Goal: Task Accomplishment & Management: Use online tool/utility

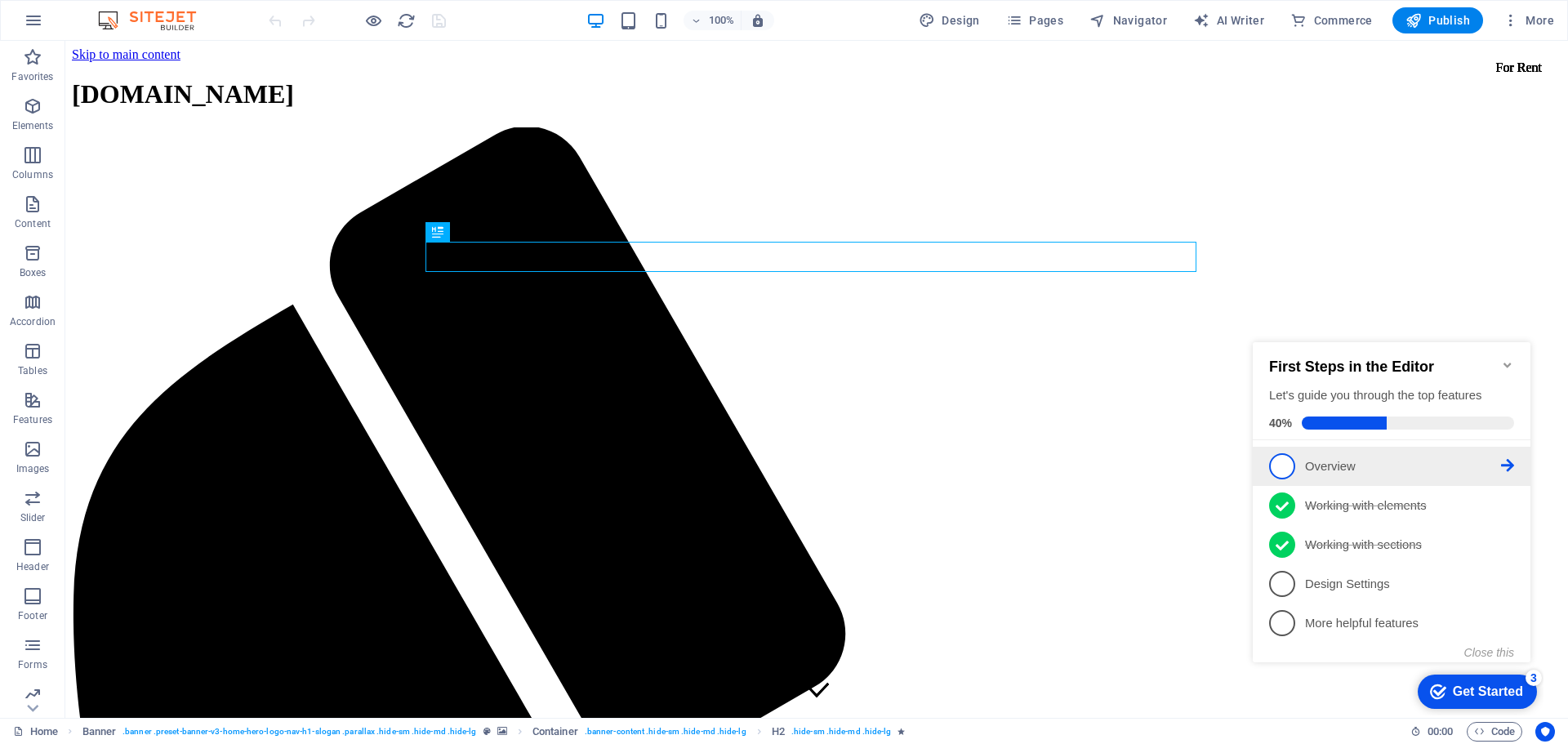
click at [1287, 462] on span "1" at bounding box center [1281, 466] width 26 height 26
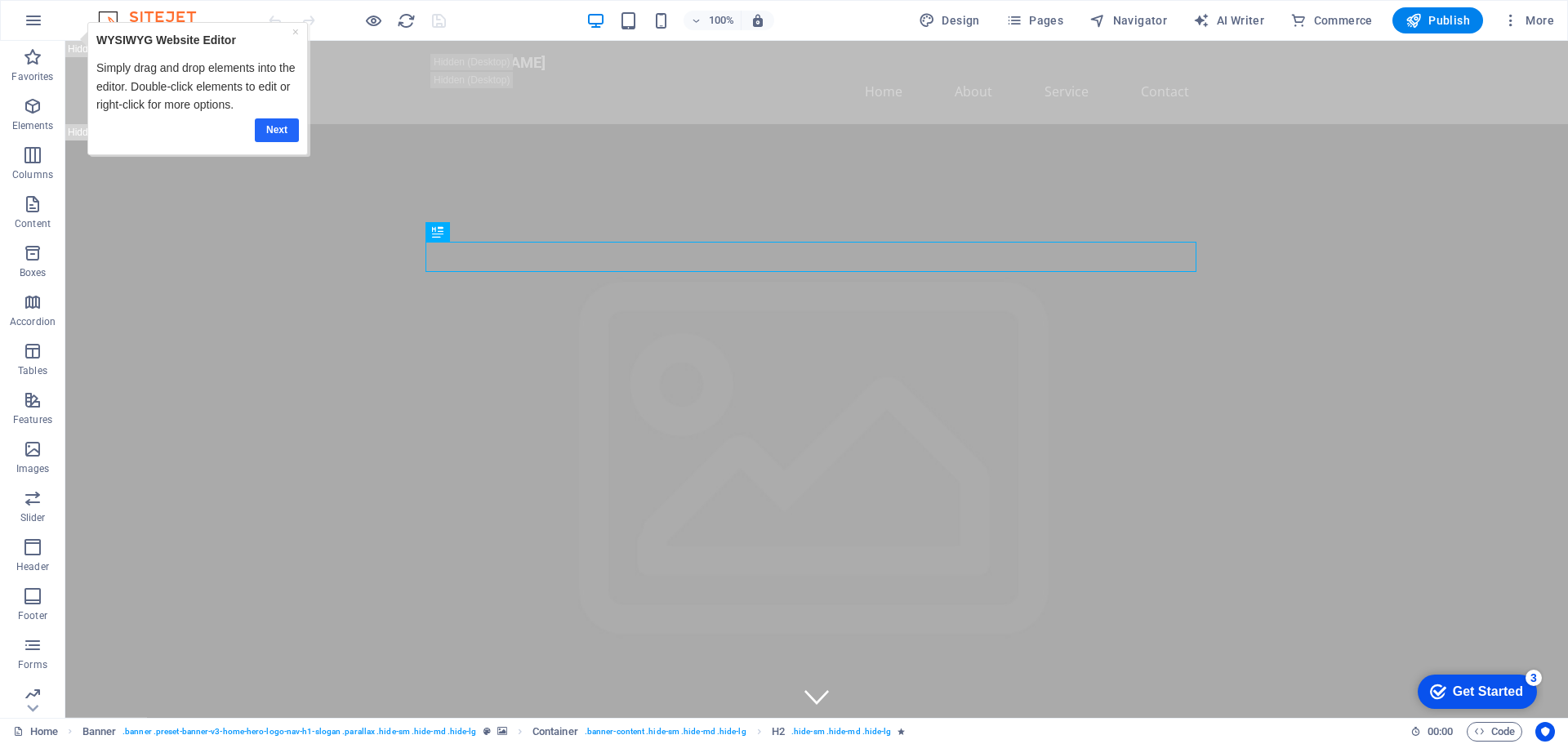
click at [282, 130] on link "Next" at bounding box center [276, 130] width 44 height 23
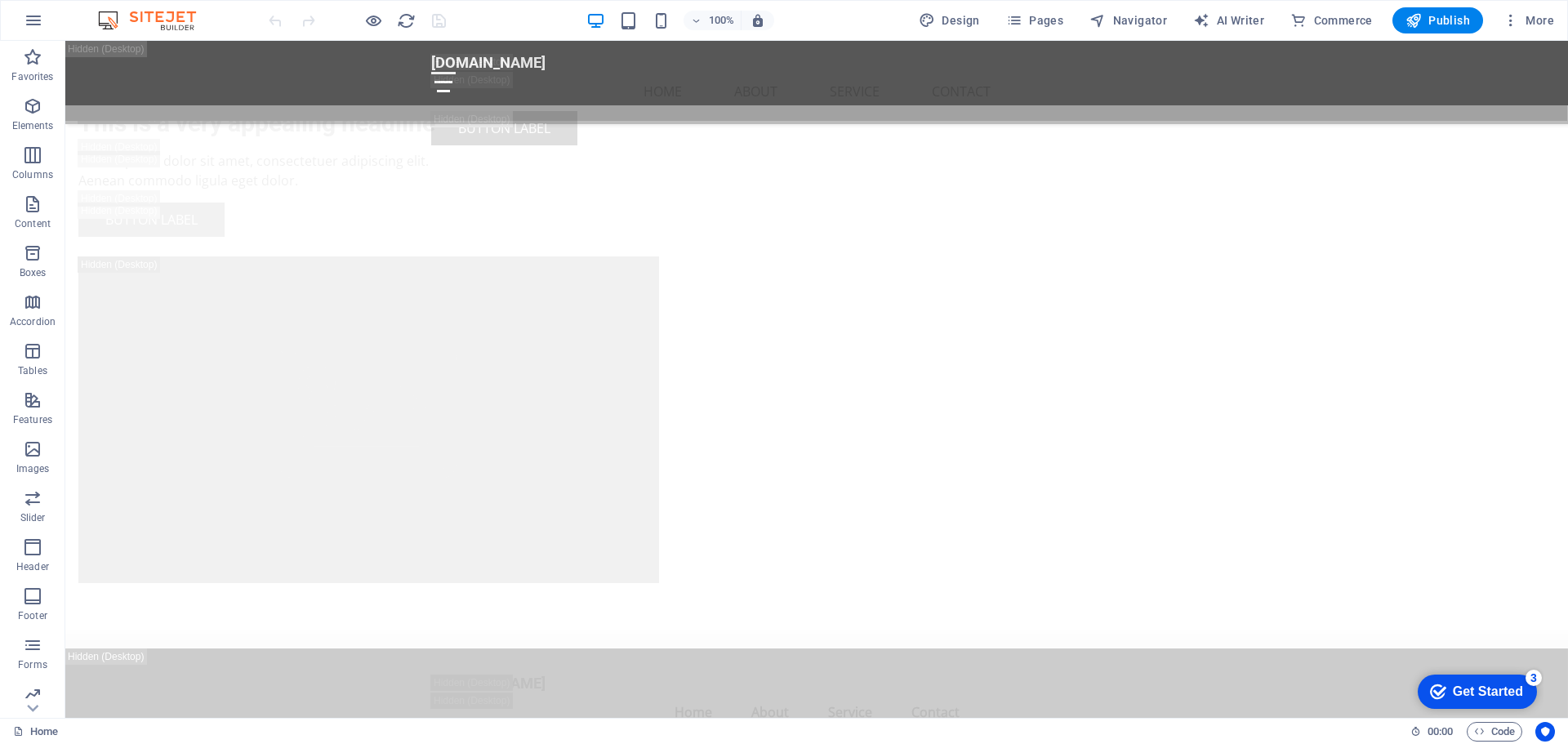
scroll to position [5128, 0]
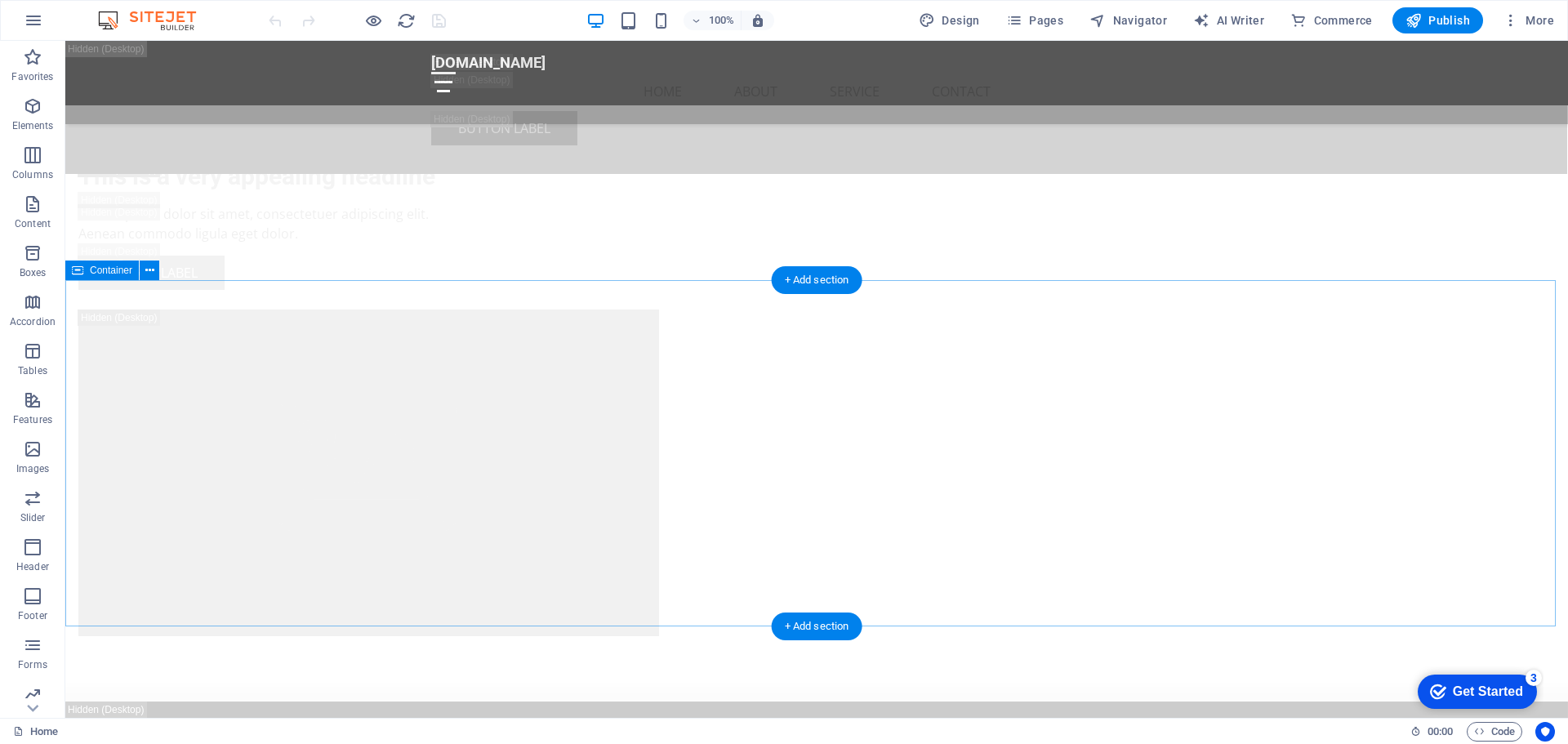
scroll to position [4435, 0]
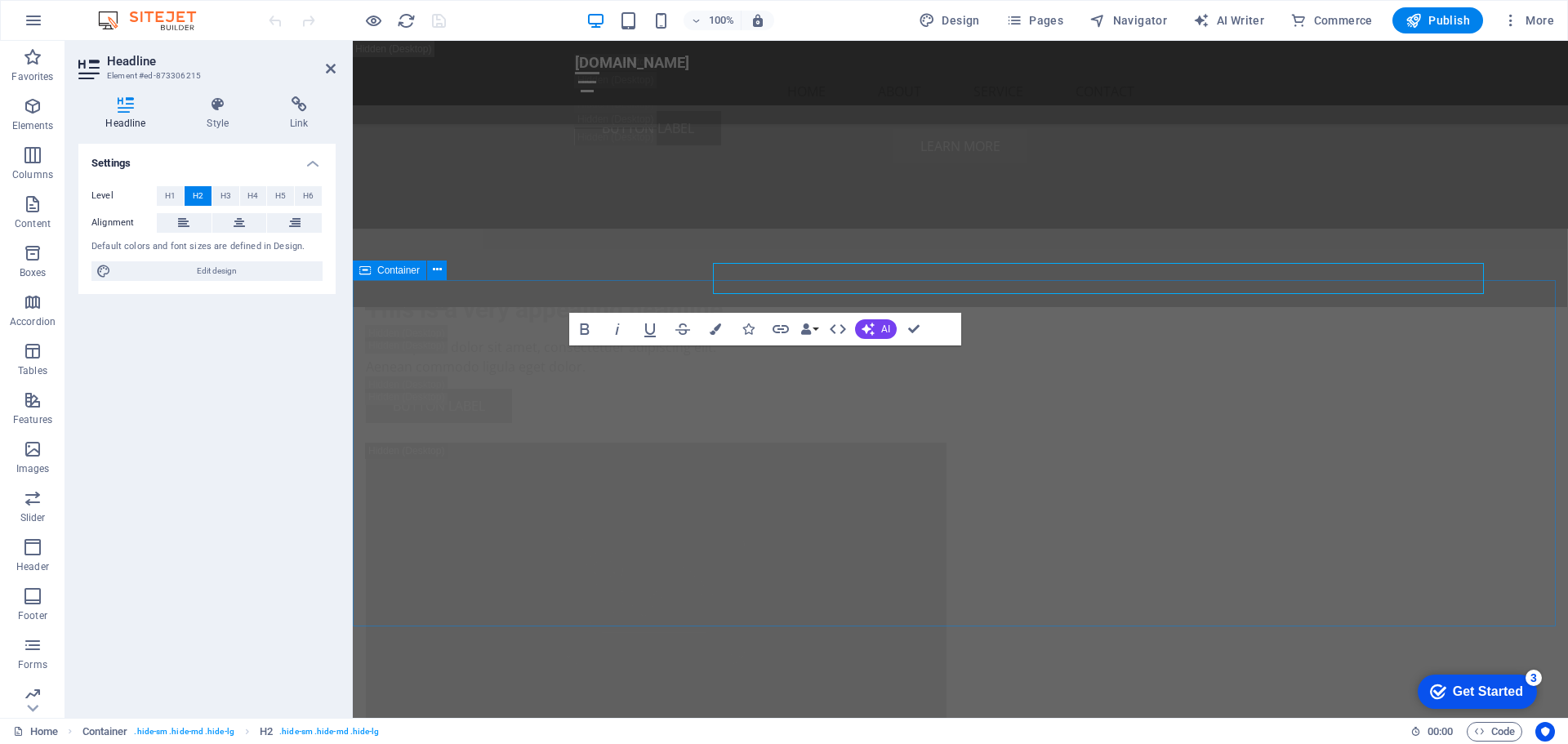
scroll to position [4517, 0]
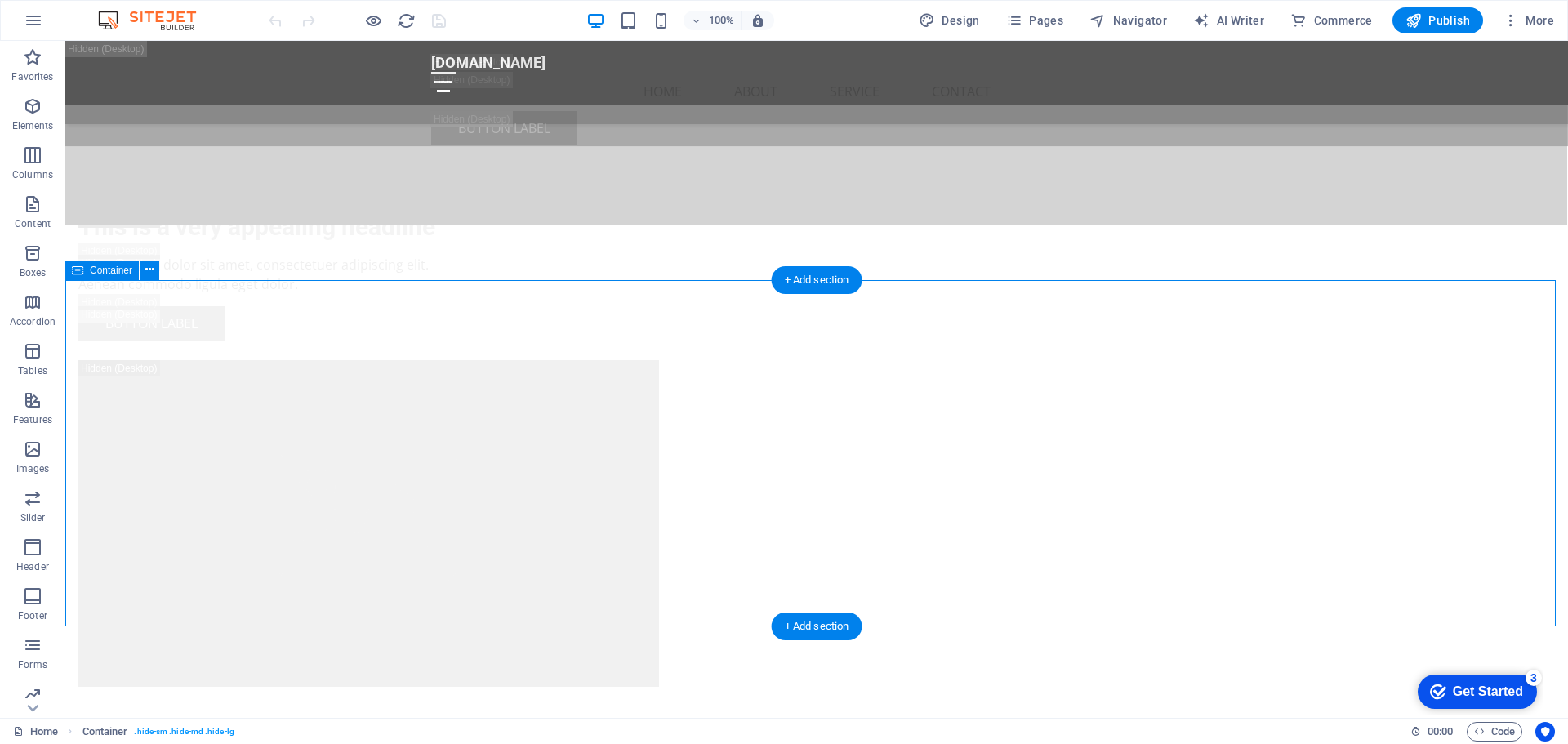
click at [1237, 18] on span "AI Writer" at bounding box center [1228, 20] width 71 height 17
select select "English"
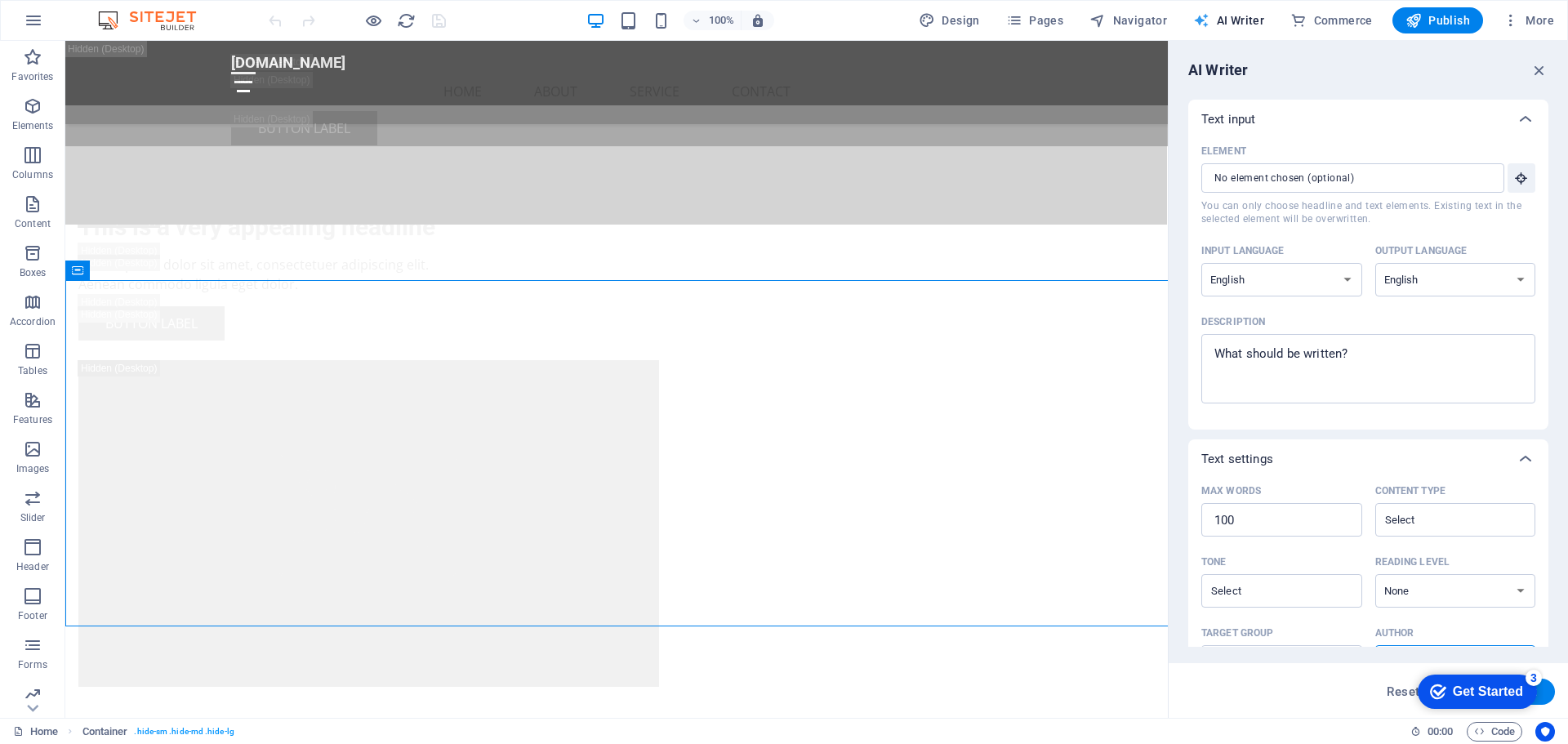
scroll to position [0, 0]
click at [1537, 18] on span "More" at bounding box center [1527, 20] width 52 height 17
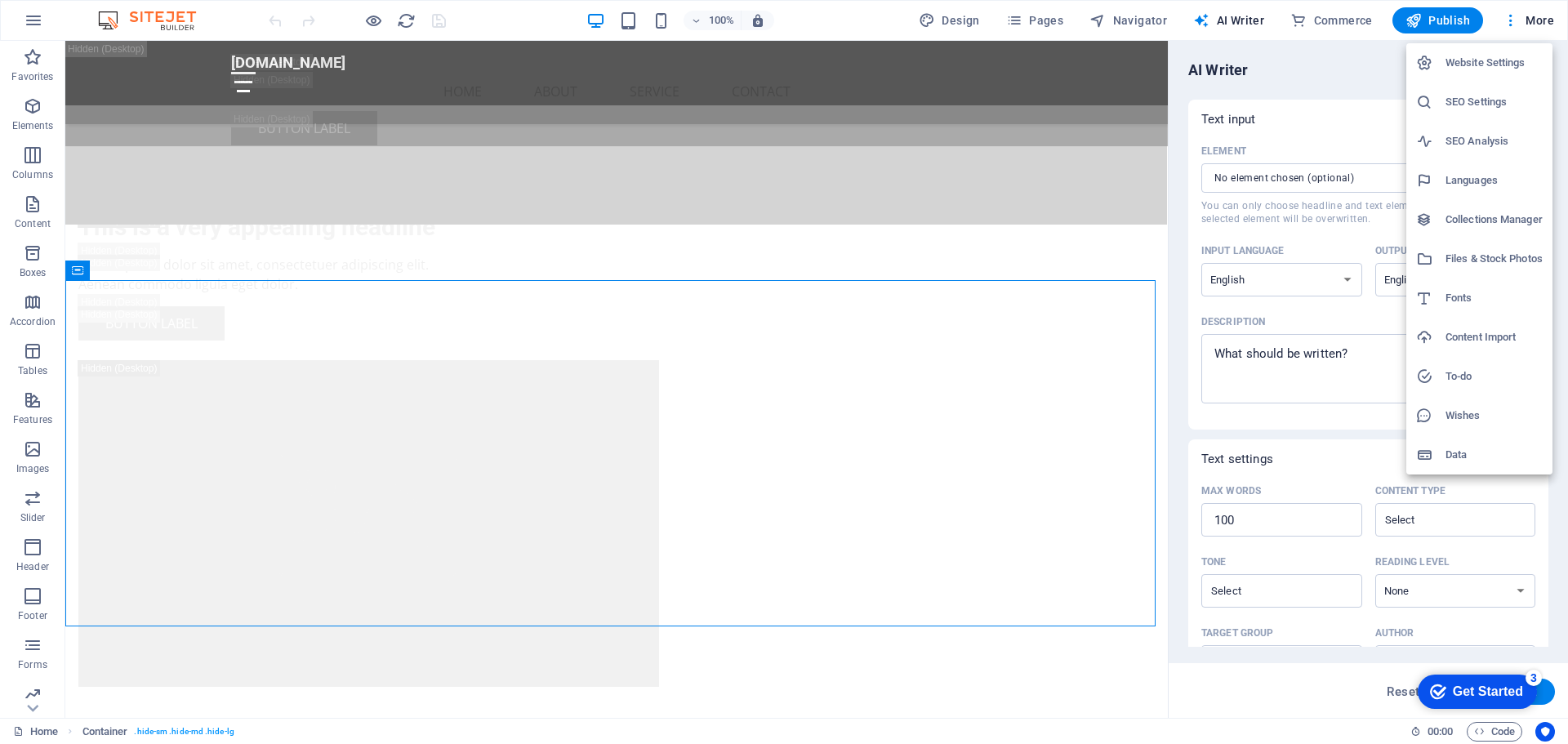
click at [1486, 61] on h6 "Website Settings" at bounding box center [1494, 63] width 97 height 19
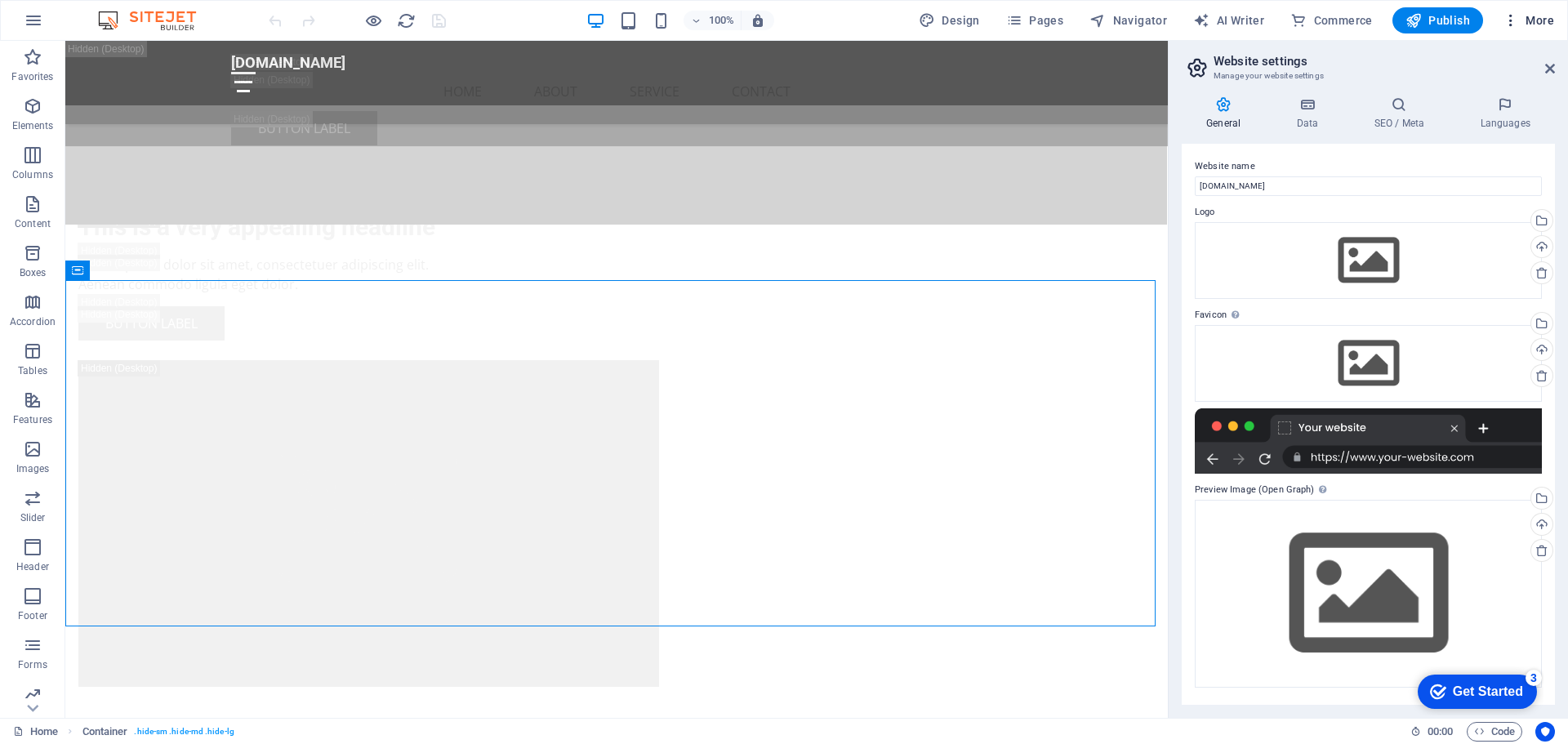
click at [1538, 19] on span "More" at bounding box center [1527, 20] width 52 height 17
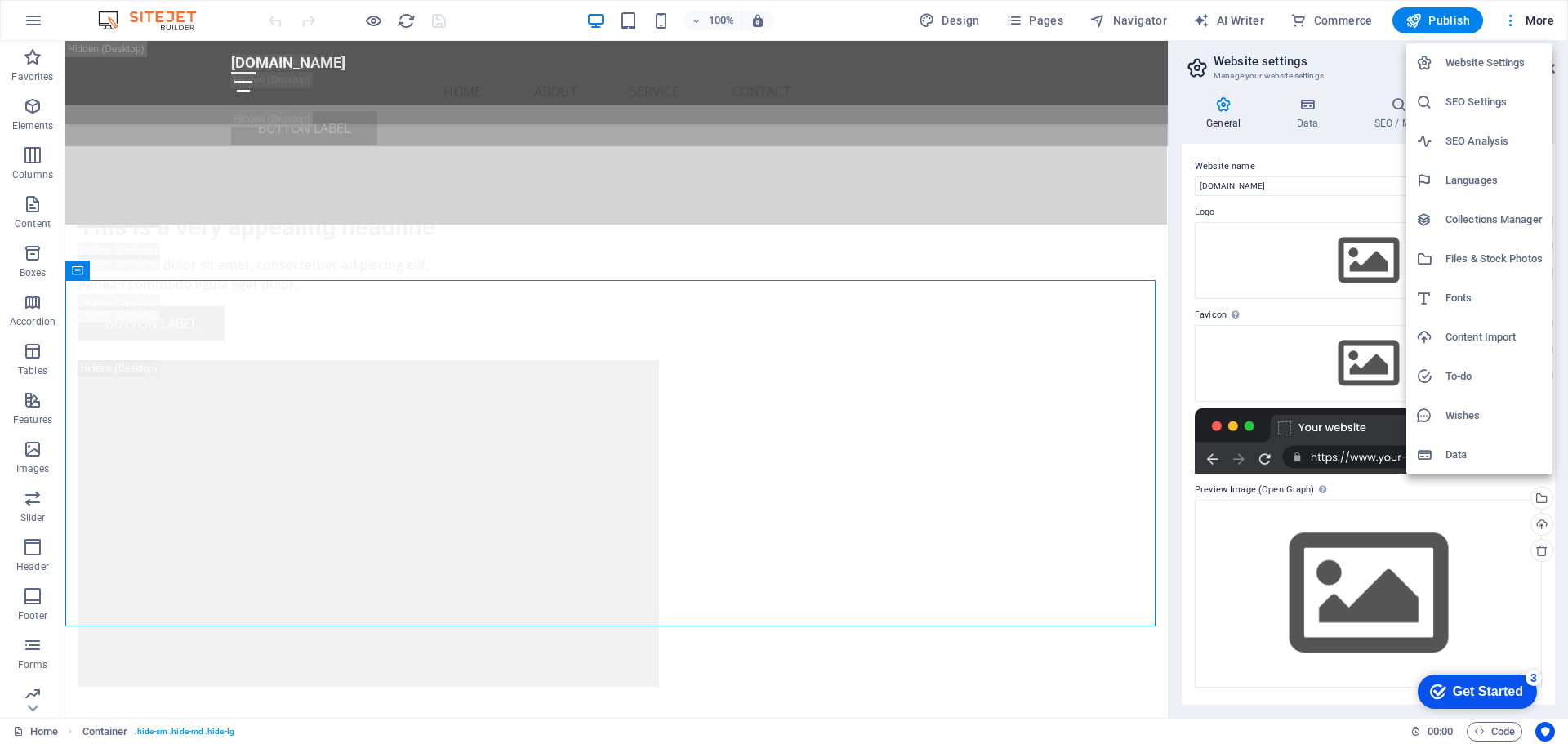
click at [1472, 336] on h6 "Content Import" at bounding box center [1494, 337] width 97 height 19
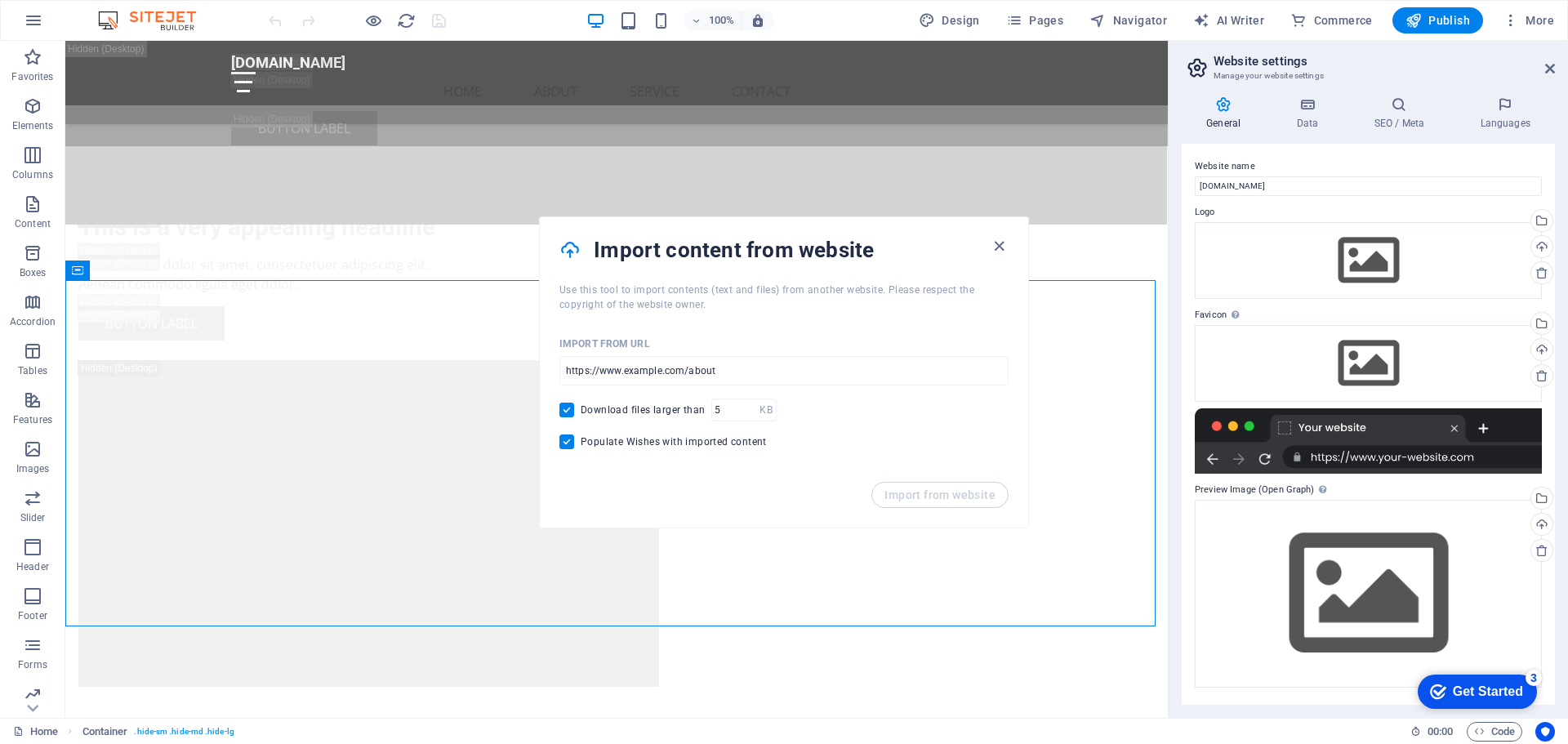
click at [909, 495] on div "Import from website" at bounding box center [784, 504] width 488 height 46
click at [652, 373] on input "url" at bounding box center [784, 371] width 449 height 29
click at [733, 373] on input "url" at bounding box center [784, 371] width 449 height 29
click at [995, 246] on icon "button" at bounding box center [998, 245] width 18 height 18
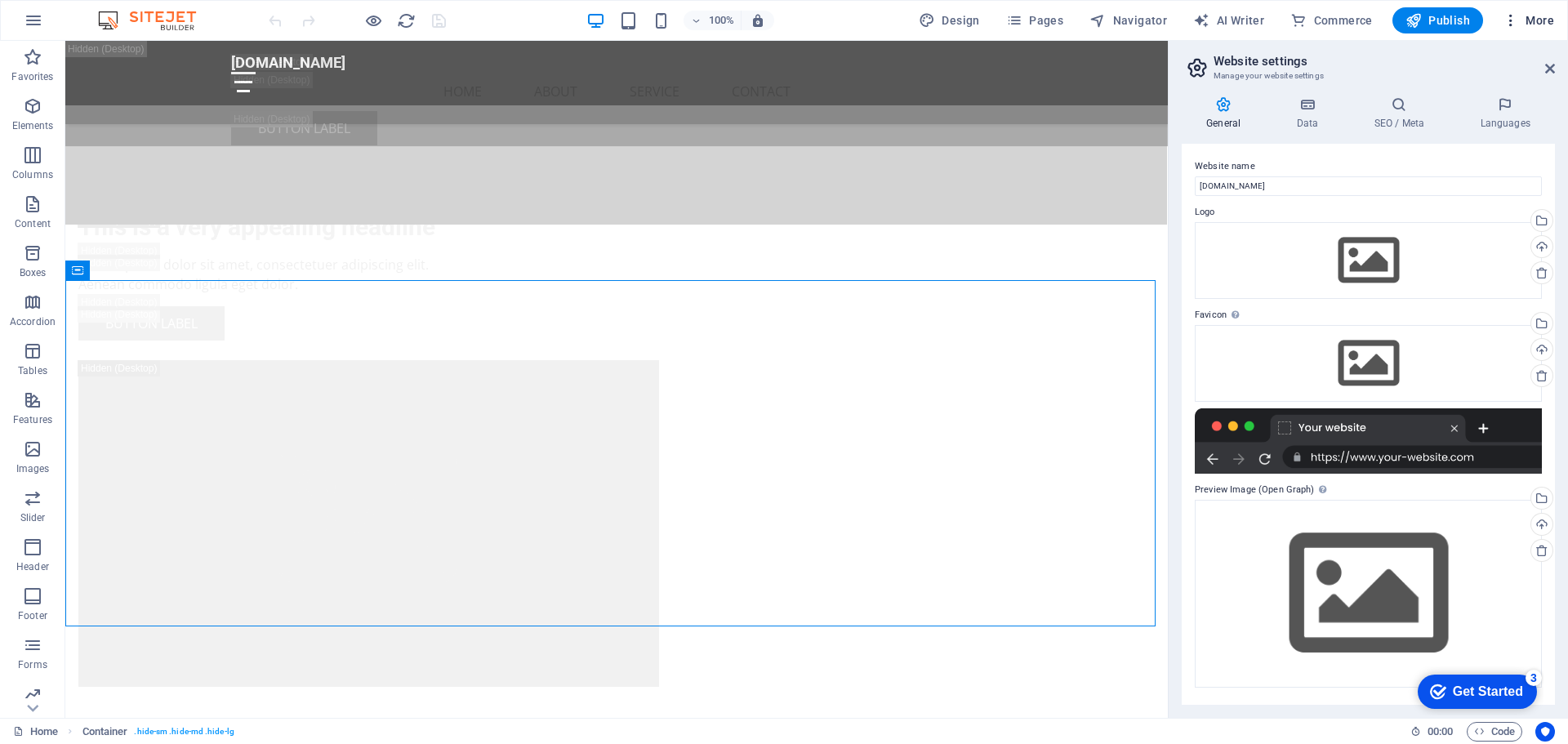
click at [1529, 17] on span "More" at bounding box center [1527, 20] width 52 height 17
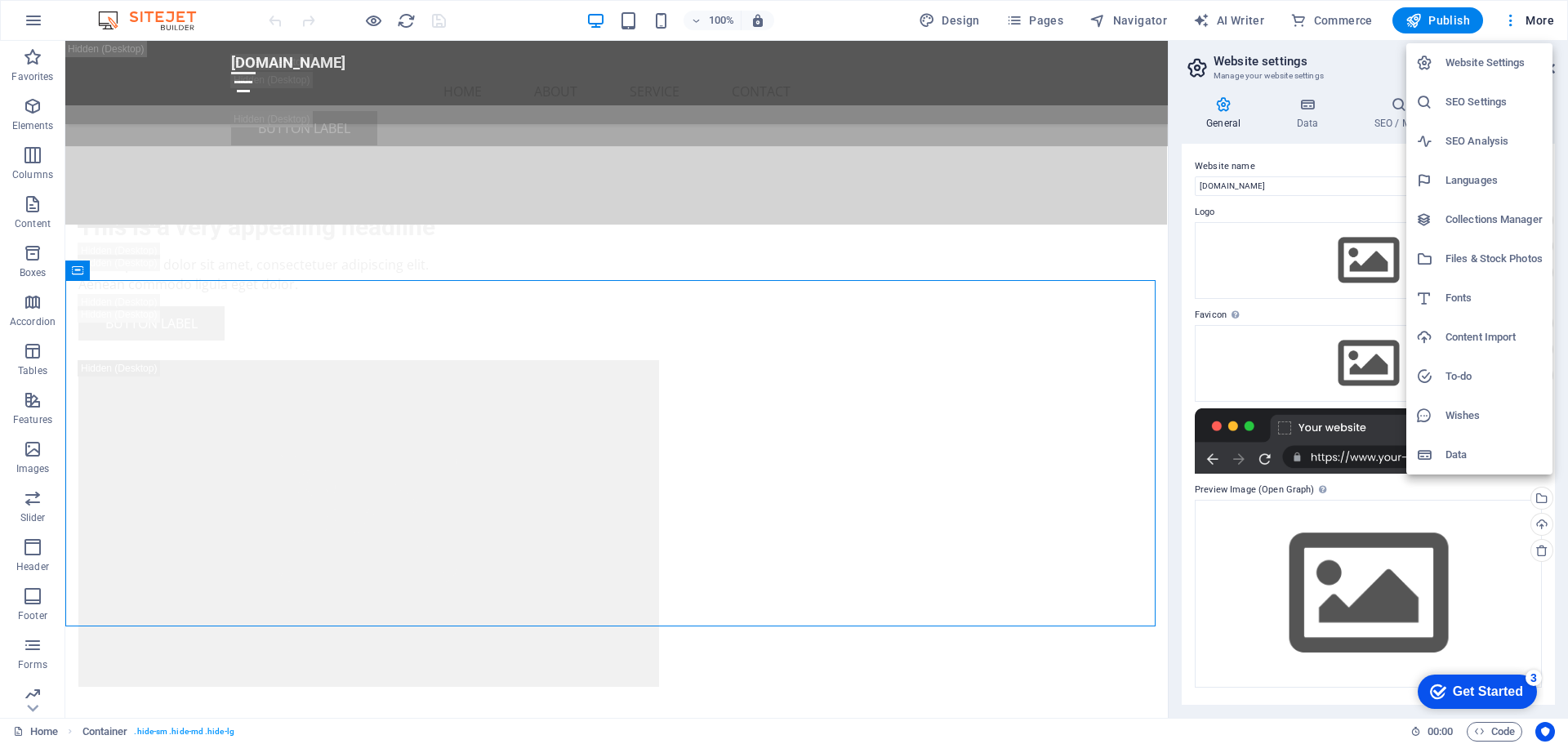
click at [33, 18] on div at bounding box center [784, 372] width 1568 height 744
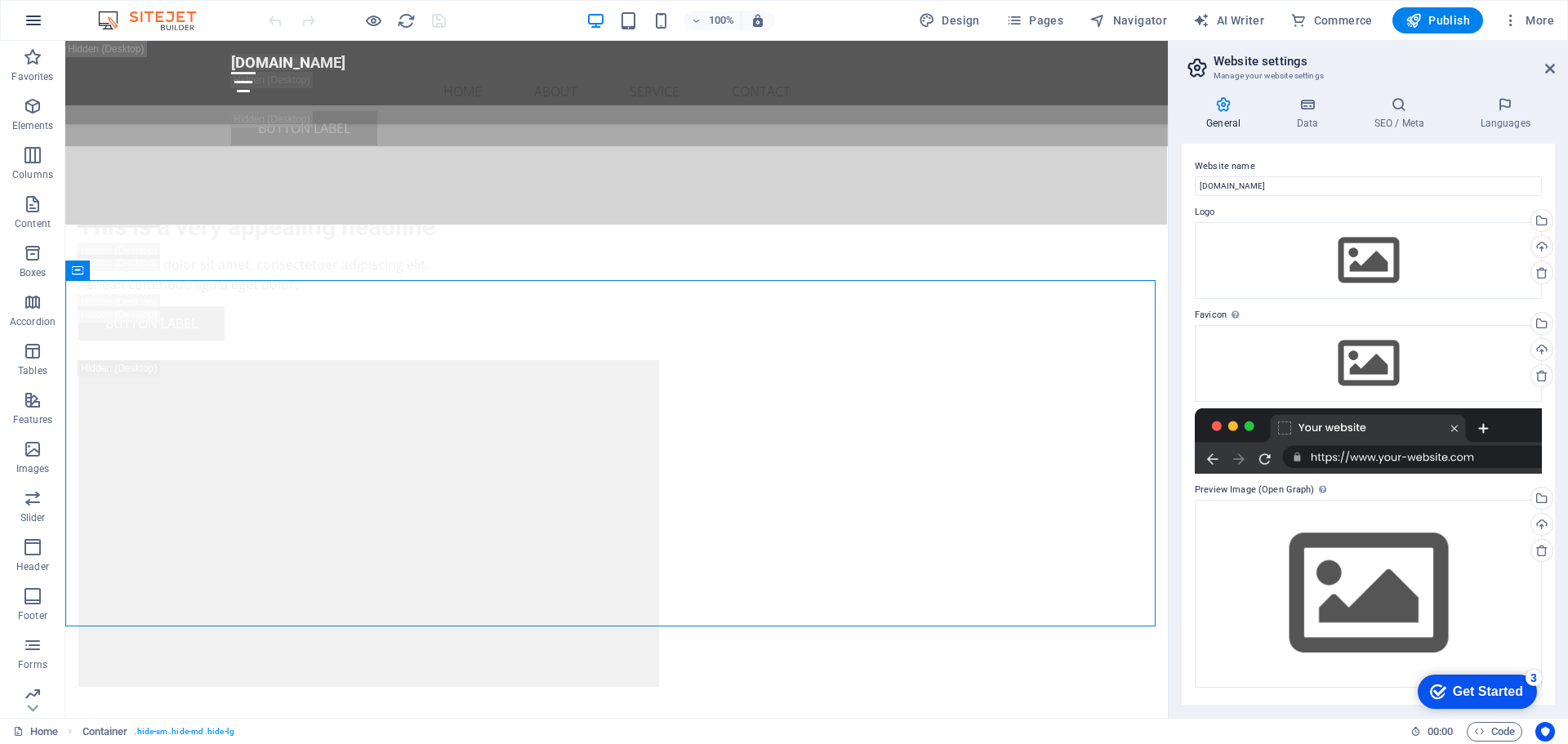
click at [39, 23] on icon "button" at bounding box center [33, 20] width 19 height 19
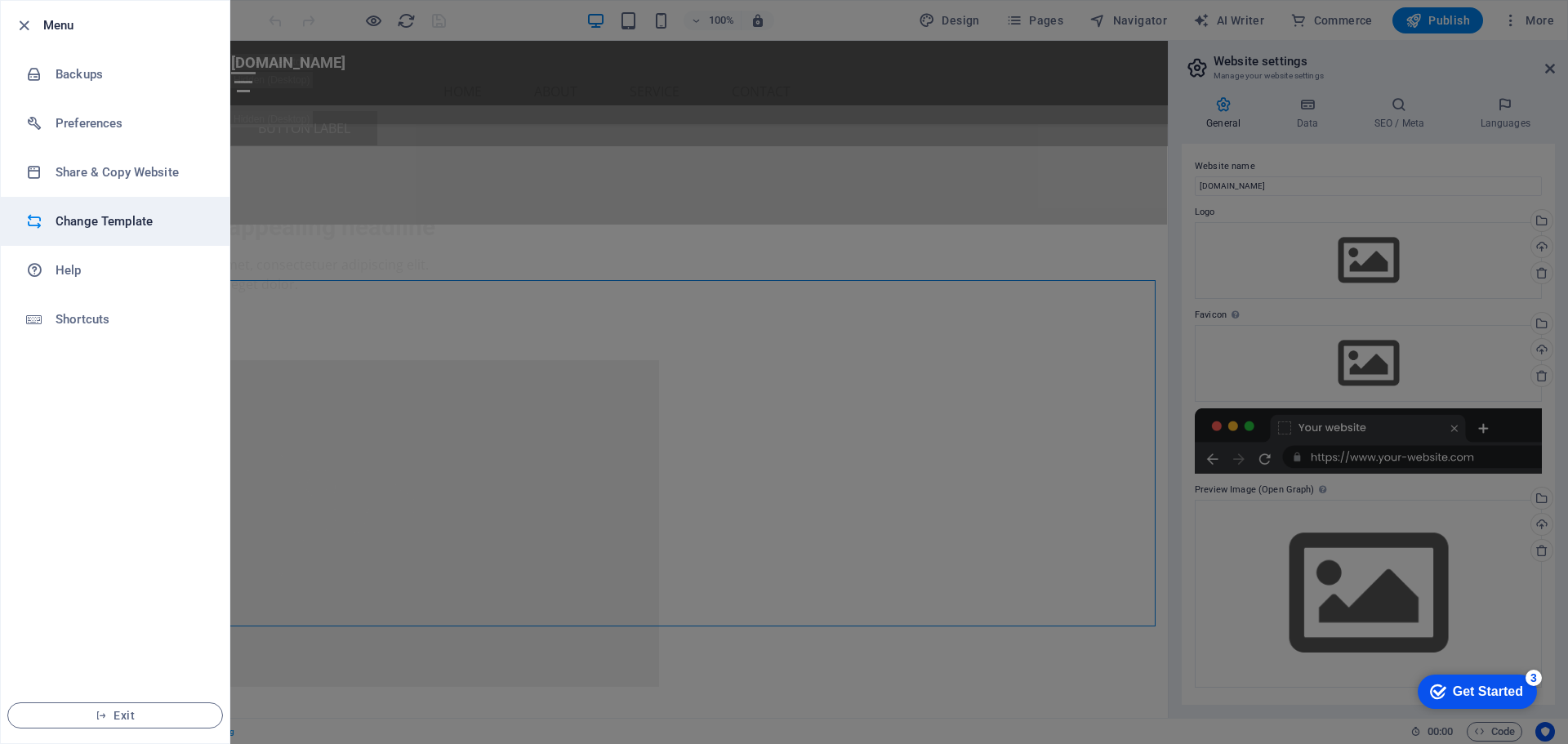
click at [137, 223] on h6 "Change Template" at bounding box center [130, 221] width 151 height 19
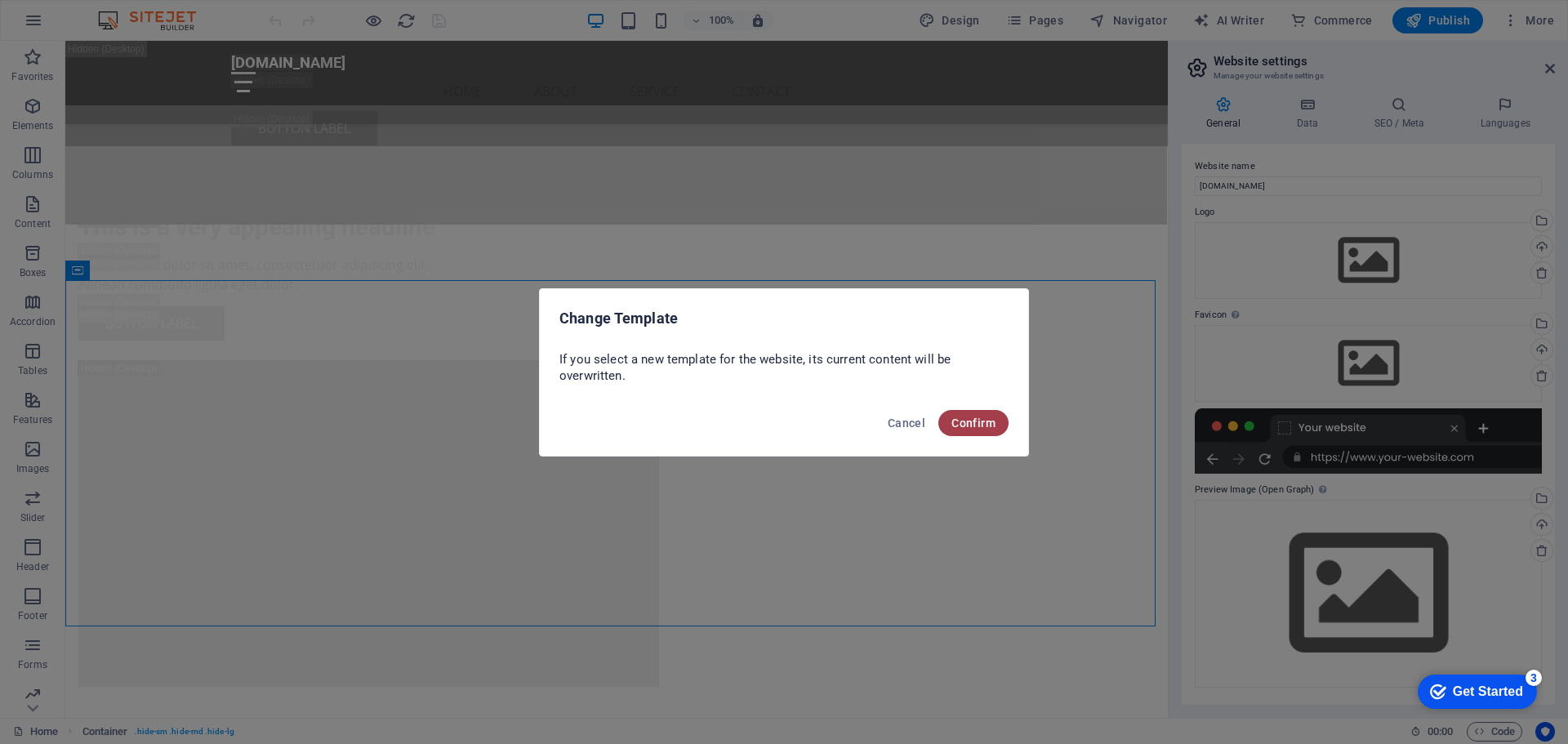
click at [974, 424] on span "Confirm" at bounding box center [973, 422] width 44 height 13
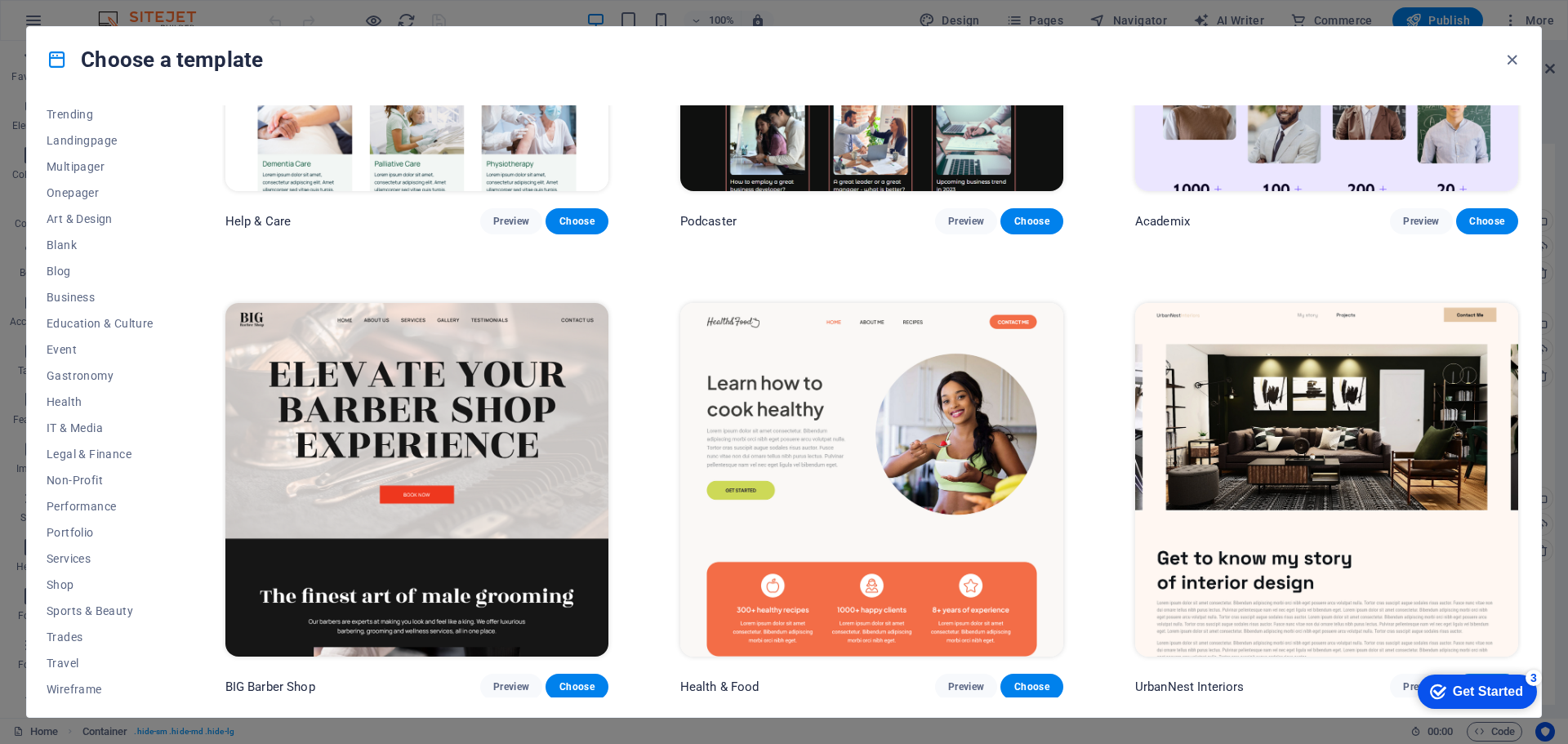
scroll to position [88, 0]
click at [76, 549] on span "Services" at bounding box center [100, 552] width 107 height 13
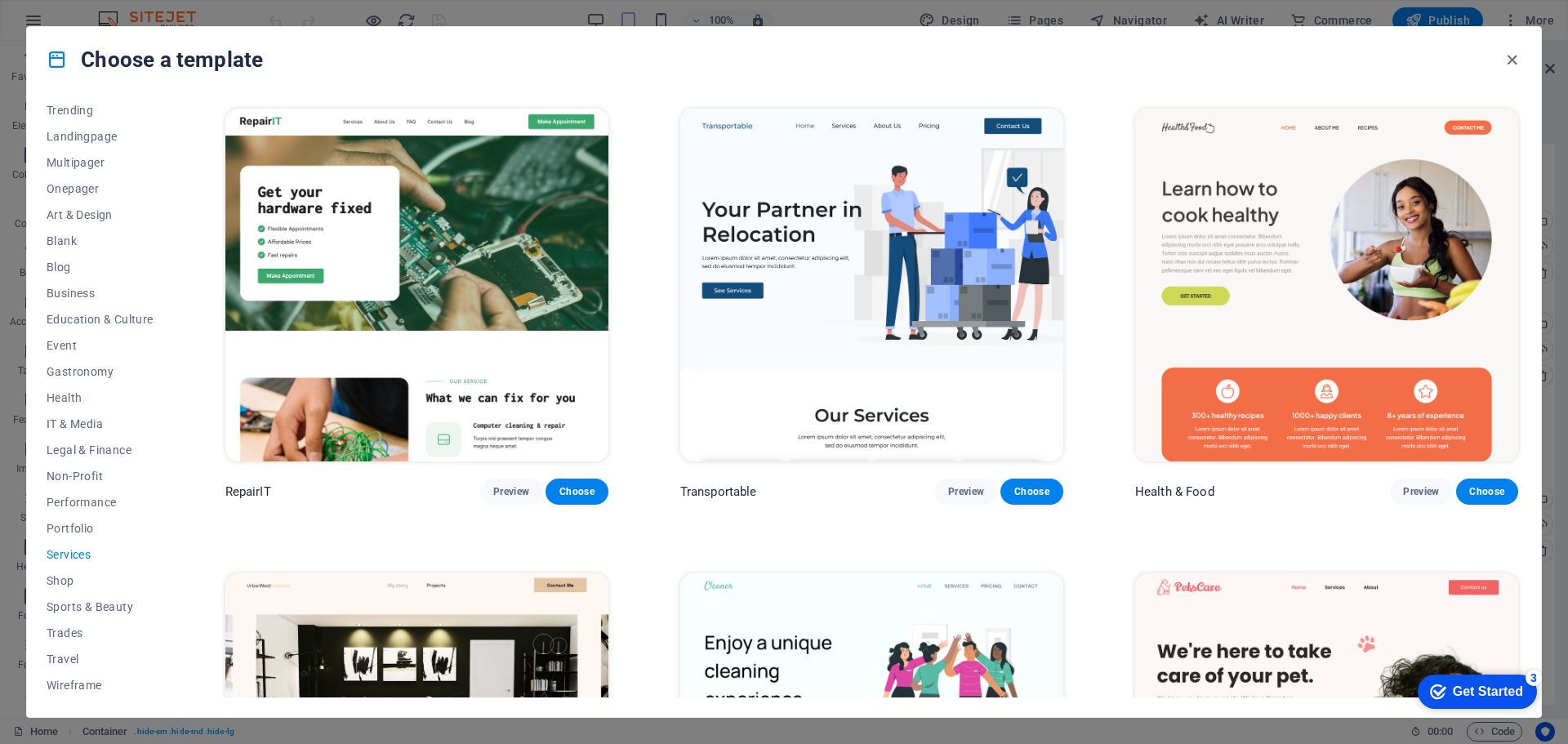
scroll to position [4677, 0]
click at [816, 324] on img at bounding box center [872, 285] width 383 height 353
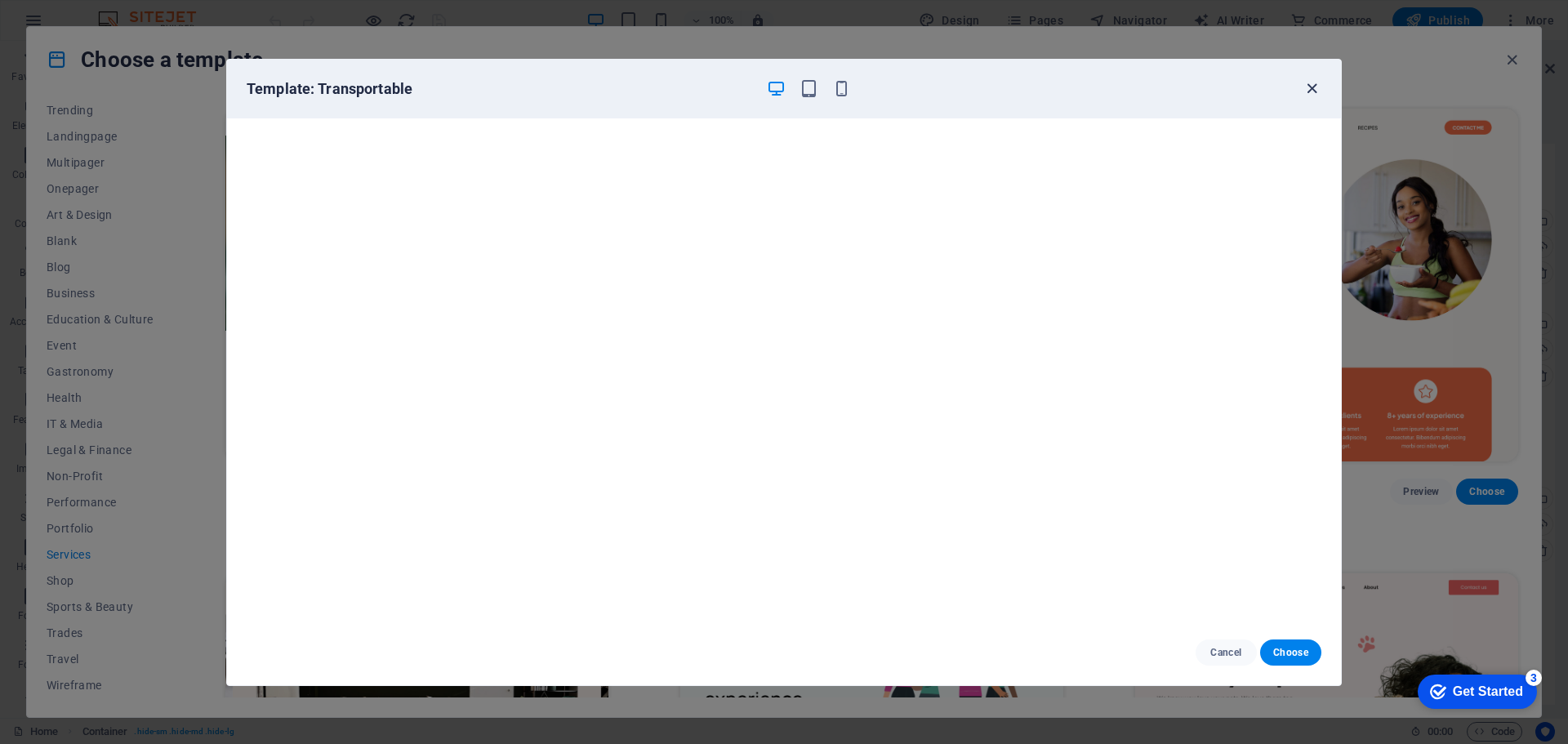
click at [1314, 89] on icon "button" at bounding box center [1311, 88] width 18 height 18
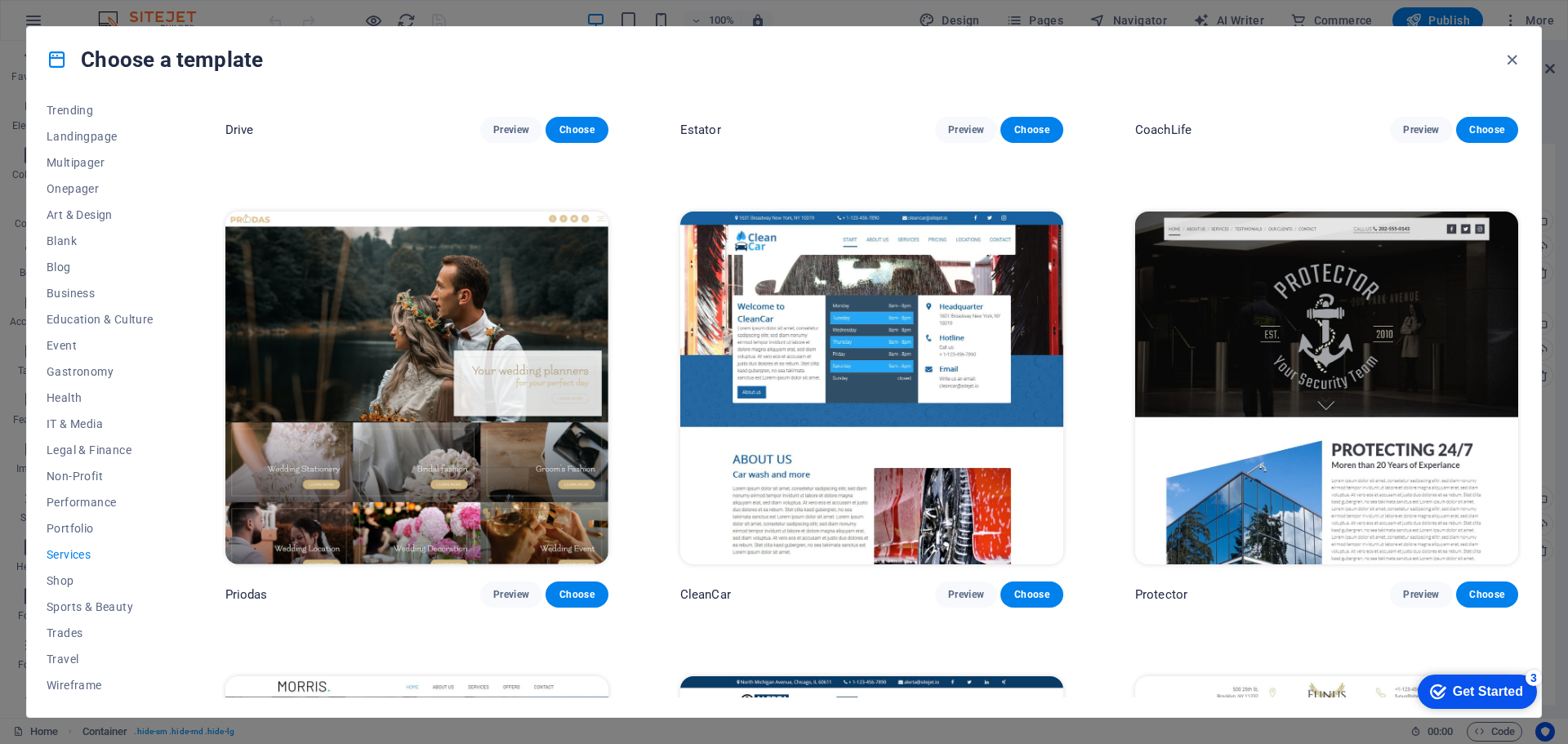
scroll to position [1265, 0]
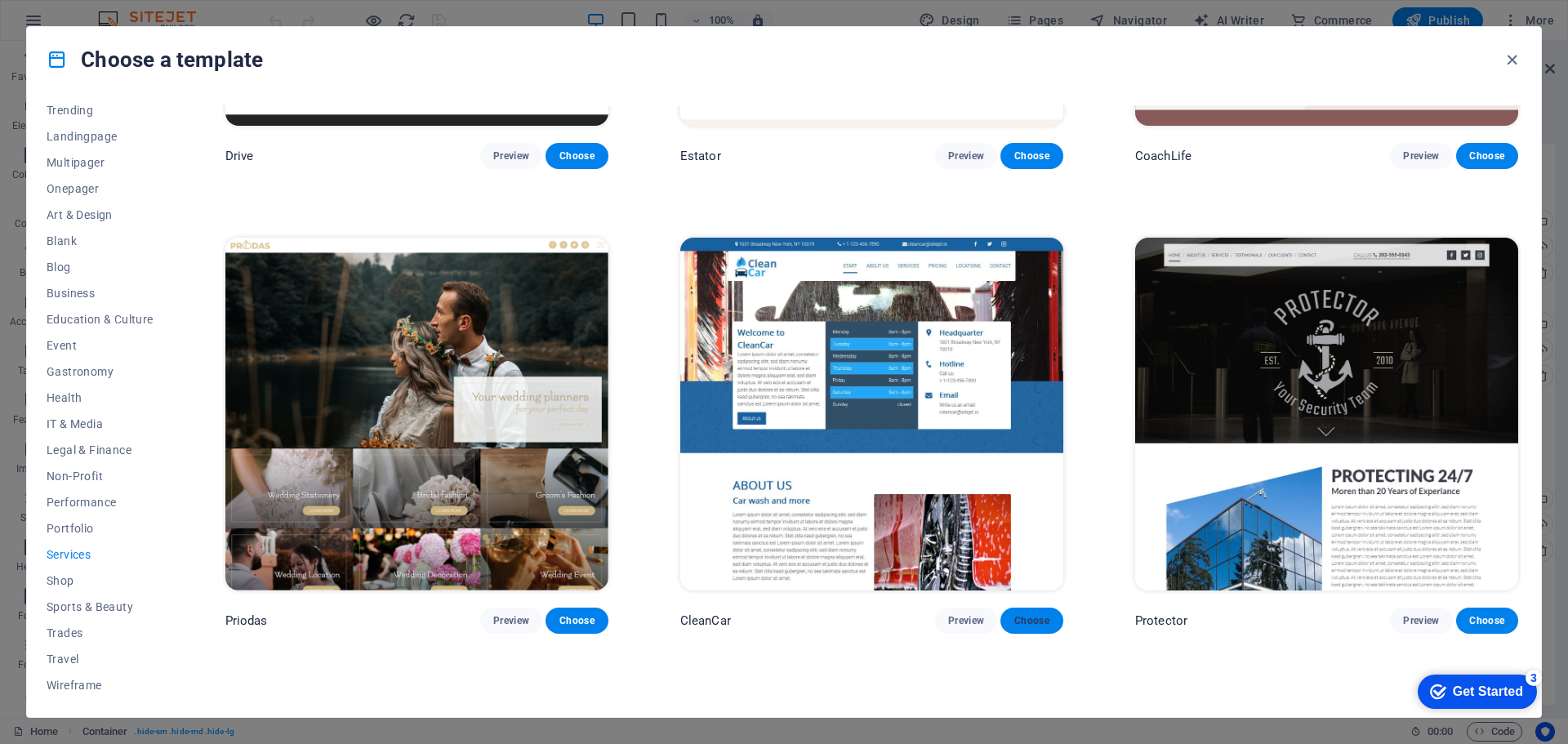
click at [1029, 614] on span "Choose" at bounding box center [1031, 620] width 36 height 13
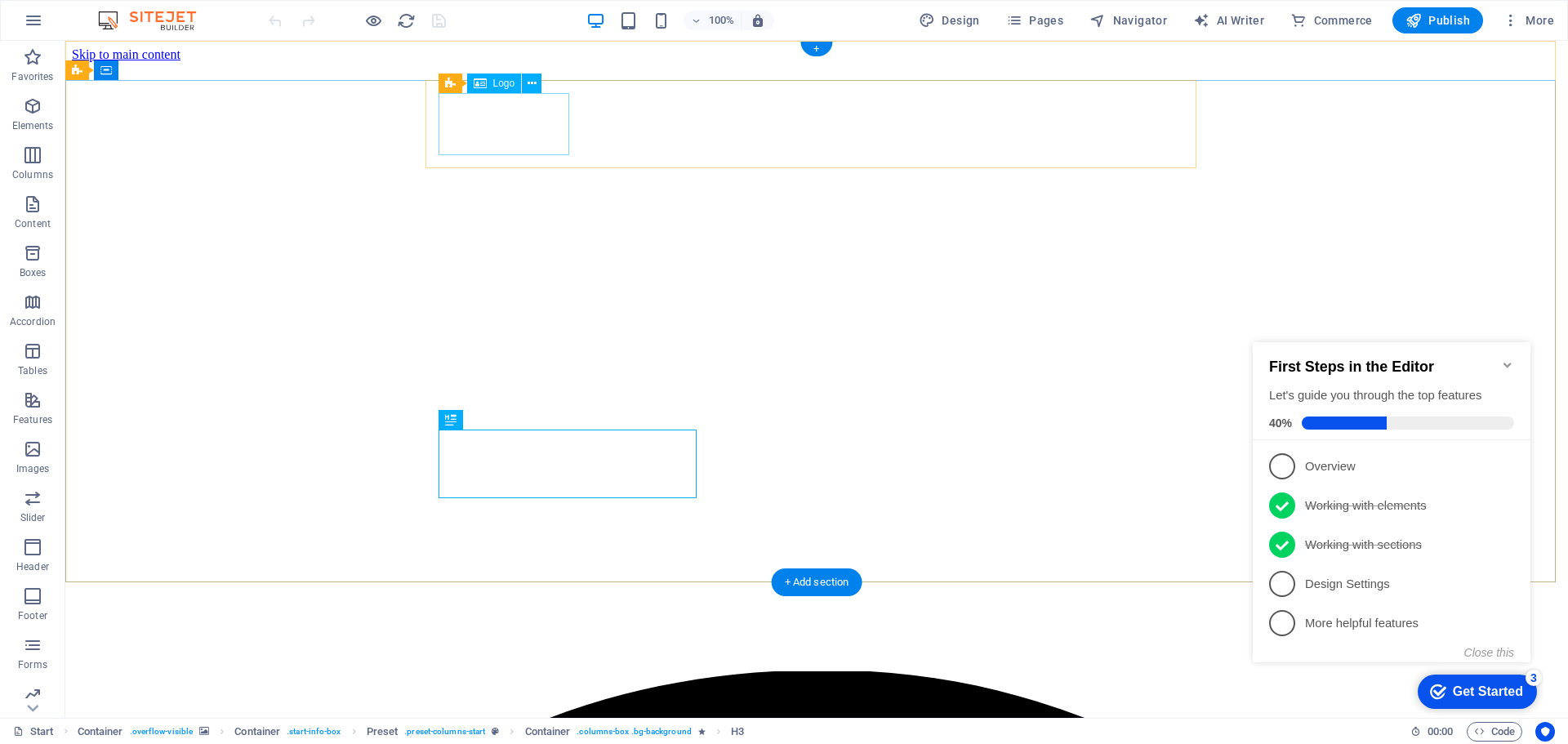
select select "px"
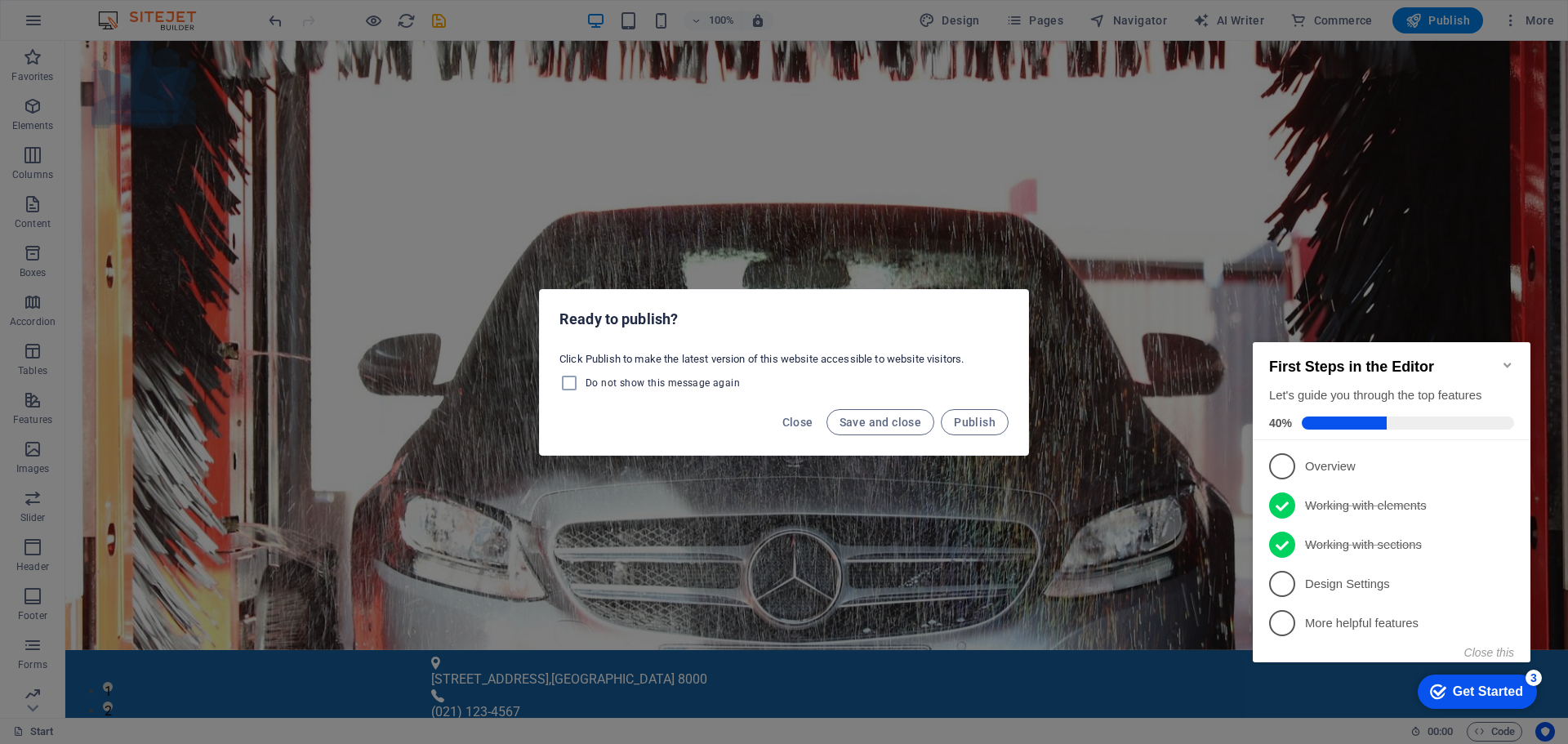
click at [1030, 157] on div "Ready to publish? Click Publish to make the latest version of this website acce…" at bounding box center [784, 372] width 1568 height 744
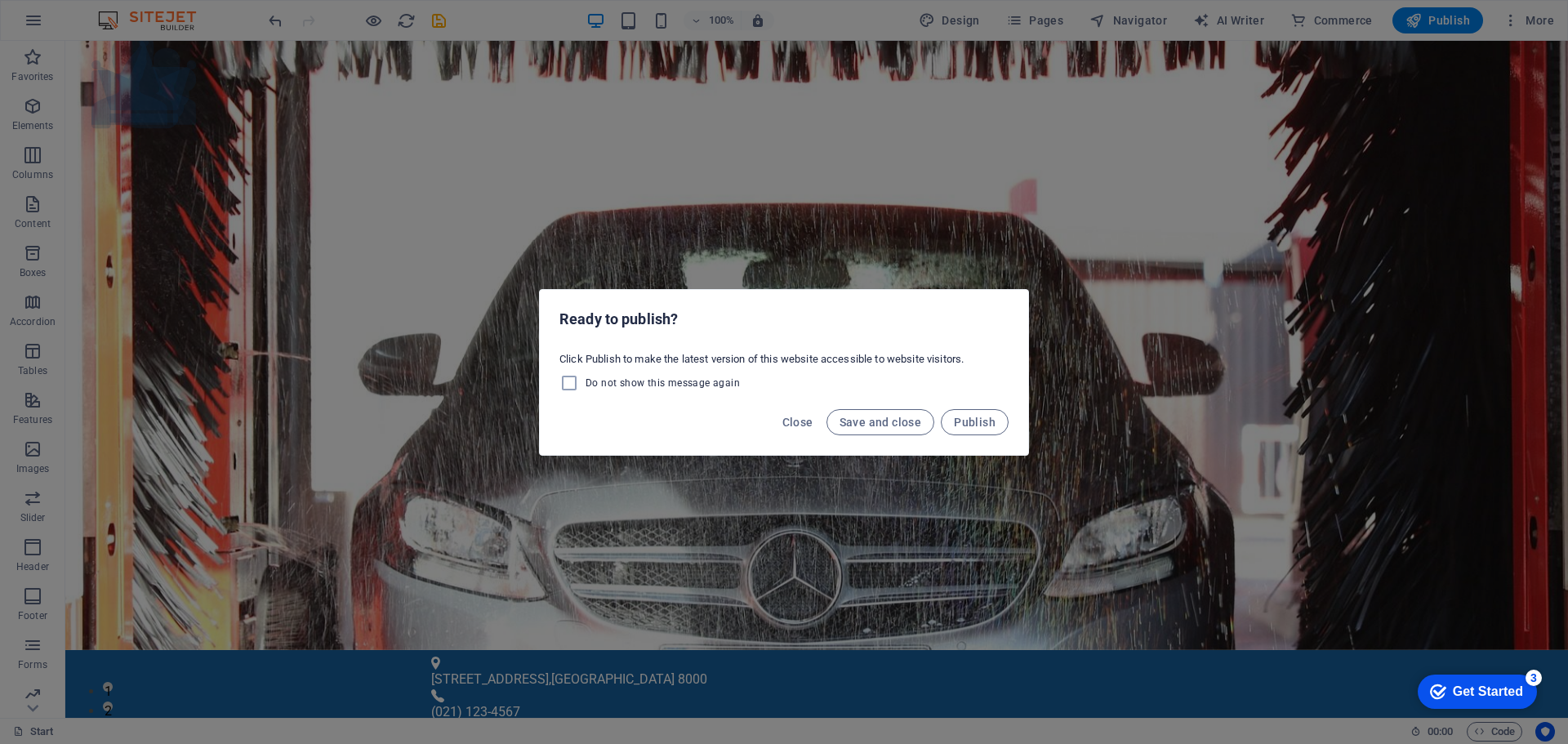
click at [1030, 157] on div "Ready to publish? Click Publish to make the latest version of this website acce…" at bounding box center [784, 372] width 1568 height 744
click at [803, 420] on span "Close" at bounding box center [798, 421] width 31 height 13
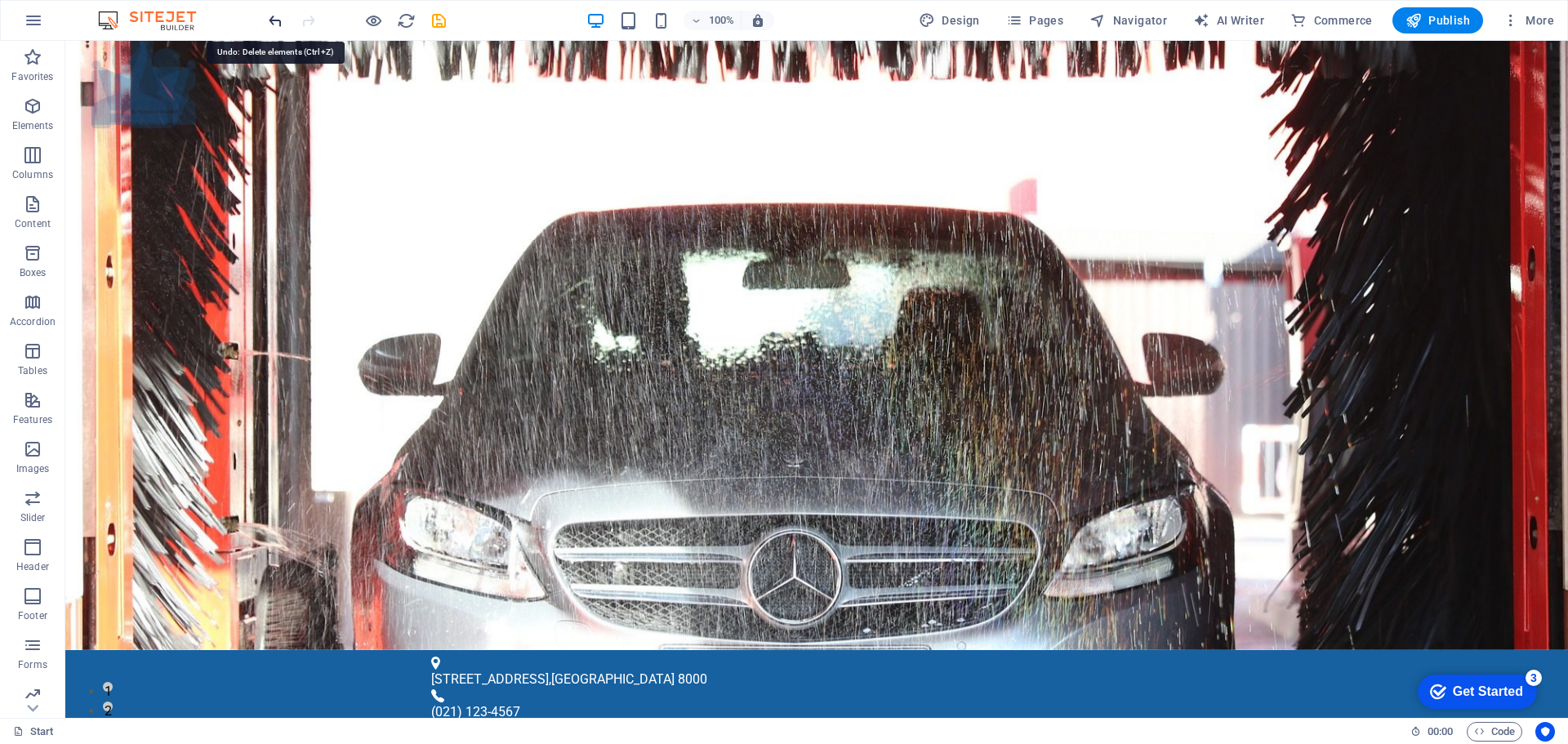
click at [272, 24] on icon "undo" at bounding box center [275, 20] width 18 height 18
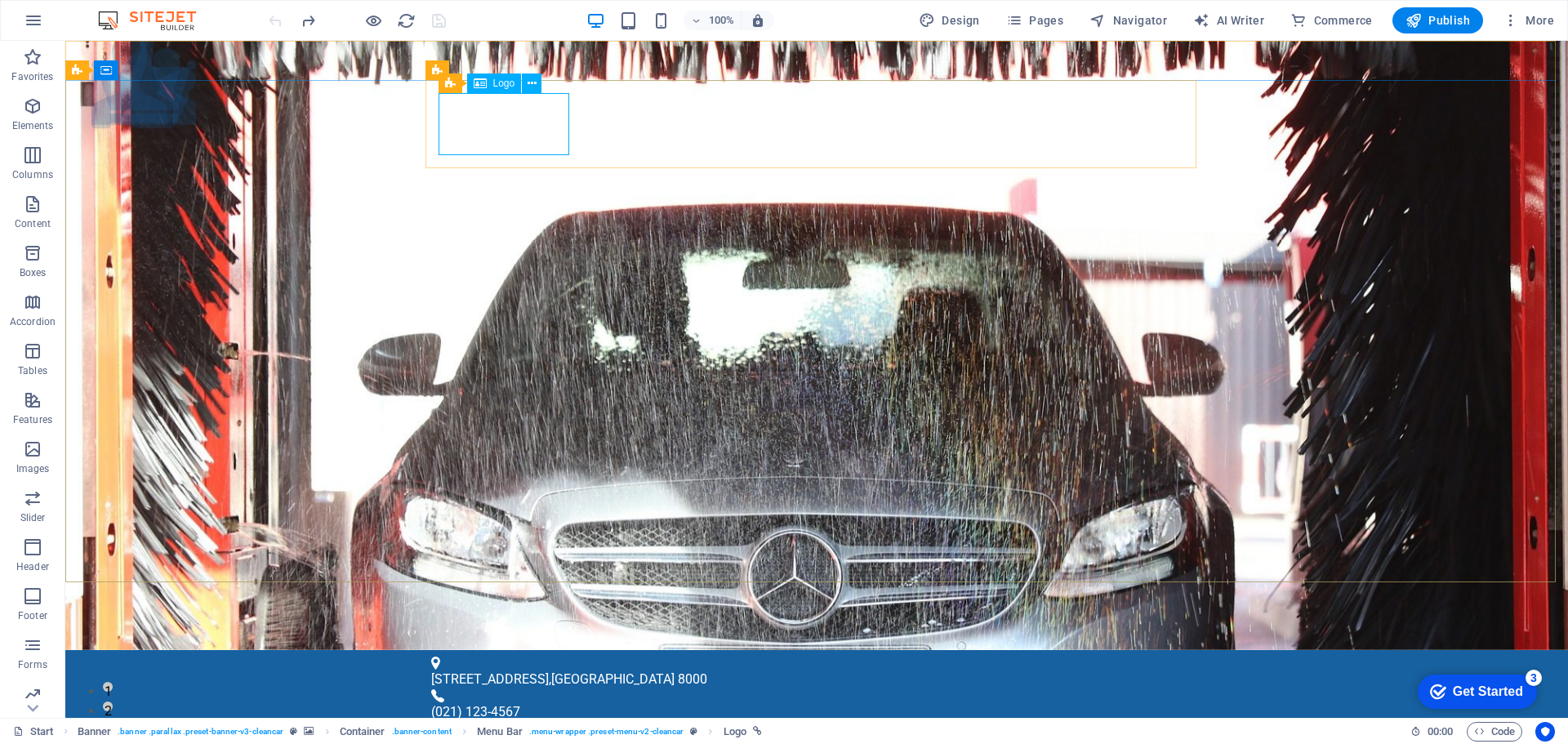
click at [504, 83] on span "Logo" at bounding box center [504, 84] width 22 height 10
click at [531, 84] on icon at bounding box center [531, 84] width 9 height 18
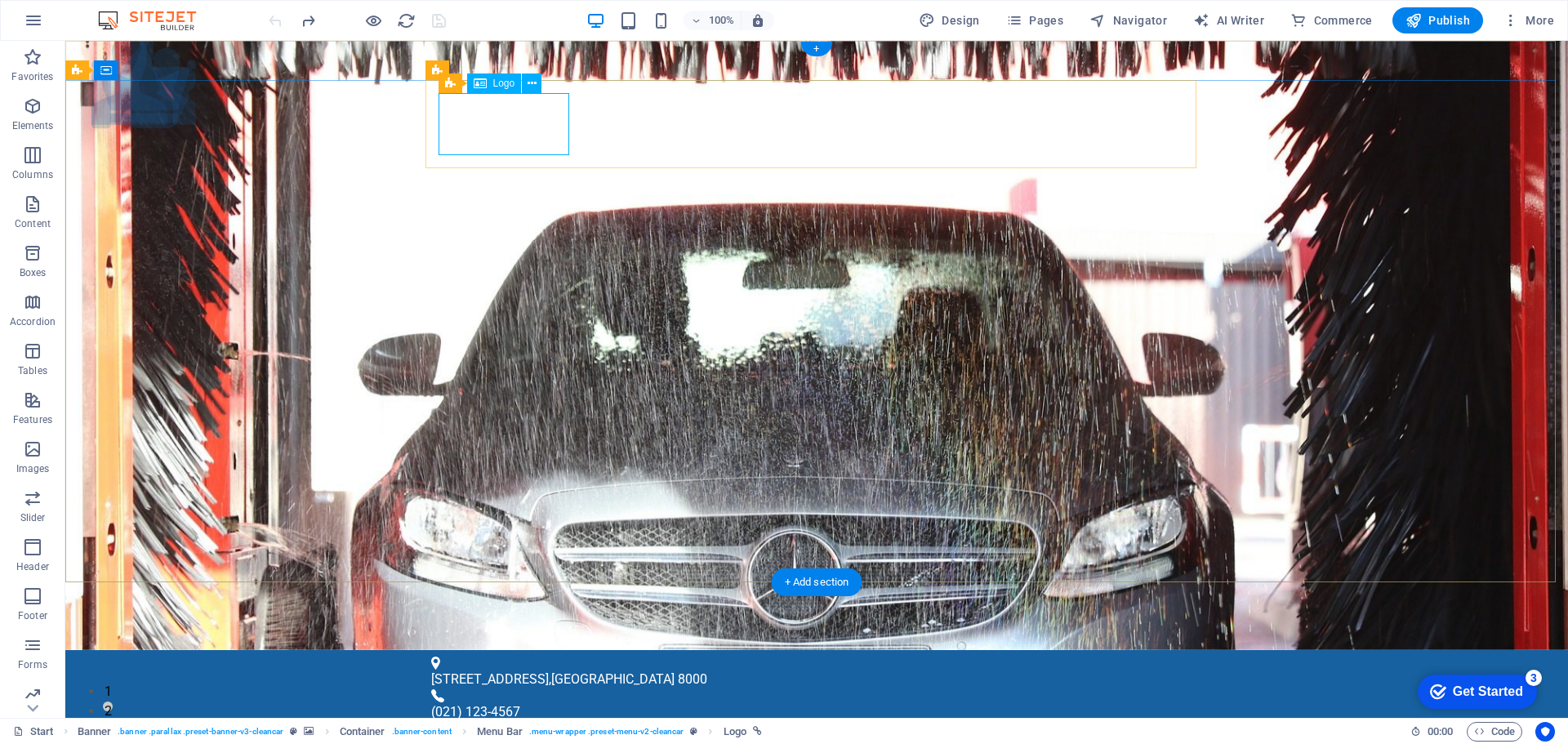
select select "px"
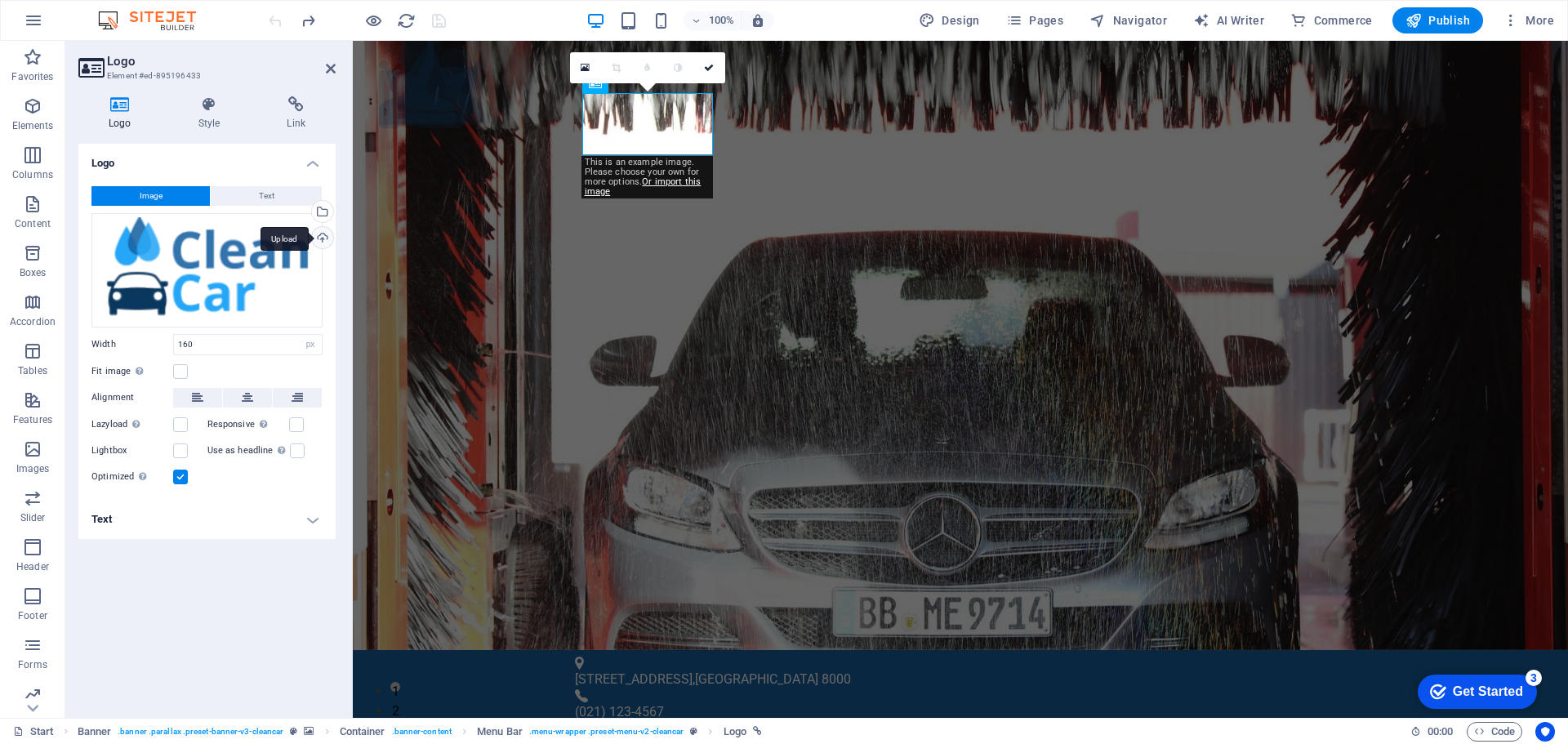
click at [319, 235] on div "Upload" at bounding box center [320, 238] width 24 height 24
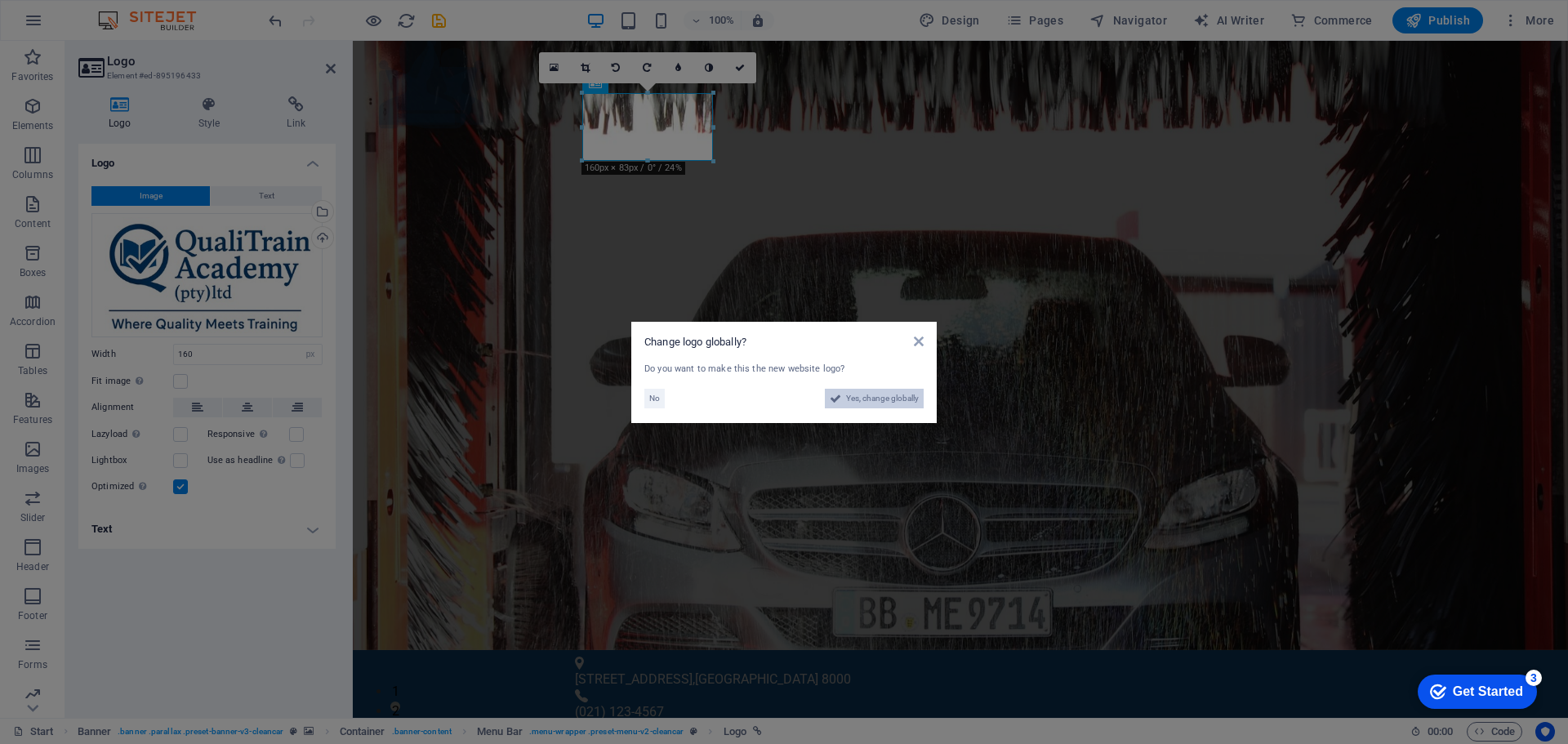
click at [887, 399] on span "Yes, change globally" at bounding box center [882, 399] width 73 height 19
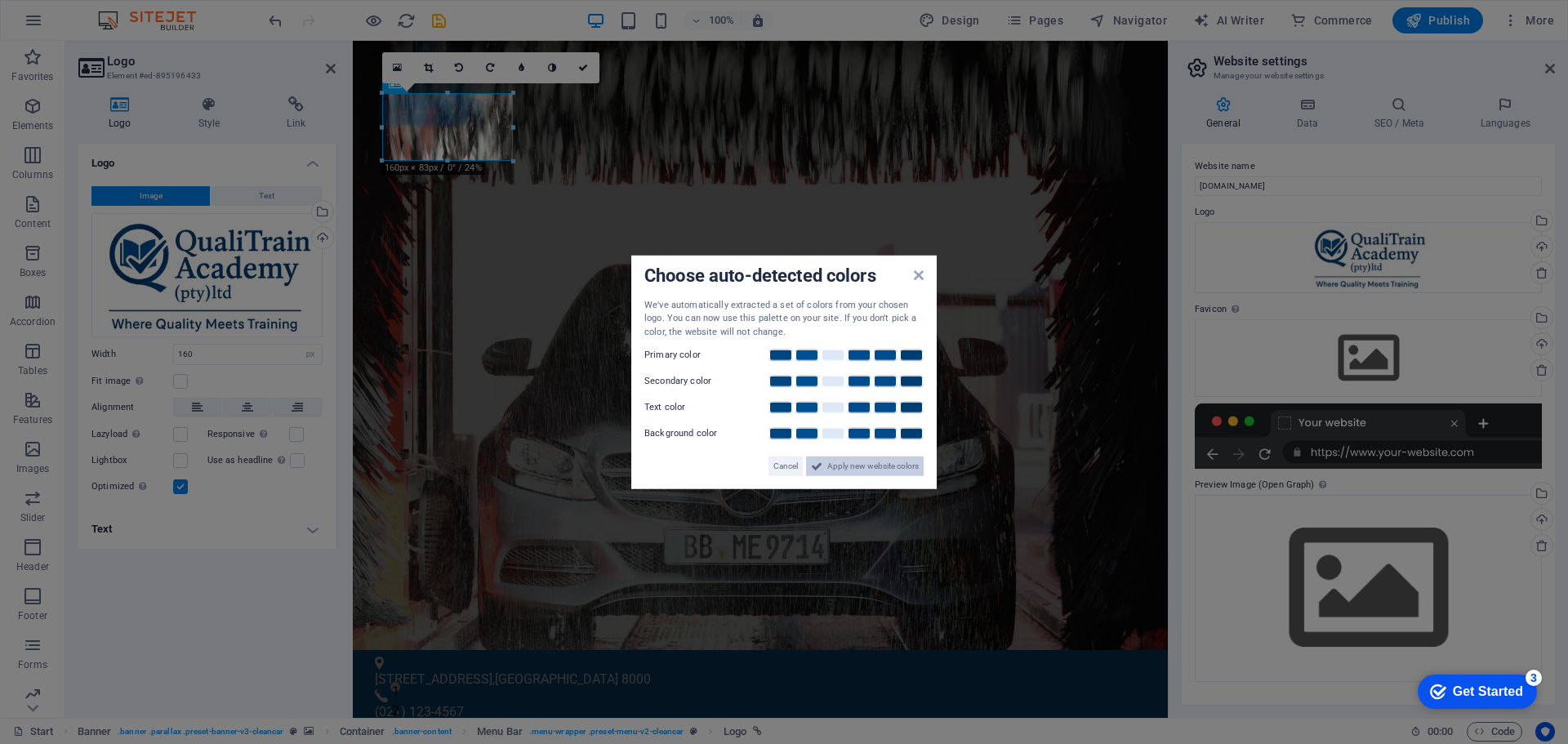
click at [857, 467] on span "Apply new website colors" at bounding box center [873, 466] width 91 height 19
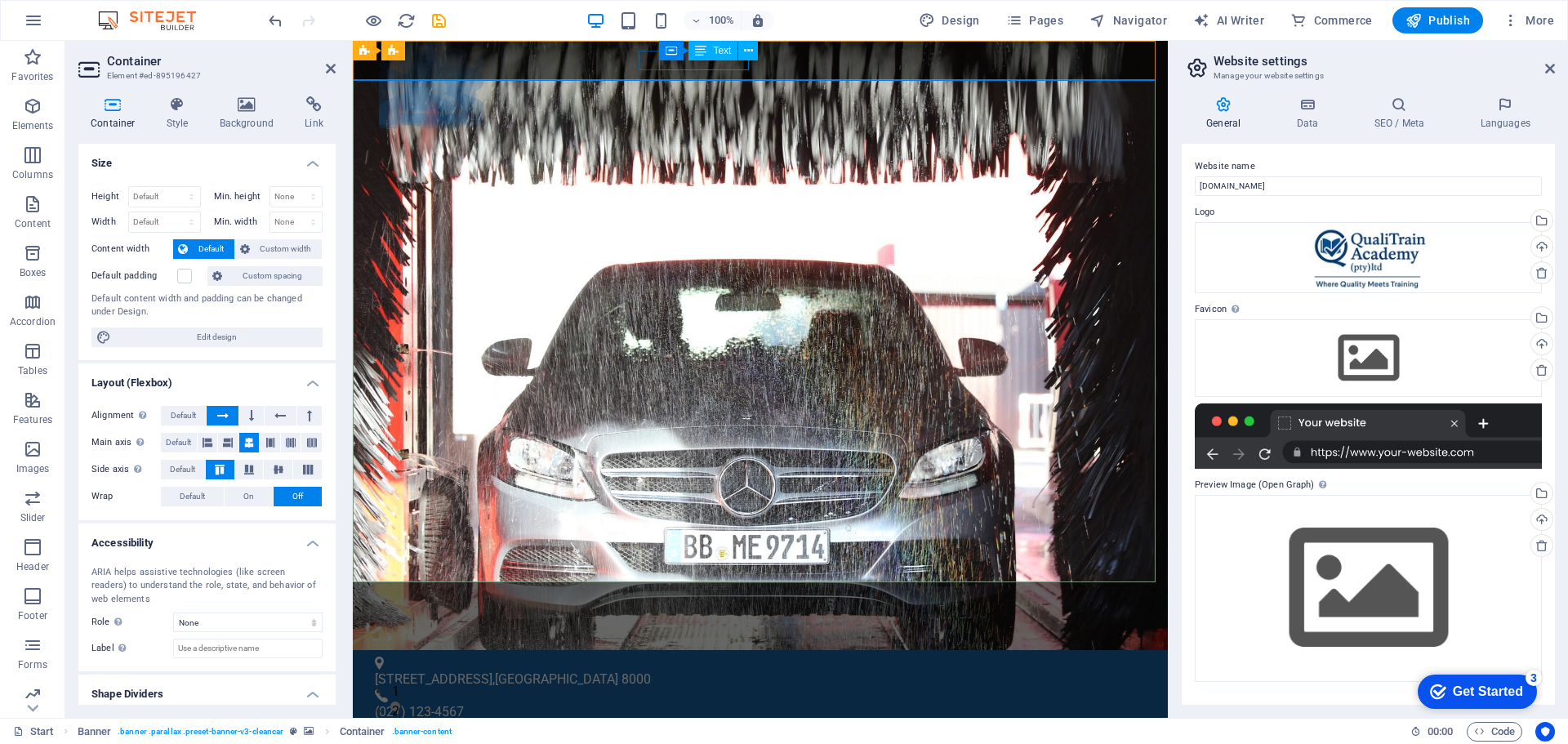
click at [675, 702] on div "(021) 123-4567" at bounding box center [753, 712] width 758 height 19
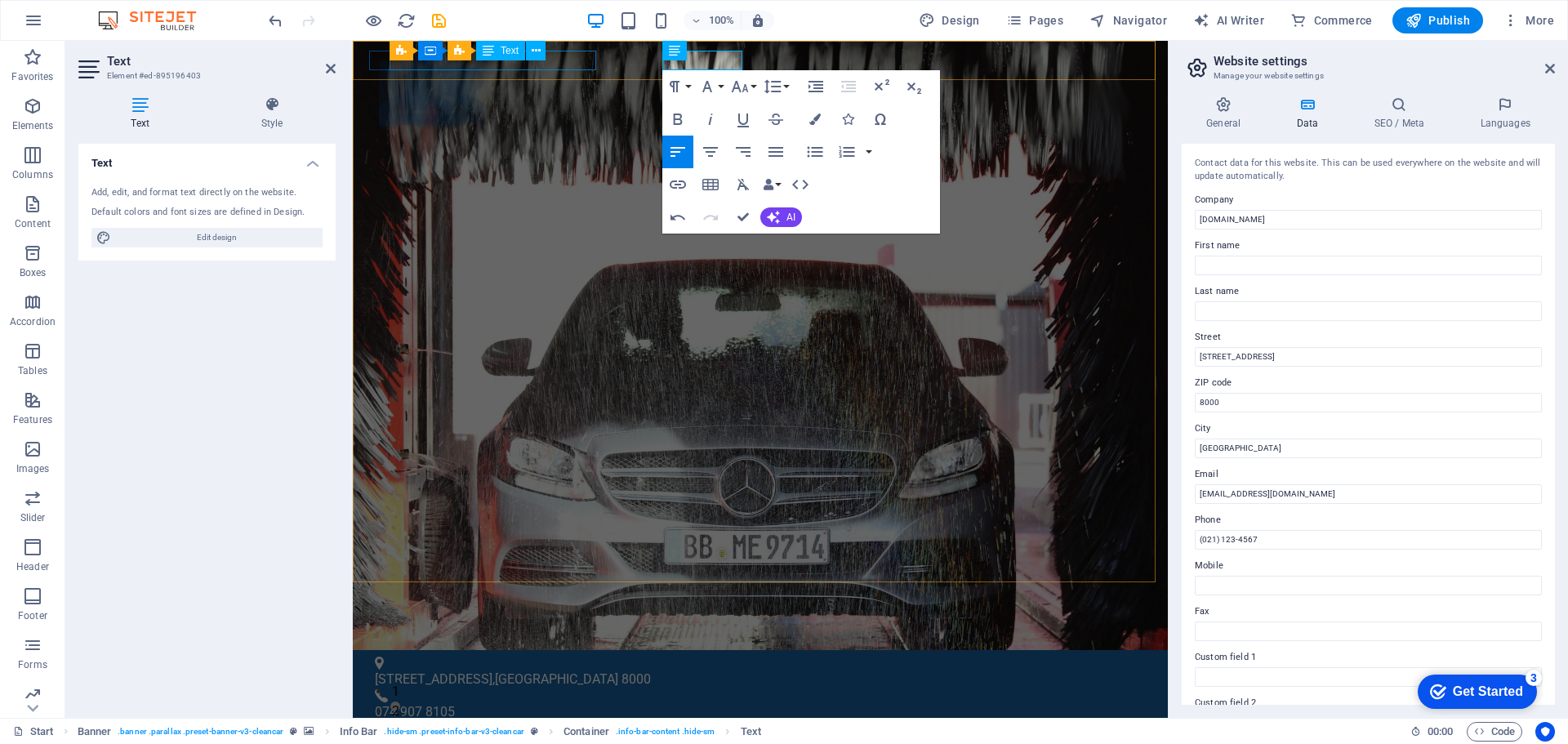
click at [556, 669] on div "123 Training Lane , Cape Town 8000" at bounding box center [753, 679] width 758 height 19
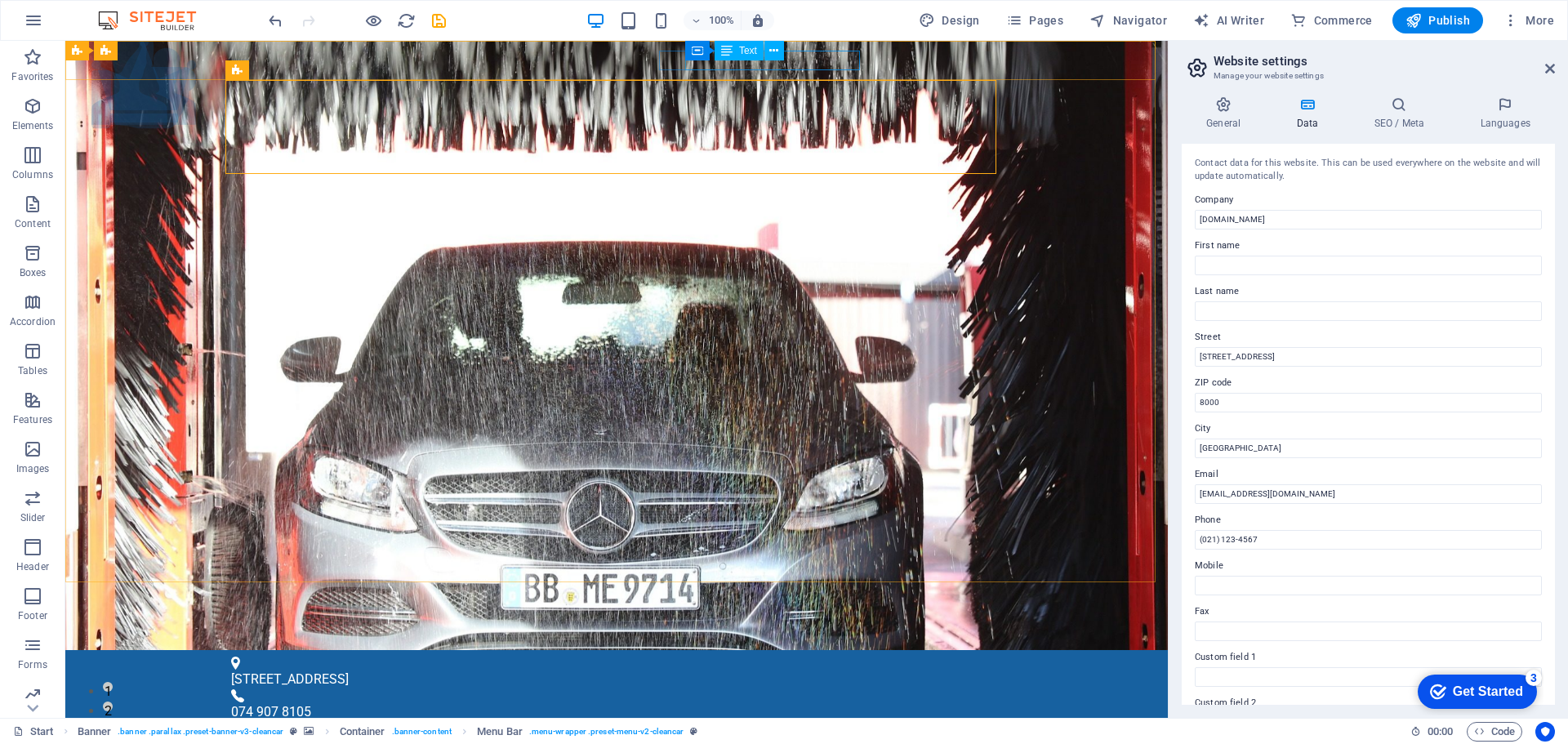
click at [780, 56] on button at bounding box center [774, 51] width 19 height 19
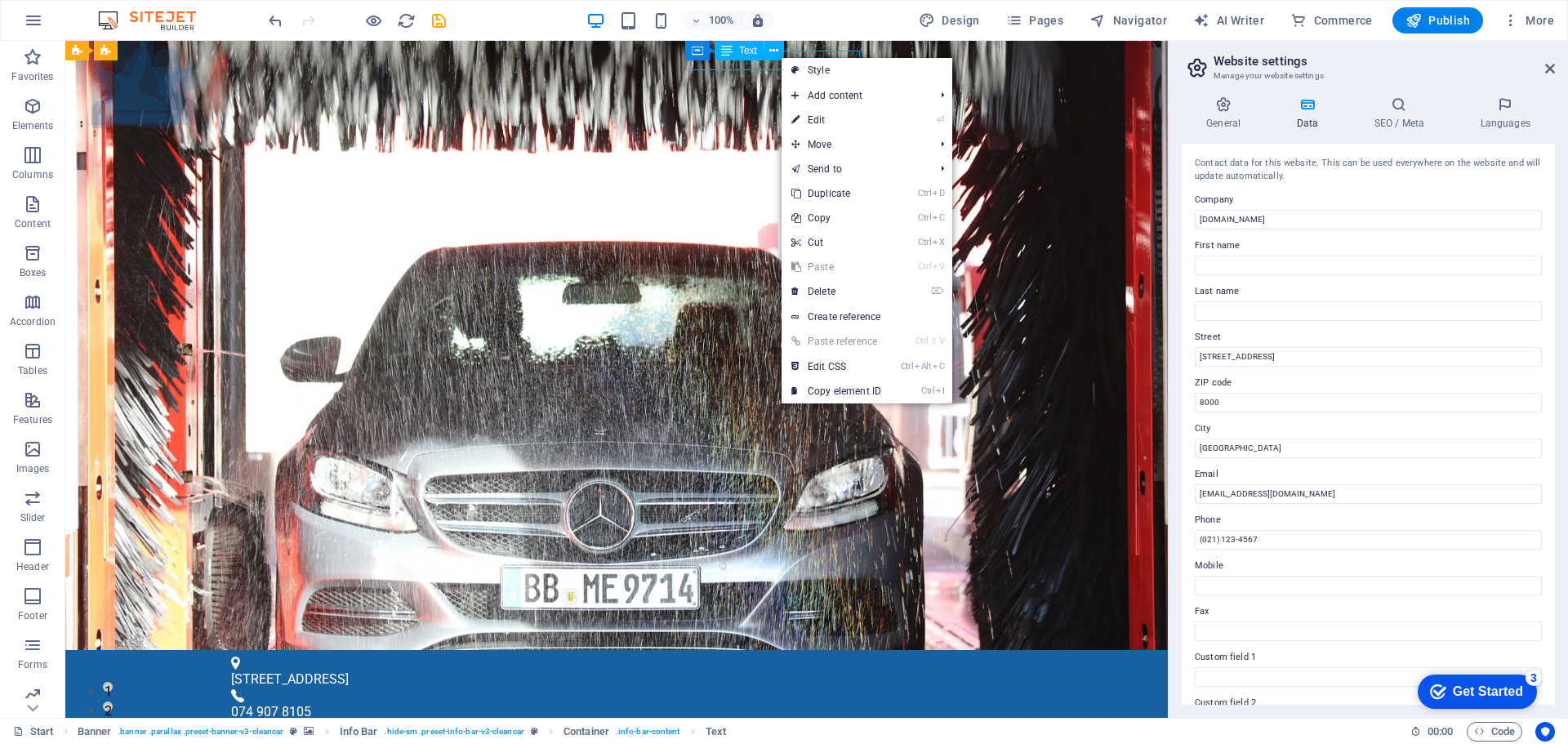
click at [780, 56] on button at bounding box center [774, 51] width 19 height 19
click at [765, 730] on div "[EMAIL_ADDRESS][DOMAIN_NAME]" at bounding box center [613, 740] width 753 height 19
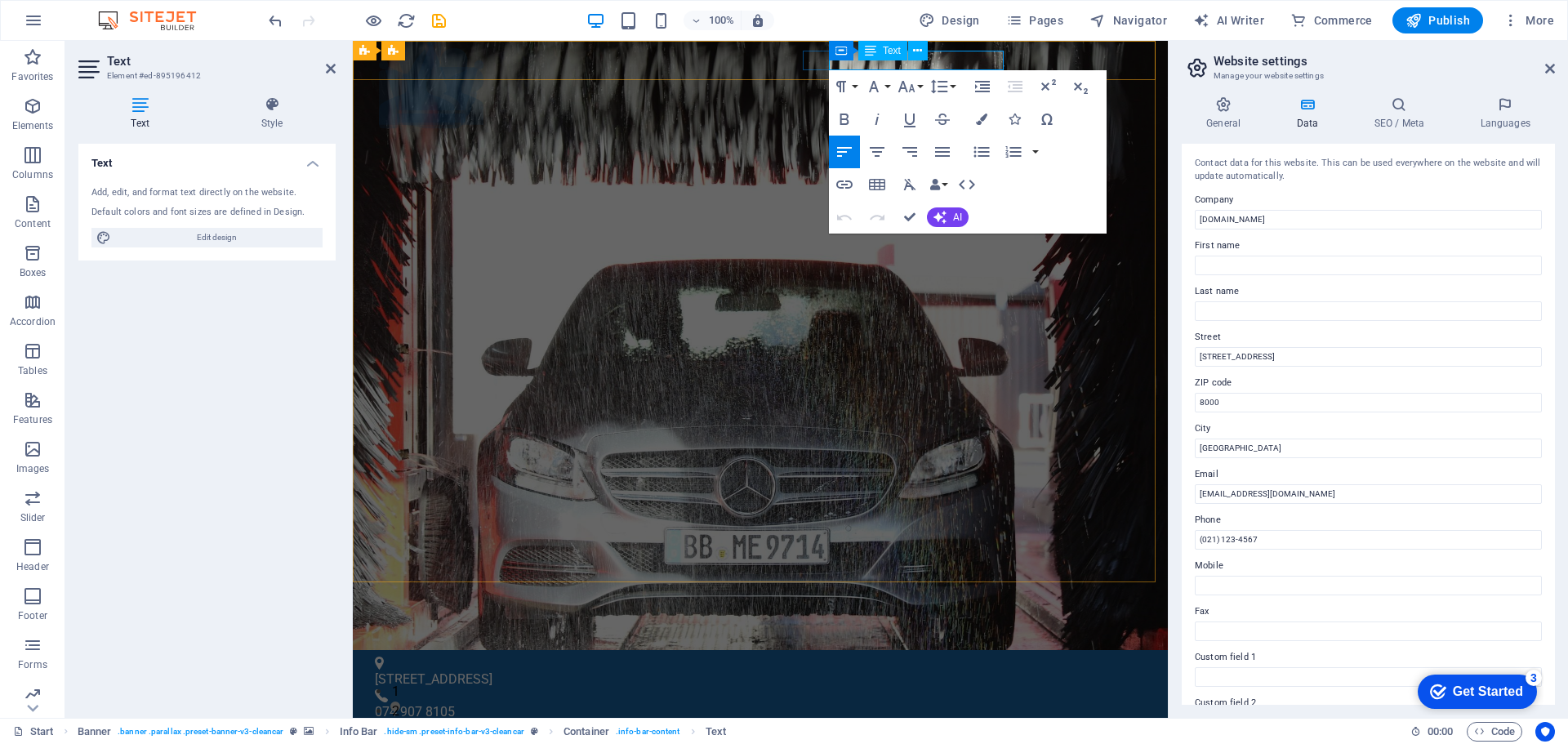
click at [844, 60] on div "Container Text" at bounding box center [883, 51] width 109 height 20
click at [586, 732] on link "[EMAIL_ADDRESS][DOMAIN_NAME]" at bounding box center [482, 740] width 206 height 16
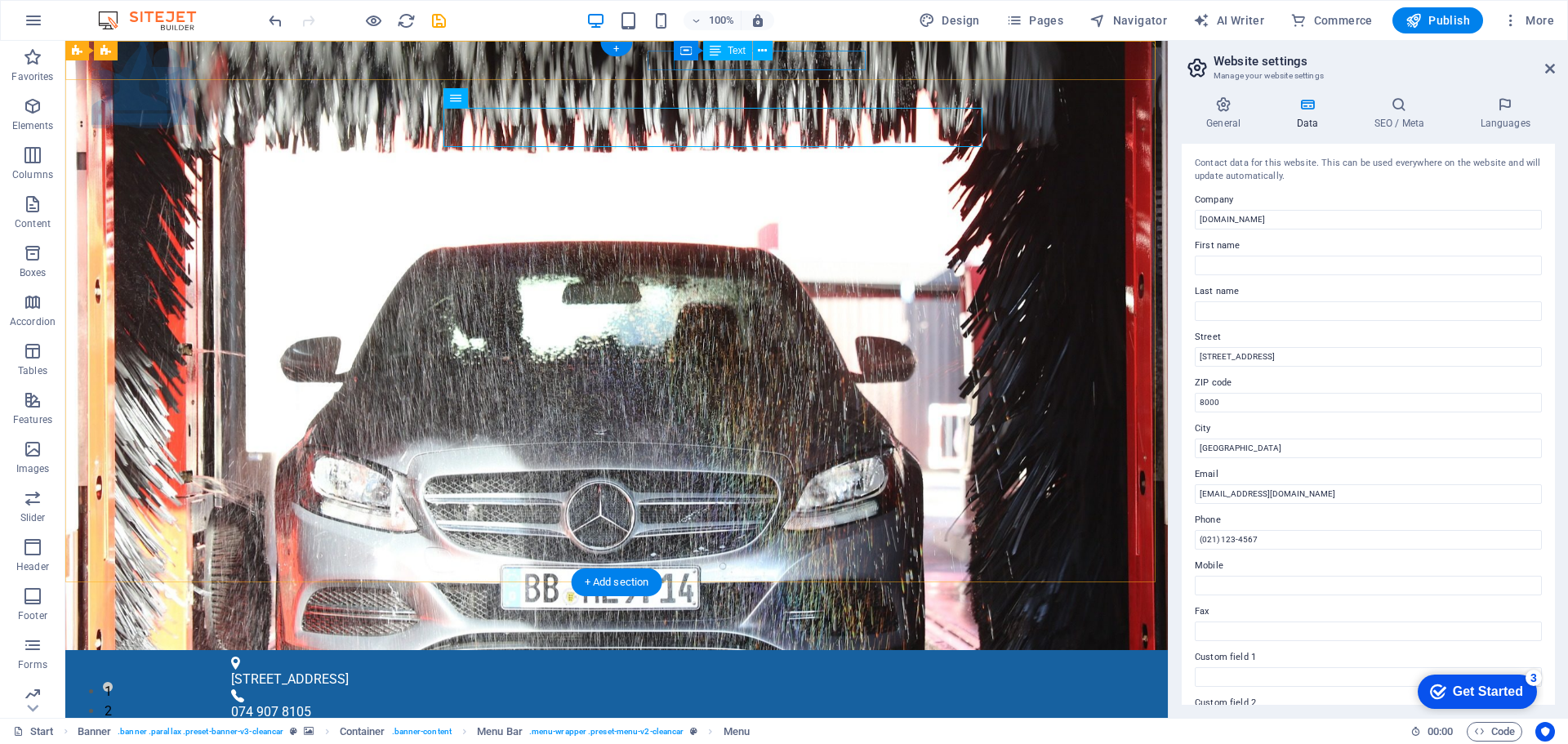
click at [775, 730] on div "iadmin@qualitrainacademy.co.za" at bounding box center [613, 740] width 753 height 19
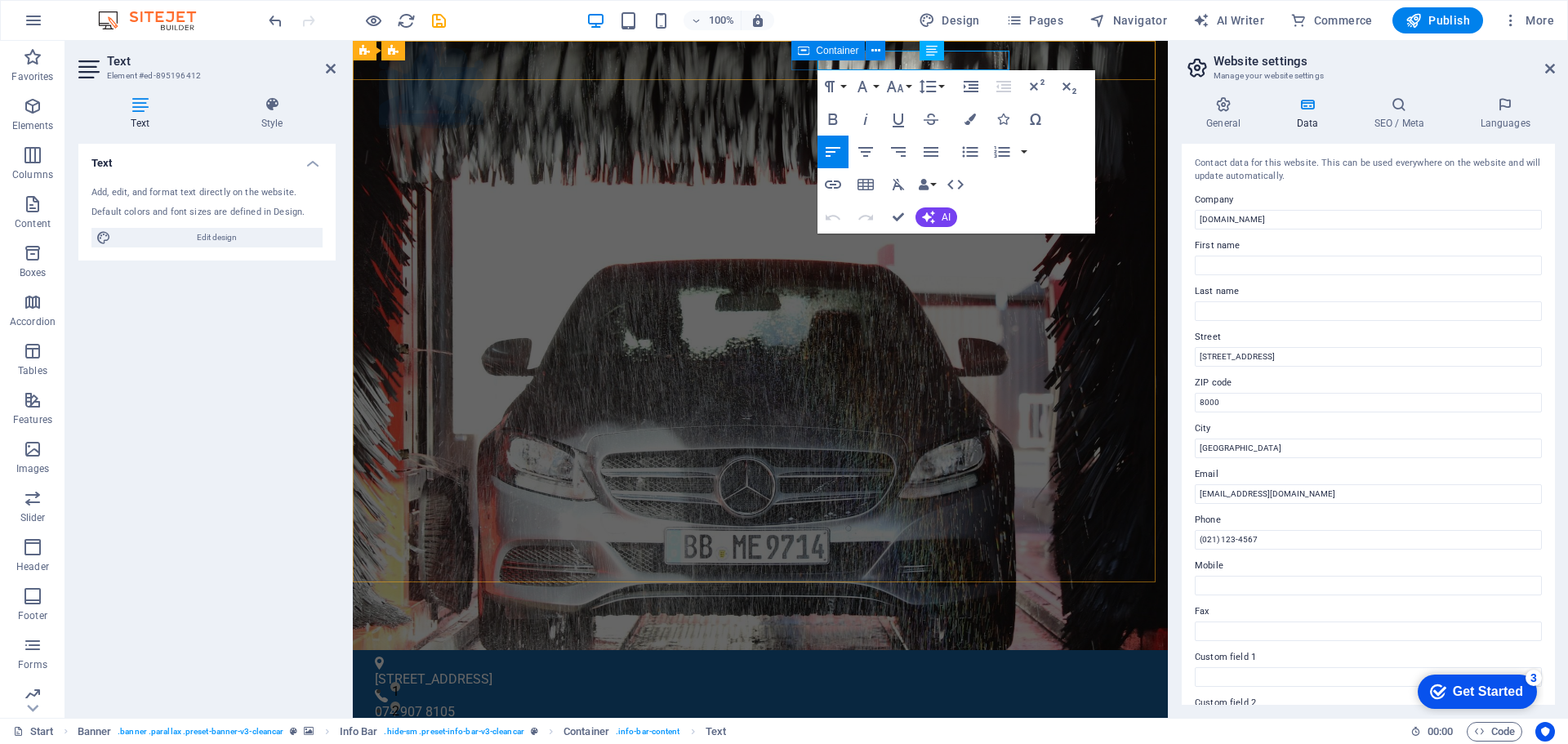
click at [826, 60] on div "Container" at bounding box center [842, 51] width 104 height 20
click at [586, 732] on link "iadmin@qualitrainacademy.co.za" at bounding box center [482, 740] width 206 height 16
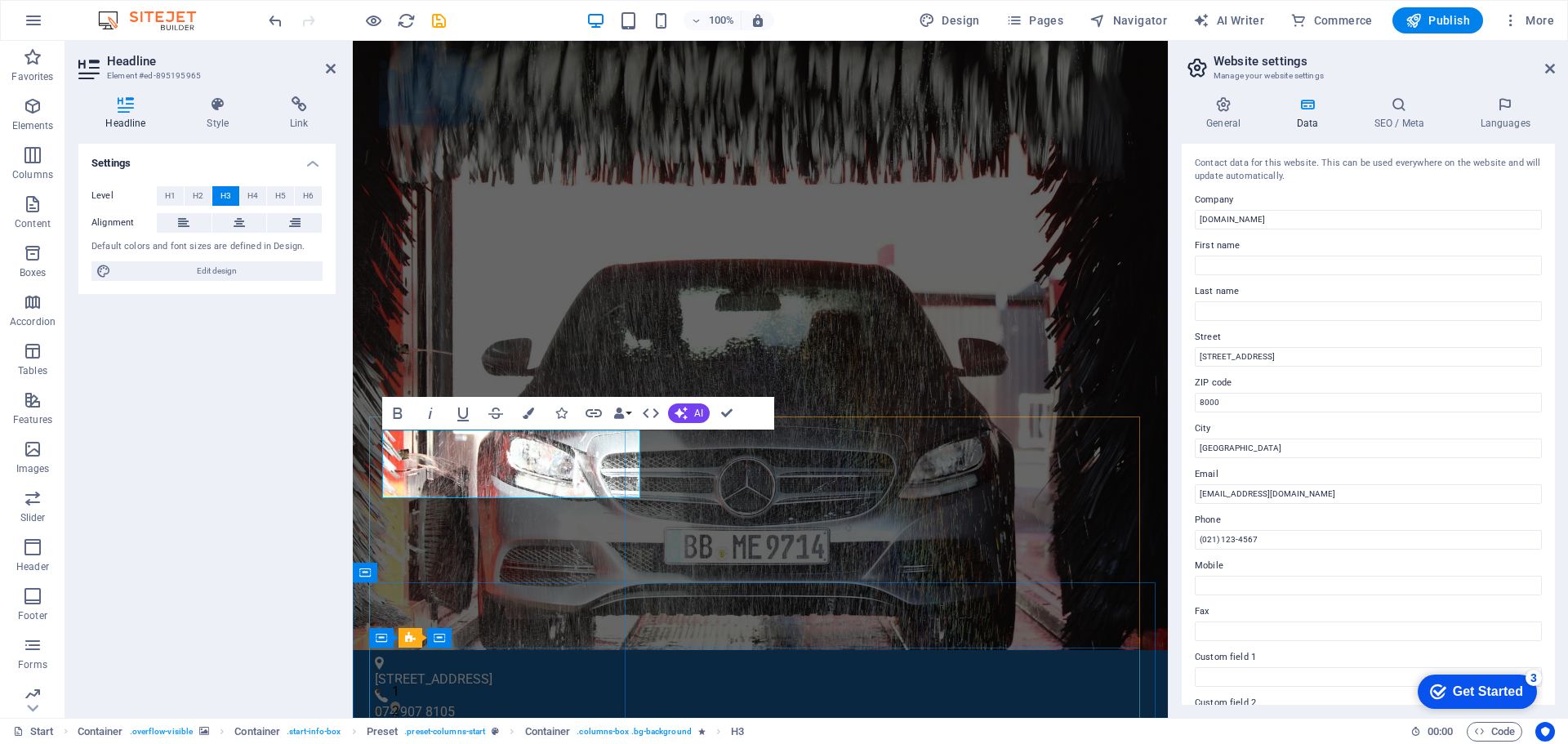
drag, startPoint x: 1646, startPoint y: 262, endPoint x: 1166, endPoint y: 221, distance: 481.7
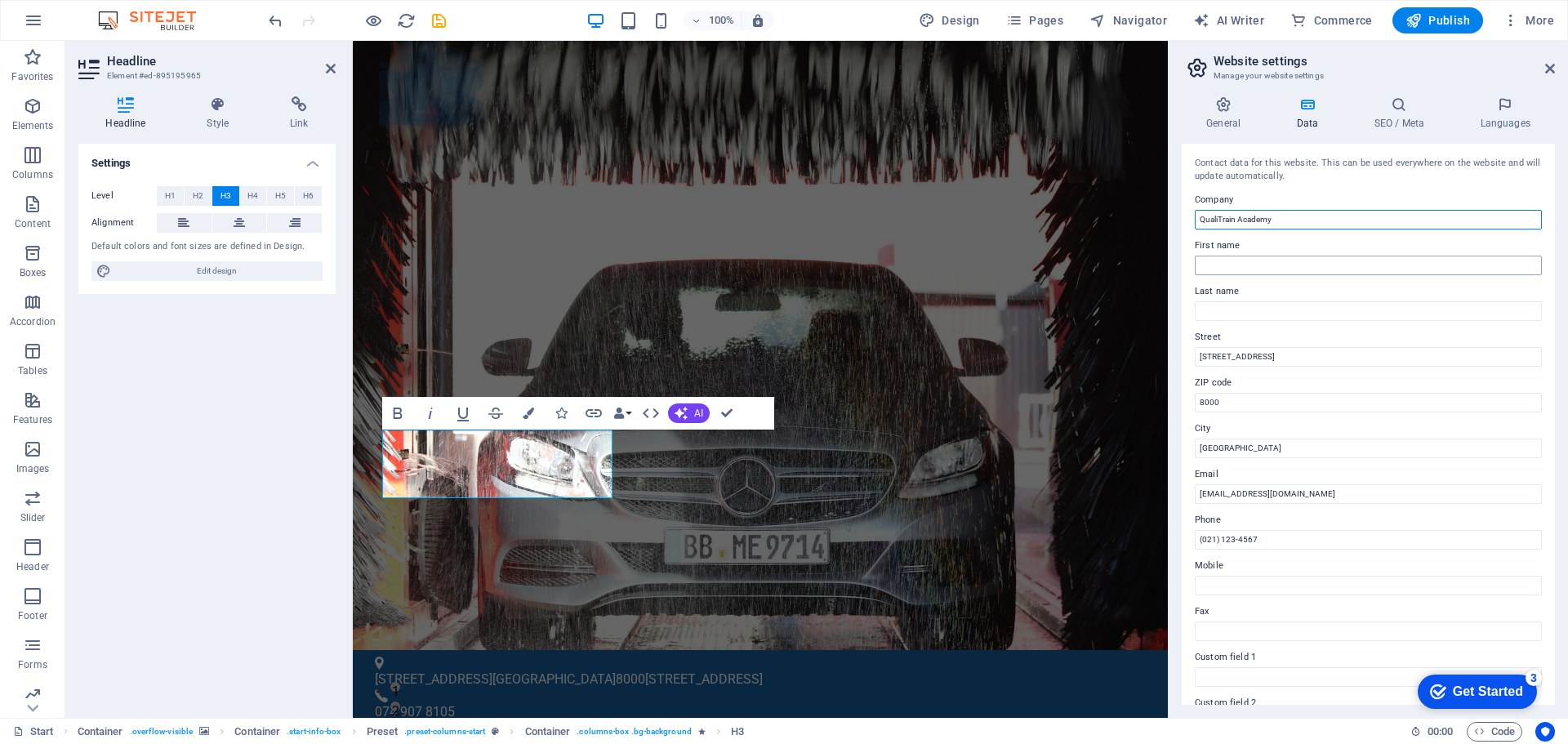
type input "QualiTrain Academy"
click at [1219, 257] on input "First name" at bounding box center [1368, 266] width 347 height 19
type input "Veronica"
type input "Dercksen"
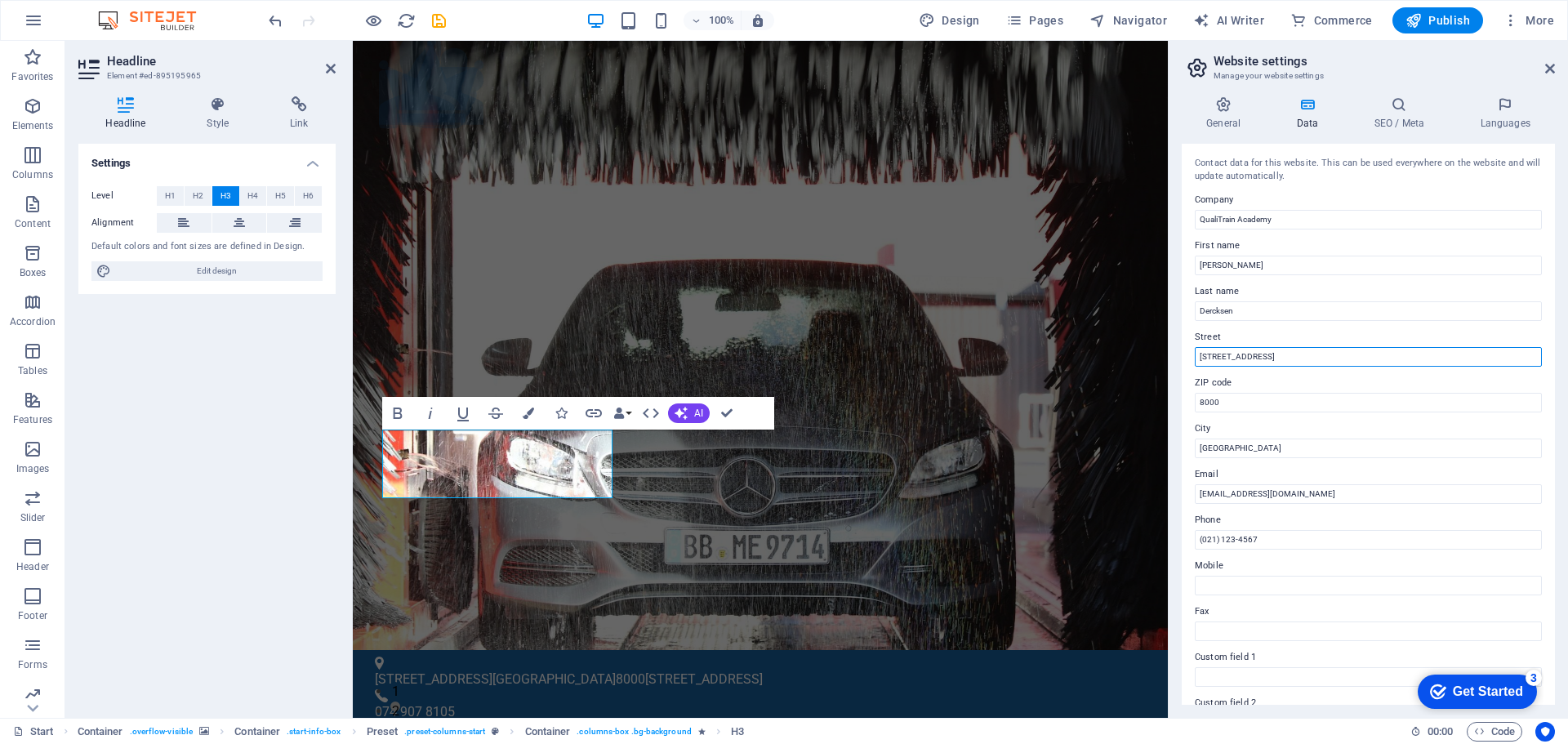
click at [1289, 358] on input "[STREET_ADDRESS]" at bounding box center [1368, 357] width 347 height 19
drag, startPoint x: 1289, startPoint y: 358, endPoint x: 1177, endPoint y: 358, distance: 112.0
click at [1177, 358] on div "General Data SEO / Meta Languages Website name qualitrainacademy.co.za Logo Dra…" at bounding box center [1368, 401] width 399 height 634
type input "11 Skamel Road"
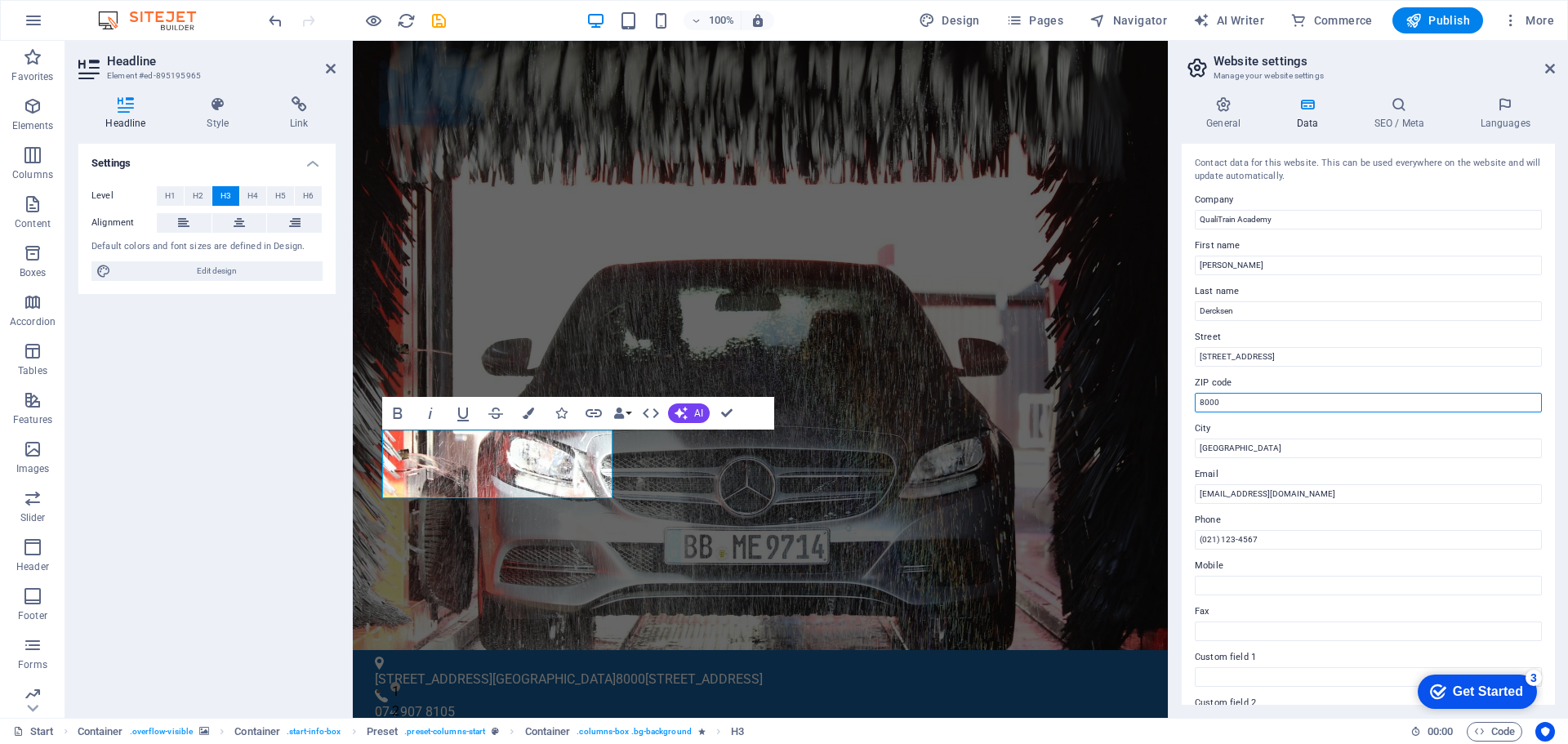
click at [1234, 395] on input "8000" at bounding box center [1368, 403] width 347 height 19
drag, startPoint x: 1234, startPoint y: 398, endPoint x: 1179, endPoint y: 398, distance: 55.0
click at [1179, 398] on div "General Data SEO / Meta Languages Website name qualitrainacademy.co.za Logo Dra…" at bounding box center [1368, 401] width 399 height 634
type input "1541"
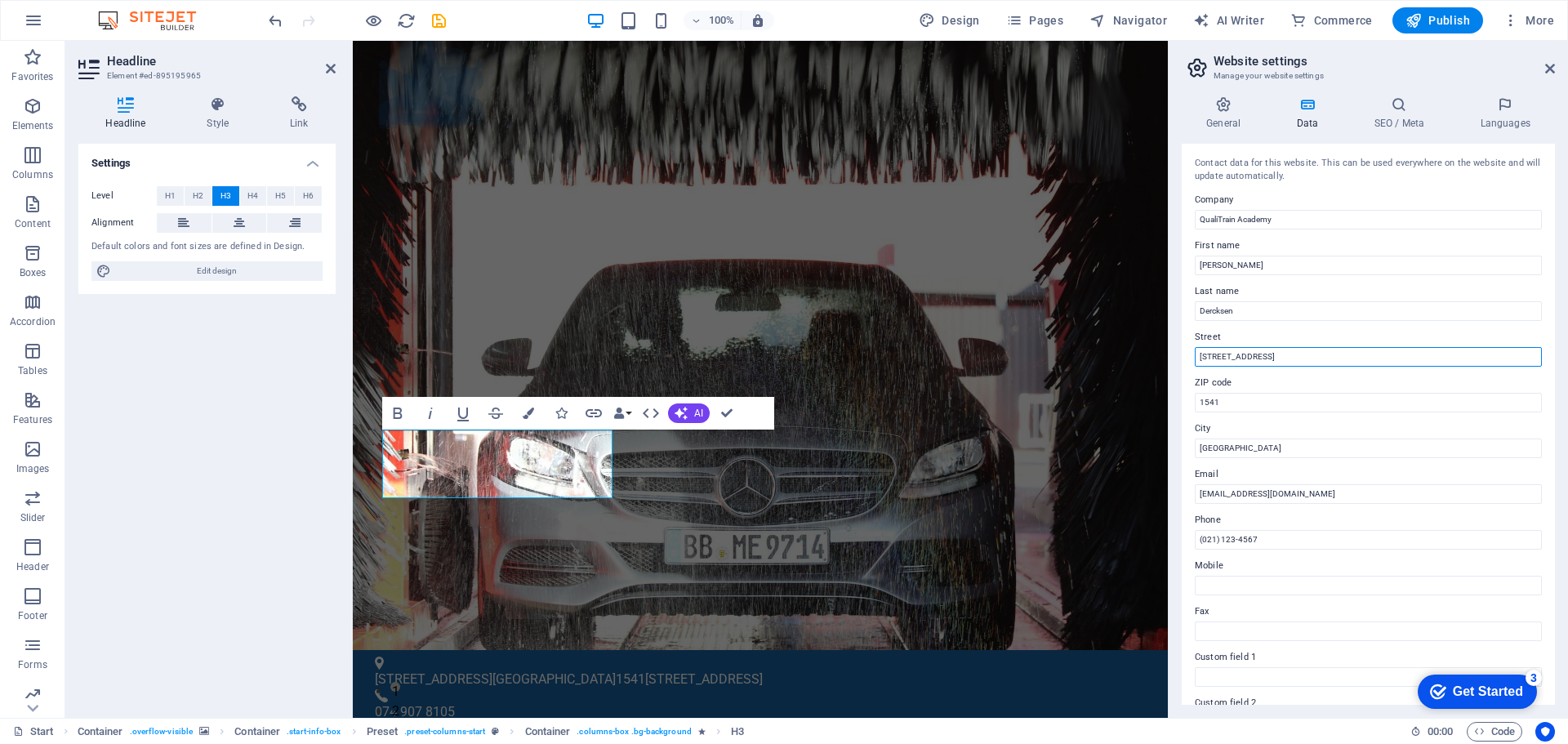
click at [1276, 355] on input "11 Skamel Road" at bounding box center [1368, 357] width 347 height 19
type input "11 Skamel Road, Dalpark Ext 1, Brakpan"
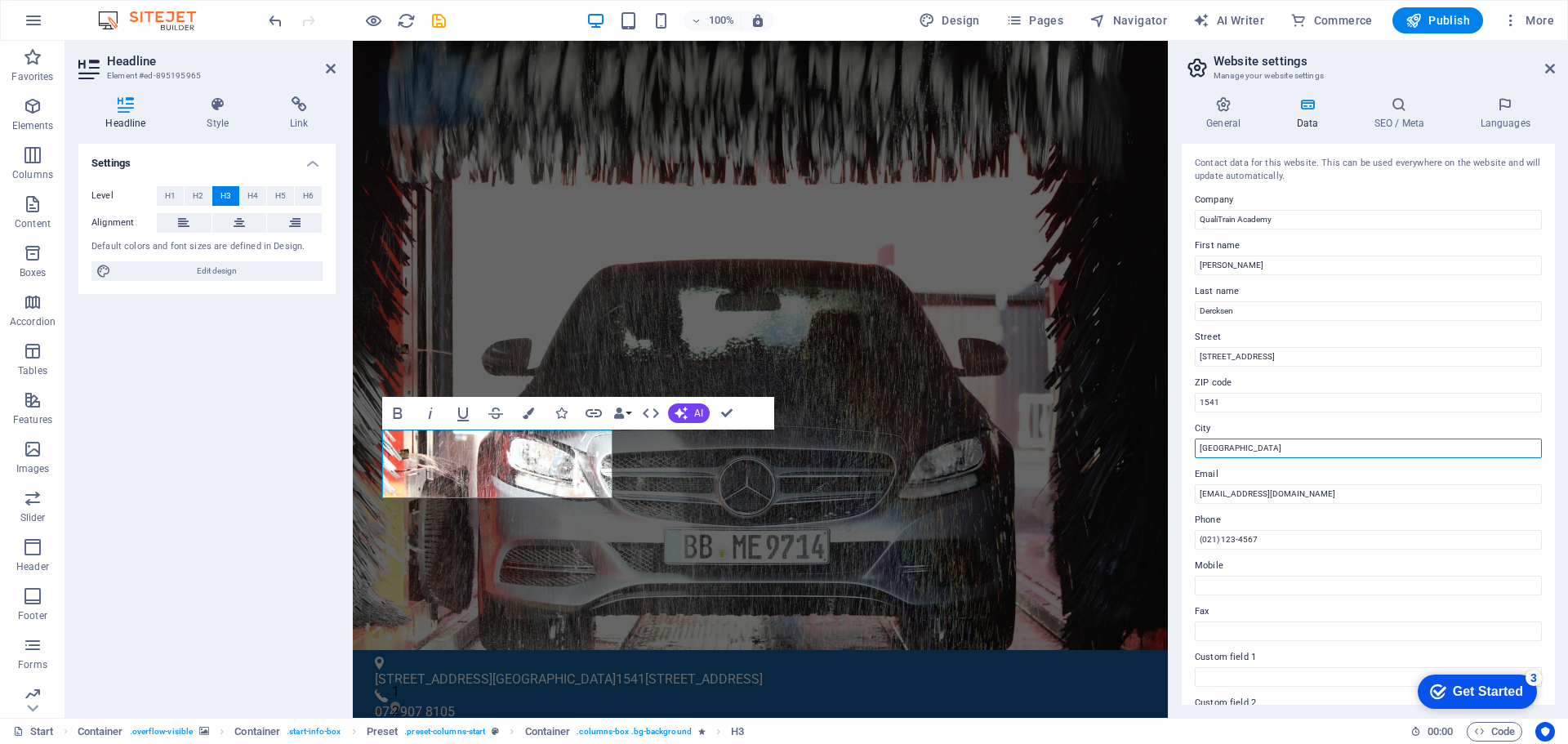
click at [1256, 449] on input "[GEOGRAPHIC_DATA]" at bounding box center [1368, 448] width 347 height 19
drag, startPoint x: 1256, startPoint y: 449, endPoint x: 1190, endPoint y: 447, distance: 66.0
click at [1190, 447] on div "Contact data for this website. This can be used everywhere on the website and w…" at bounding box center [1369, 424] width 374 height 561
type input "Johannesburg"
click at [1213, 493] on input "[EMAIL_ADDRESS][DOMAIN_NAME]" at bounding box center [1368, 494] width 347 height 19
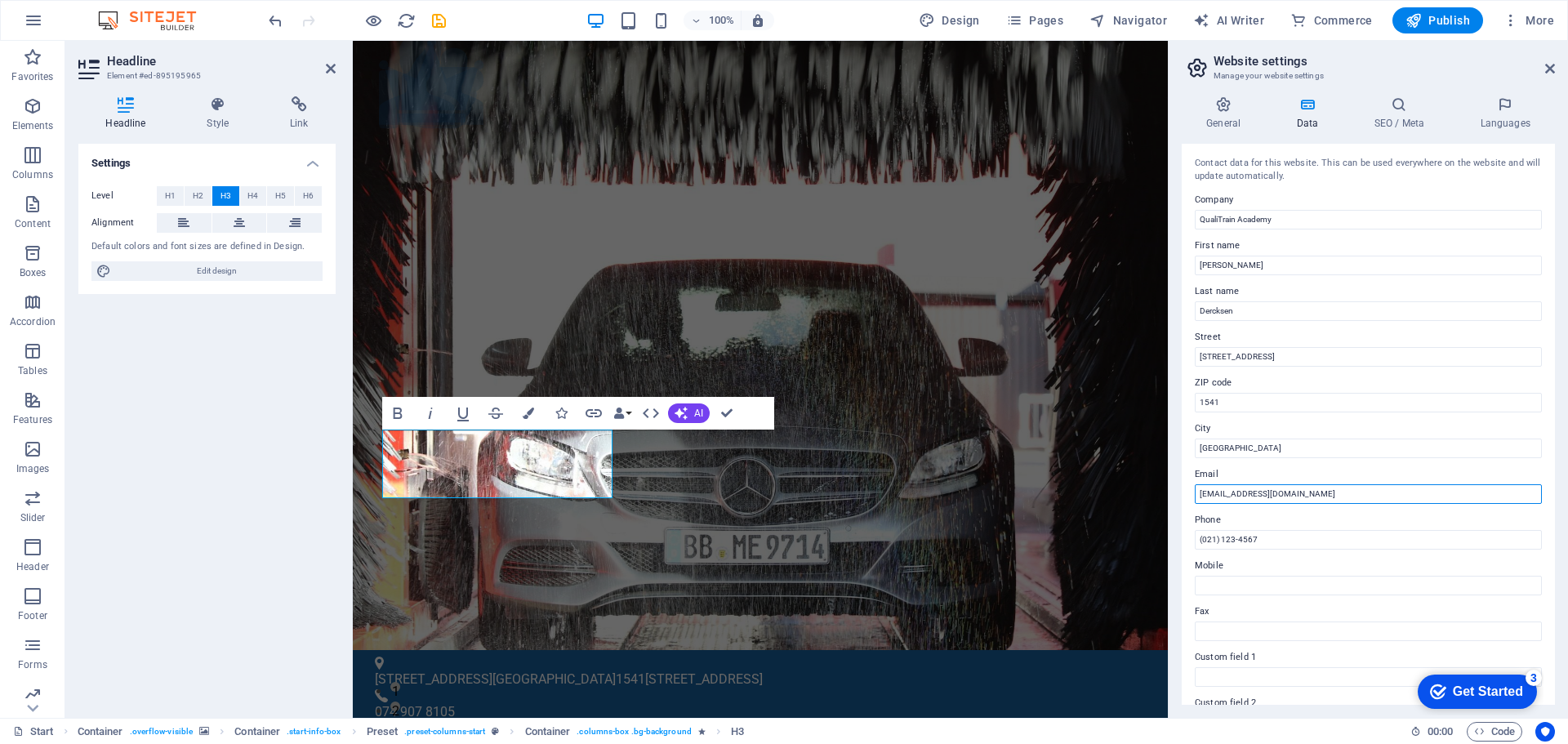
drag, startPoint x: 1213, startPoint y: 493, endPoint x: 1193, endPoint y: 492, distance: 20.0
click at [1193, 492] on div "Contact data for this website. This can be used everywhere on the website and w…" at bounding box center [1369, 424] width 374 height 561
type input "admin@qualitrainacademy.co.za"
click at [1253, 538] on input "(021) 123-4567" at bounding box center [1368, 540] width 347 height 19
drag, startPoint x: 1254, startPoint y: 538, endPoint x: 1172, endPoint y: 536, distance: 82.0
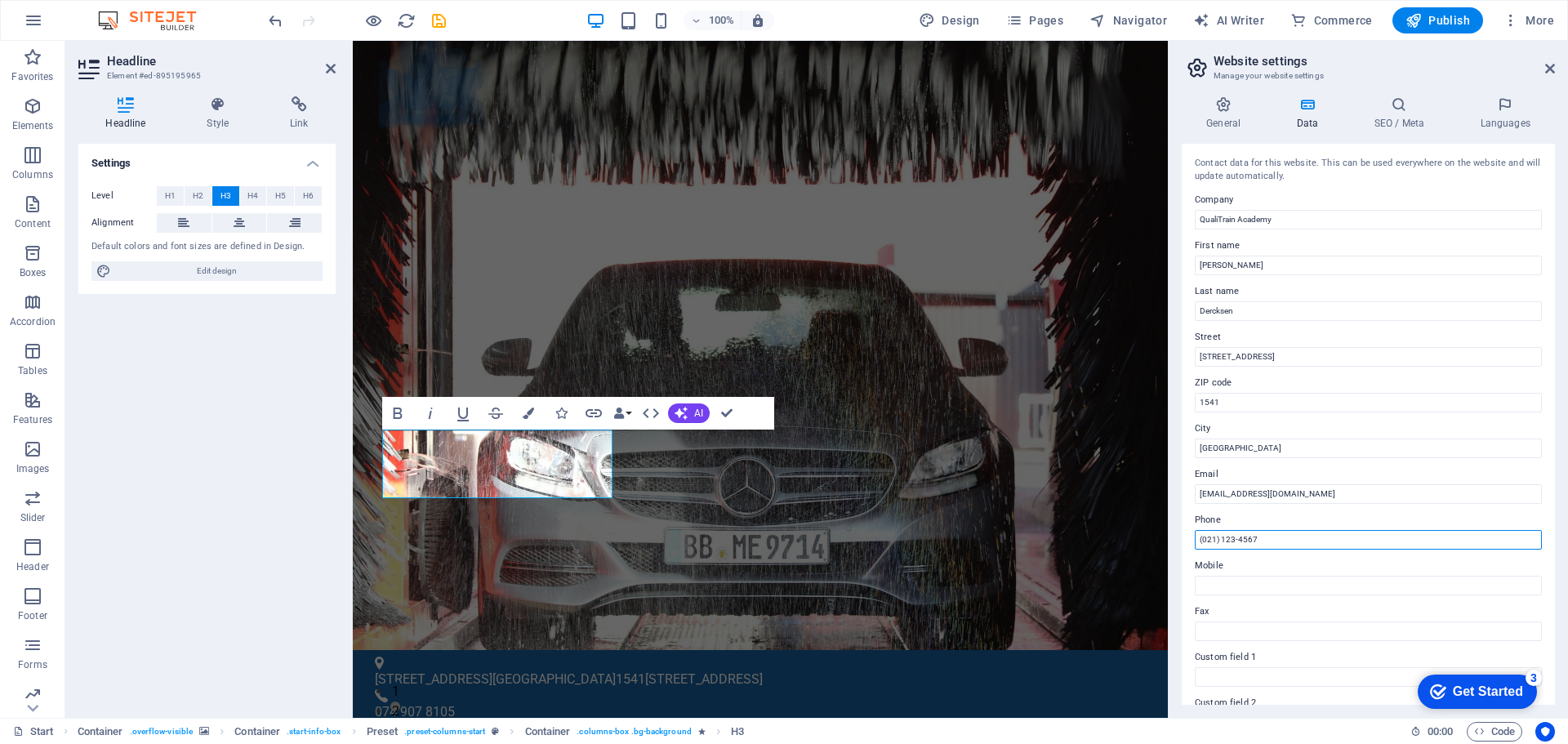
click at [1172, 536] on div "General Data SEO / Meta Languages Website name qualitrainacademy.co.za Logo Dra…" at bounding box center [1368, 401] width 399 height 634
type input "074 907 8105"
click at [1240, 582] on input "Mobile" at bounding box center [1368, 585] width 347 height 19
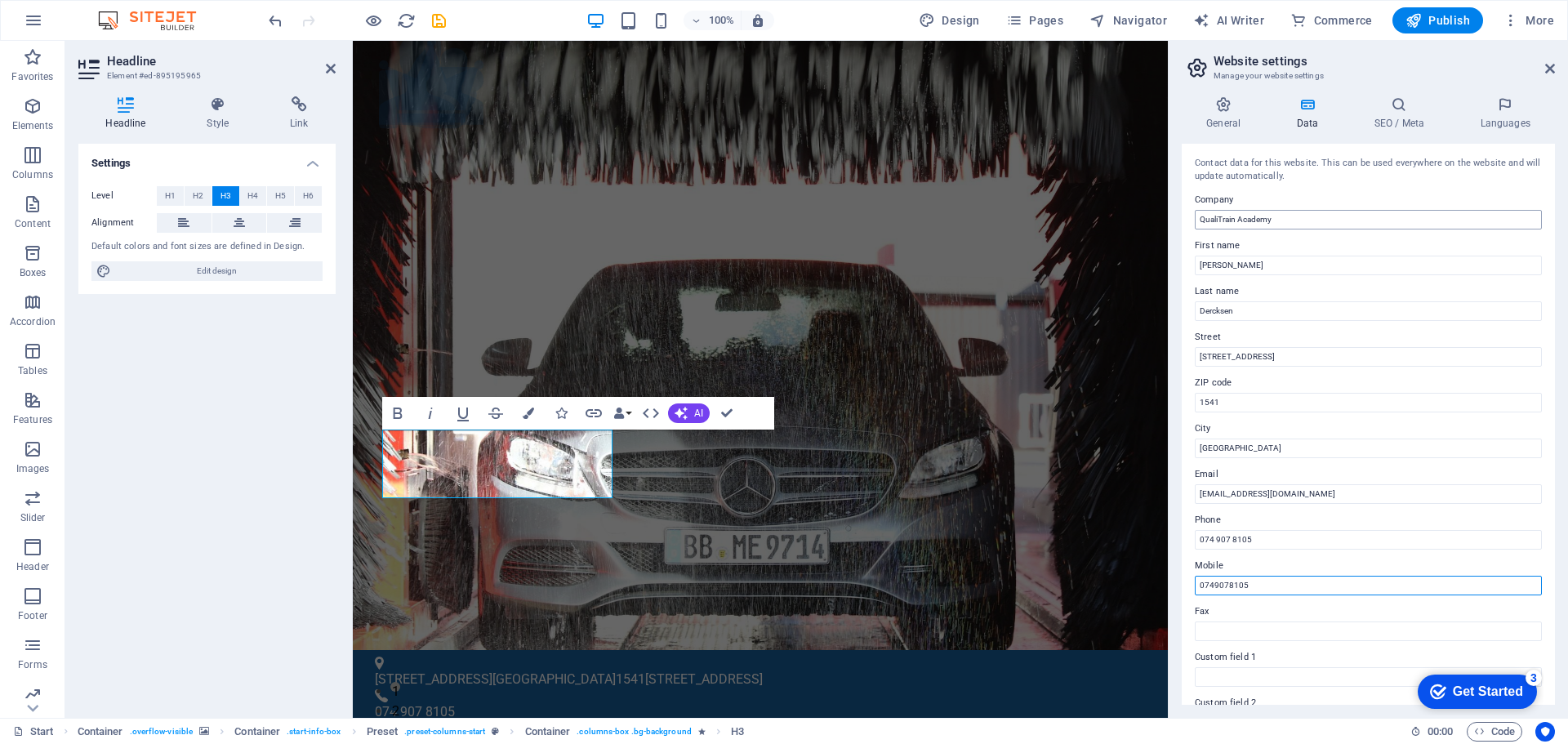
type input "0749078105"
click at [1294, 219] on input "QualiTrain Academy" at bounding box center [1368, 220] width 347 height 19
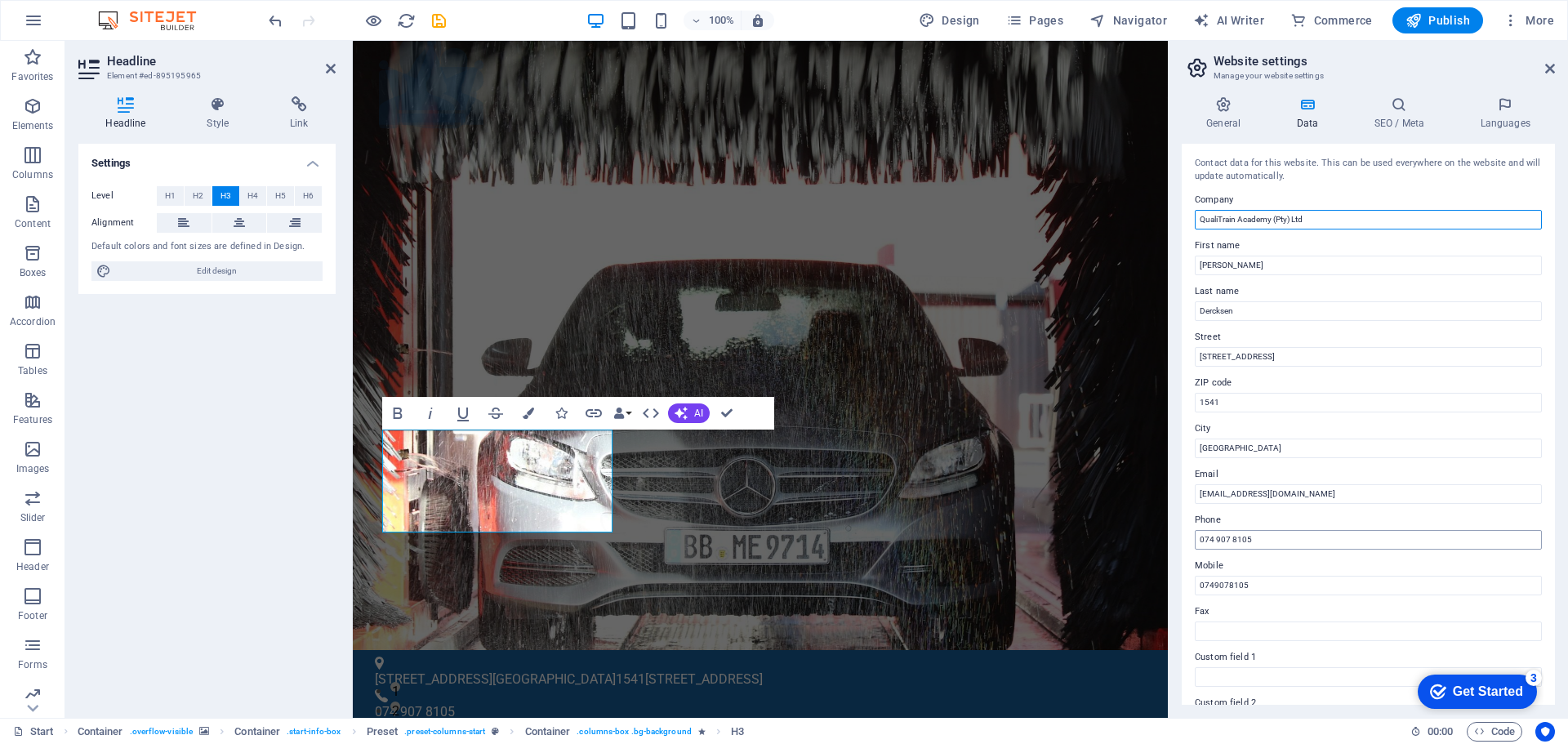
type input "QualiTrain Academy (Pty) Ltd"
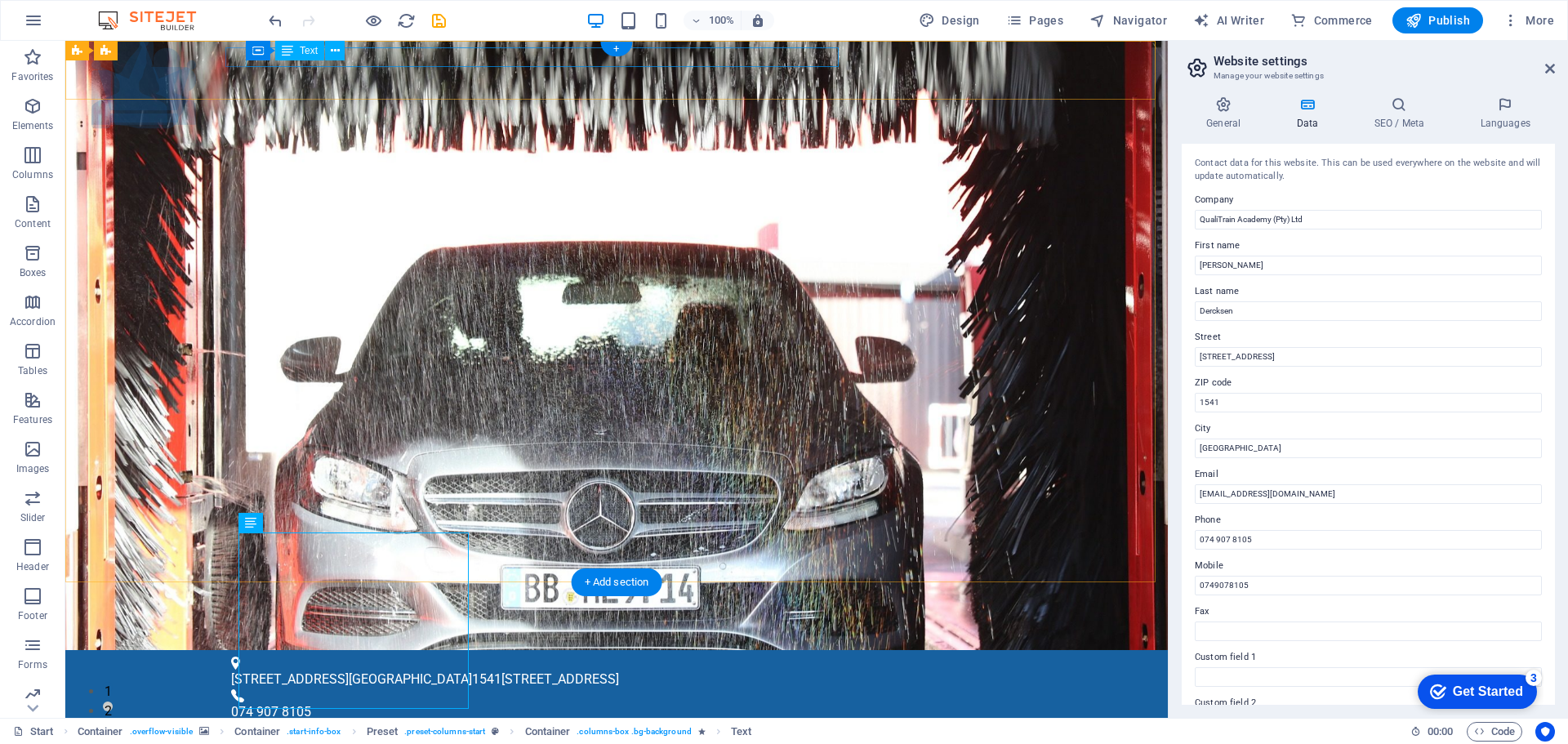
click at [551, 669] on div "11 Skamel Road, Dalpark Ext 1, Brakpan Johannesburg 1541 11 Skamel Rd, Dalpark …" at bounding box center [610, 679] width 758 height 19
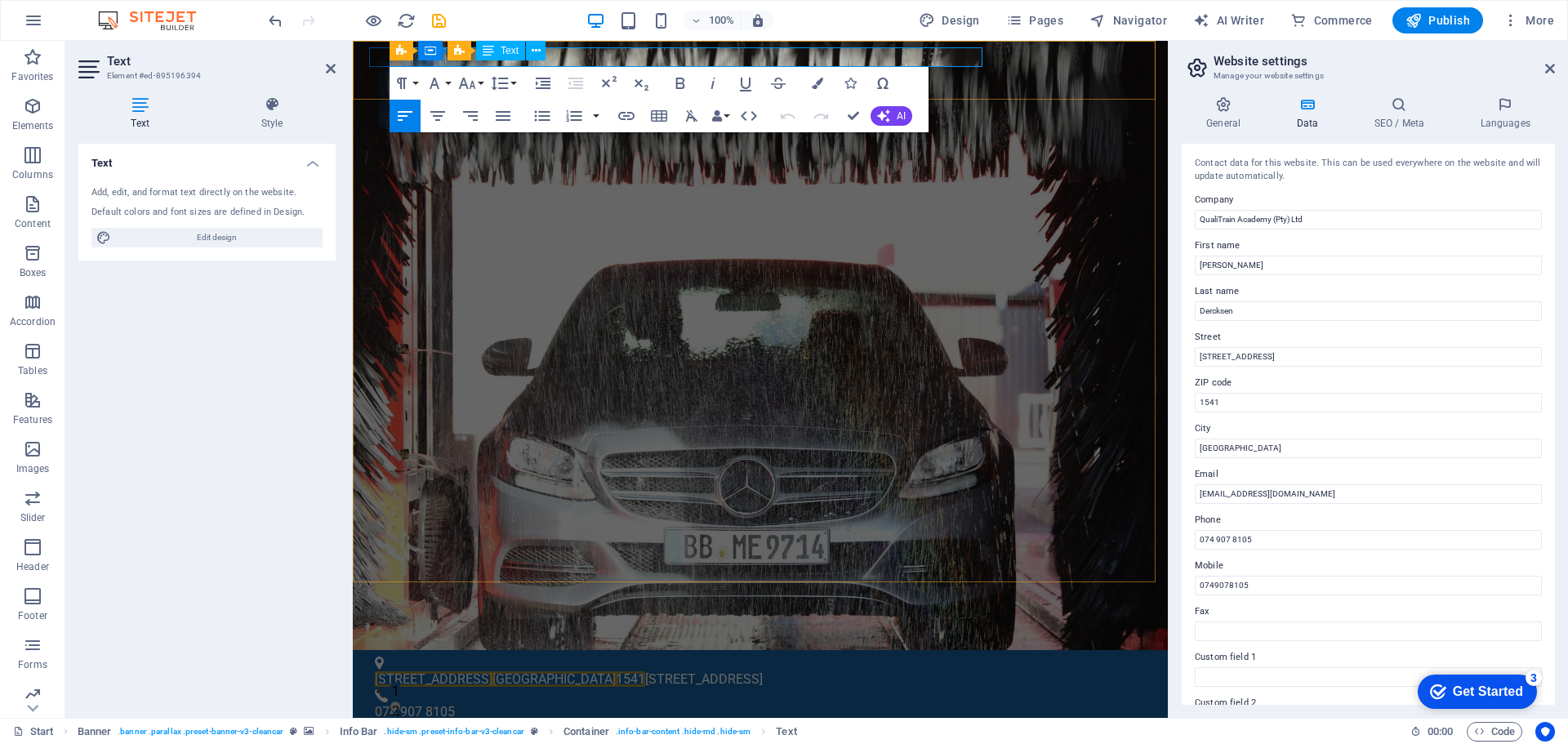
click at [891, 669] on p "11 Skamel Road, Dalpark Ext 1, Brakpan Johannesburg 1541 11 Skamel Rd, Dalpark …" at bounding box center [753, 679] width 758 height 19
click at [645, 671] on span "1541" at bounding box center [630, 679] width 29 height 16
drag, startPoint x: 733, startPoint y: 55, endPoint x: 895, endPoint y: 56, distance: 162.0
click at [895, 669] on p "11 Skamel Road, Dalpark Ext 1, Brakpan Johannesburg 1541 11 Skamel Rd, Dalpark …" at bounding box center [753, 679] width 758 height 19
click at [978, 669] on p "11 Skamel Road, Dalpark Ext 1, Brakpan Johannesburg 1541 11 Skamel Rd, Dalpark …" at bounding box center [753, 679] width 758 height 19
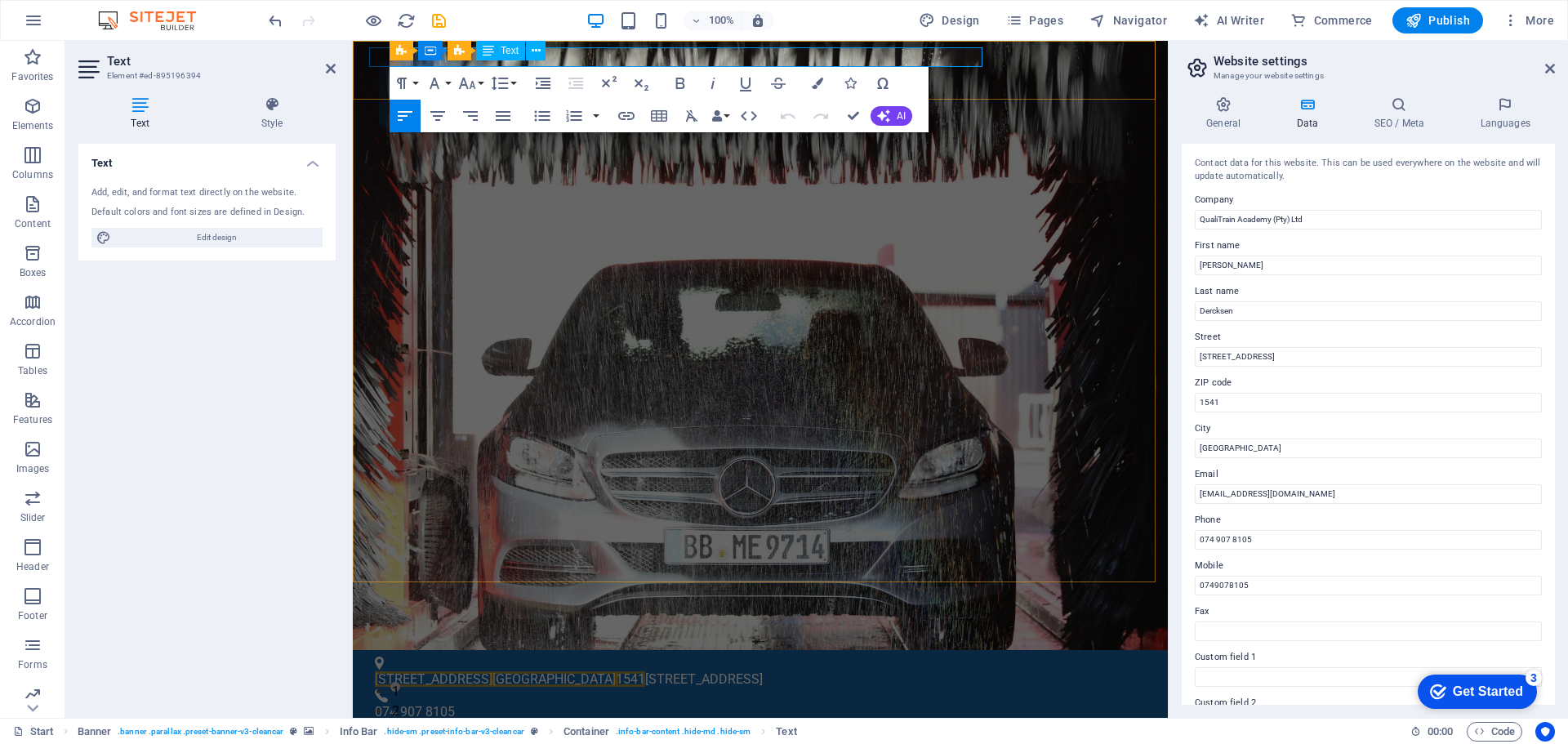
drag, startPoint x: 980, startPoint y: 58, endPoint x: 732, endPoint y: 53, distance: 248.1
click at [732, 669] on p "11 Skamel Road, Dalpark Ext 1, Brakpan Johannesburg 1541 11 Skamel Rd, Dalpark …" at bounding box center [753, 679] width 758 height 19
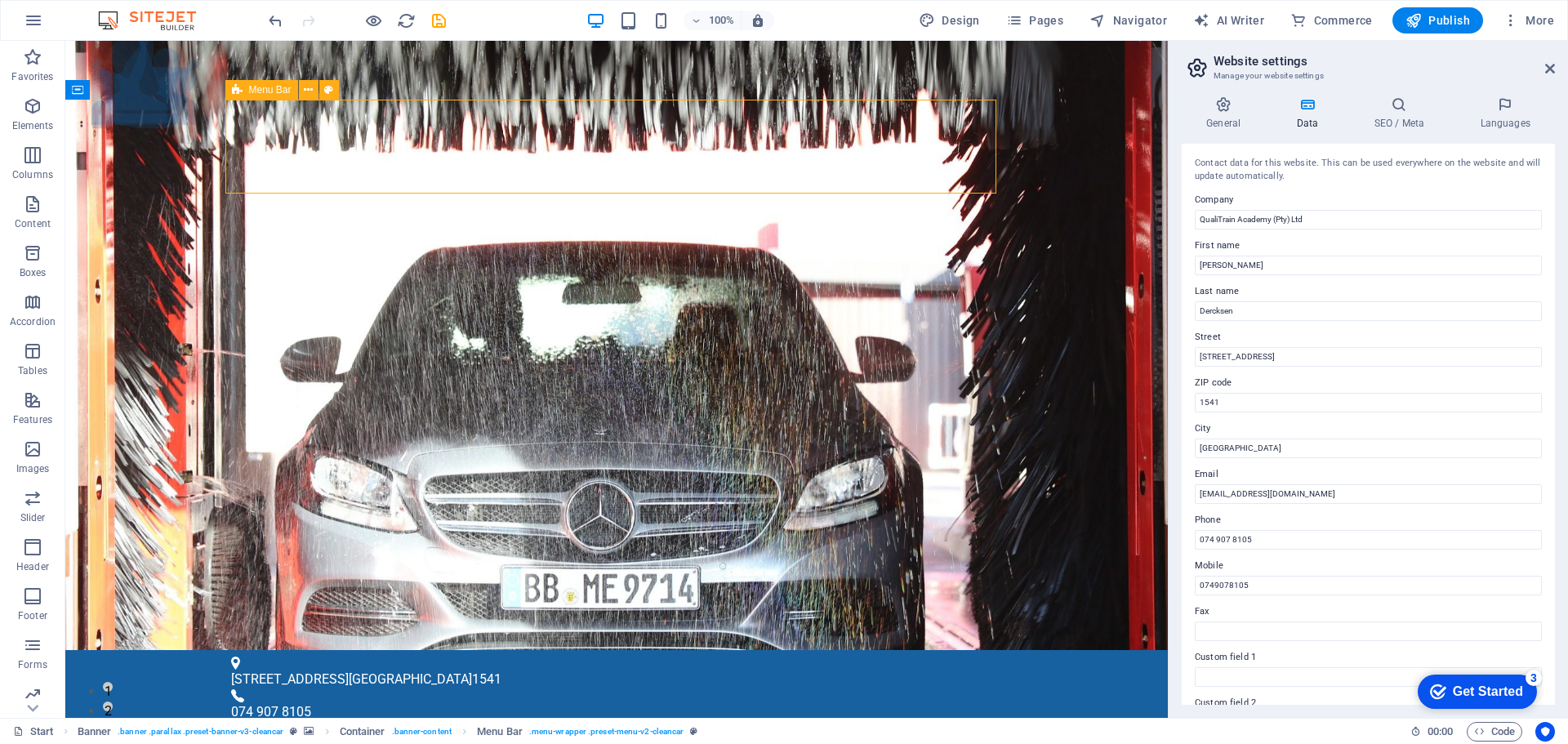
click at [814, 54] on div "Container Text" at bounding box center [840, 51] width 109 height 20
click at [879, 56] on icon at bounding box center [875, 52] width 9 height 18
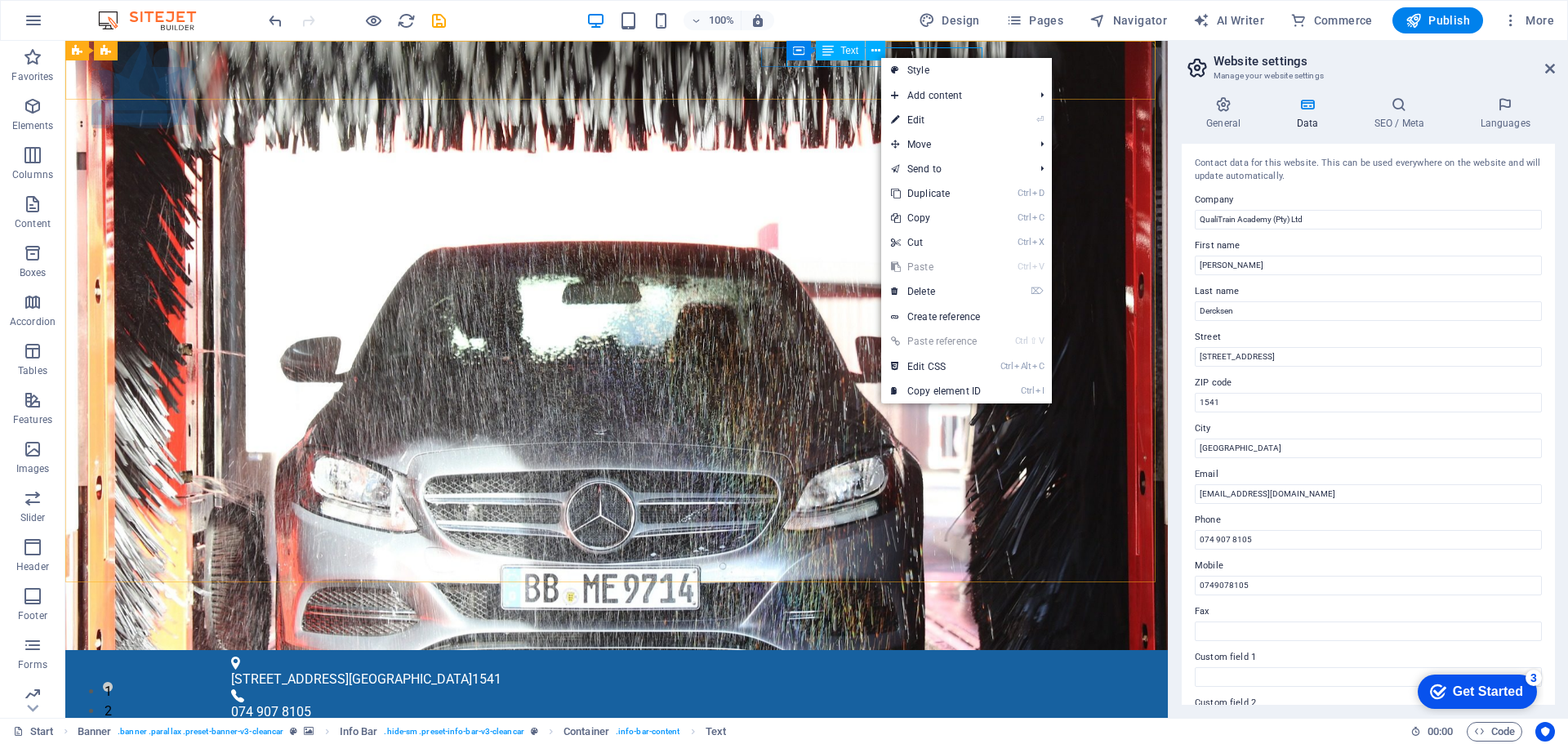
click at [820, 60] on div "Container Text" at bounding box center [840, 51] width 109 height 20
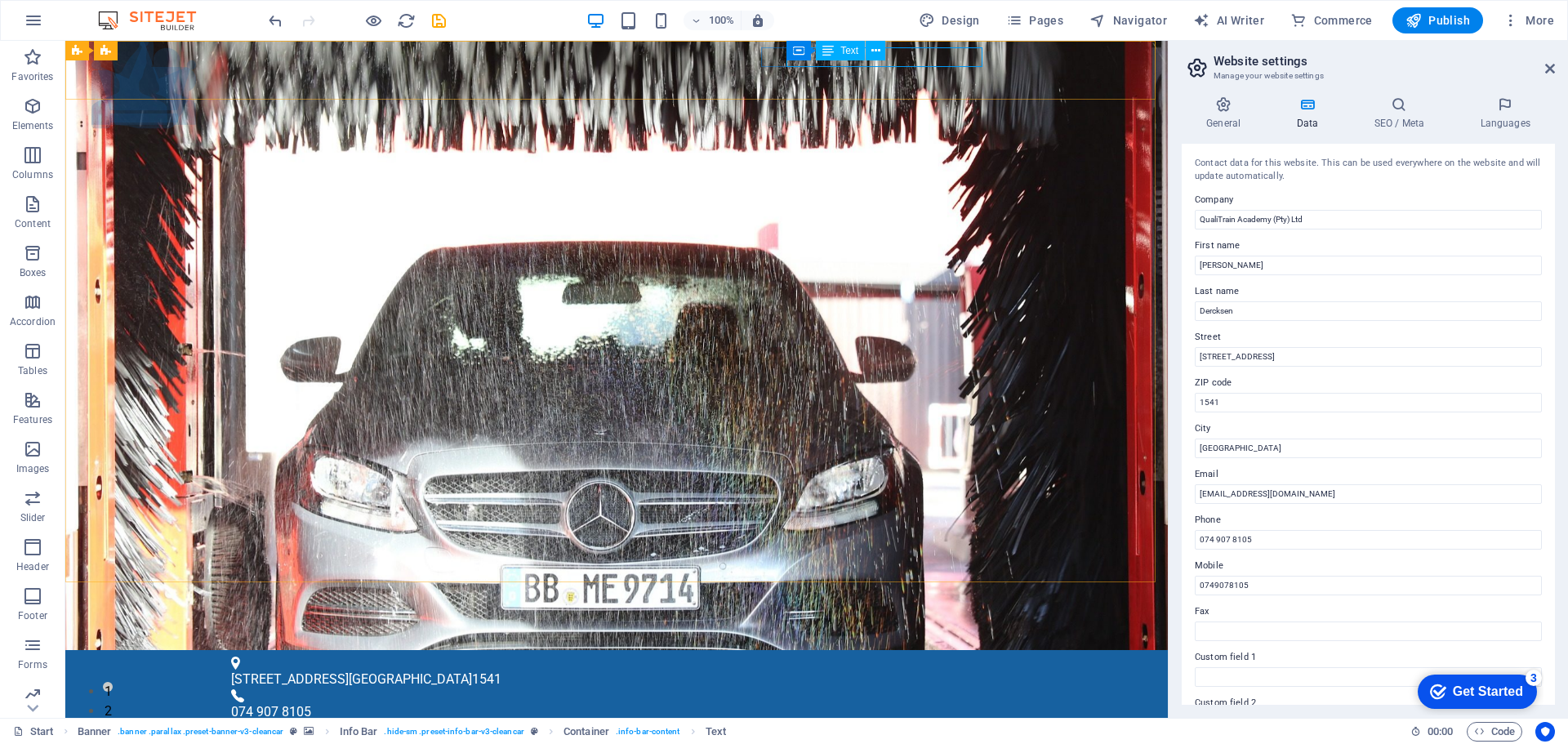
click at [816, 59] on div "Text" at bounding box center [840, 51] width 49 height 19
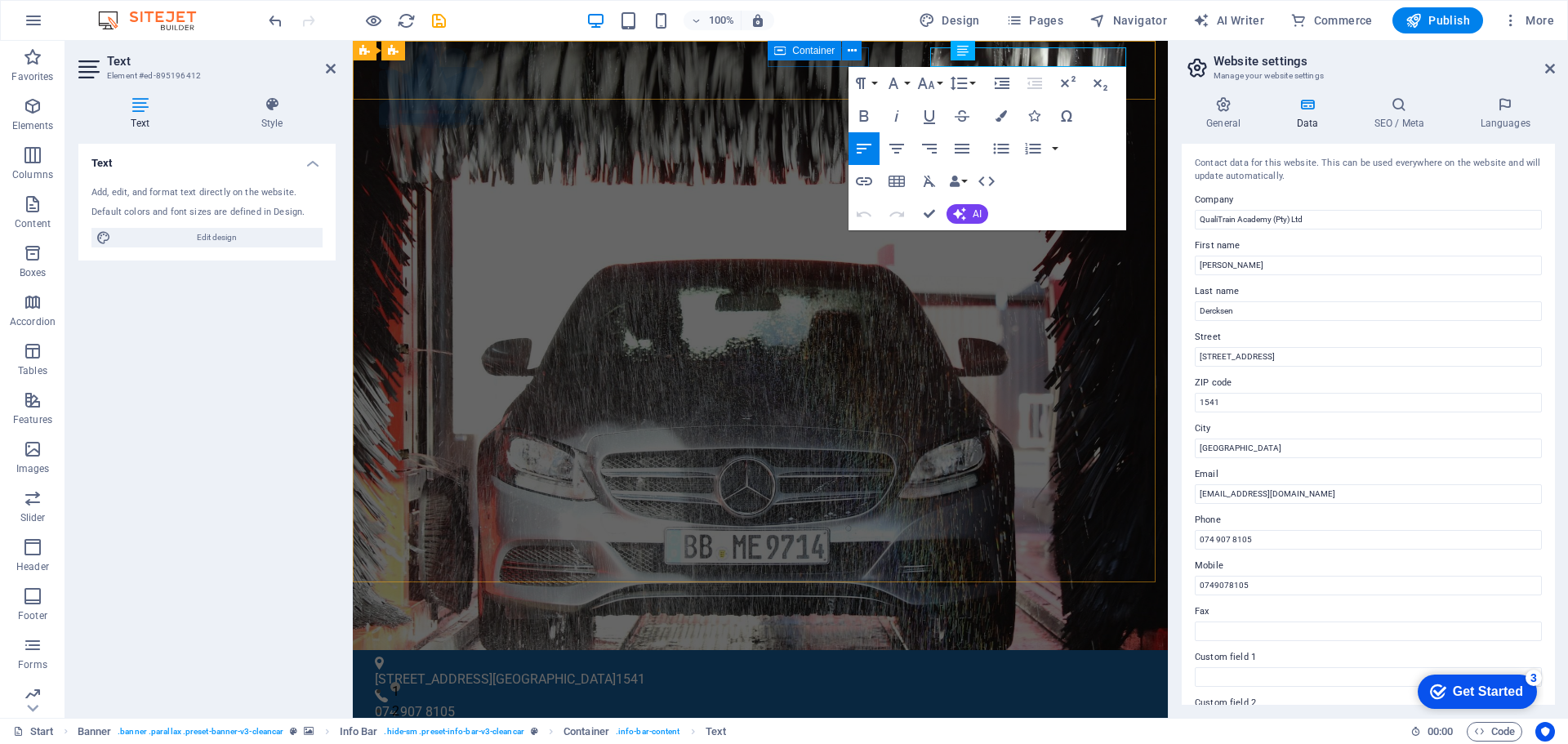
click at [816, 59] on div "Container" at bounding box center [804, 51] width 74 height 19
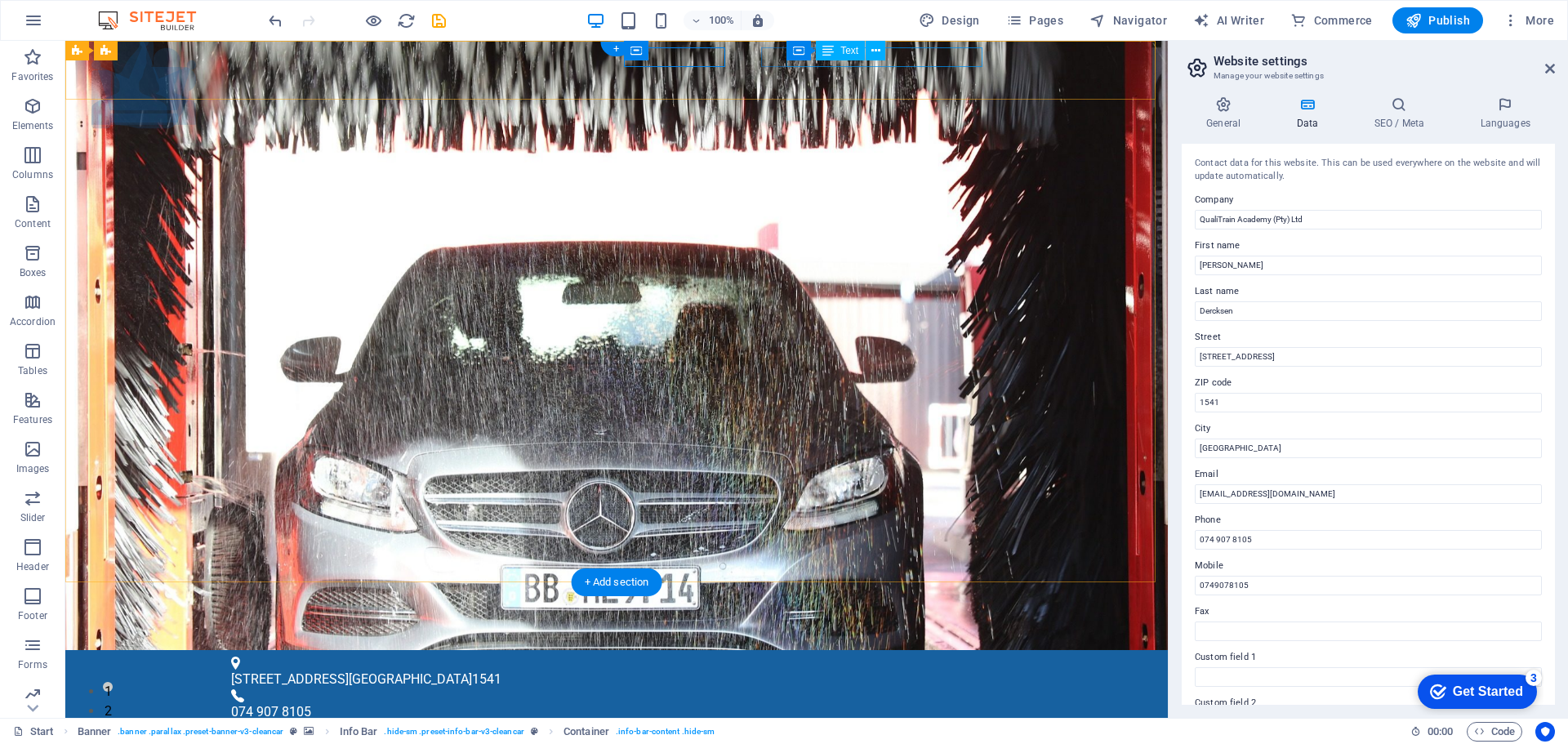
click at [917, 730] on div "a admin@qualitrainacademy.co.za" at bounding box center [613, 740] width 753 height 19
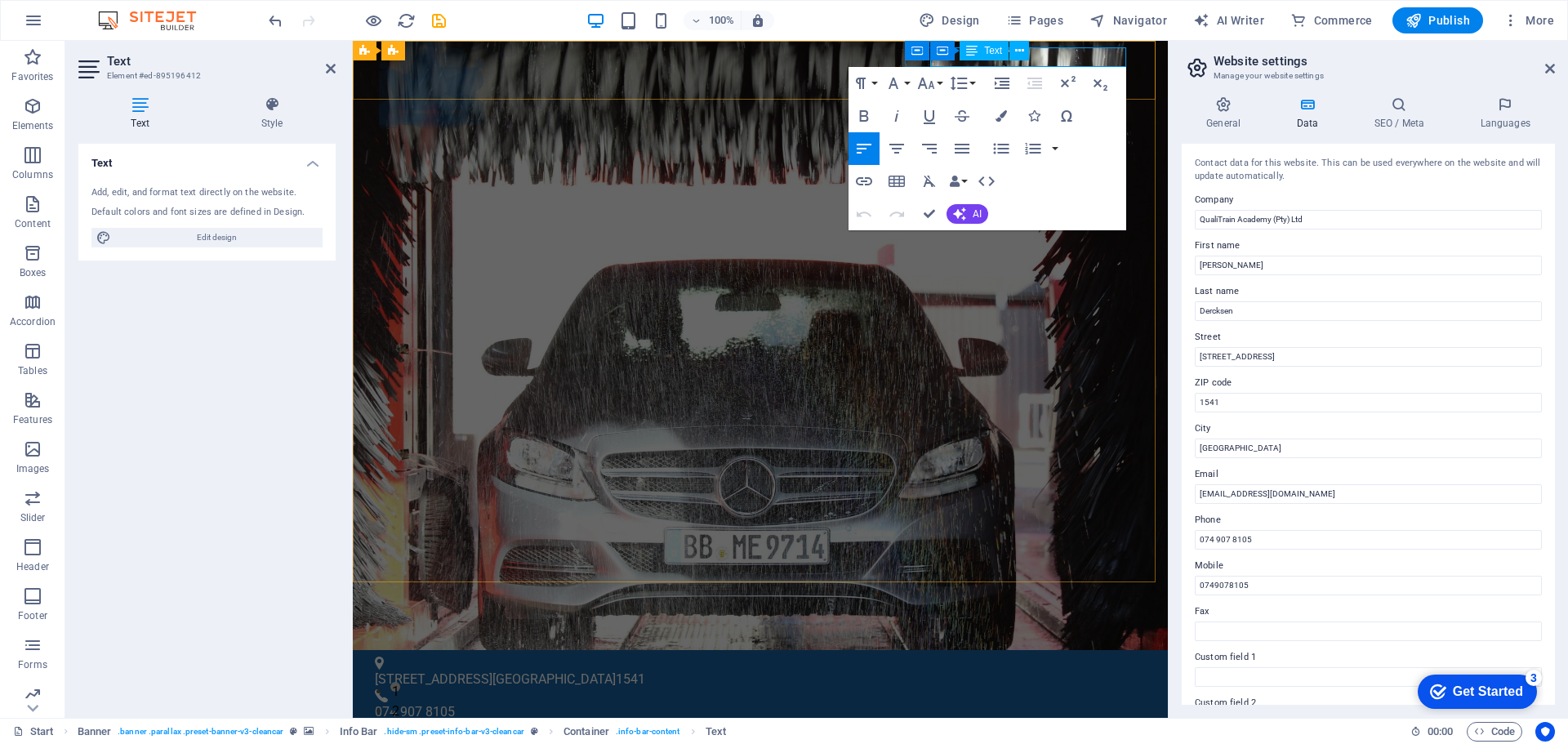
click link "admin@qualitrainacademy.co.za"
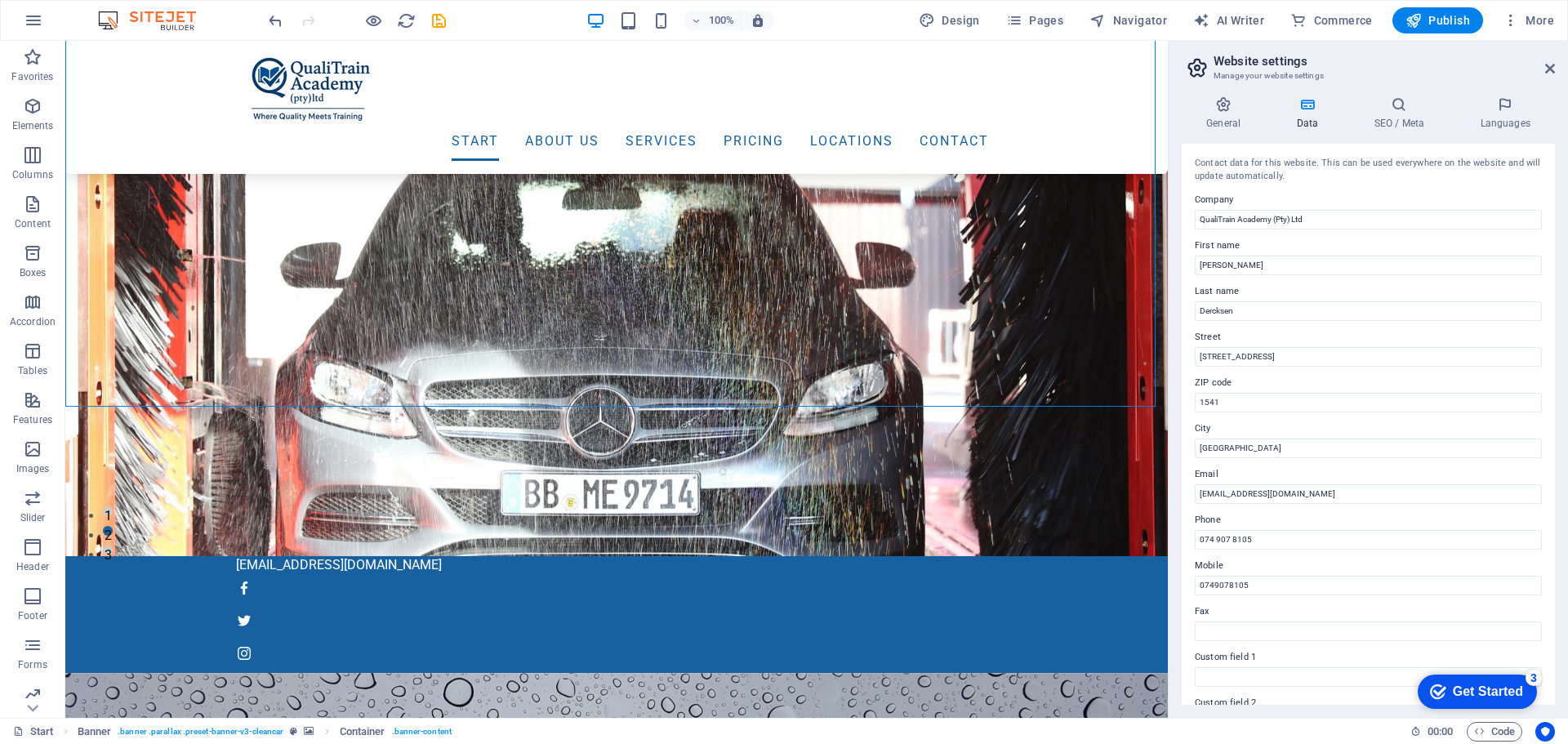
scroll to position [137, 0]
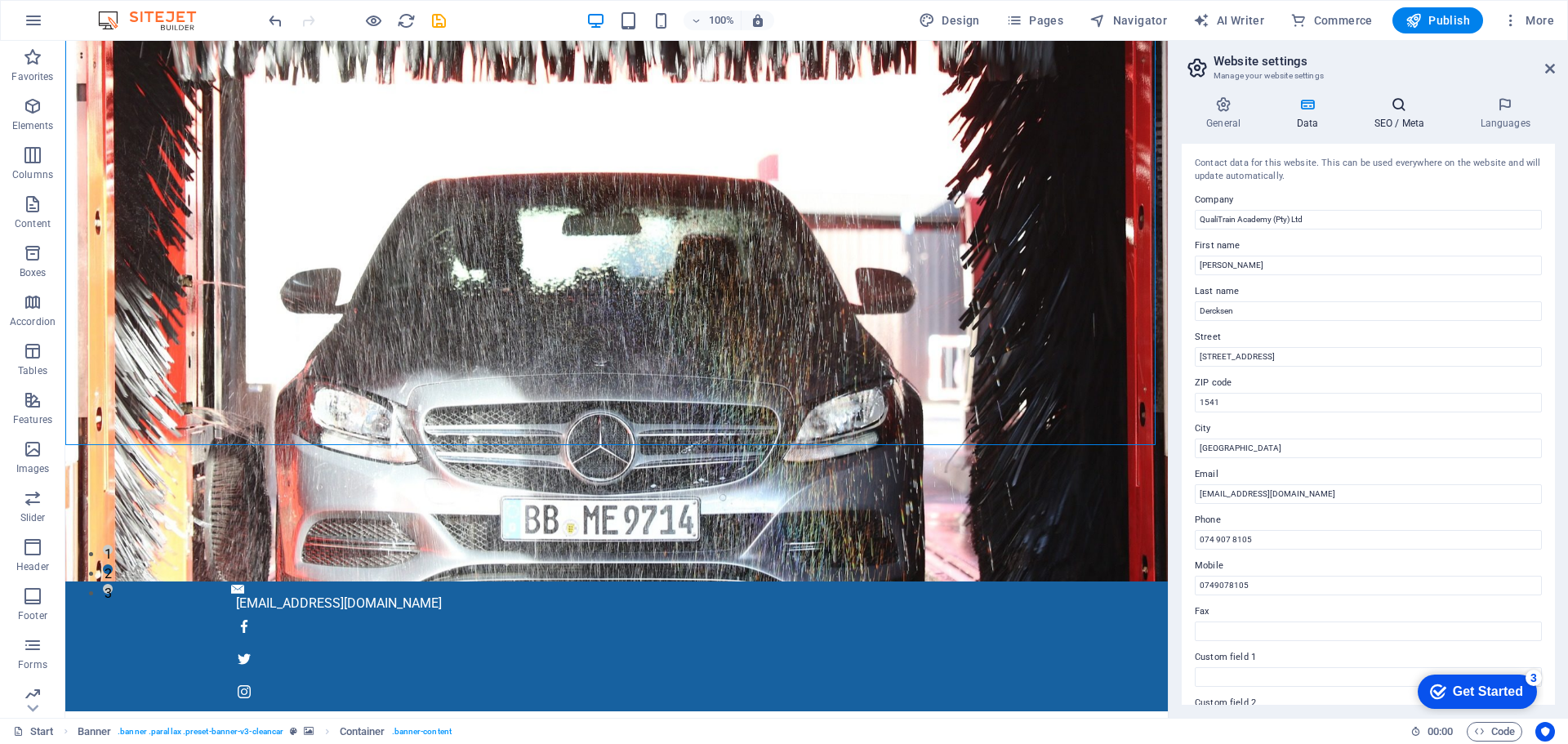
click at [1408, 109] on icon at bounding box center [1399, 104] width 99 height 17
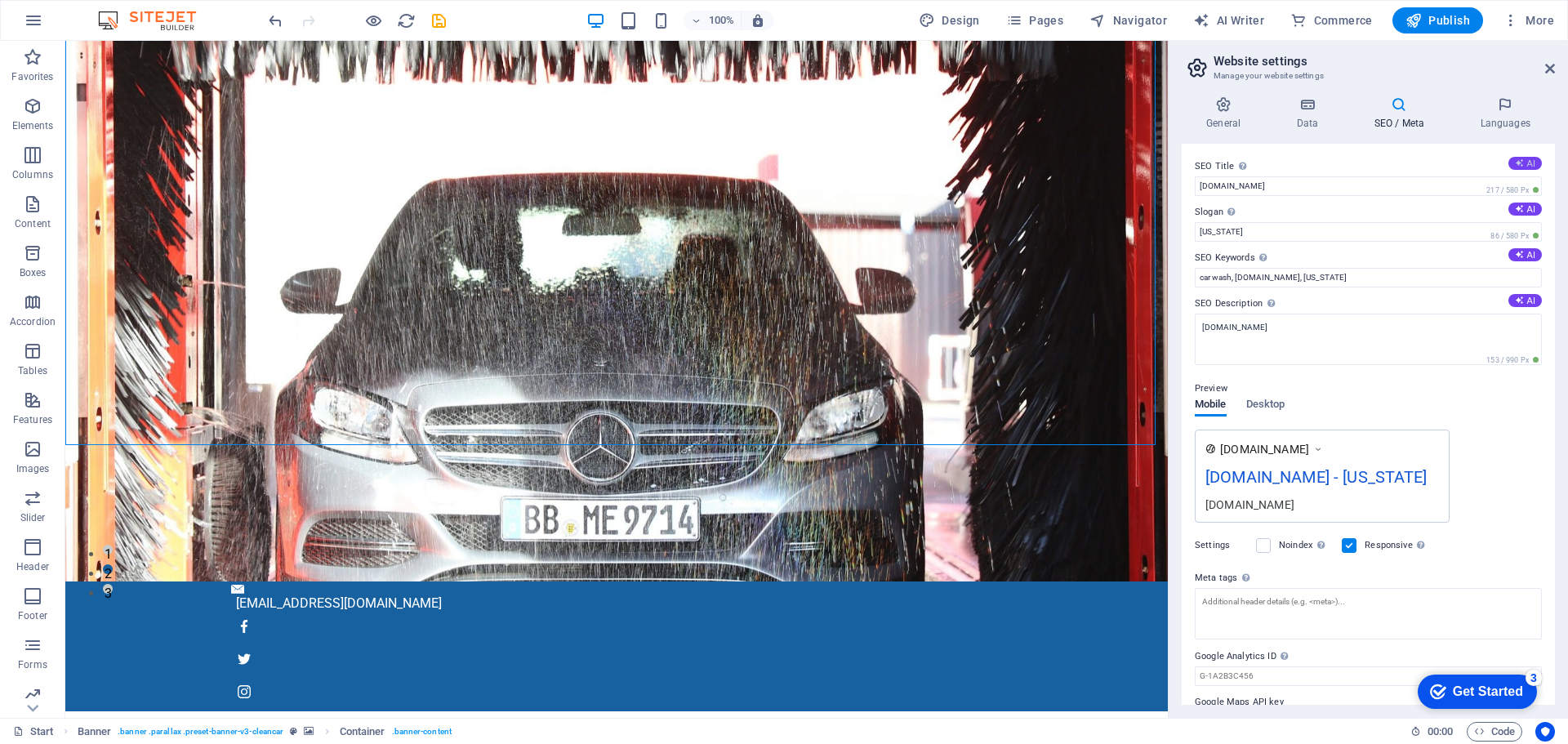
click at [1518, 159] on icon at bounding box center [1518, 162] width 9 height 9
click at [1519, 206] on icon at bounding box center [1518, 208] width 9 height 9
click at [1522, 252] on button "AI" at bounding box center [1524, 254] width 33 height 13
click at [1522, 302] on button "AI" at bounding box center [1524, 300] width 33 height 13
type input "CleanCar: Quality Car Wash NY"
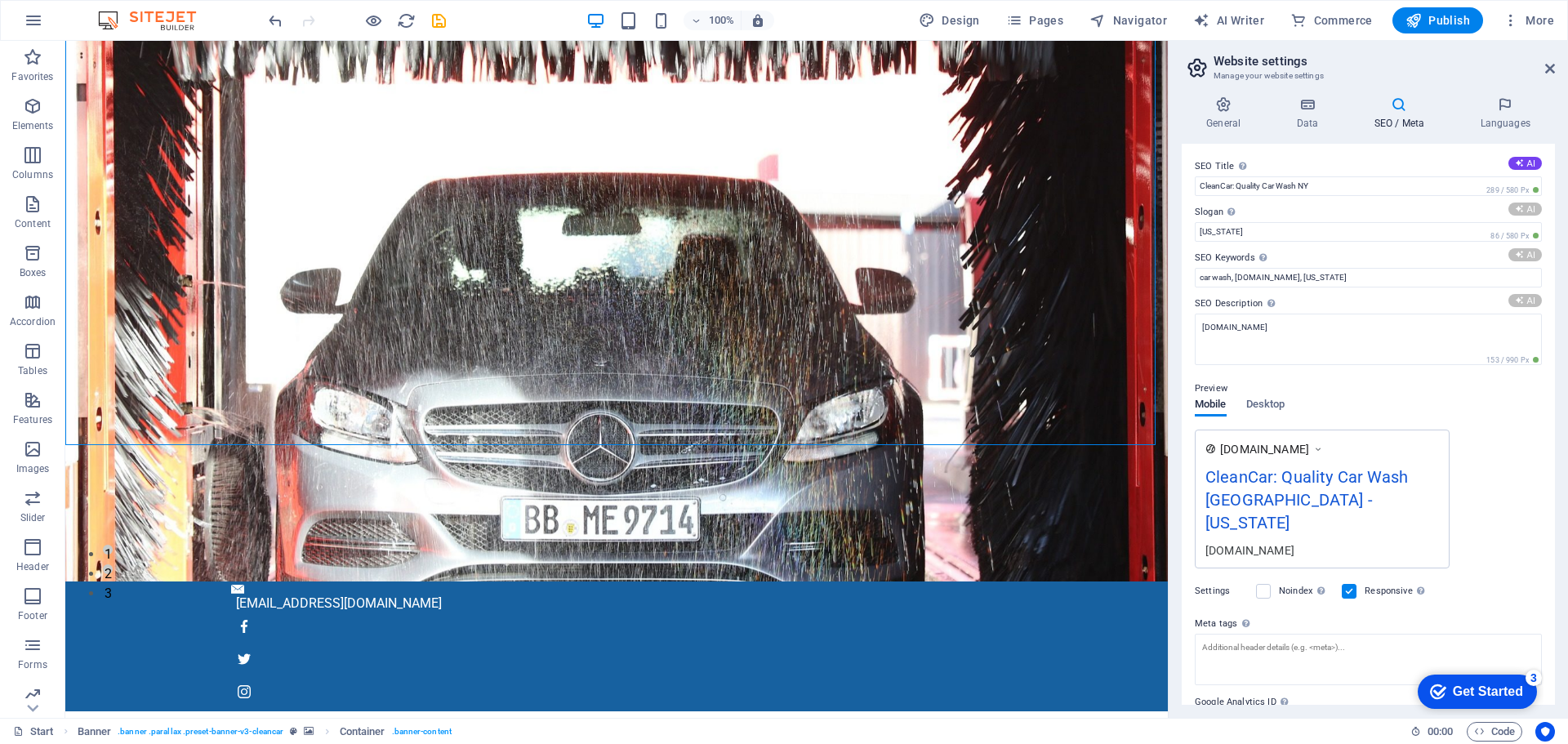
type input "Immaculate Shine, Every Time You Drive"
type input "car wash, detailing services, leather care, hand wash, wheels wash, New York ca…"
type textarea "Discover premium car wash services in New York! CleanCar offers detailing, hand…"
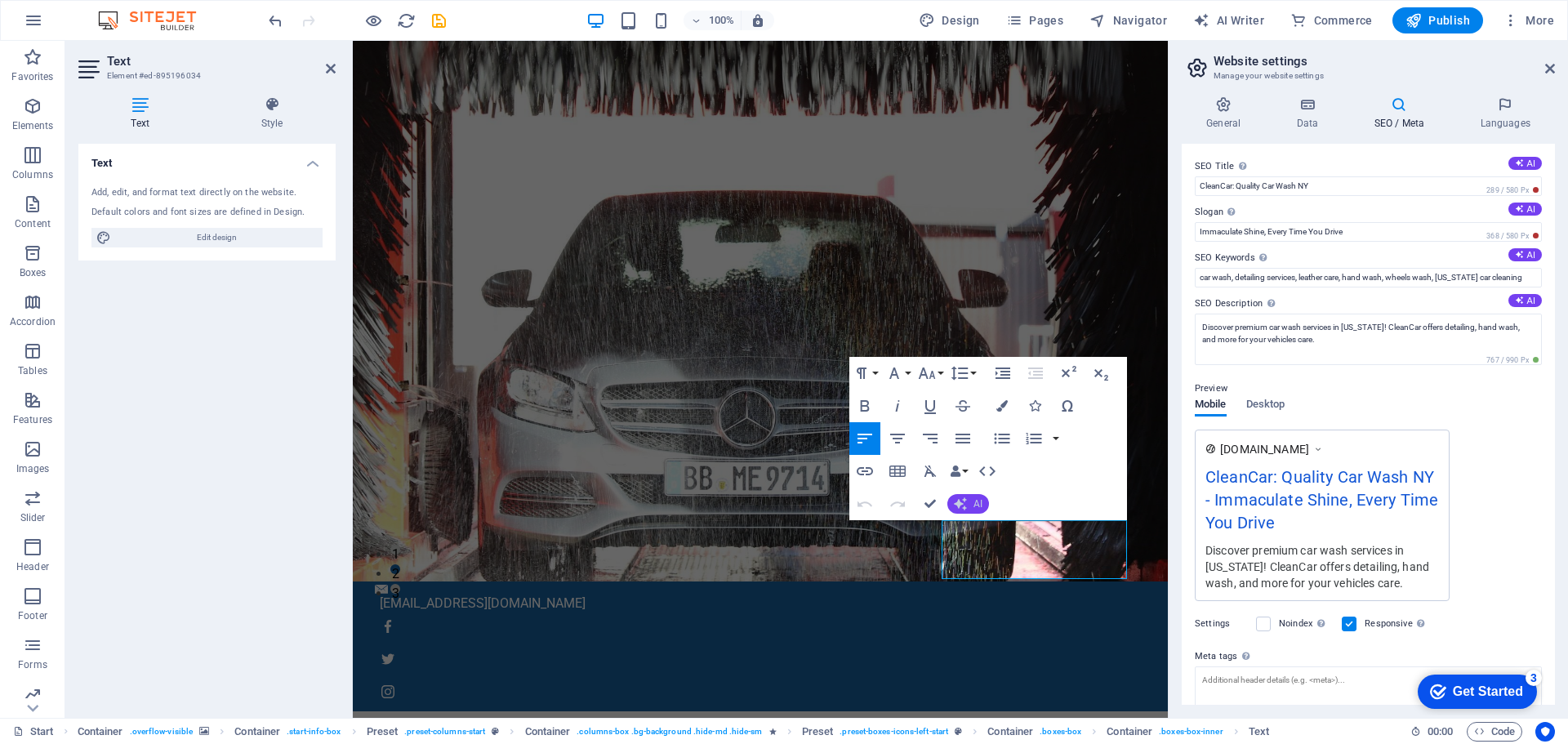
click at [968, 501] on button "AI" at bounding box center [968, 504] width 42 height 19
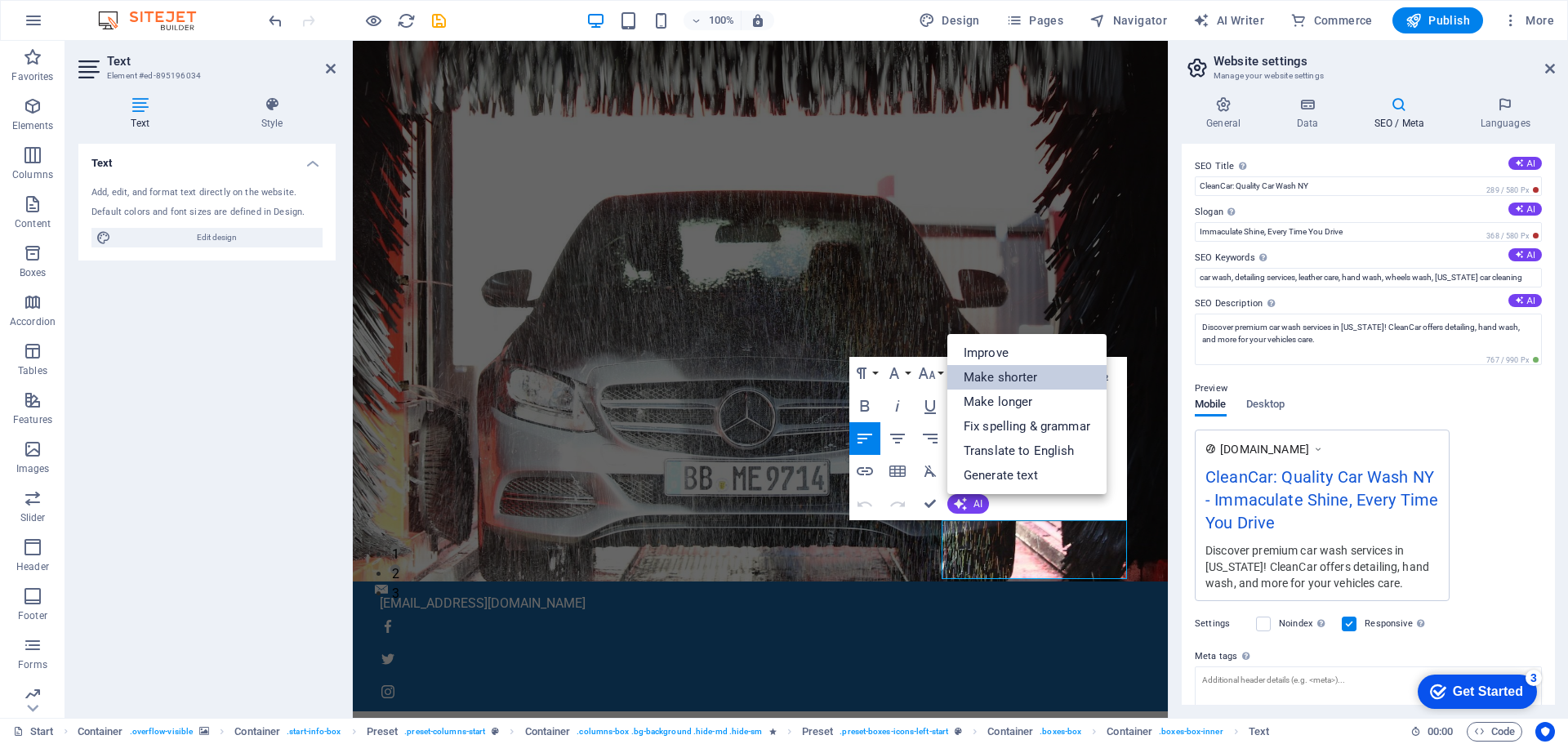
click at [994, 371] on link "Make shorter" at bounding box center [1027, 376] width 160 height 24
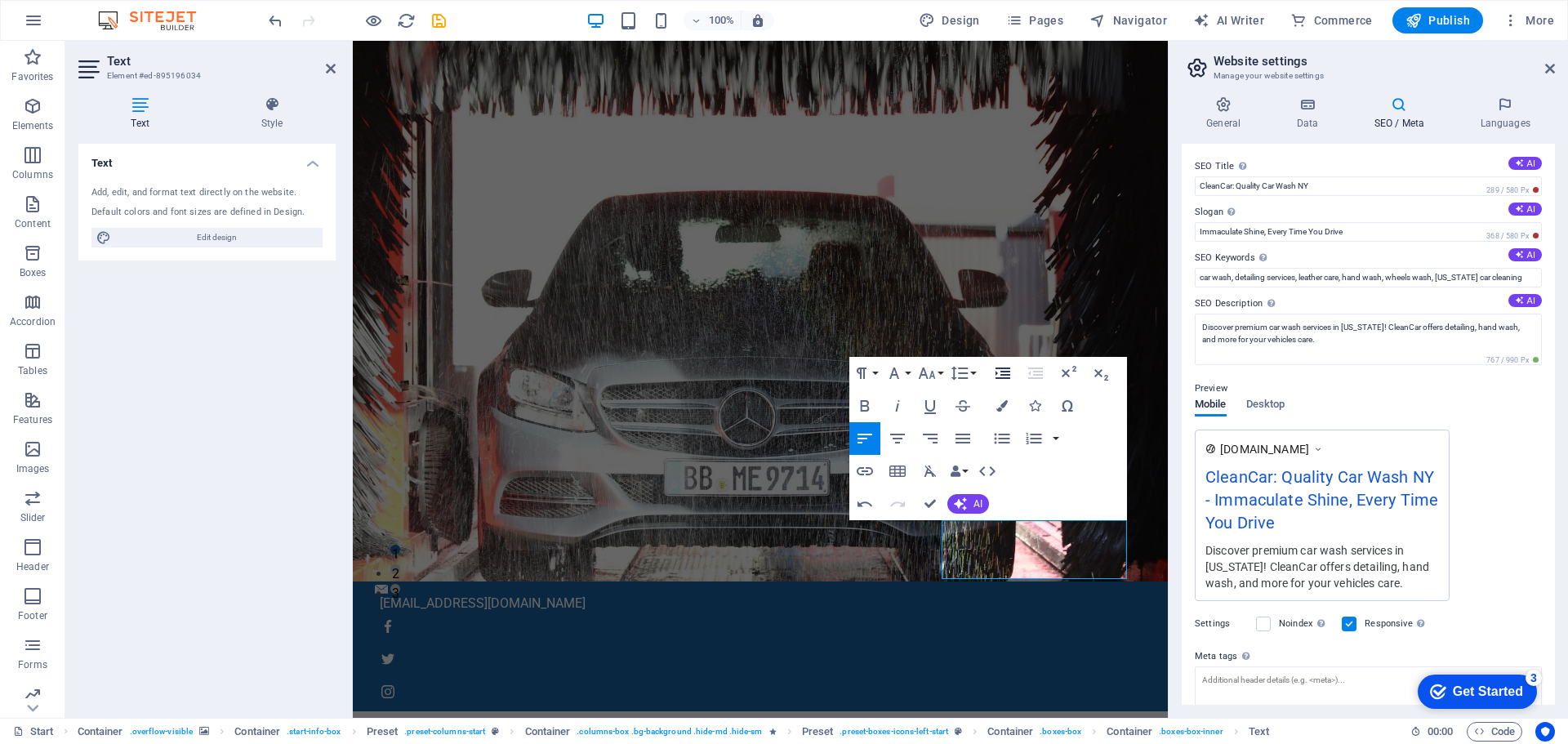
click at [999, 376] on icon "button" at bounding box center [1003, 373] width 19 height 19
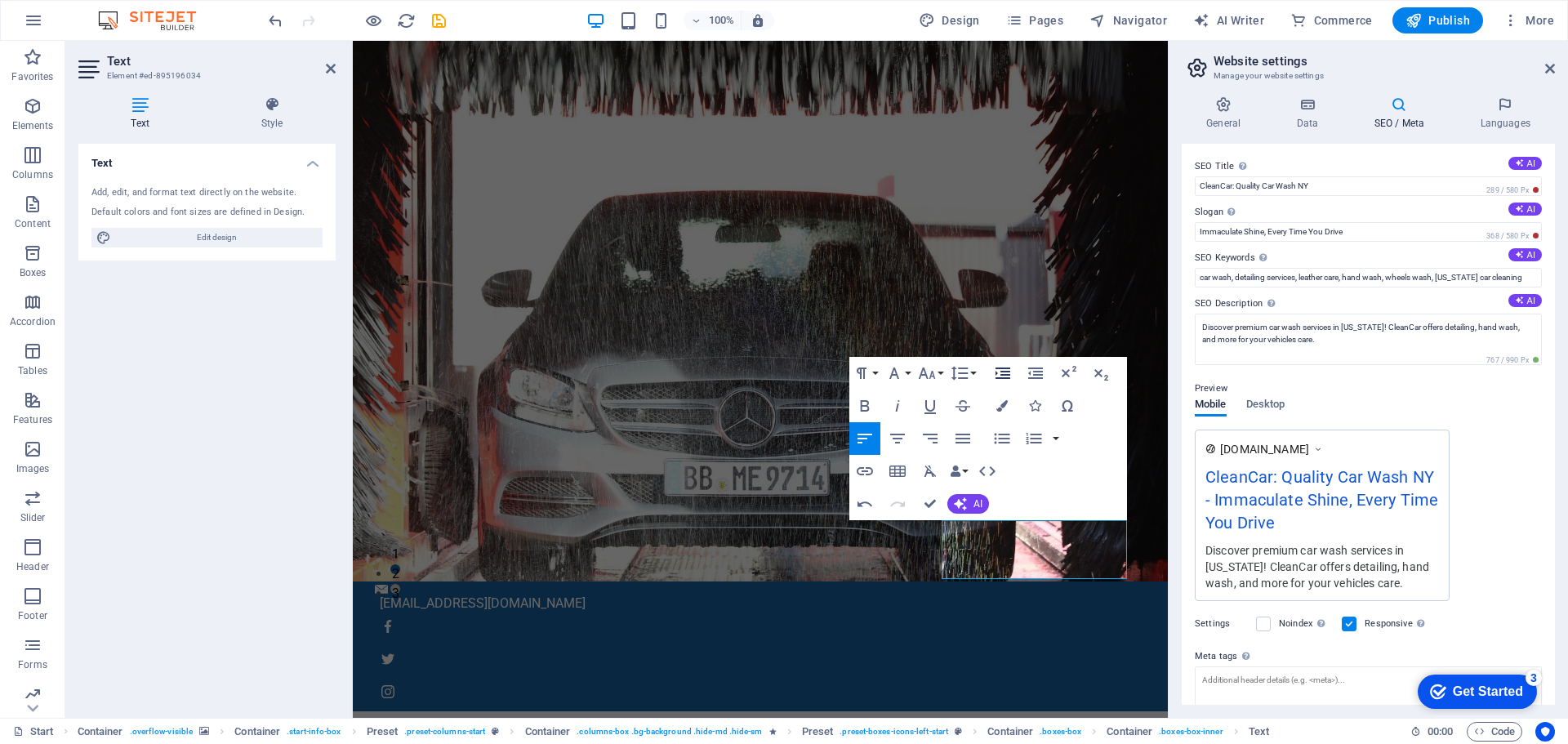
click at [999, 376] on icon "button" at bounding box center [1003, 373] width 19 height 19
click at [1034, 378] on icon "button" at bounding box center [1035, 373] width 15 height 12
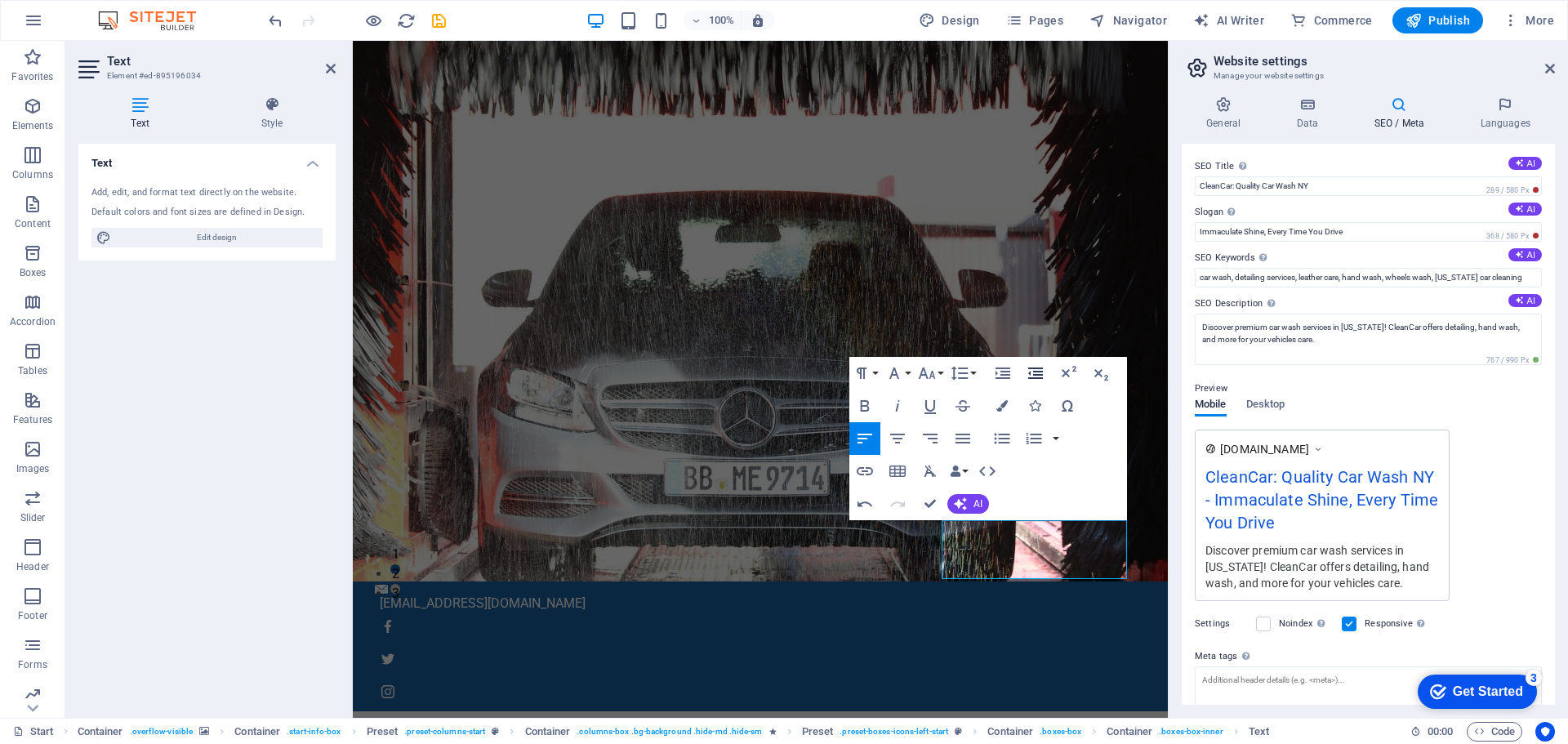
click at [1034, 378] on icon "button" at bounding box center [1035, 373] width 15 height 12
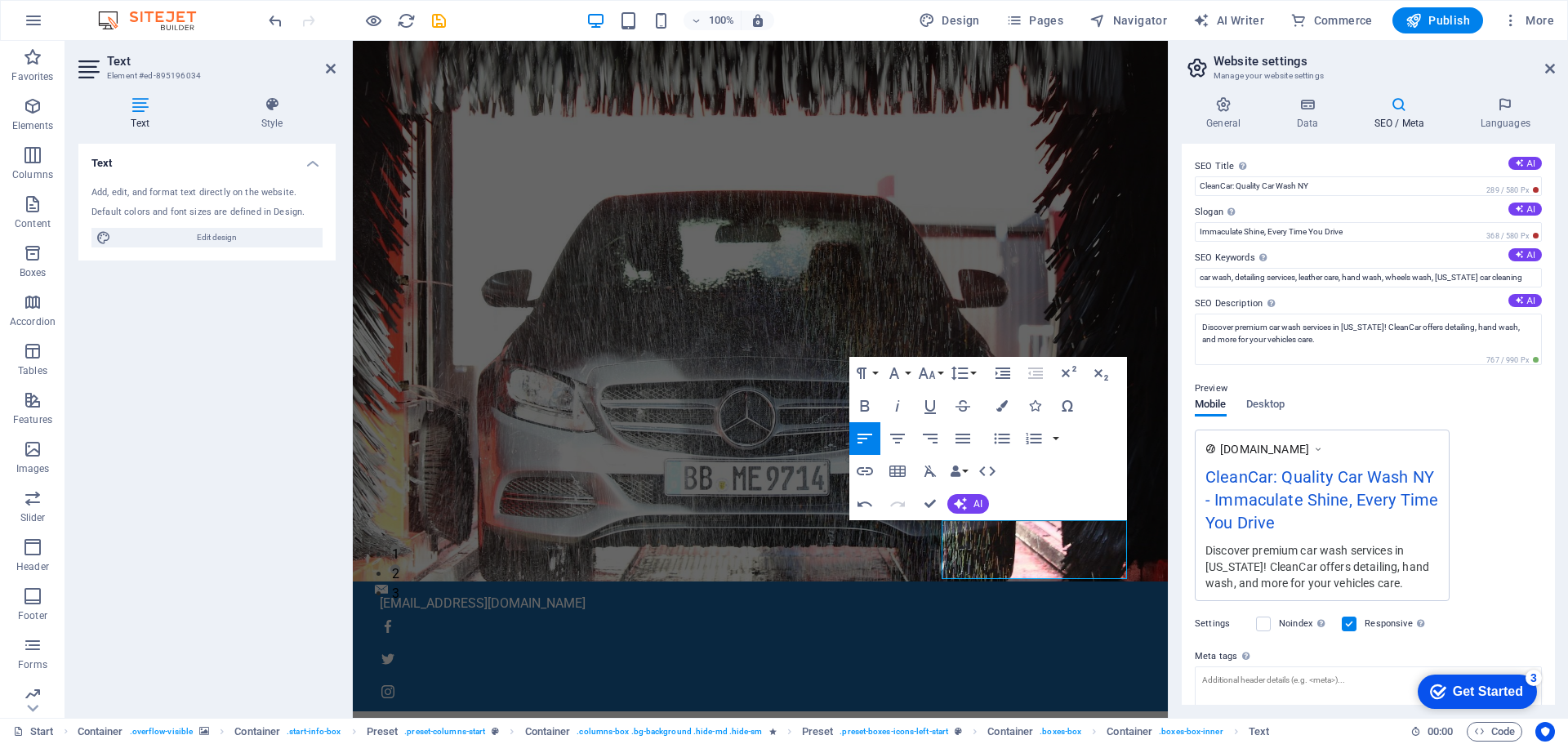
click at [1034, 378] on icon "button" at bounding box center [1035, 373] width 15 height 12
click at [1097, 373] on icon "button" at bounding box center [1101, 374] width 14 height 12
click at [1061, 373] on icon "button" at bounding box center [1068, 373] width 19 height 19
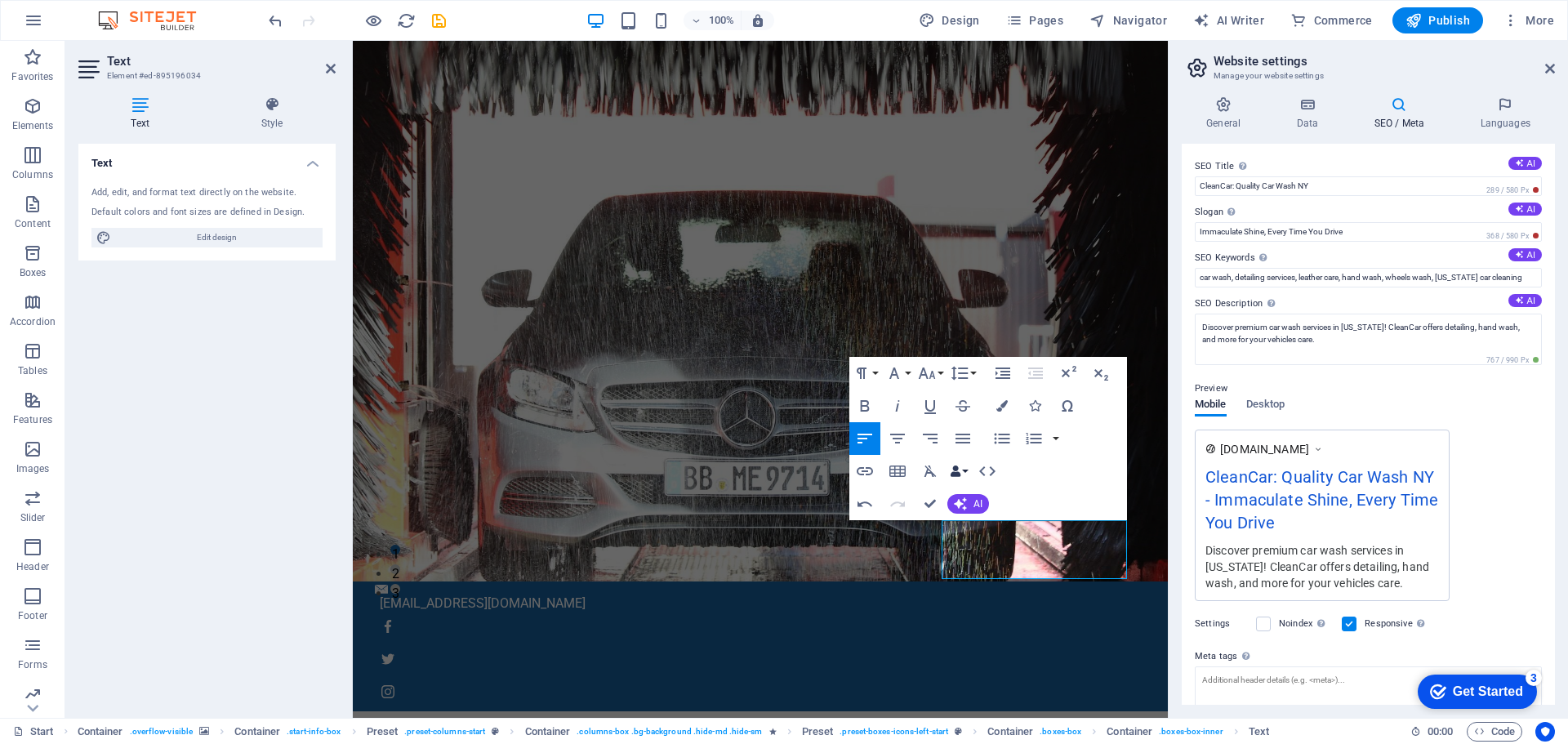
click at [964, 470] on button "Data Bindings" at bounding box center [959, 472] width 23 height 33
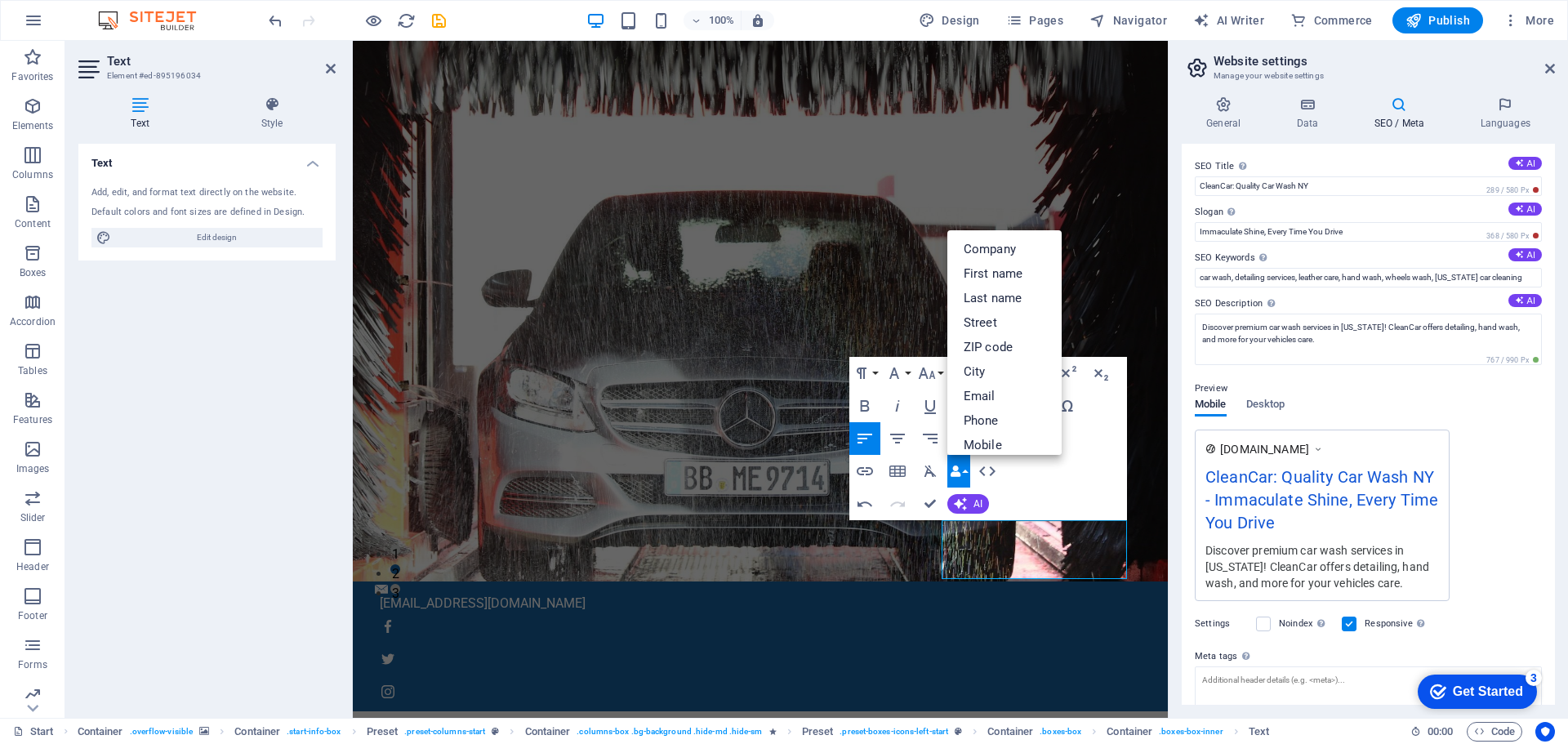
click at [964, 470] on button "Data Bindings" at bounding box center [959, 472] width 23 height 33
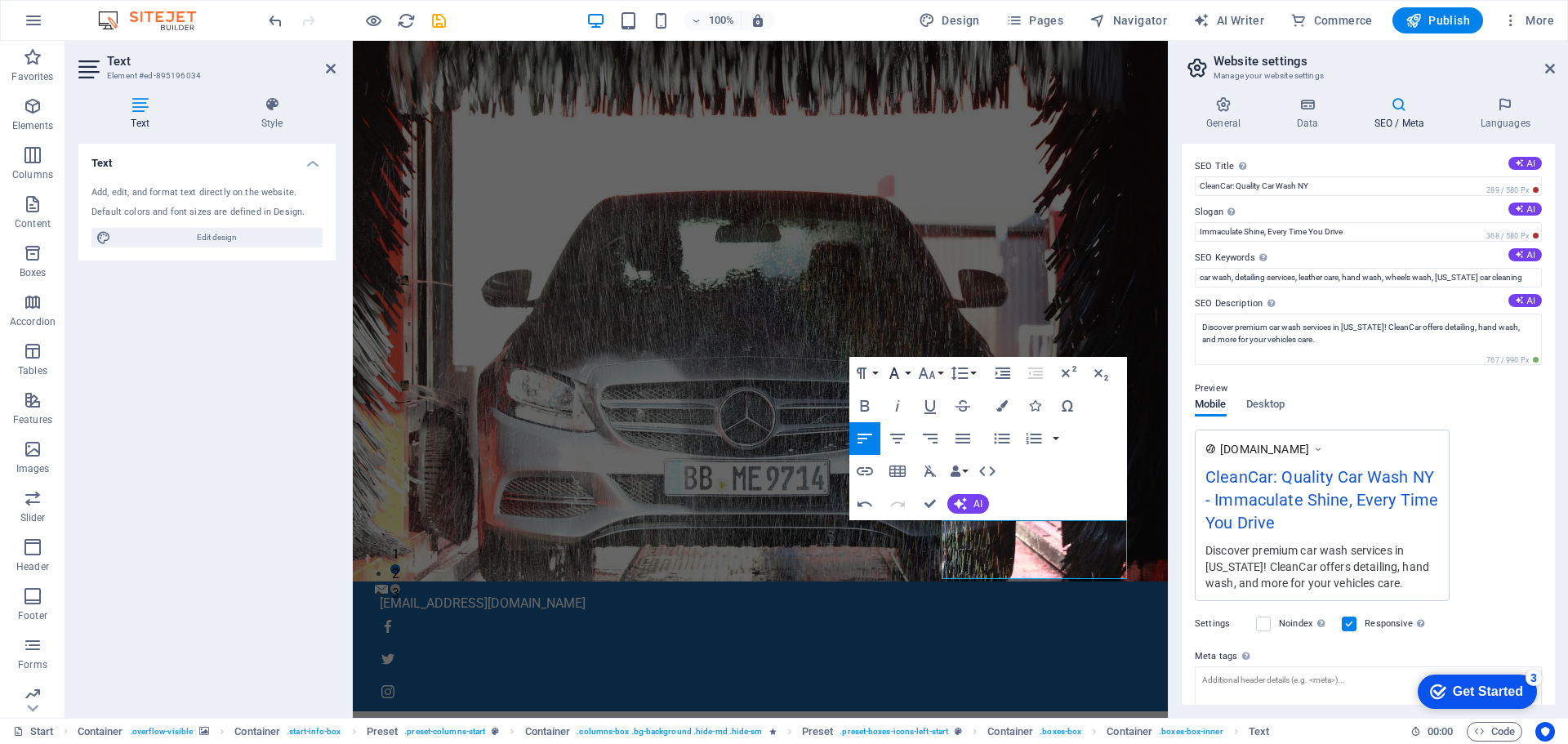
click at [907, 373] on button "Font Family" at bounding box center [898, 373] width 31 height 33
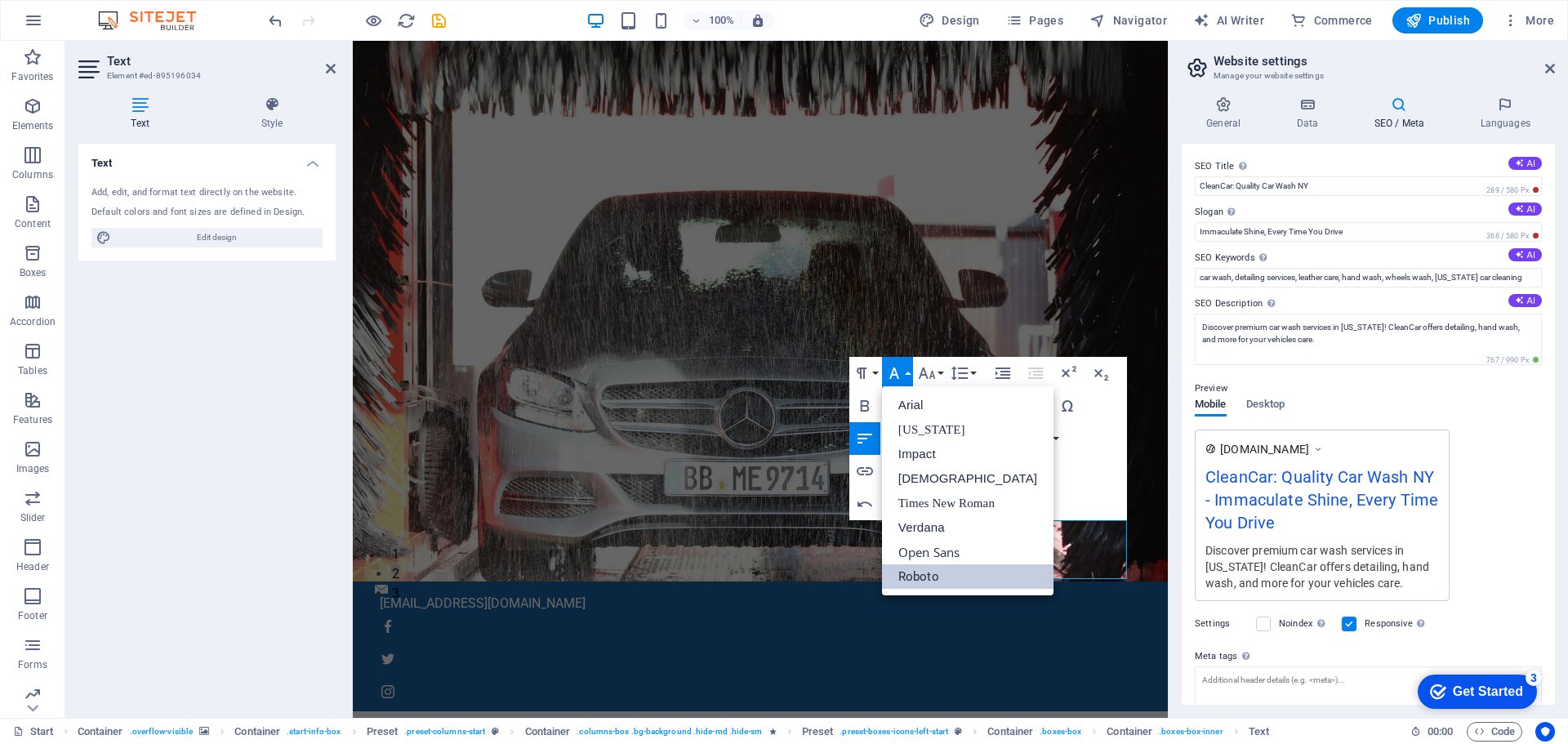
scroll to position [0, 0]
click at [907, 373] on button "Font Family" at bounding box center [898, 373] width 31 height 33
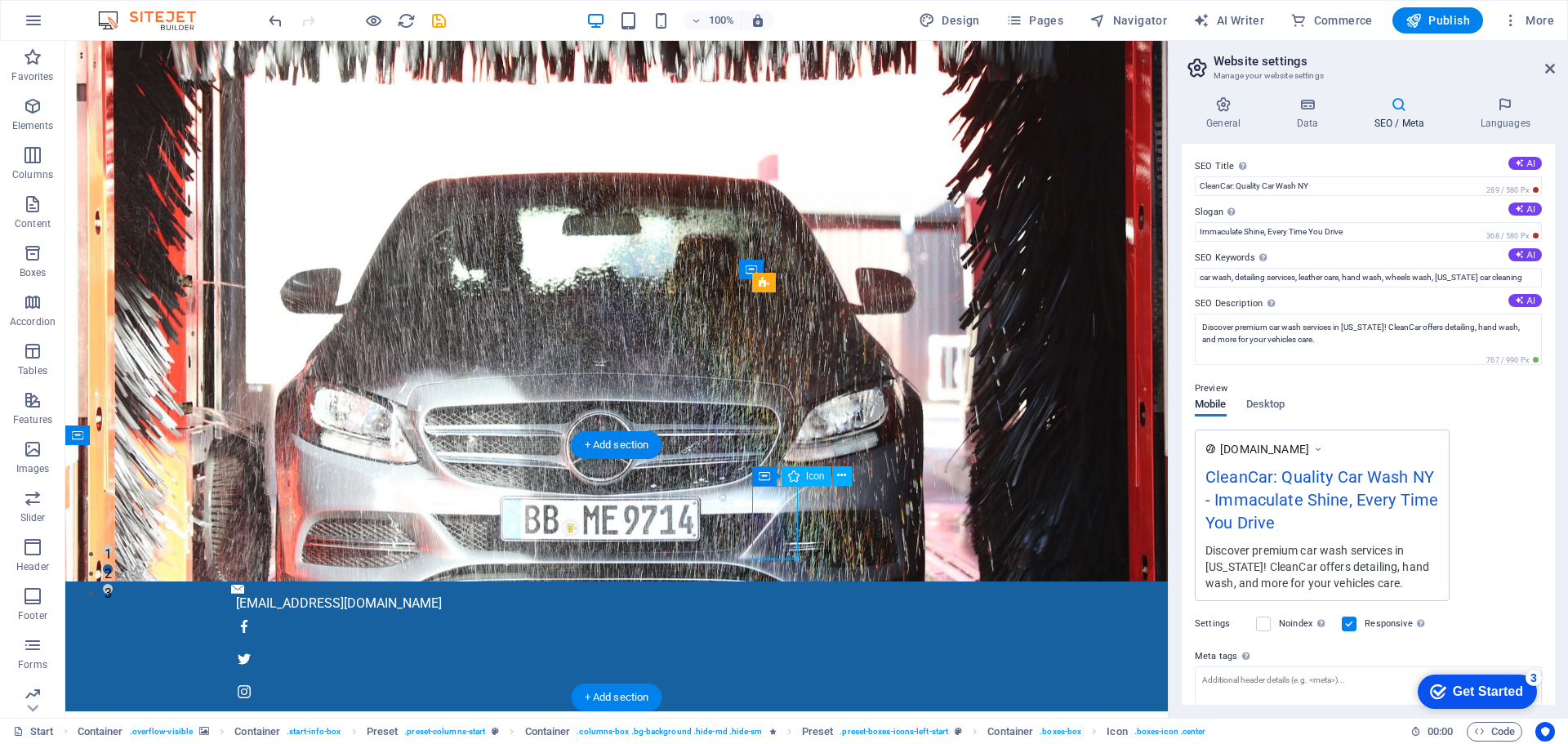
drag, startPoint x: 796, startPoint y: 532, endPoint x: 782, endPoint y: 531, distance: 14.0
drag, startPoint x: 959, startPoint y: 516, endPoint x: 958, endPoint y: 532, distance: 16.0
drag, startPoint x: 954, startPoint y: 539, endPoint x: 917, endPoint y: 539, distance: 37.0
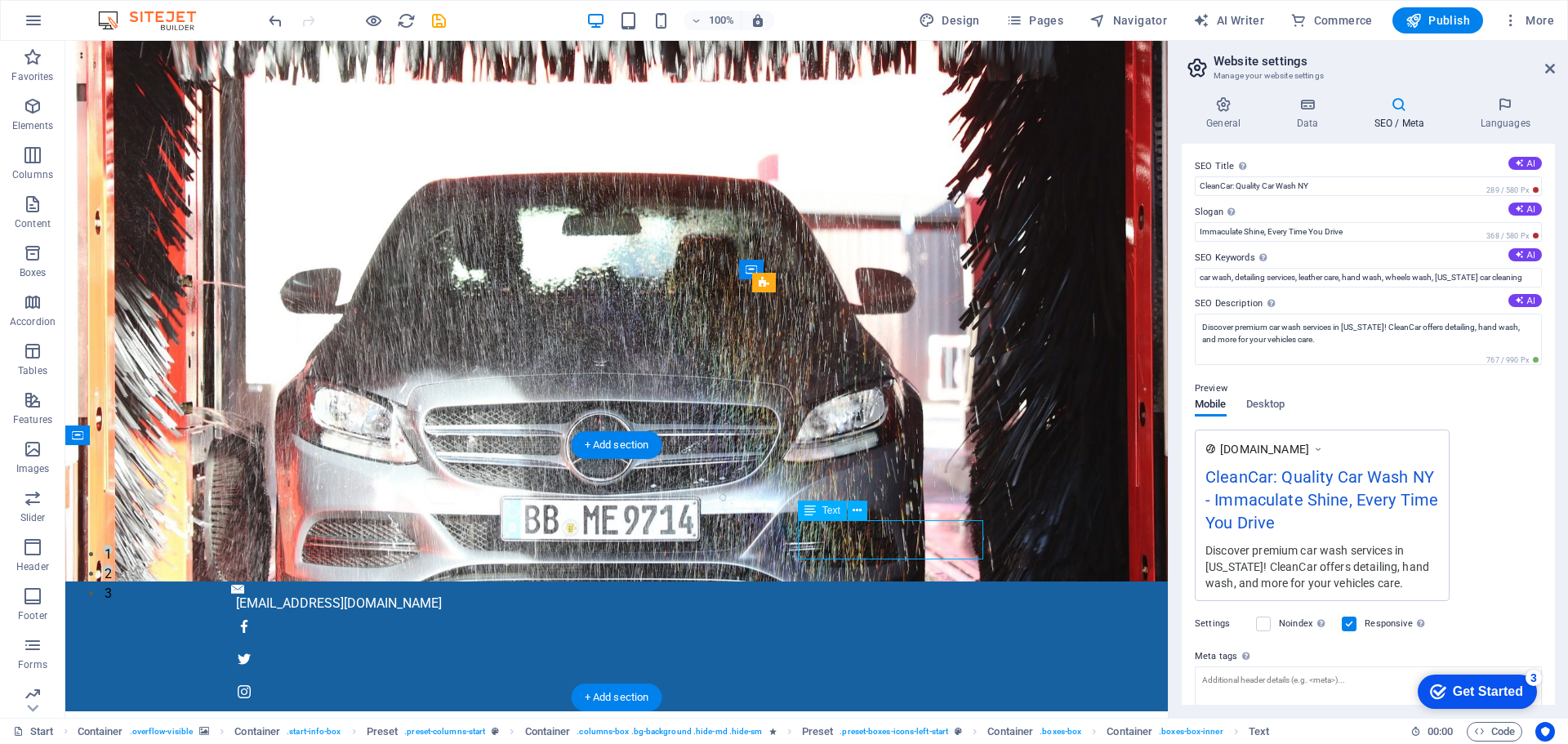
drag, startPoint x: 915, startPoint y: 540, endPoint x: 925, endPoint y: 542, distance: 10.2
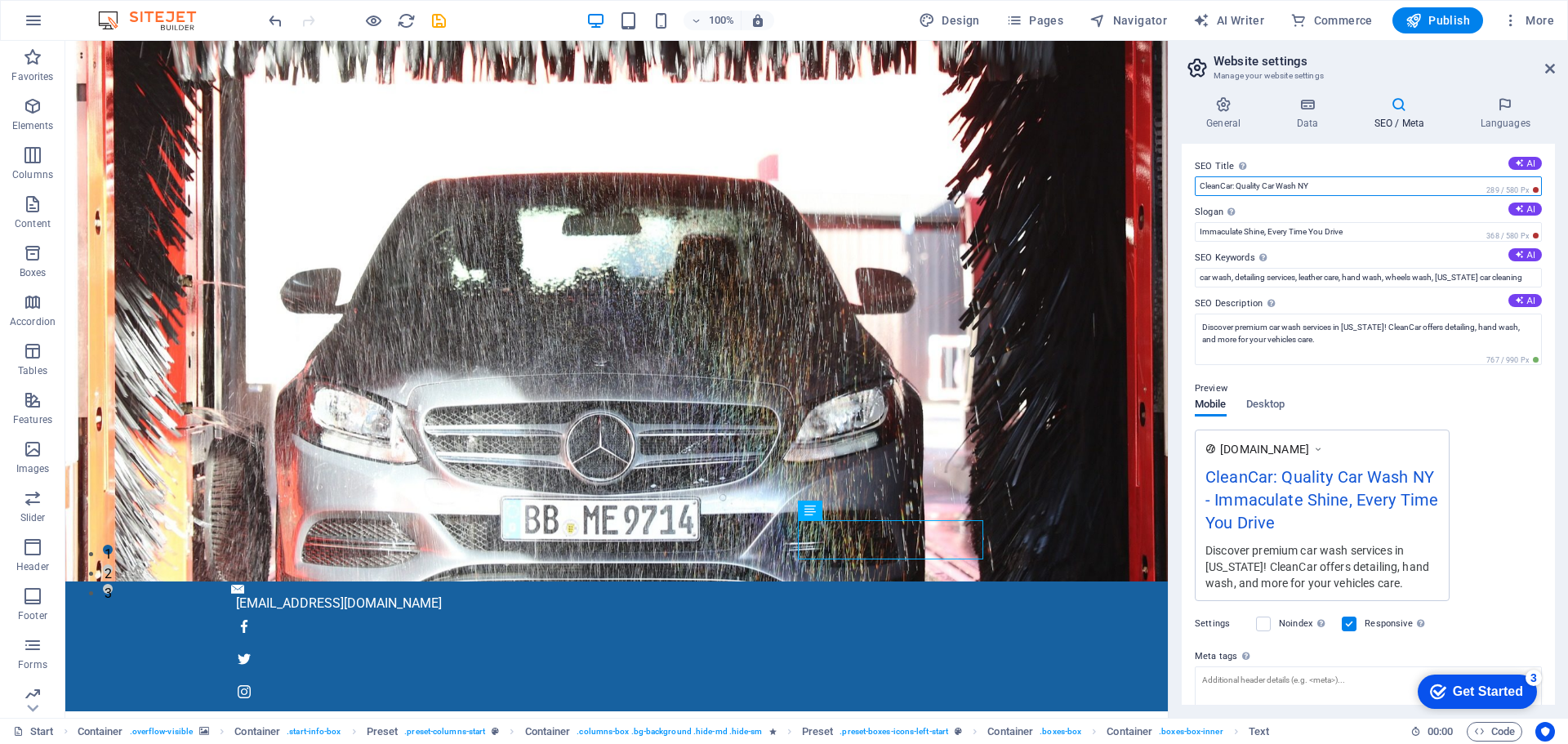
drag, startPoint x: 1325, startPoint y: 188, endPoint x: 1172, endPoint y: 183, distance: 153.1
click at [1172, 183] on div "General Data SEO / Meta Languages Website name qualitrainacademy.co.za Logo Dra…" at bounding box center [1368, 401] width 399 height 634
type input "QualiTrain Academy (Pty) Ltd"
click at [1356, 230] on input "Immaculate Shine, Every Time You Drive" at bounding box center [1368, 231] width 347 height 19
drag, startPoint x: 1356, startPoint y: 230, endPoint x: 1168, endPoint y: 230, distance: 188.0
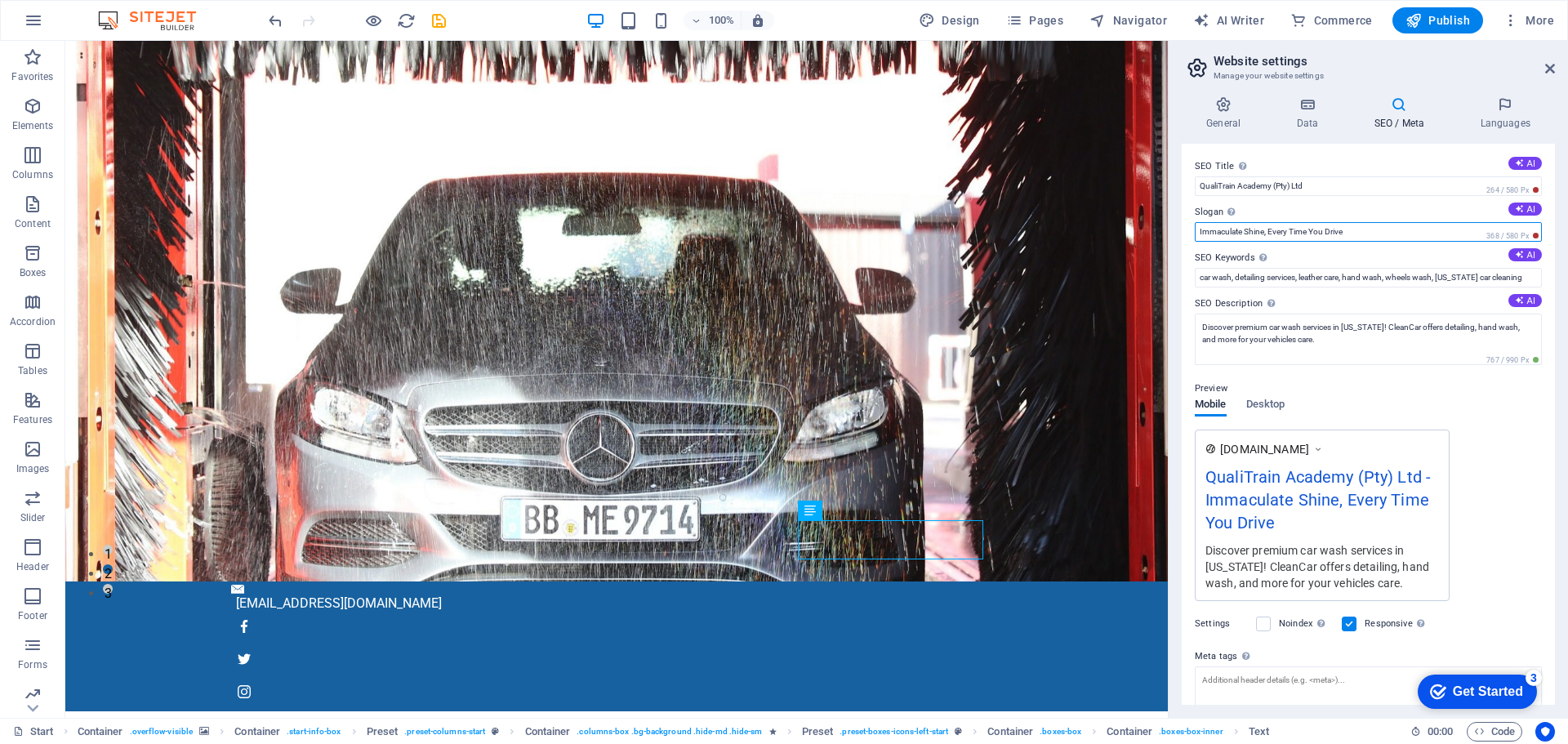
click at [1168, 230] on aside "Website settings Manage your website settings General Data SEO / Meta Languages…" at bounding box center [1367, 379] width 400 height 677
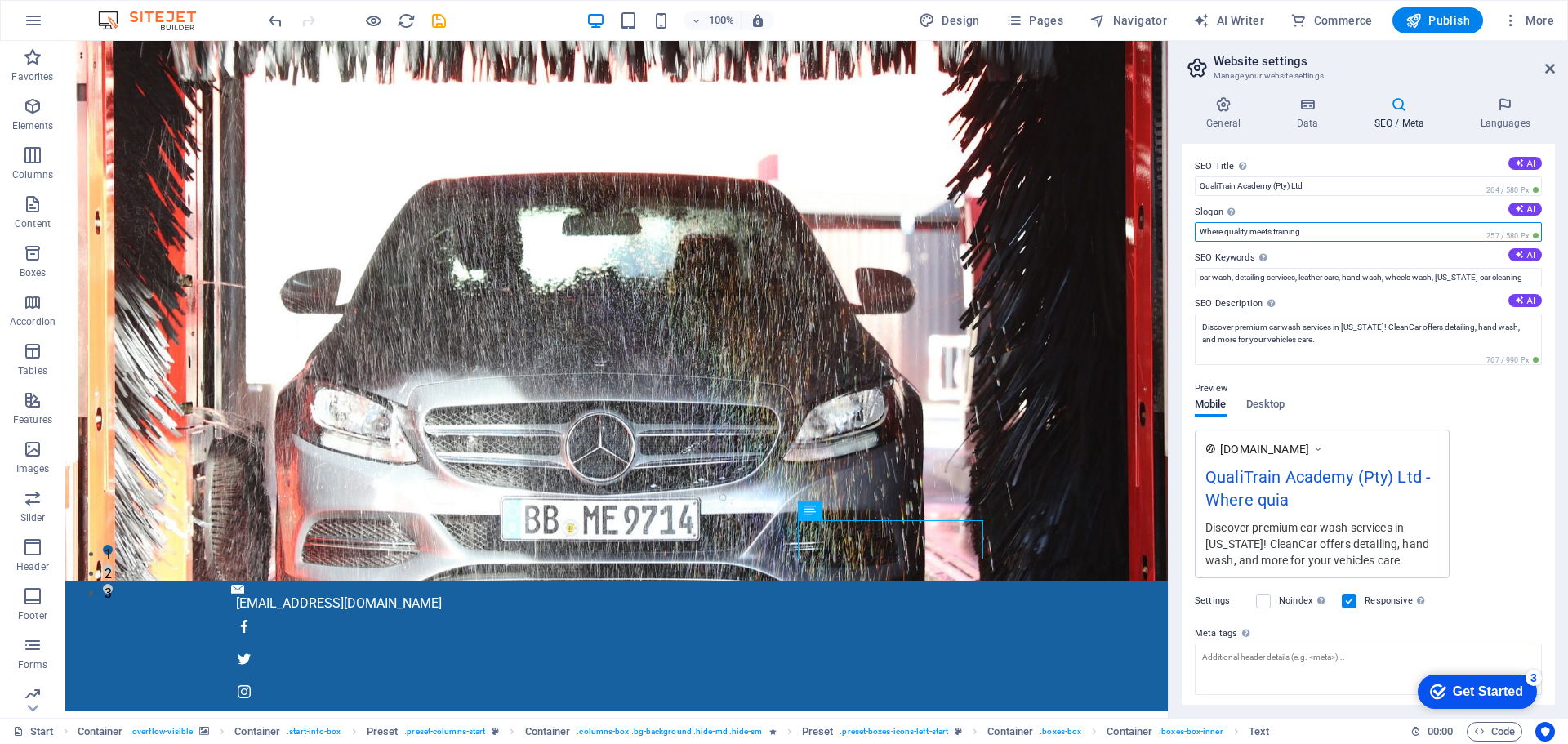
type input "Where quality meets training"
click at [1227, 276] on input "car wash, detailing services, leather care, hand wash, wheels wash, New York ca…" at bounding box center [1368, 277] width 347 height 19
drag, startPoint x: 1198, startPoint y: 277, endPoint x: 1552, endPoint y: 276, distance: 354.0
click at [1552, 276] on div "SEO Title The title of your website - make it something that stands out in sear…" at bounding box center [1369, 424] width 374 height 561
click at [1278, 400] on span "Desktop" at bounding box center [1265, 406] width 39 height 23
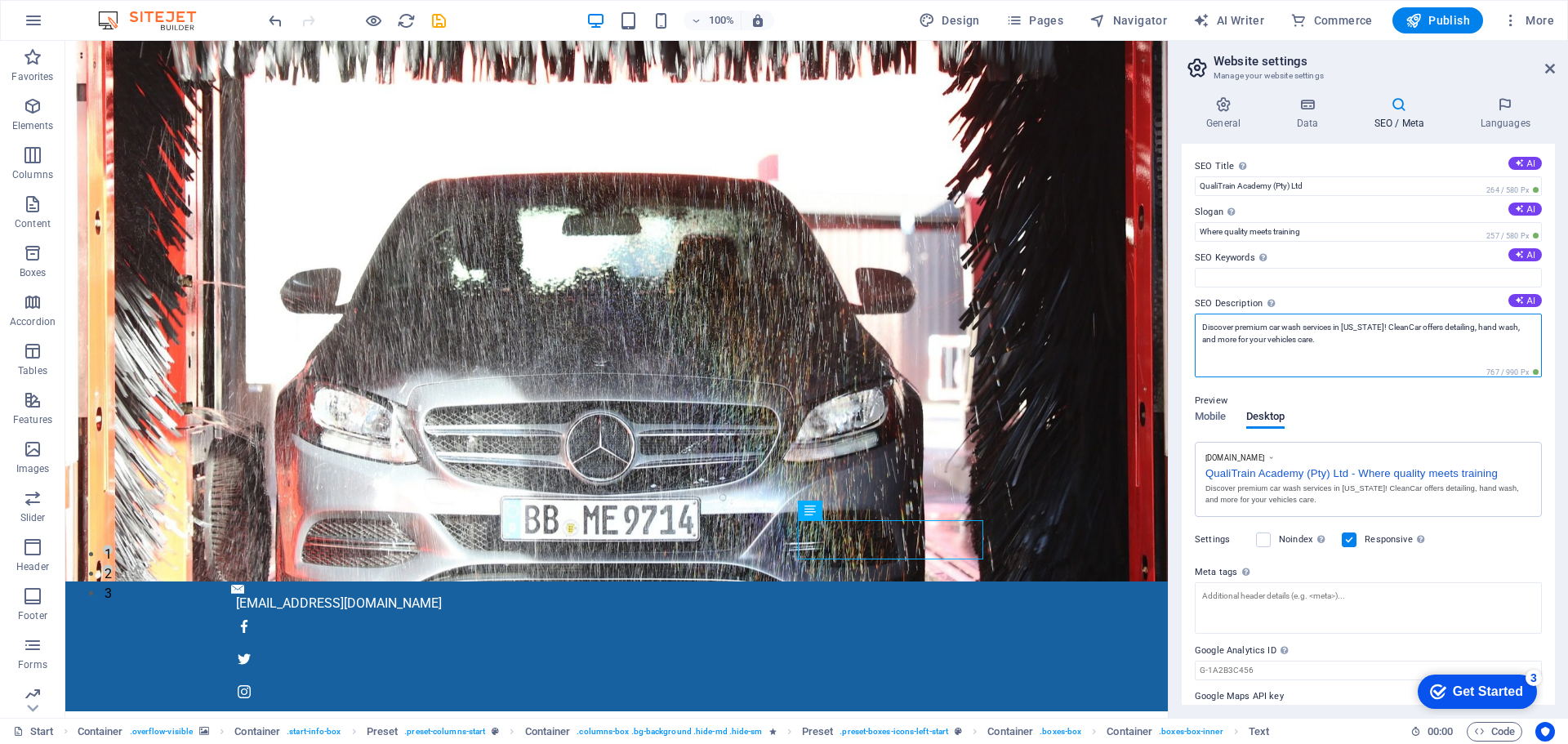
drag, startPoint x: 1327, startPoint y: 343, endPoint x: 1192, endPoint y: 330, distance: 135.6
click at [1192, 330] on div "SEO Title The title of your website - make it something that stands out in sear…" at bounding box center [1369, 424] width 374 height 561
paste textarea "QualiTrain Academy, forklift training, forklift licence, reach truck training, …"
click at [1369, 323] on textarea "QualiTrain Academy, forklift training, forklift licence, reach truck training, …" at bounding box center [1368, 344] width 347 height 63
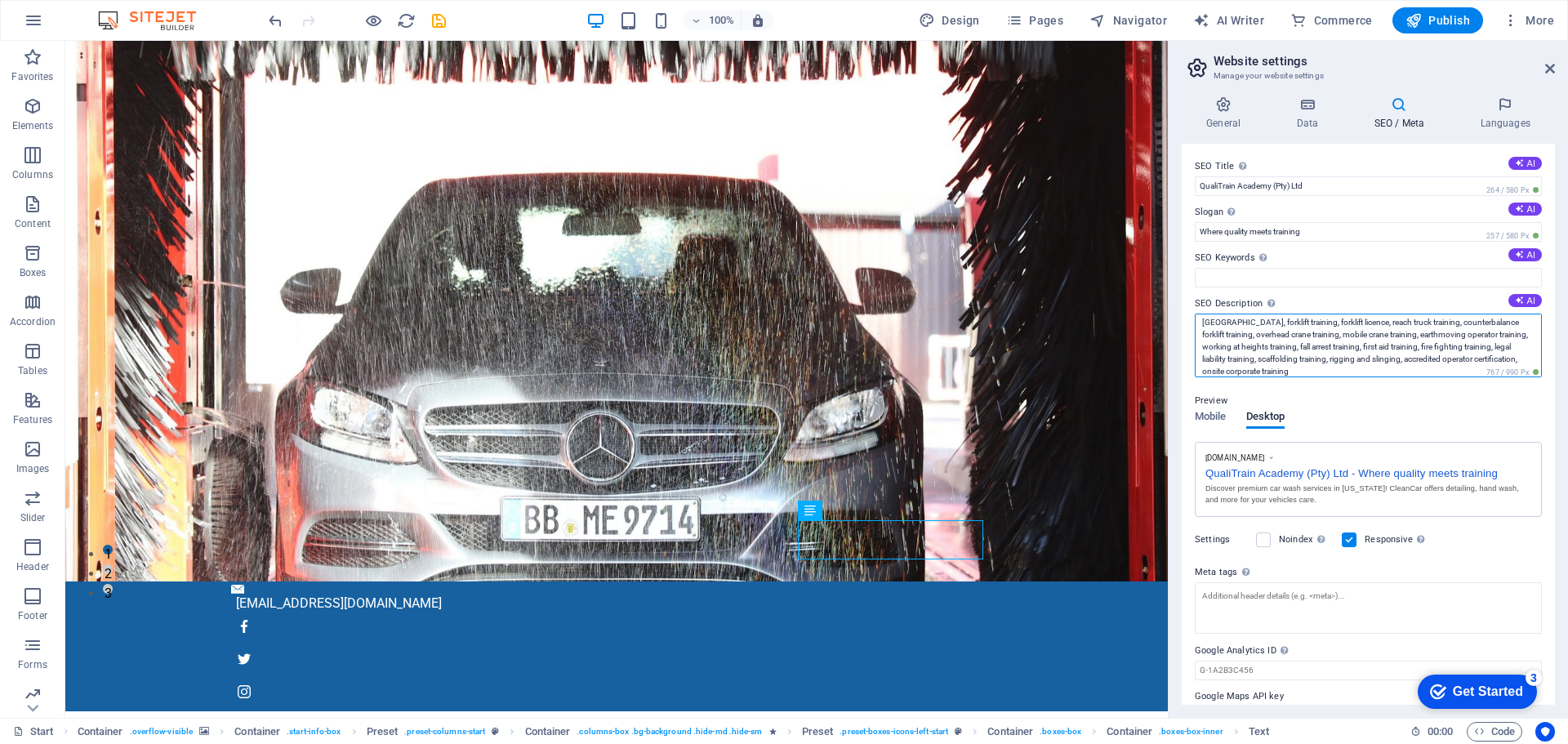
drag, startPoint x: 1376, startPoint y: 323, endPoint x: 1449, endPoint y: 326, distance: 73.1
click at [1449, 326] on textarea "QualiTrain Academy, forklift training, forklift licence, reach truck training, …" at bounding box center [1368, 344] width 347 height 63
click at [1384, 365] on textarea "QualiTrain Academy, forklift training, forklift licence, reach truck training, …" at bounding box center [1368, 344] width 347 height 63
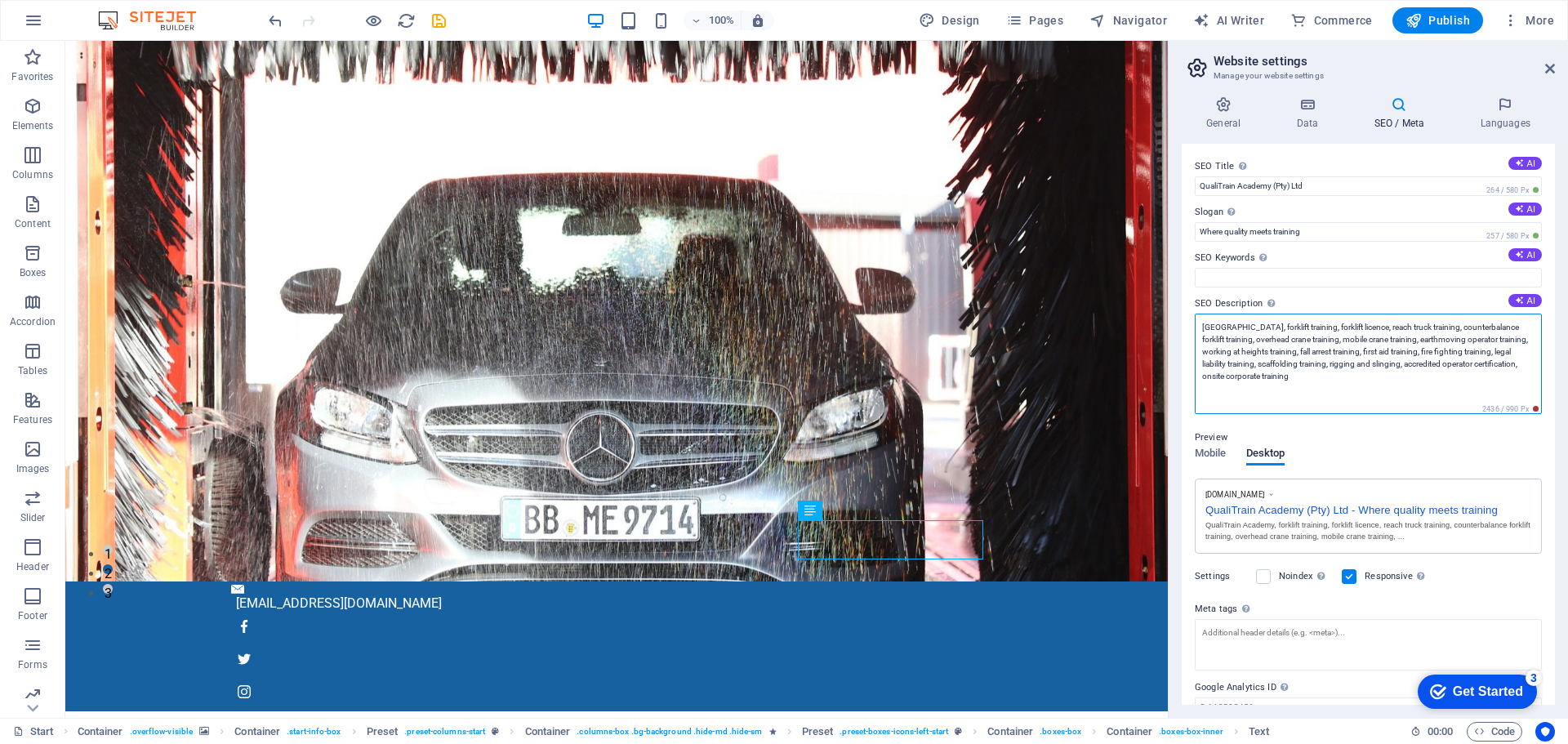
scroll to position [0, 0]
click at [1379, 360] on textarea "QualiTrain Academy, forklift training, forklift licence, reach truck training, …" at bounding box center [1368, 363] width 347 height 100
click at [1343, 377] on textarea "QualiTrain Academy, forklift training, forklift licence, reach truck training, …" at bounding box center [1368, 363] width 347 height 100
paste textarea "South Africa, Gauteng, Vereeniging, East Rand, KZN, East London, Gqeberha, Port…"
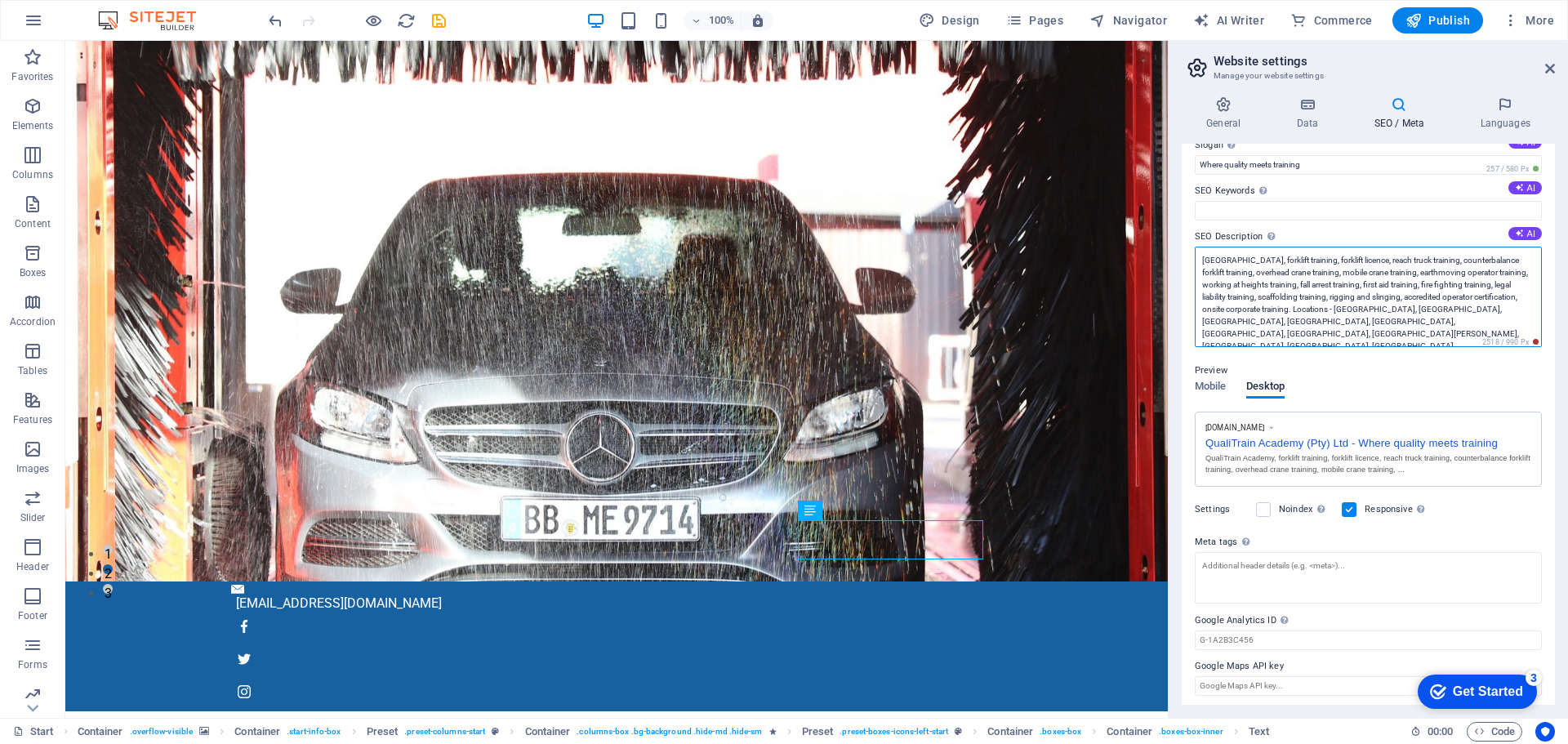
scroll to position [71, 0]
type textarea "QualiTrain Academy, forklift training, forklift licence, reach truck training, …"
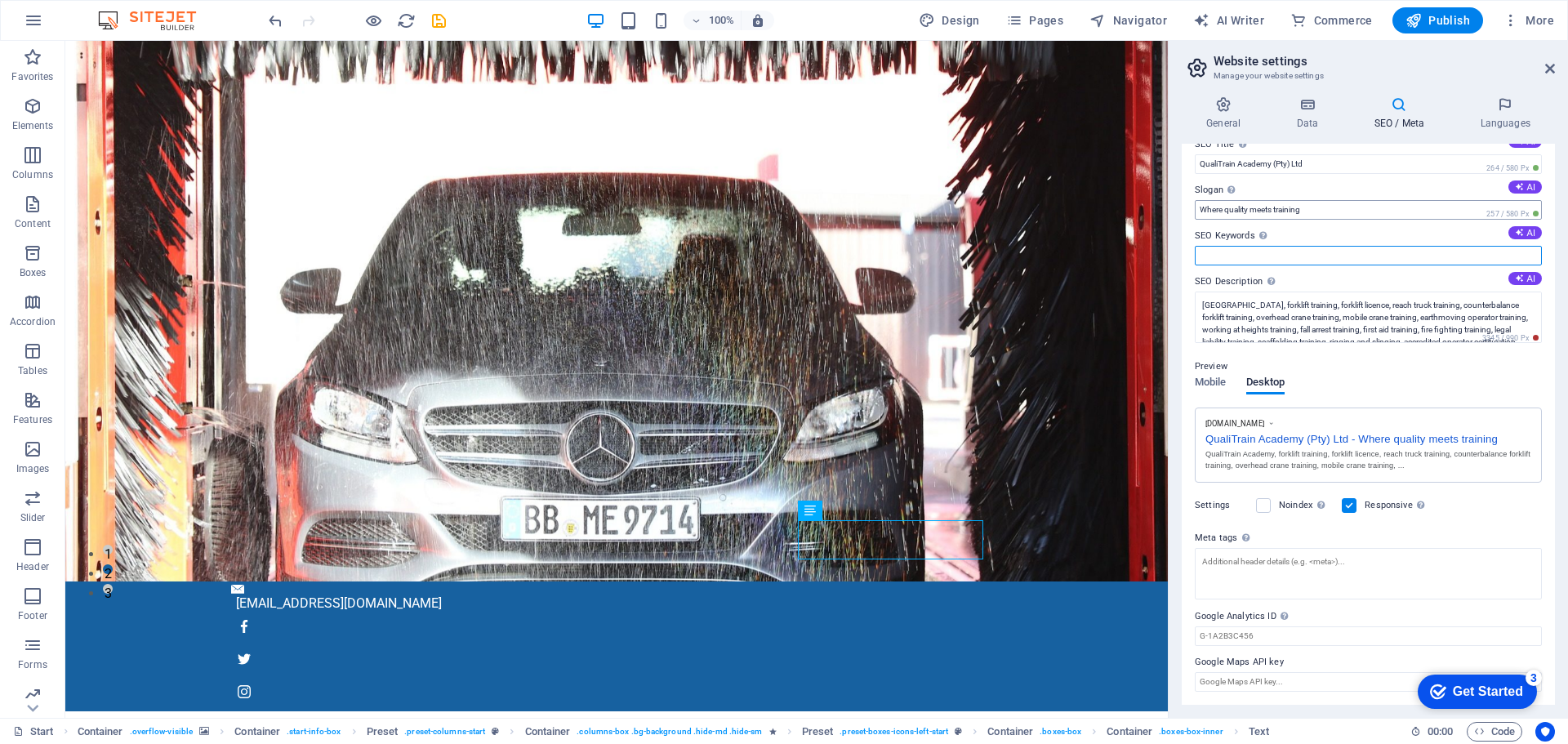
scroll to position [22, 0]
click at [1262, 208] on div "SEO Title The title of your website - make it something that stands out in sear…" at bounding box center [1369, 424] width 374 height 561
click at [1518, 230] on icon at bounding box center [1518, 232] width 10 height 10
click at [1277, 253] on input "clean car wash, New York car detailing, professional car cleaning, exterior car…" at bounding box center [1368, 256] width 347 height 19
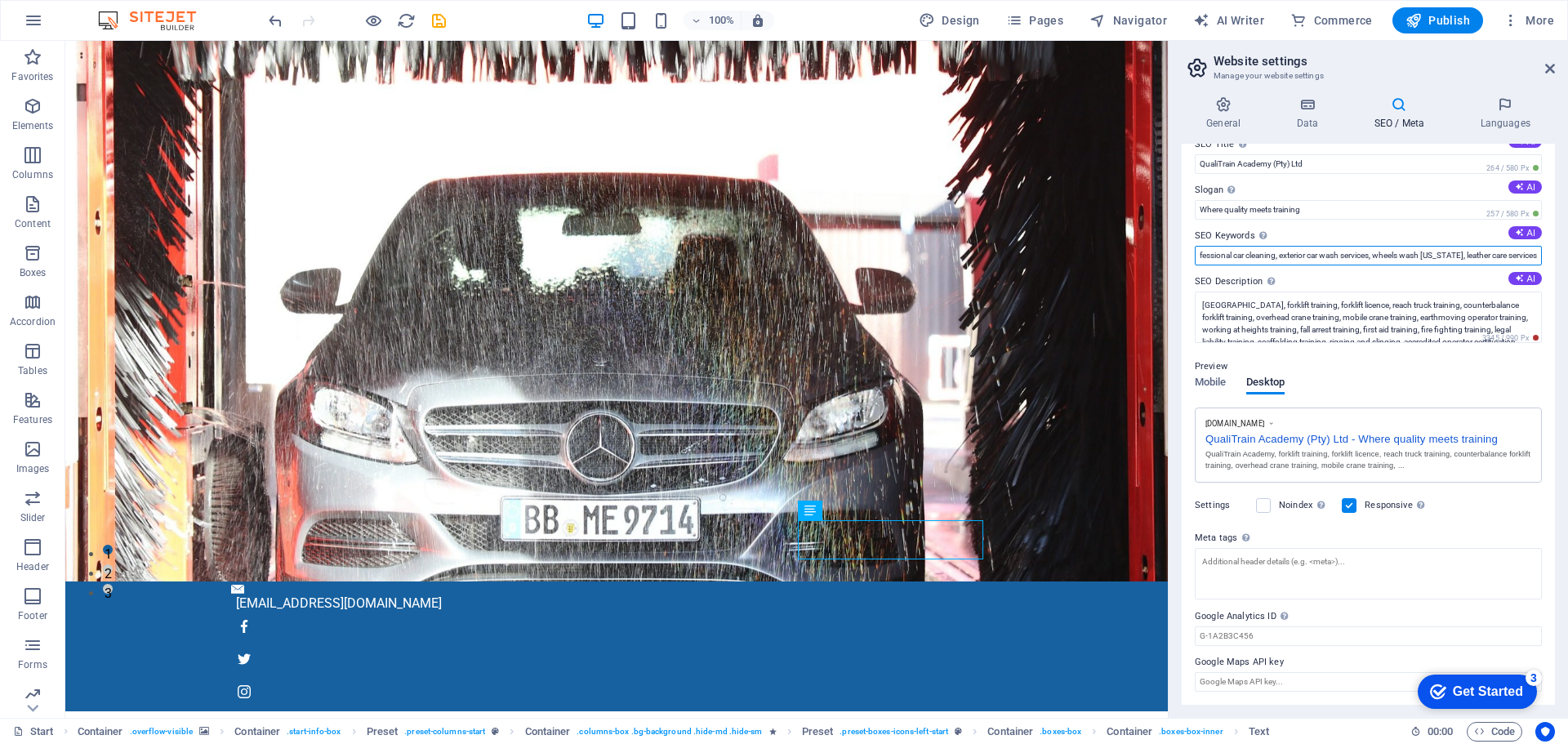
drag, startPoint x: 1197, startPoint y: 256, endPoint x: 1548, endPoint y: 253, distance: 351.0
click at [1548, 253] on div "SEO Title The title of your website - make it something that stands out in sear…" at bounding box center [1369, 424] width 374 height 561
paste input "QualiTrain Academy, accredited training provider, forklift training, forklift l…"
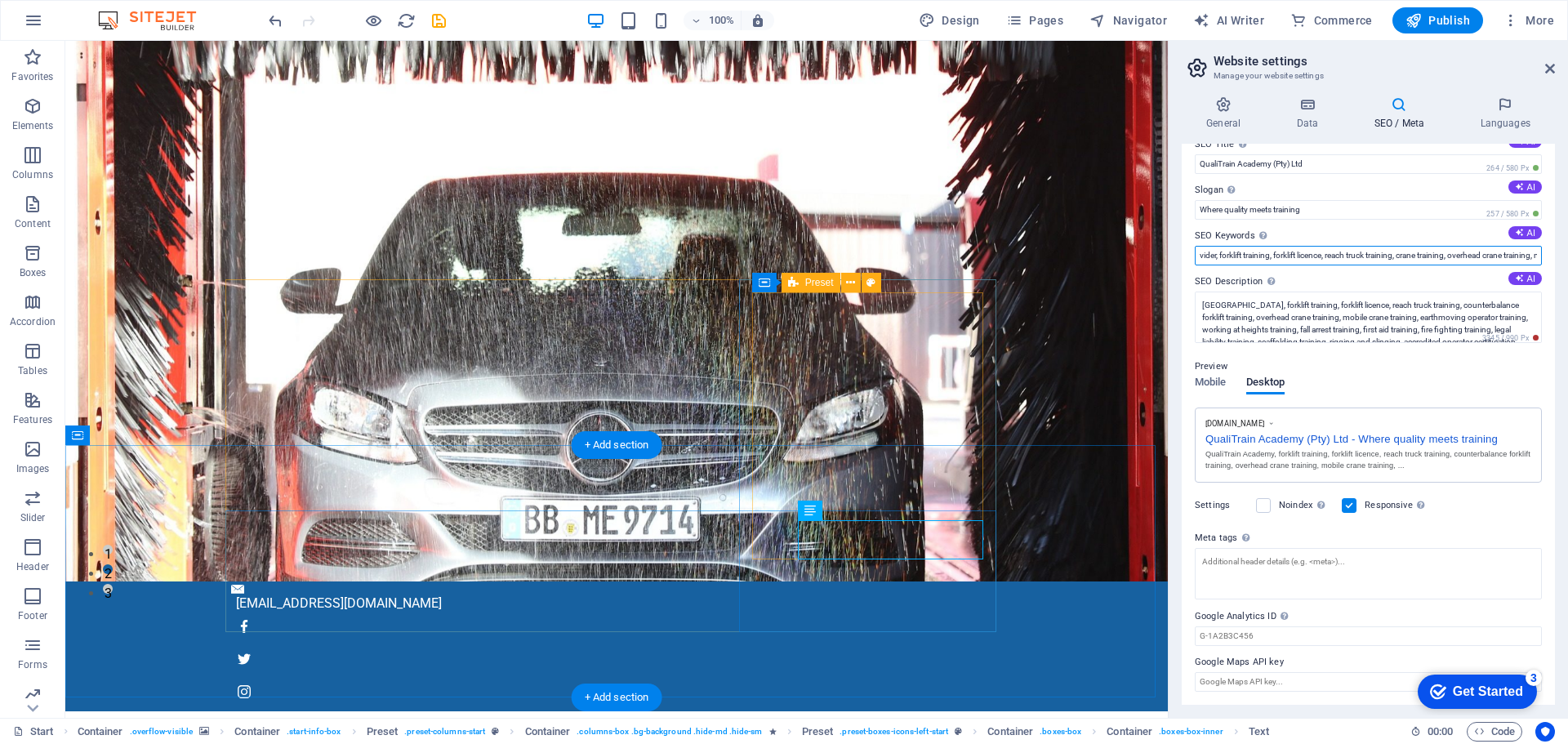
scroll to position [0, 787]
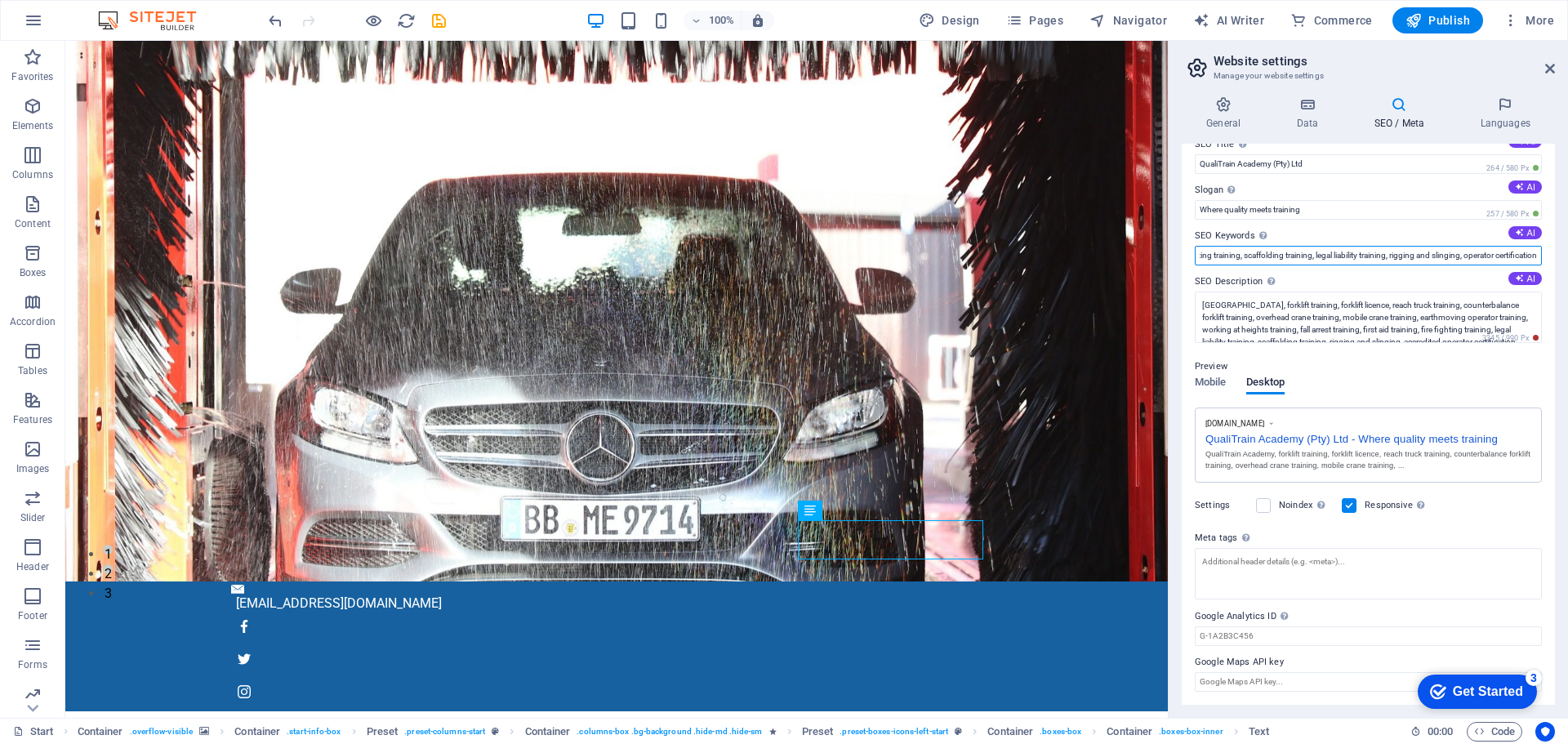
type input "QualiTrain Academy, accredited training provider, forklift training, forklift l…"
click at [1467, 373] on div "Preview" at bounding box center [1368, 367] width 347 height 19
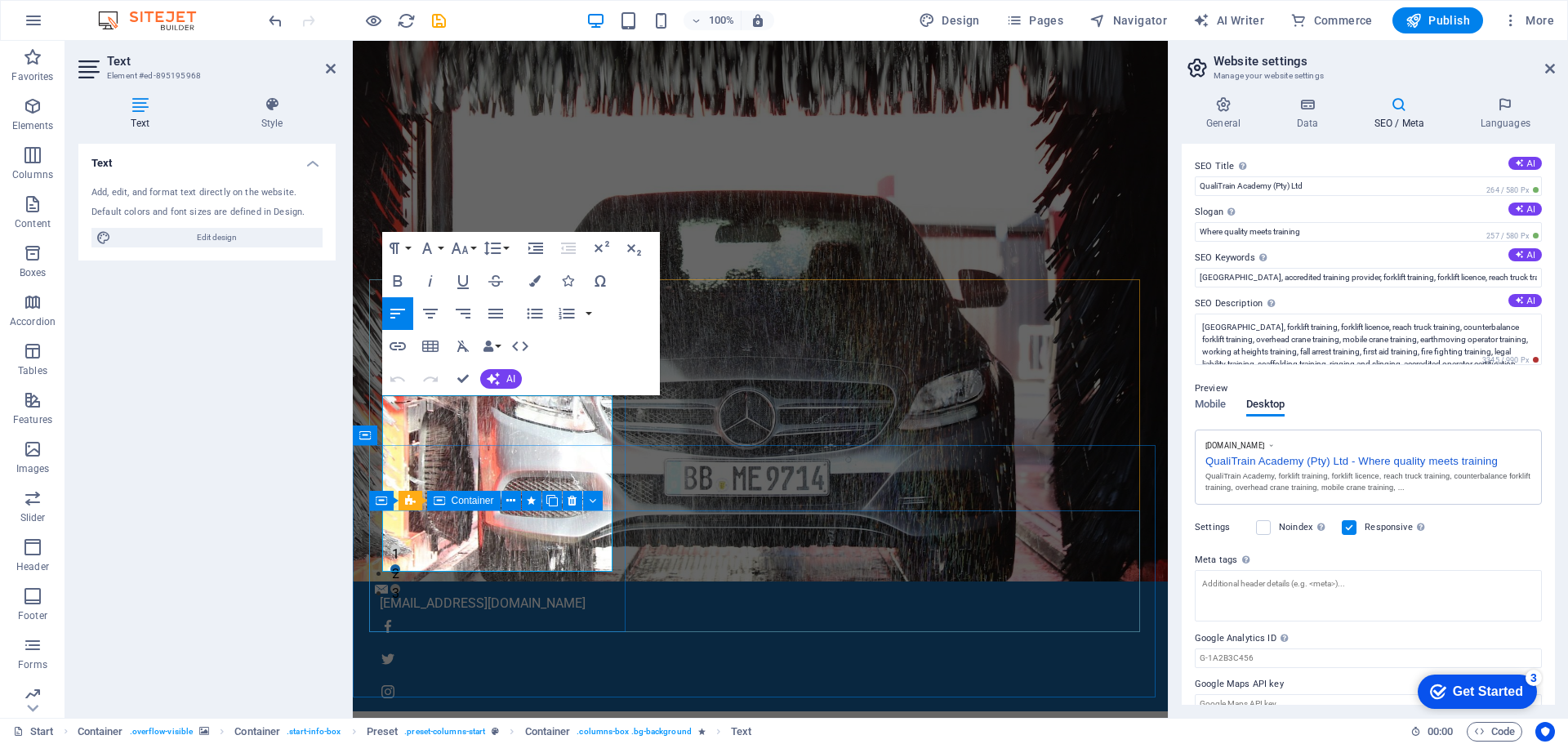
drag, startPoint x: 450, startPoint y: 558, endPoint x: 378, endPoint y: 401, distance: 172.7
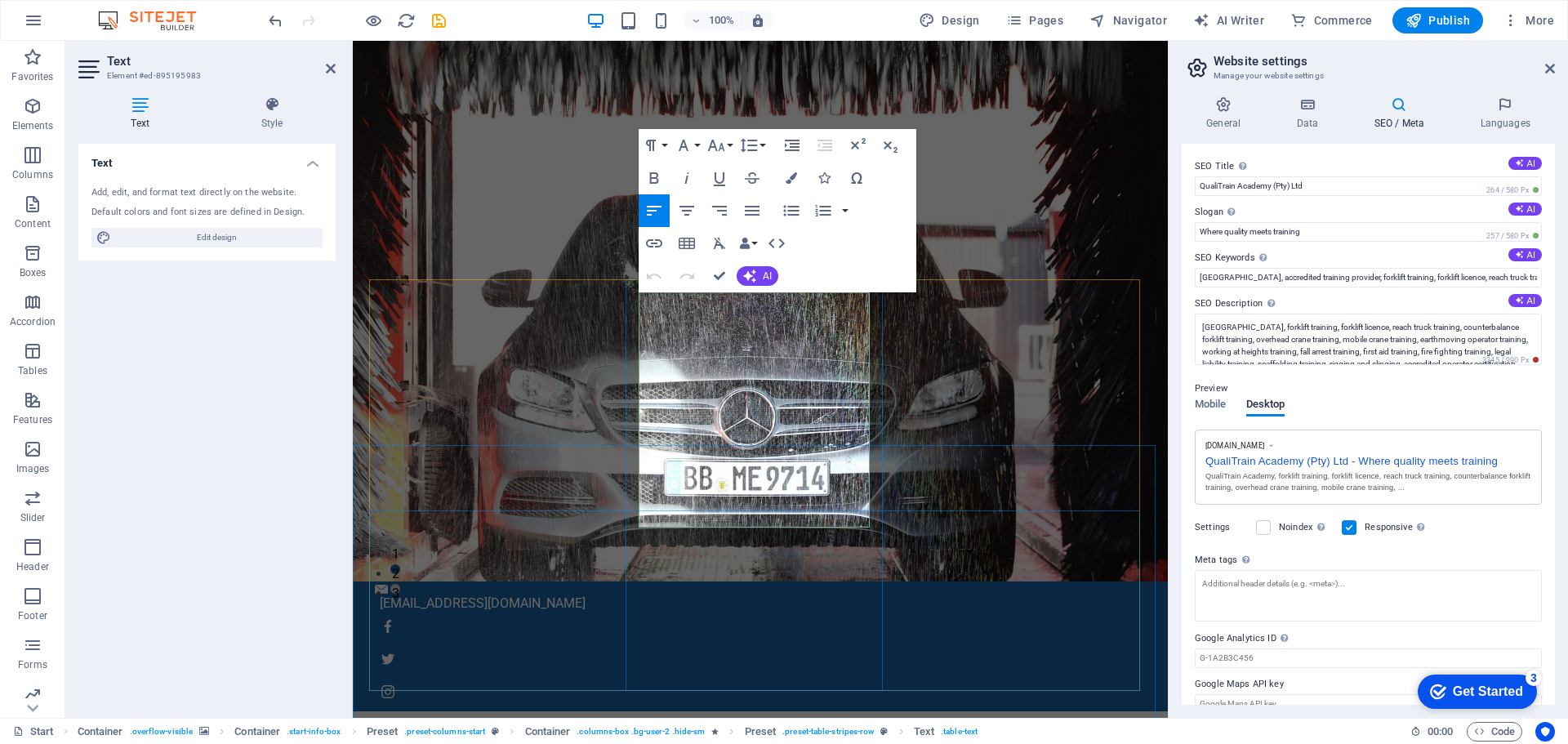
drag, startPoint x: 819, startPoint y: 306, endPoint x: 860, endPoint y: 310, distance: 41.2
copy td "4:30pm"
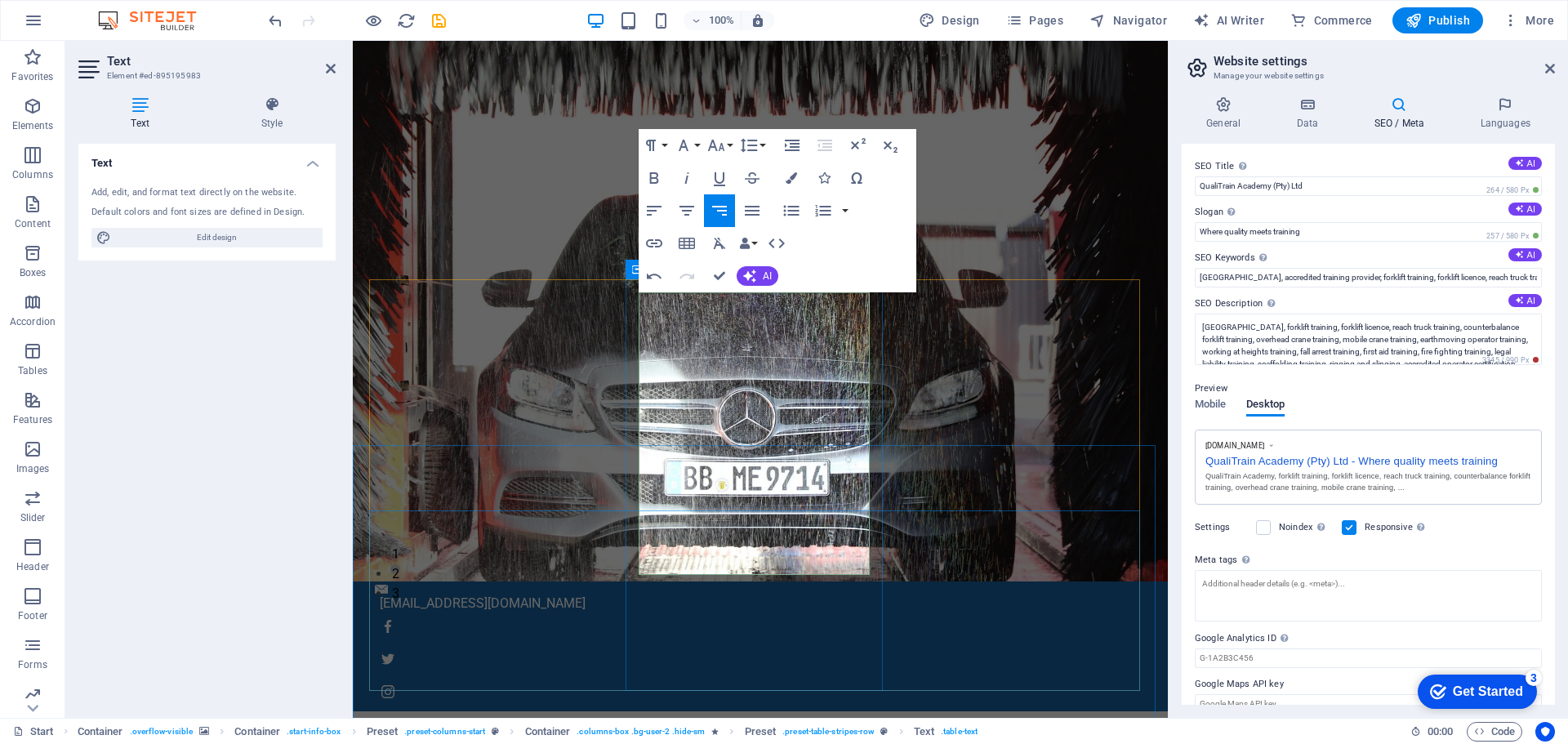
drag, startPoint x: 837, startPoint y: 424, endPoint x: 860, endPoint y: 424, distance: 23.0
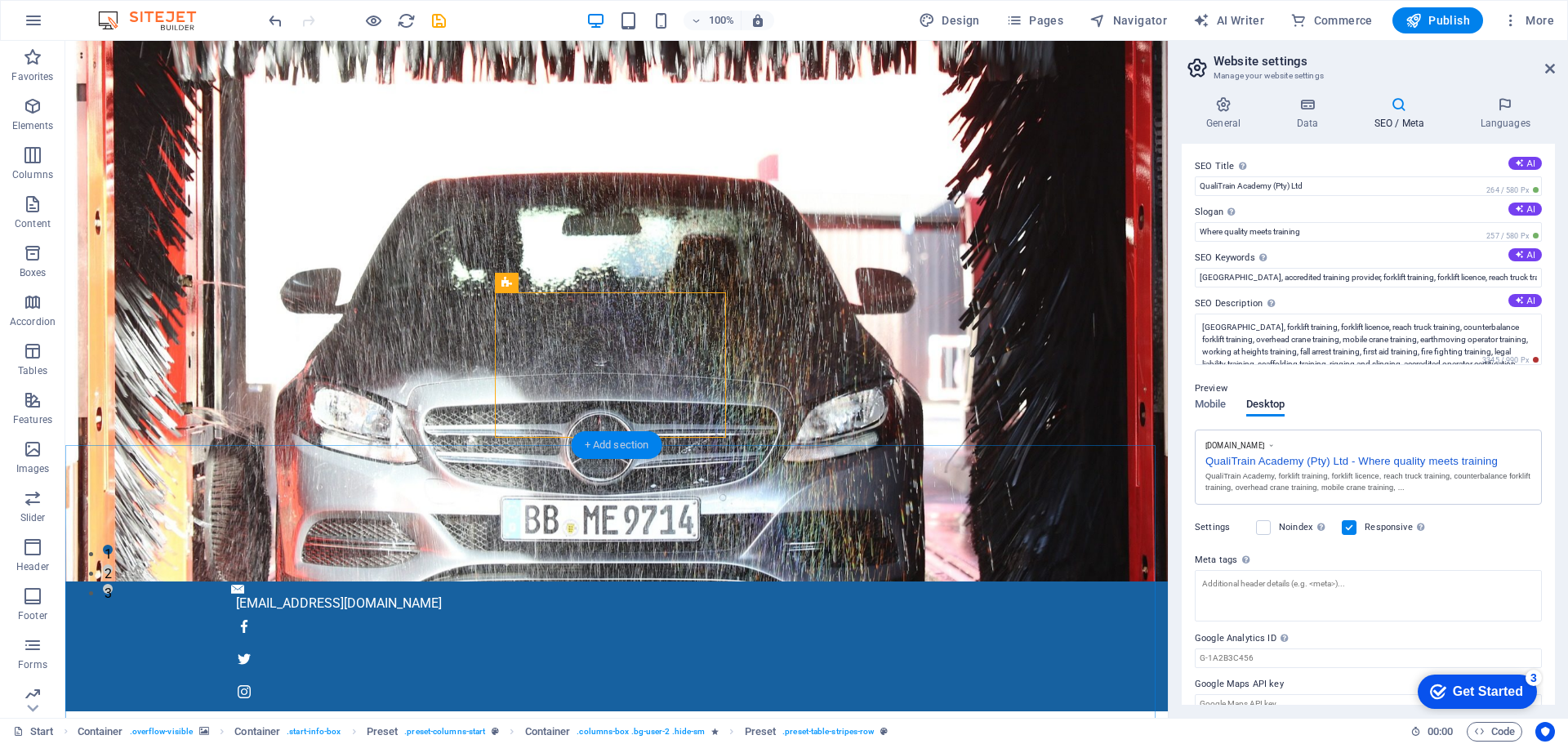
click at [618, 445] on div "+ Add section" at bounding box center [617, 444] width 90 height 28
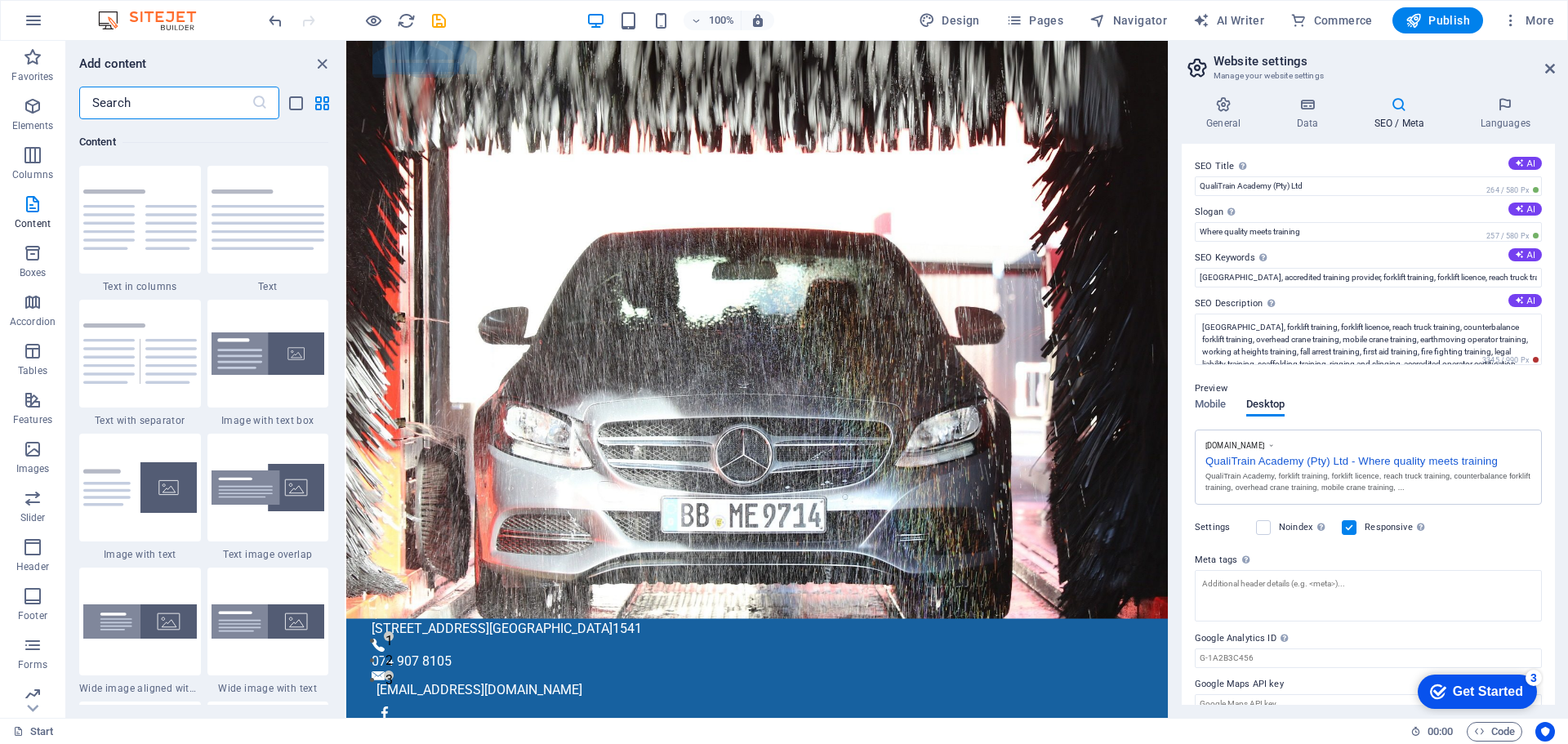
scroll to position [38, 0]
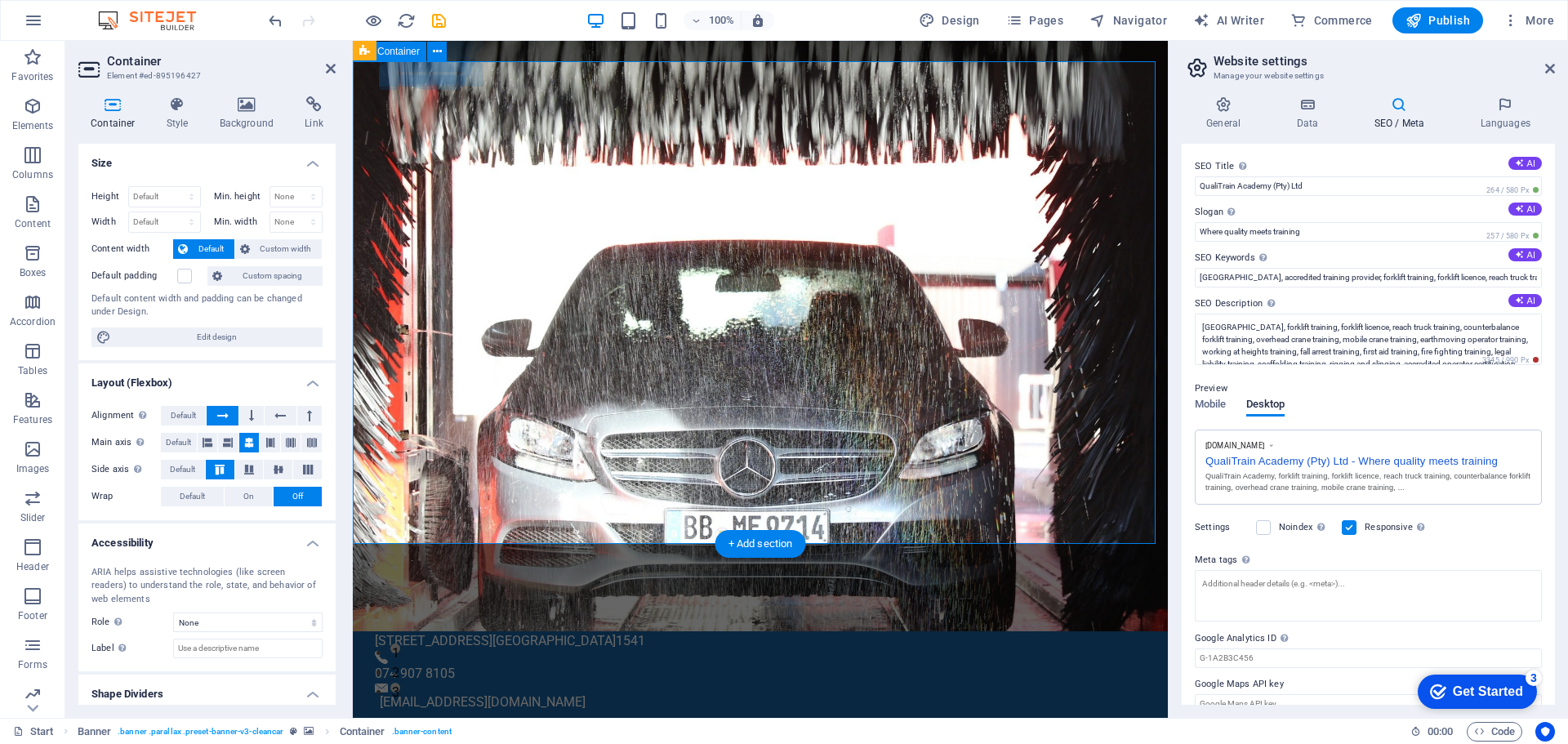
drag, startPoint x: 332, startPoint y: 224, endPoint x: 335, endPoint y: 392, distance: 168.0
click at [335, 392] on div "Size Height Default px rem % vh vw Min. height None px rem % vh vw Width Defaul…" at bounding box center [207, 424] width 257 height 561
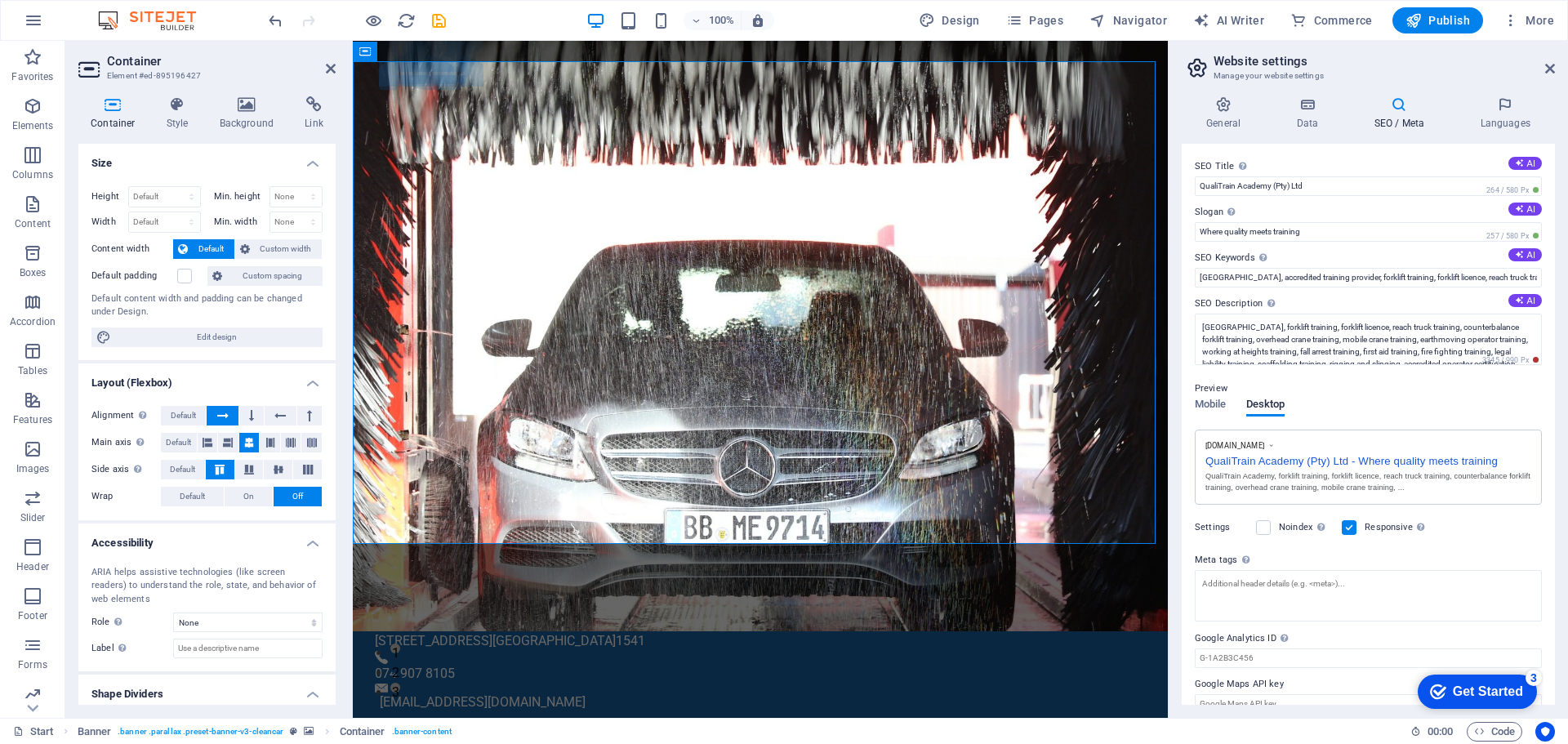
scroll to position [22, 0]
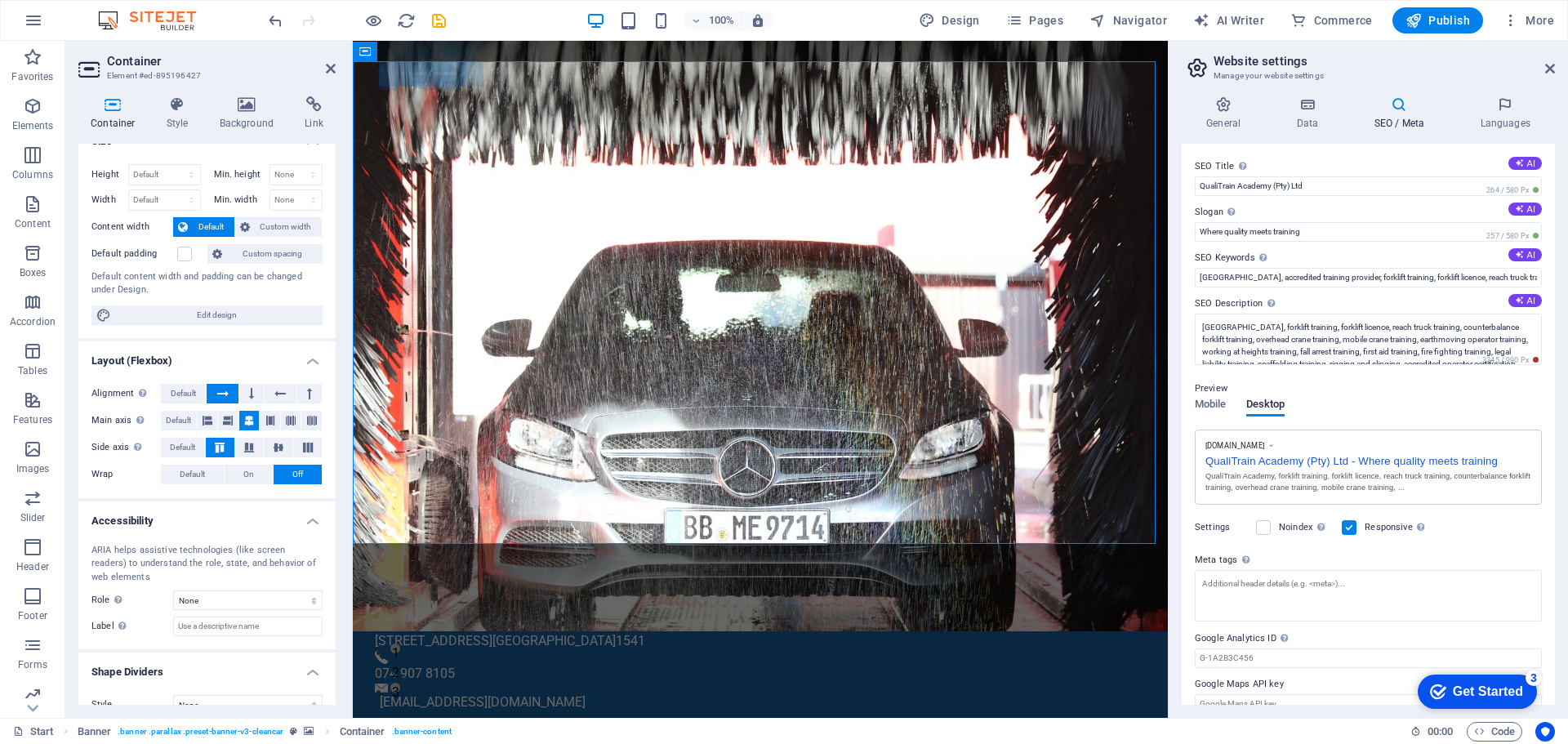
drag, startPoint x: 330, startPoint y: 412, endPoint x: 334, endPoint y: 468, distance: 56.1
click at [334, 468] on div "Size Height Default px rem % vh vw Min. height None px rem % vh vw Width Defaul…" at bounding box center [207, 424] width 257 height 561
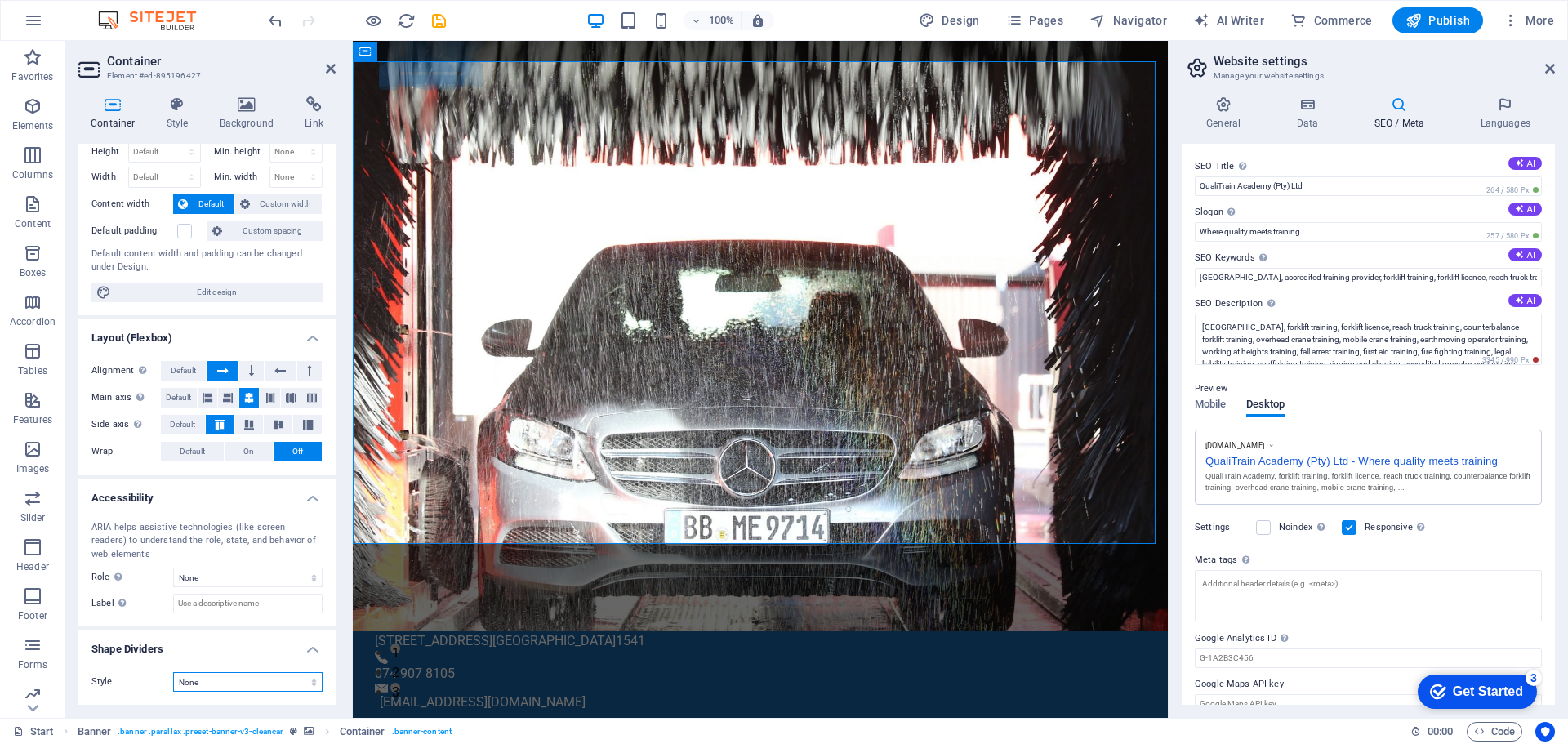
click at [285, 677] on select "None Triangle Square Diagonal Polygon 1 Polygon 2 Zigzag Multiple Zigzags Waves…" at bounding box center [248, 682] width 150 height 19
click at [173, 672] on select "None Triangle Square Diagonal Polygon 1 Polygon 2 Zigzag Multiple Zigzags Waves…" at bounding box center [248, 682] width 150 height 19
click at [292, 679] on select "None Triangle Square Diagonal Polygon 1 Polygon 2 Zigzag Multiple Zigzags Waves…" at bounding box center [248, 682] width 150 height 19
select select "pyramids"
click at [173, 672] on select "None Triangle Square Diagonal Polygon 1 Polygon 2 Zigzag Multiple Zigzags Waves…" at bounding box center [248, 682] width 150 height 19
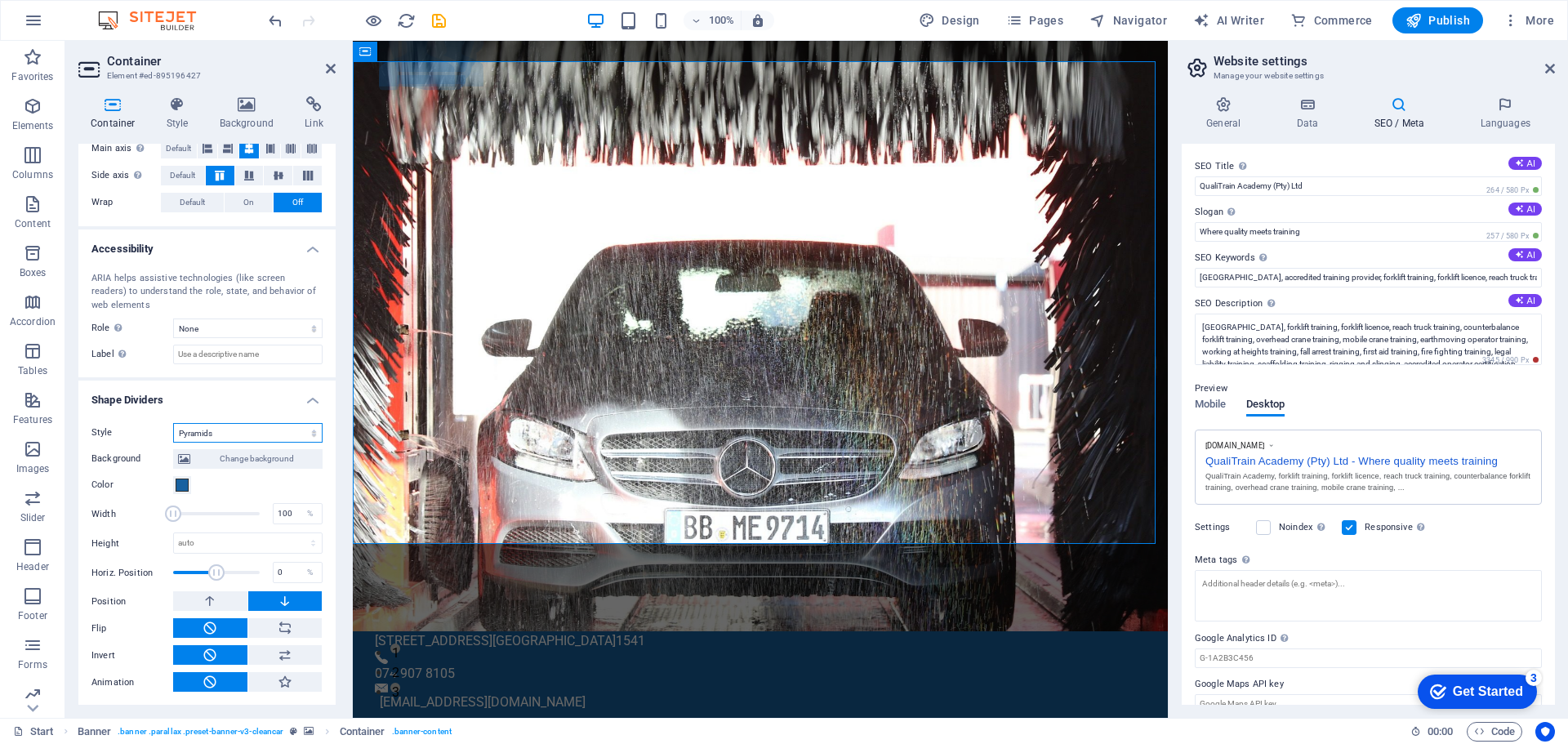
scroll to position [295, 0]
click at [287, 602] on icon at bounding box center [284, 600] width 15 height 19
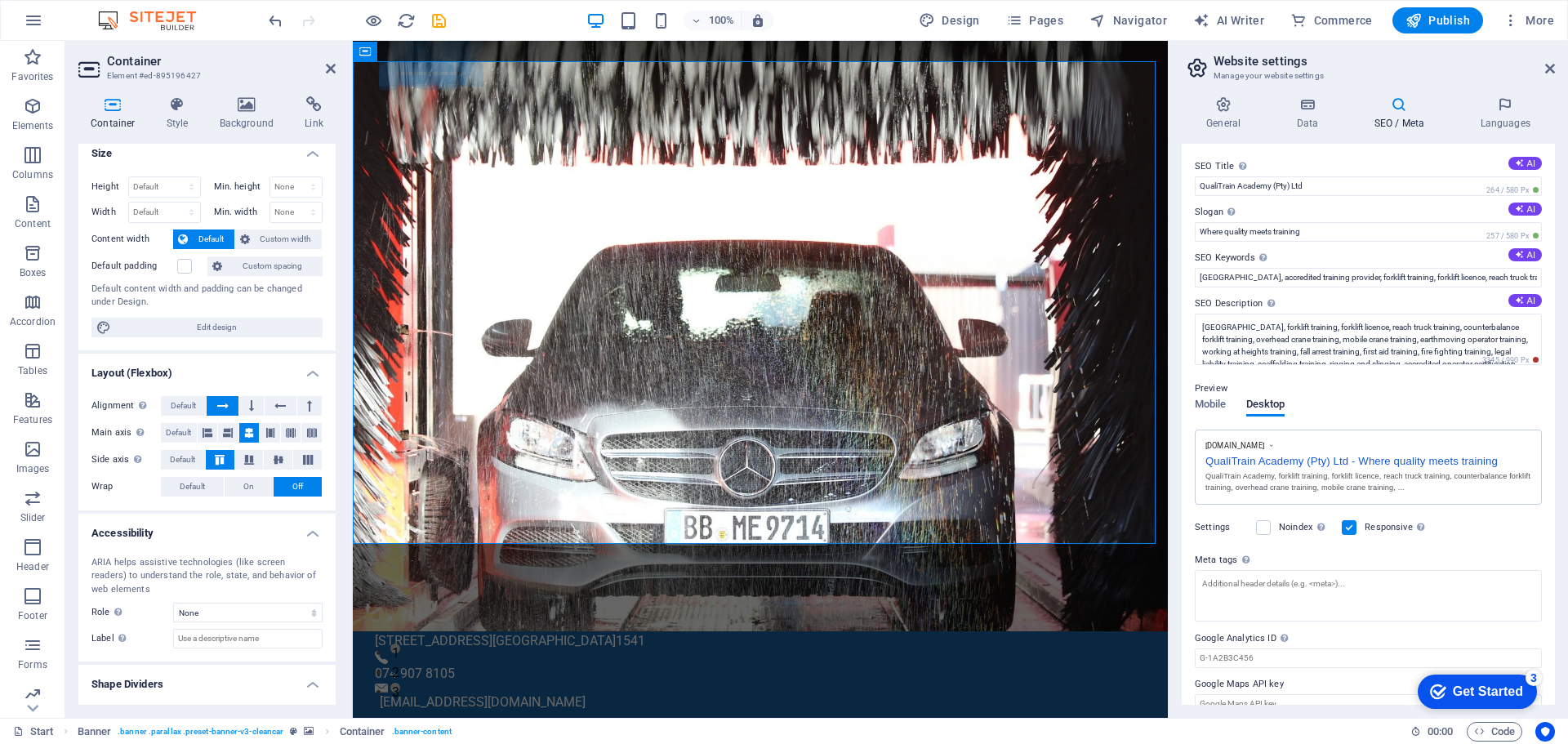
scroll to position [0, 0]
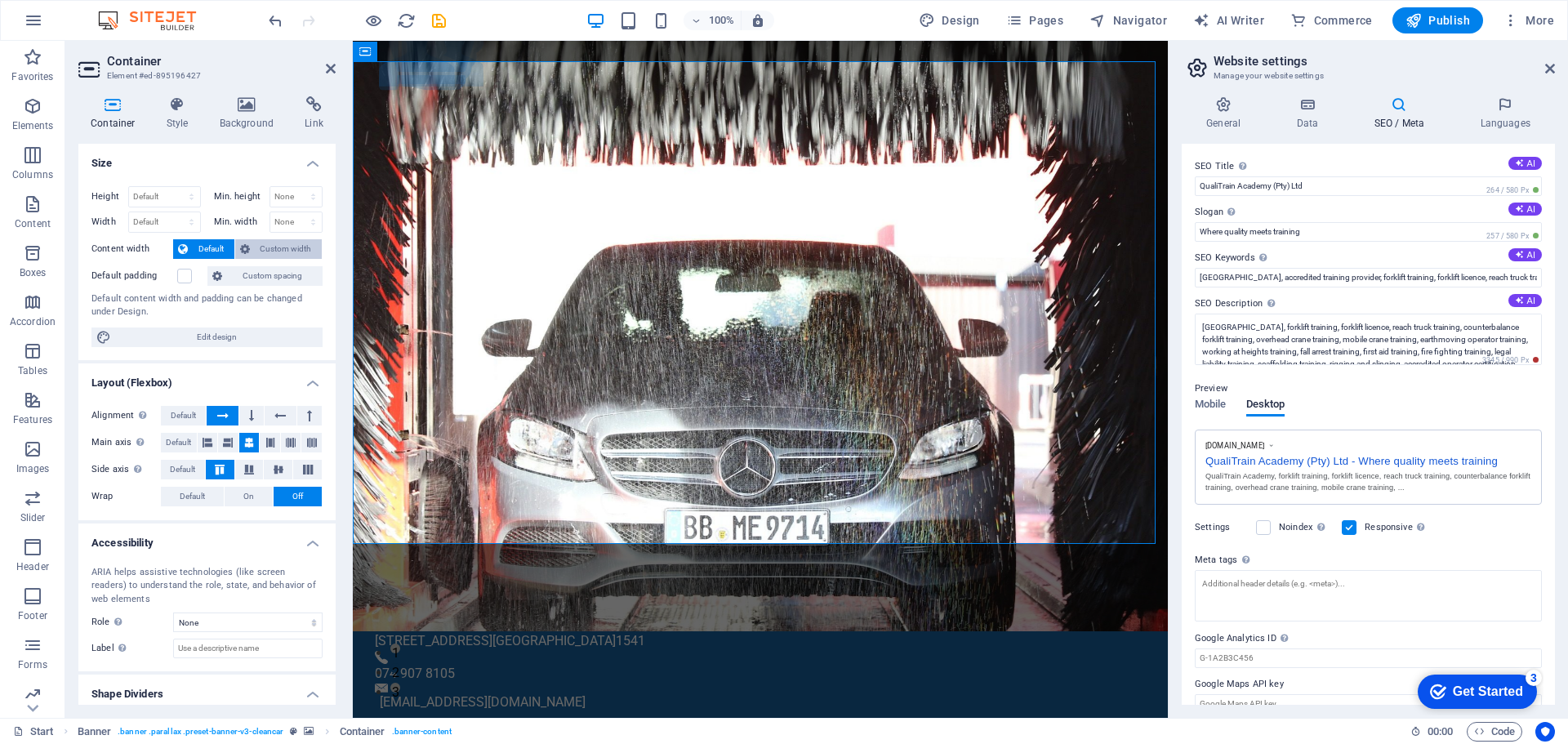
click at [277, 248] on span "Custom width" at bounding box center [286, 249] width 63 height 19
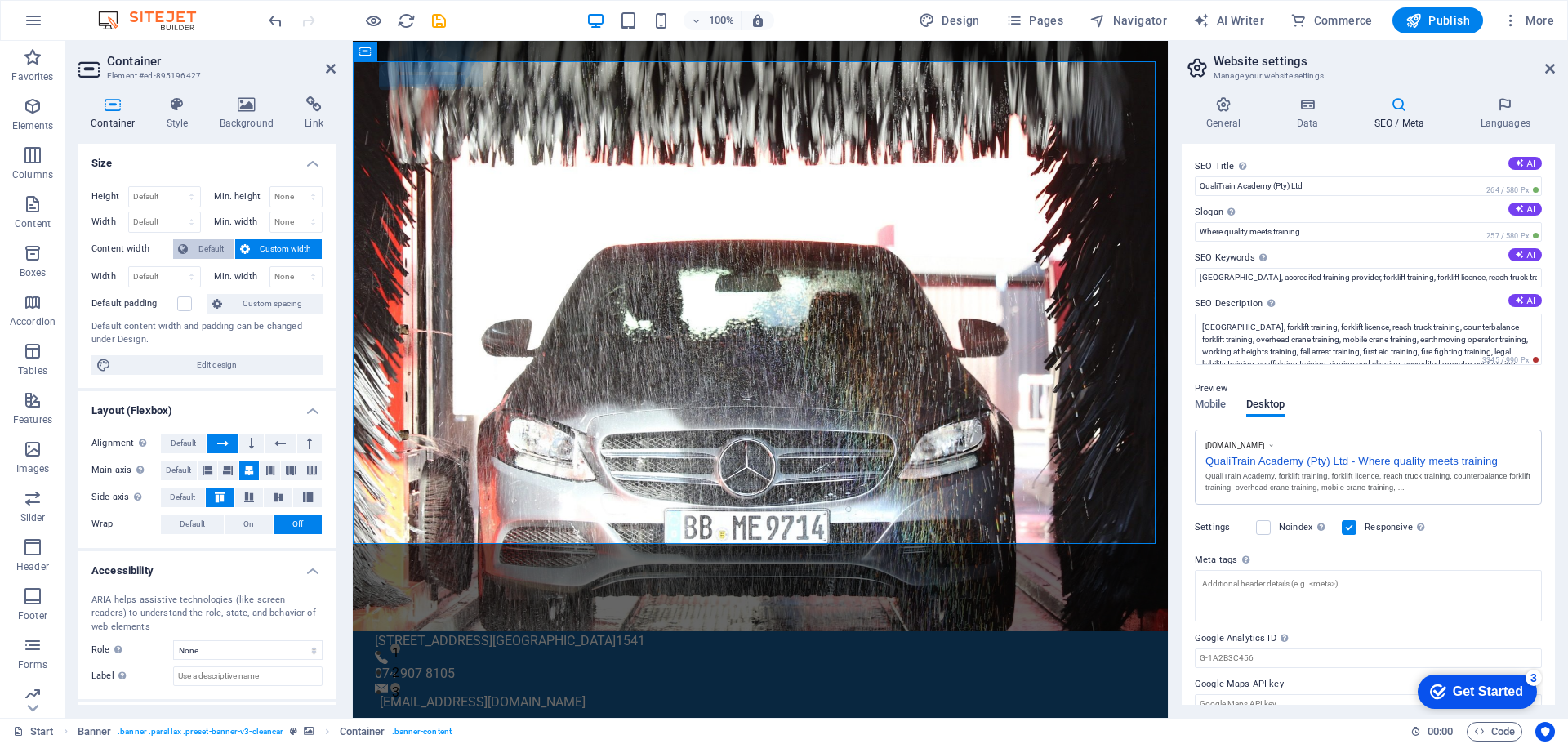
click at [216, 249] on span "Default" at bounding box center [211, 249] width 37 height 19
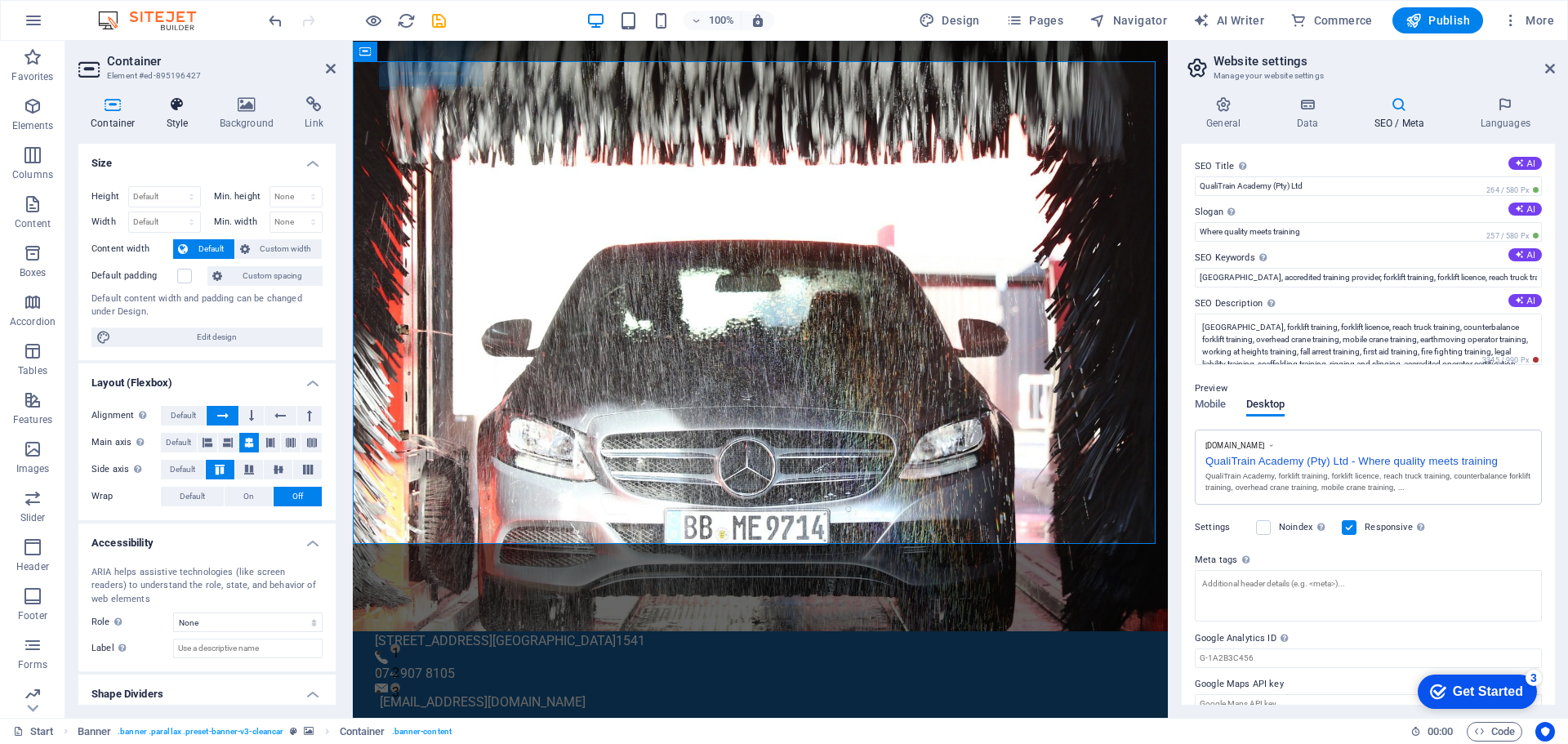
click at [178, 115] on h4 "Style" at bounding box center [181, 113] width 53 height 34
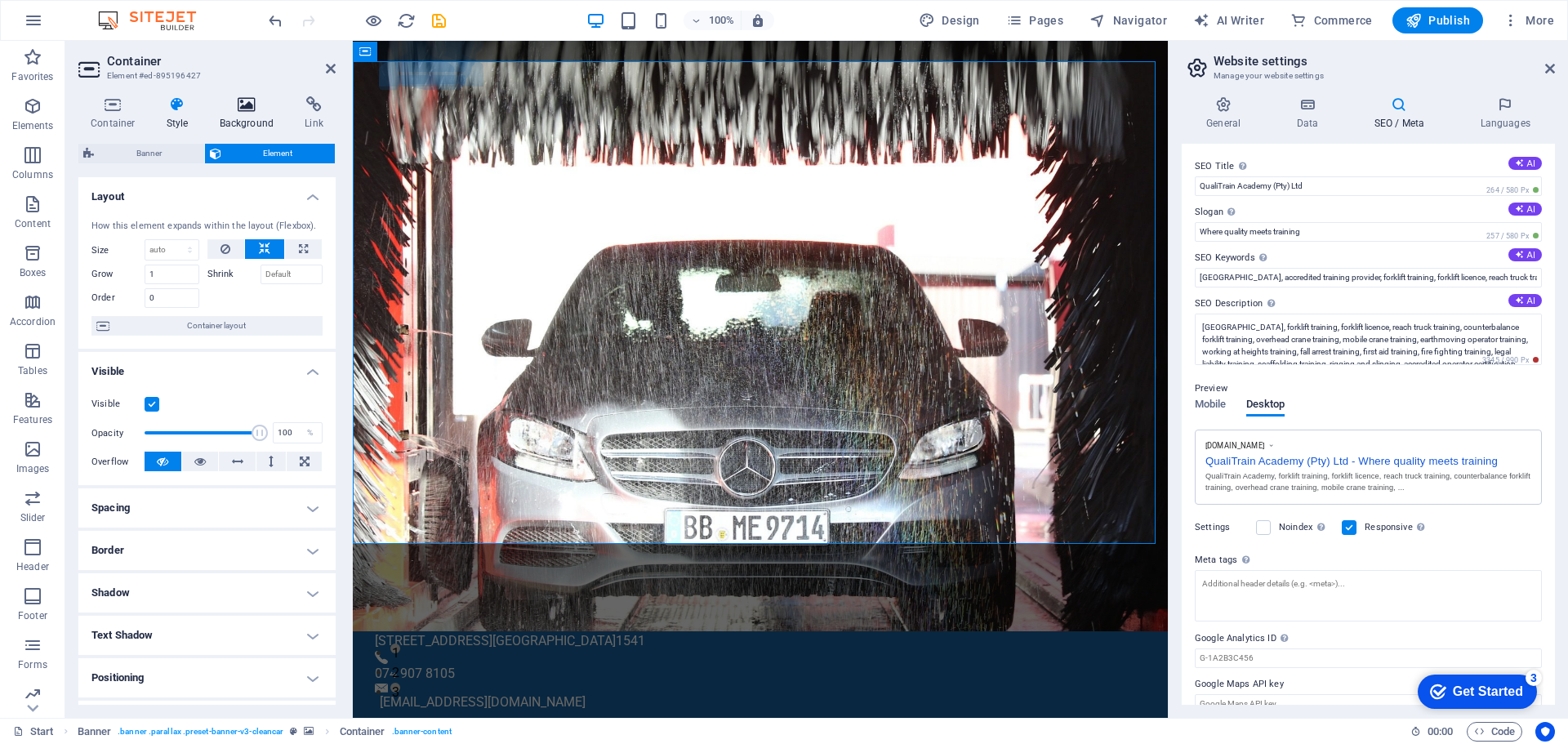
click at [240, 112] on icon at bounding box center [246, 104] width 79 height 17
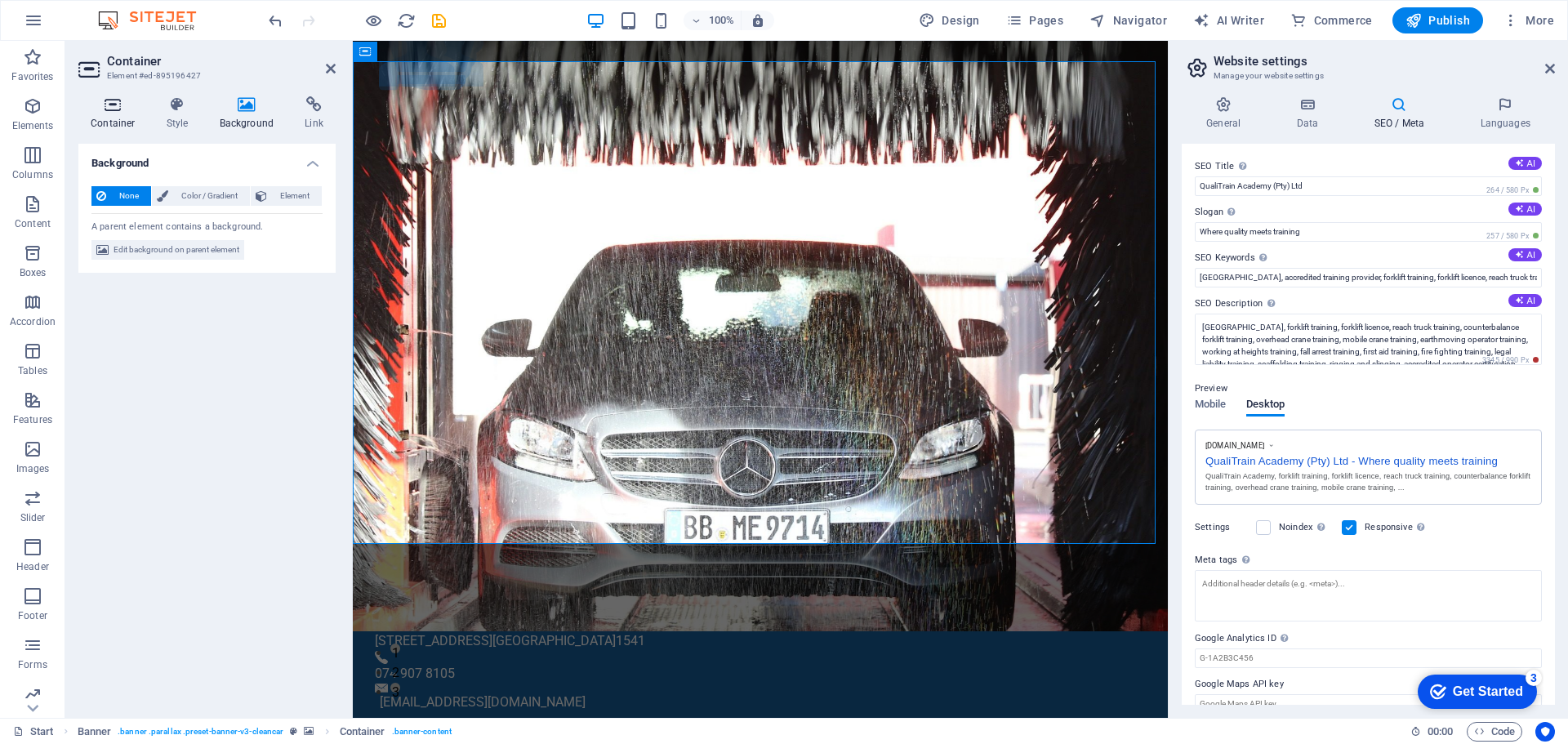
click at [111, 104] on icon at bounding box center [113, 104] width 69 height 17
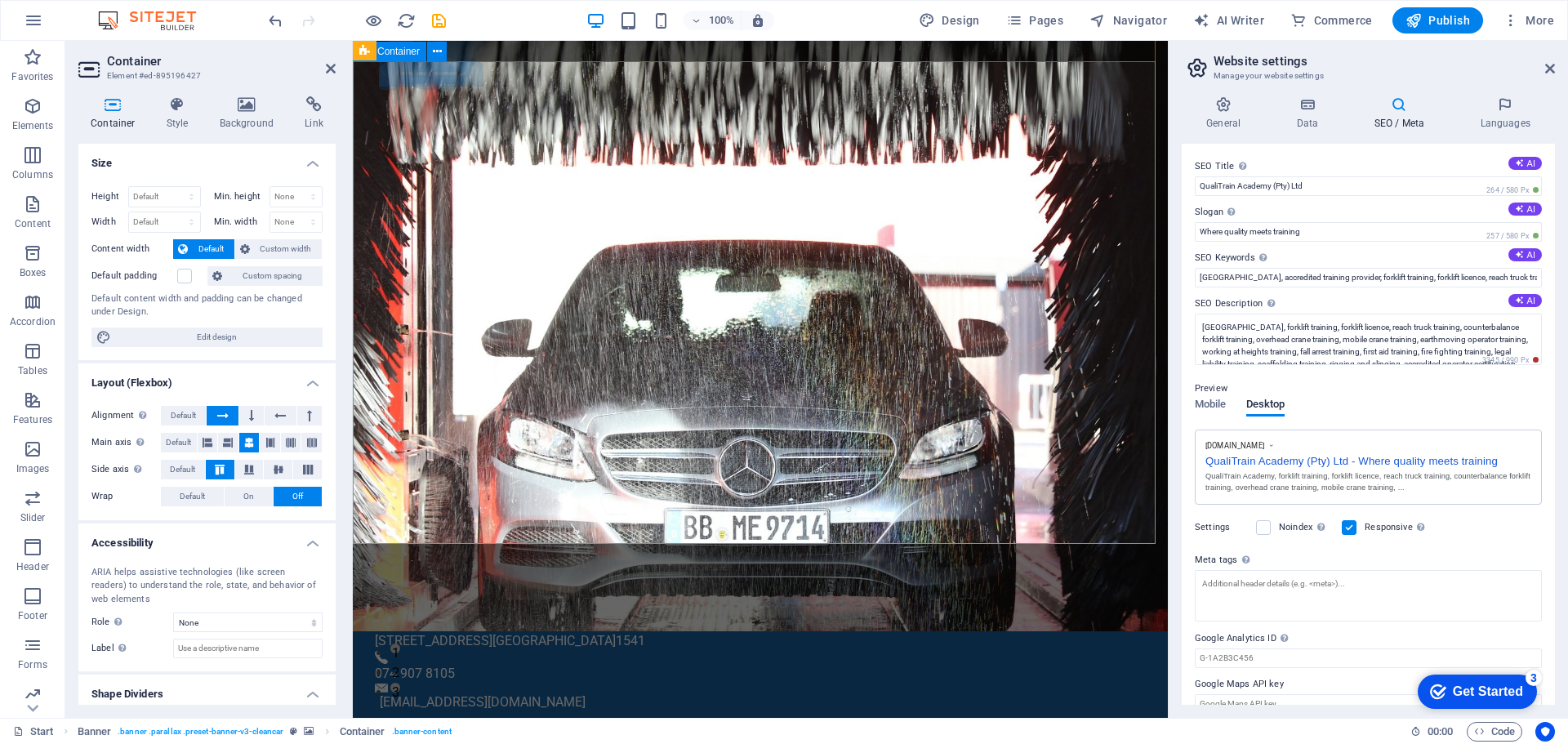
click at [38, 109] on icon "button" at bounding box center [33, 106] width 19 height 19
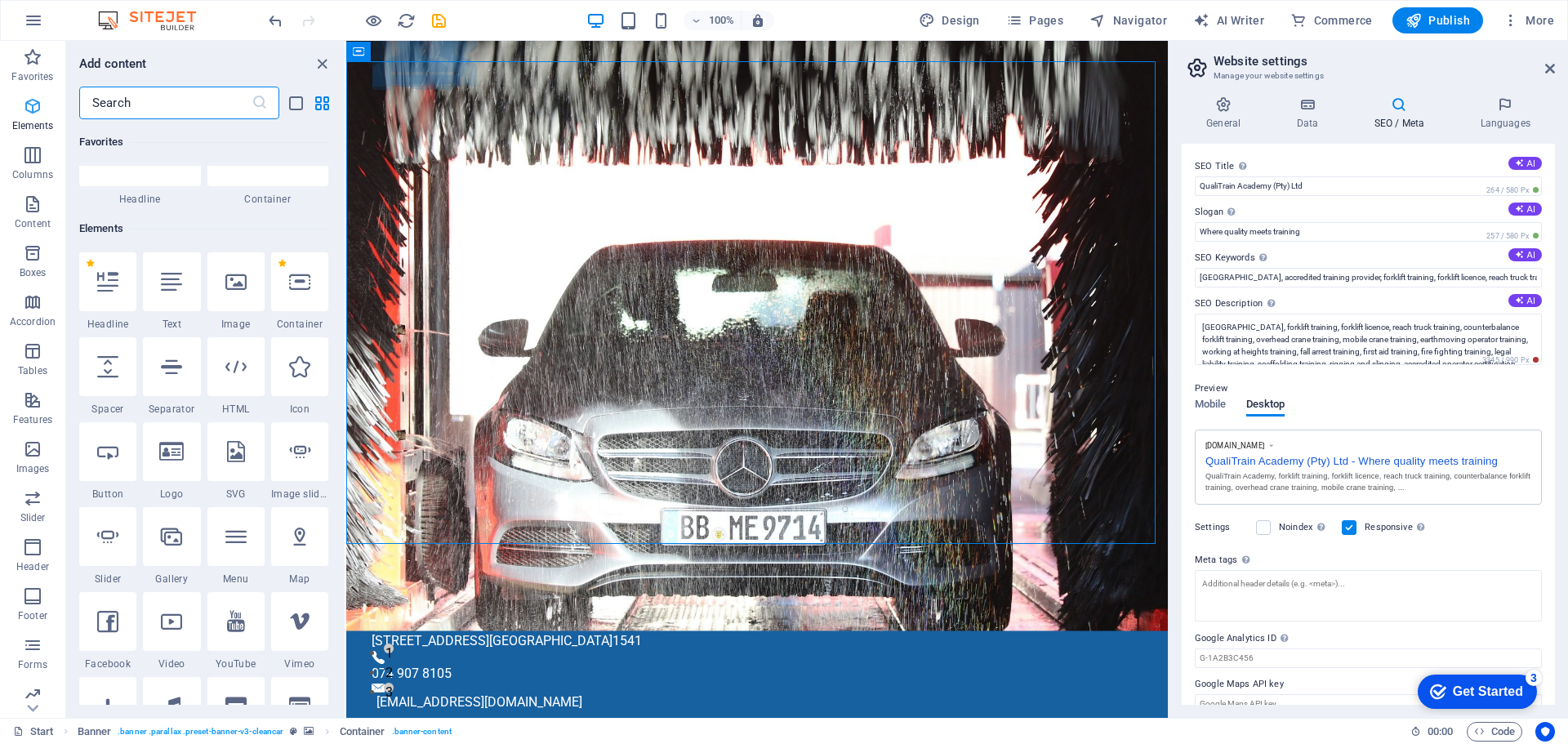
scroll to position [174, 0]
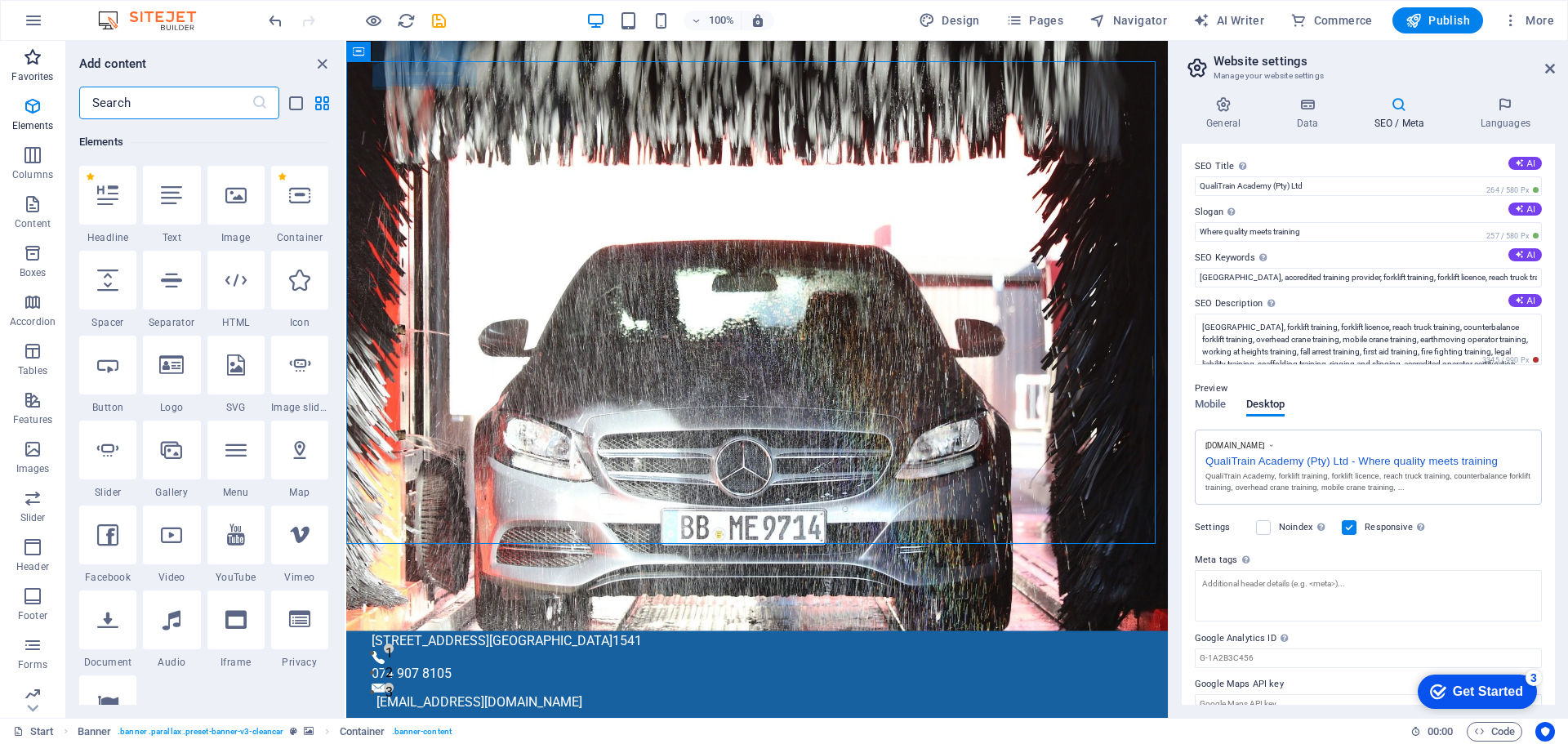
click at [34, 57] on icon "button" at bounding box center [33, 57] width 19 height 19
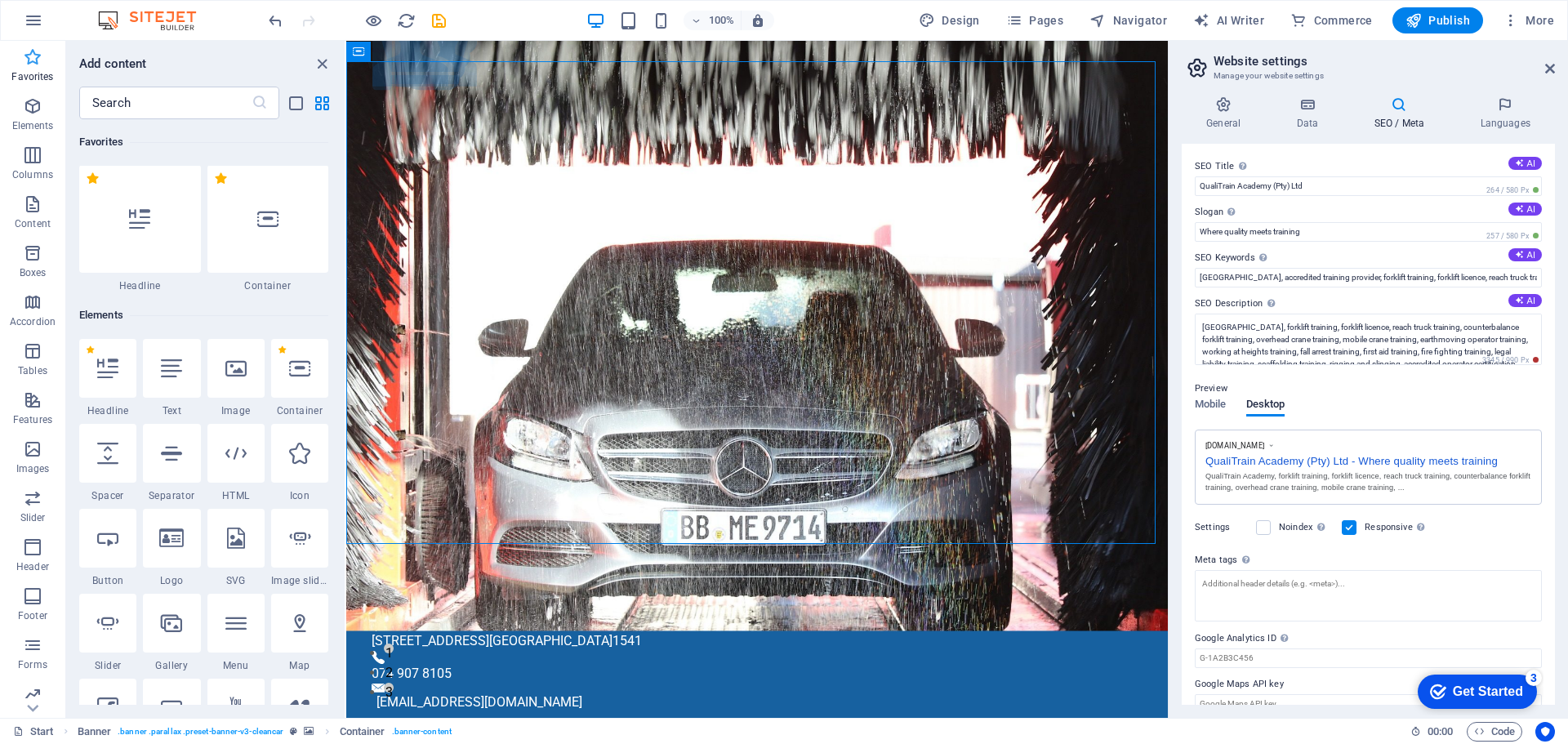
scroll to position [0, 0]
click at [29, 159] on icon "button" at bounding box center [33, 155] width 19 height 19
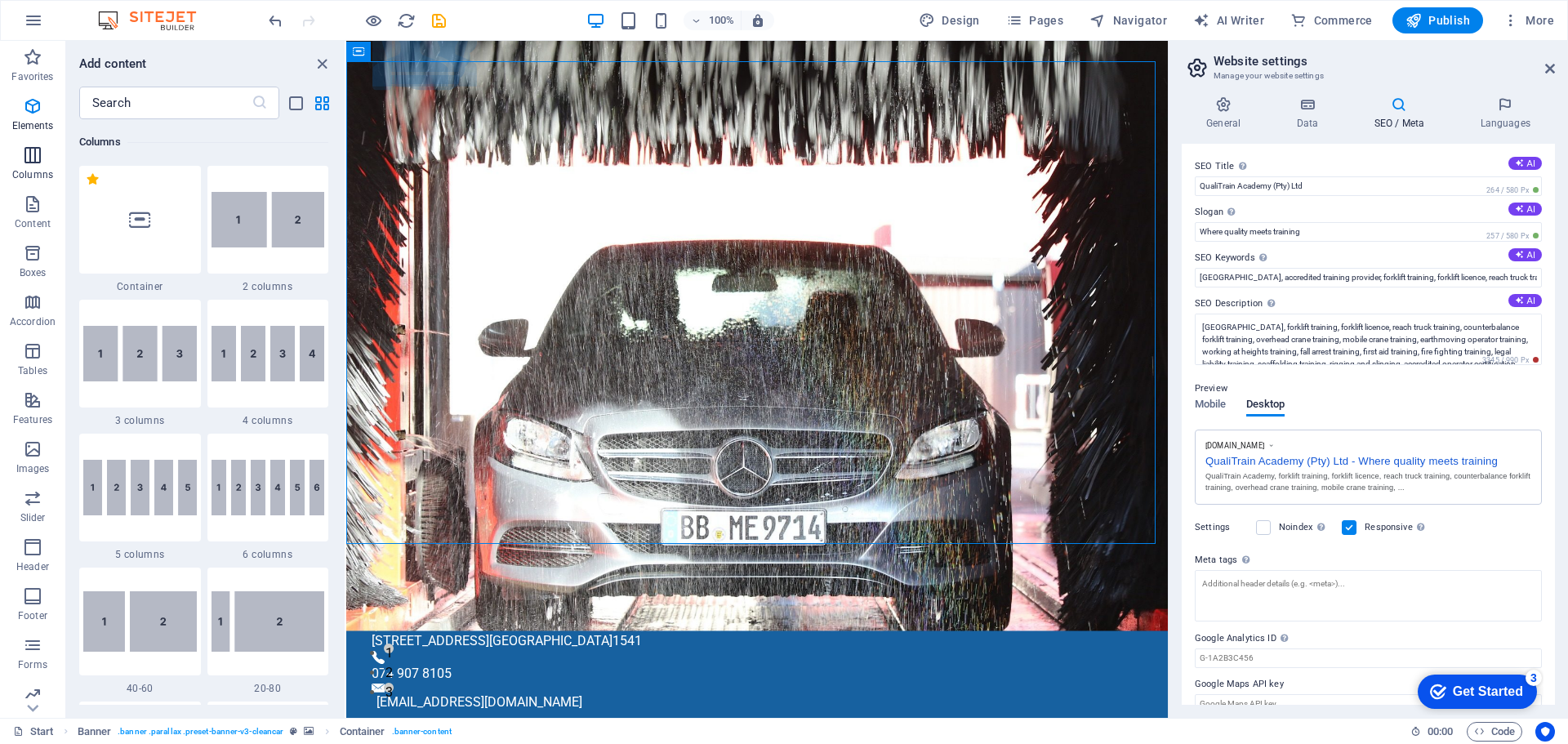
scroll to position [808, 0]
click at [271, 497] on img at bounding box center [267, 487] width 114 height 55
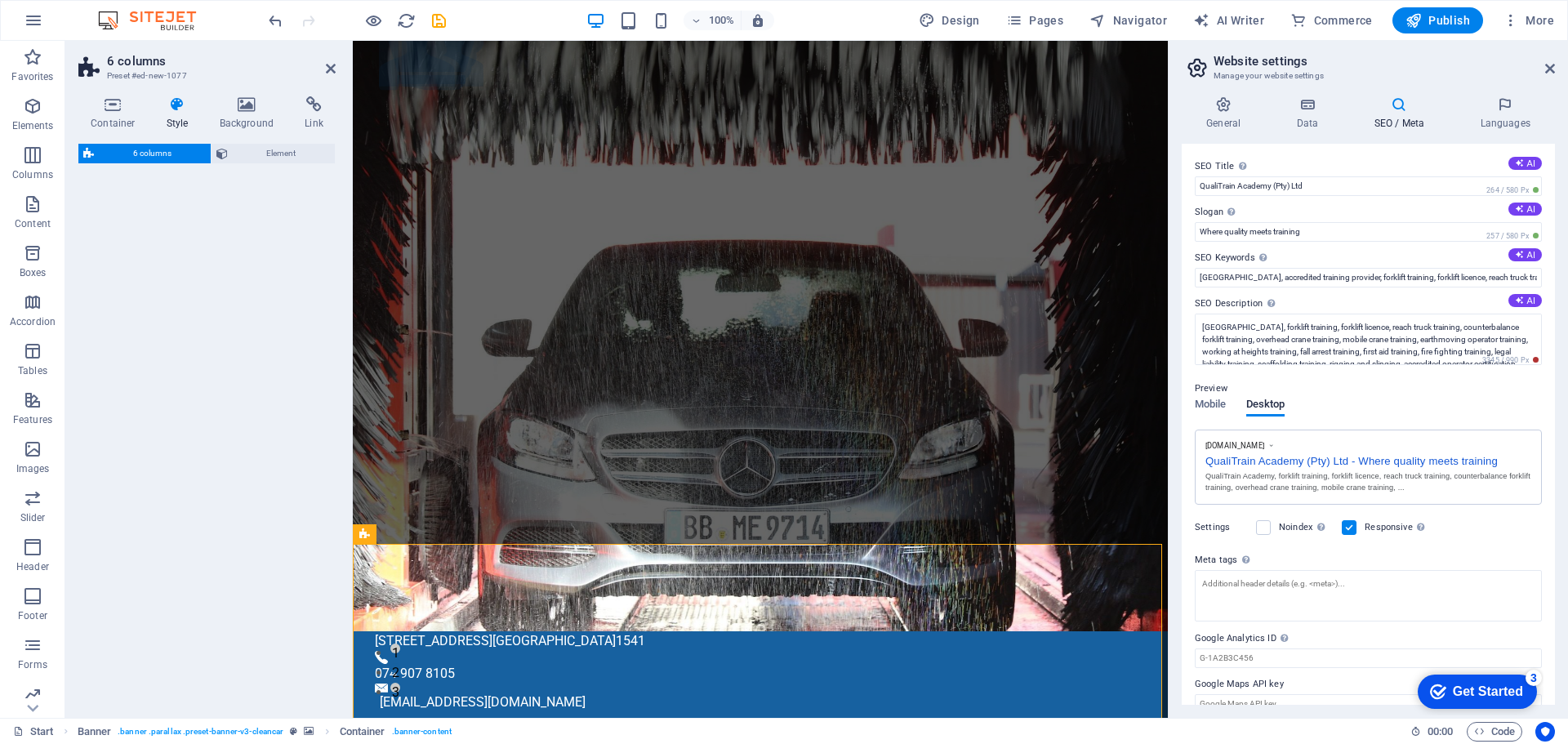
select select "rem"
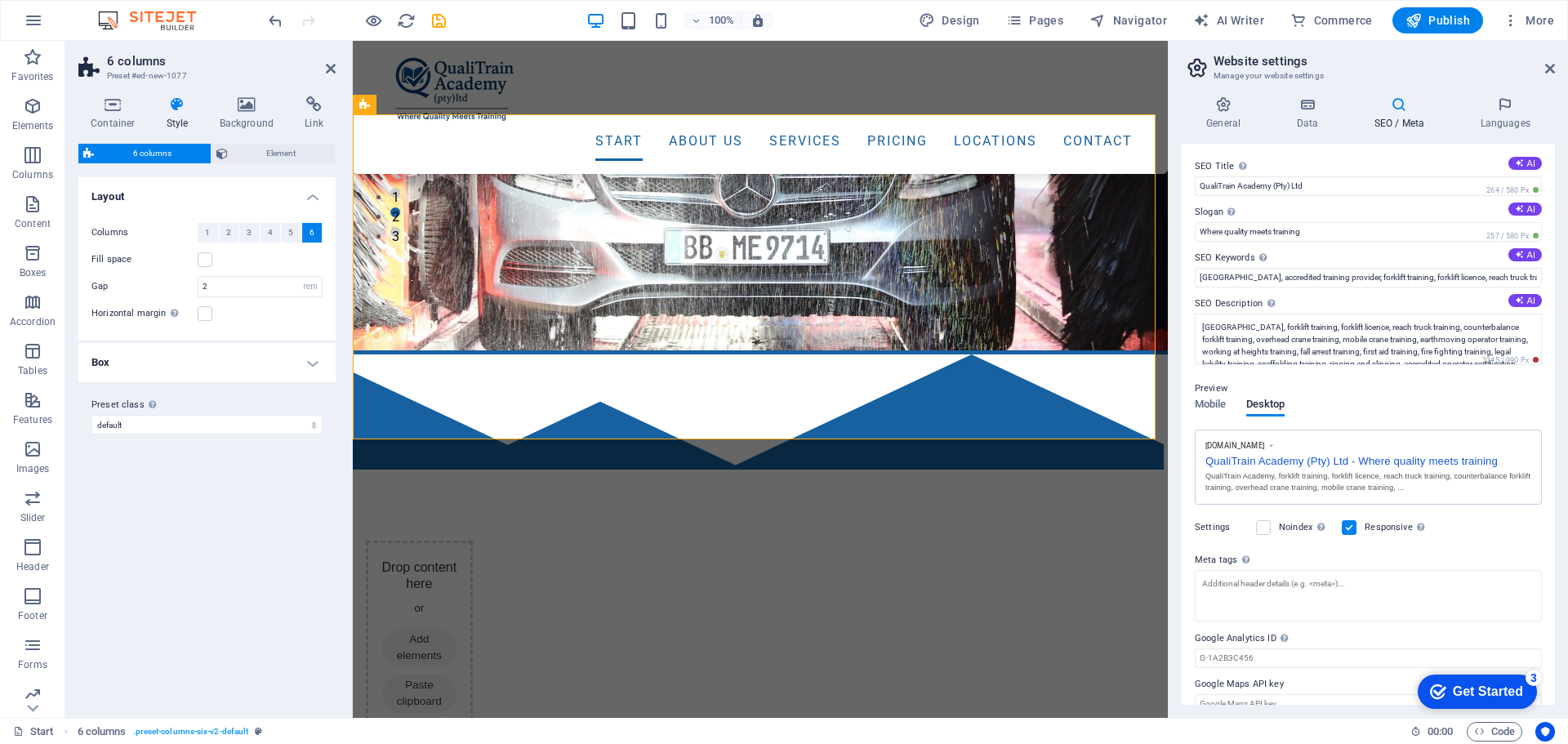
scroll to position [338, 0]
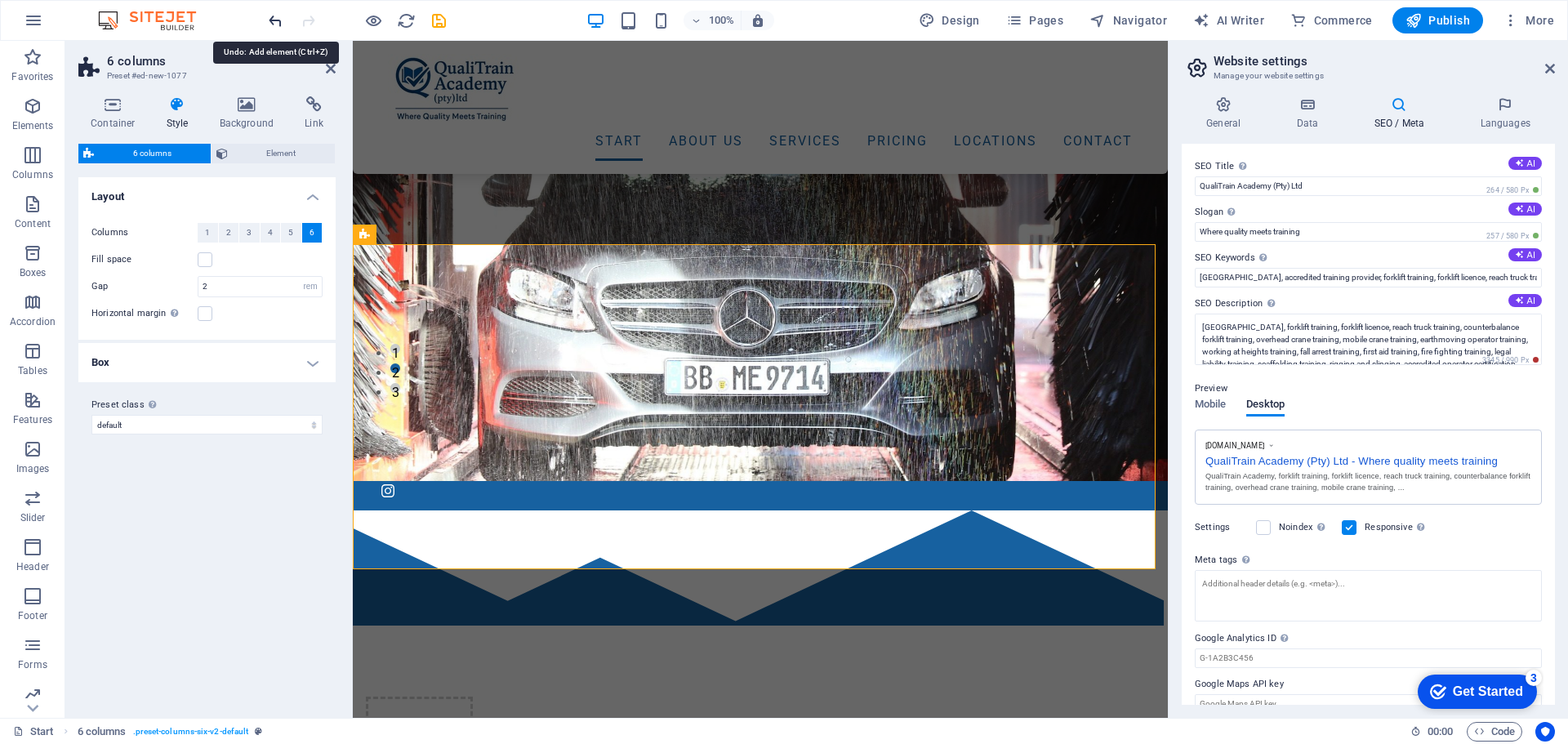
click at [272, 21] on icon "undo" at bounding box center [275, 20] width 18 height 18
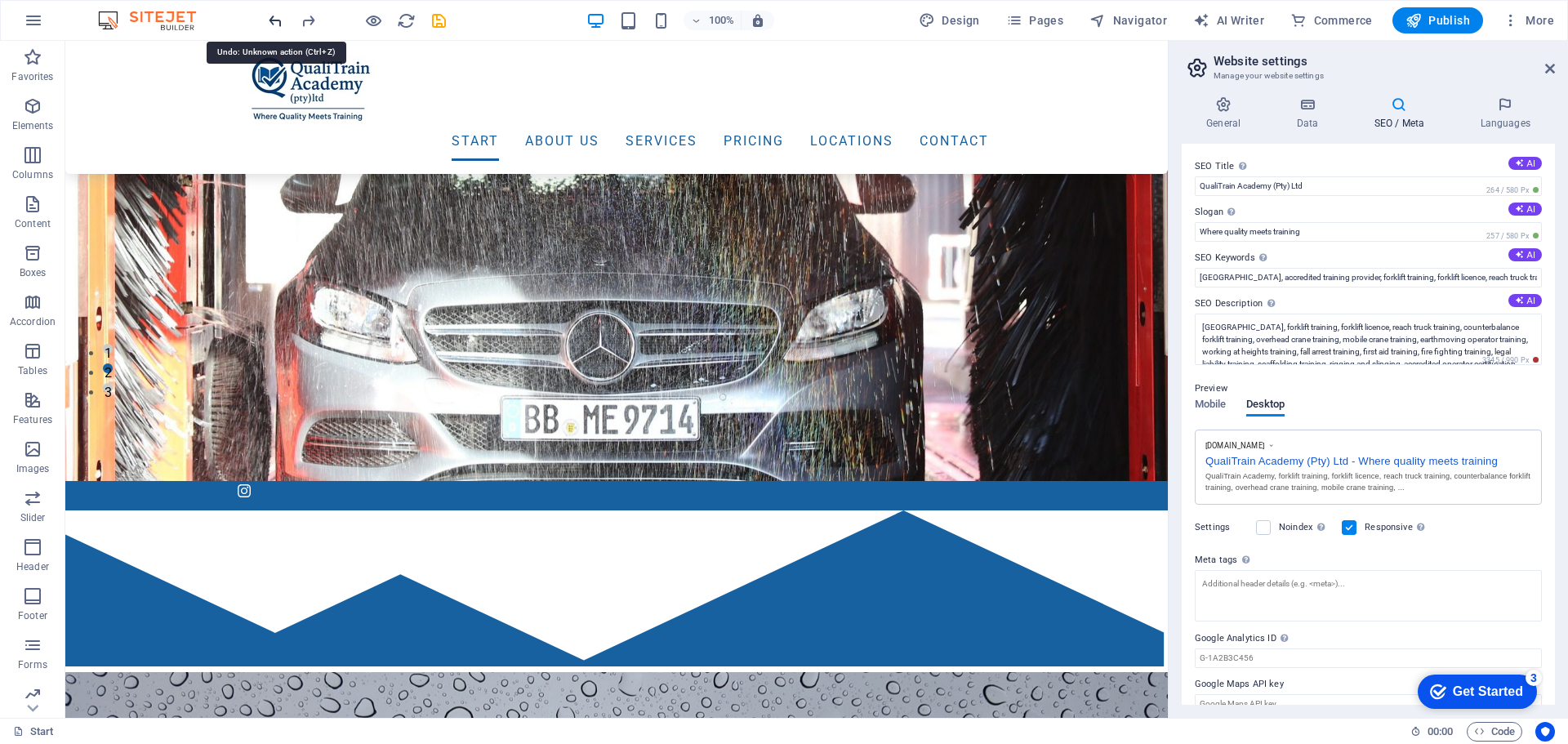
click at [274, 21] on icon "undo" at bounding box center [275, 20] width 18 height 18
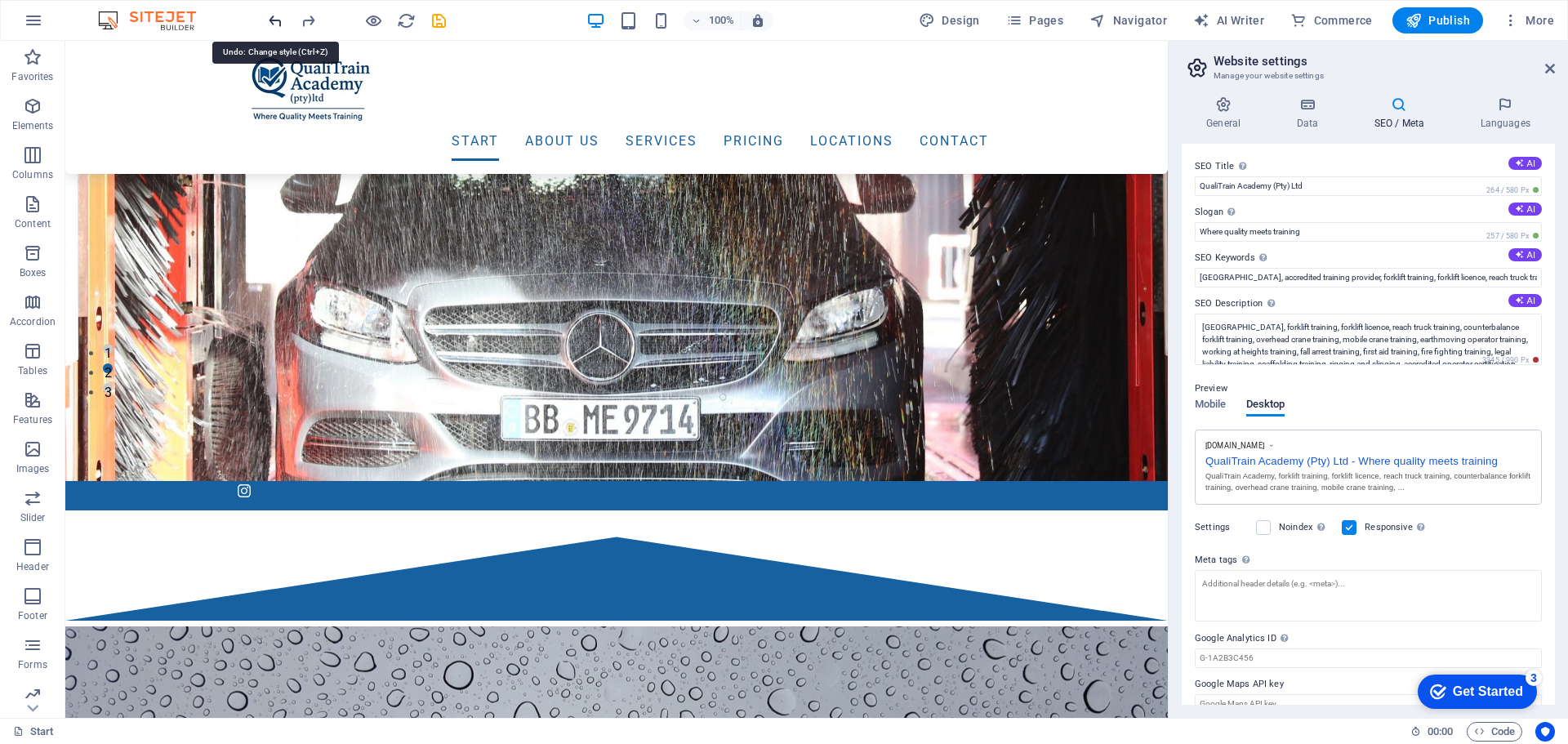
click at [274, 21] on icon "undo" at bounding box center [275, 20] width 18 height 18
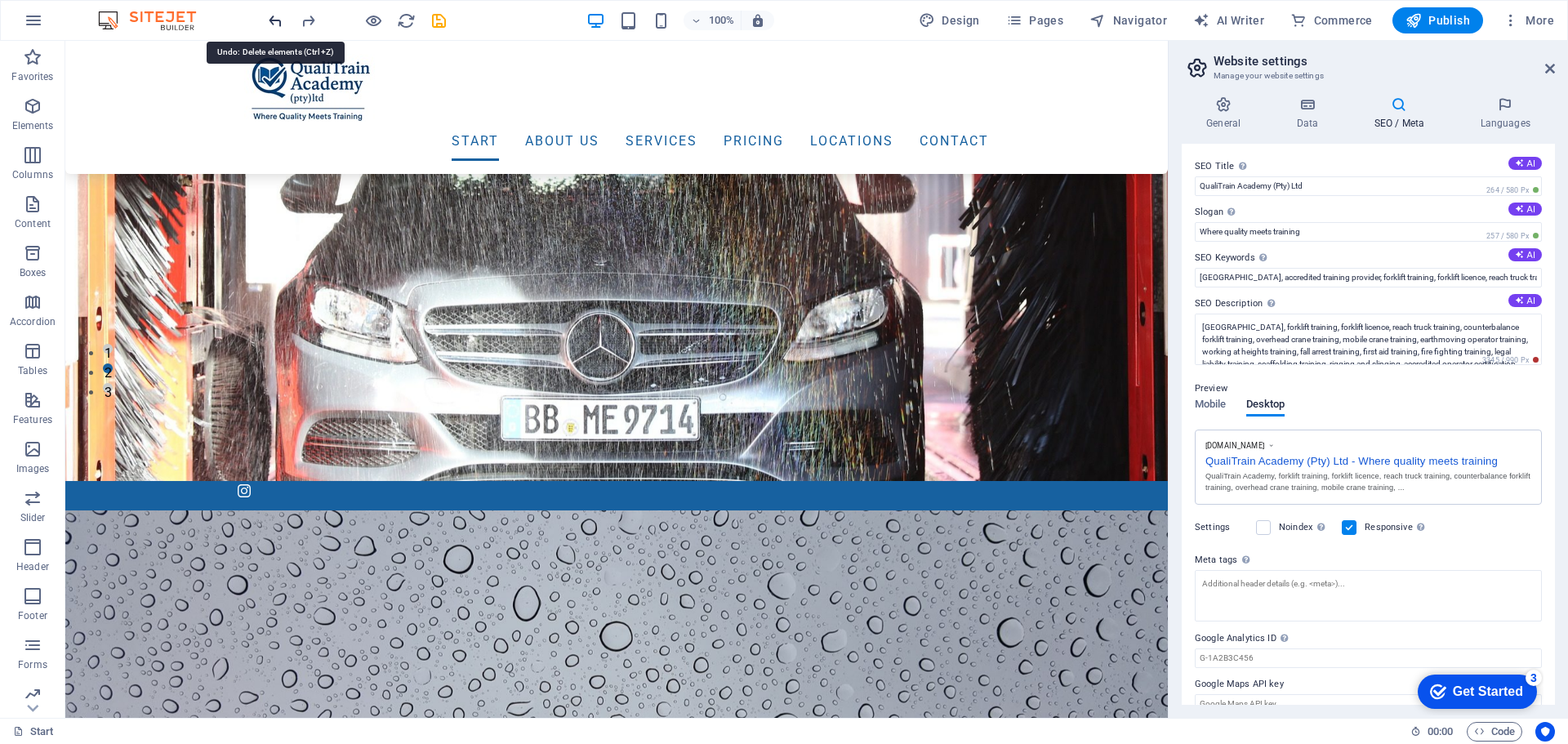
click at [274, 21] on icon "undo" at bounding box center [275, 20] width 18 height 18
click at [278, 18] on icon "undo" at bounding box center [275, 20] width 18 height 18
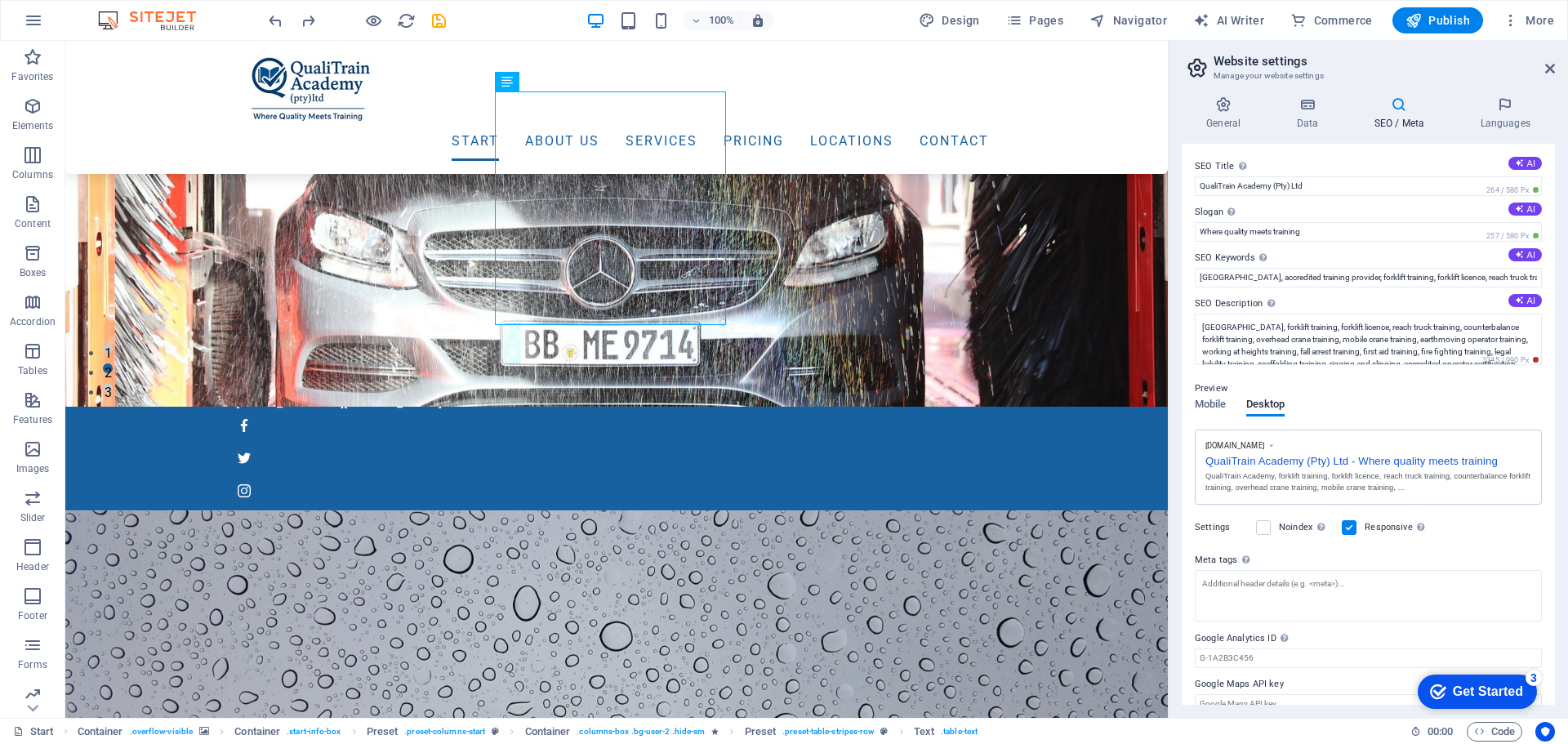
scroll to position [25, 0]
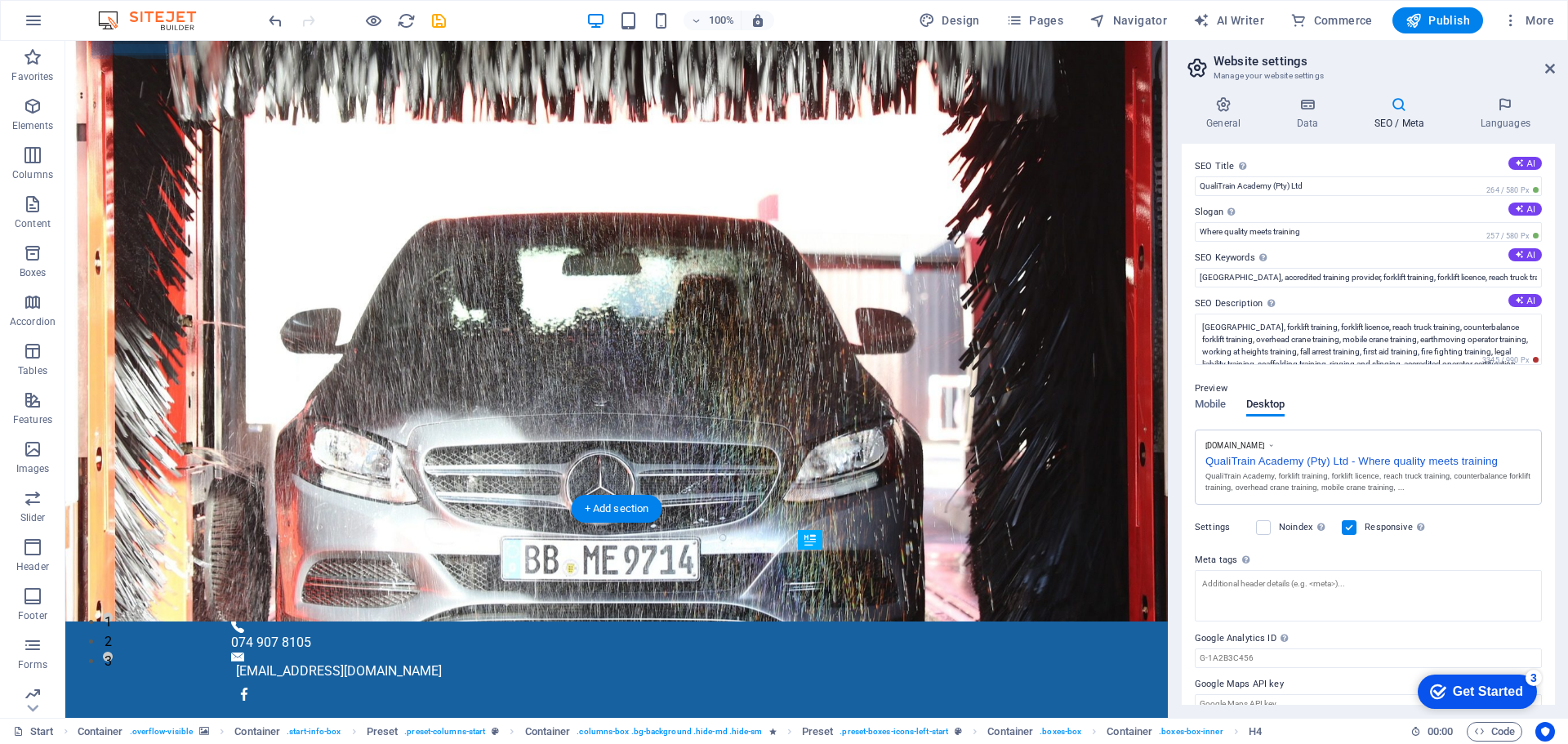
scroll to position [92, 0]
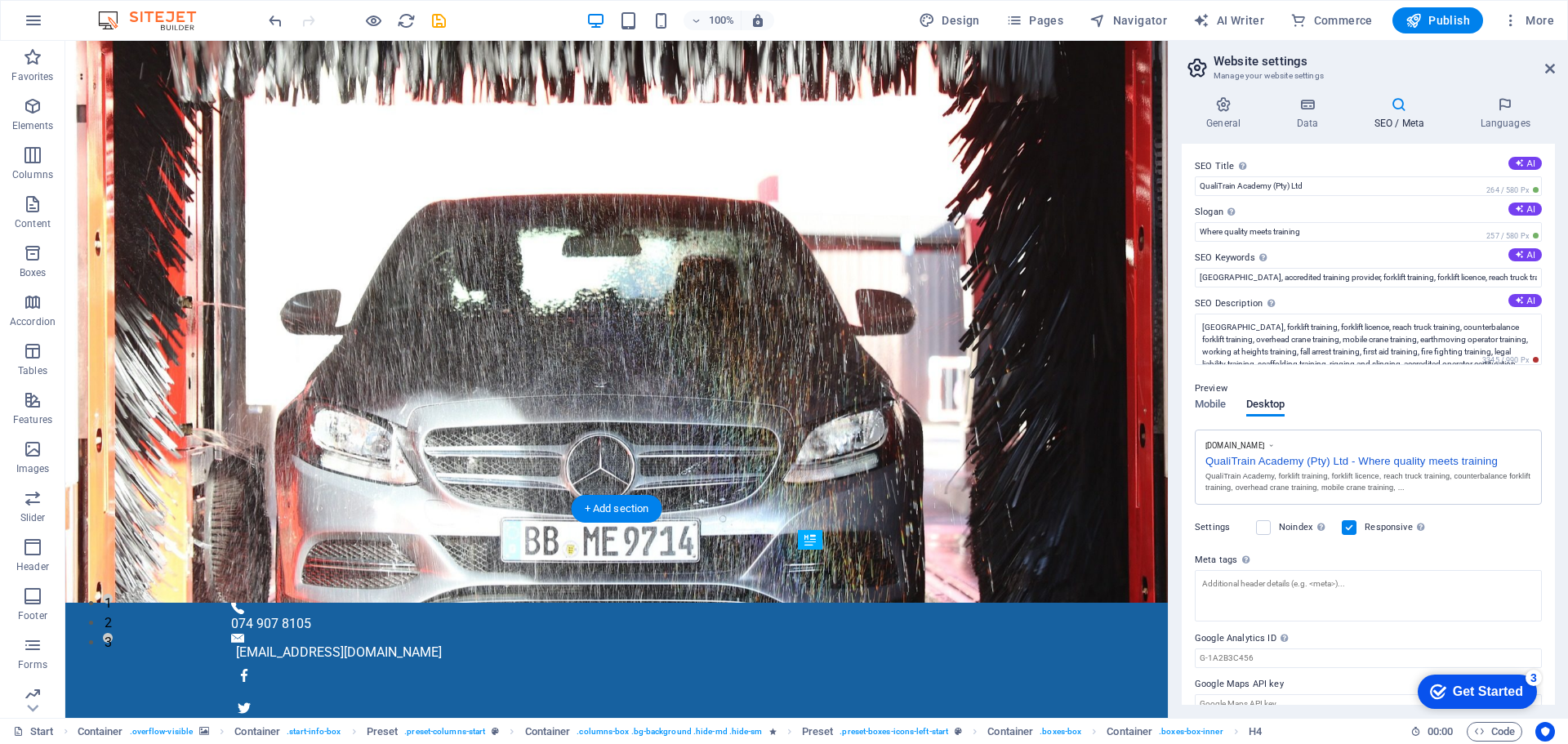
drag, startPoint x: 877, startPoint y: 625, endPoint x: 918, endPoint y: 625, distance: 41.0
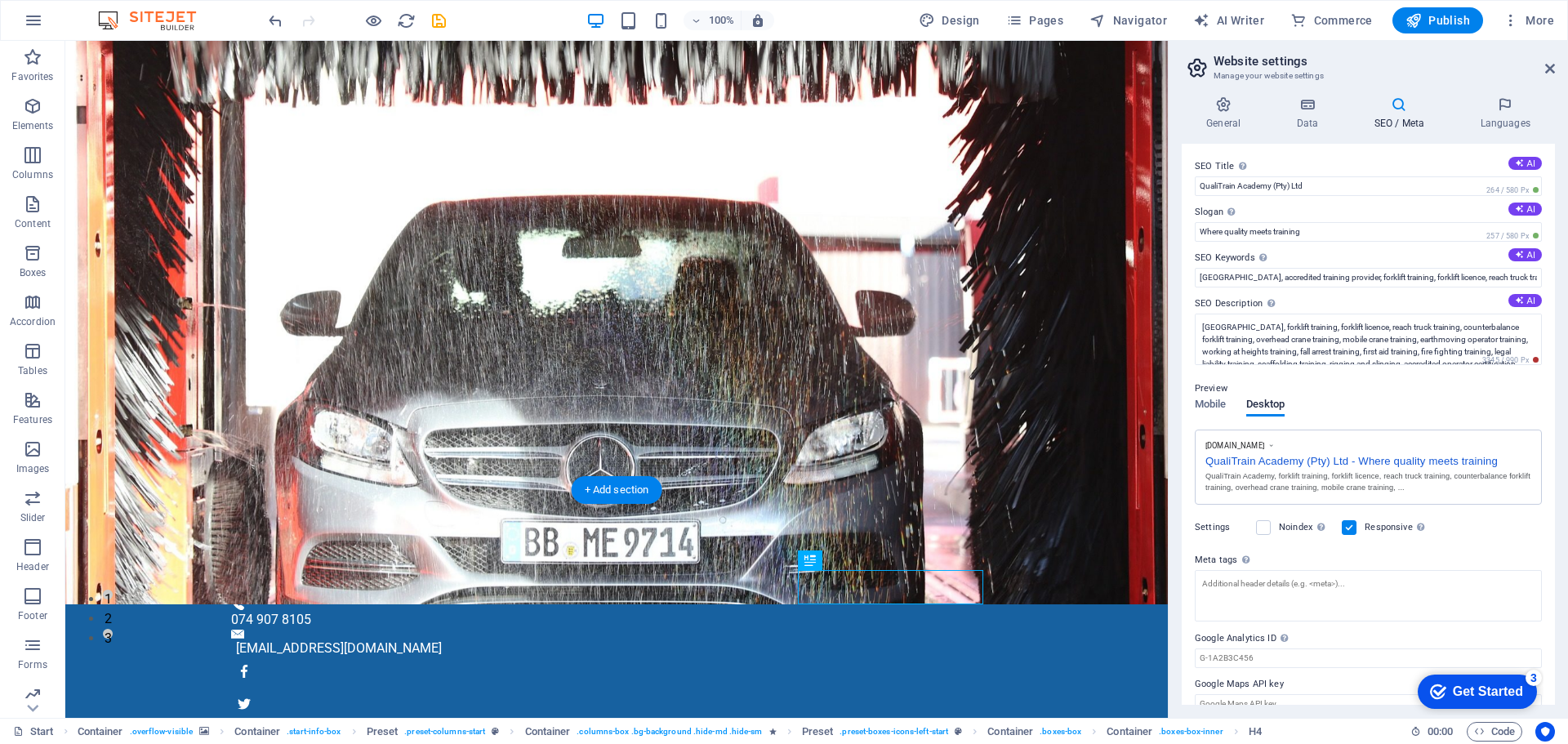
drag, startPoint x: 897, startPoint y: 592, endPoint x: 898, endPoint y: 547, distance: 45.0
drag, startPoint x: 980, startPoint y: 548, endPoint x: 998, endPoint y: 549, distance: 18.0
drag, startPoint x: 995, startPoint y: 575, endPoint x: 1046, endPoint y: 577, distance: 51.0
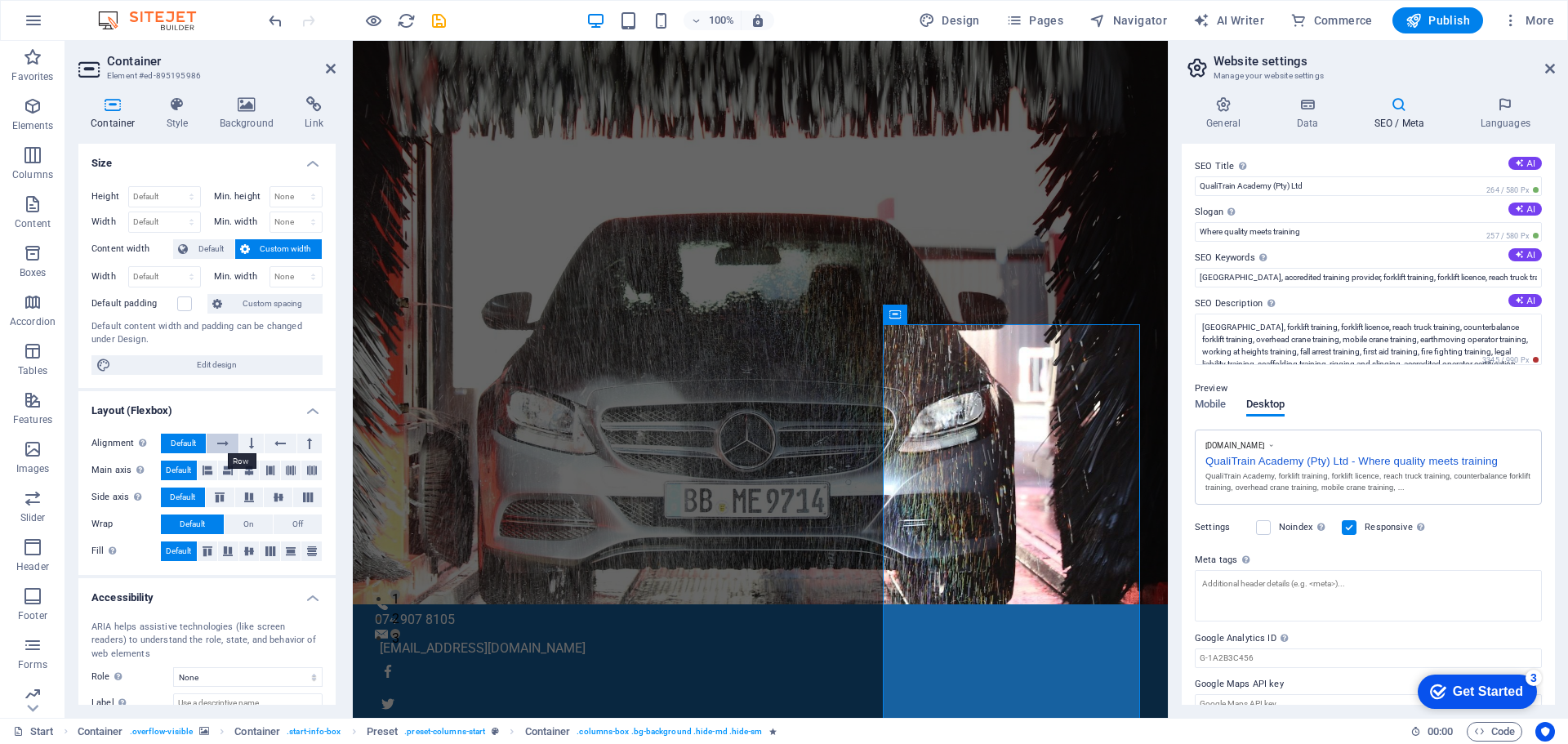
click at [223, 443] on icon at bounding box center [223, 443] width 12 height 19
click at [230, 444] on button at bounding box center [222, 443] width 31 height 19
click at [250, 442] on icon at bounding box center [251, 443] width 5 height 19
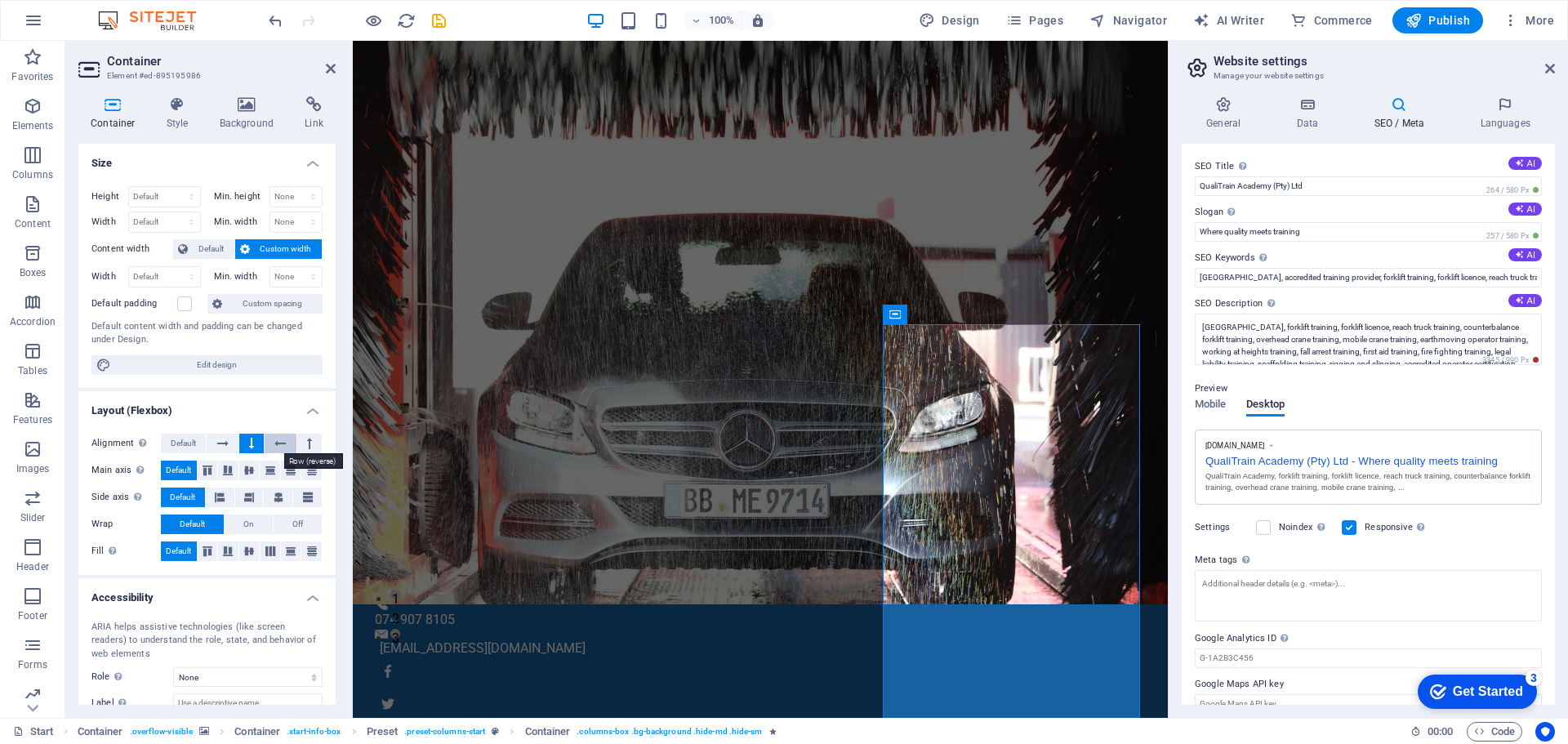
click at [281, 442] on icon at bounding box center [280, 443] width 12 height 19
click at [307, 443] on icon at bounding box center [309, 443] width 5 height 19
click at [281, 444] on icon at bounding box center [280, 443] width 12 height 19
click at [277, 20] on icon "undo" at bounding box center [275, 20] width 18 height 18
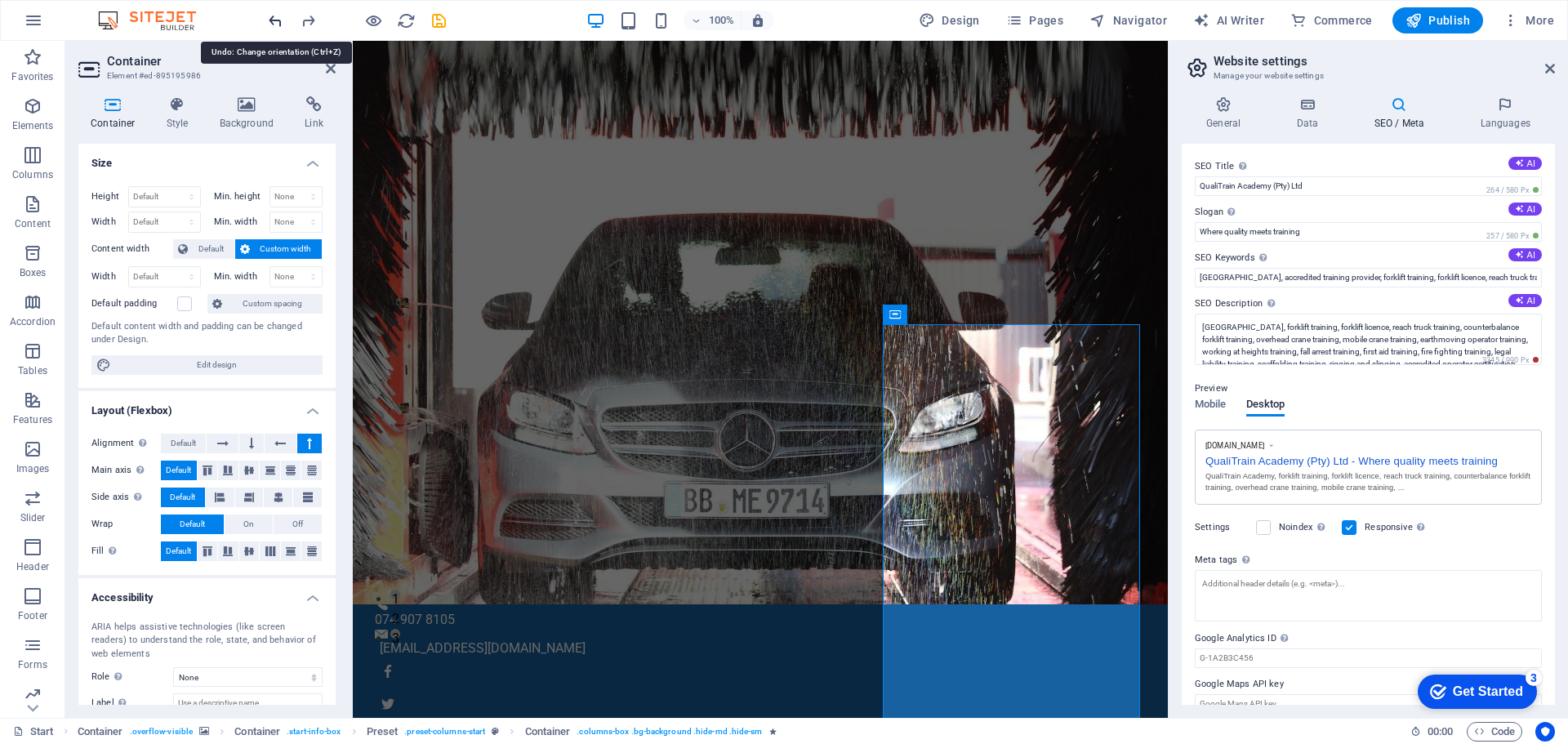
click at [277, 20] on icon "undo" at bounding box center [275, 20] width 18 height 18
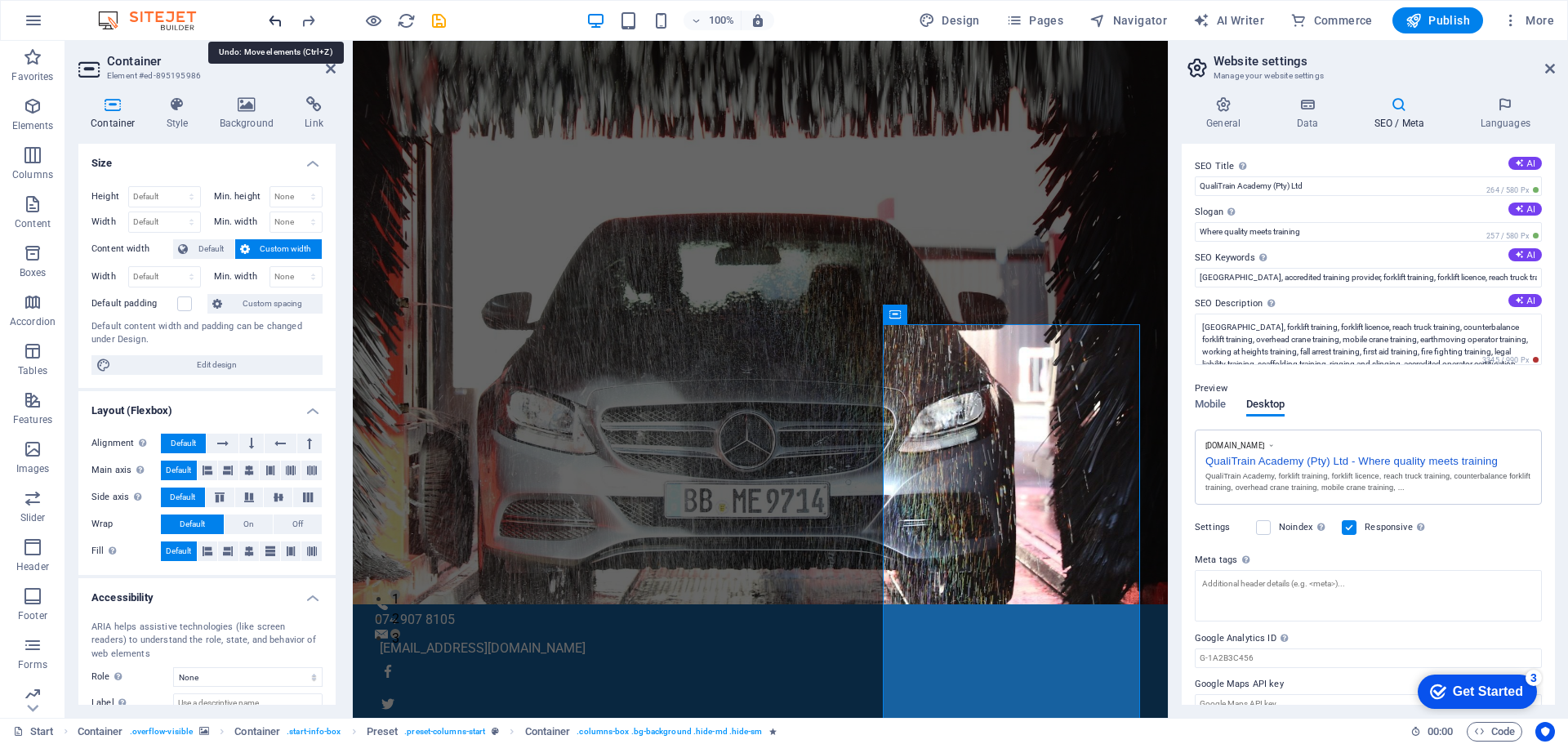
click at [277, 20] on icon "undo" at bounding box center [275, 20] width 18 height 18
click at [306, 23] on icon "redo" at bounding box center [307, 20] width 18 height 18
click at [307, 19] on icon "redo" at bounding box center [307, 20] width 18 height 18
click at [277, 18] on icon "undo" at bounding box center [275, 20] width 18 height 18
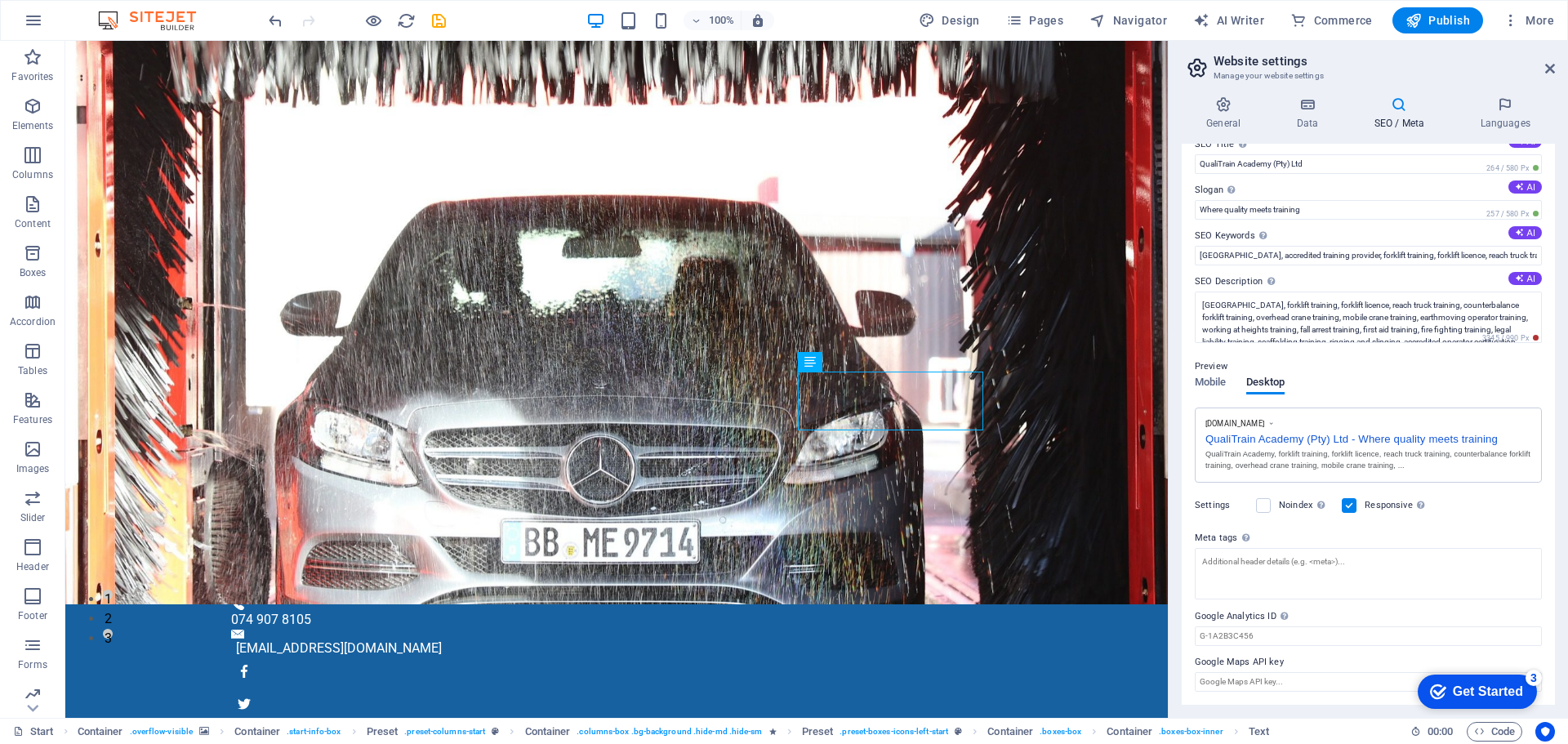
scroll to position [0, 0]
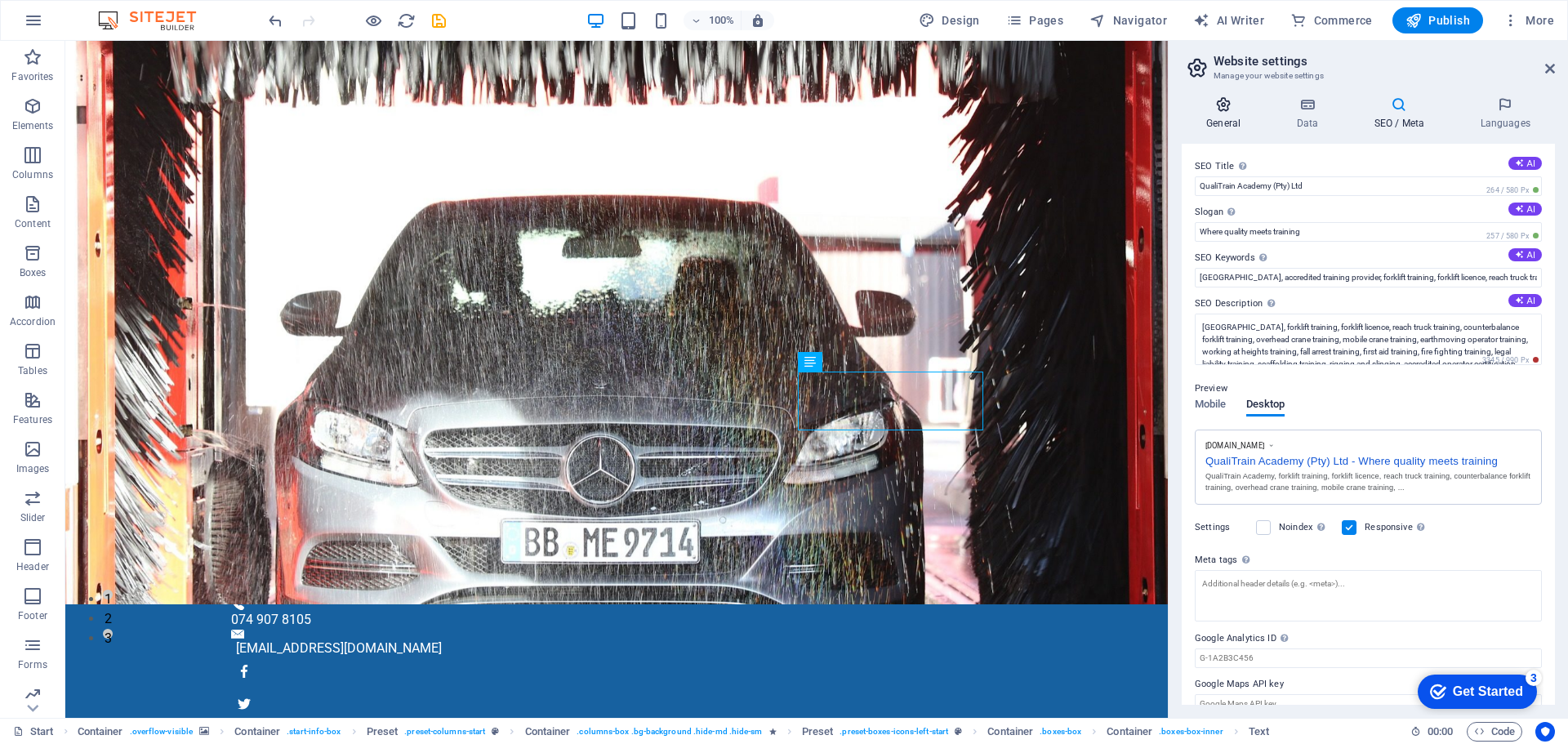
click at [1221, 111] on icon at bounding box center [1224, 104] width 84 height 17
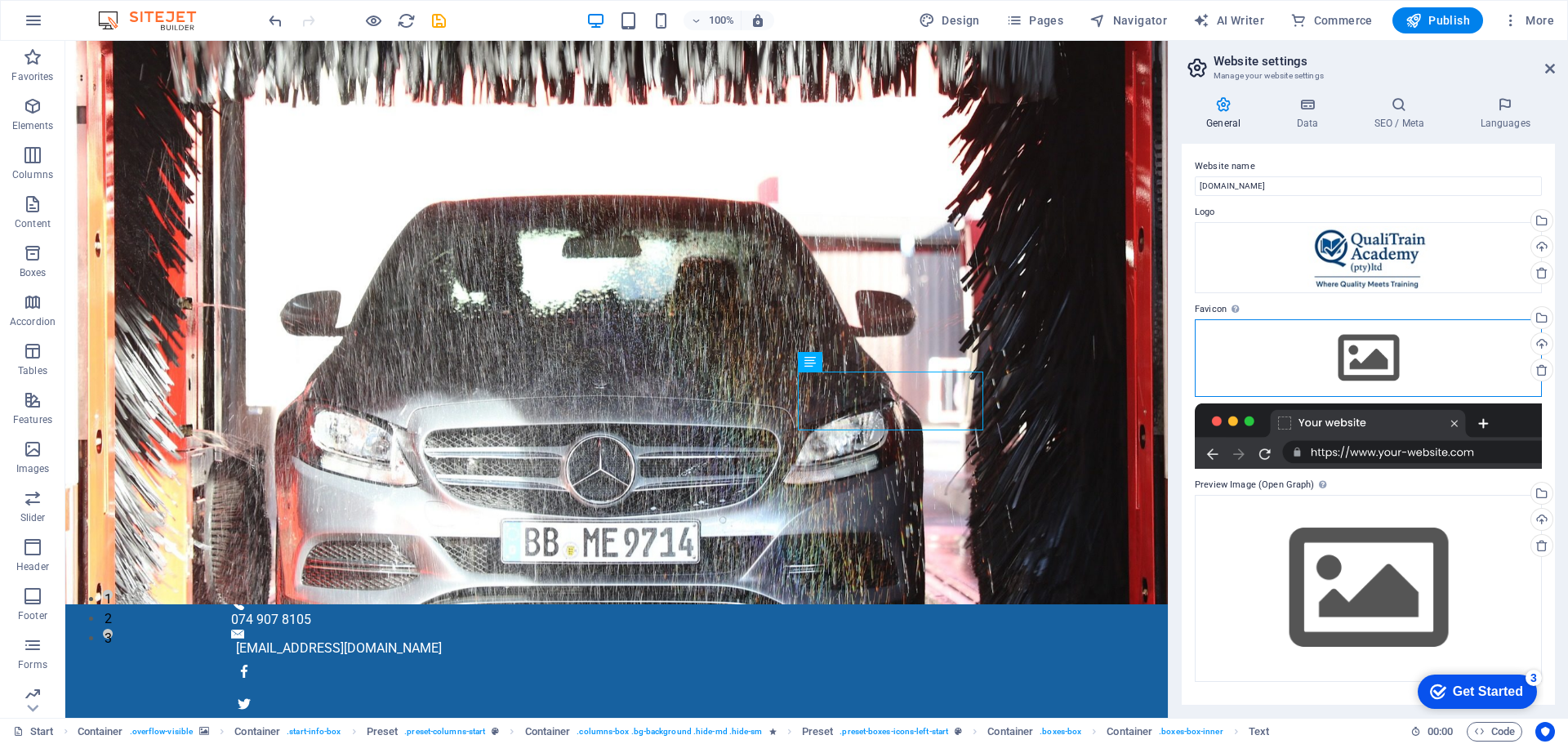
click at [1369, 364] on div "Drag files here, click to choose files or select files from Files or our free s…" at bounding box center [1368, 357] width 347 height 77
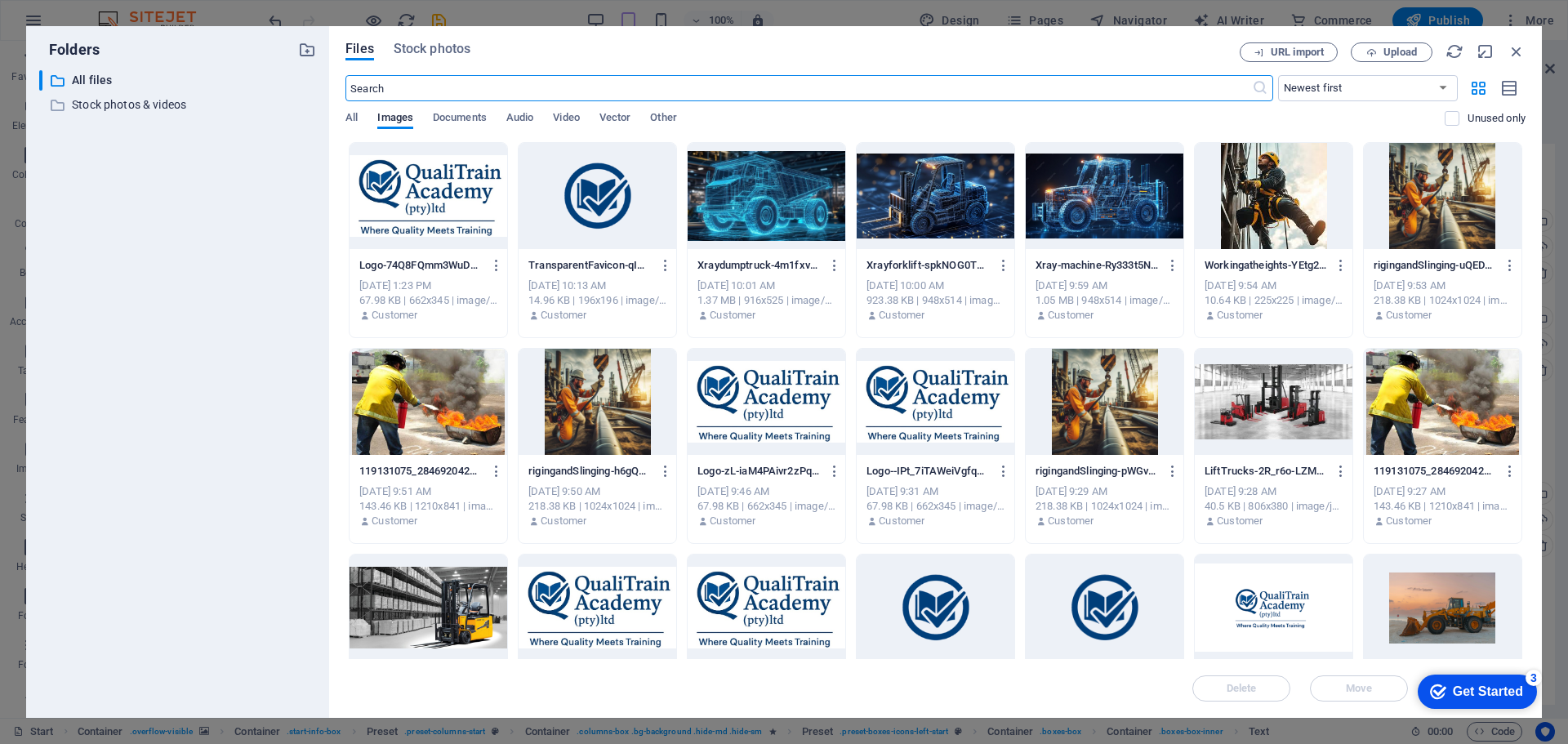
click at [930, 619] on div at bounding box center [936, 607] width 158 height 106
click at [929, 620] on div "1" at bounding box center [936, 607] width 158 height 106
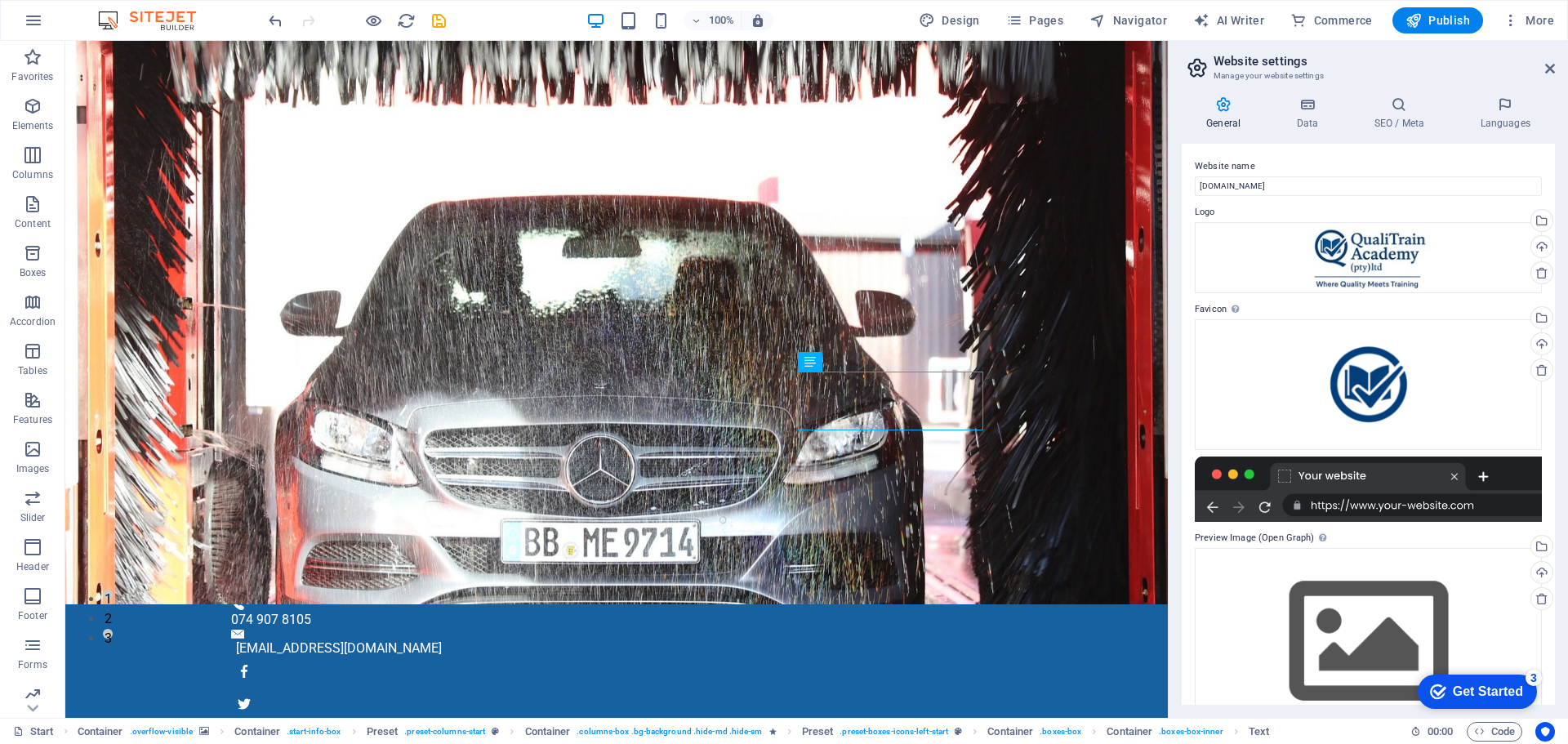
scroll to position [44, 0]
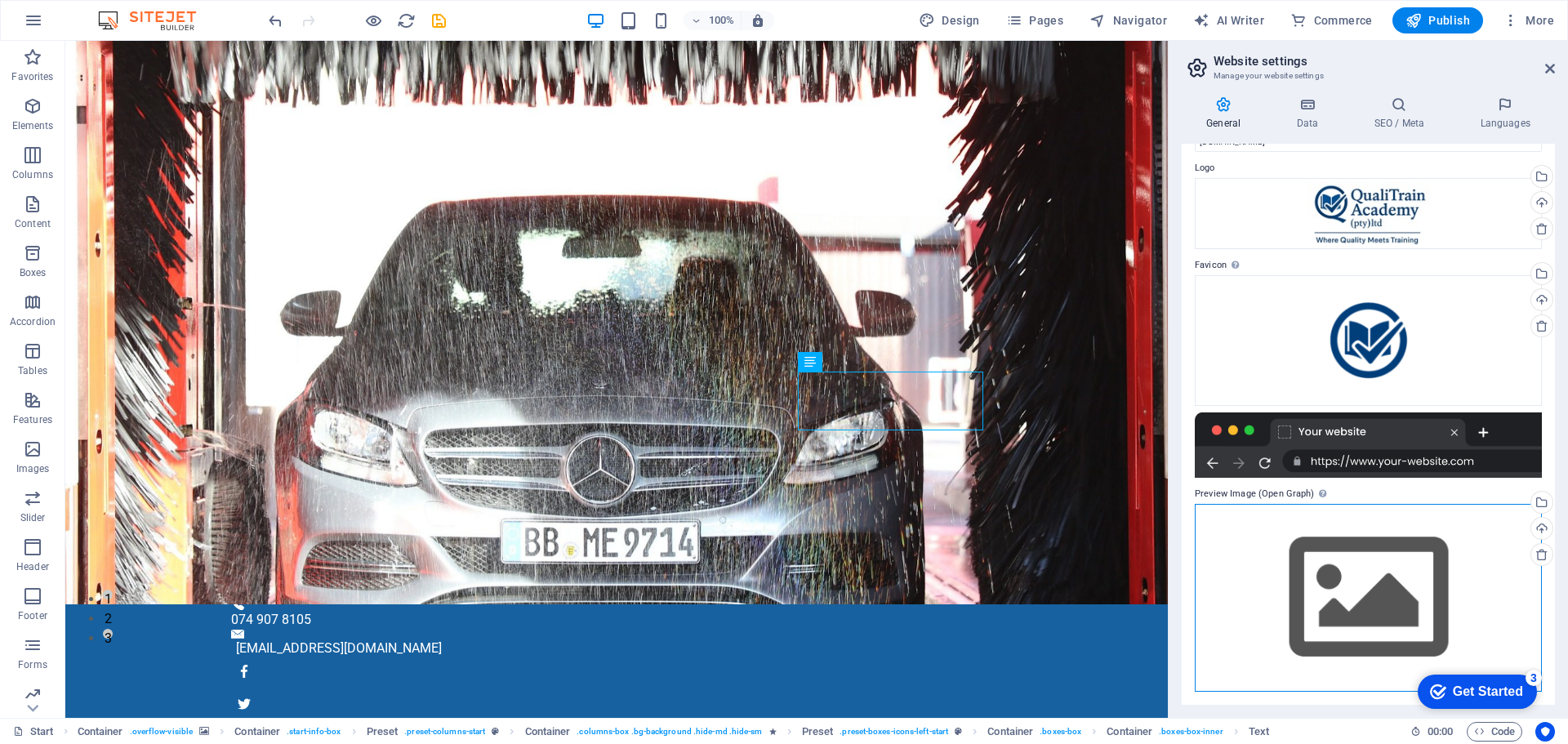
click at [1365, 602] on div "Drag files here, click to choose files or select files from Files or our free s…" at bounding box center [1368, 597] width 347 height 187
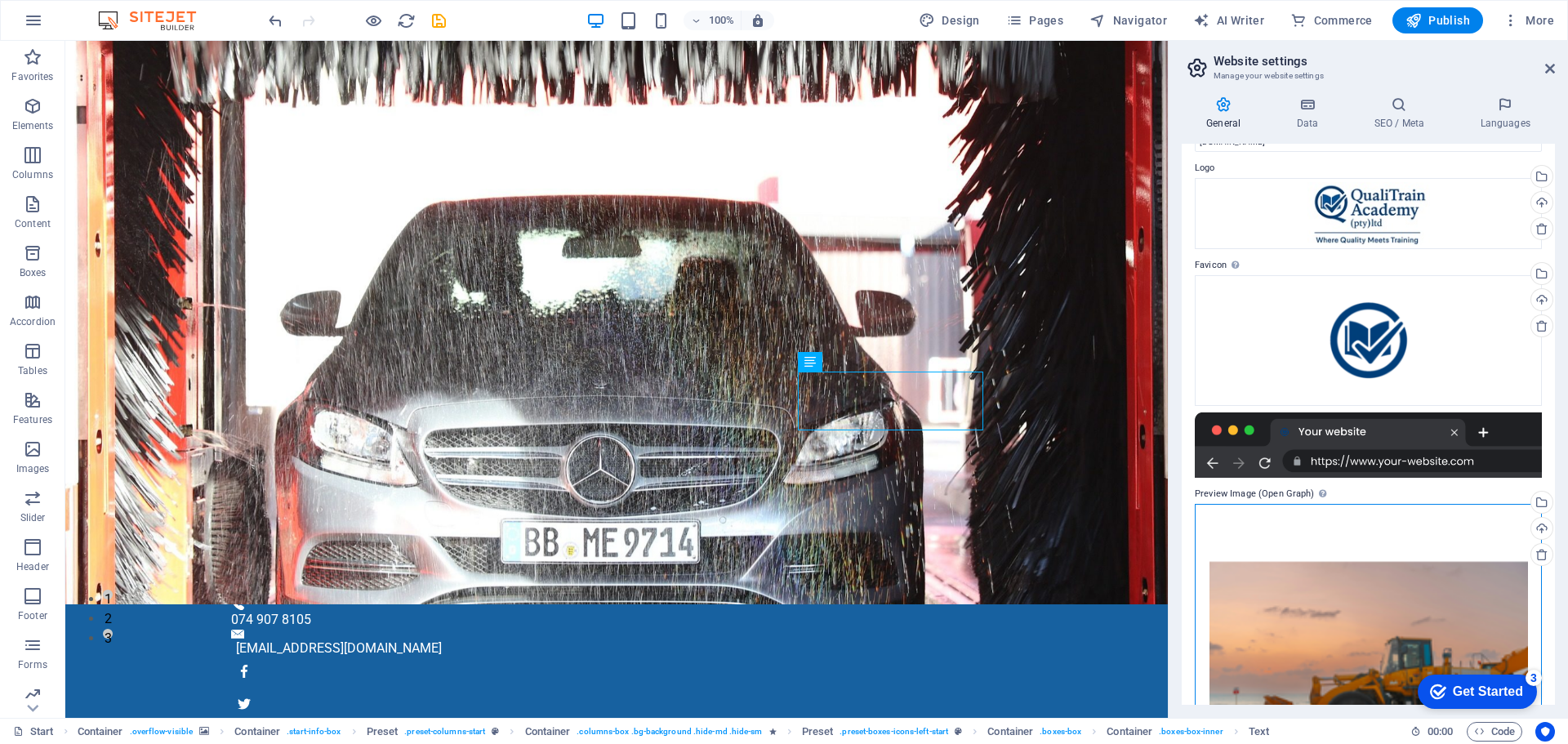
click at [1363, 586] on div "Drag files here, click to choose files or select files from Files or our free s…" at bounding box center [1368, 667] width 347 height 327
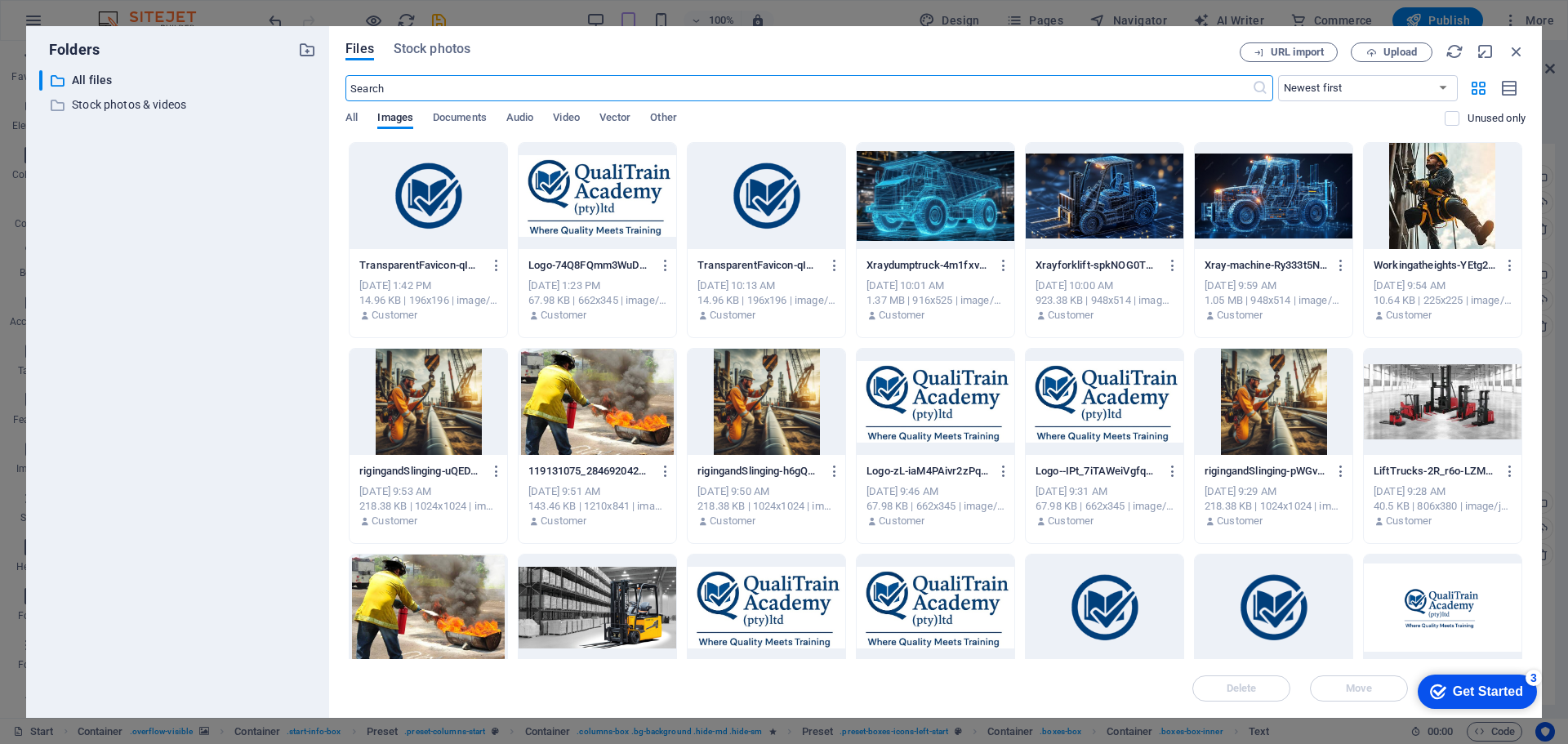
click at [1069, 208] on div at bounding box center [1104, 195] width 158 height 106
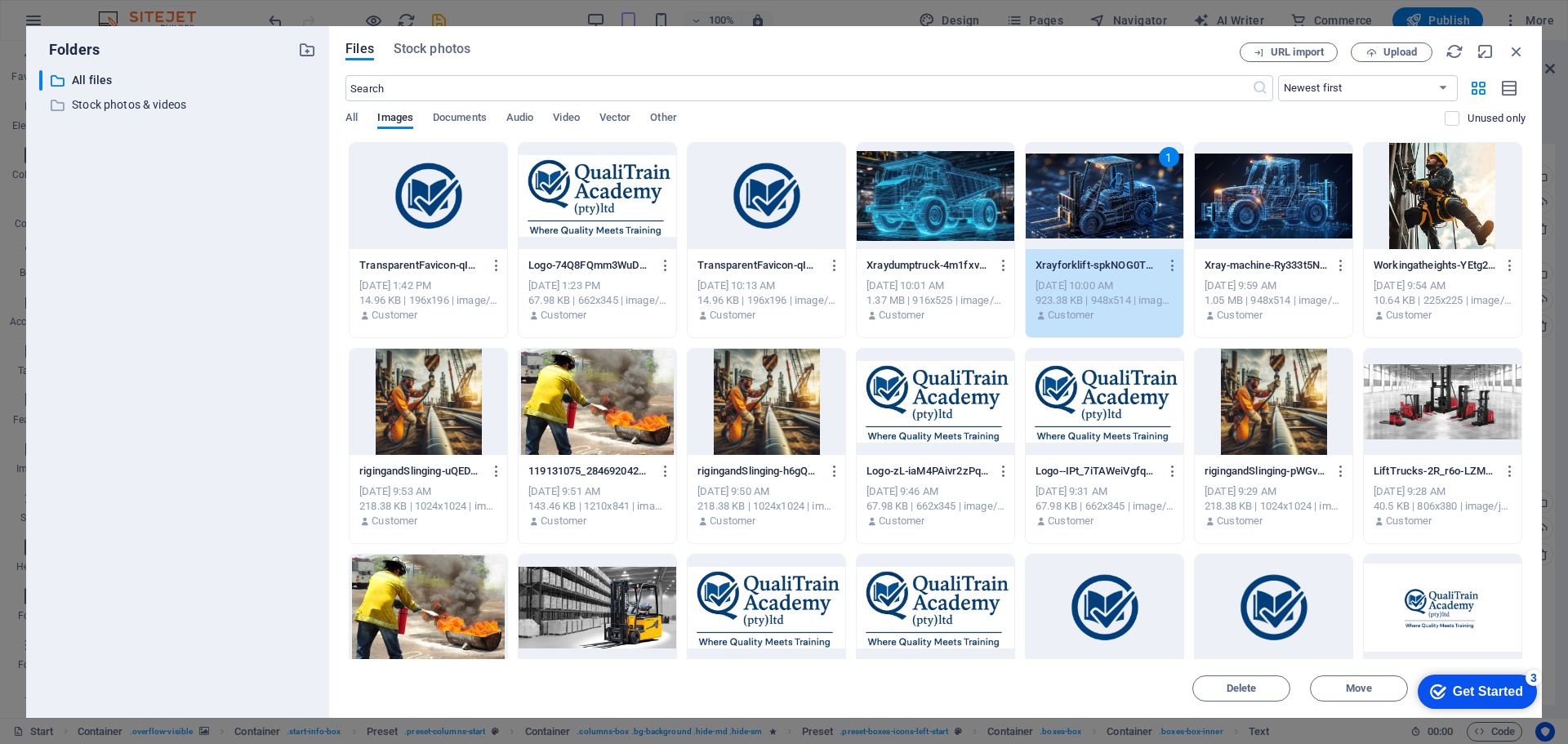
click at [1094, 196] on div "1" at bounding box center [1104, 195] width 158 height 106
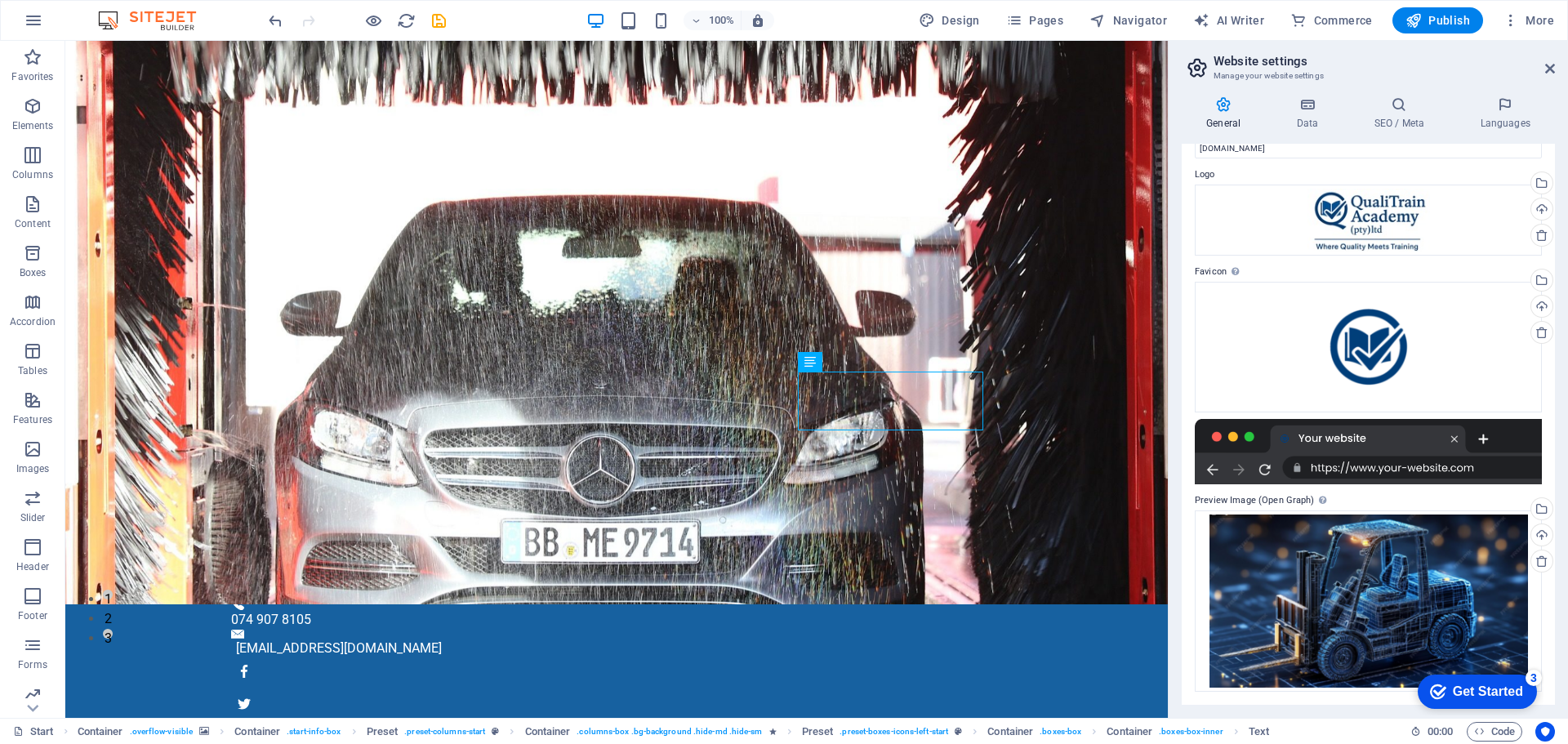
scroll to position [0, 0]
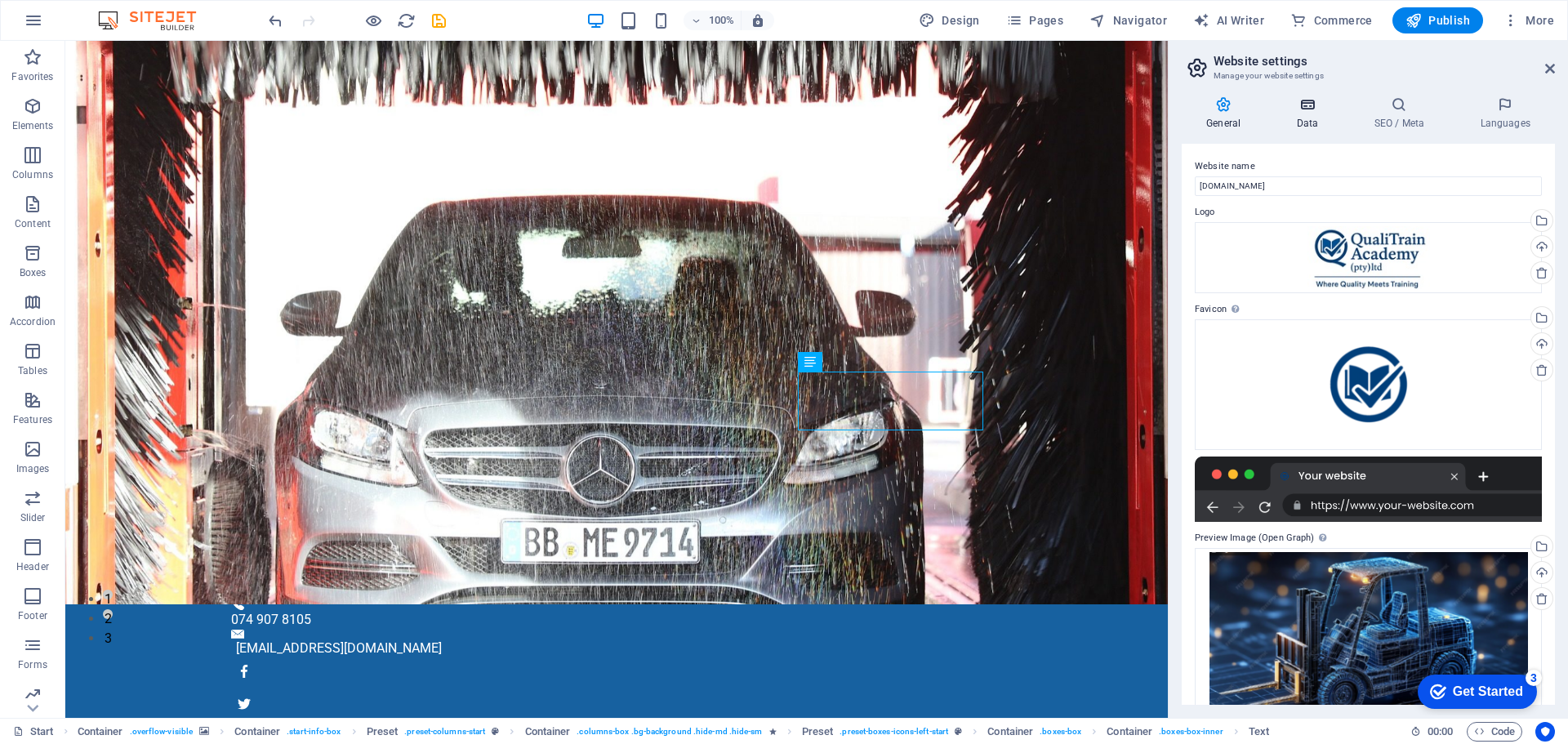
click at [1302, 111] on icon at bounding box center [1306, 104] width 71 height 17
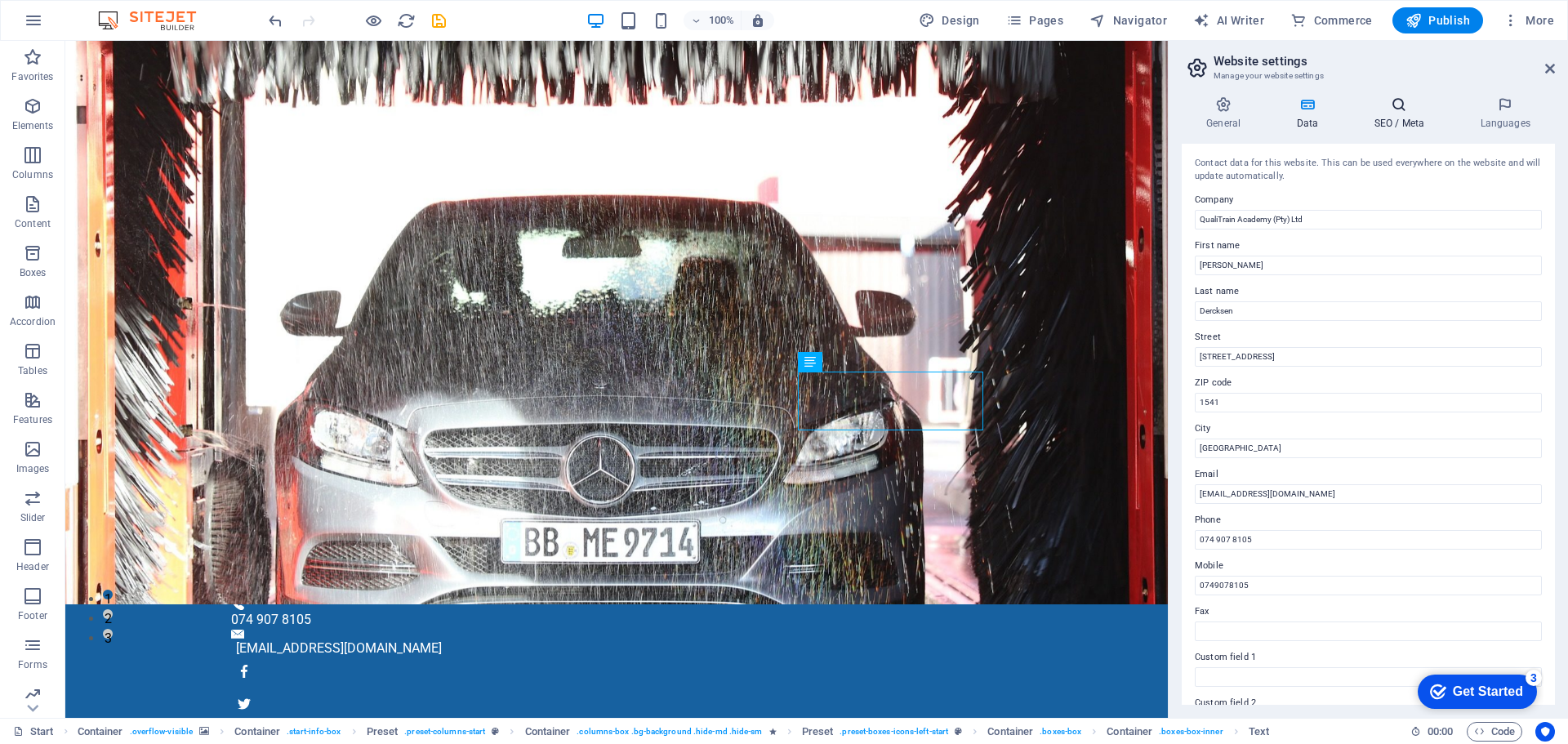
click at [1400, 120] on h4 "SEO / Meta" at bounding box center [1402, 113] width 106 height 34
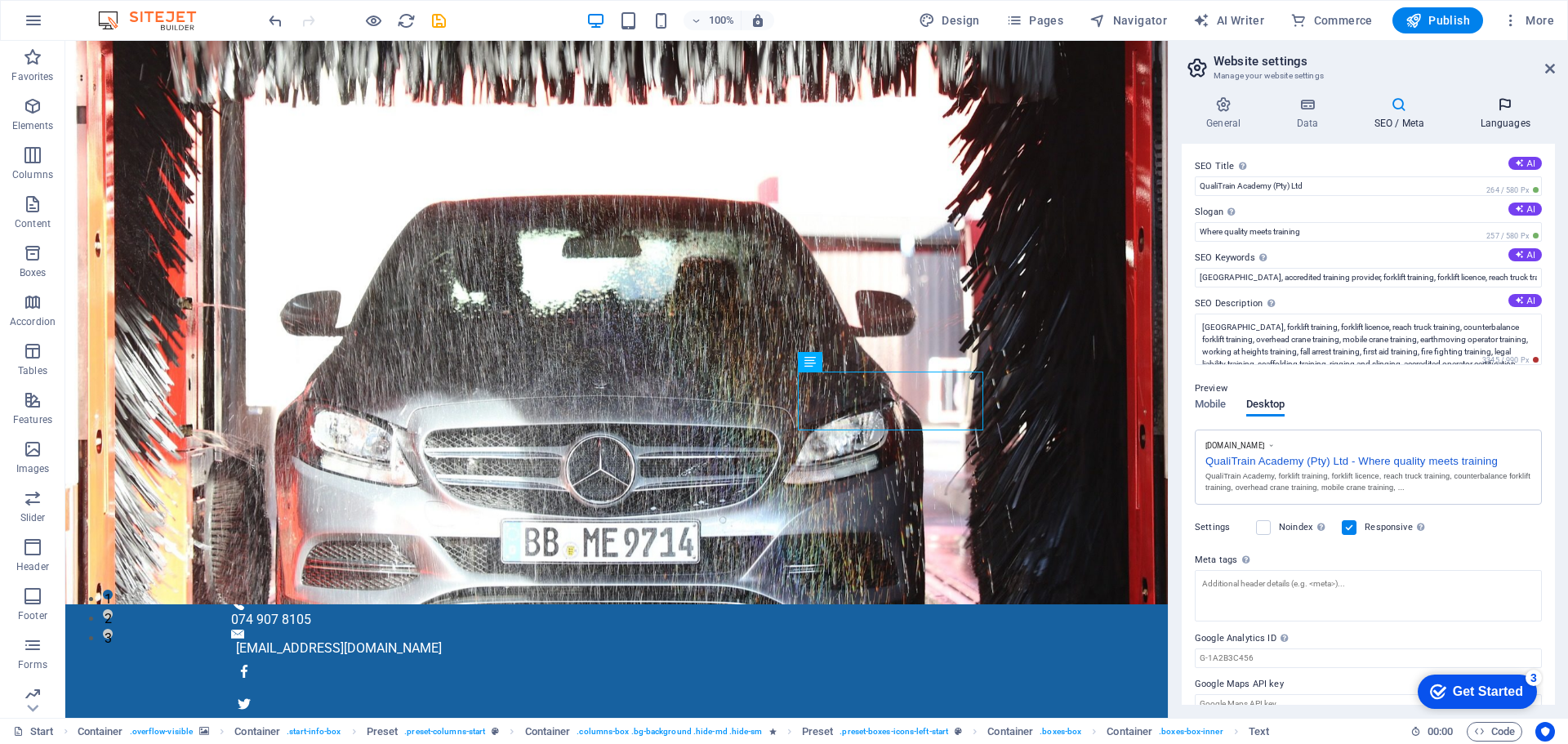
click at [1508, 114] on h4 "Languages" at bounding box center [1505, 113] width 99 height 34
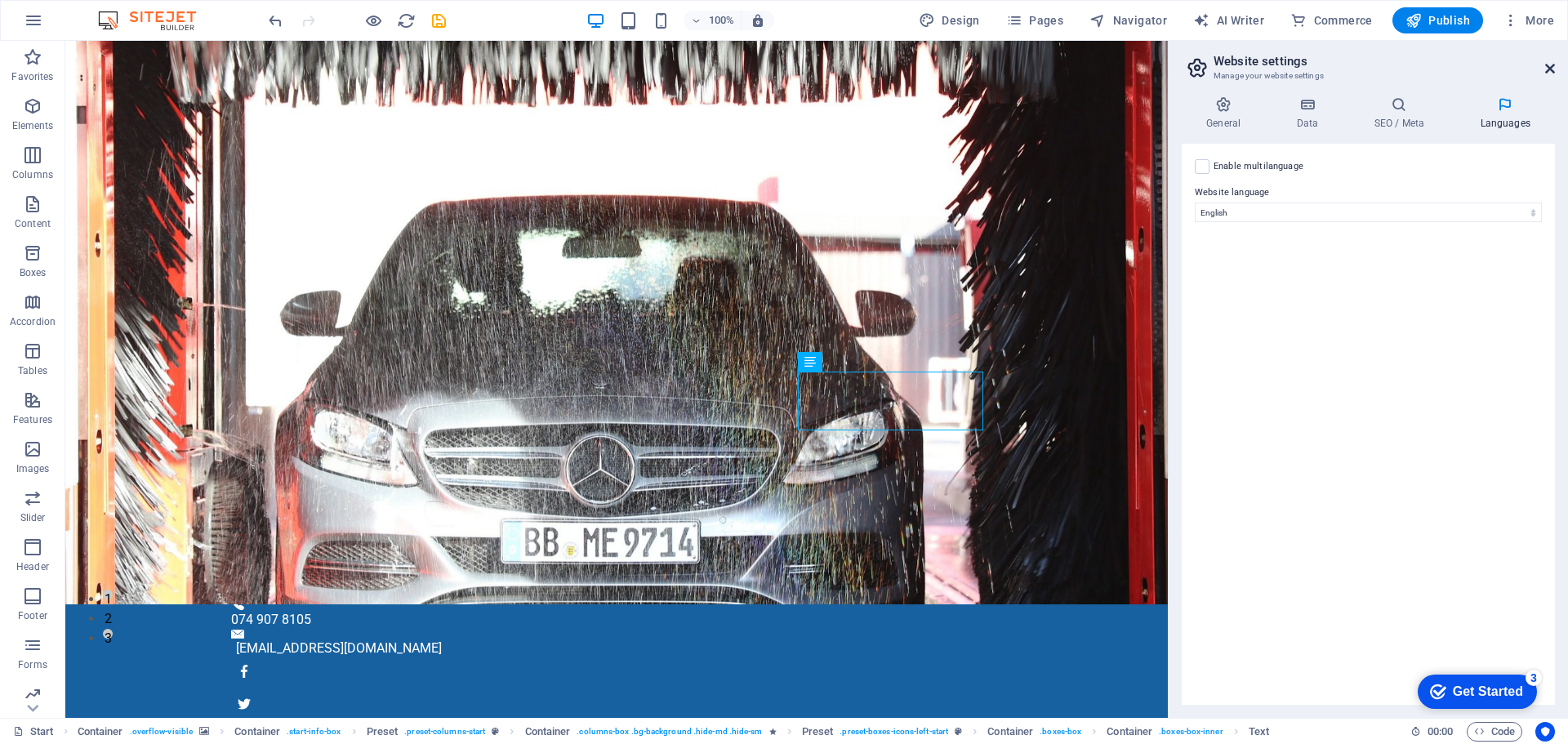
click at [1549, 67] on icon at bounding box center [1550, 68] width 10 height 13
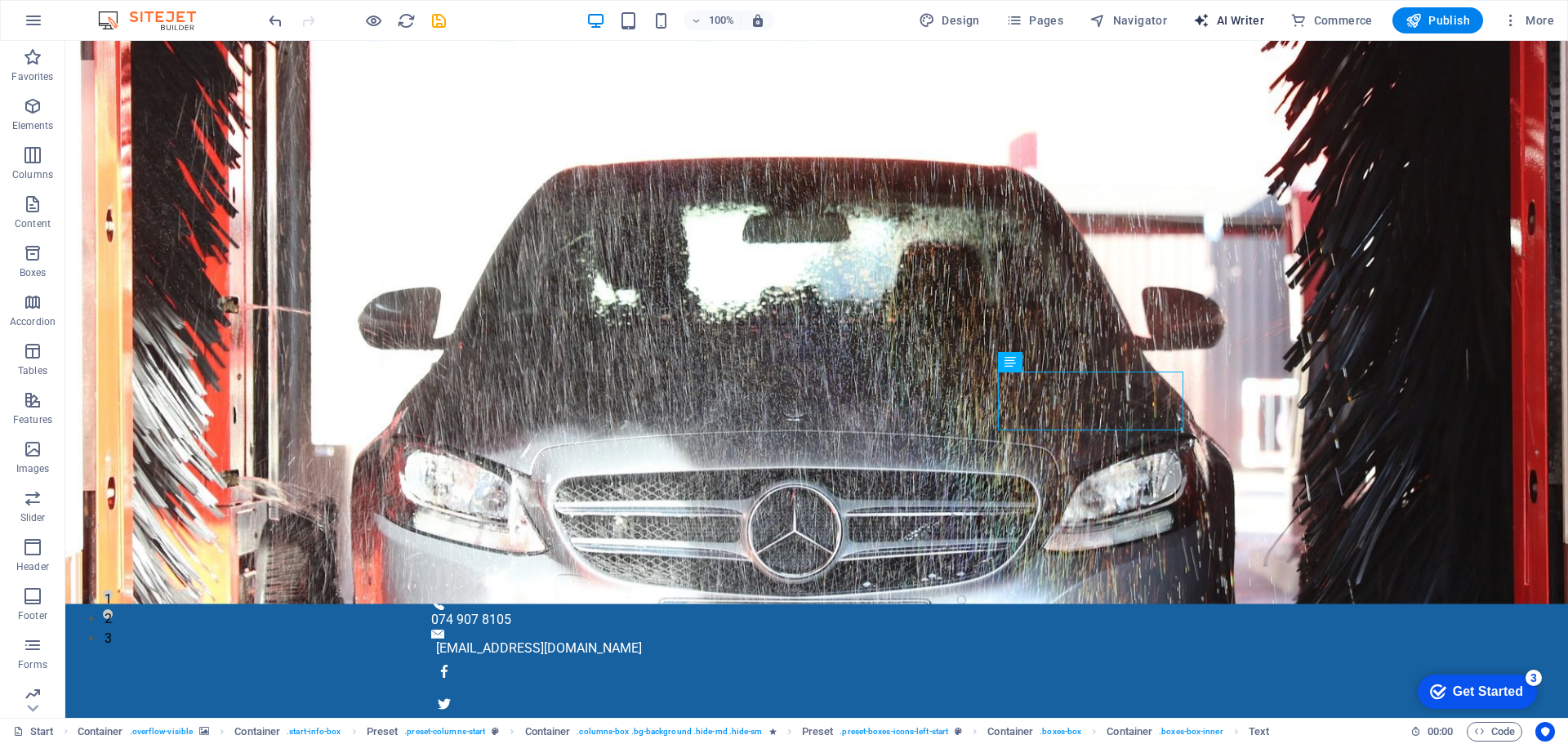
click at [1241, 18] on span "AI Writer" at bounding box center [1228, 20] width 71 height 17
select select "English"
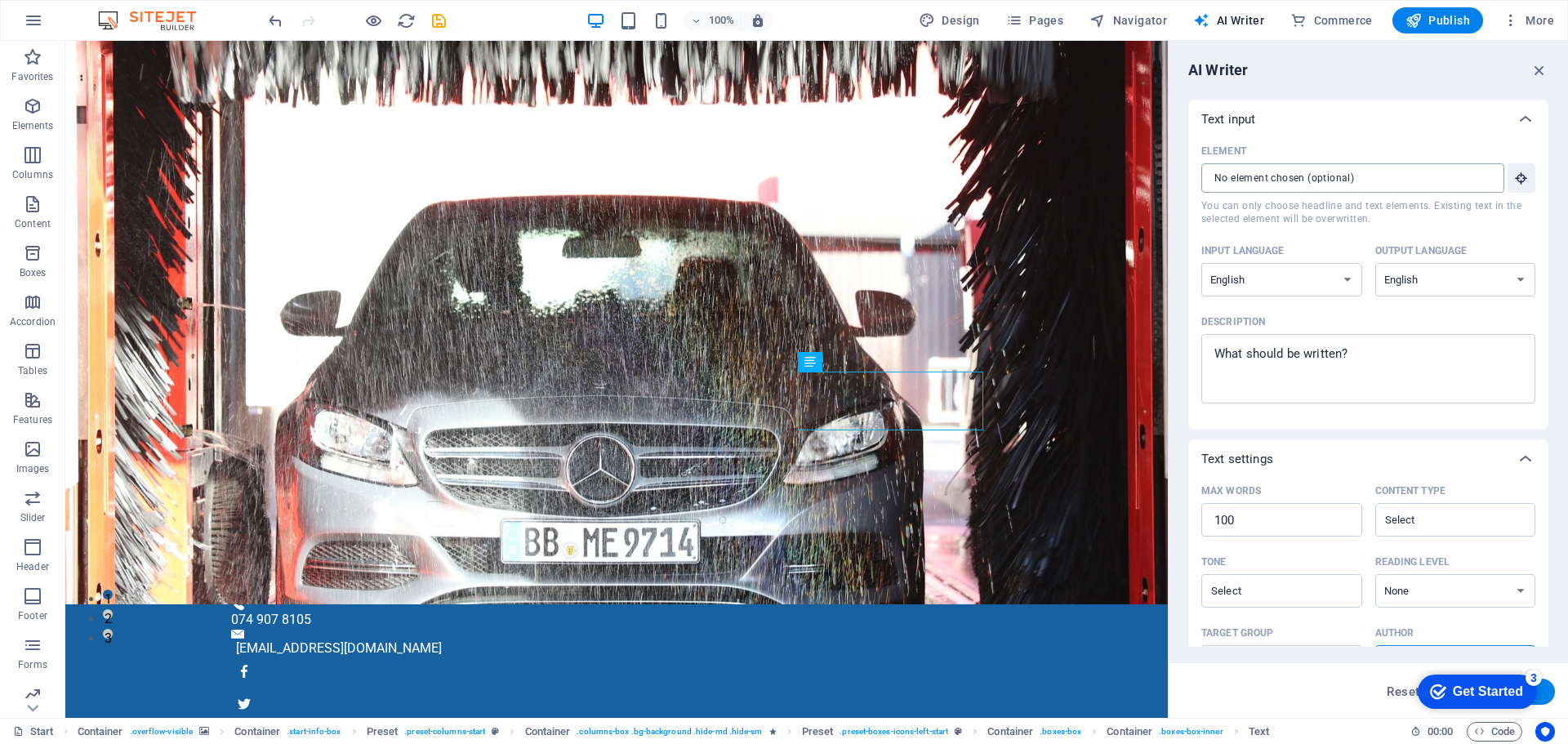
click at [1447, 181] on input "Element ​ You can only choose headline and text elements. Existing text in the …" at bounding box center [1347, 178] width 292 height 29
click at [1519, 181] on icon "button" at bounding box center [1520, 177] width 15 height 15
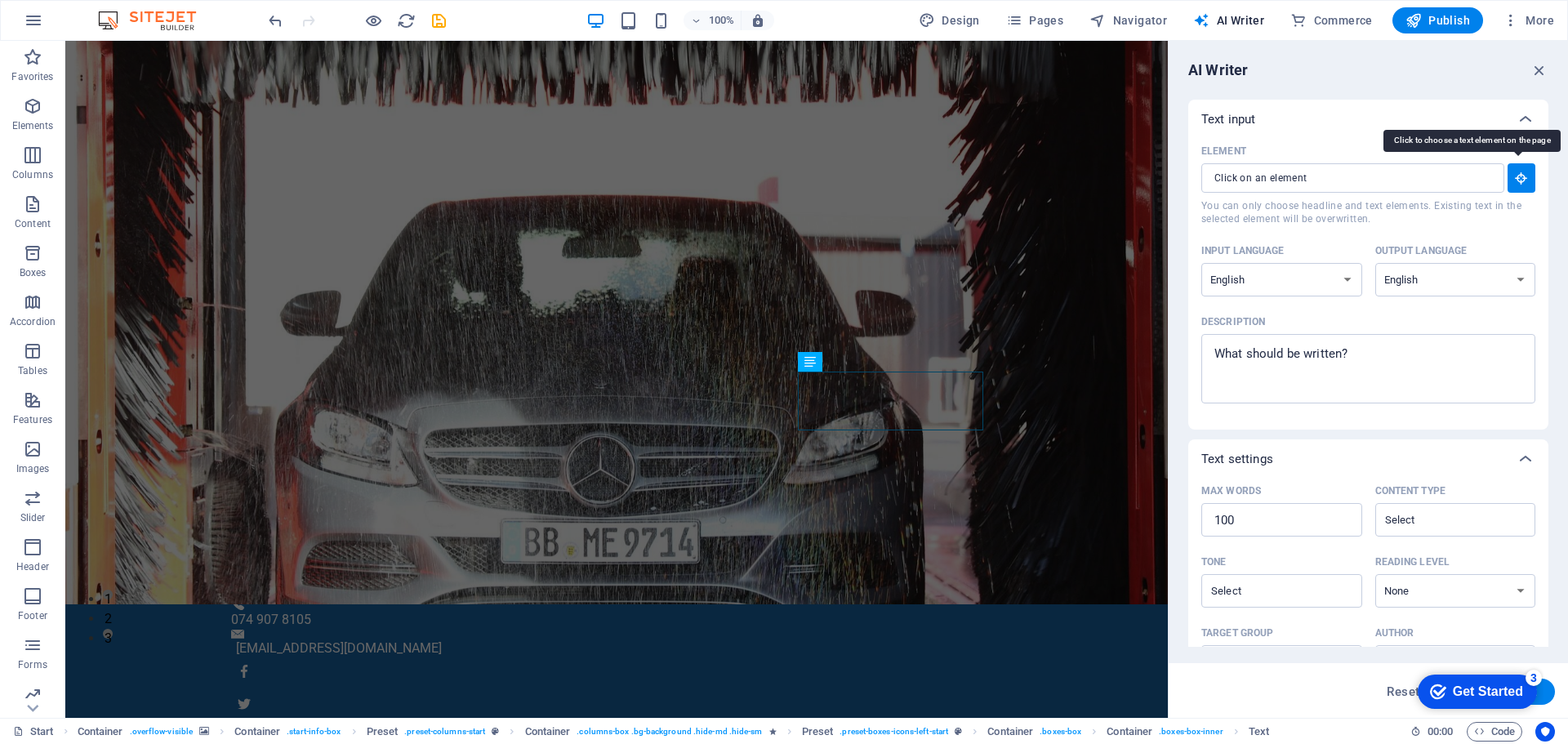
click at [1519, 181] on icon "button" at bounding box center [1520, 177] width 15 height 15
click at [1232, 21] on span "AI Writer" at bounding box center [1228, 20] width 71 height 17
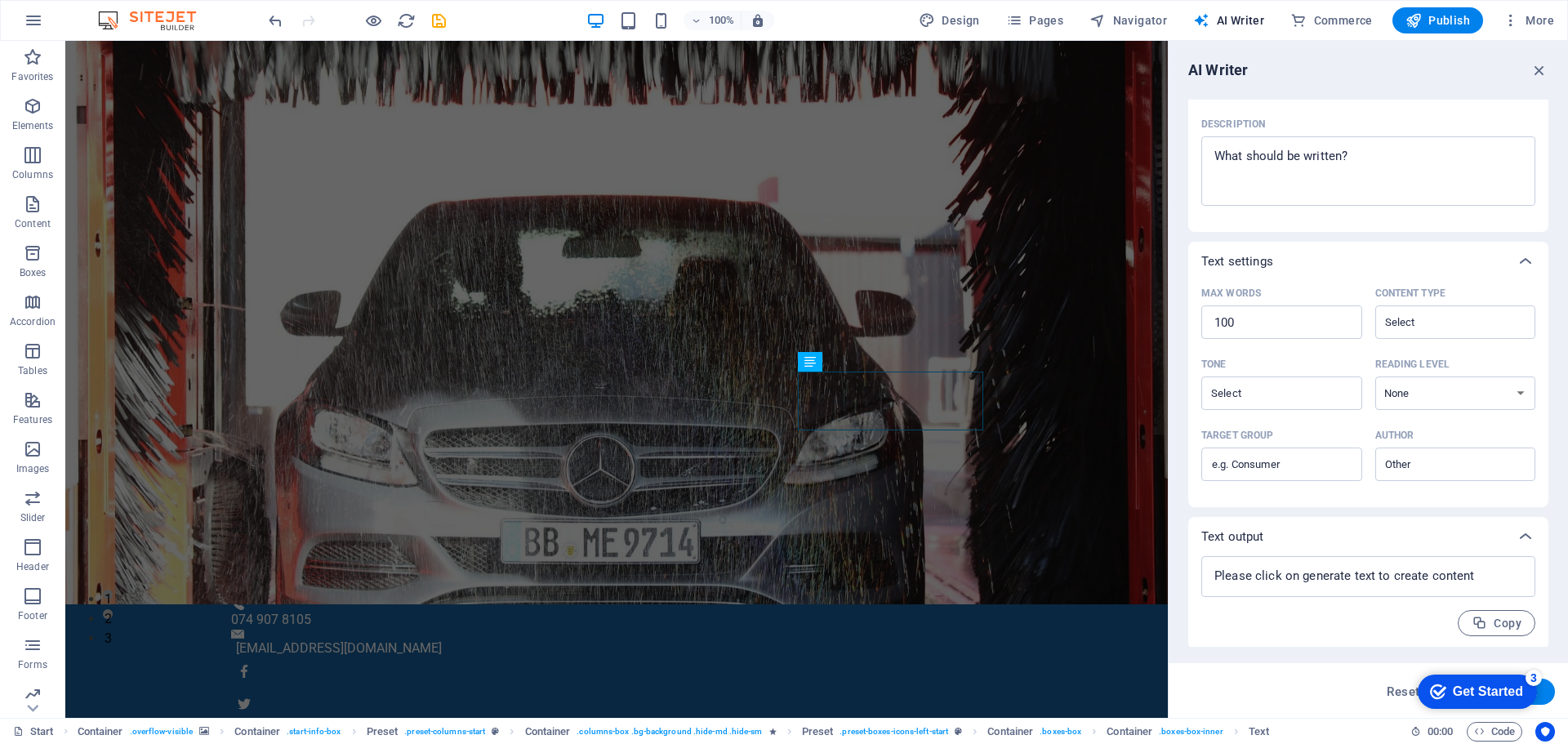
scroll to position [200, 0]
click at [1294, 457] on input "Target group ​" at bounding box center [1281, 462] width 160 height 26
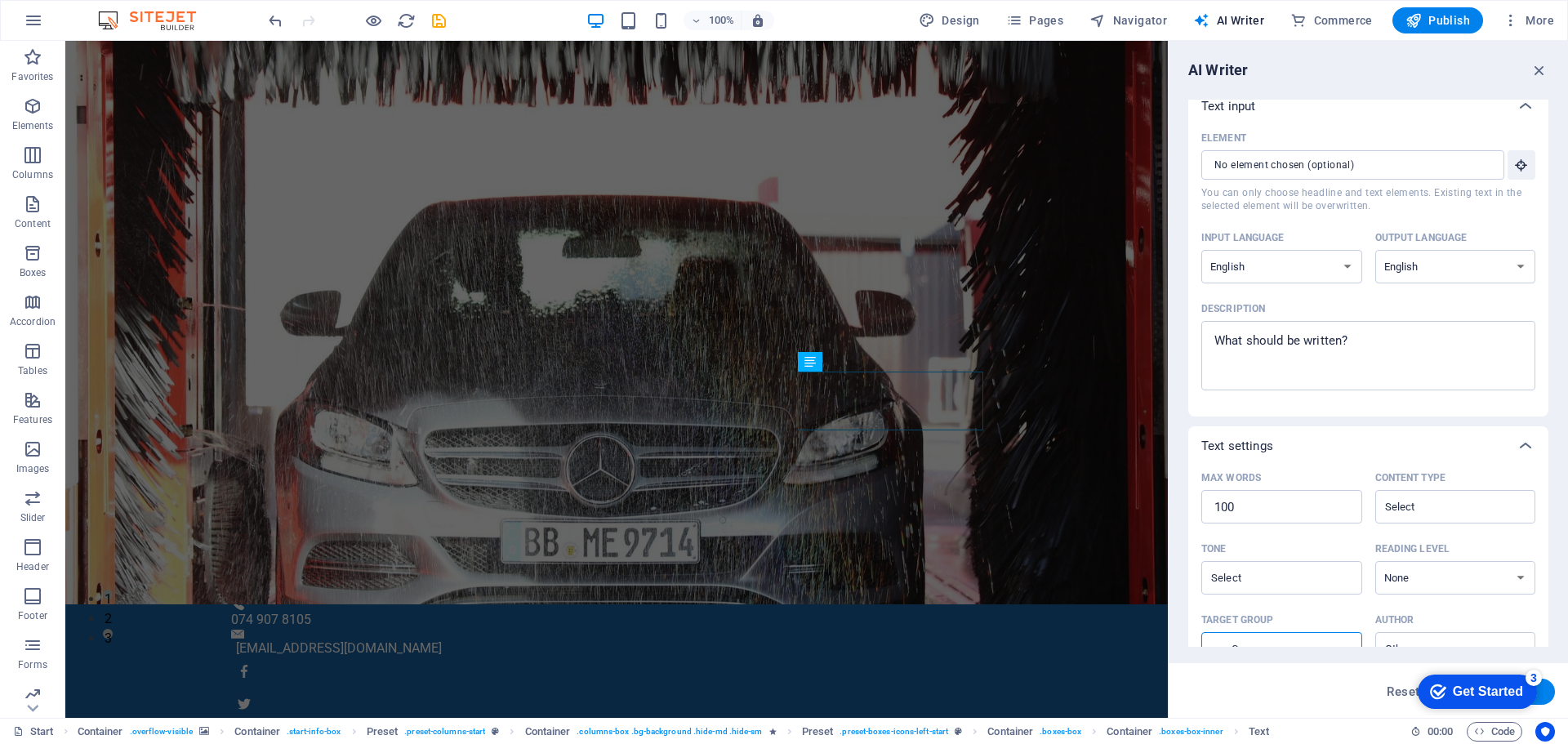
scroll to position [0, 0]
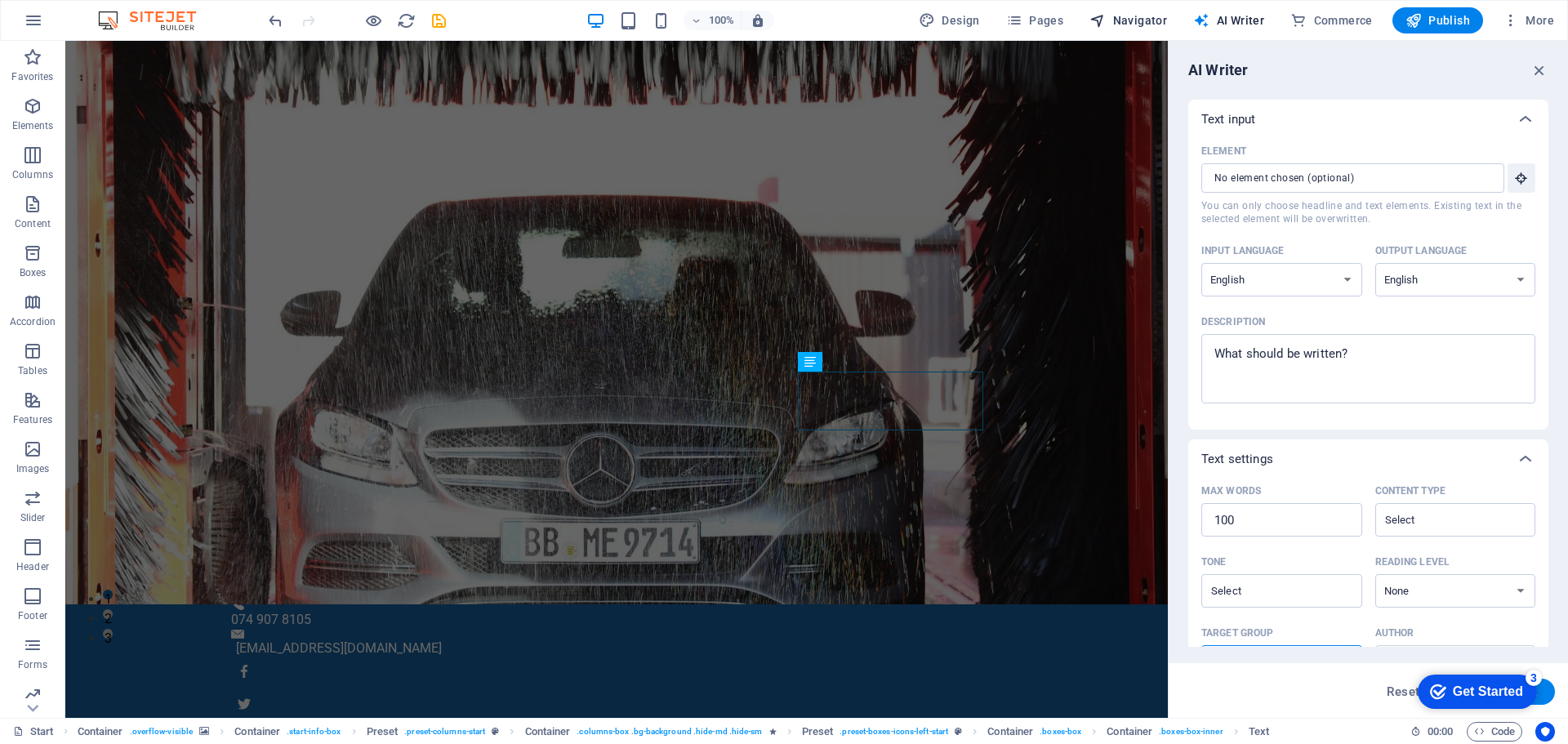
click at [1133, 23] on span "Navigator" at bounding box center [1128, 20] width 78 height 17
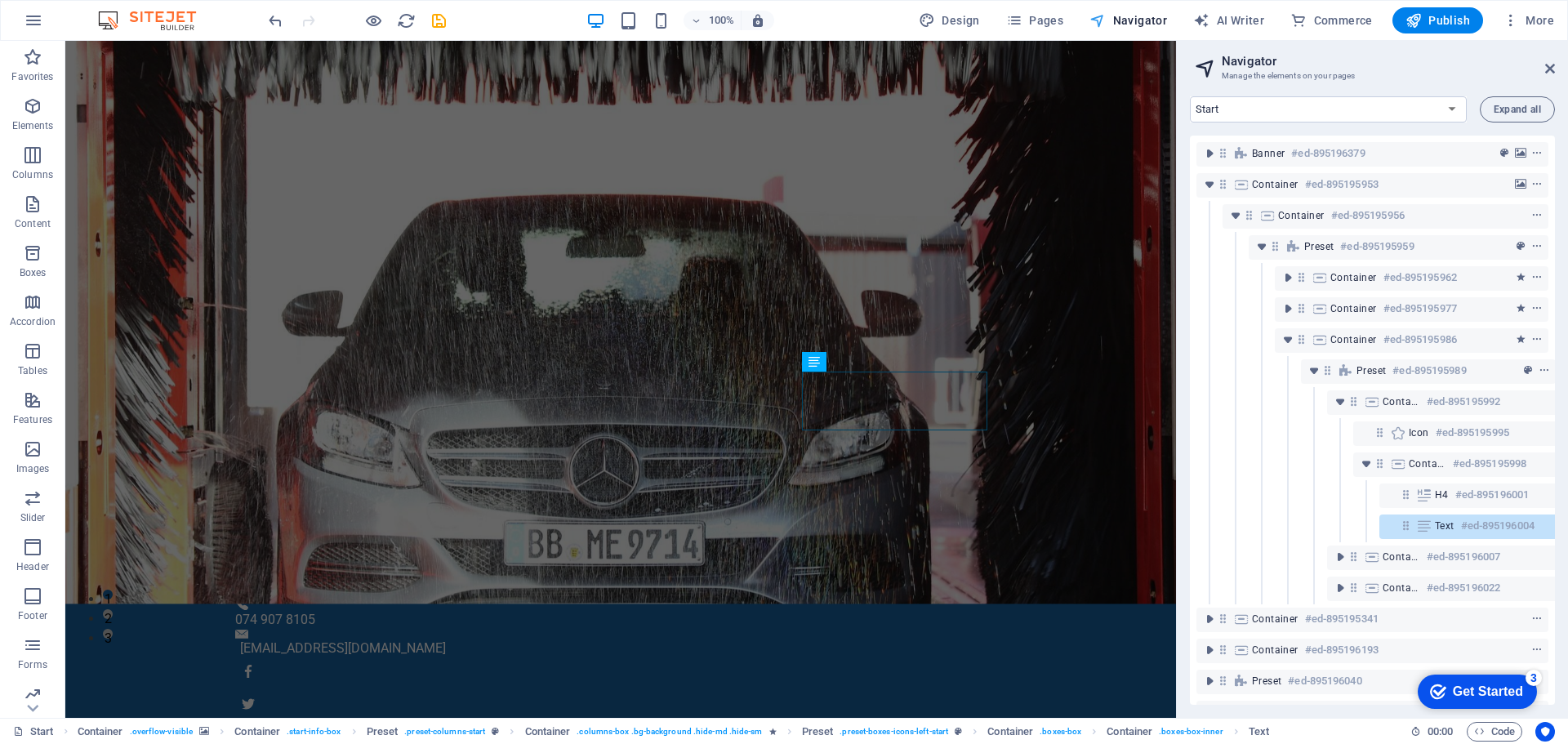
scroll to position [113, 83]
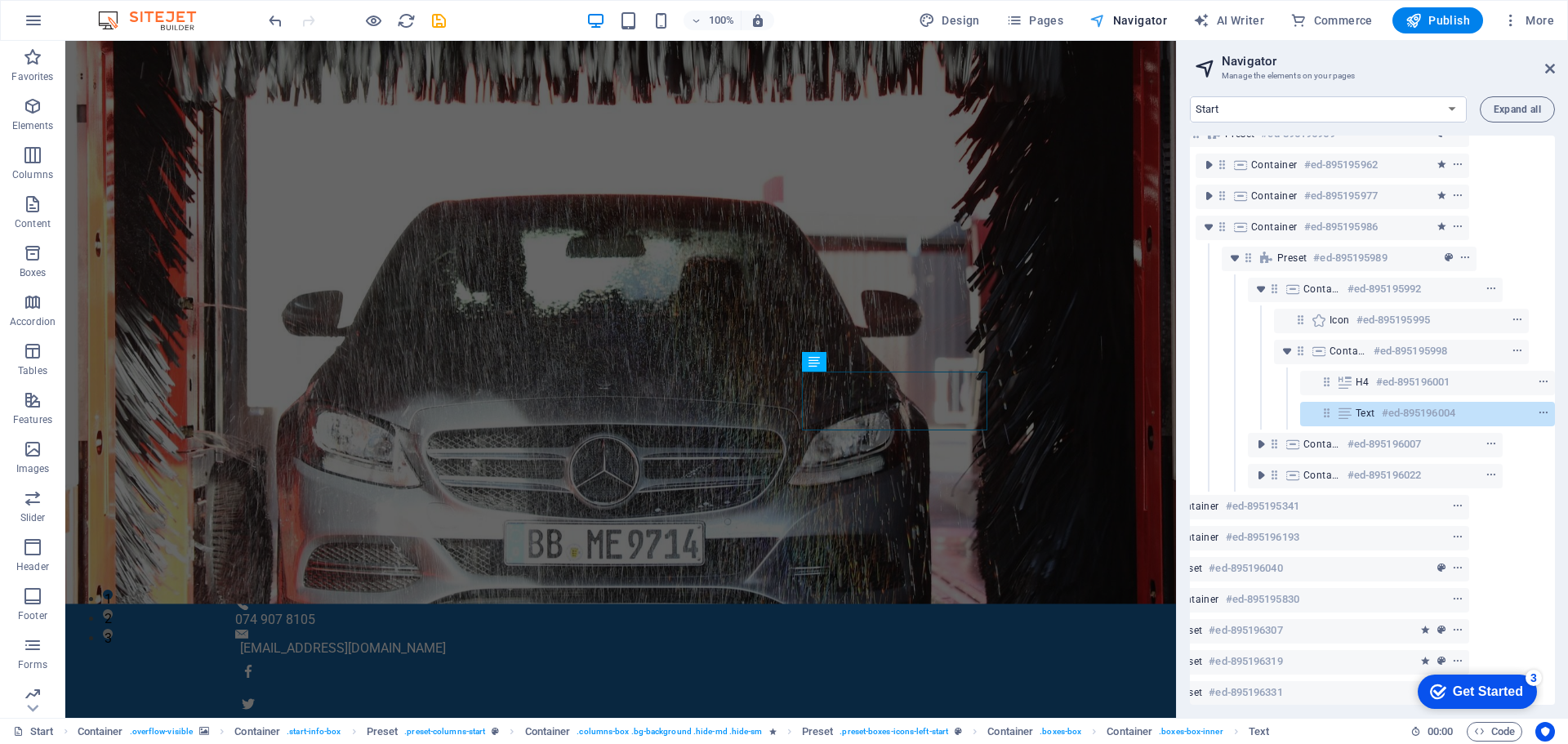
click at [1139, 18] on span "Navigator" at bounding box center [1128, 20] width 78 height 17
drag, startPoint x: 1550, startPoint y: 348, endPoint x: 1556, endPoint y: 205, distance: 143.1
click at [1556, 205] on div "Start Subpage Legal notice Privacy Expand all Banner #ed-895196379 Container #e…" at bounding box center [1372, 401] width 391 height 634
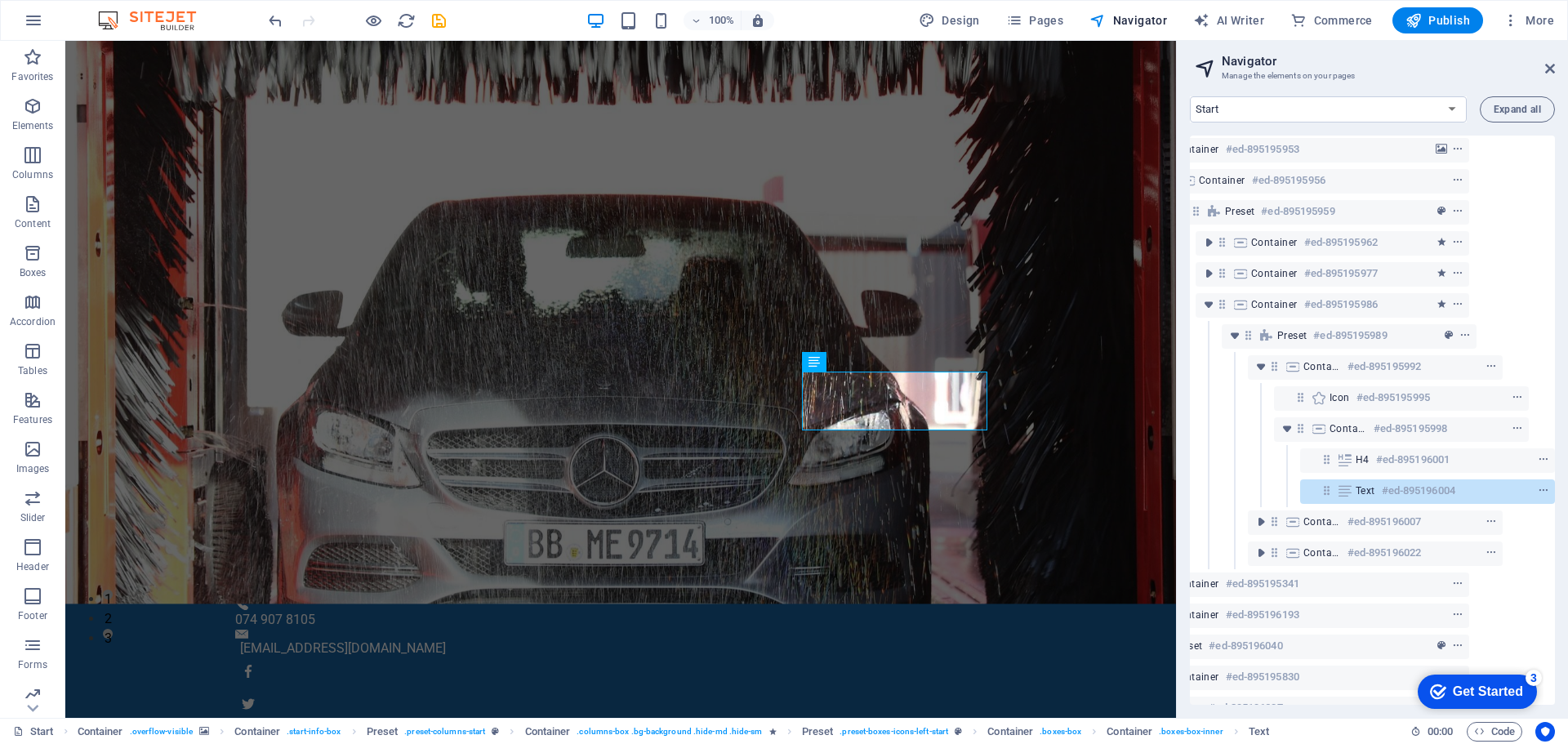
scroll to position [0, 83]
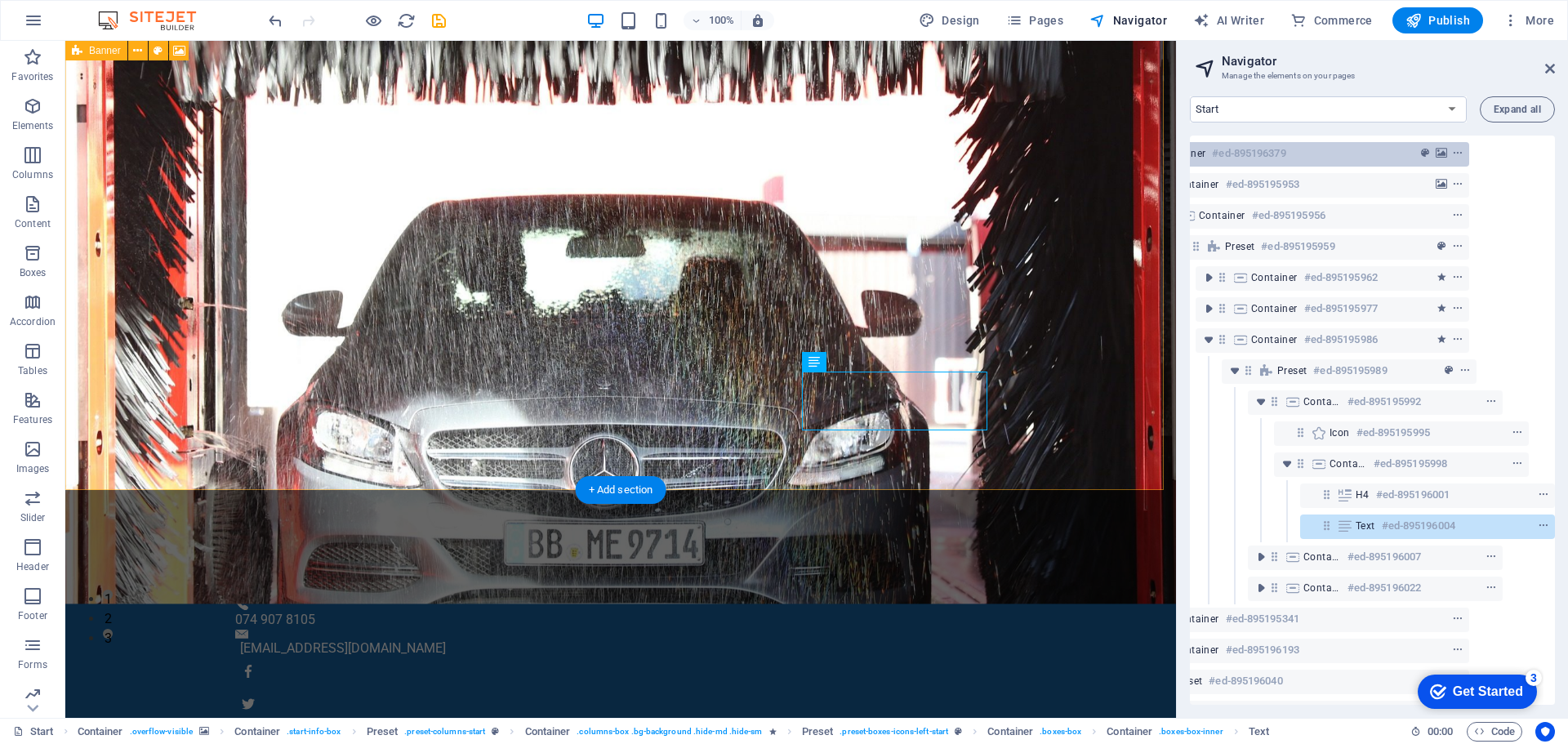
click at [1347, 154] on div "Banner #ed-895196379" at bounding box center [1279, 154] width 215 height 19
click at [1436, 153] on icon "background" at bounding box center [1442, 154] width 12 height 12
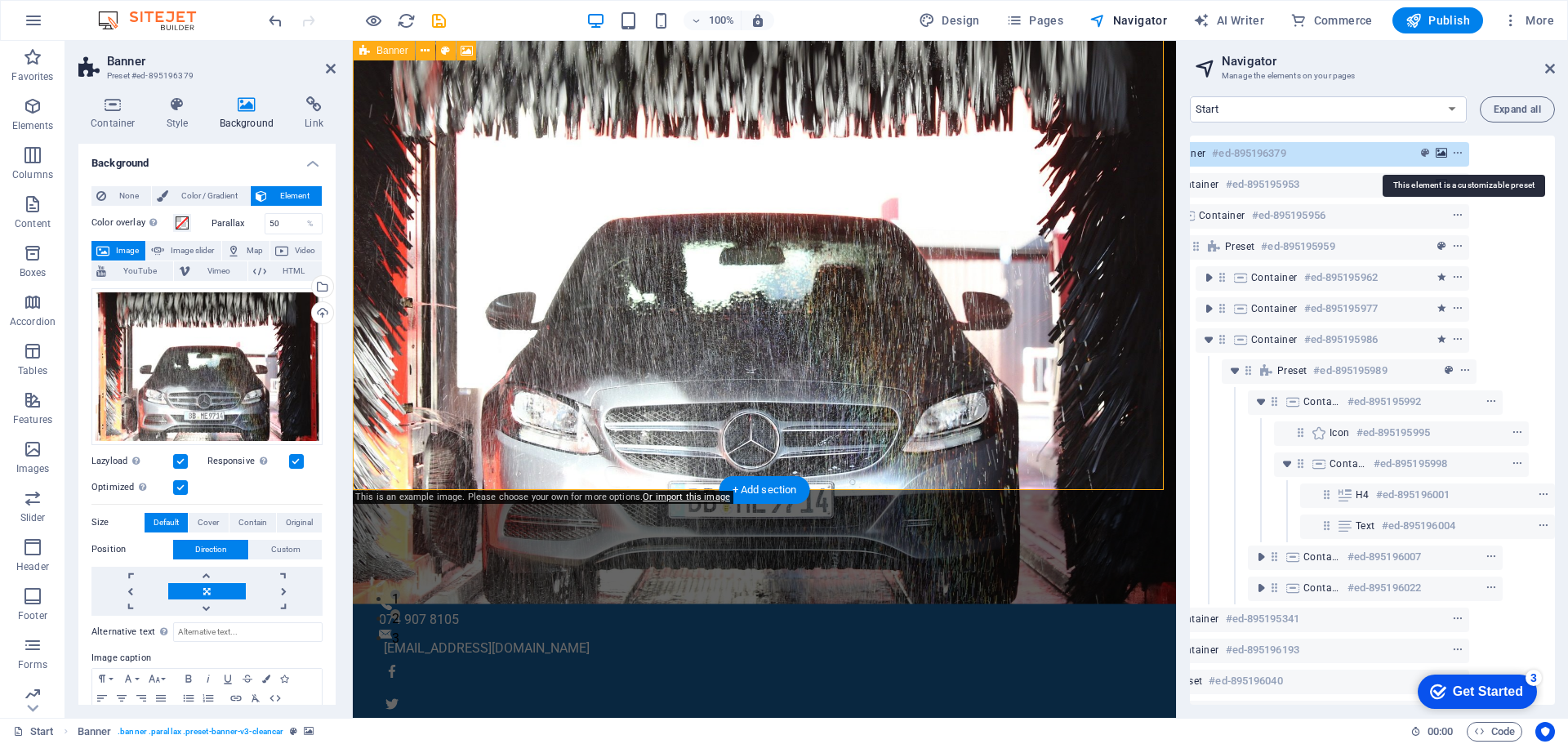
scroll to position [0, 7]
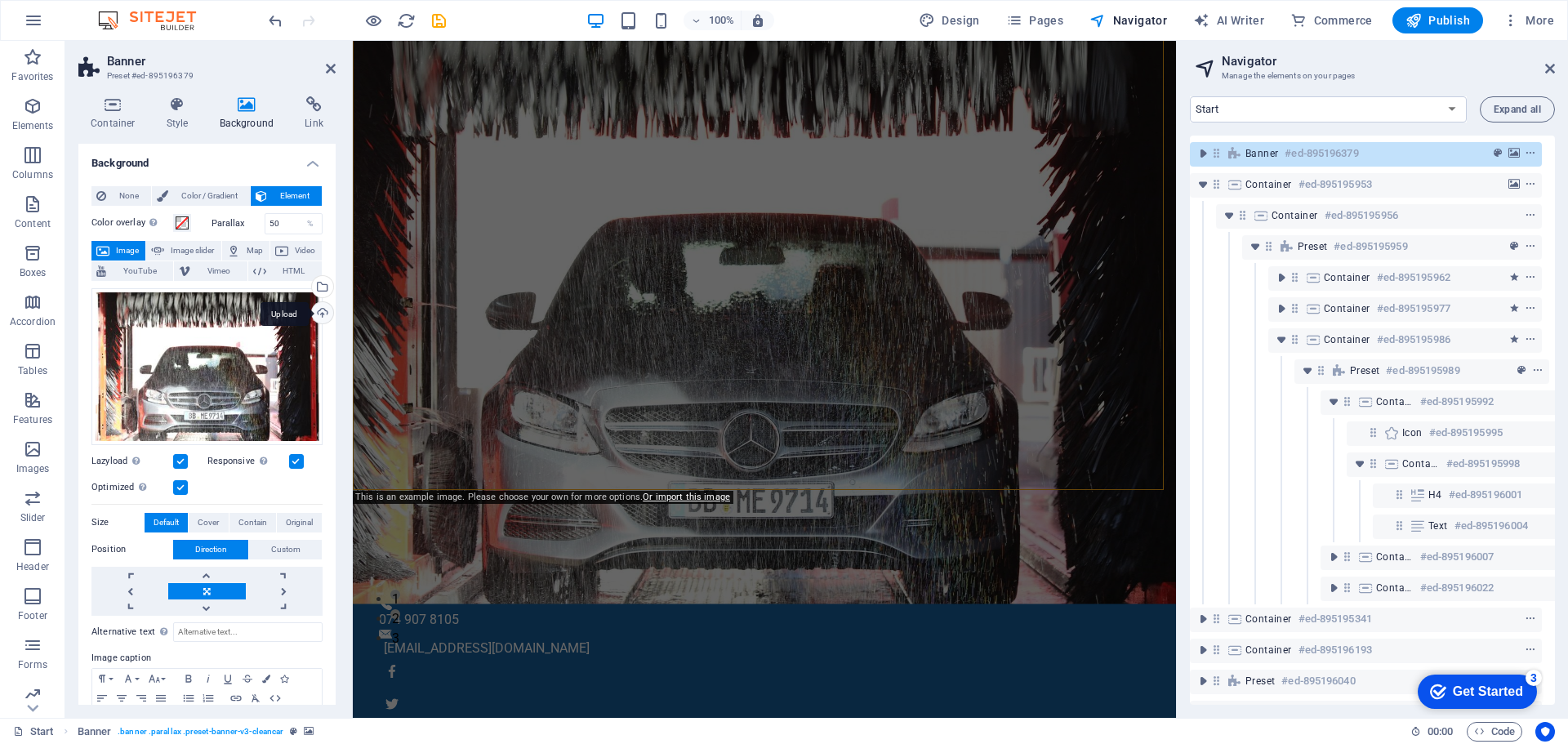
click at [318, 310] on div "Upload" at bounding box center [320, 314] width 24 height 24
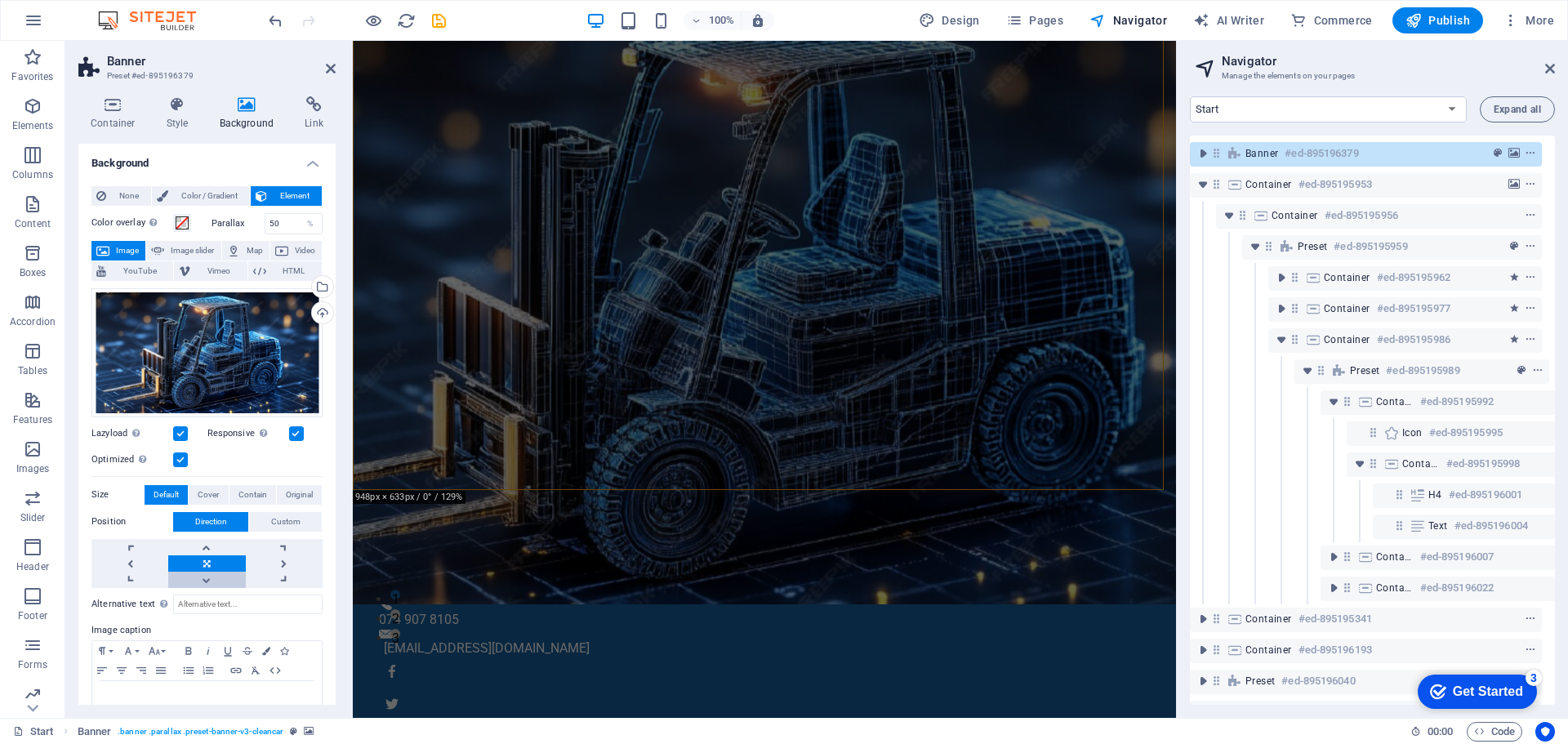
click at [204, 579] on link at bounding box center [206, 580] width 77 height 17
click at [206, 543] on link at bounding box center [206, 547] width 77 height 17
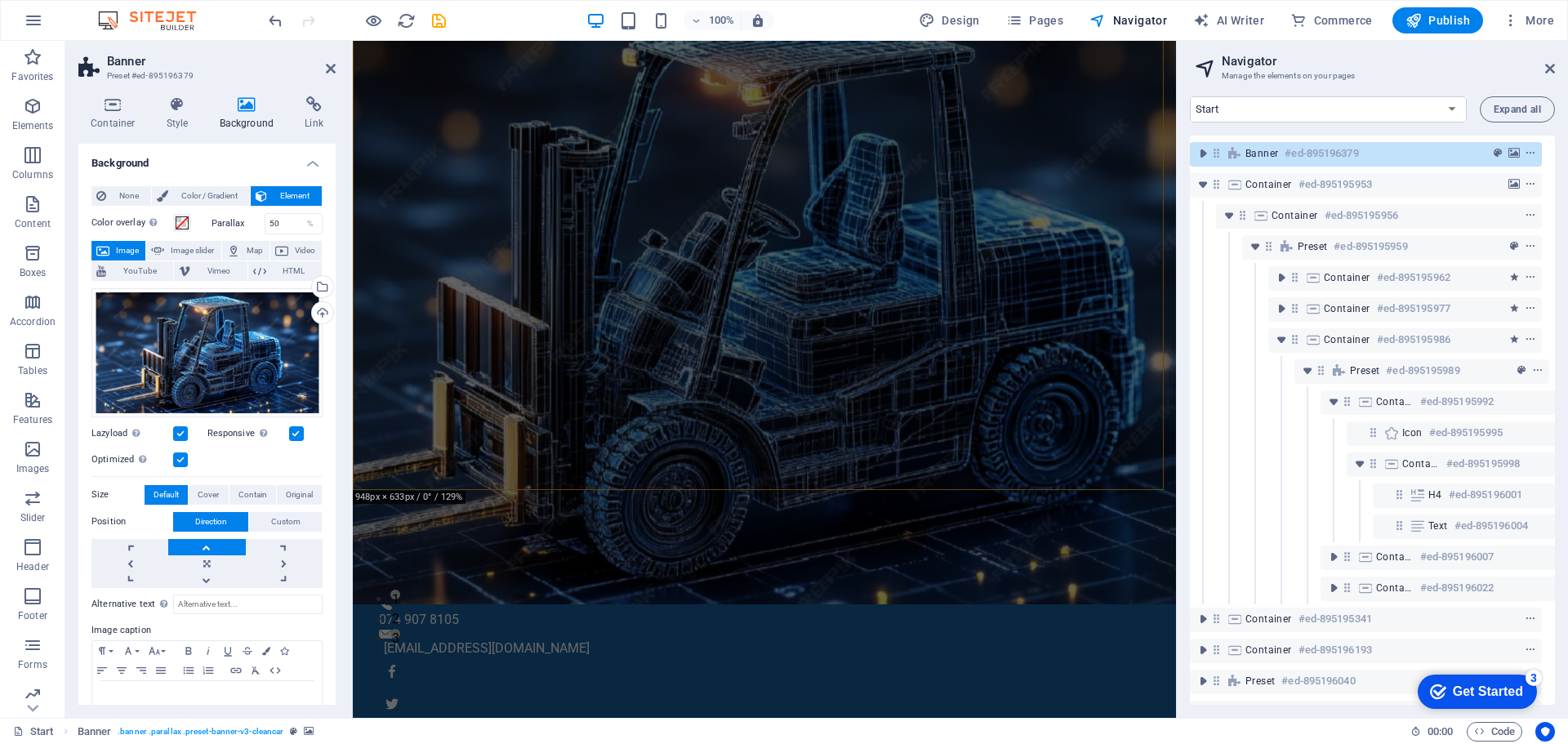
click at [206, 543] on link at bounding box center [206, 547] width 77 height 17
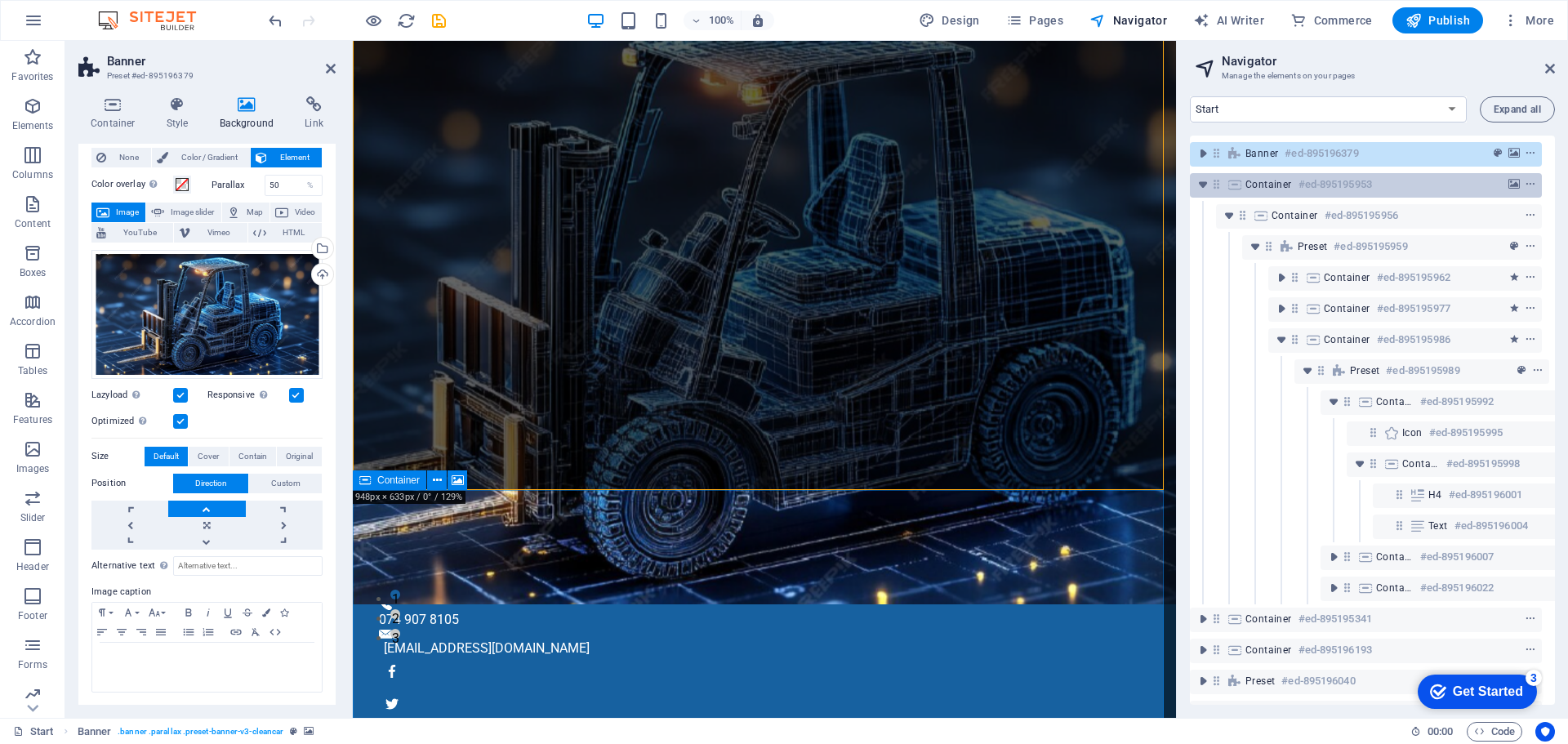
click at [1268, 183] on span "Container" at bounding box center [1268, 184] width 47 height 13
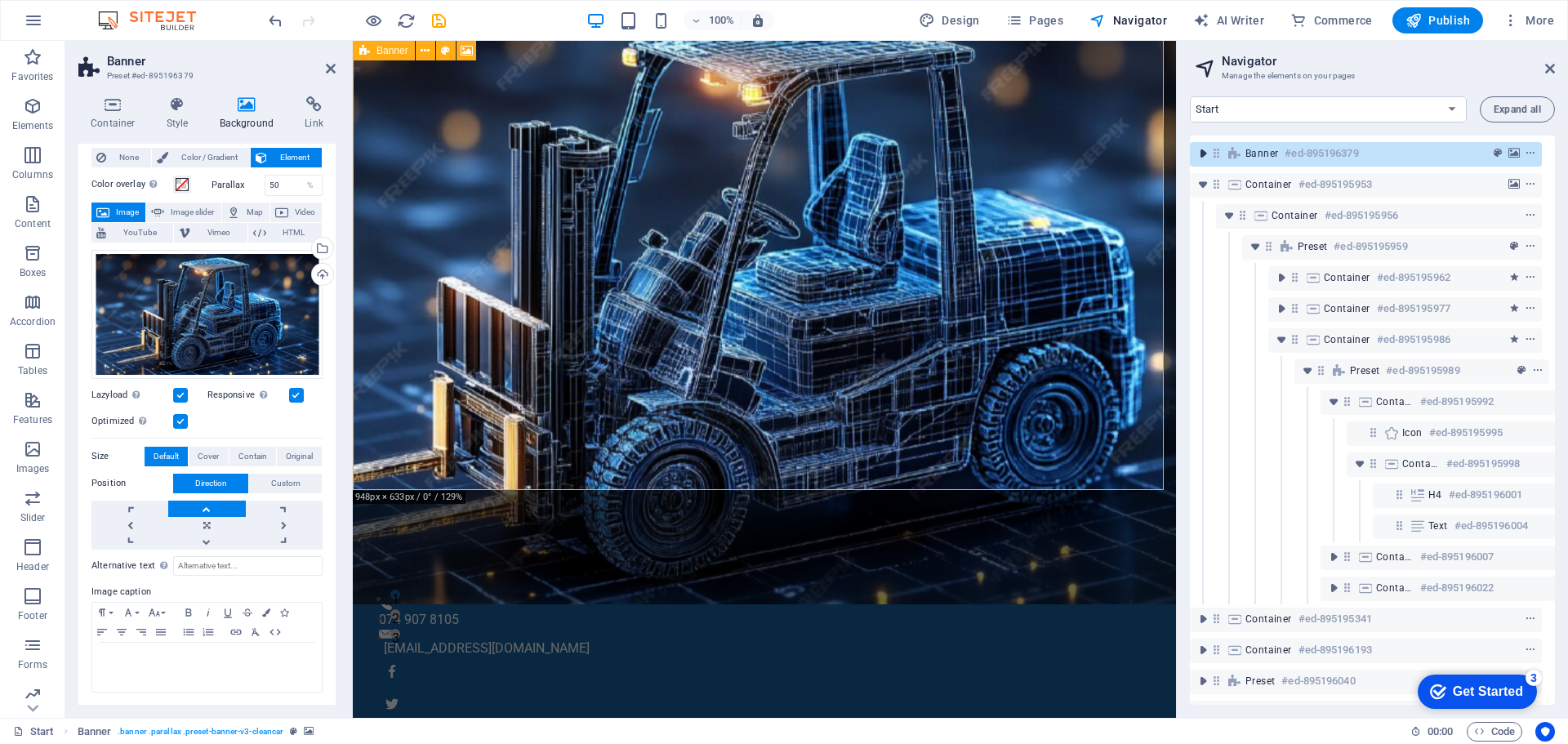
click at [1200, 156] on icon "toggle-expand" at bounding box center [1202, 153] width 17 height 17
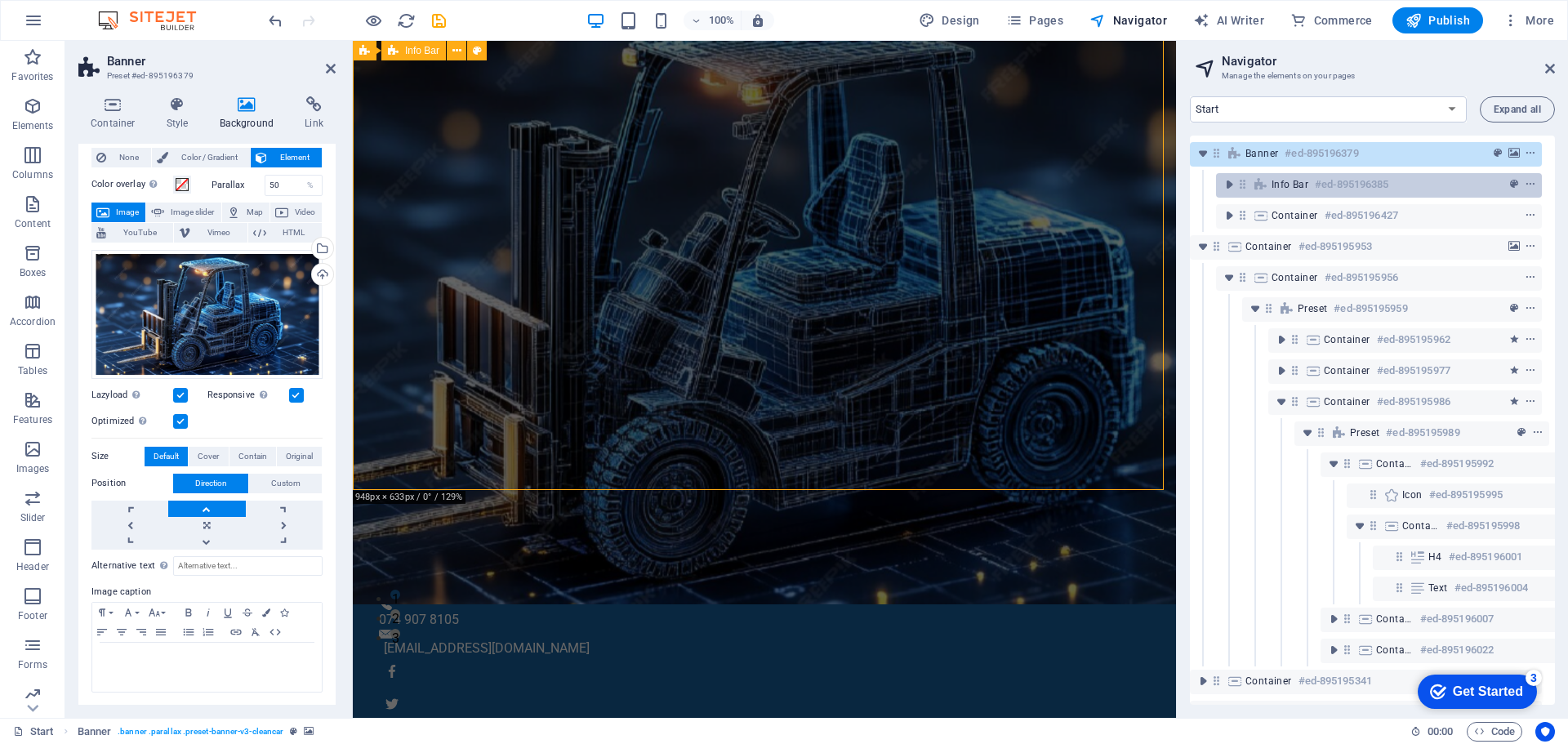
click at [1298, 185] on span "Info Bar" at bounding box center [1290, 184] width 37 height 13
click at [1230, 184] on icon "toggle-expand" at bounding box center [1229, 184] width 17 height 17
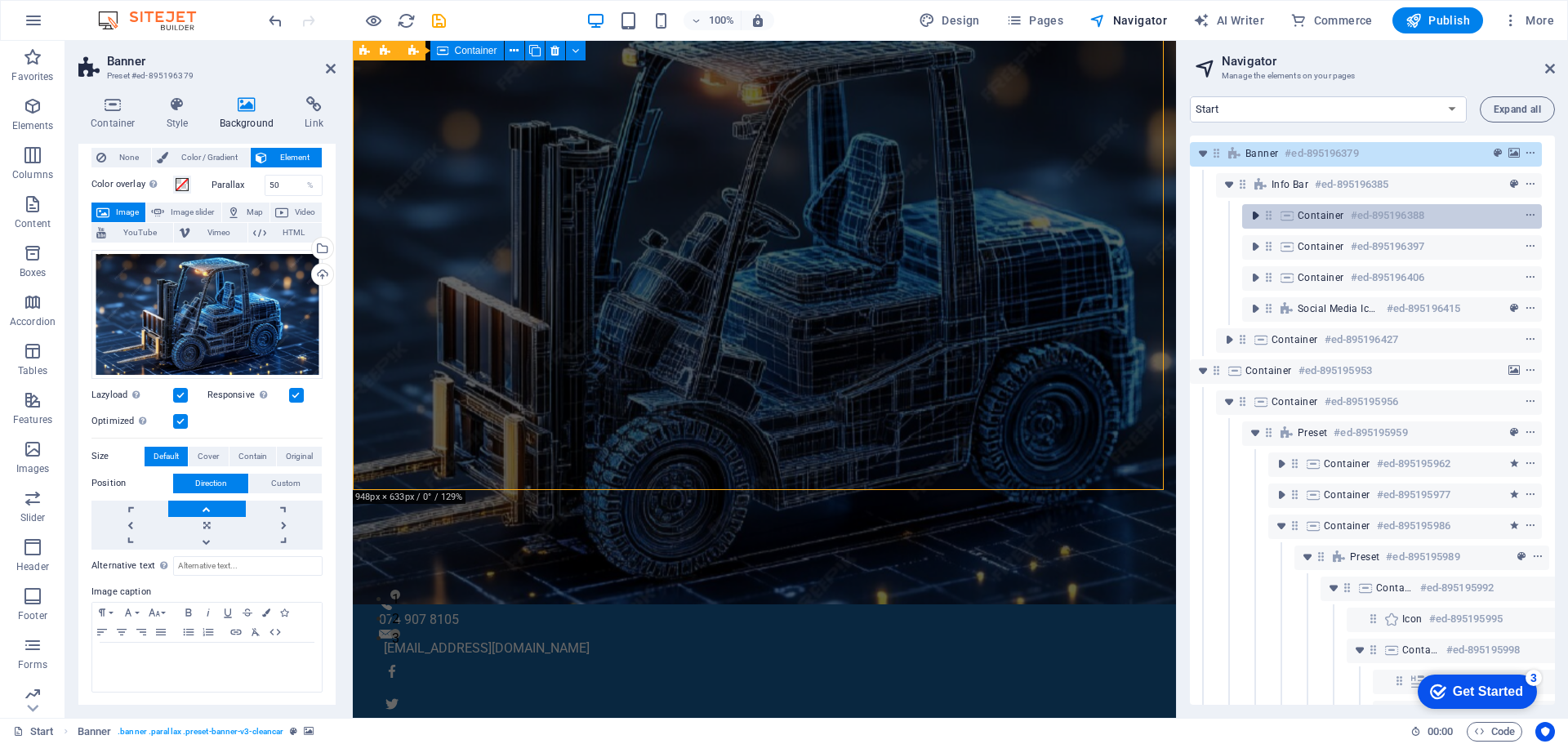
click at [1253, 211] on icon "toggle-expand" at bounding box center [1255, 215] width 17 height 17
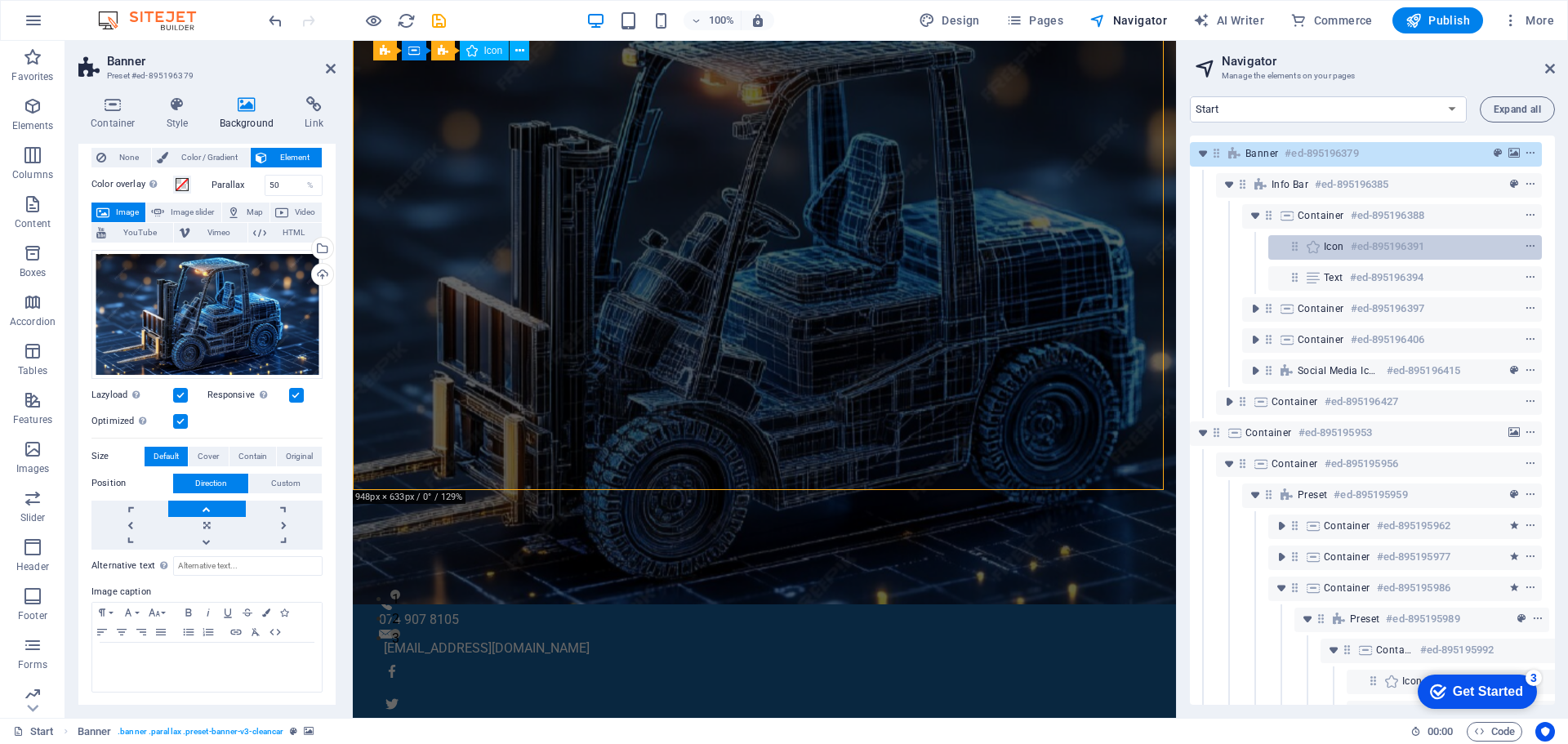
click at [1336, 247] on span "Icon" at bounding box center [1334, 246] width 20 height 13
click at [1336, 250] on span "Icon" at bounding box center [1334, 246] width 20 height 13
click at [1379, 246] on h6 "#ed-895196391" at bounding box center [1387, 246] width 74 height 19
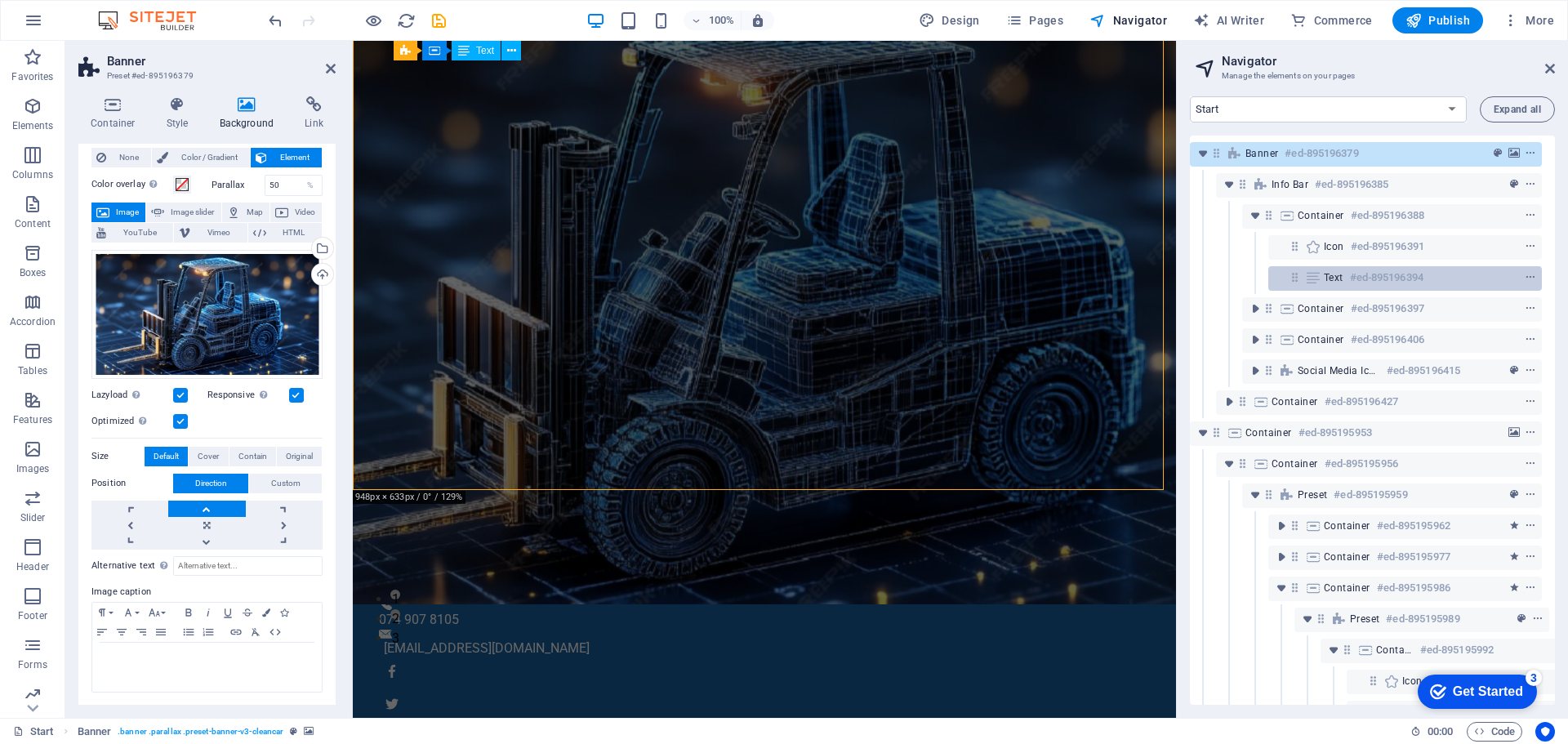
click at [1411, 272] on h6 "#ed-895196394" at bounding box center [1386, 277] width 74 height 19
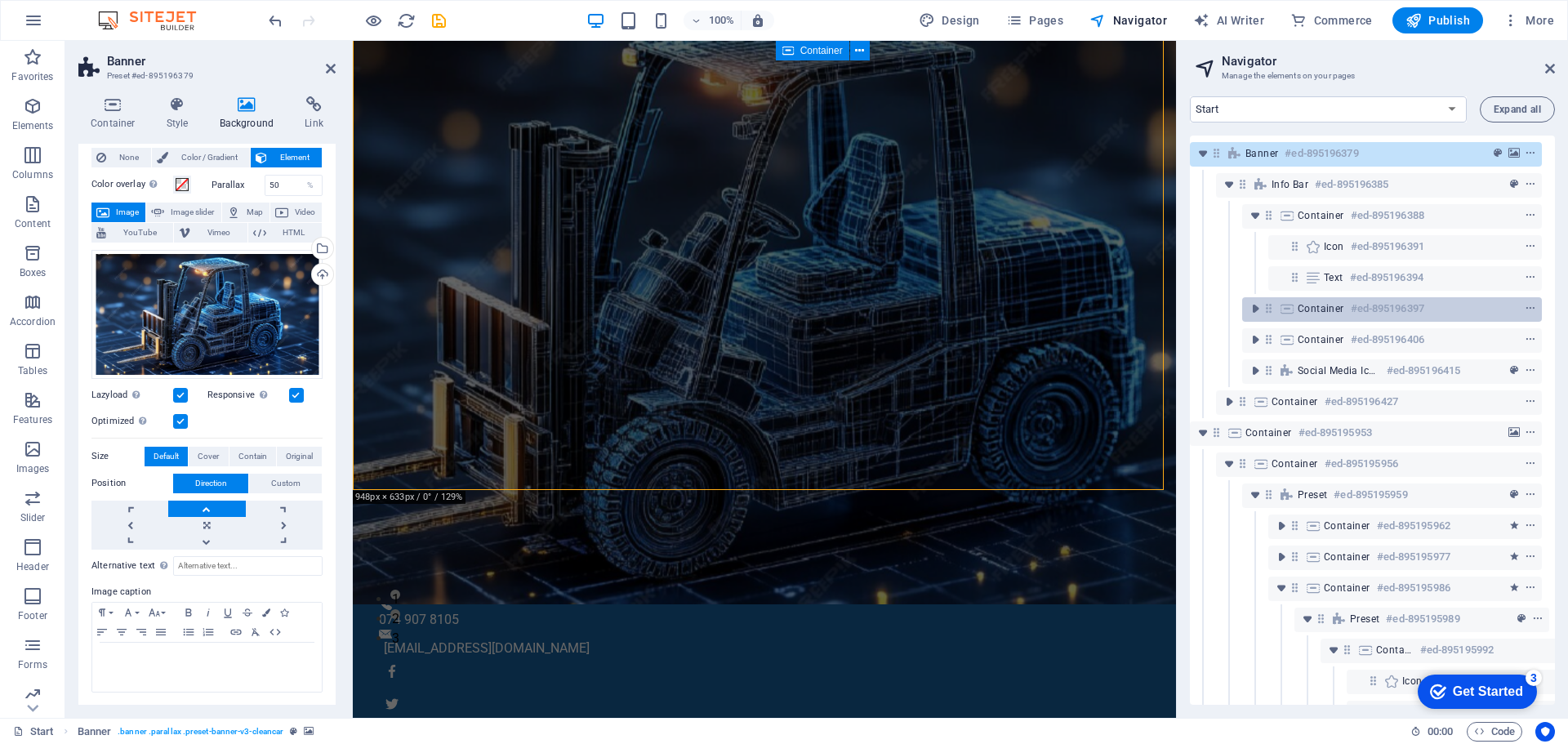
click at [1385, 306] on h6 "#ed-895196397" at bounding box center [1387, 308] width 74 height 19
click at [1253, 311] on icon "toggle-expand" at bounding box center [1255, 308] width 17 height 17
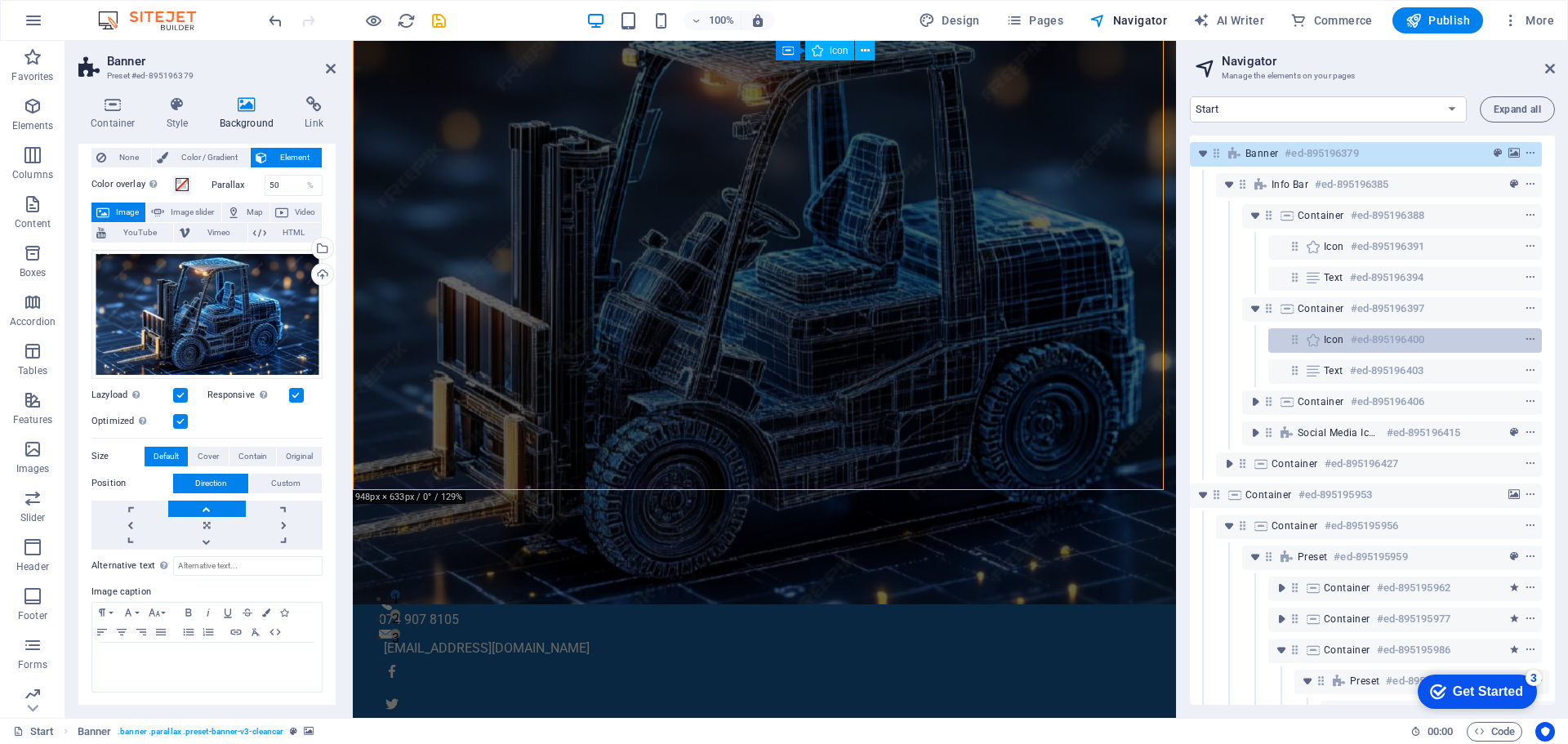
click at [1322, 344] on div "Icon #ed-895196400" at bounding box center [1405, 339] width 273 height 24
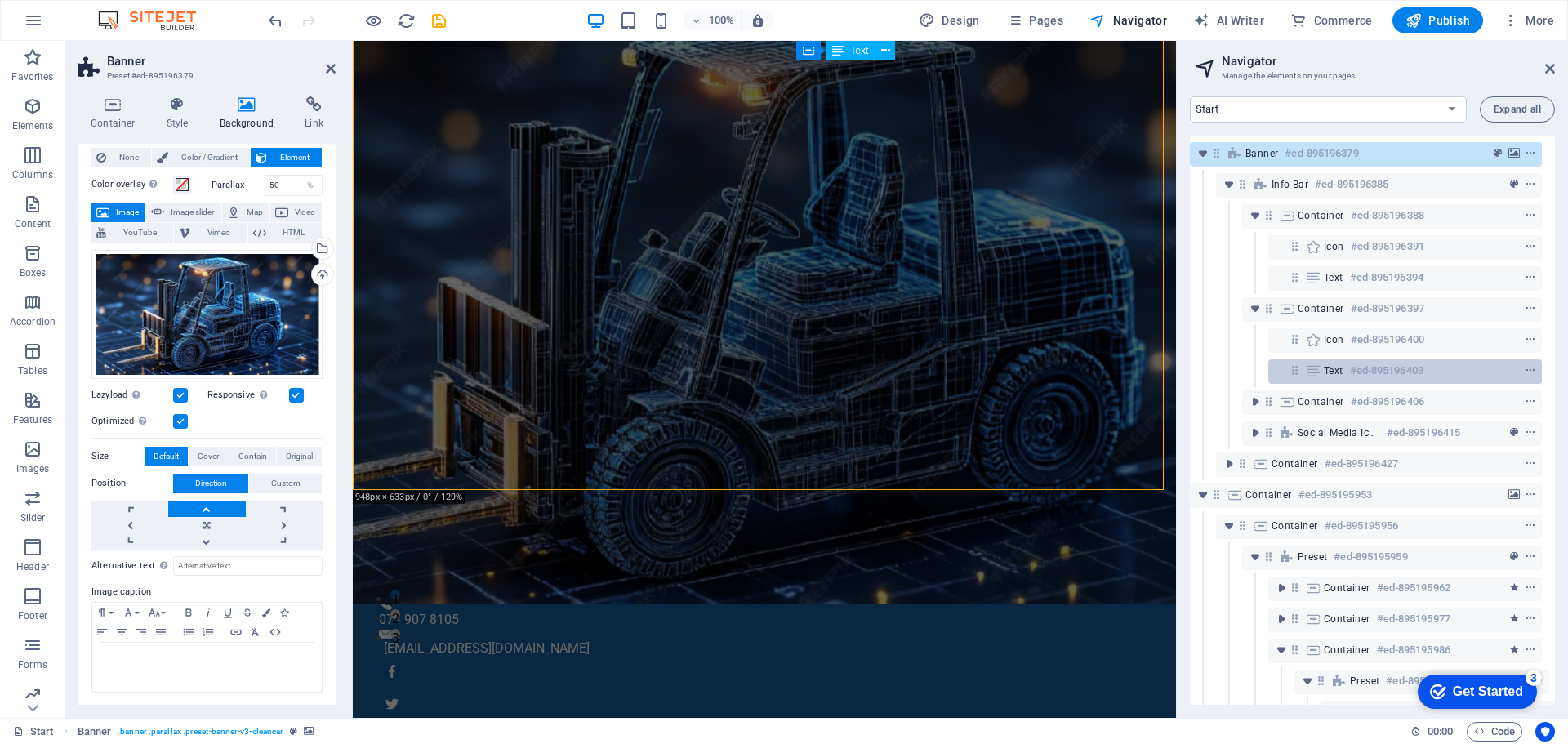
click at [1321, 366] on icon at bounding box center [1312, 370] width 18 height 13
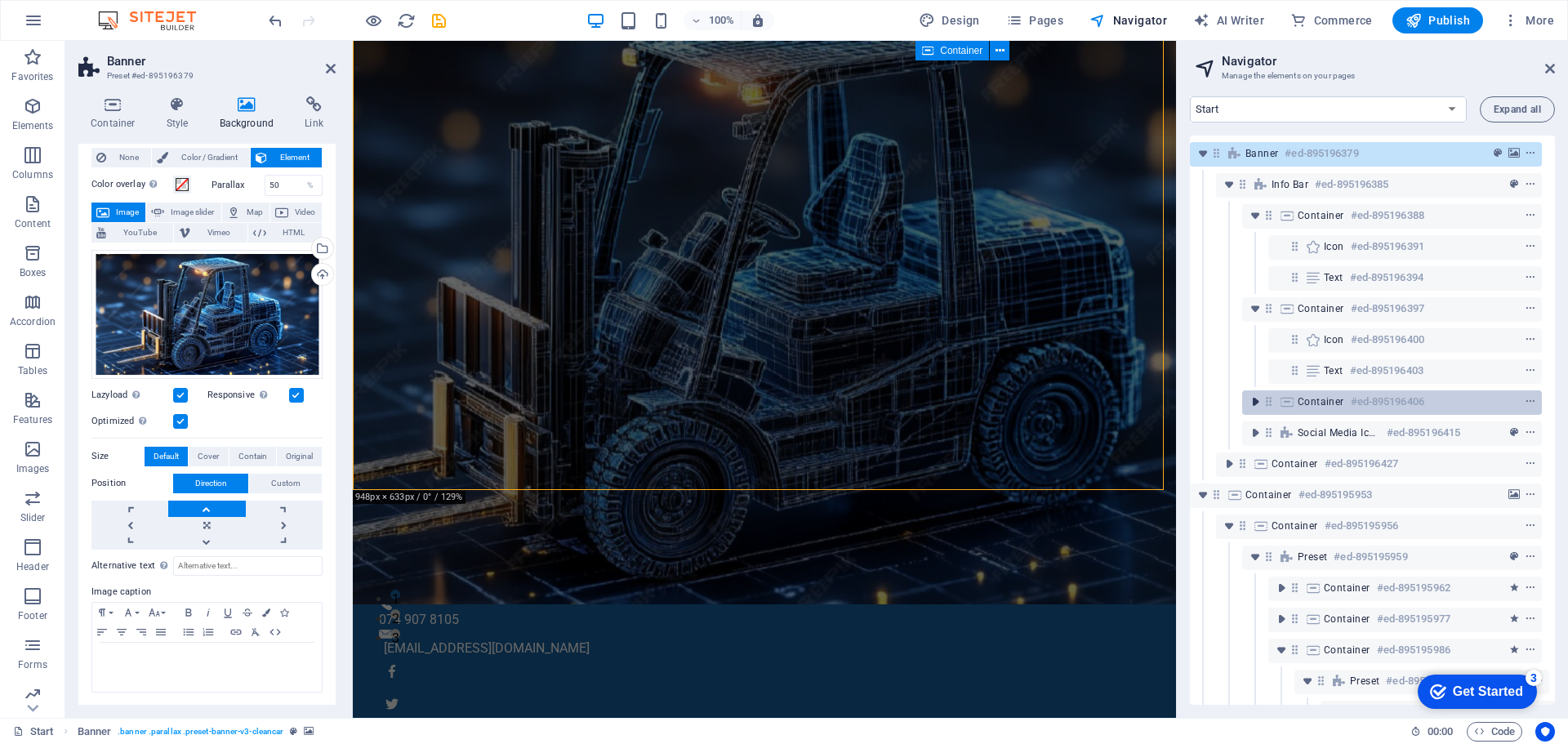
click at [1255, 402] on icon "toggle-expand" at bounding box center [1255, 402] width 17 height 17
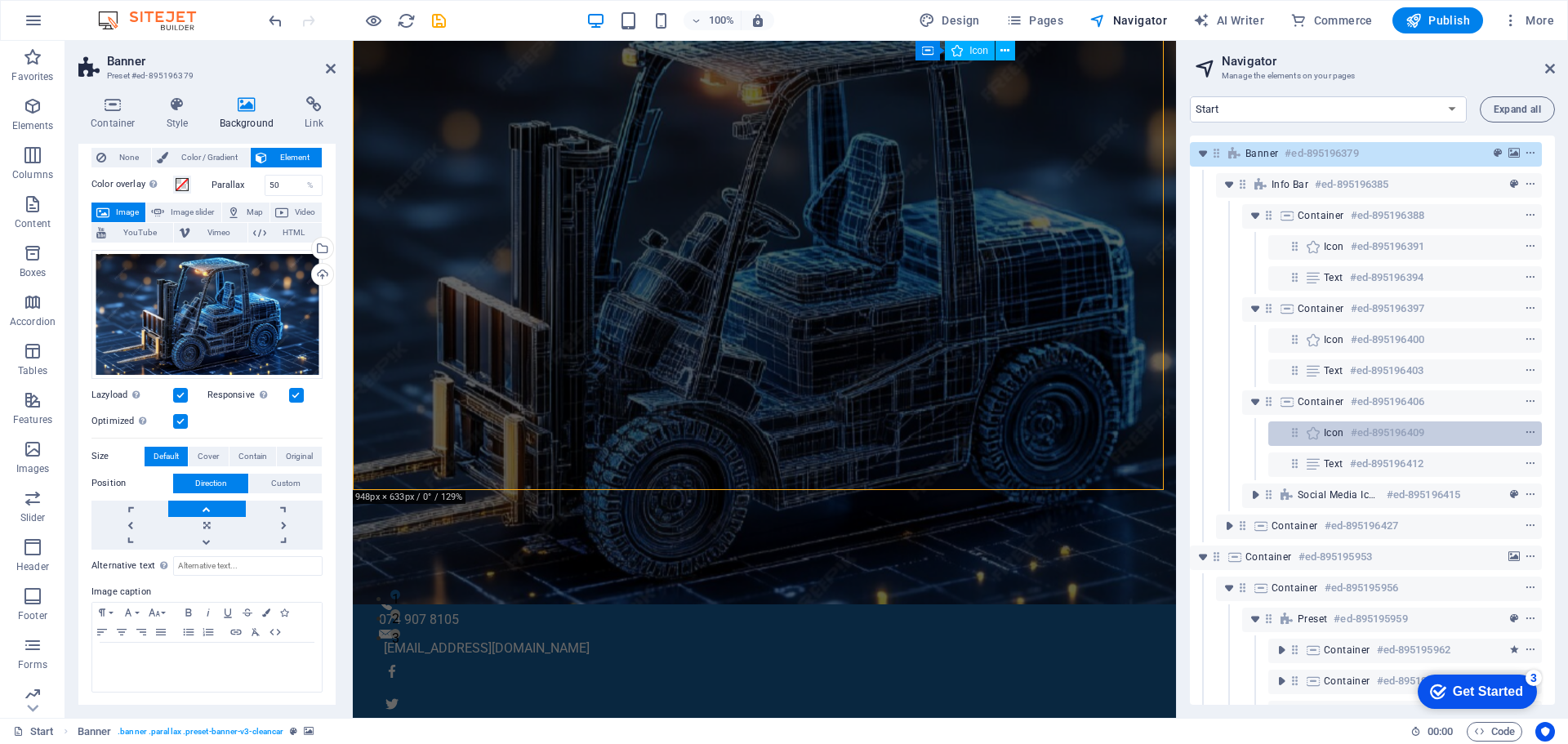
click at [1341, 431] on span "Icon" at bounding box center [1334, 432] width 20 height 13
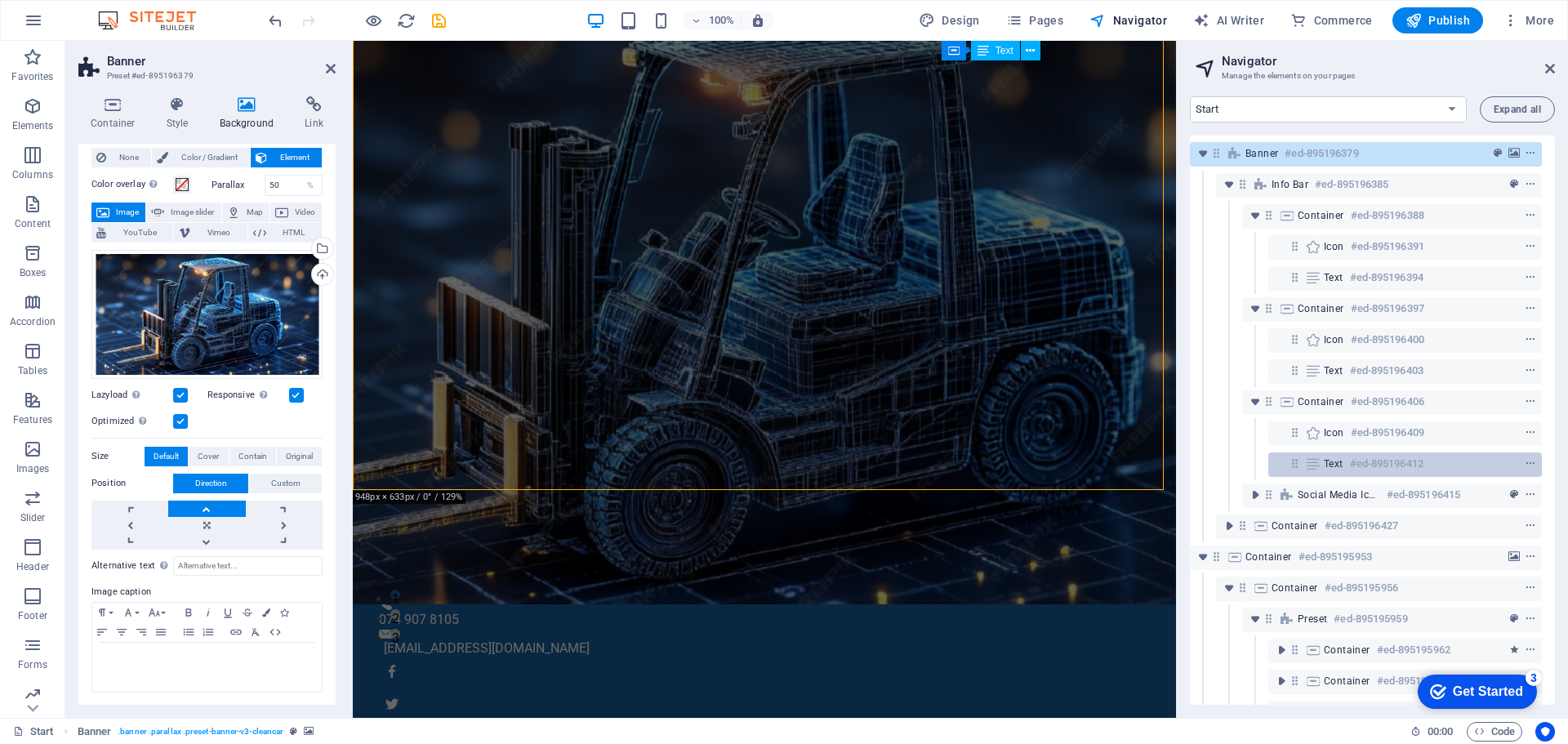
click at [1334, 465] on span "Text" at bounding box center [1334, 463] width 19 height 13
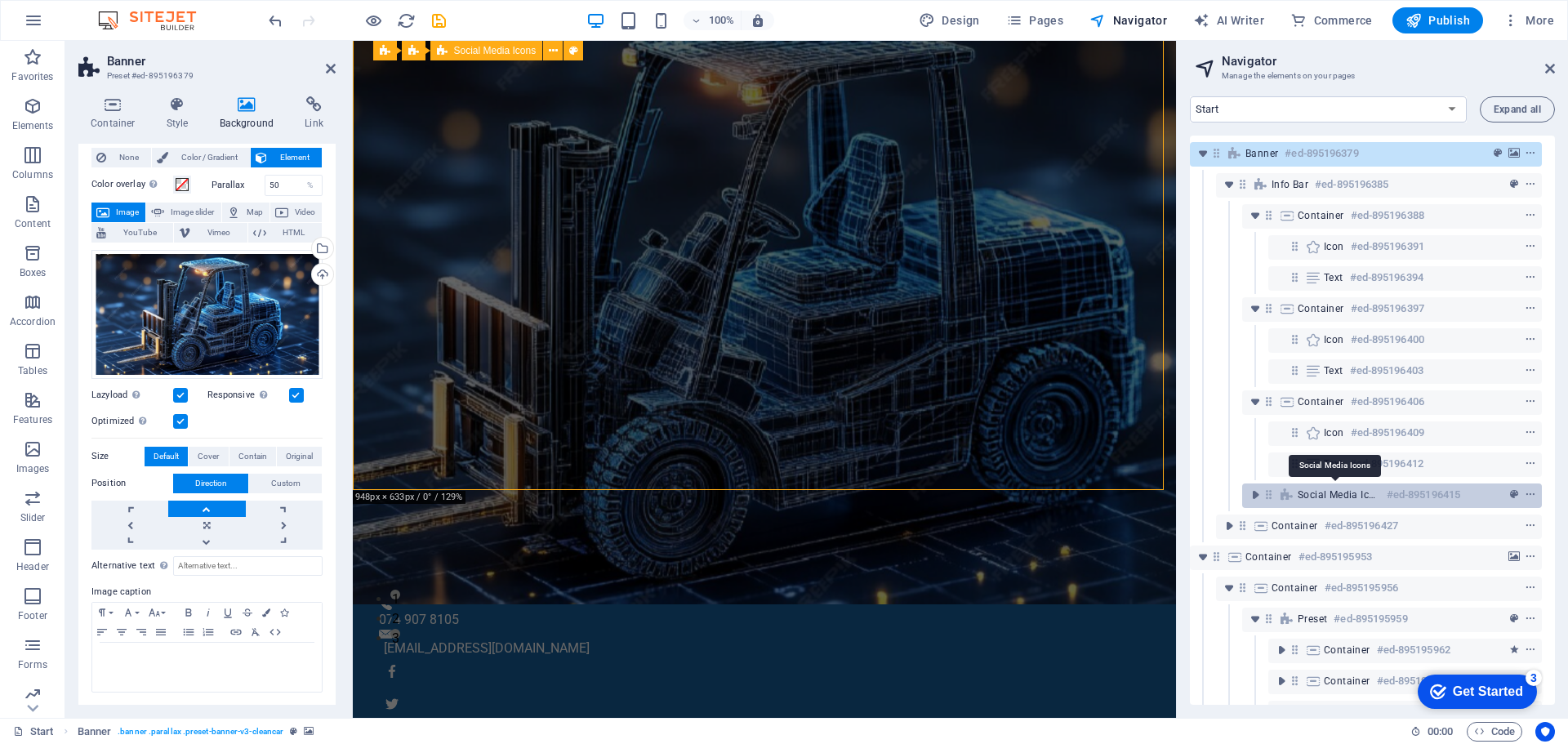
click at [1314, 495] on span "Social Media Icons" at bounding box center [1338, 494] width 83 height 13
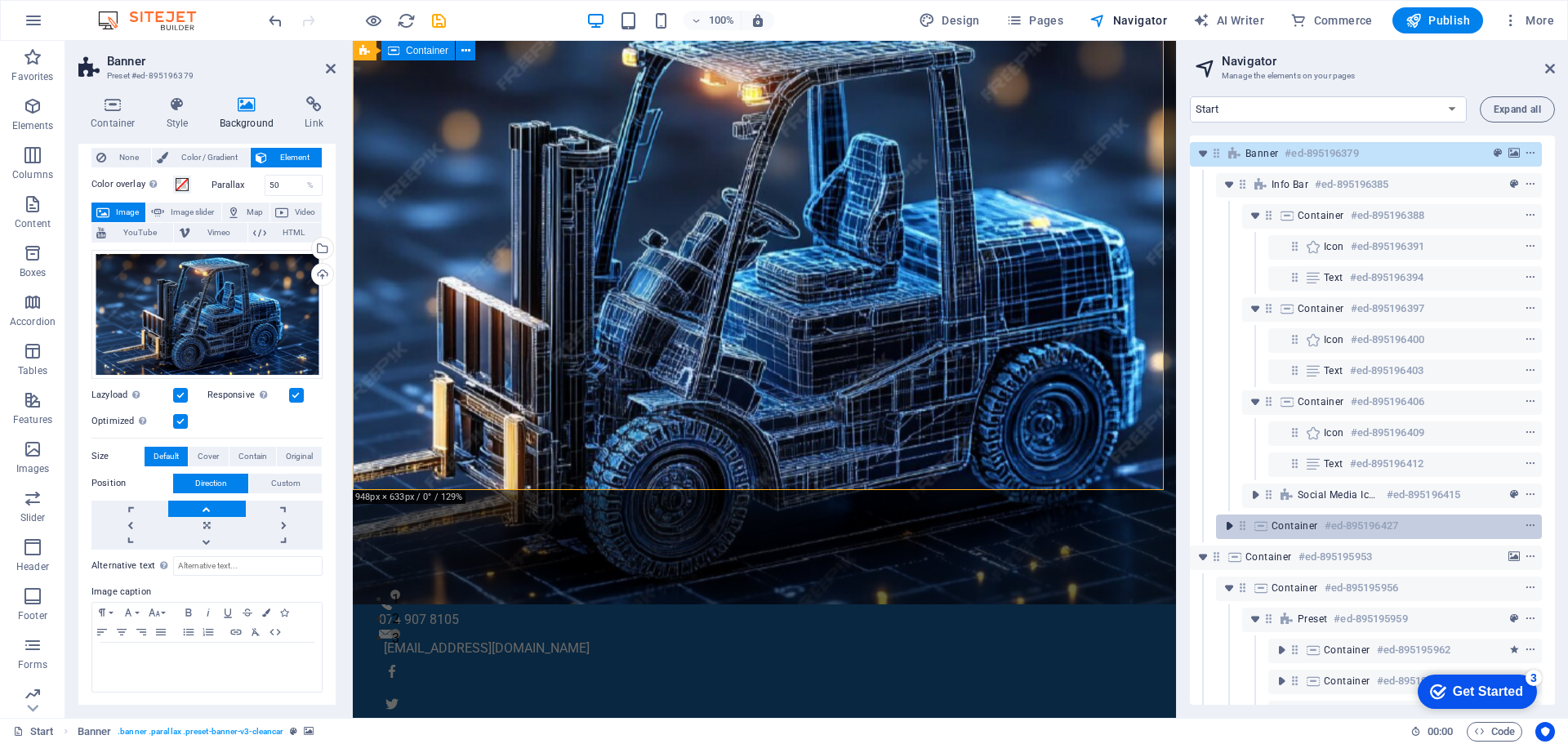
click at [1228, 527] on icon "toggle-expand" at bounding box center [1229, 525] width 17 height 17
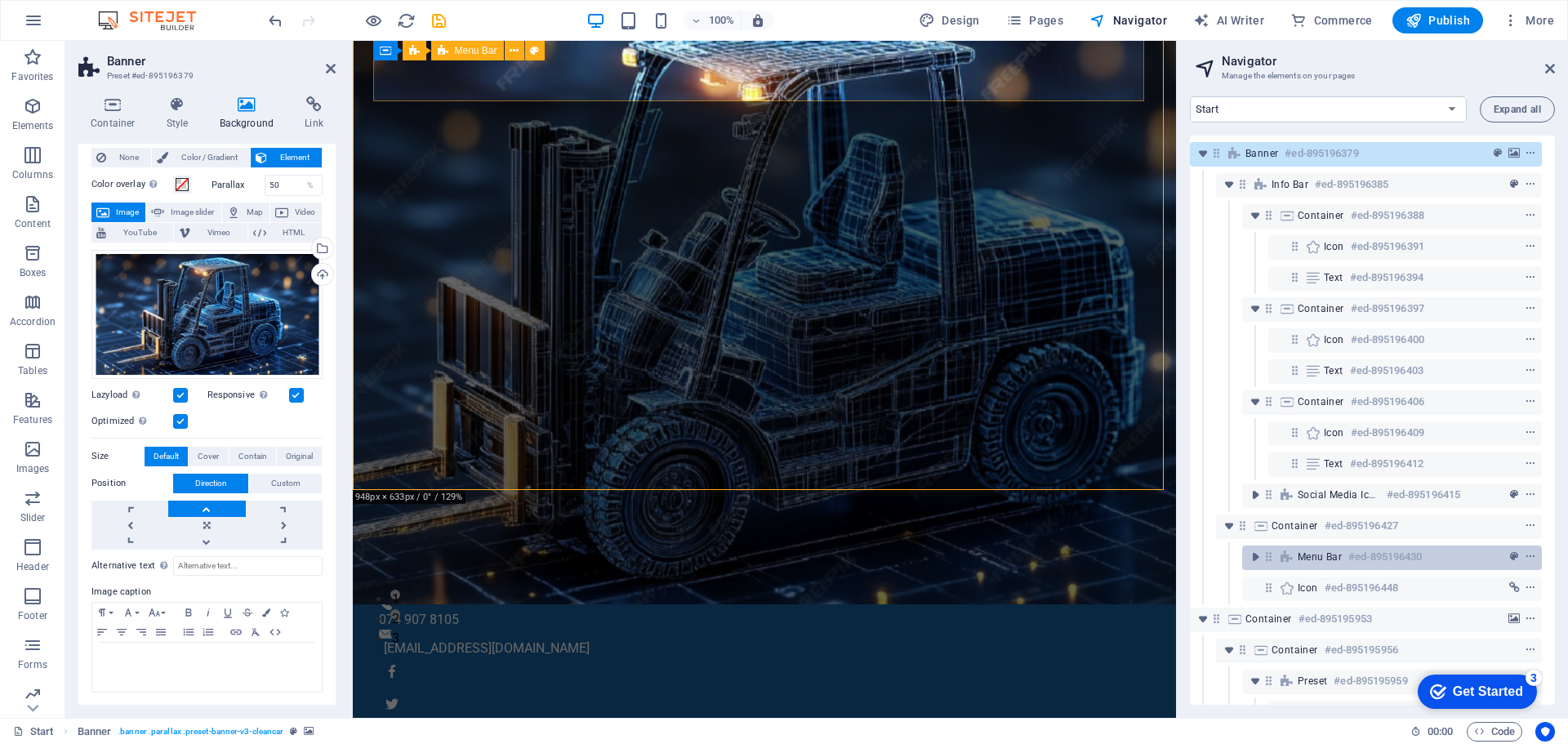
click at [1308, 556] on span "Menu Bar" at bounding box center [1319, 556] width 44 height 13
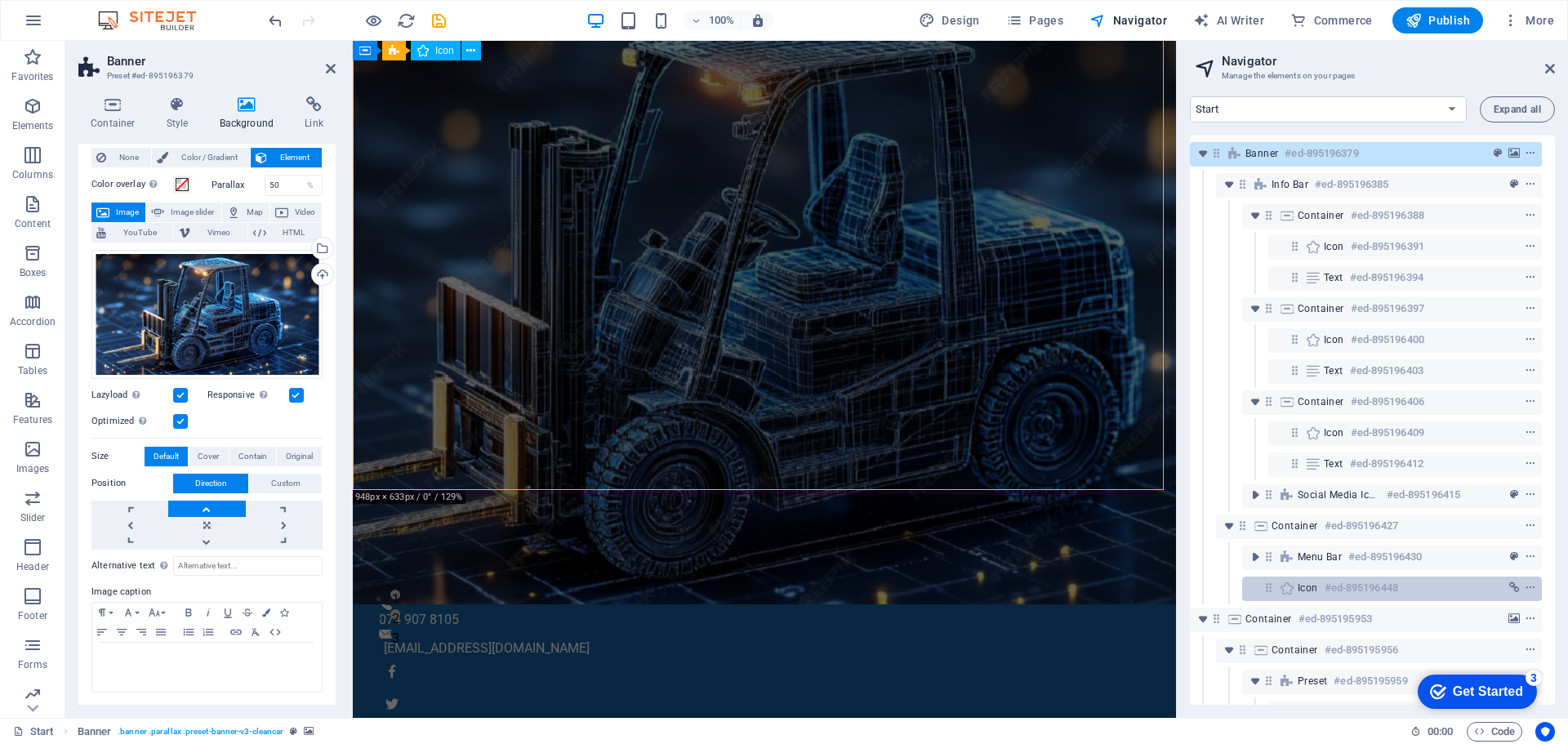
click at [1307, 587] on span "Icon" at bounding box center [1307, 587] width 20 height 13
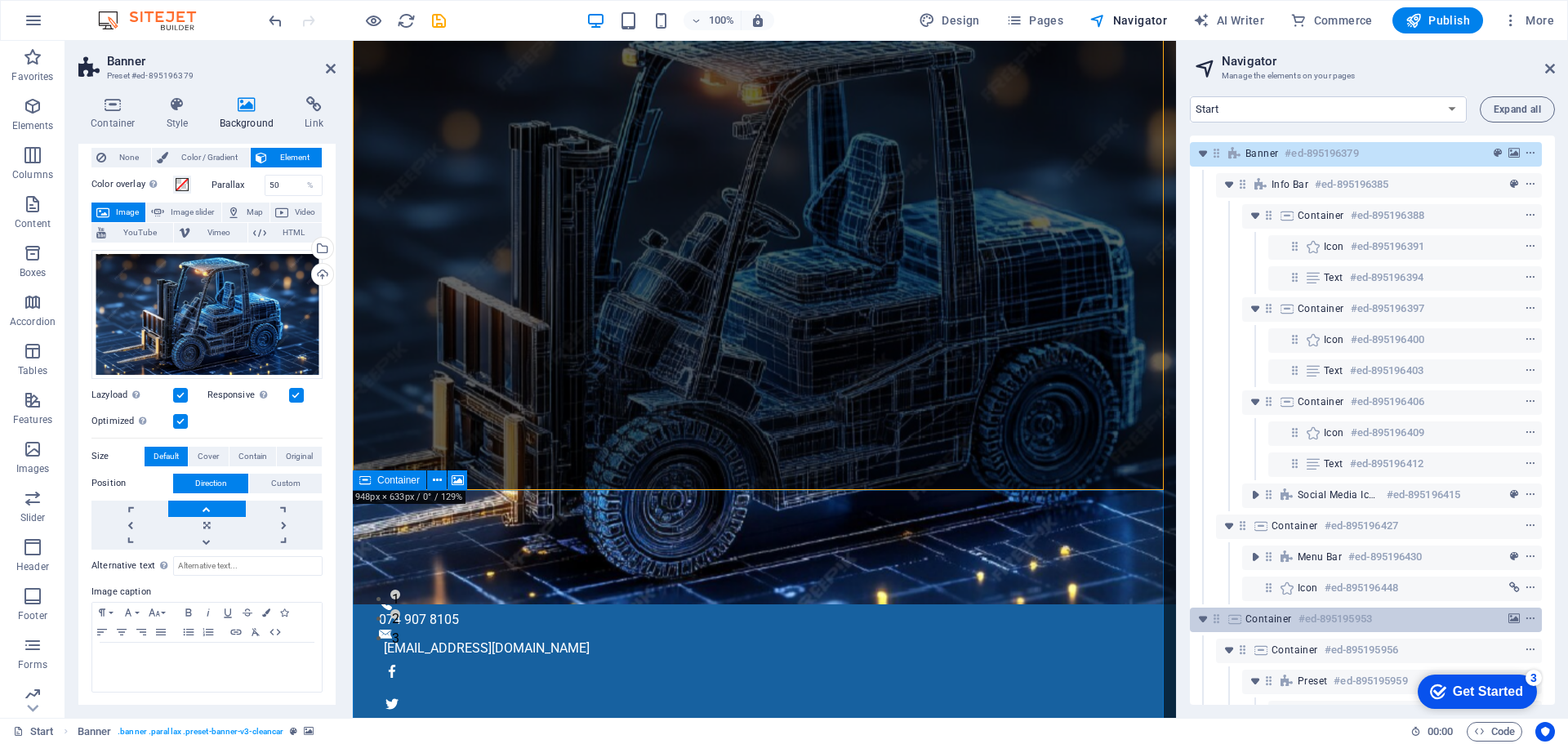
click at [1268, 620] on span "Container" at bounding box center [1268, 619] width 47 height 13
click at [1202, 618] on icon "toggle-expand" at bounding box center [1202, 619] width 17 height 17
click at [1209, 620] on icon "toggle-expand" at bounding box center [1209, 619] width 17 height 17
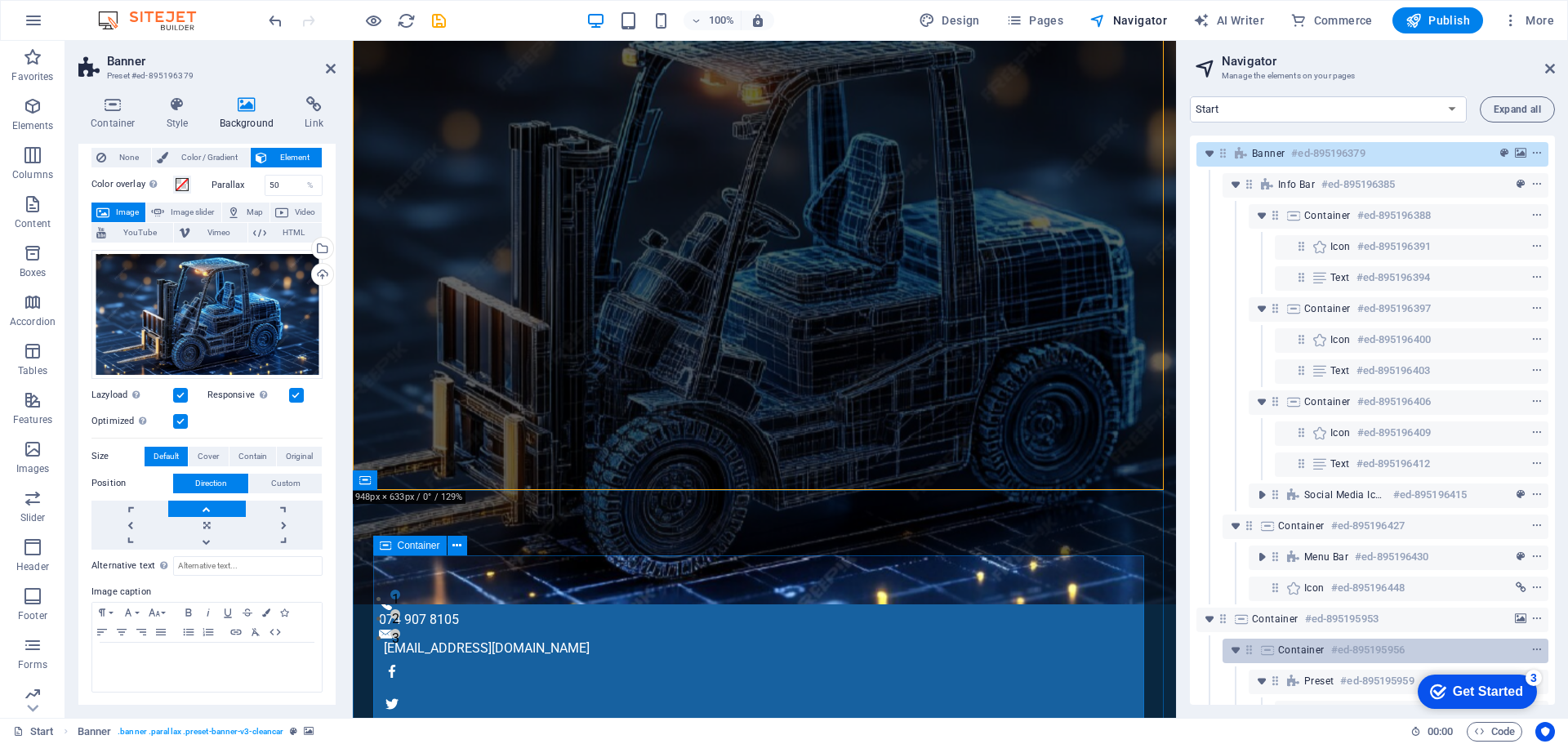
click at [1305, 649] on span "Container" at bounding box center [1301, 649] width 47 height 13
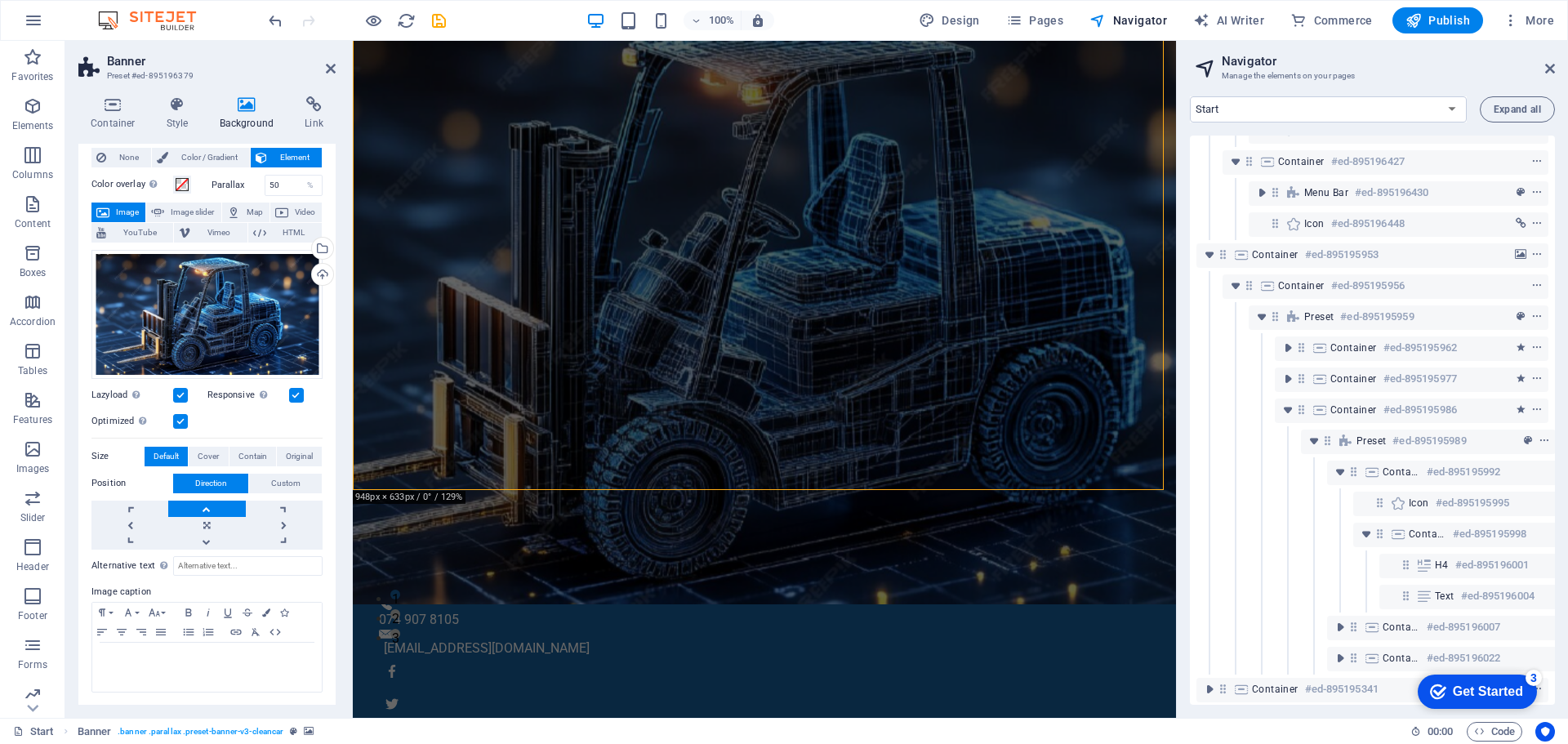
scroll to position [381, 0]
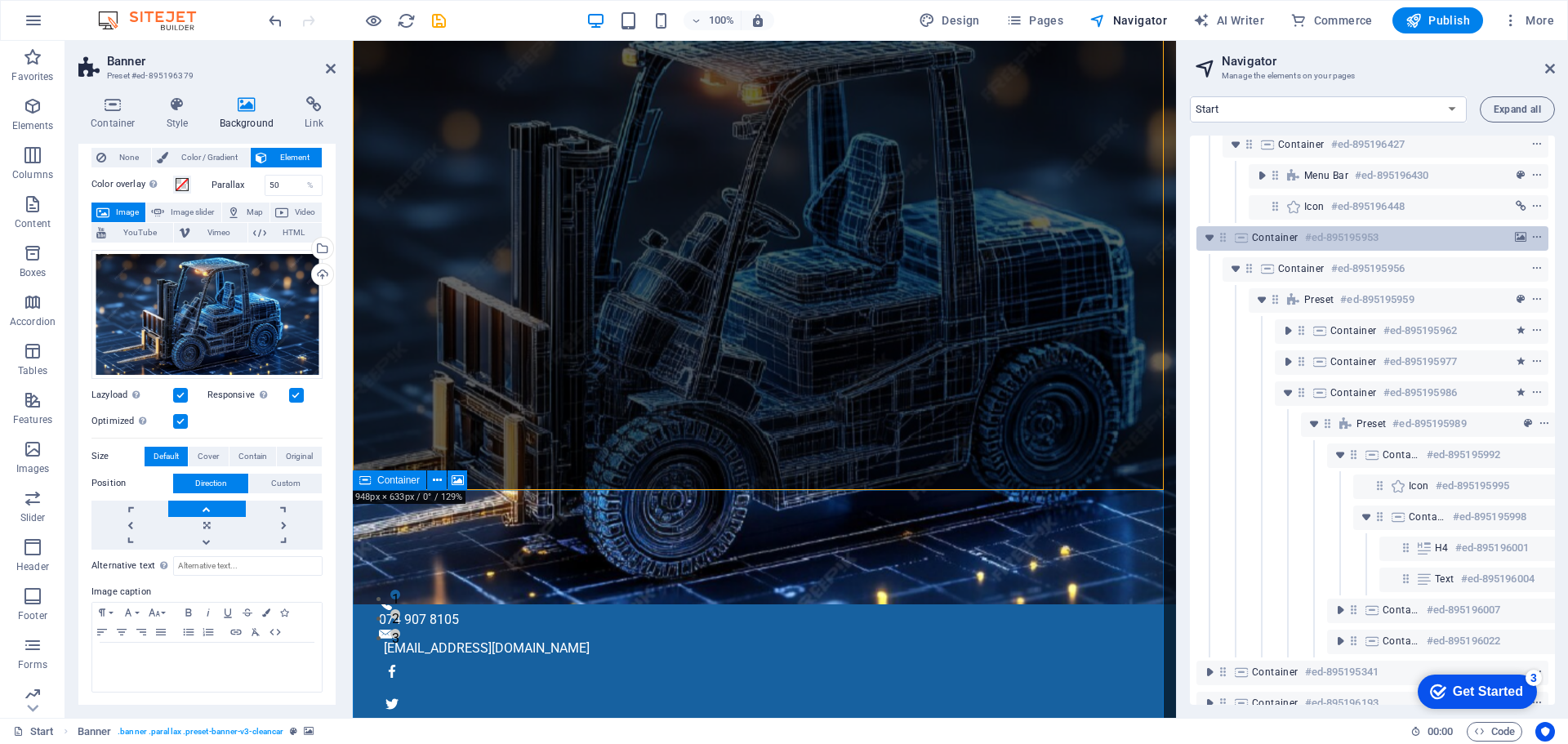
click at [1270, 232] on span "Container" at bounding box center [1275, 237] width 47 height 13
click at [1288, 235] on span "Container" at bounding box center [1275, 237] width 47 height 13
click at [1518, 236] on icon "background" at bounding box center [1520, 237] width 12 height 12
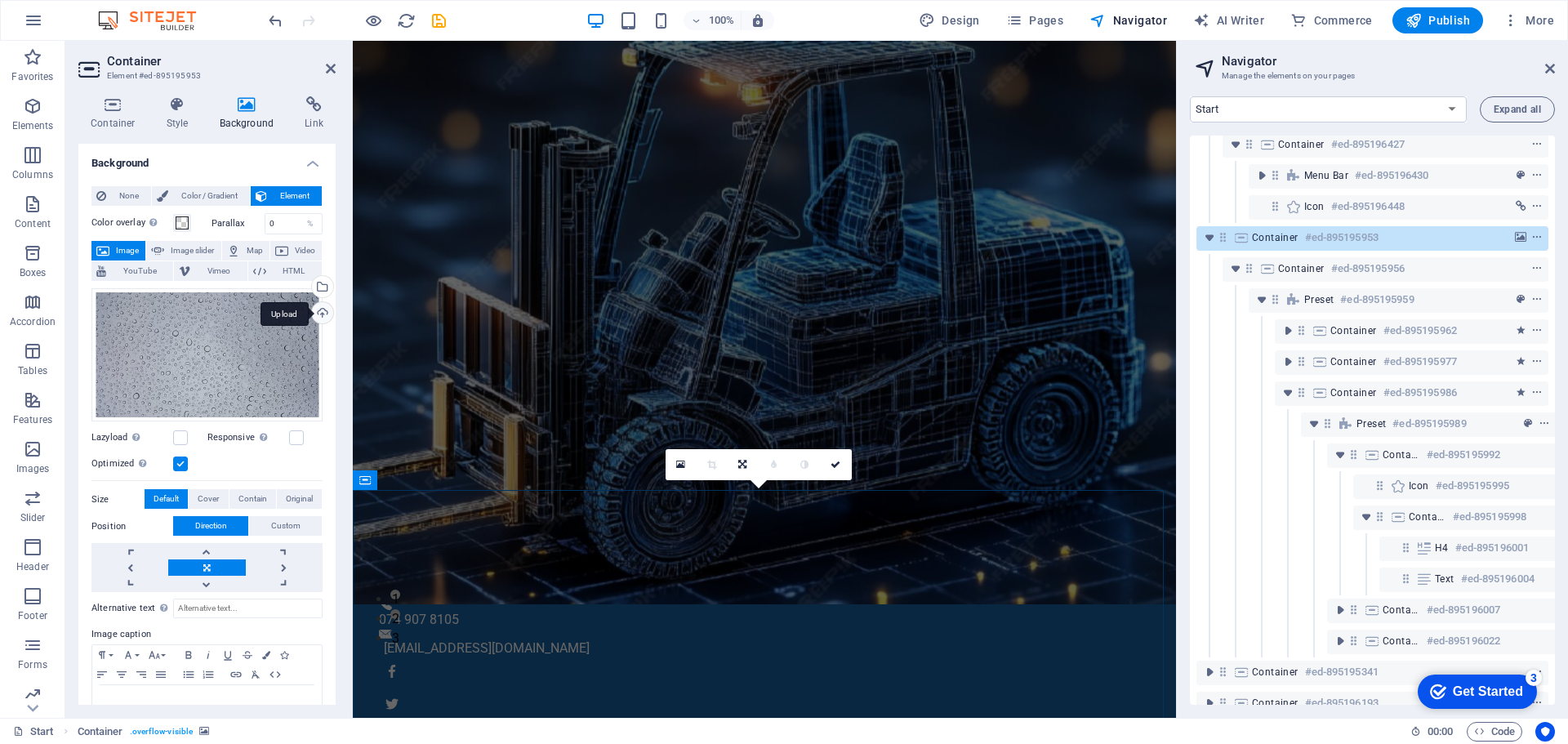
click at [320, 312] on div "Upload" at bounding box center [320, 314] width 24 height 24
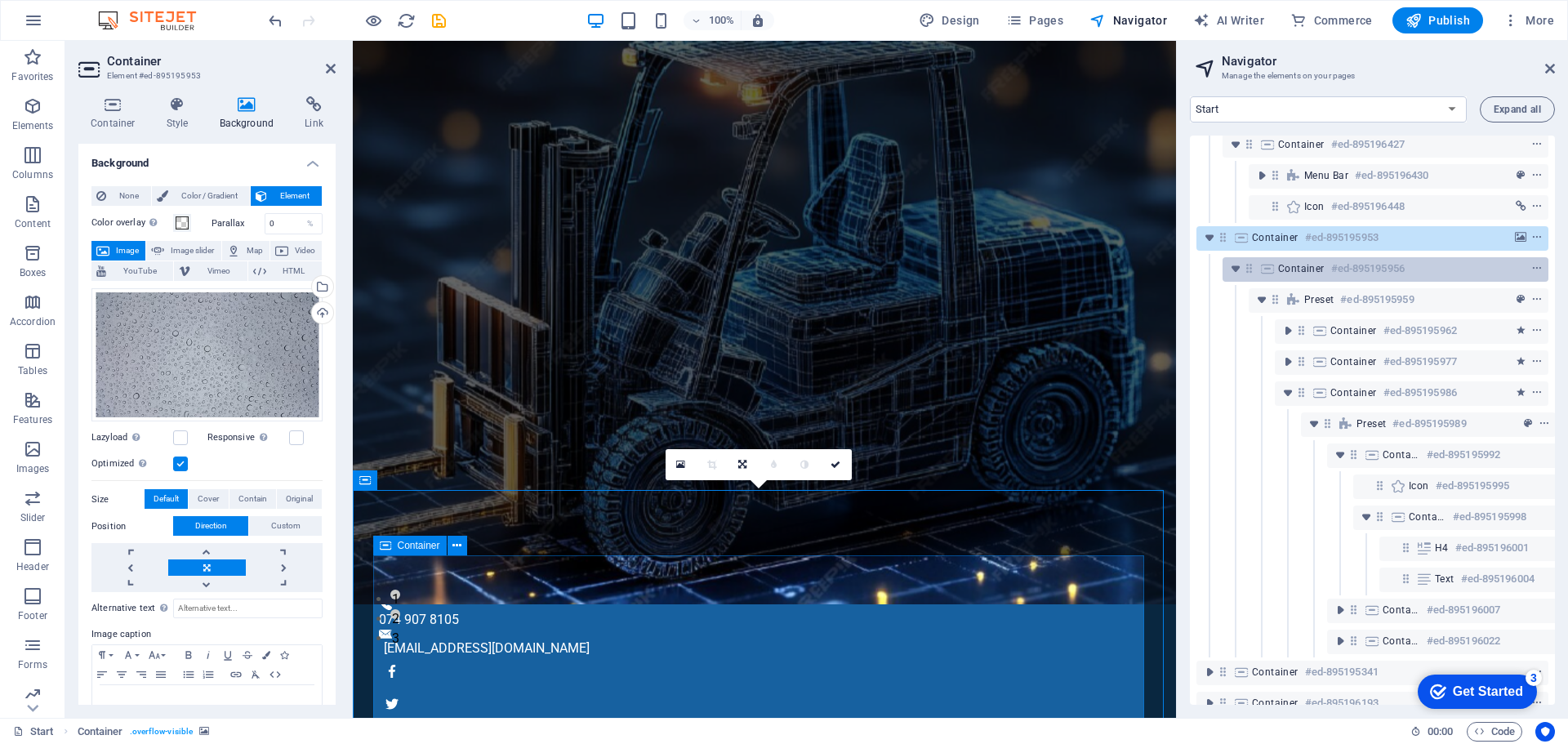
click at [1304, 268] on span "Container" at bounding box center [1301, 267] width 47 height 13
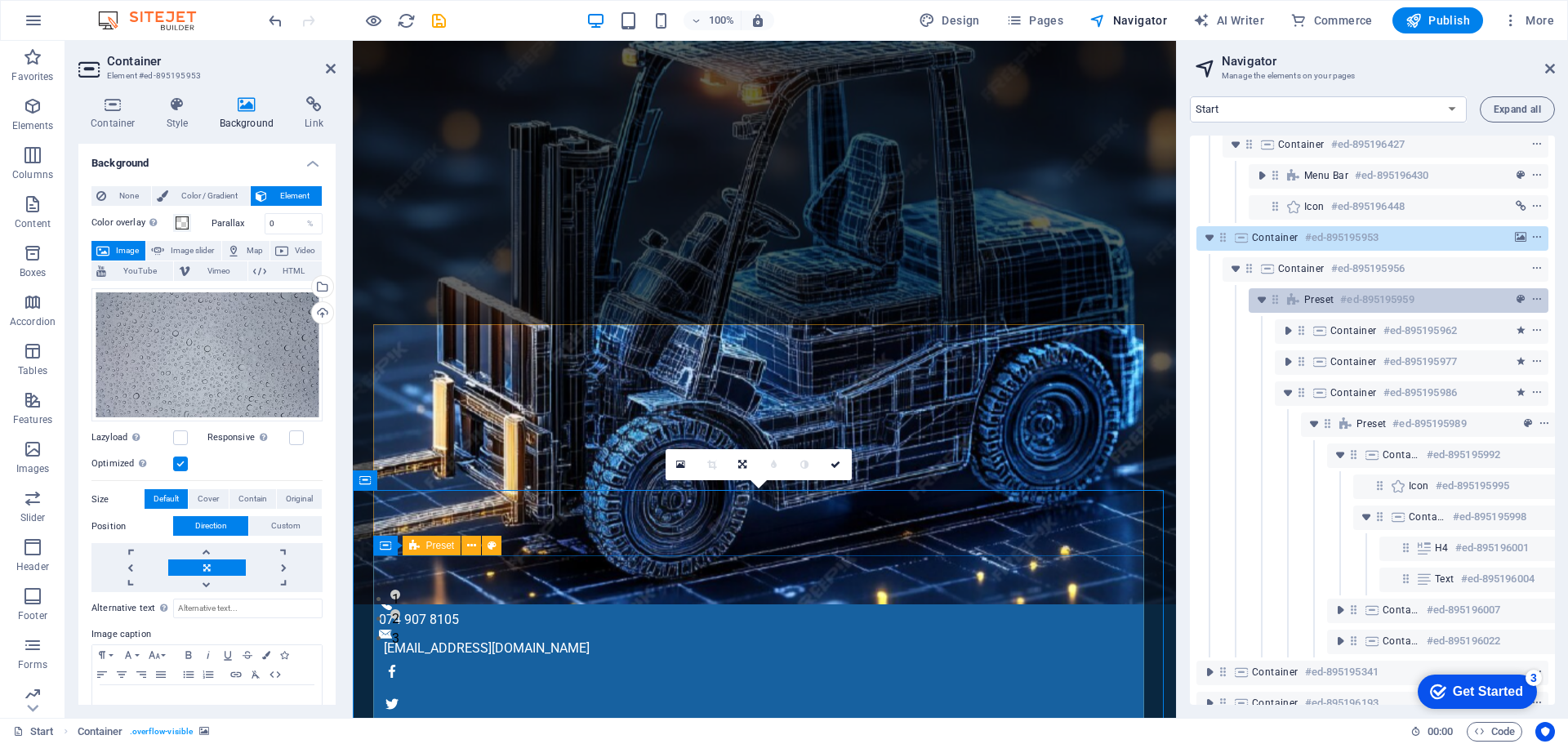
click at [1317, 302] on span "Preset" at bounding box center [1318, 299] width 29 height 13
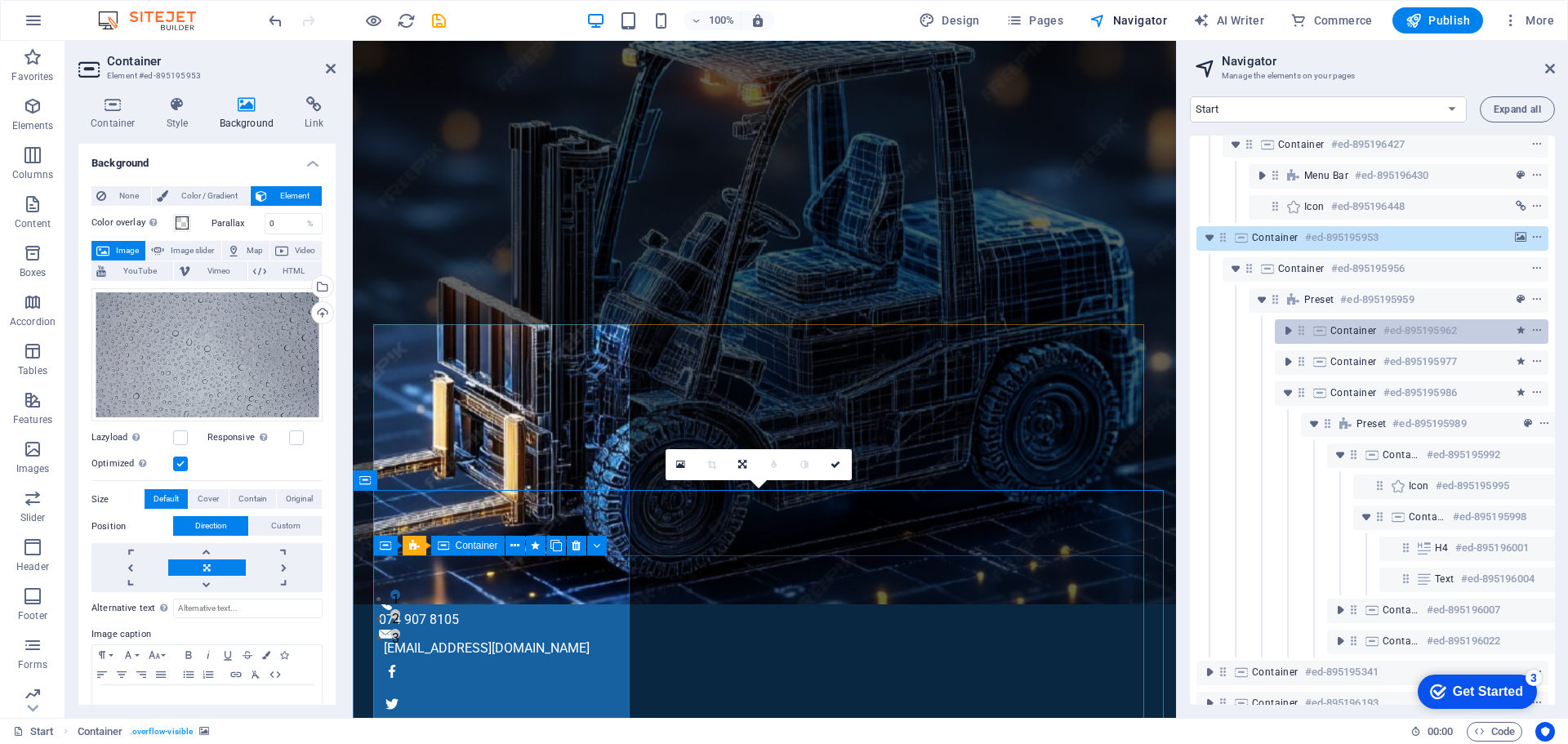
click at [1333, 330] on span "Container" at bounding box center [1353, 330] width 47 height 13
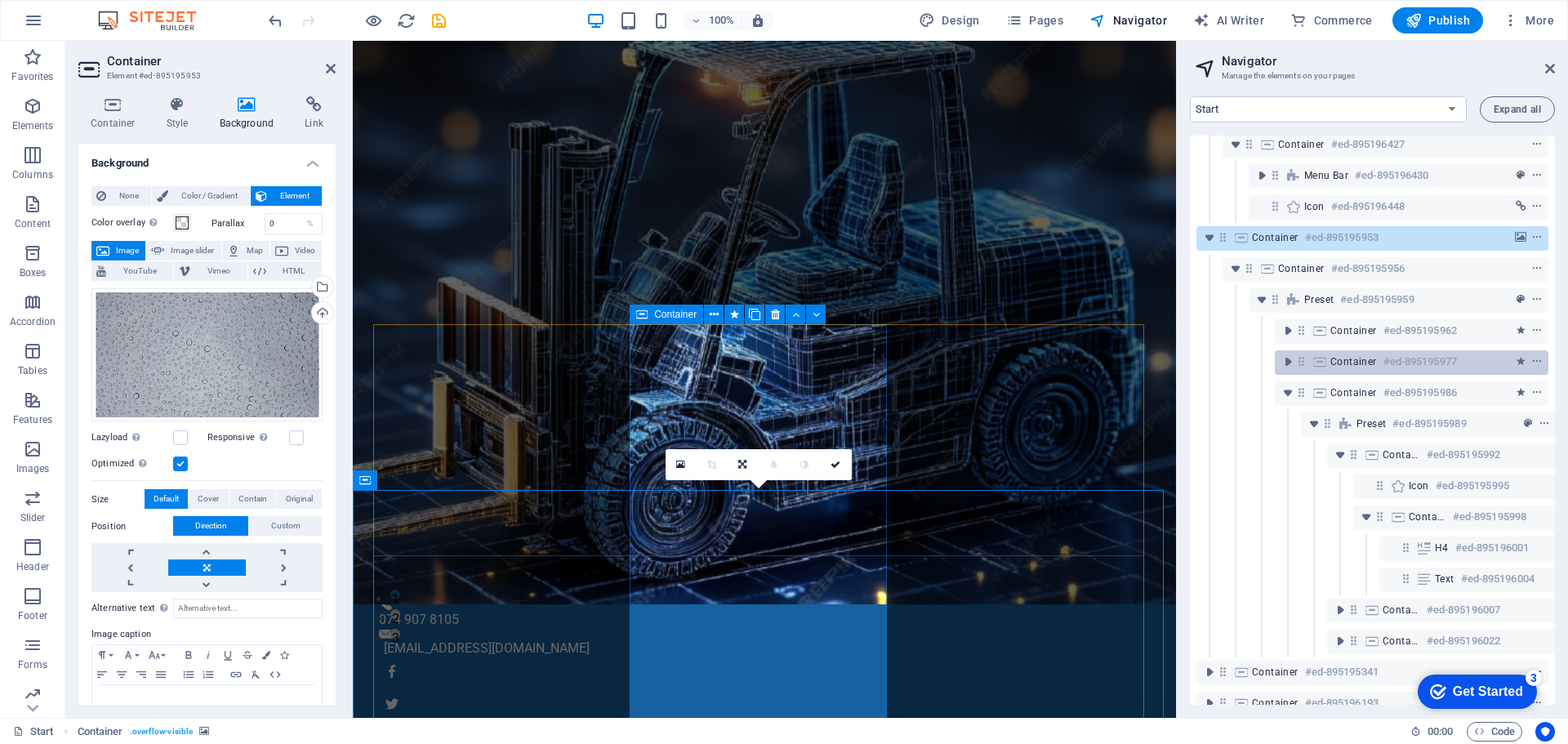
click at [1333, 360] on span "Container" at bounding box center [1353, 361] width 47 height 13
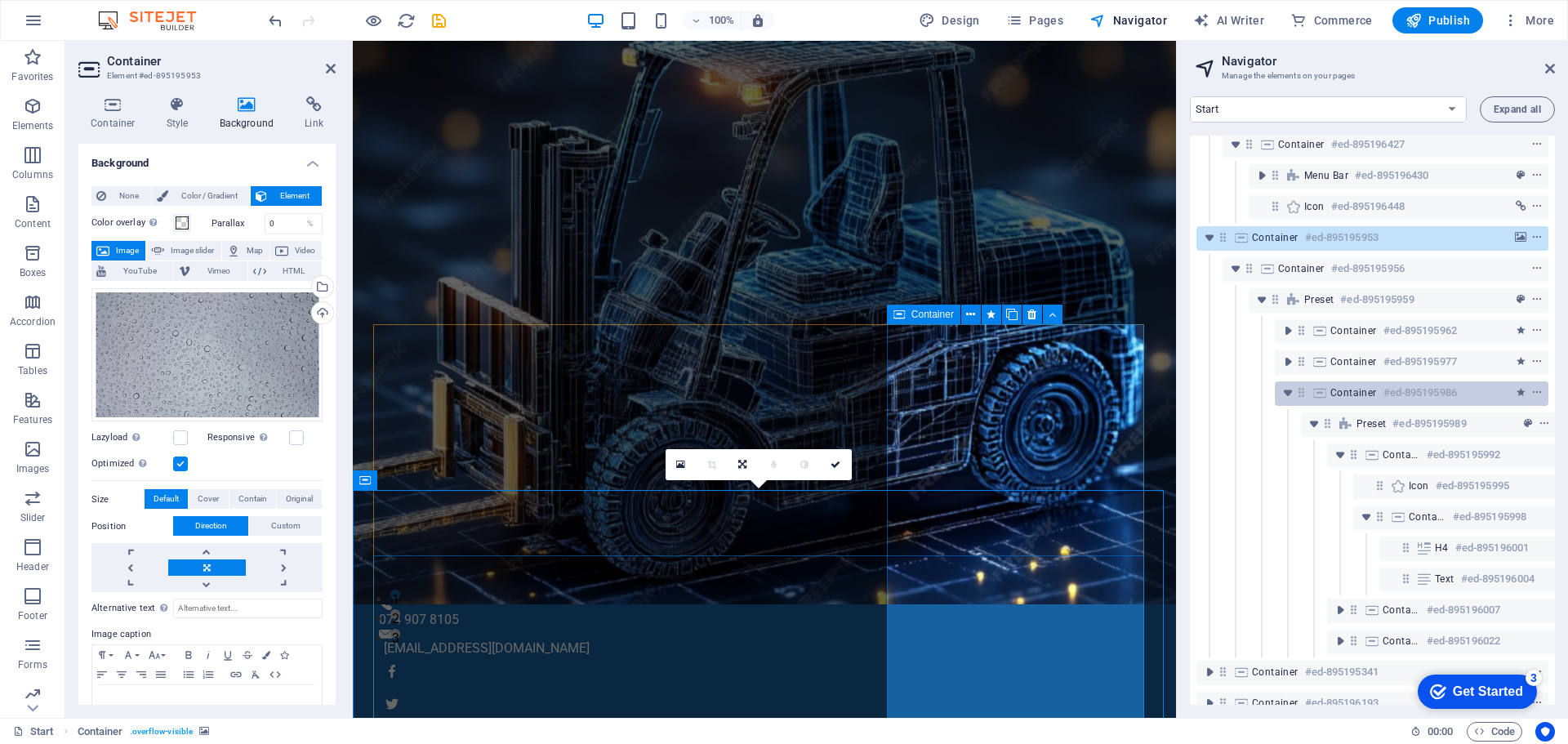
click at [1343, 401] on div "Container #ed-895195986" at bounding box center [1398, 393] width 136 height 19
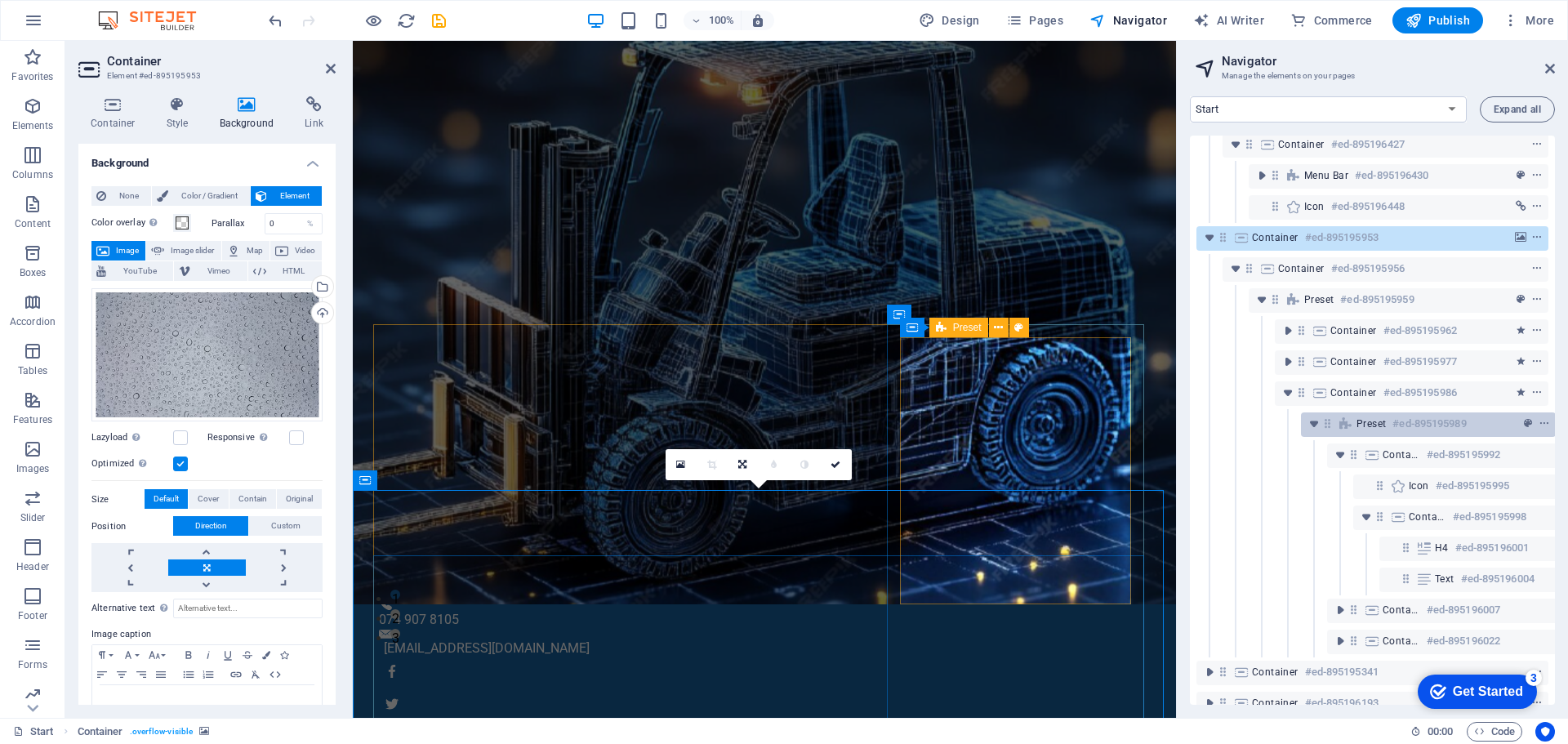
click at [1360, 428] on span "Preset" at bounding box center [1371, 423] width 29 height 13
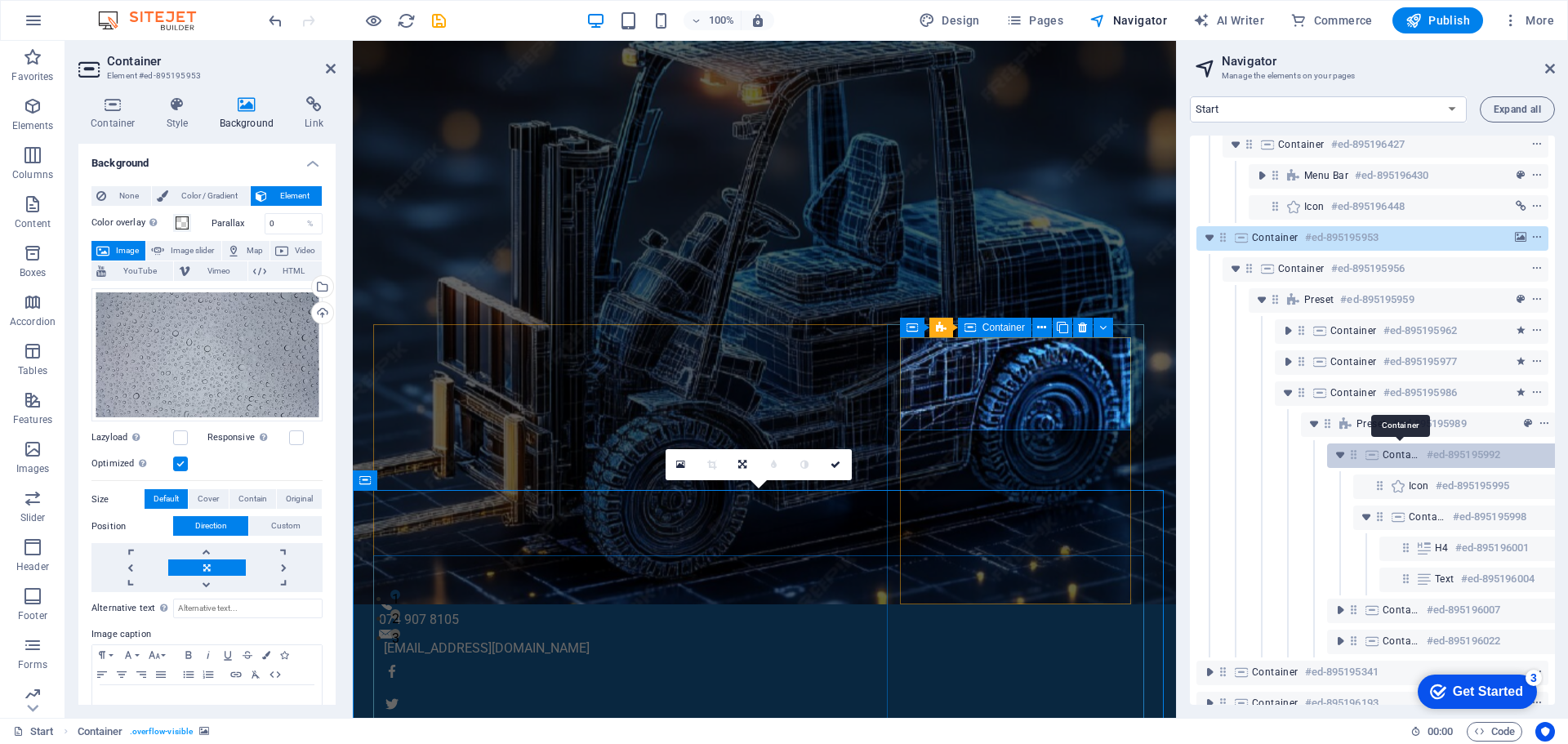
click at [1392, 458] on span "Container" at bounding box center [1401, 454] width 38 height 13
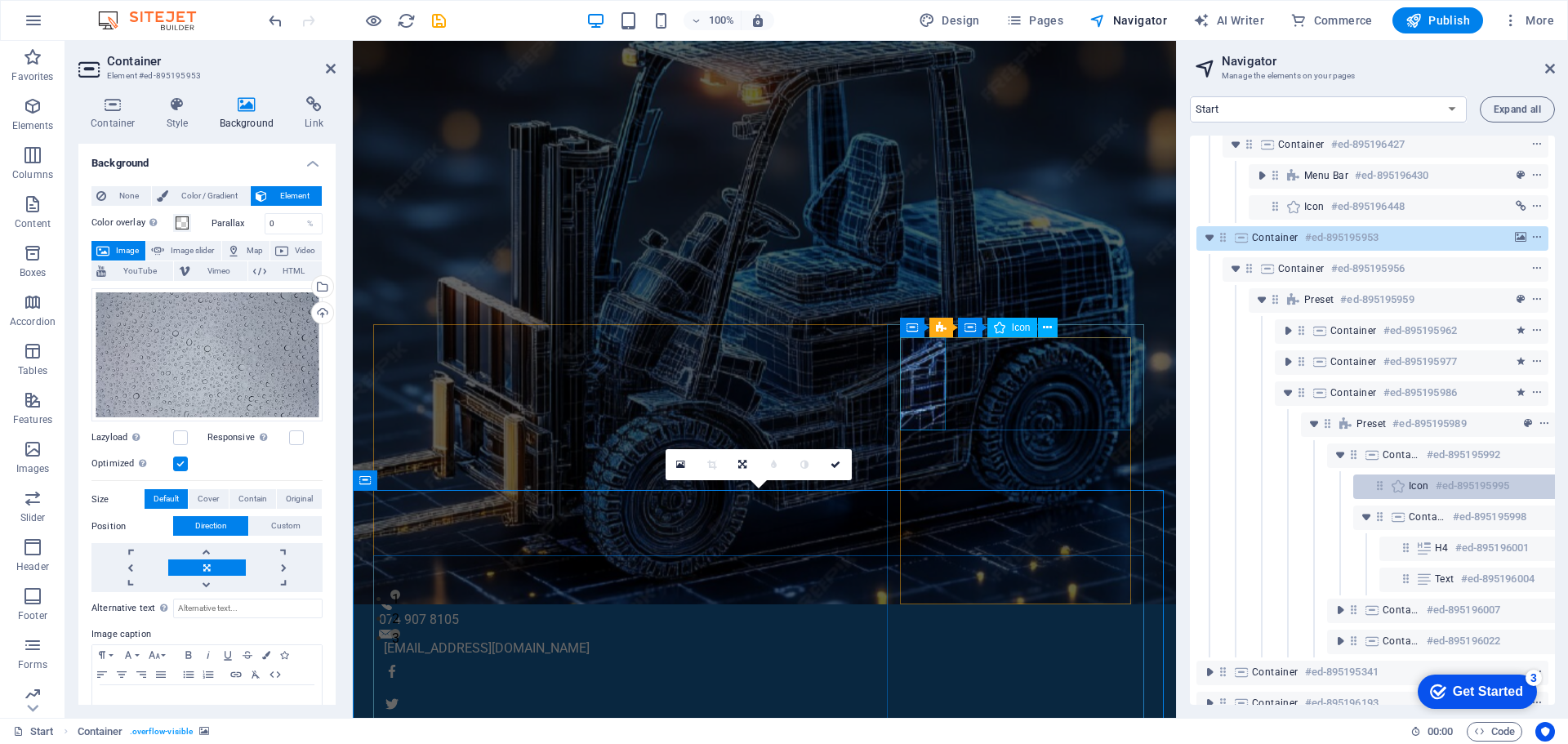
click at [1406, 488] on icon at bounding box center [1398, 485] width 18 height 13
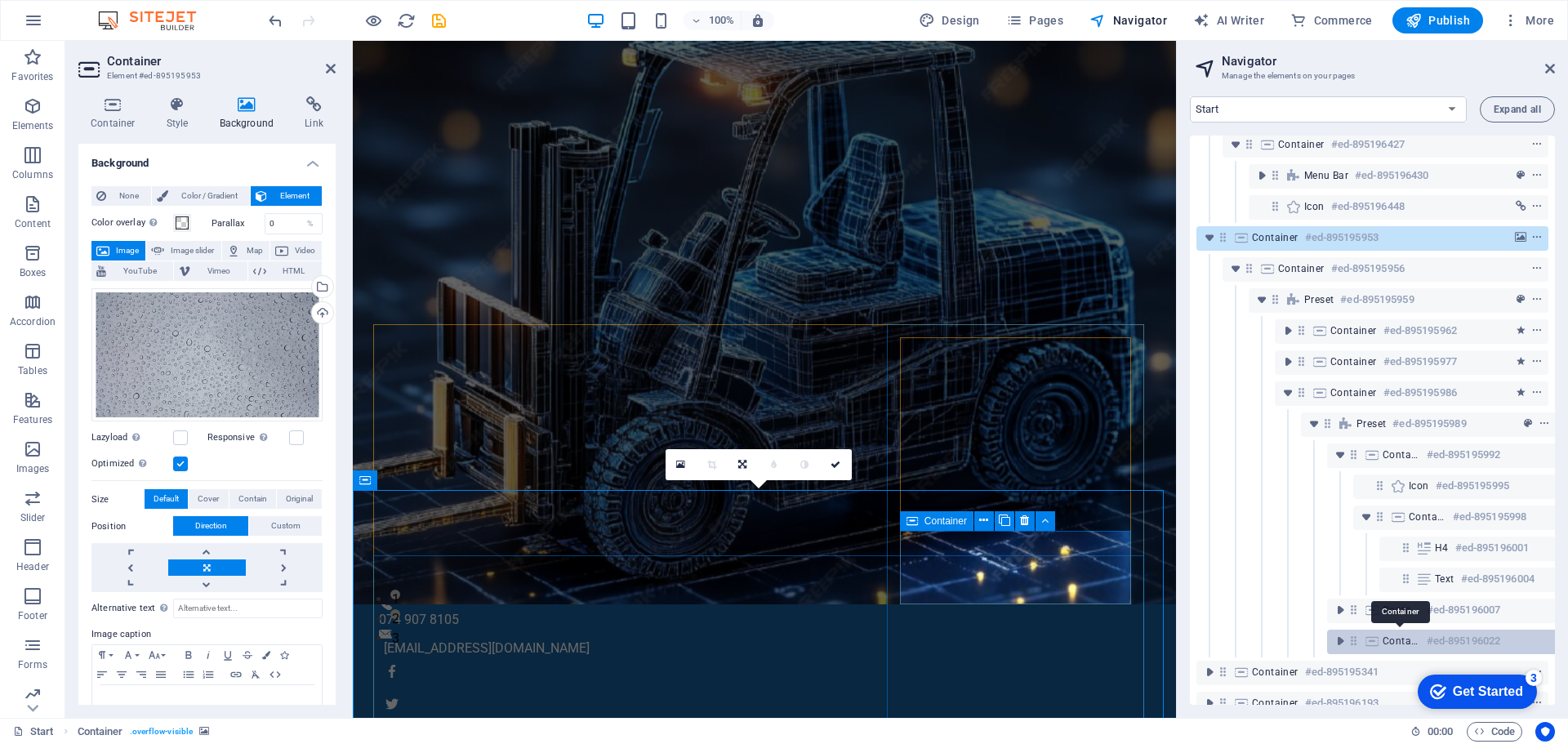
click at [1386, 641] on span "Container" at bounding box center [1401, 640] width 38 height 13
click at [1336, 643] on icon "toggle-expand" at bounding box center [1339, 641] width 17 height 17
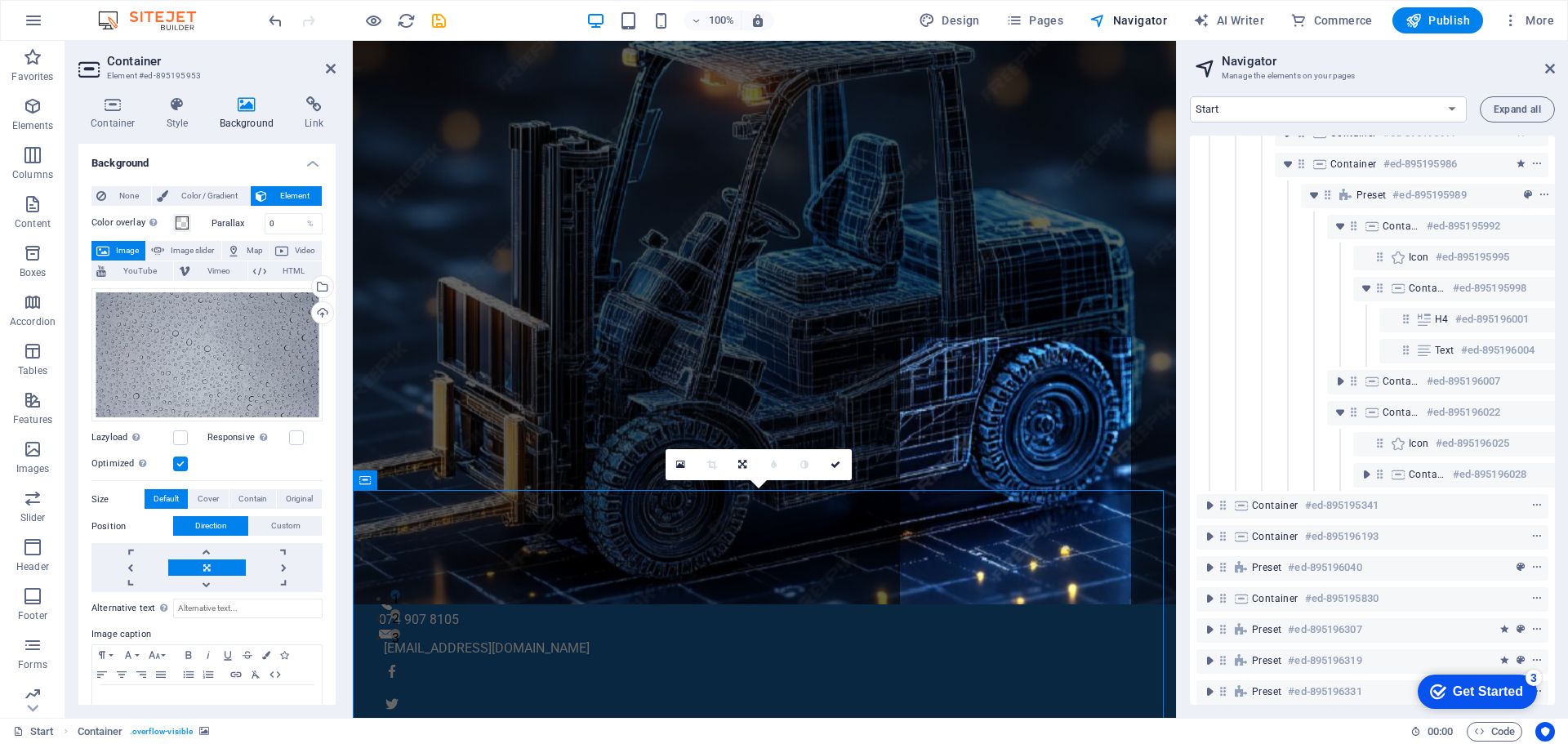
scroll to position [638, 0]
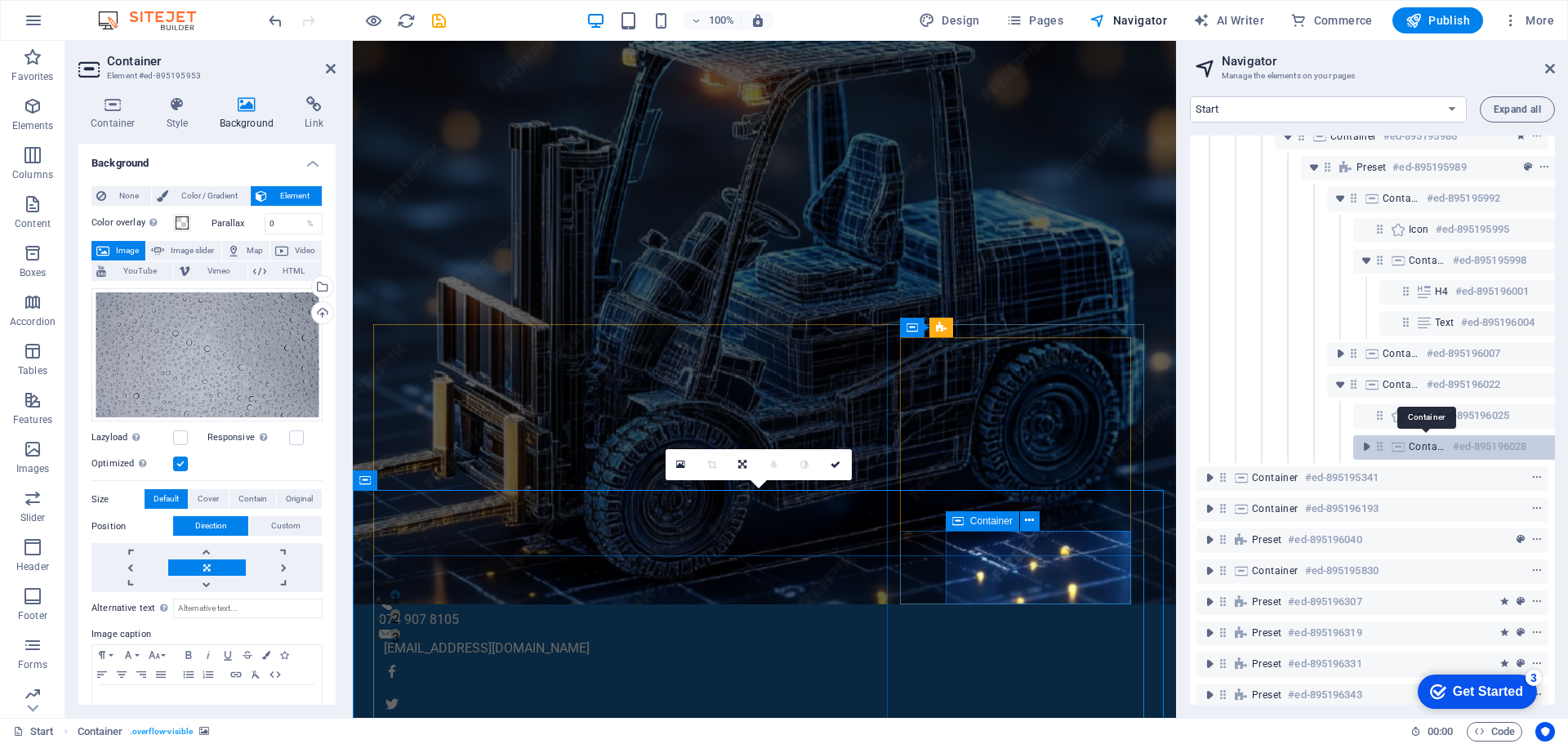
click at [1413, 450] on span "Container" at bounding box center [1427, 445] width 38 height 13
click at [1365, 446] on icon "toggle-expand" at bounding box center [1366, 446] width 17 height 17
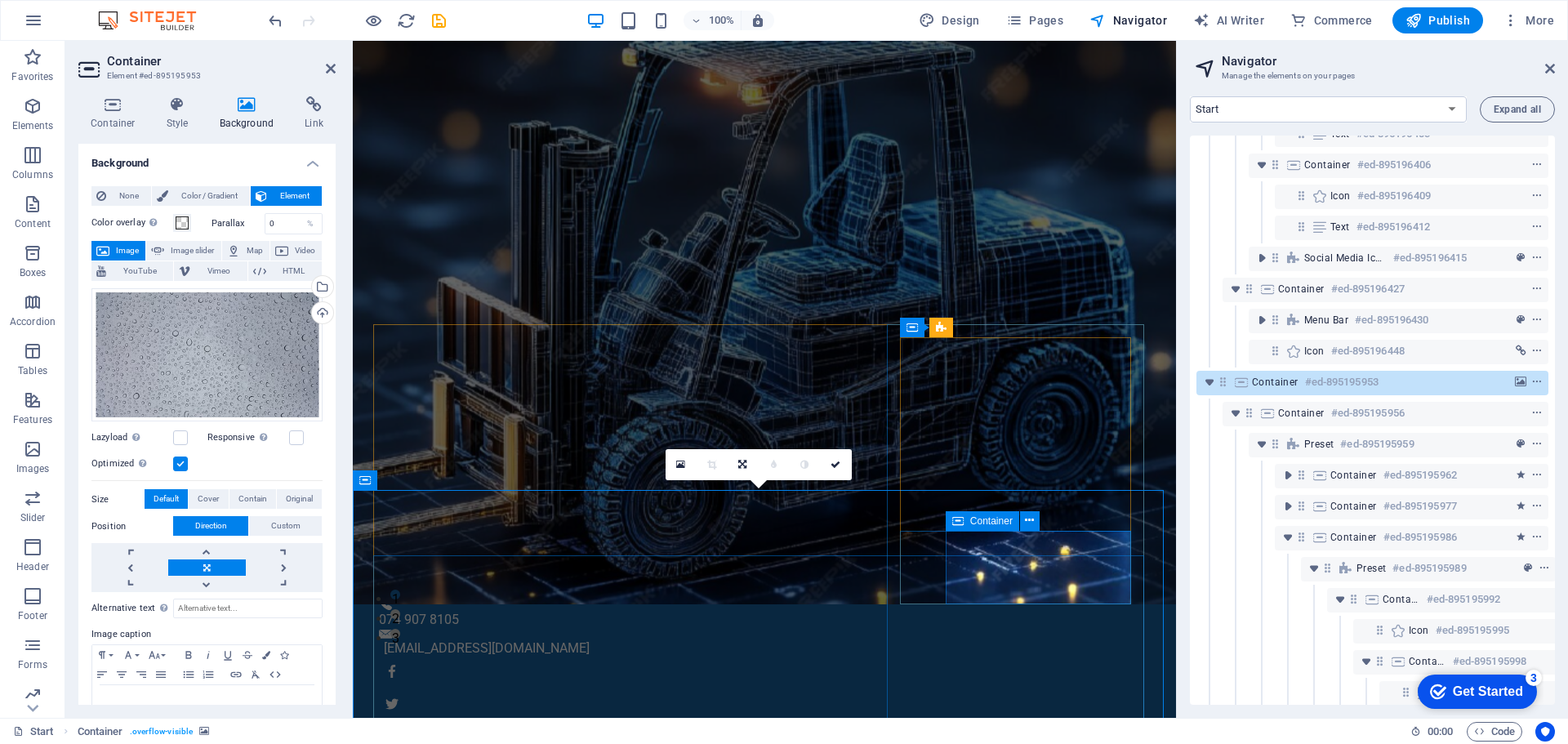
scroll to position [206, 0]
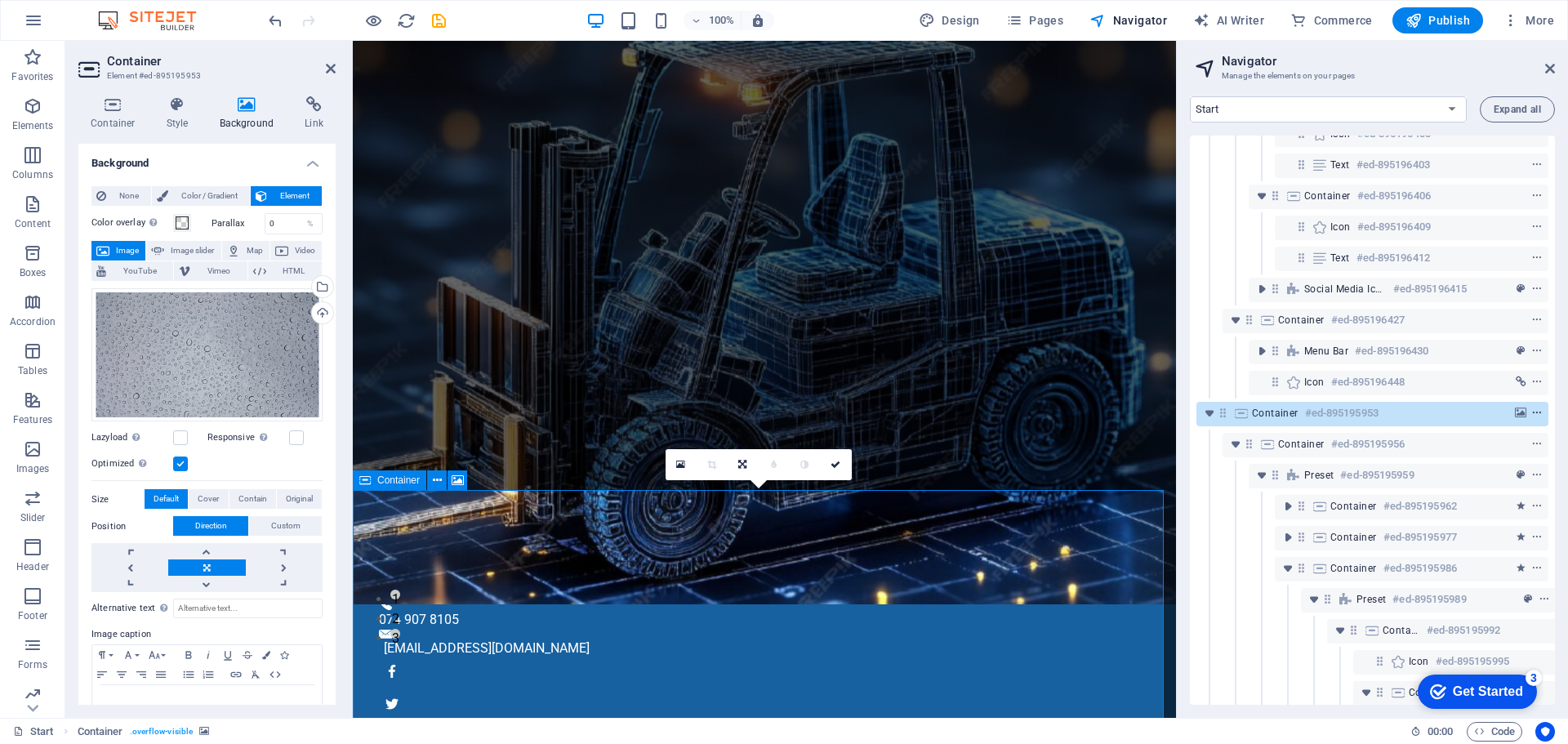
click at [1535, 413] on icon "context-menu" at bounding box center [1537, 413] width 12 height 12
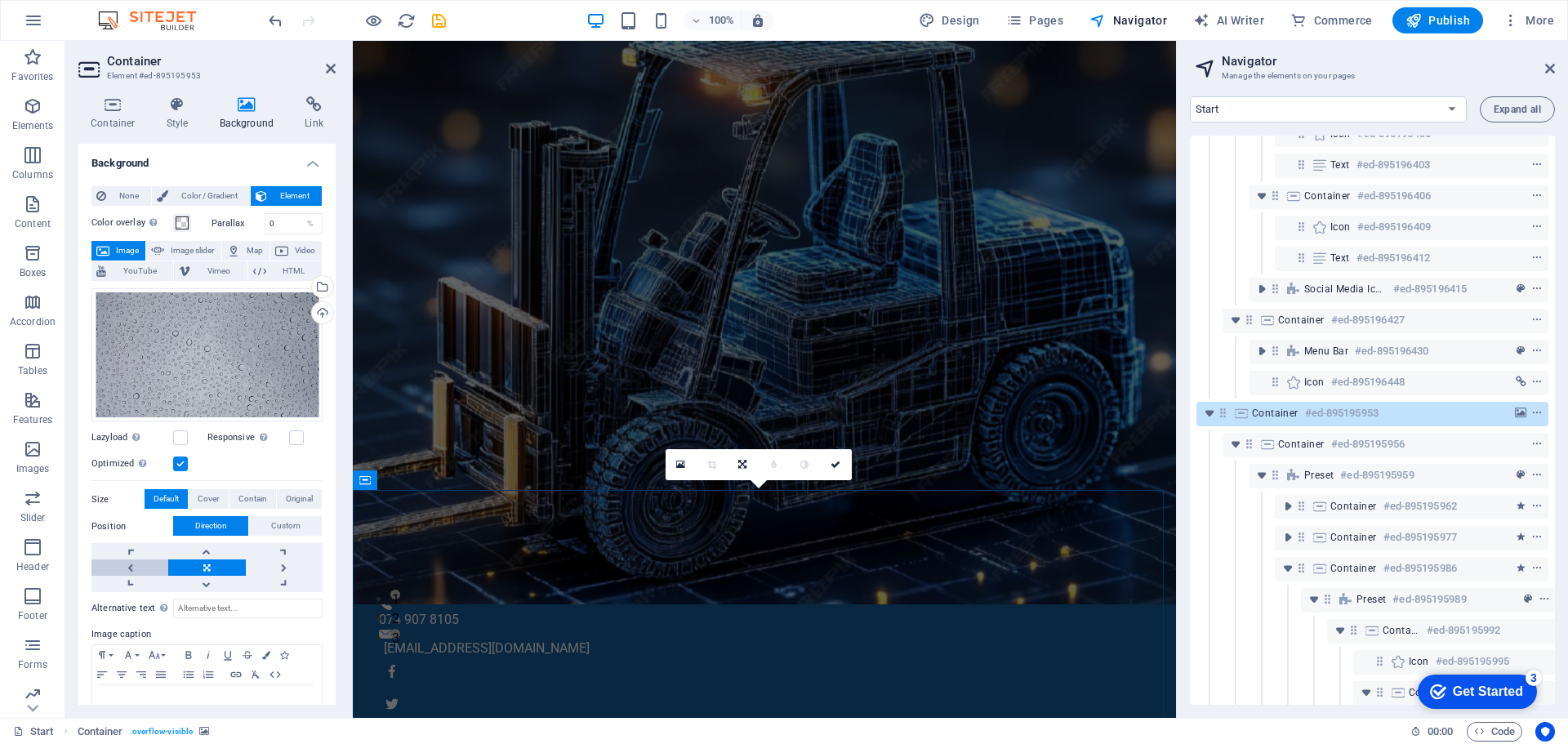
click at [128, 564] on link at bounding box center [129, 567] width 77 height 17
click at [284, 561] on link at bounding box center [284, 567] width 77 height 17
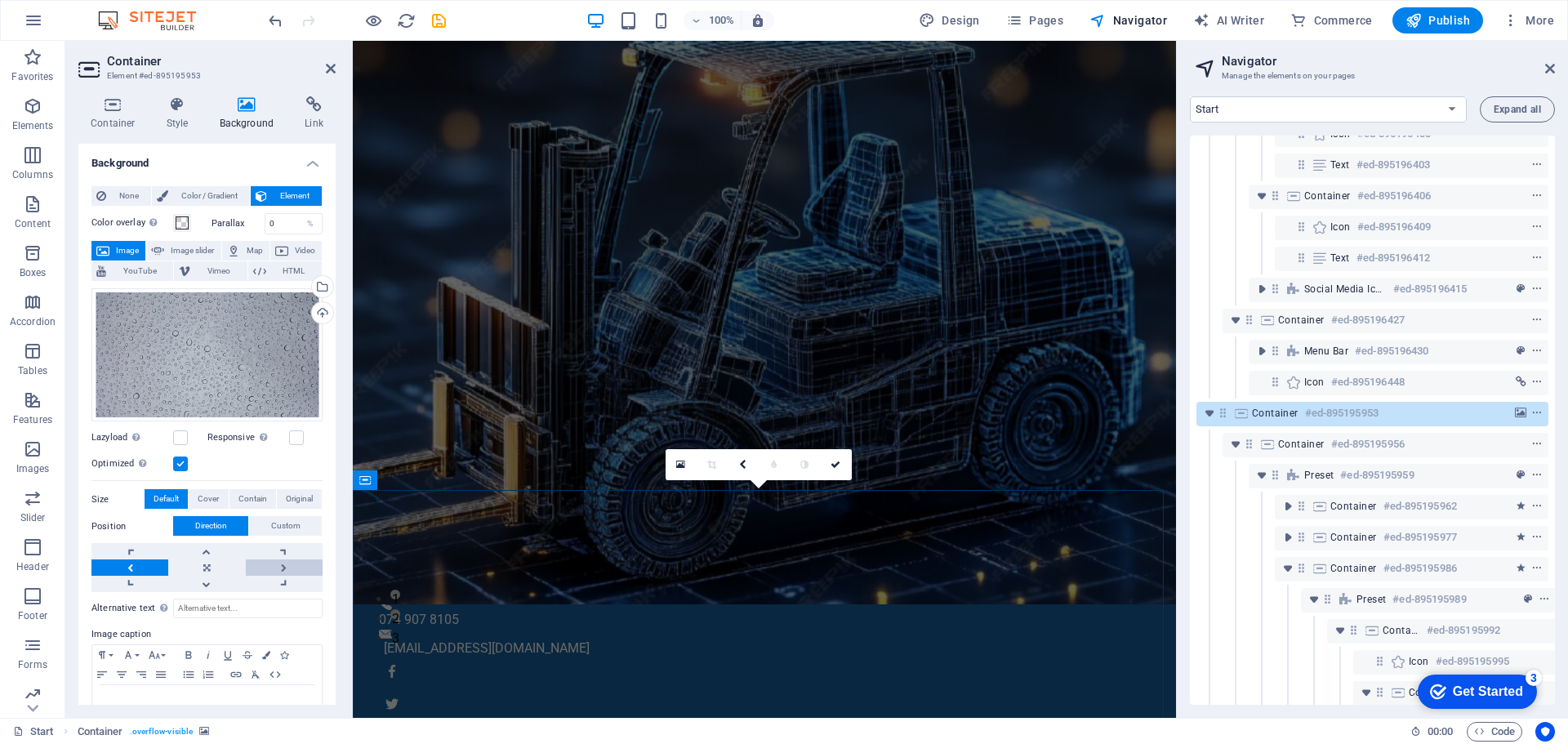
click at [284, 561] on link at bounding box center [284, 567] width 77 height 17
click at [175, 252] on span "Image slider" at bounding box center [193, 251] width 47 height 19
select select "ms"
select select "s"
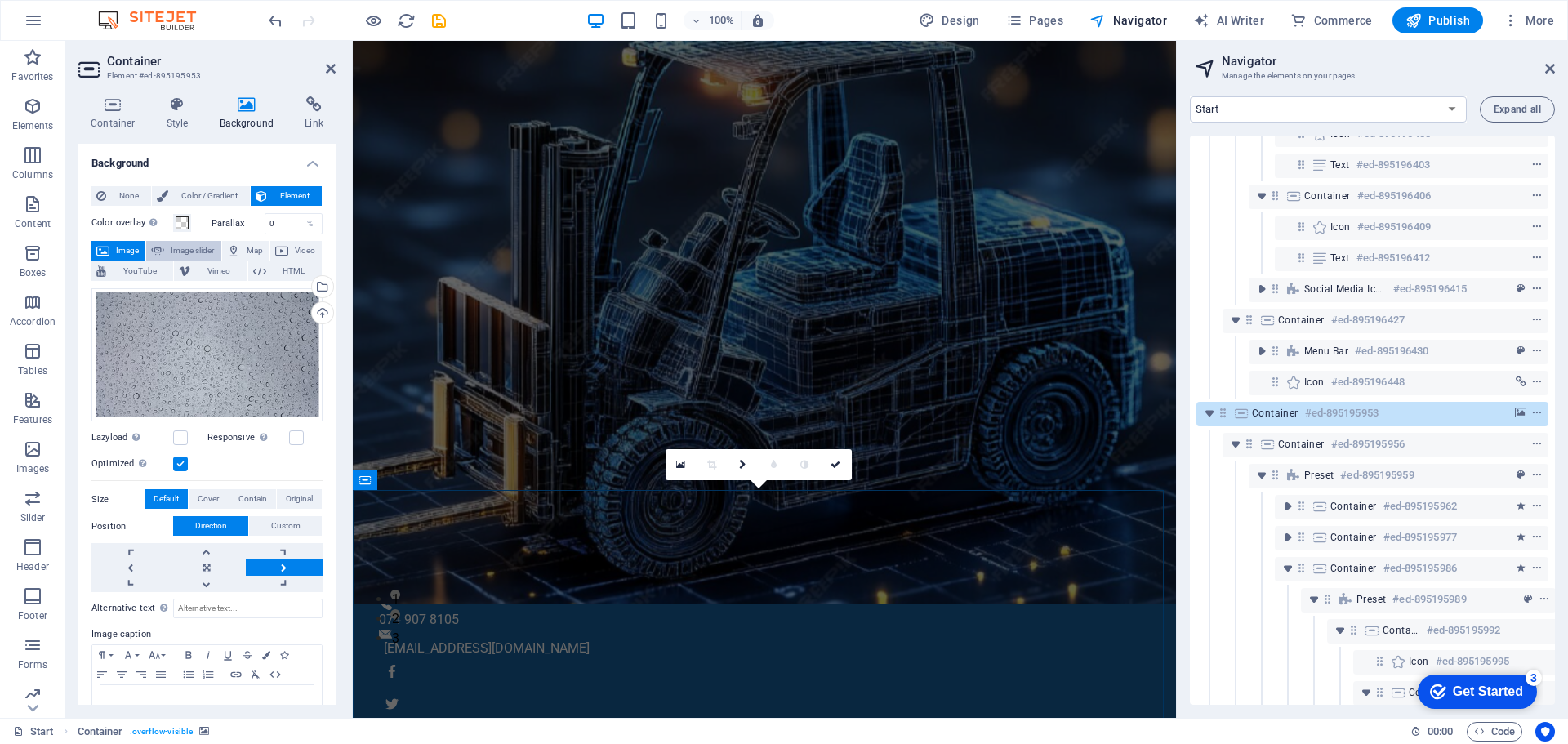
select select "progressive"
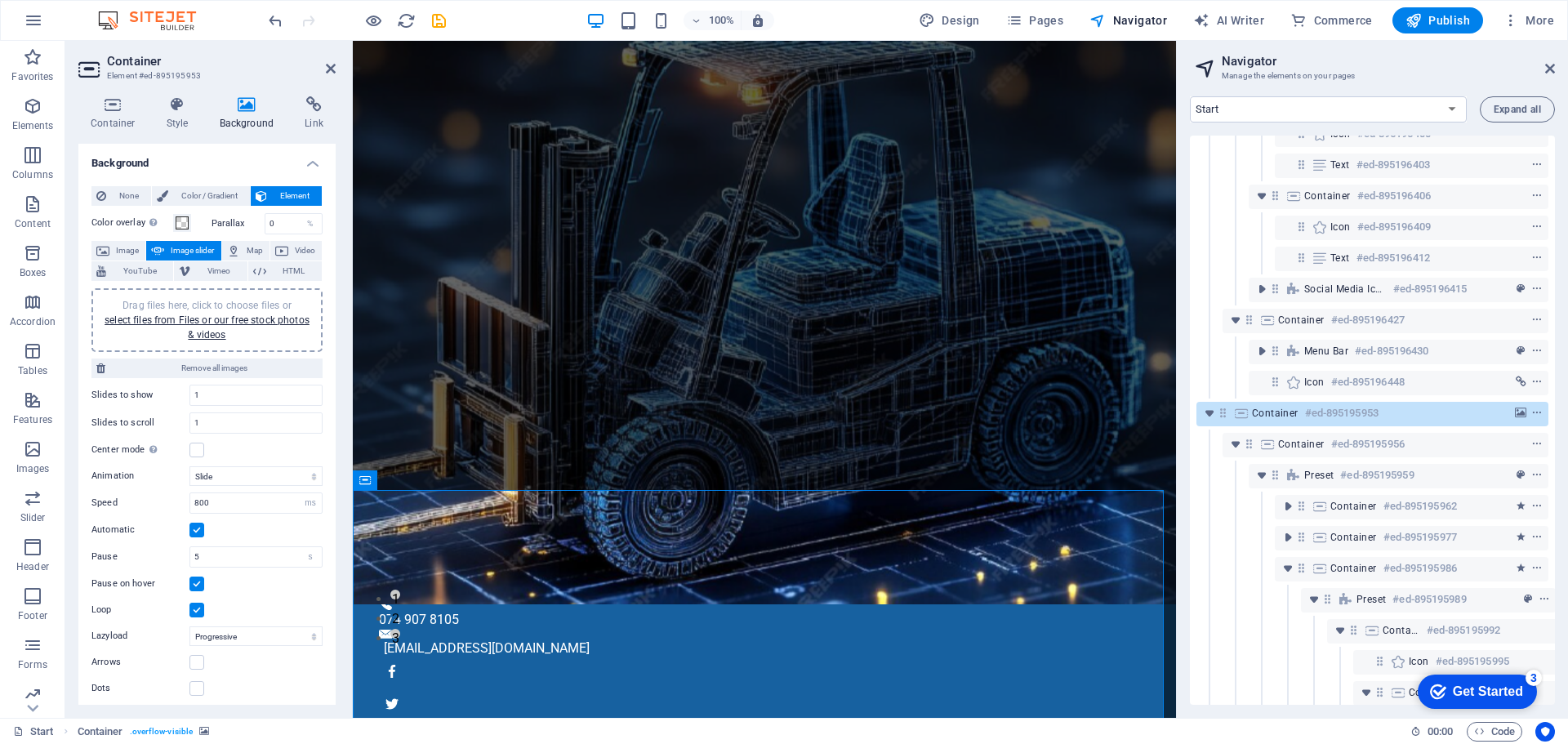
click at [226, 225] on label "Parallax" at bounding box center [237, 223] width 53 height 9
click at [175, 110] on icon at bounding box center [178, 104] width 47 height 17
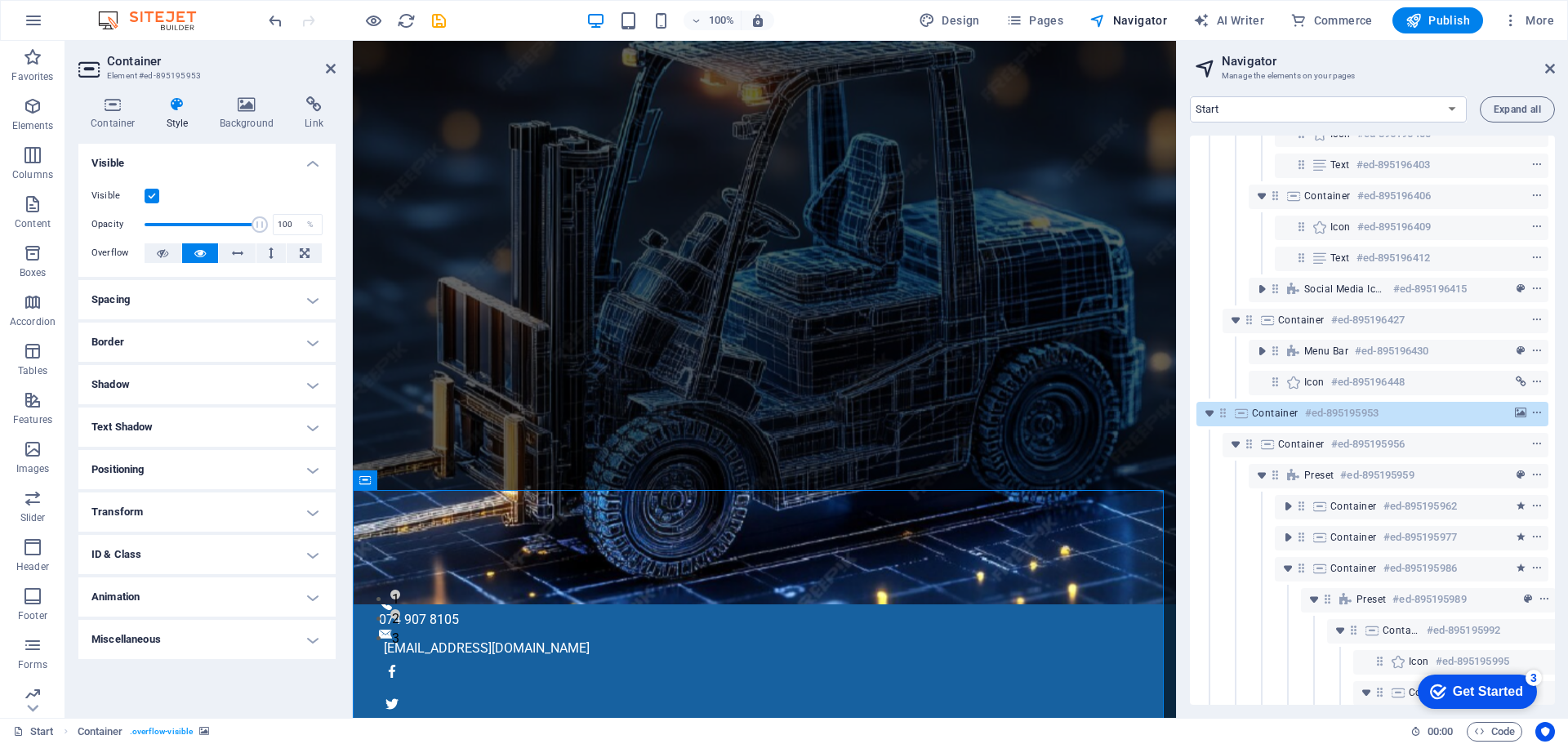
click at [150, 302] on h4 "Spacing" at bounding box center [207, 300] width 257 height 39
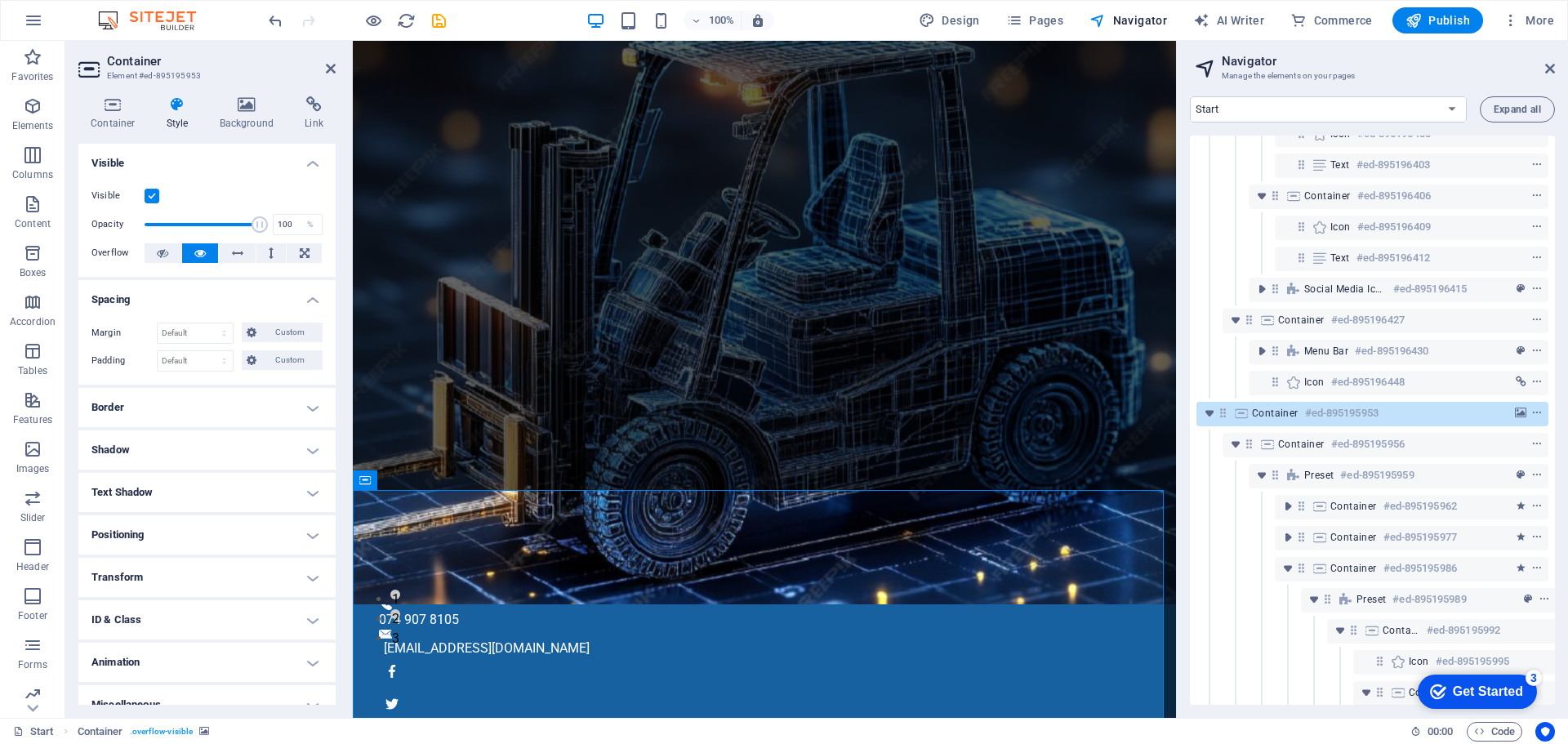
click at [150, 302] on h4 "Spacing" at bounding box center [207, 295] width 257 height 29
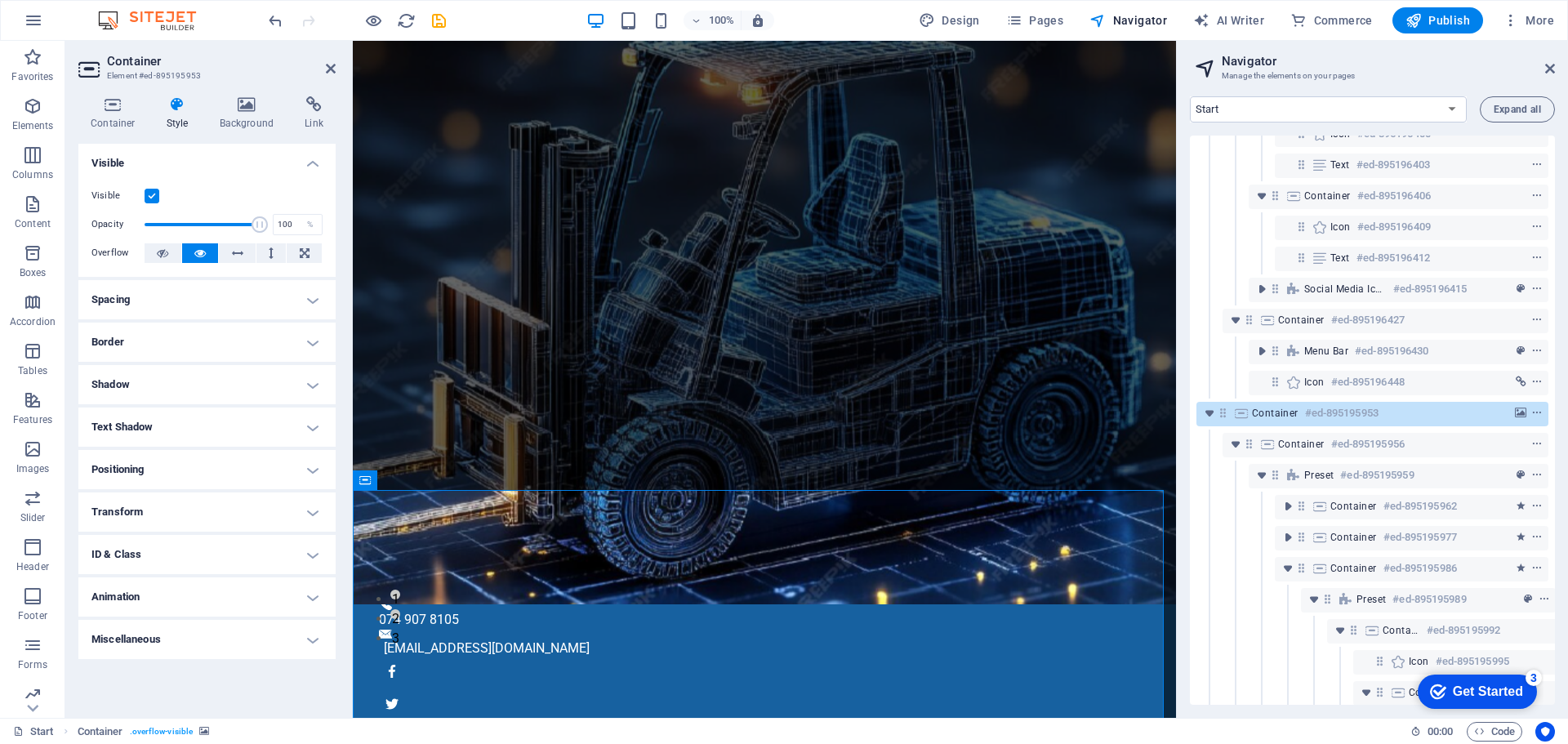
click at [158, 353] on h4 "Border" at bounding box center [207, 342] width 257 height 39
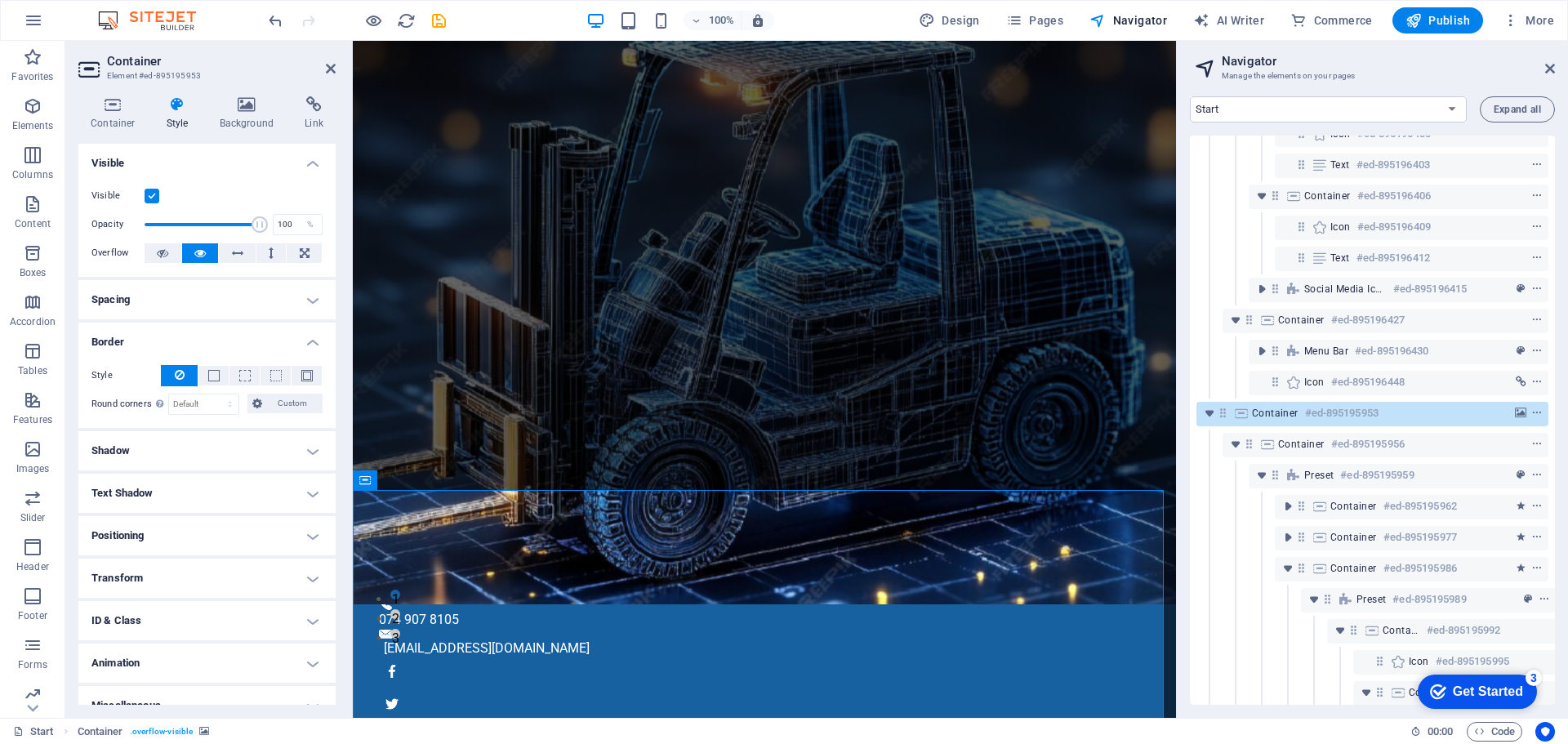
click at [157, 353] on div "Style - Width 1 auto px rem % vh vw Custom Custom 1 auto px rem % vh vw 1 auto …" at bounding box center [207, 390] width 257 height 76
click at [156, 338] on h4 "Border" at bounding box center [207, 337] width 257 height 29
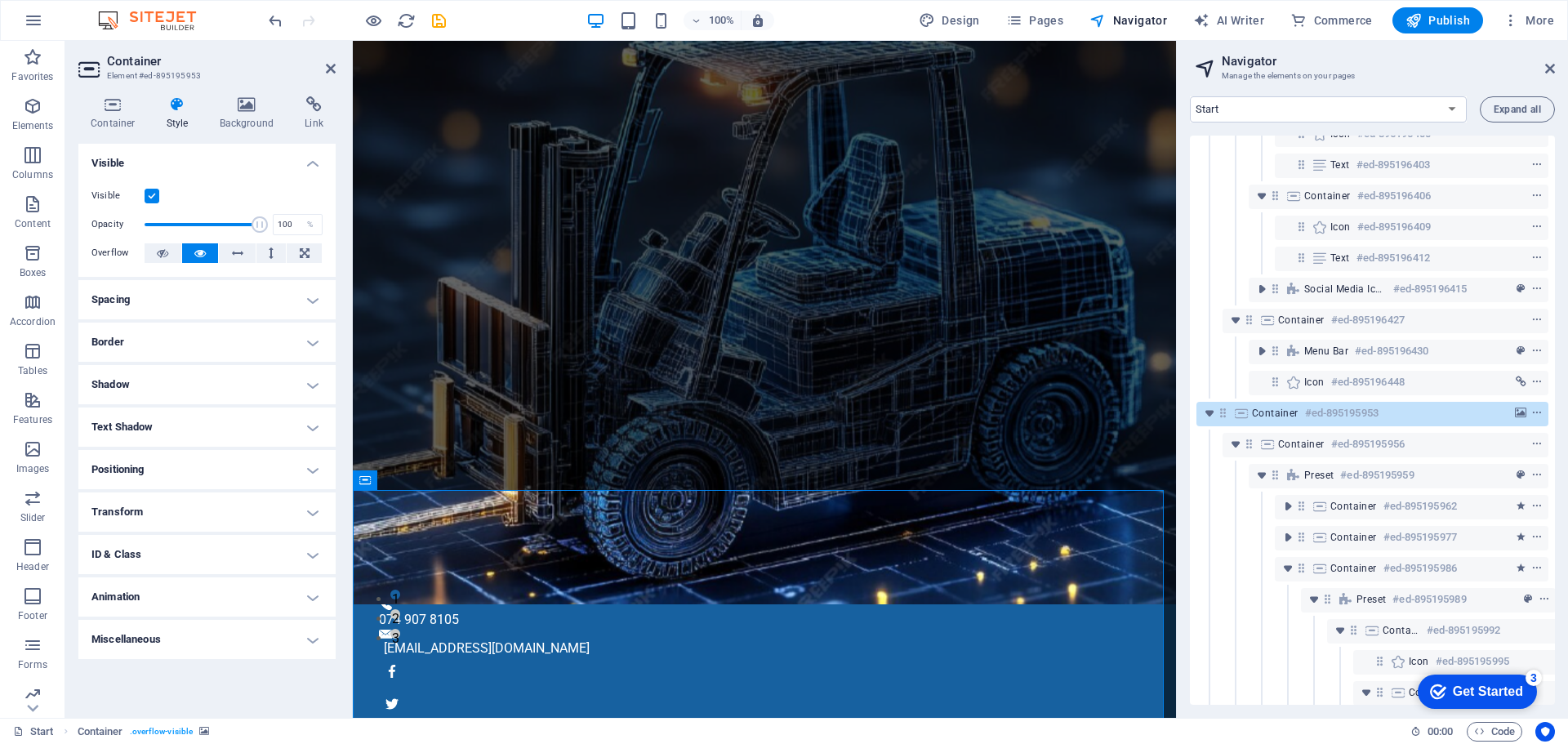
click at [167, 472] on h4 "Positioning" at bounding box center [207, 469] width 257 height 39
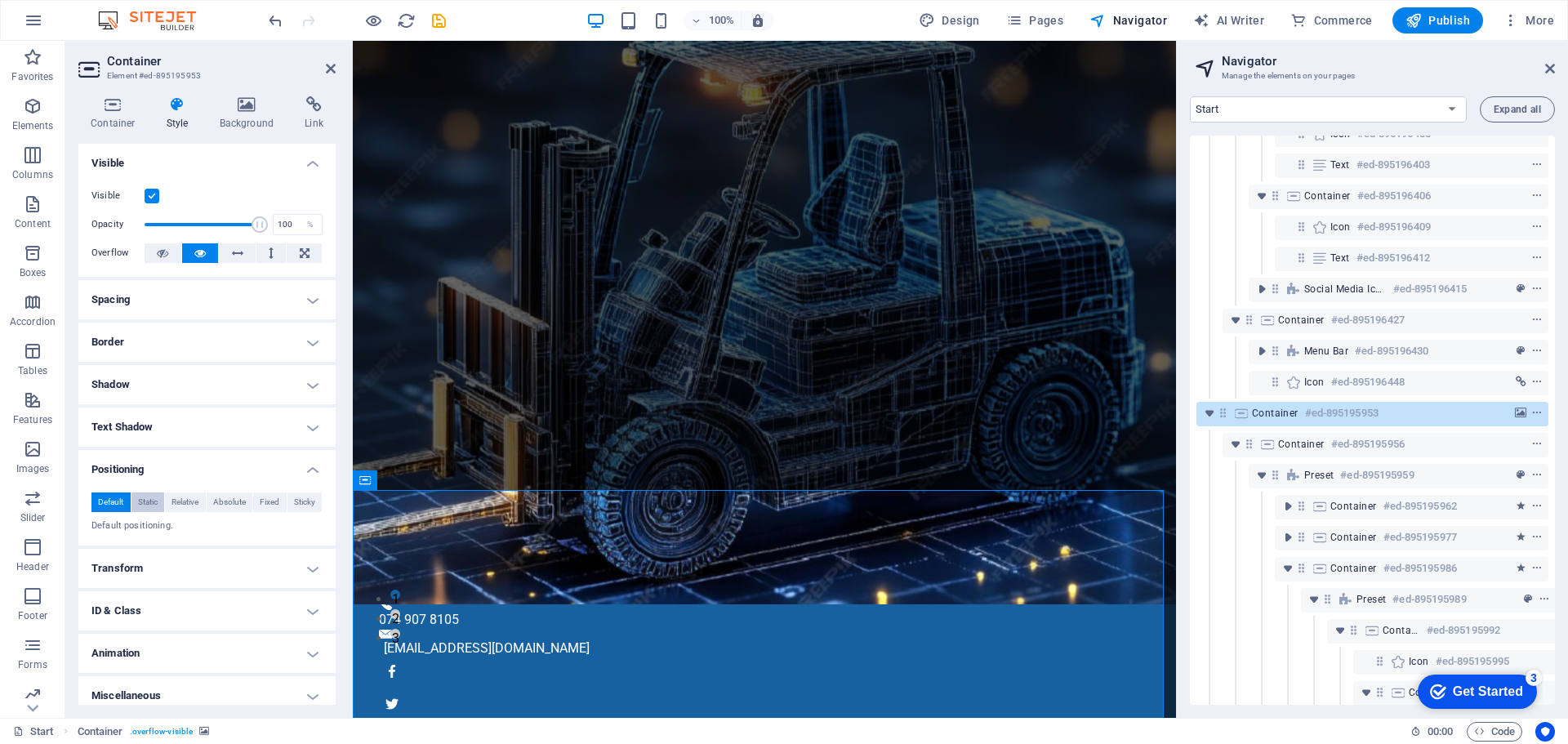
click at [147, 506] on span "Static" at bounding box center [148, 502] width 19 height 19
click at [192, 499] on span "Relative" at bounding box center [185, 502] width 27 height 19
click at [235, 500] on span "Absolute" at bounding box center [230, 502] width 33 height 19
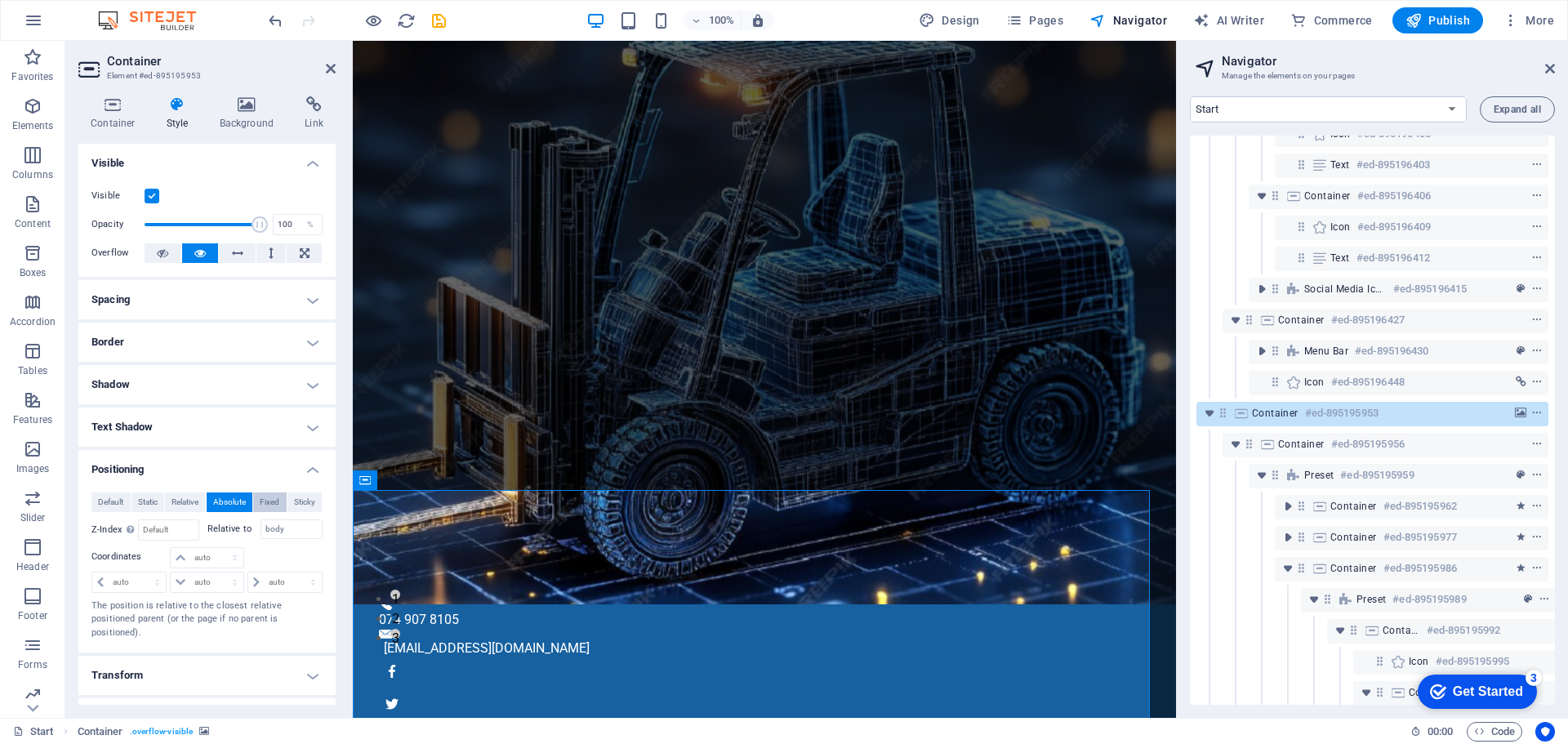
click at [270, 503] on span "Fixed" at bounding box center [269, 502] width 19 height 19
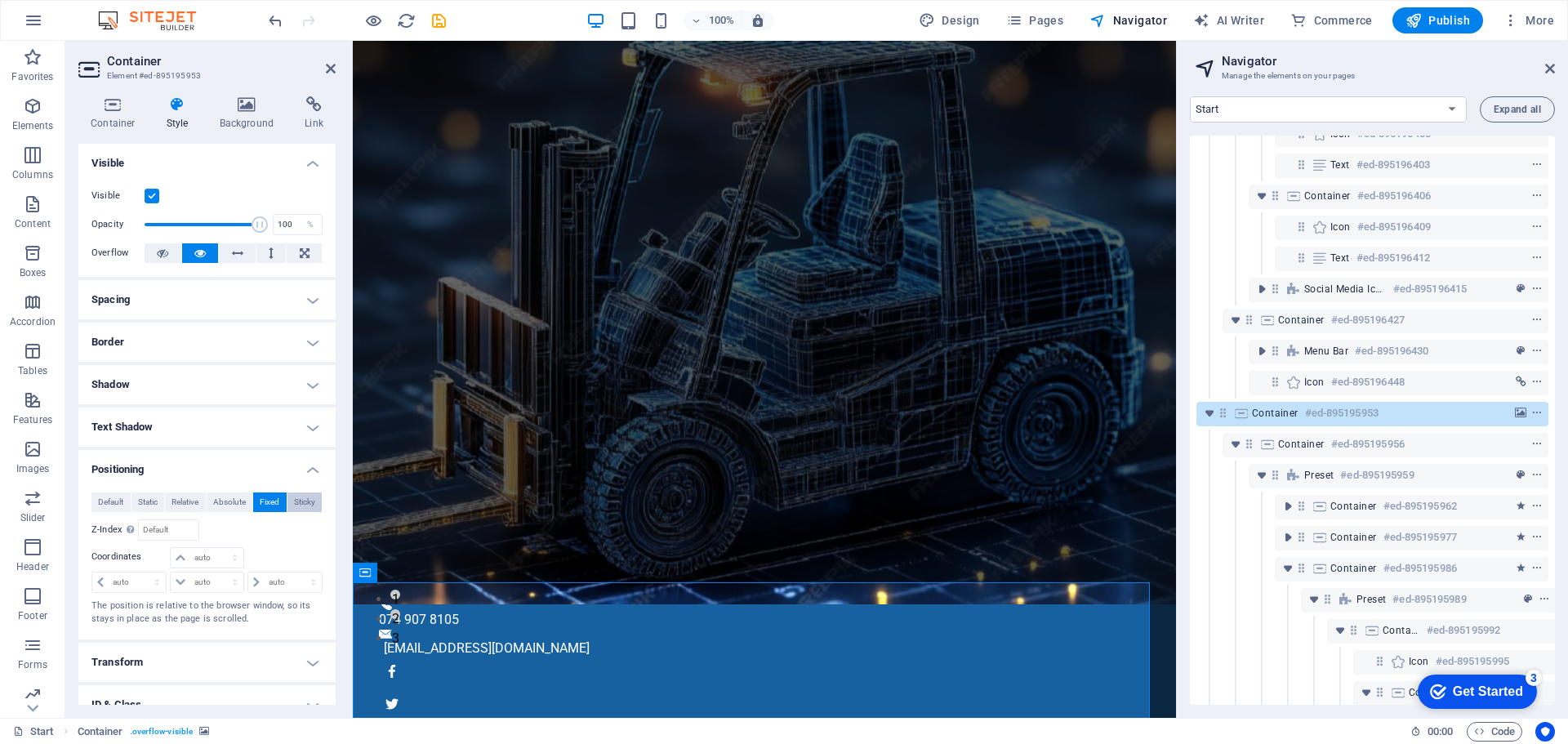
click at [298, 503] on span "Sticky" at bounding box center [304, 502] width 21 height 19
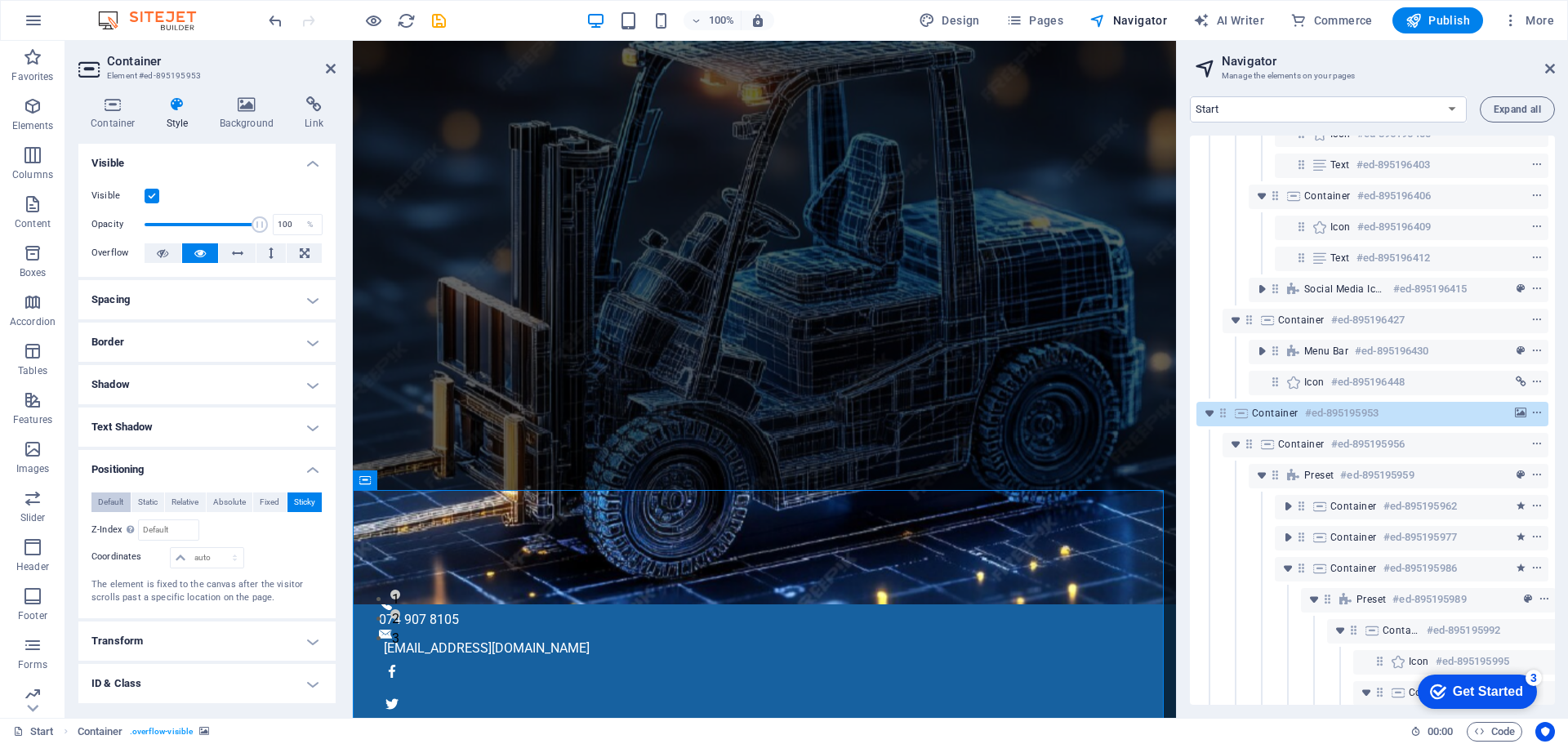
click at [111, 506] on span "Default" at bounding box center [111, 502] width 25 height 19
click at [186, 429] on h4 "Text Shadow" at bounding box center [207, 427] width 257 height 39
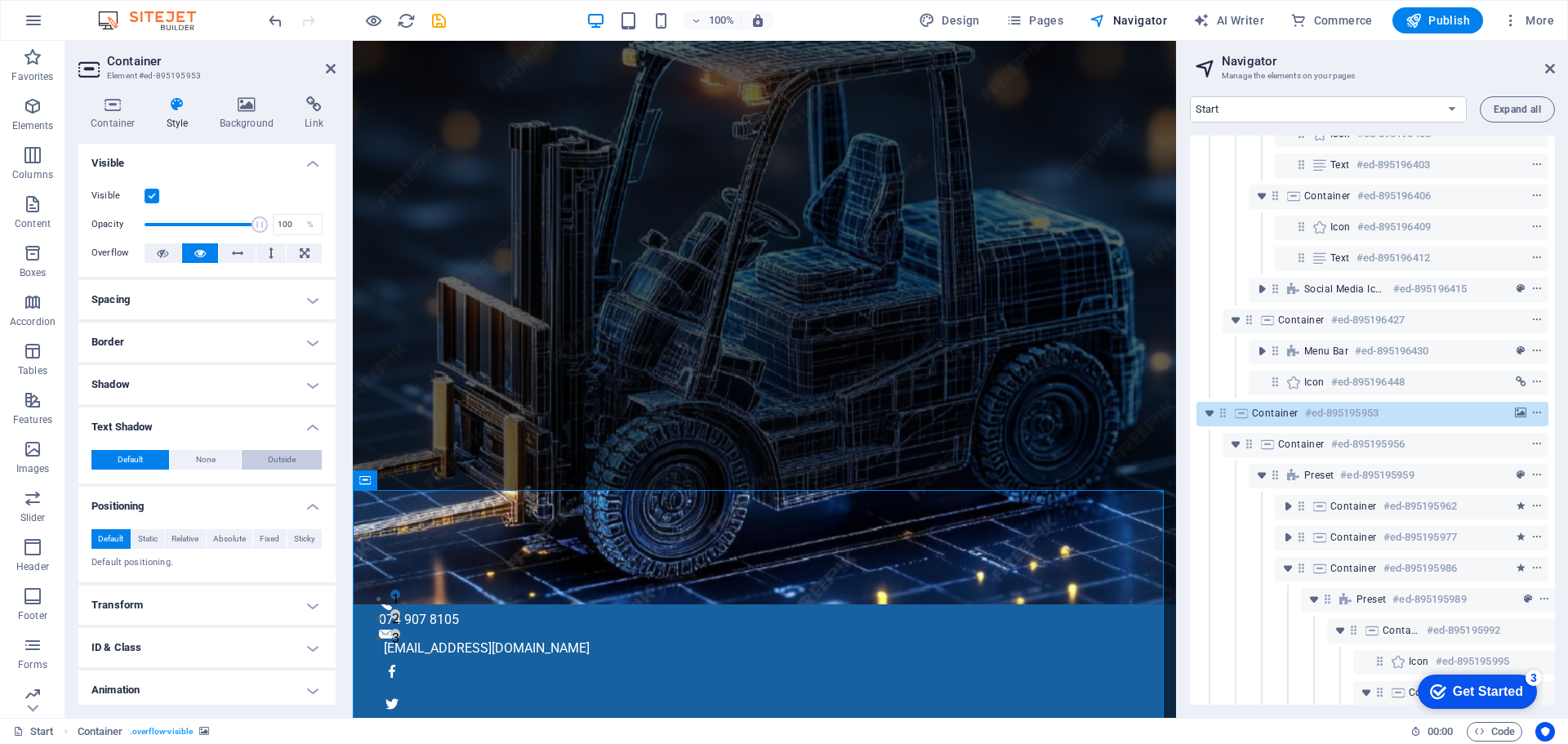
click at [267, 462] on span "Outside" at bounding box center [281, 459] width 28 height 19
type input "2"
type input "4"
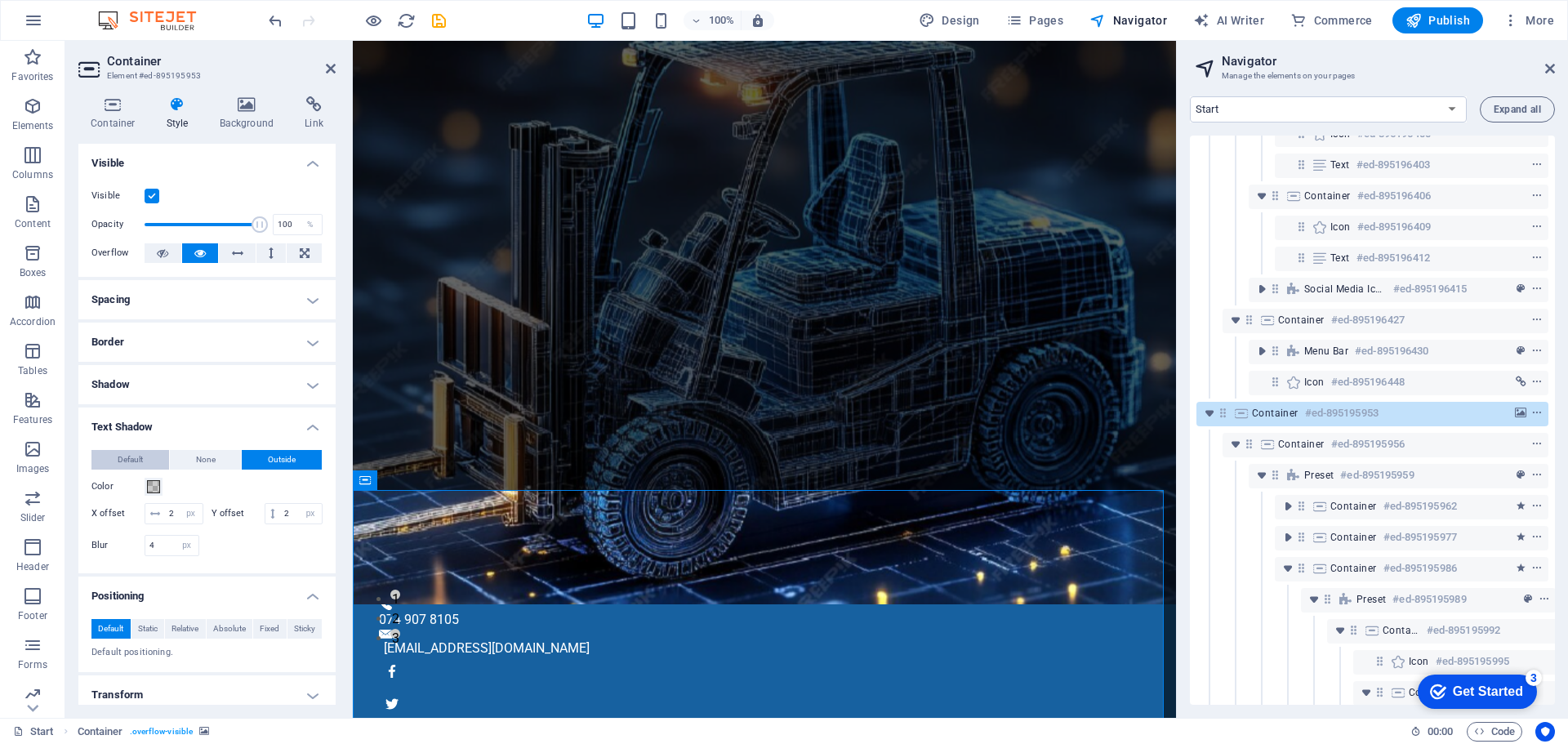
click at [143, 459] on span "Default" at bounding box center [130, 459] width 25 height 19
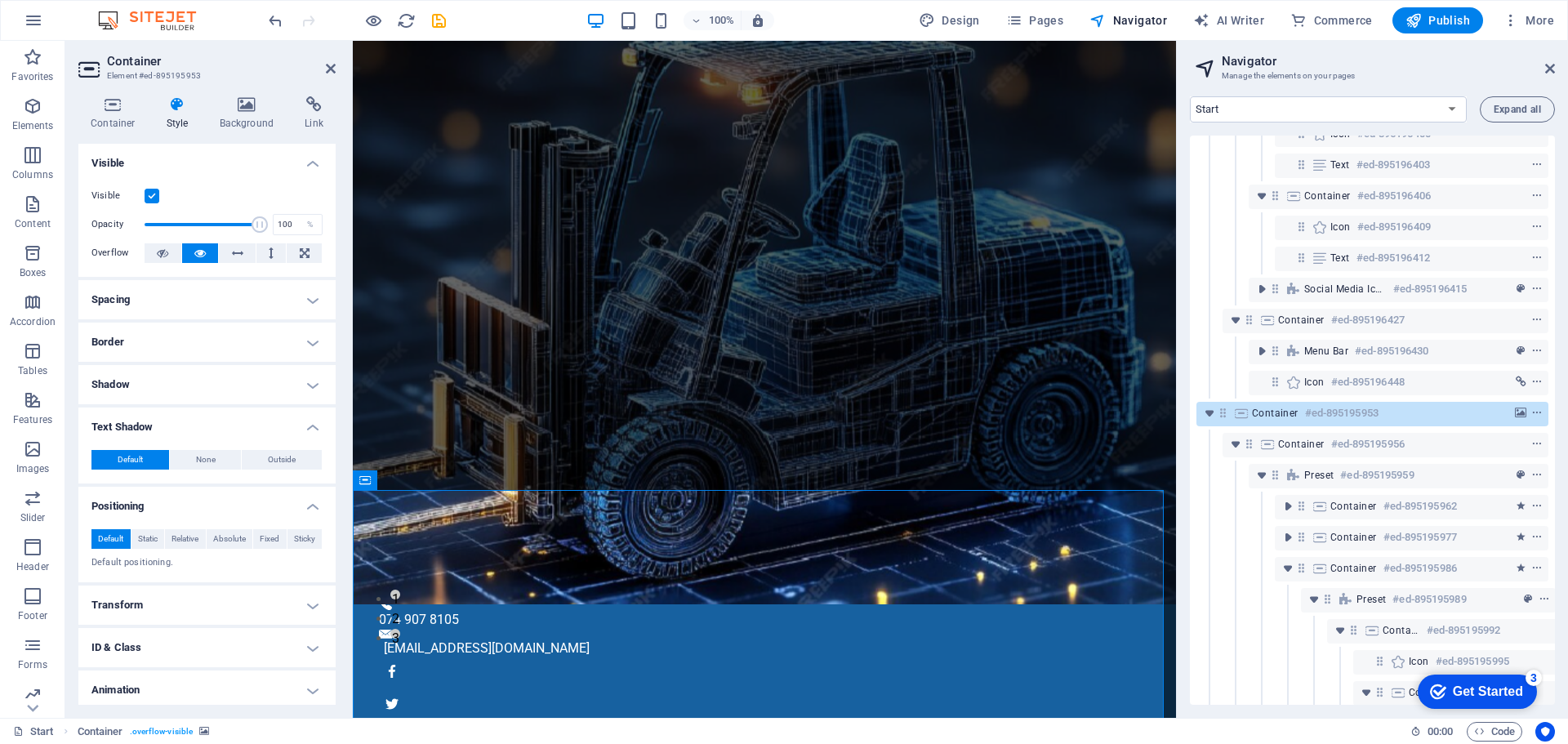
click at [173, 382] on h4 "Shadow" at bounding box center [207, 384] width 257 height 39
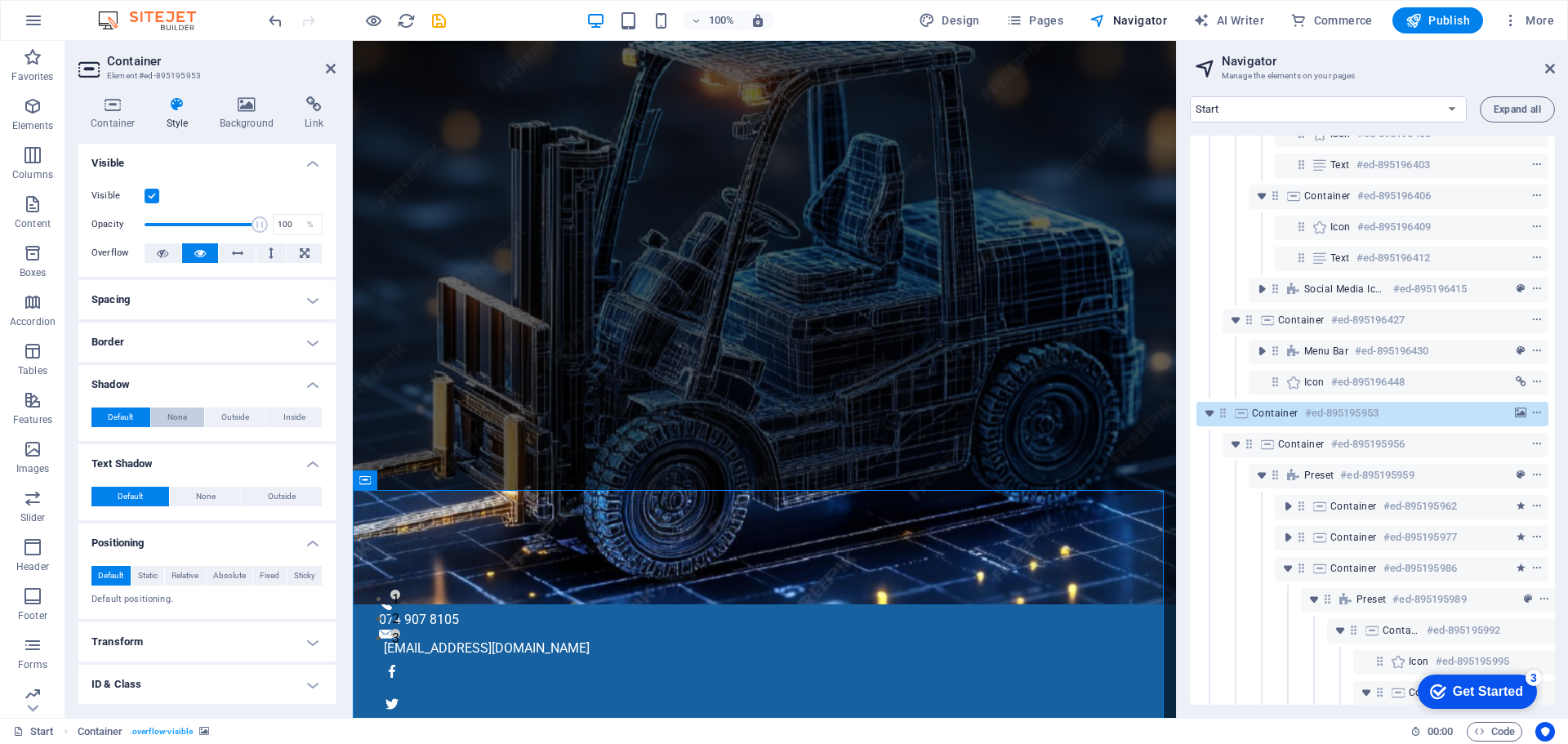
click at [179, 418] on span "None" at bounding box center [177, 417] width 19 height 19
click at [236, 419] on span "Outside" at bounding box center [234, 417] width 28 height 19
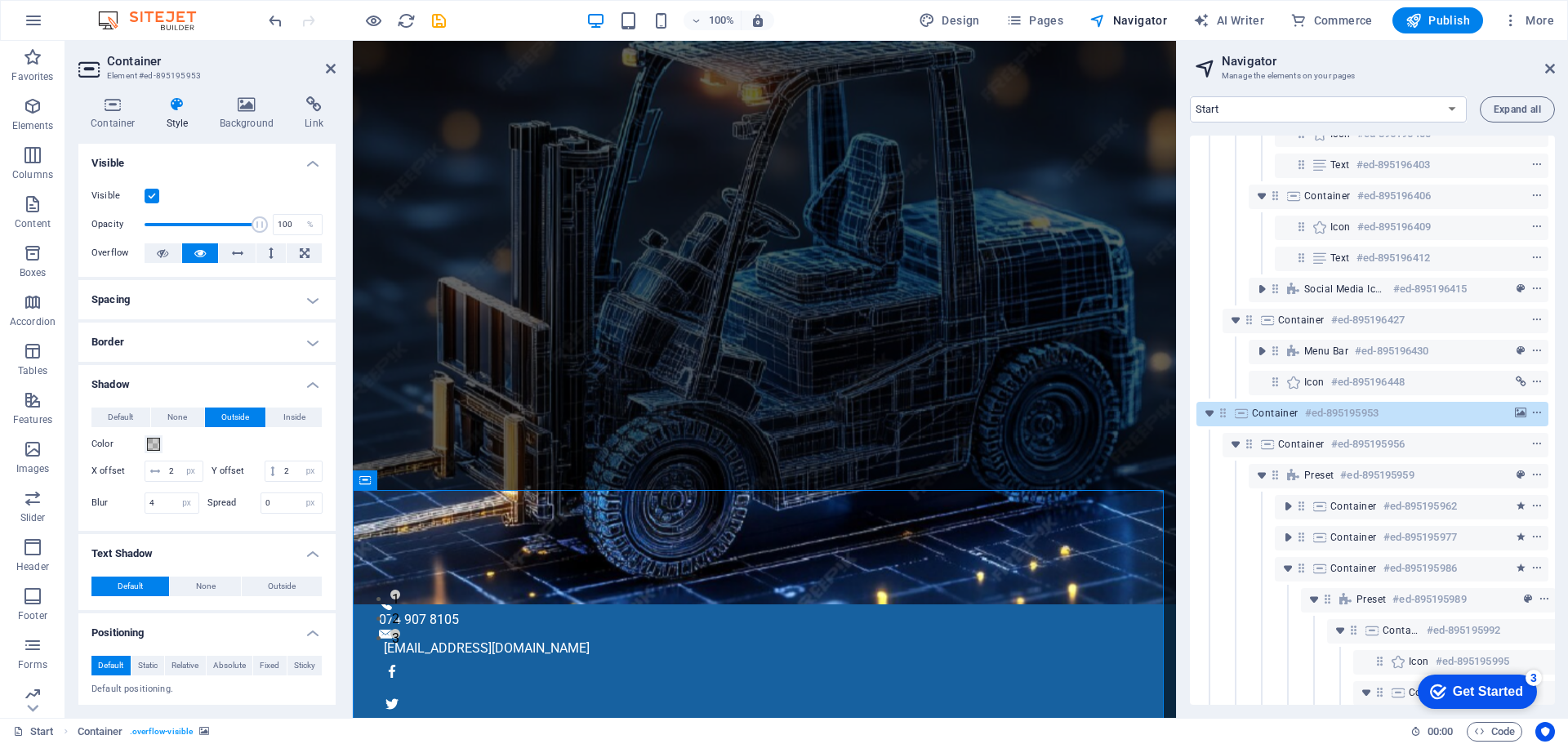
type input "2"
type input "4"
click at [288, 420] on span "Inside" at bounding box center [294, 417] width 22 height 19
click at [141, 345] on h4 "Border" at bounding box center [207, 342] width 257 height 39
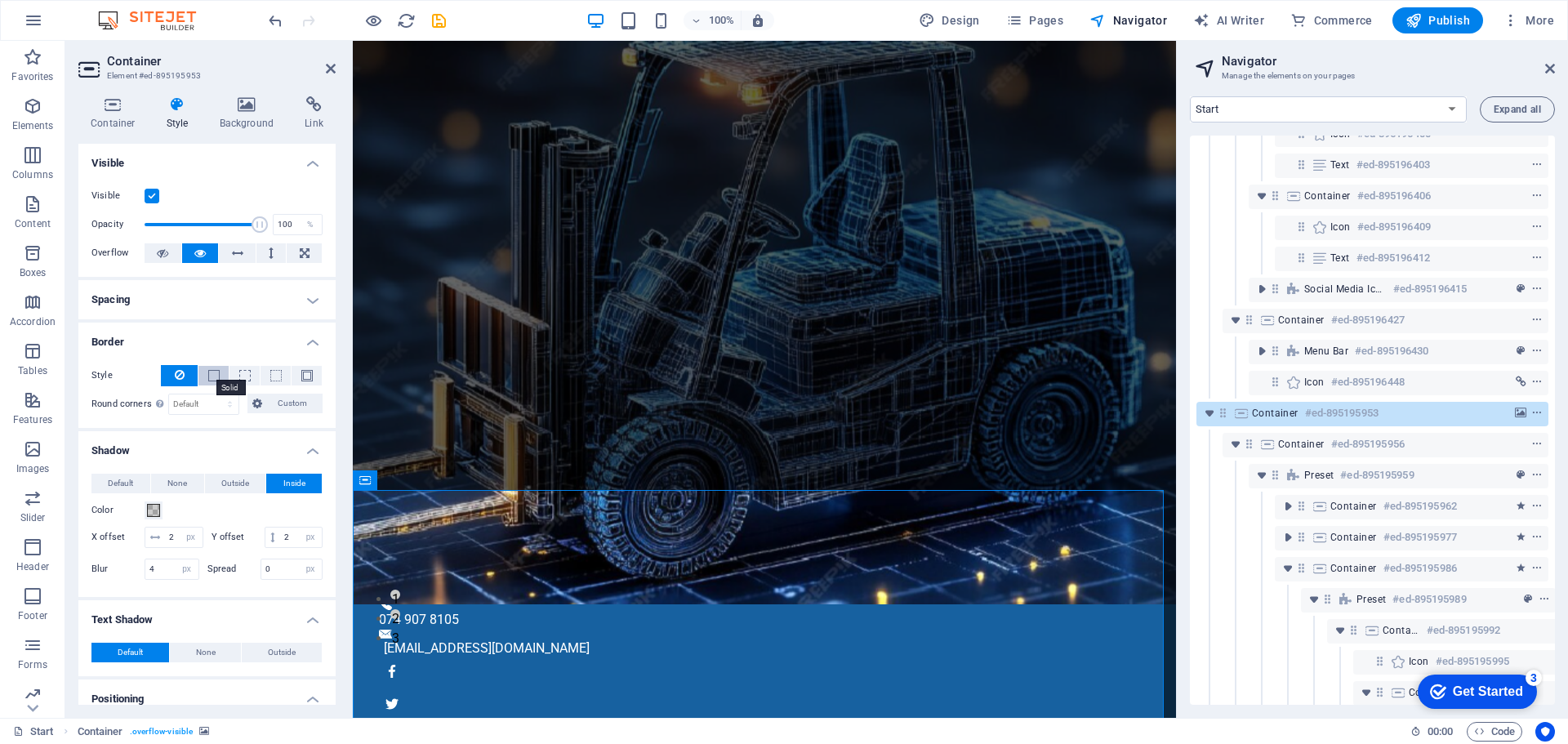
click at [208, 372] on span at bounding box center [214, 375] width 12 height 12
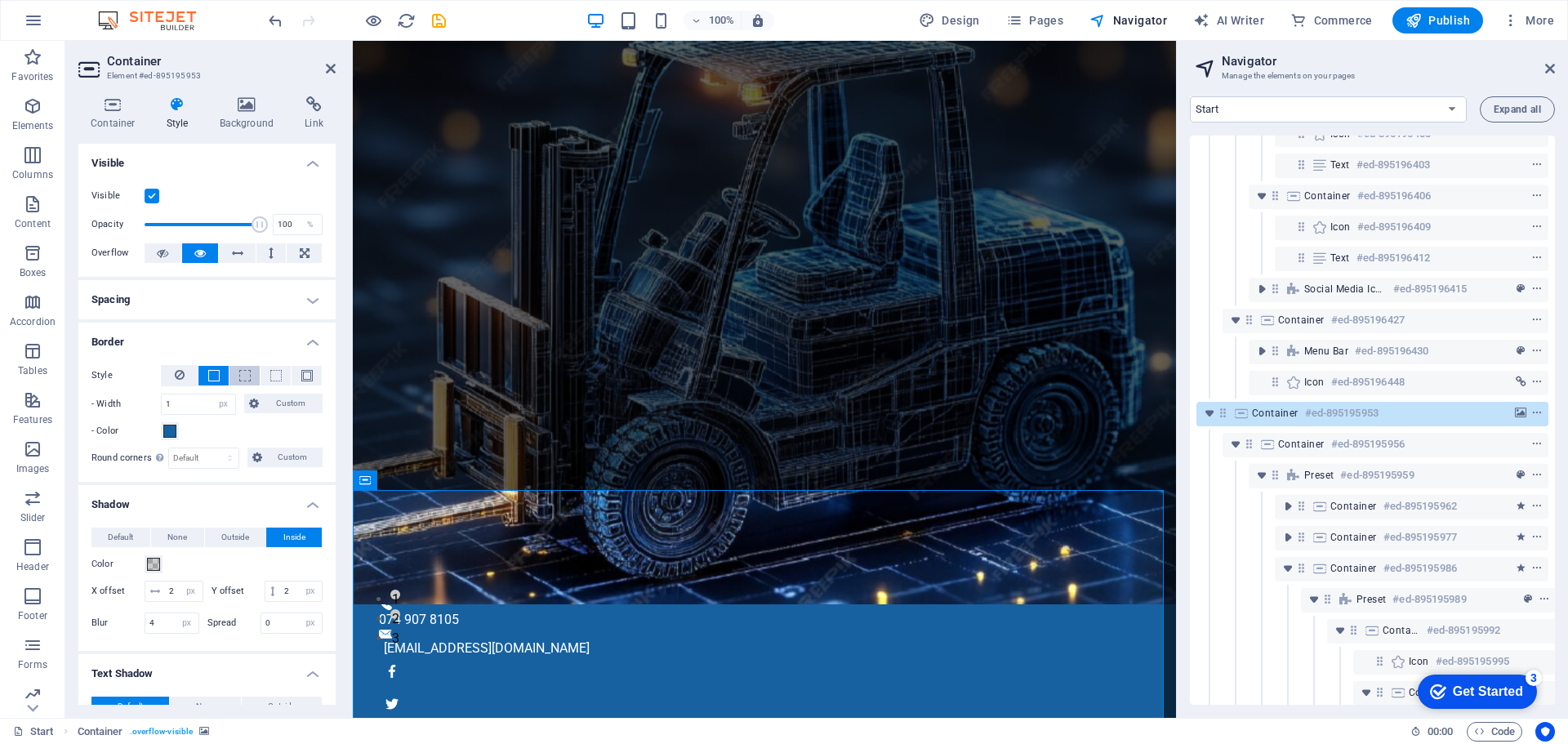
click at [243, 373] on span at bounding box center [245, 375] width 12 height 12
click at [178, 376] on icon at bounding box center [180, 374] width 10 height 19
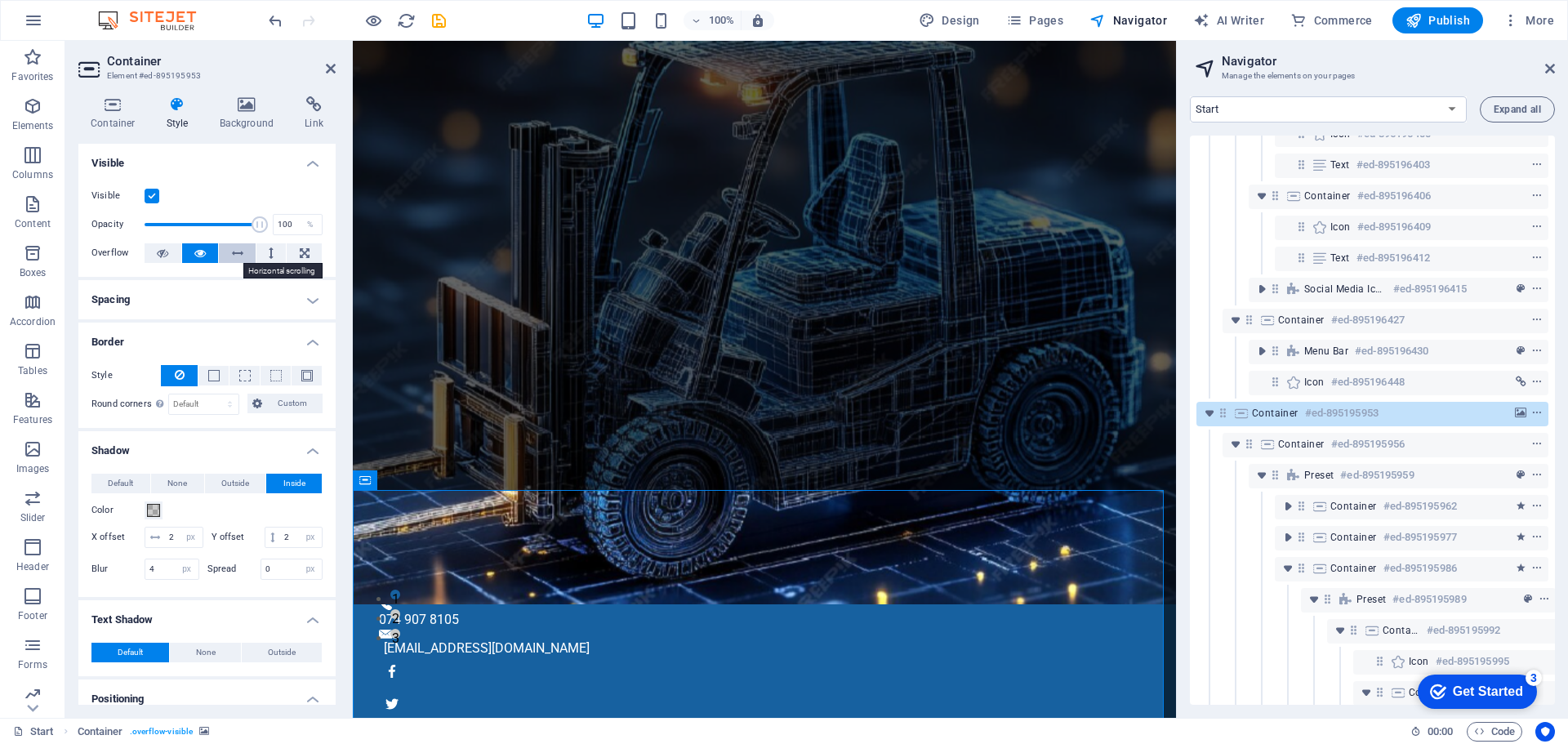
click at [234, 253] on icon at bounding box center [237, 253] width 12 height 19
click at [269, 257] on icon at bounding box center [270, 253] width 5 height 19
click at [243, 257] on button at bounding box center [237, 253] width 37 height 19
click at [192, 256] on button at bounding box center [200, 253] width 37 height 19
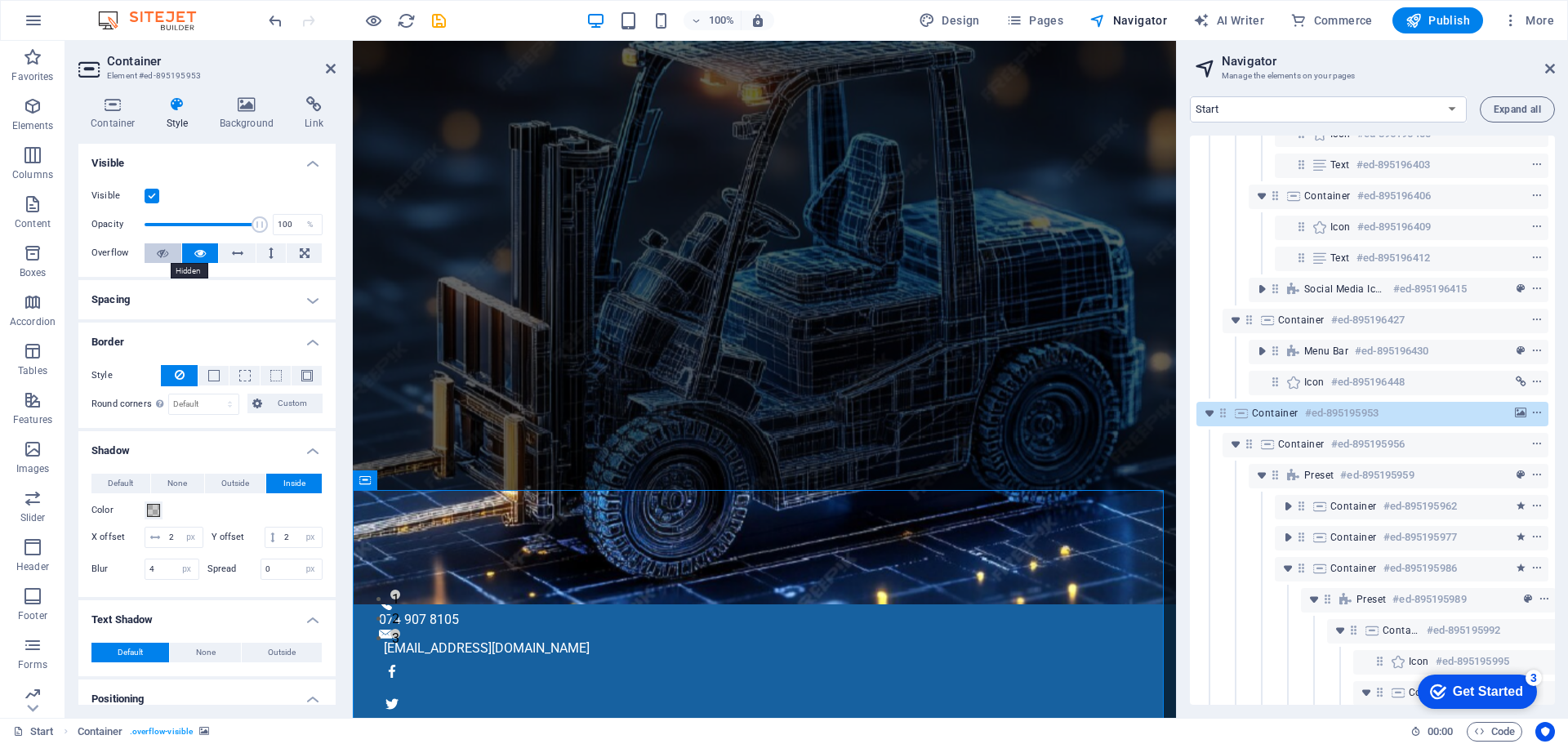
click at [163, 254] on icon at bounding box center [162, 253] width 12 height 19
click at [195, 253] on icon at bounding box center [200, 253] width 12 height 19
drag, startPoint x: 257, startPoint y: 222, endPoint x: 226, endPoint y: 224, distance: 31.1
click at [226, 224] on span at bounding box center [229, 224] width 17 height 17
type input "100"
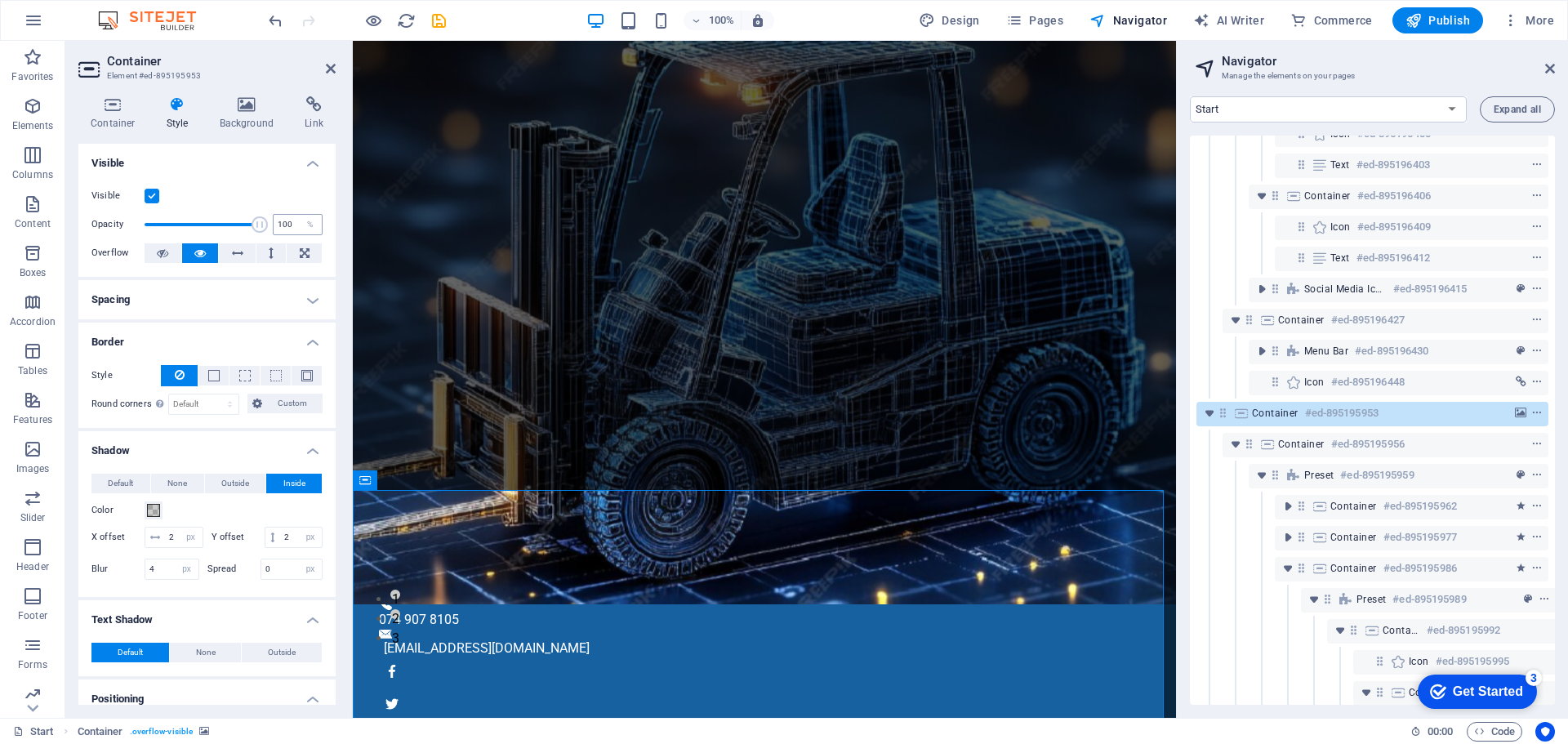
drag, startPoint x: 226, startPoint y: 224, endPoint x: 282, endPoint y: 227, distance: 56.1
click at [282, 227] on div "Opacity 100 %" at bounding box center [207, 224] width 232 height 24
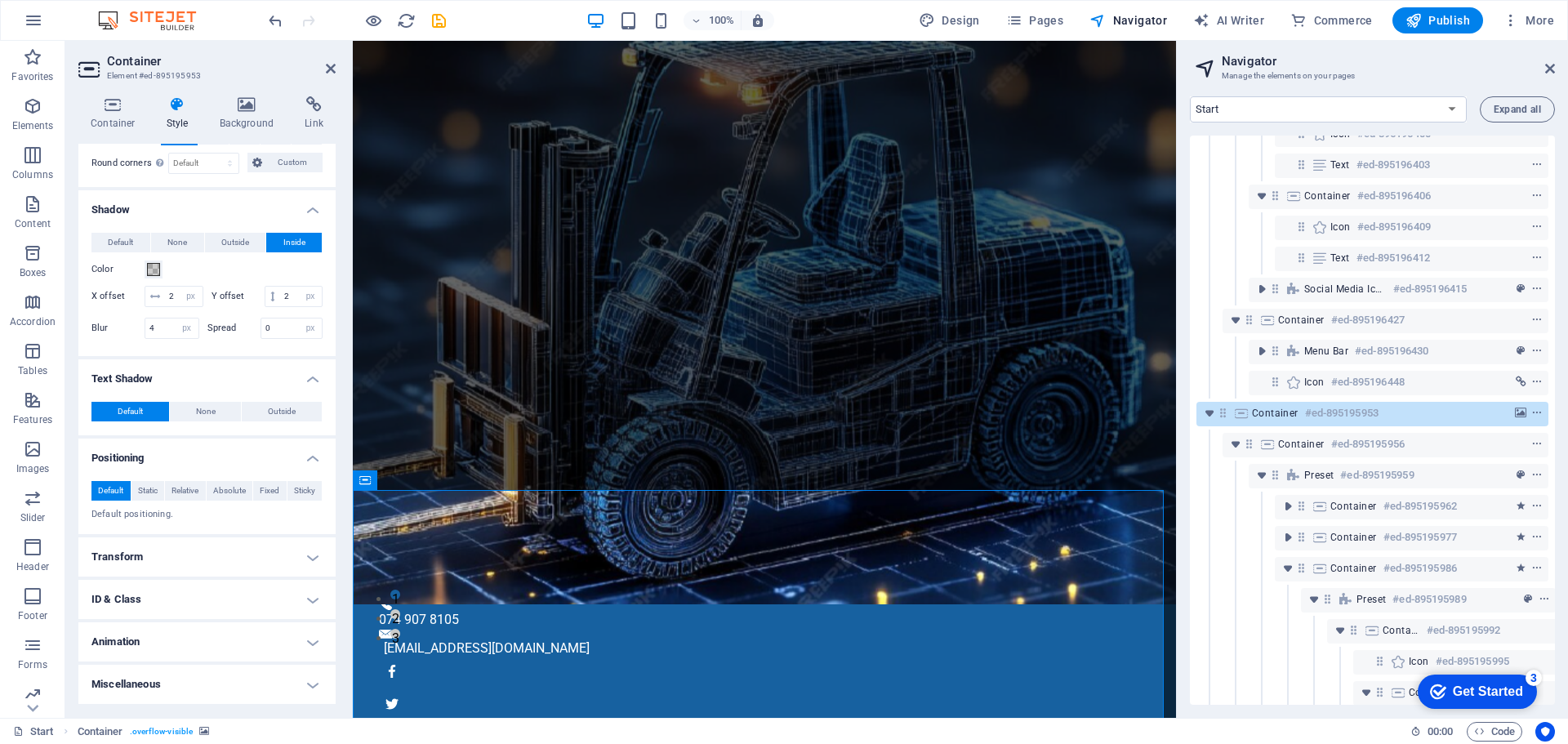
scroll to position [262, 0]
click at [200, 554] on h4 "Transform" at bounding box center [207, 556] width 257 height 39
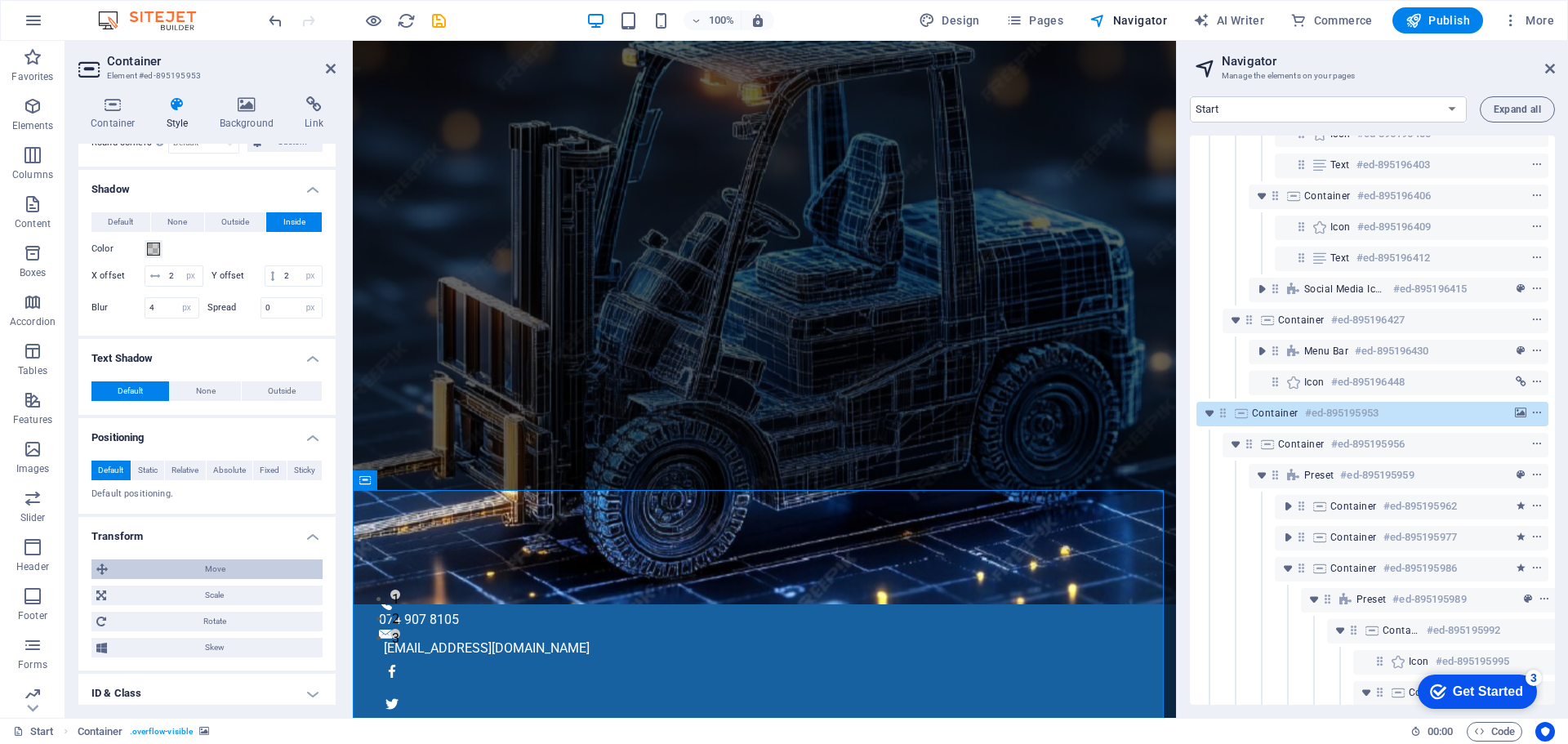
click at [210, 579] on span "Move" at bounding box center [215, 569] width 205 height 19
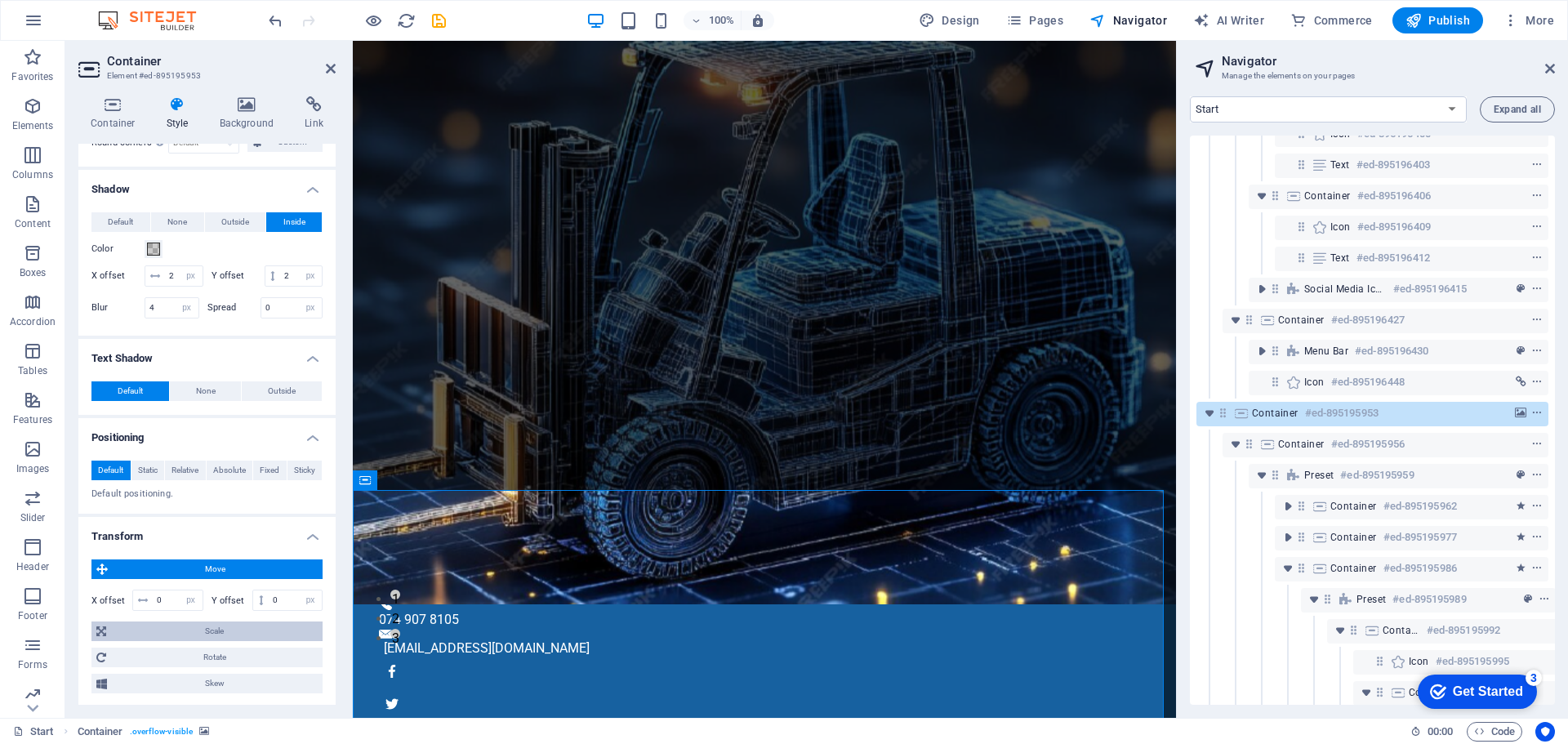
click at [216, 641] on span "Scale" at bounding box center [214, 631] width 206 height 19
drag, startPoint x: 332, startPoint y: 508, endPoint x: 328, endPoint y: 554, distance: 46.2
click at [328, 554] on ul "Layout How this element expands within the layout (Flexbox). Size Default auto …" at bounding box center [207, 376] width 257 height 988
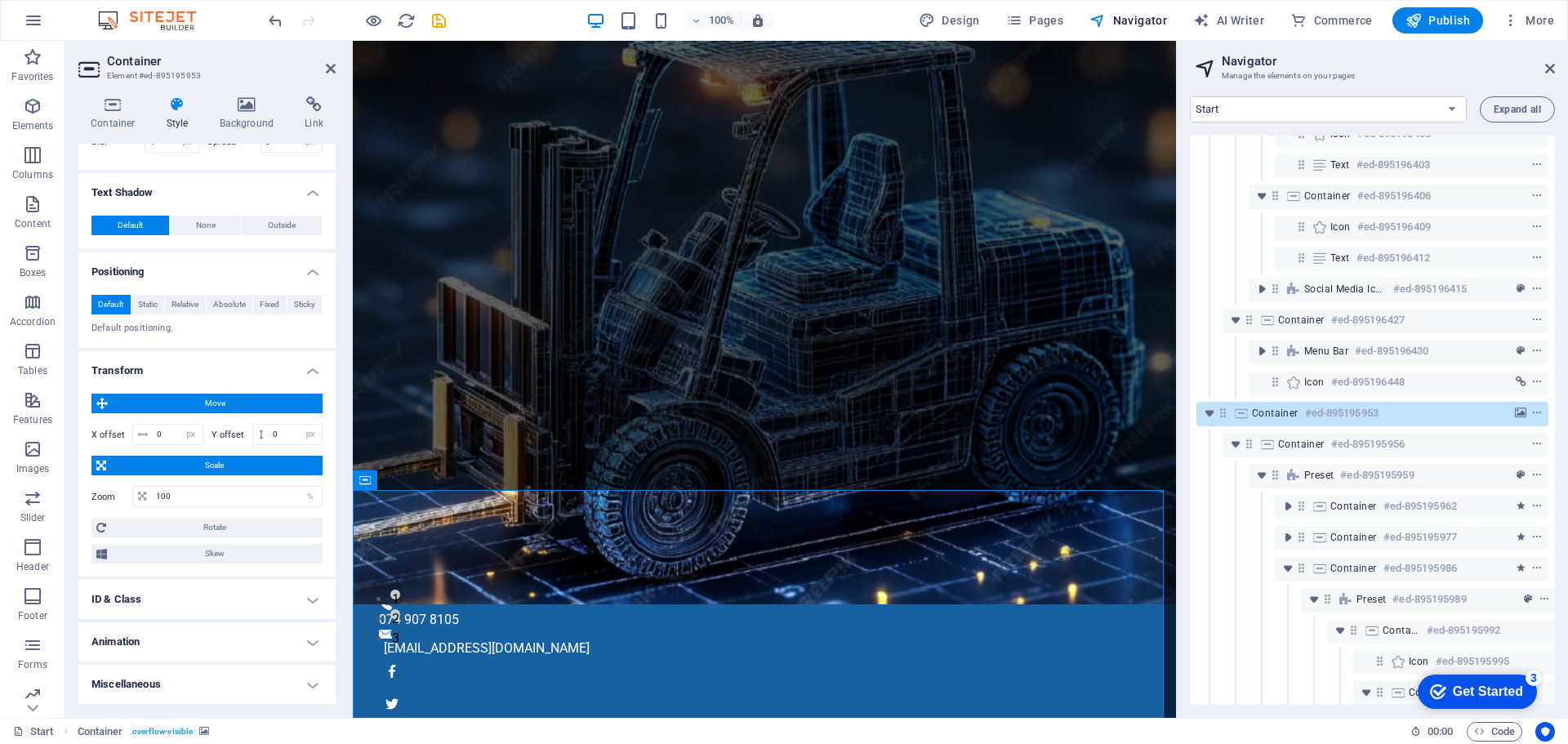
scroll to position [447, 0]
click at [223, 526] on span "Rotate" at bounding box center [214, 527] width 206 height 19
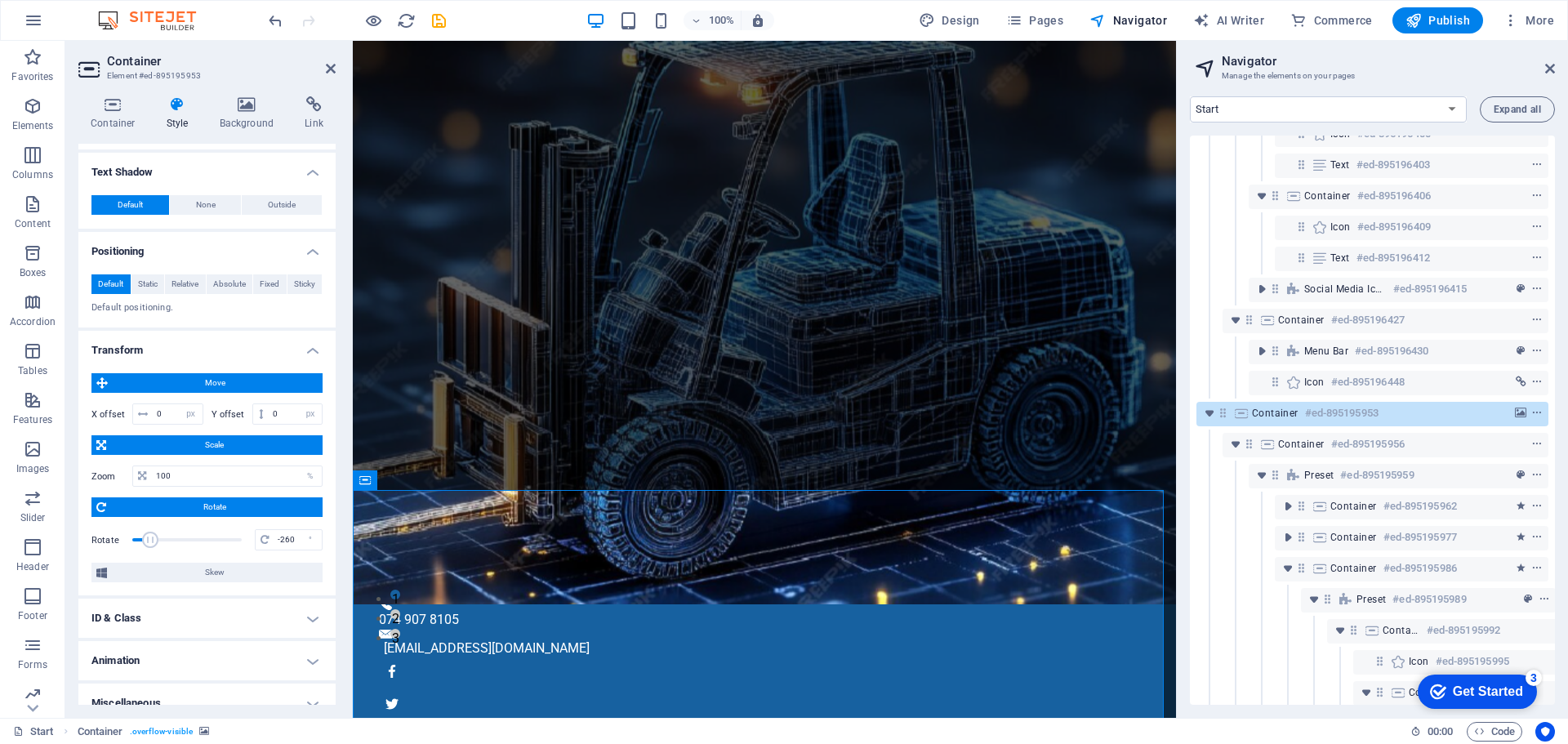
drag, startPoint x: 179, startPoint y: 559, endPoint x: 147, endPoint y: 559, distance: 32.0
click at [147, 548] on span at bounding box center [150, 539] width 17 height 17
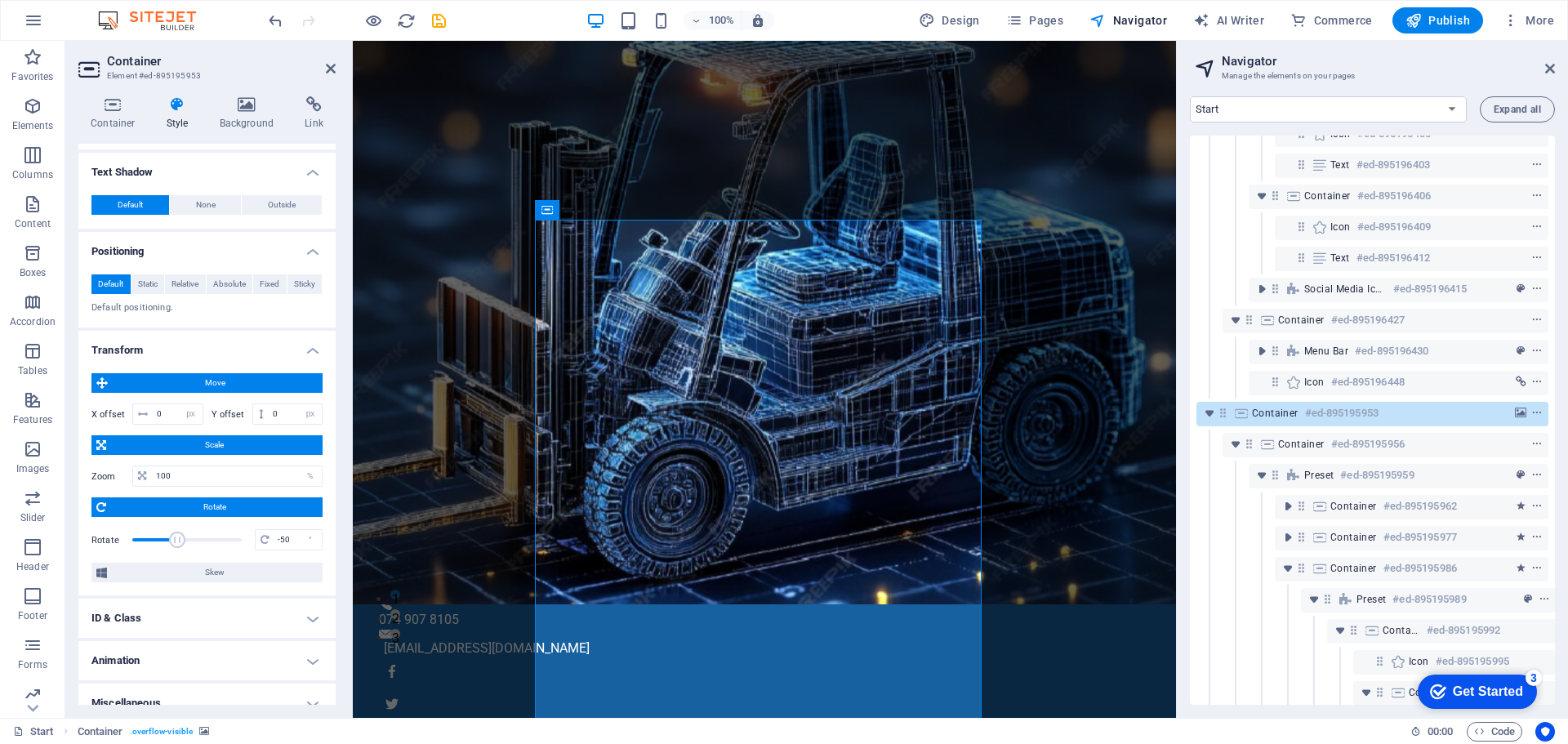
drag, startPoint x: 150, startPoint y: 560, endPoint x: 179, endPoint y: 560, distance: 29.0
click at [179, 548] on span at bounding box center [177, 539] width 17 height 17
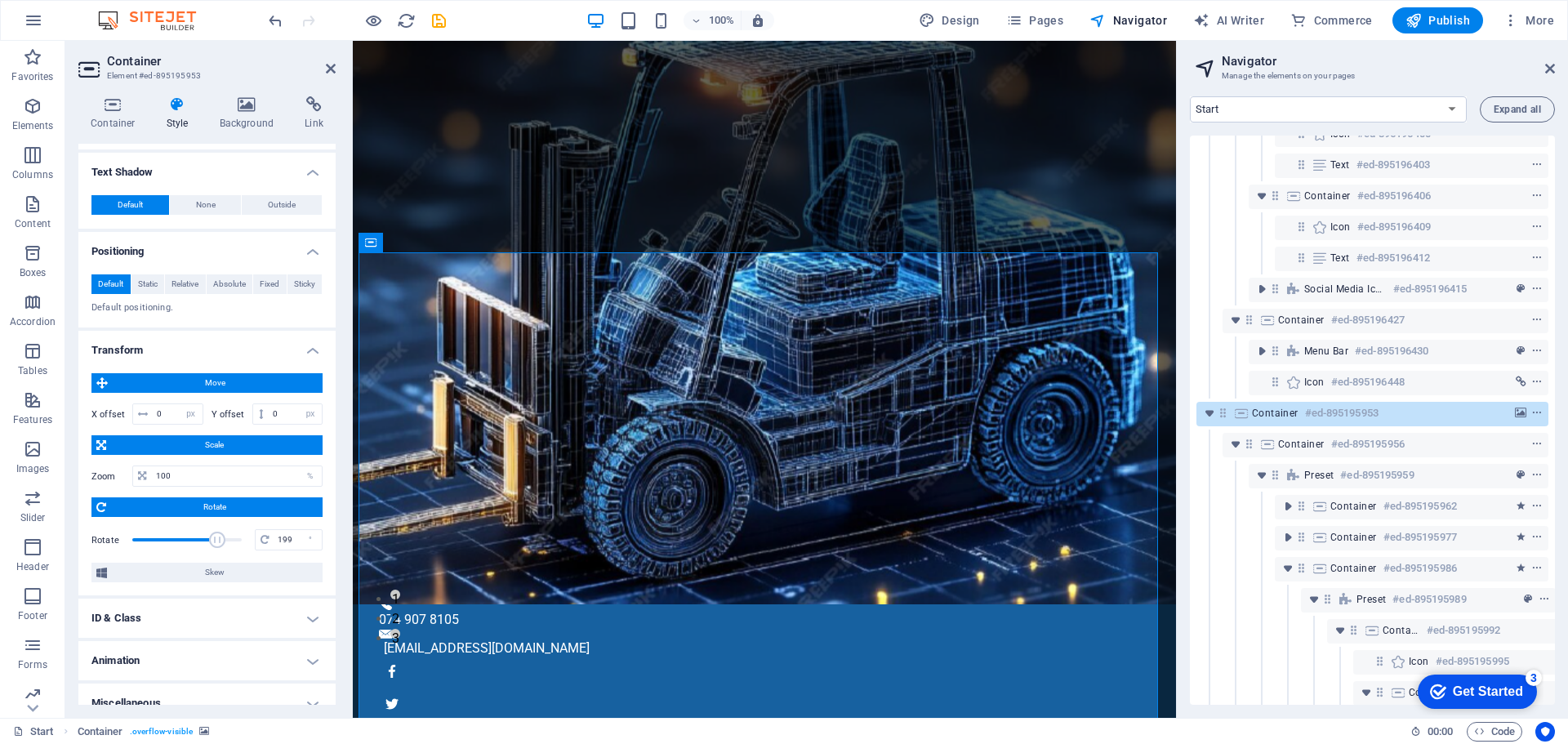
drag, startPoint x: 179, startPoint y: 560, endPoint x: 215, endPoint y: 562, distance: 36.1
click at [215, 548] on span at bounding box center [217, 539] width 17 height 17
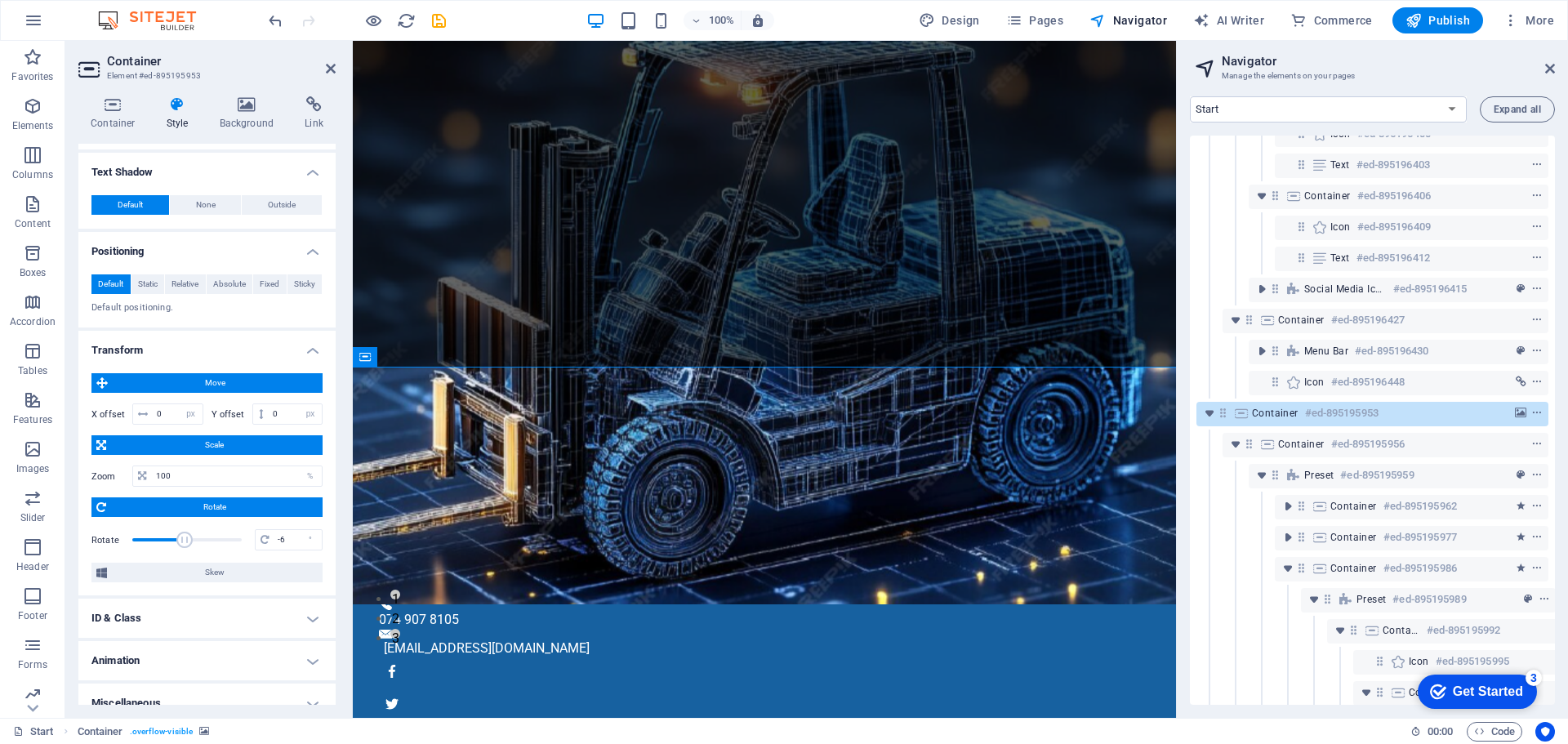
type input "0"
drag, startPoint x: 208, startPoint y: 563, endPoint x: 186, endPoint y: 563, distance: 22.0
click at [186, 548] on span at bounding box center [187, 539] width 17 height 17
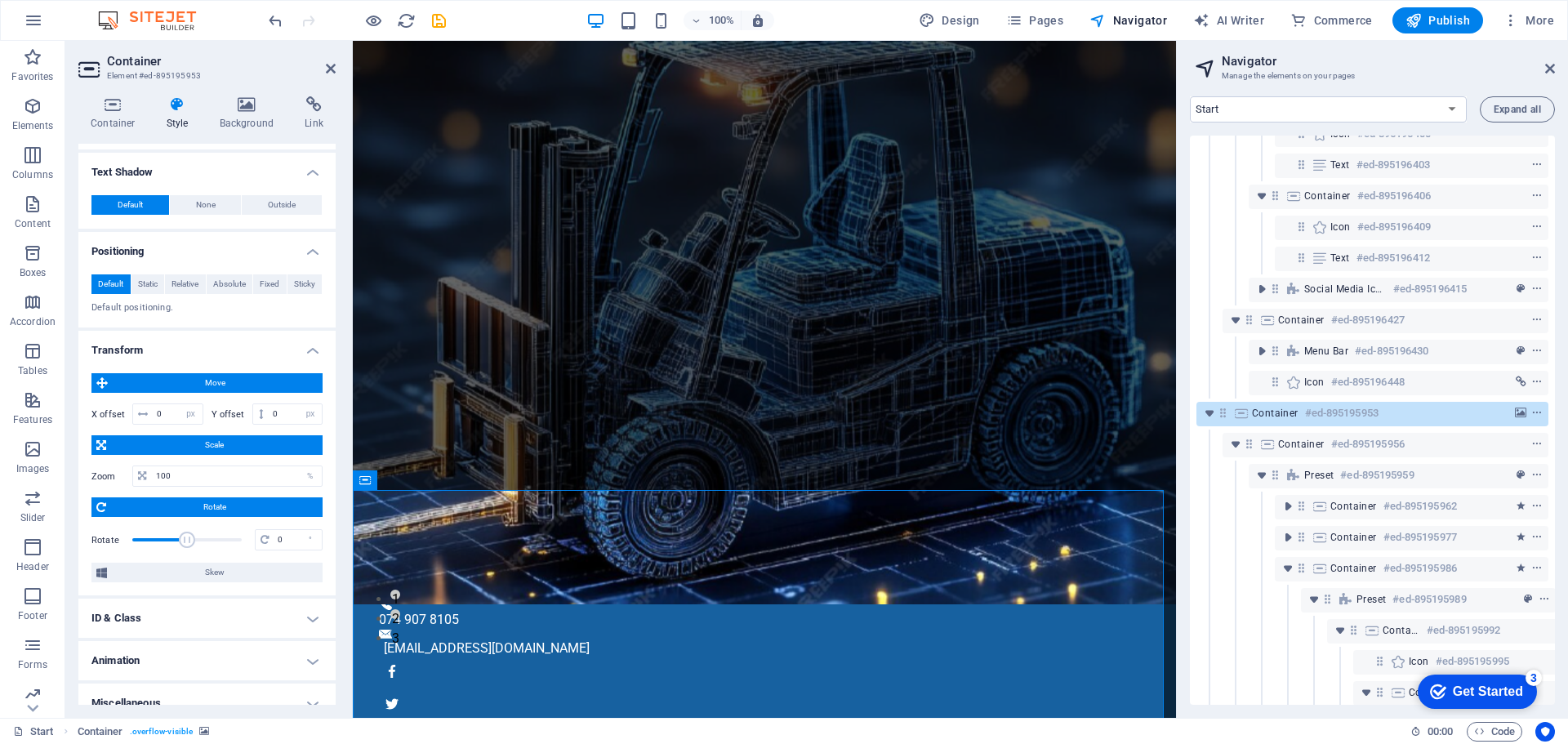
click at [200, 633] on h4 "ID & Class" at bounding box center [207, 618] width 257 height 39
drag, startPoint x: 332, startPoint y: 537, endPoint x: 330, endPoint y: 610, distance: 73.0
click at [330, 595] on div "Move X offset 0 px rem % em vh vw Y offset 0 px rem % em vh vw Scale Zoom 100 %…" at bounding box center [207, 478] width 257 height 235
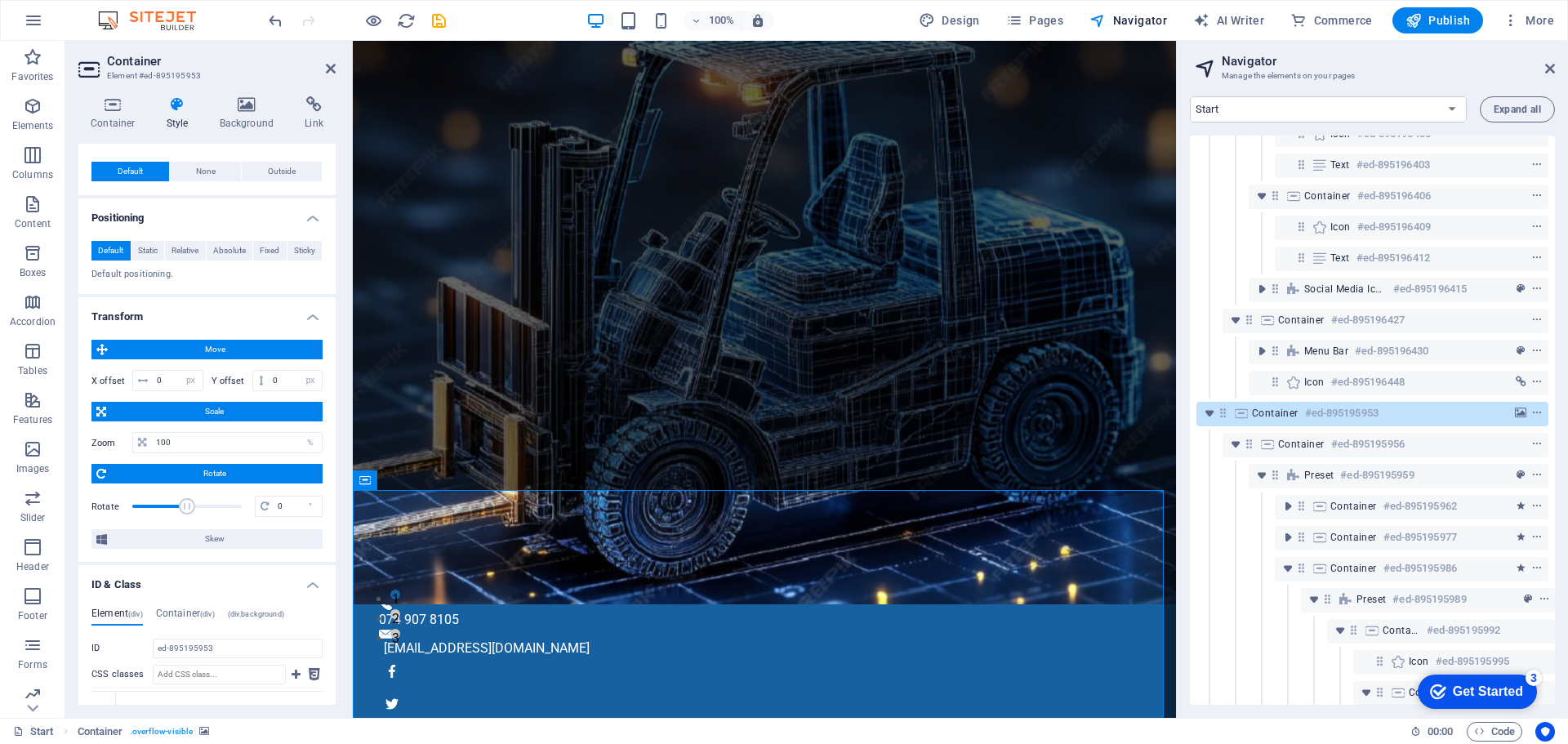
scroll to position [494, 0]
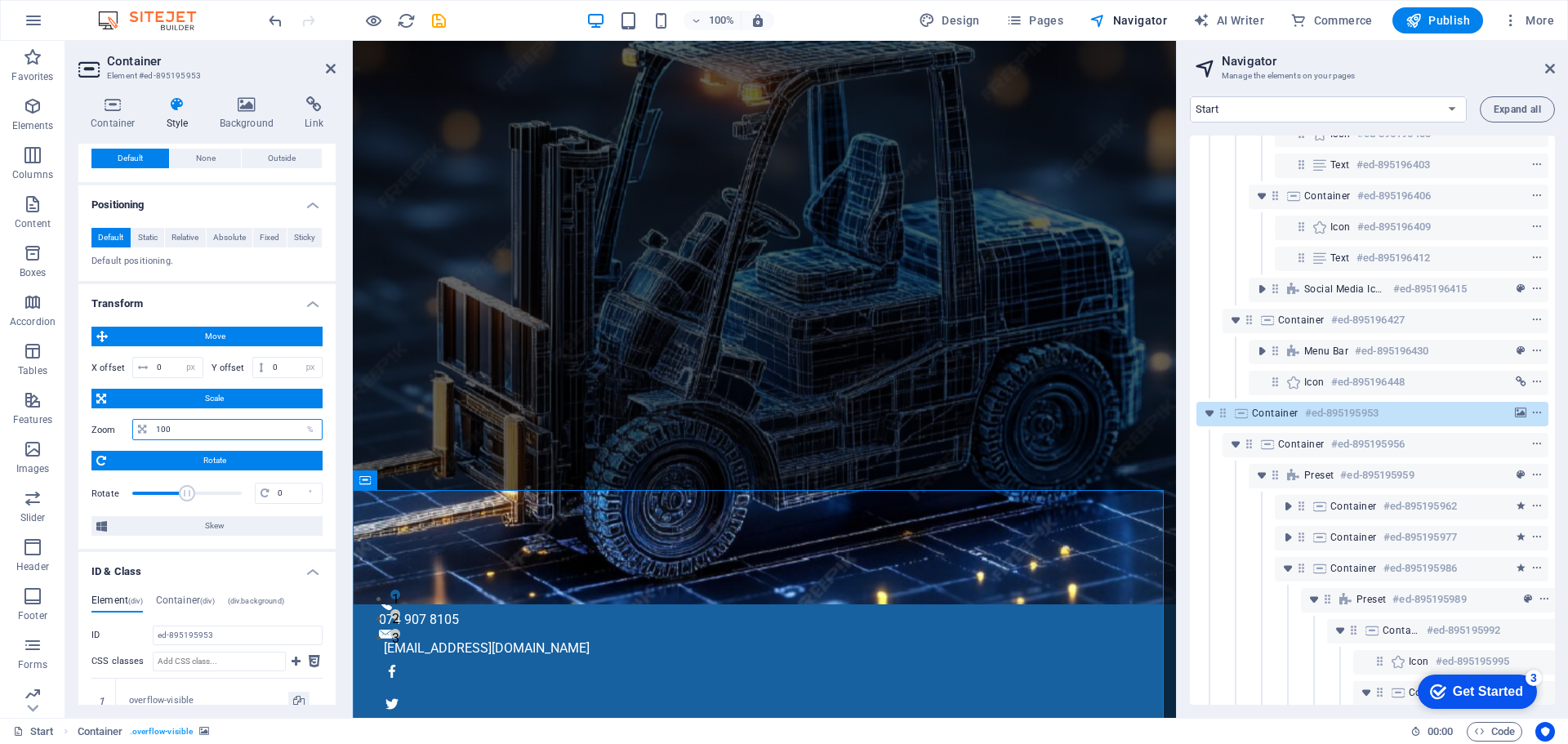
click at [181, 440] on input "100" at bounding box center [236, 429] width 170 height 19
drag, startPoint x: 162, startPoint y: 446, endPoint x: 145, endPoint y: 446, distance: 17.0
click at [145, 440] on div "100 %" at bounding box center [228, 430] width 191 height 21
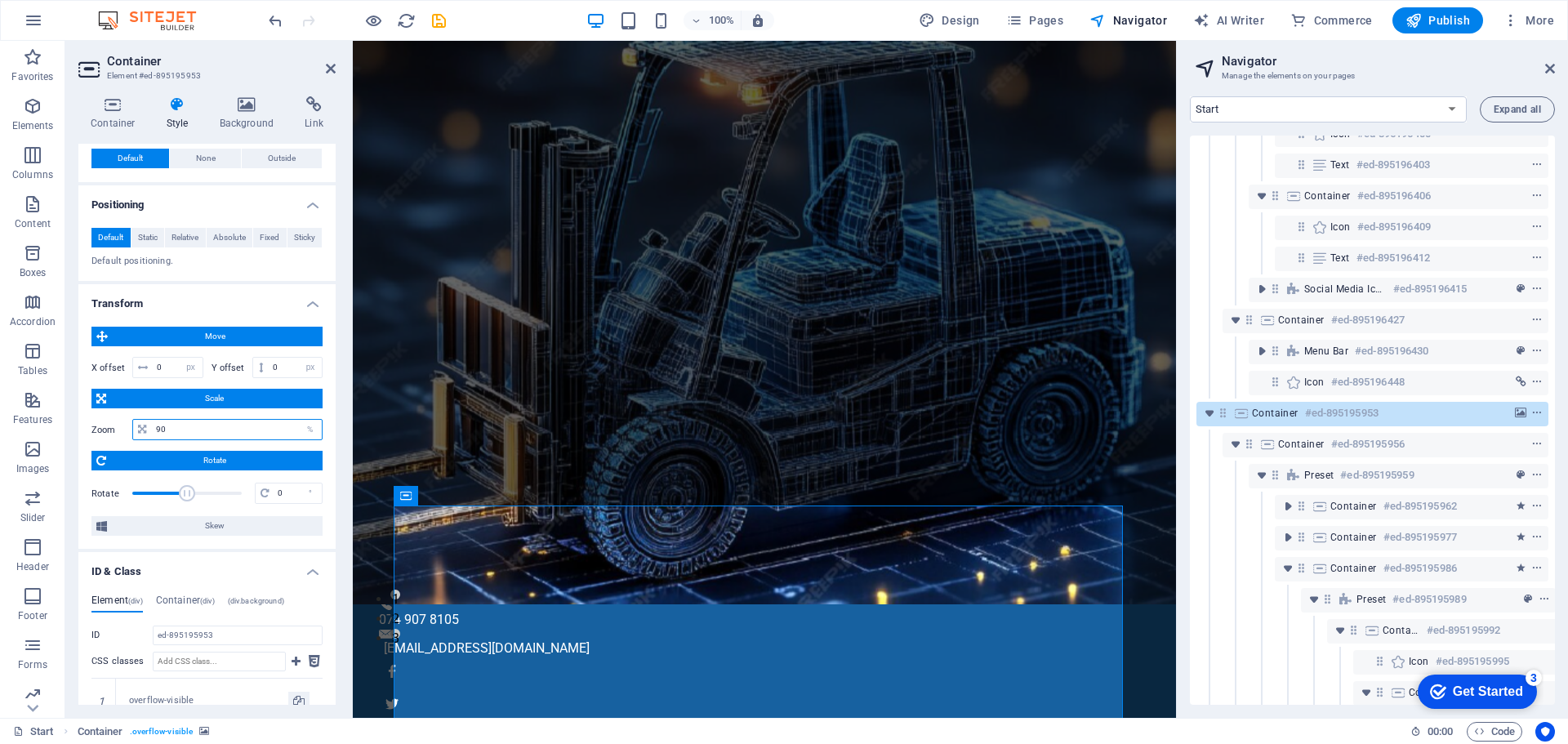
type input "9"
type input "100"
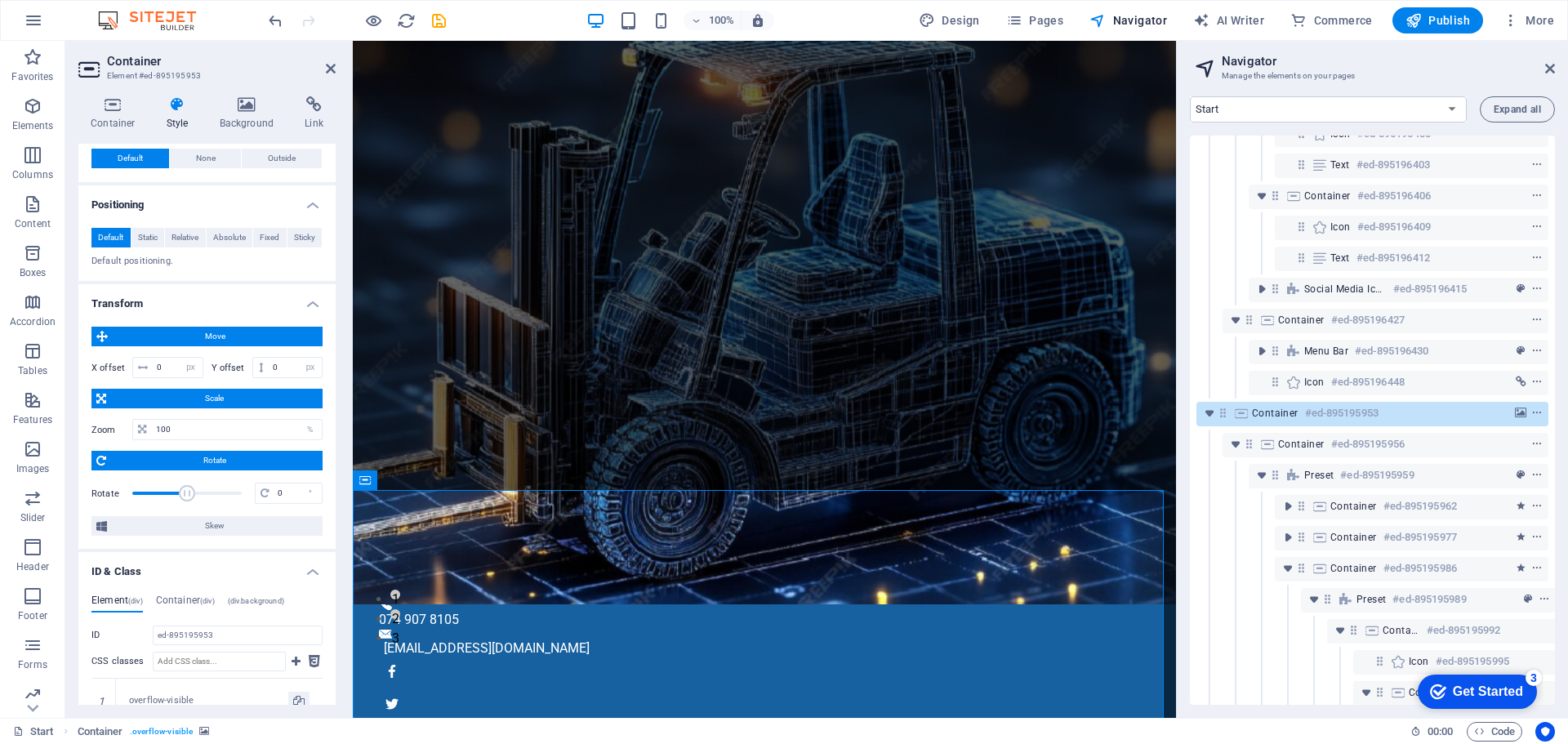
click at [227, 346] on span "Move" at bounding box center [215, 337] width 205 height 19
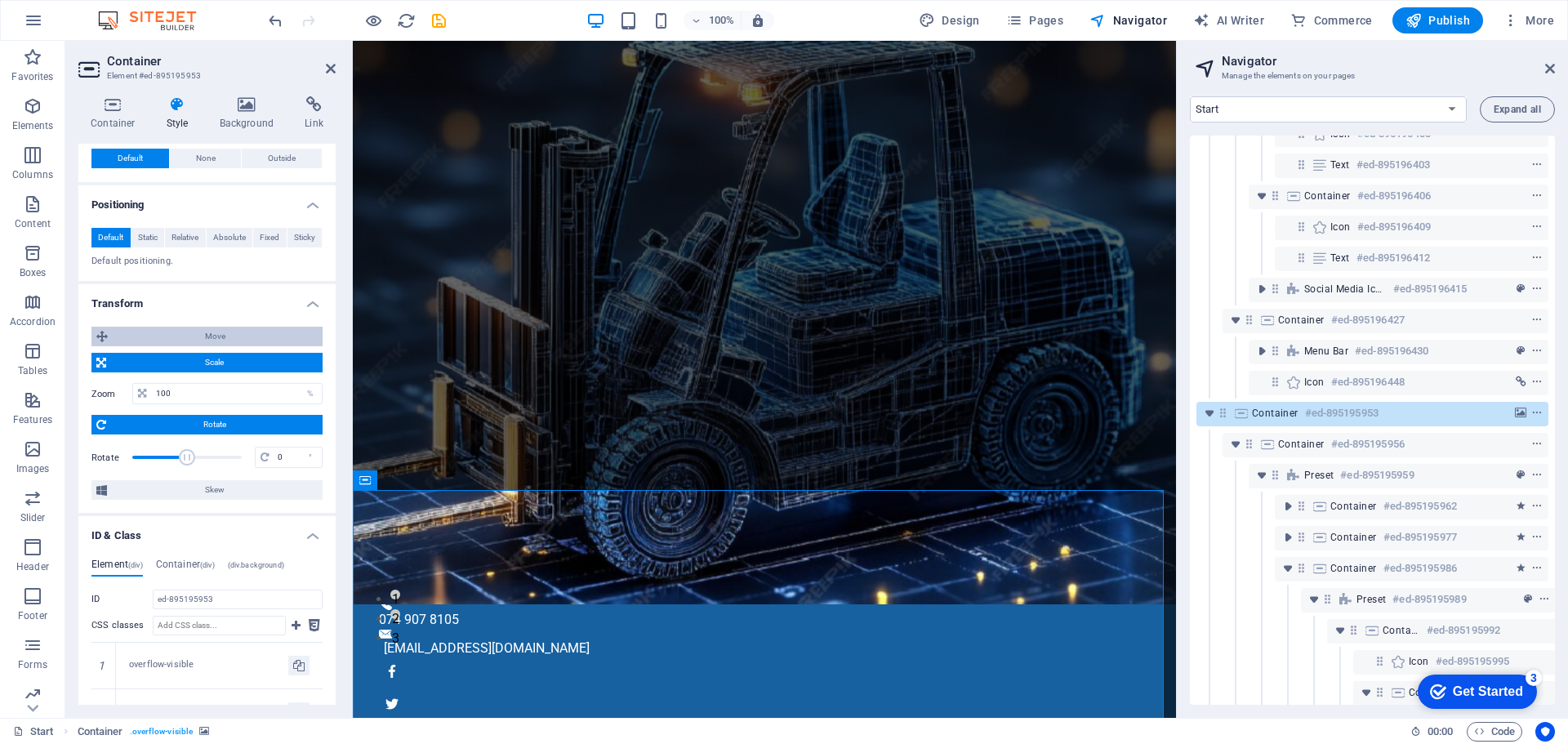
click at [214, 346] on span "Move" at bounding box center [215, 337] width 205 height 19
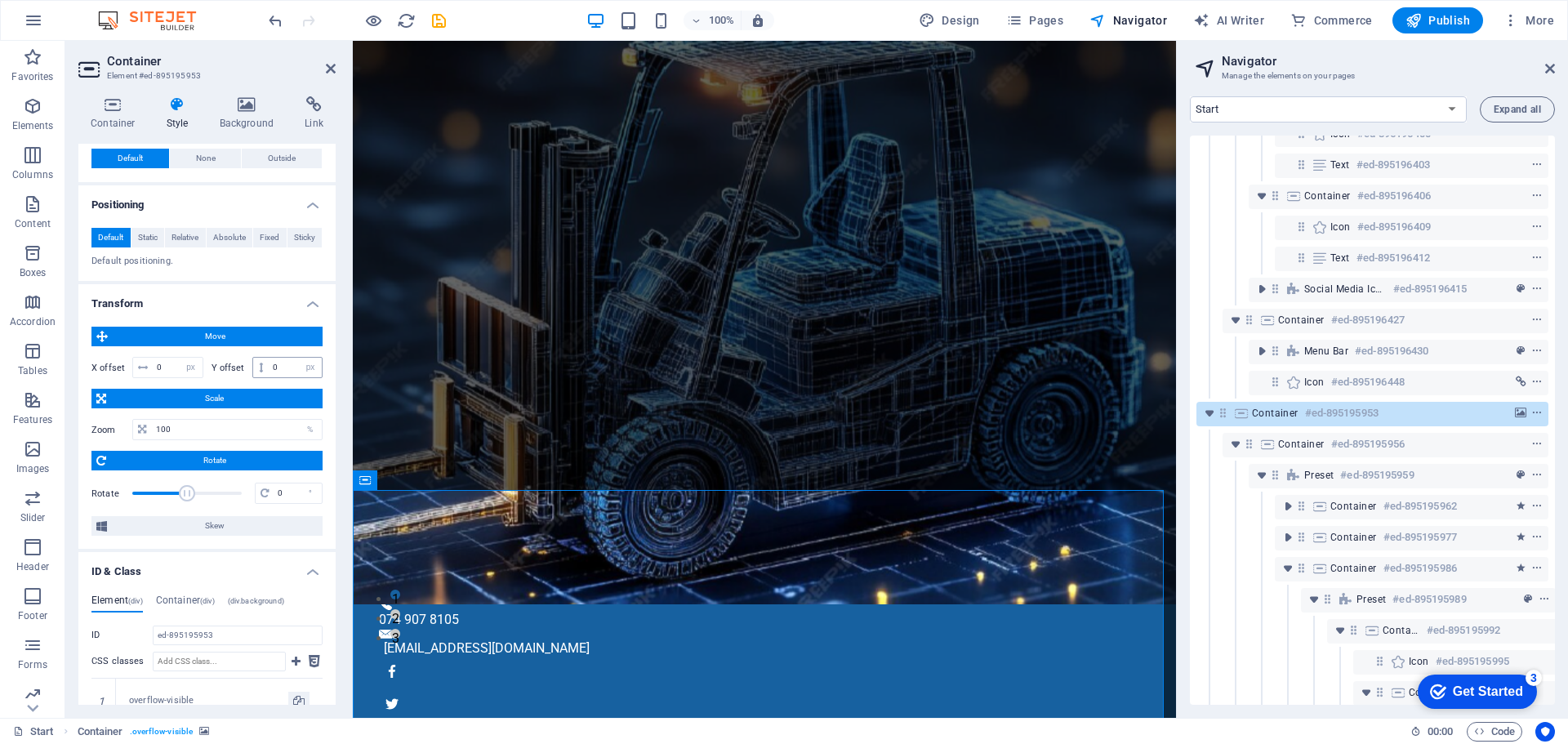
click at [260, 372] on icon at bounding box center [261, 368] width 4 height 10
click at [259, 372] on icon at bounding box center [261, 368] width 4 height 10
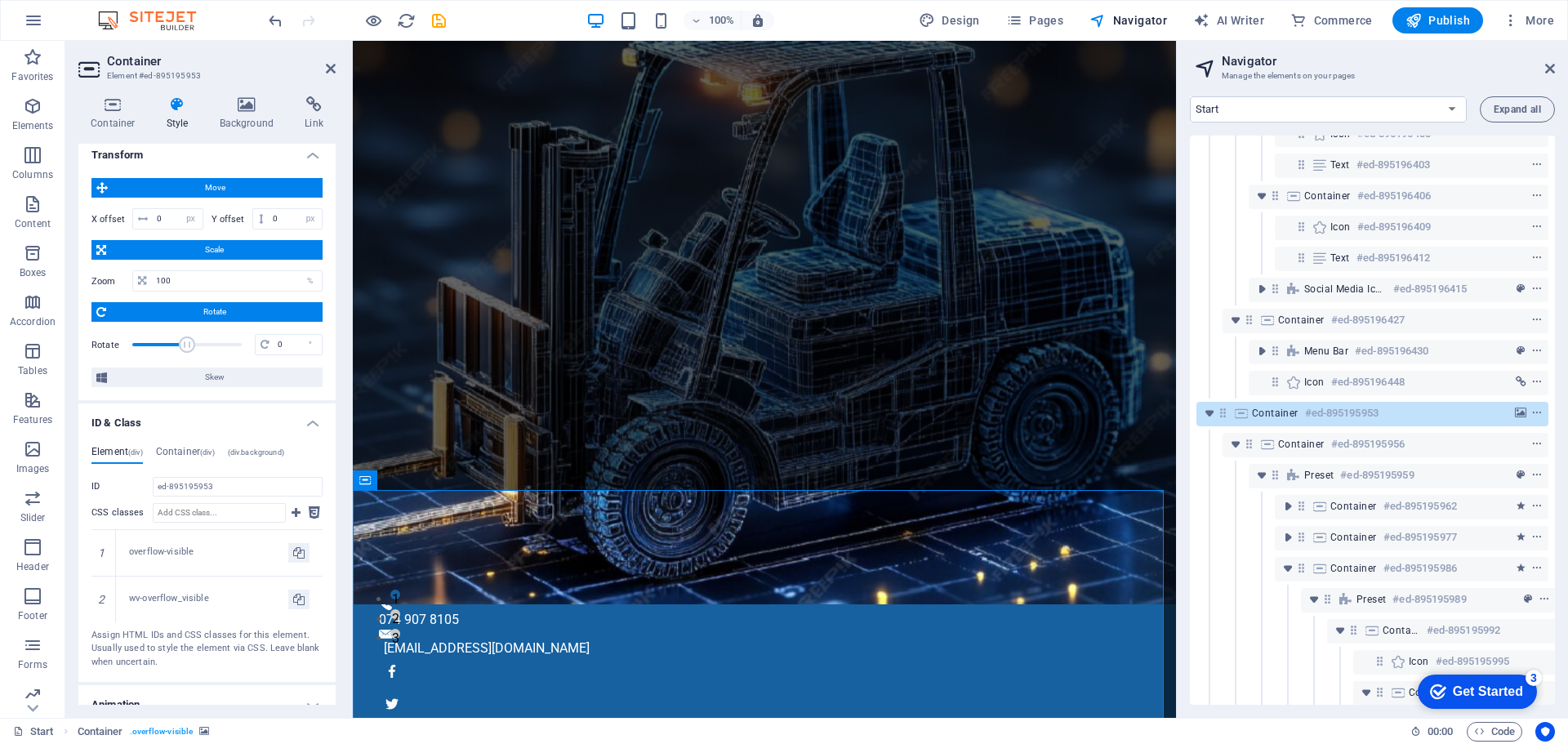
scroll to position [726, 0]
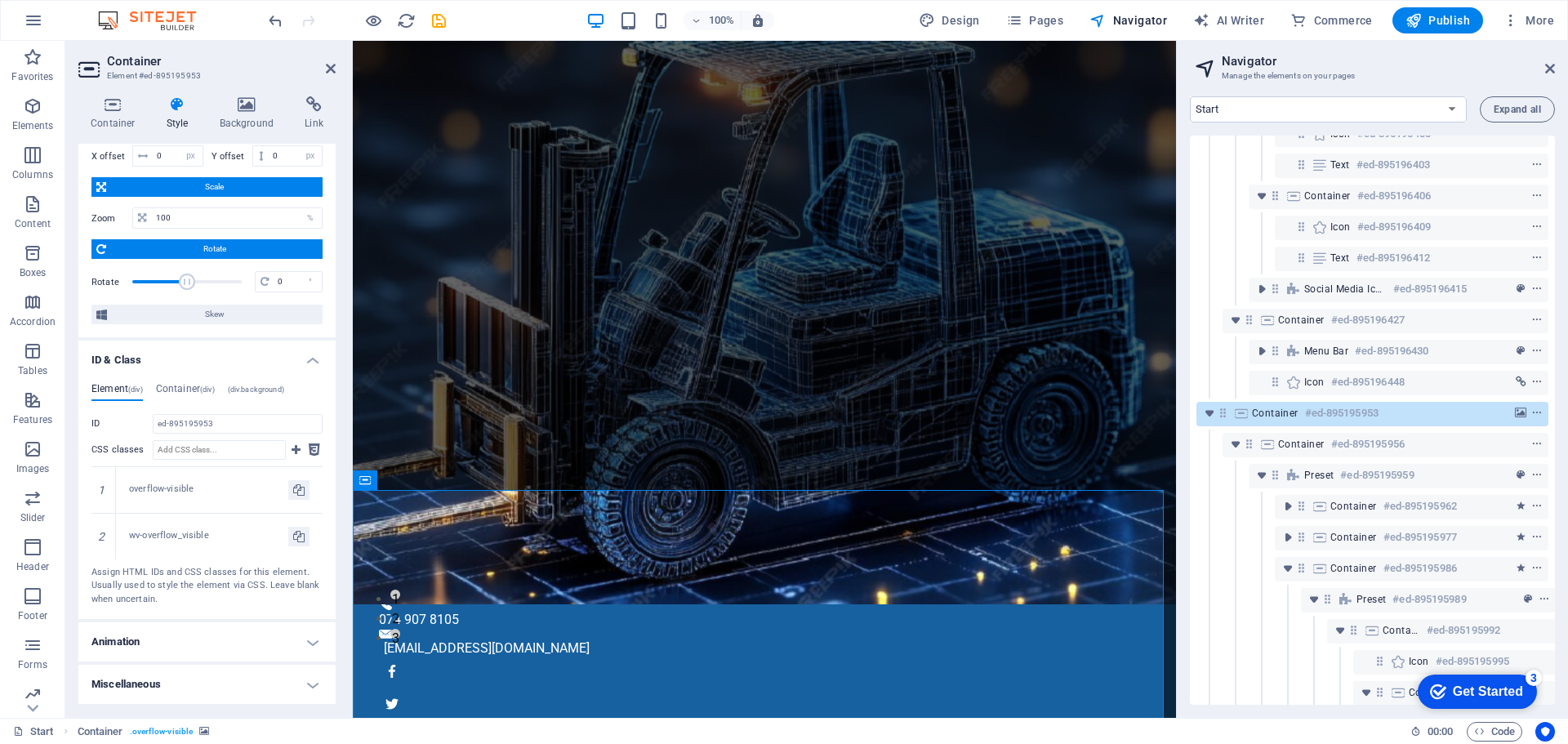
click at [235, 639] on h4 "Animation" at bounding box center [207, 642] width 257 height 39
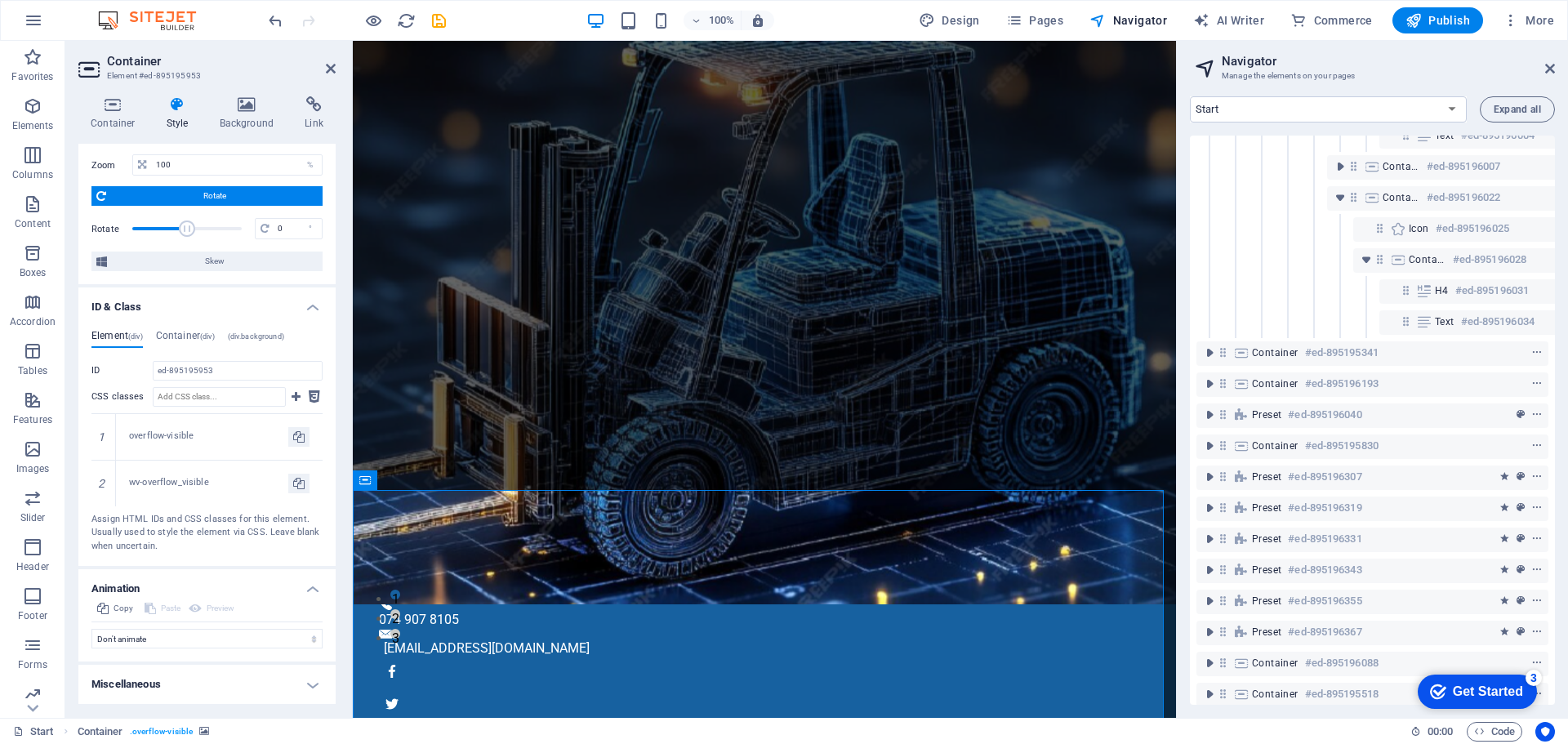
scroll to position [970, 0]
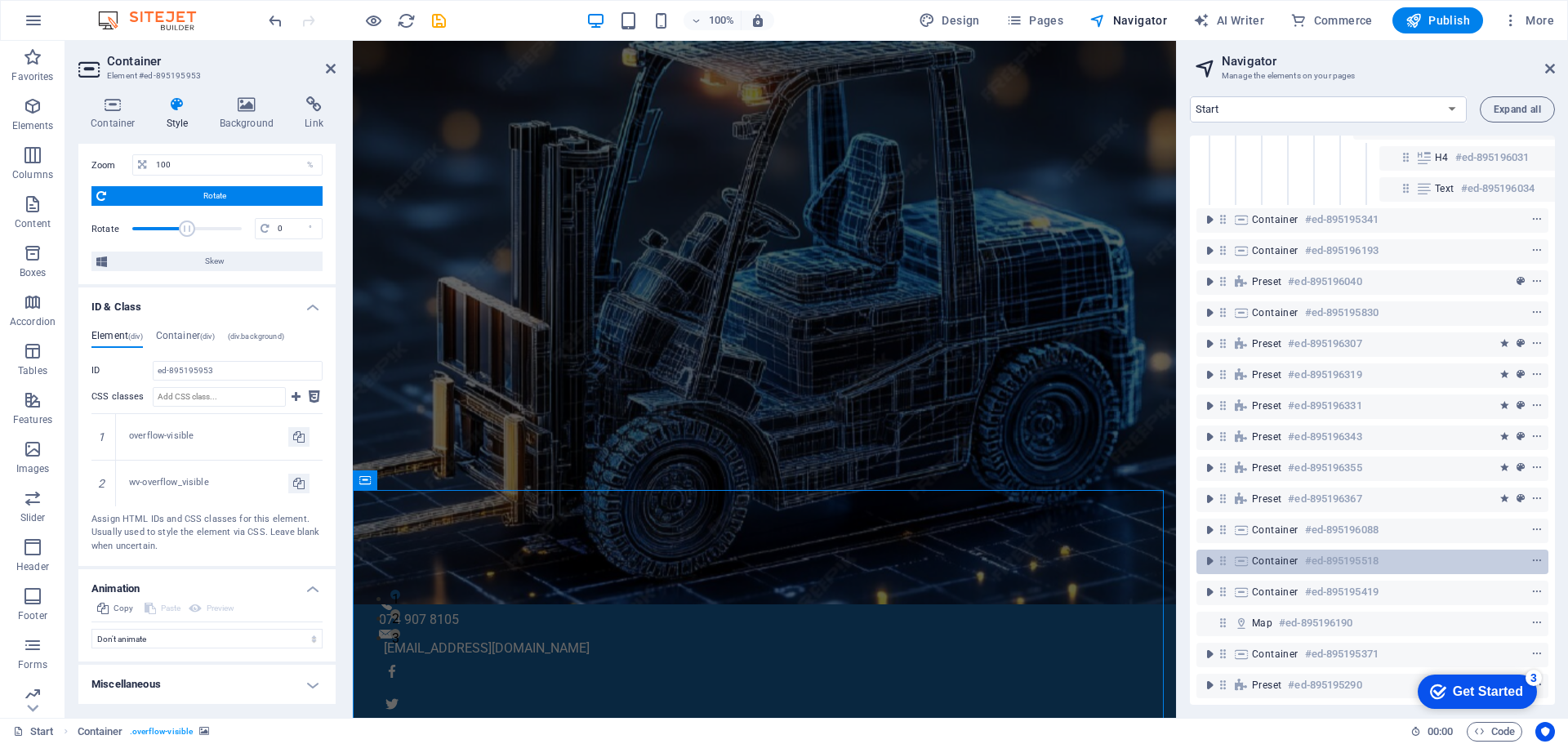
click at [1324, 551] on h6 "#ed-895195518" at bounding box center [1341, 561] width 74 height 19
click at [1293, 554] on span "Container" at bounding box center [1275, 560] width 47 height 13
click at [1207, 552] on icon "toggle-expand" at bounding box center [1209, 560] width 17 height 17
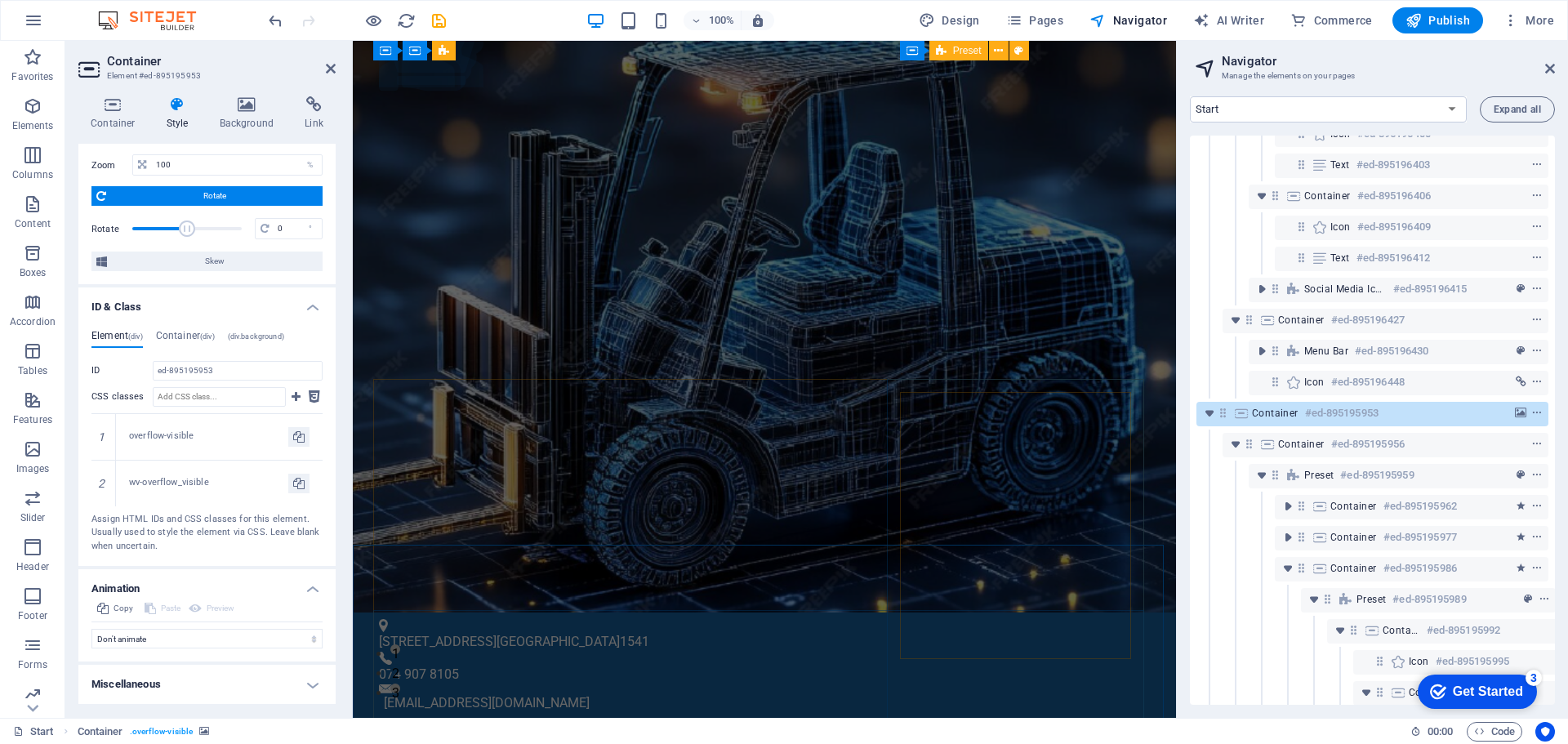
scroll to position [0, 0]
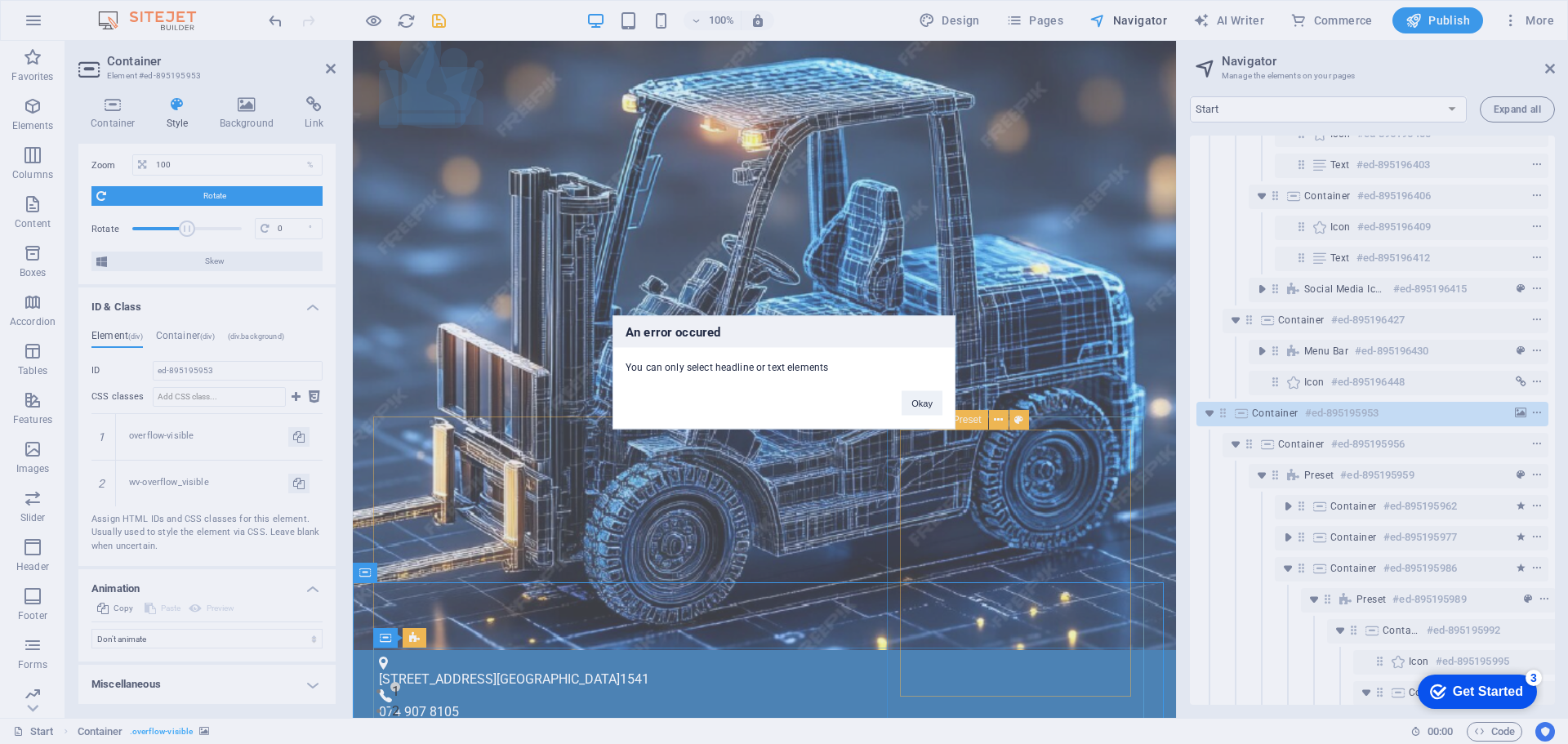
click at [1171, 74] on div "An error occured You can only select headline or text elements Okay" at bounding box center [784, 372] width 1568 height 744
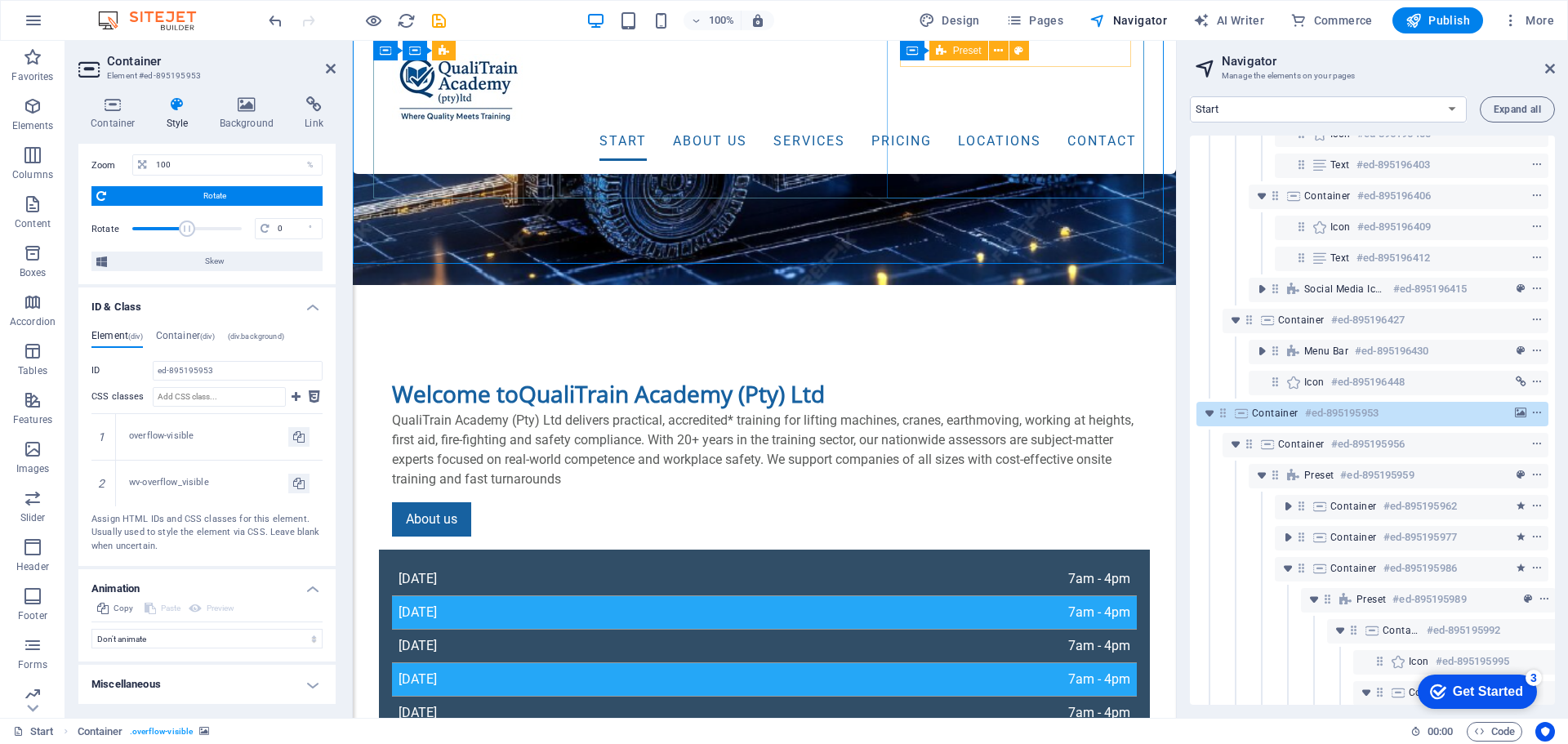
scroll to position [277, 0]
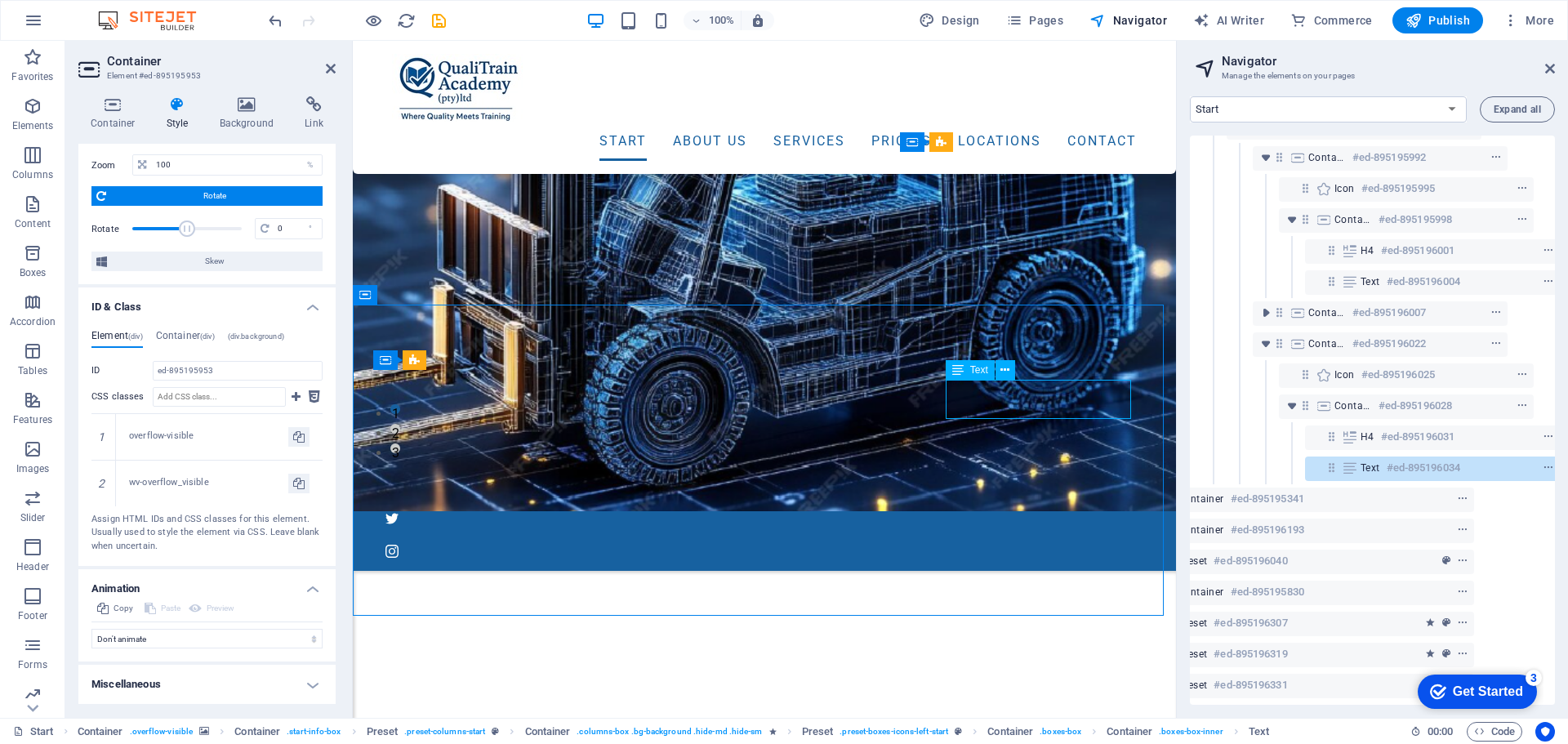
scroll to position [733, 83]
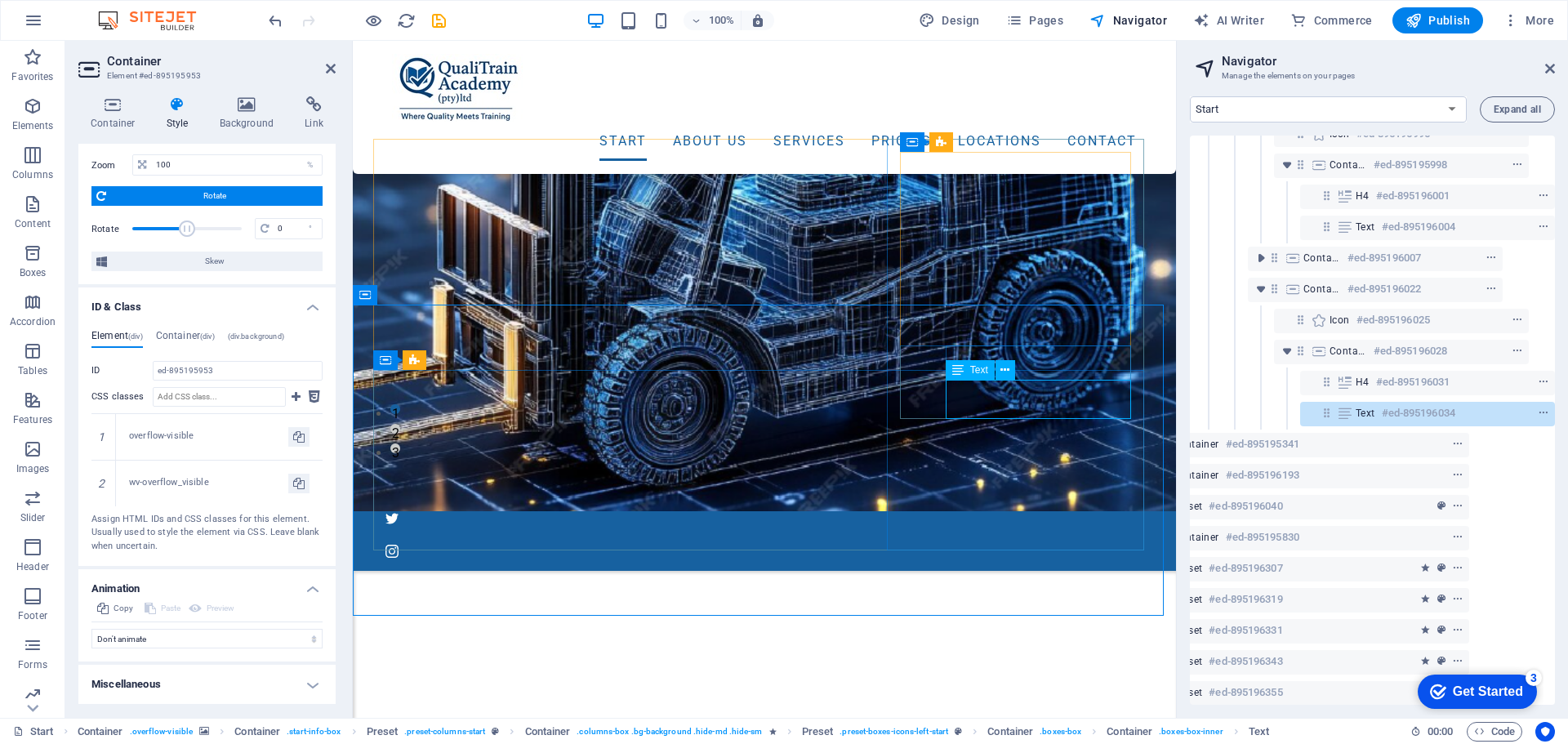
click at [962, 373] on icon at bounding box center [958, 370] width 12 height 19
click at [1006, 370] on icon at bounding box center [1004, 371] width 9 height 18
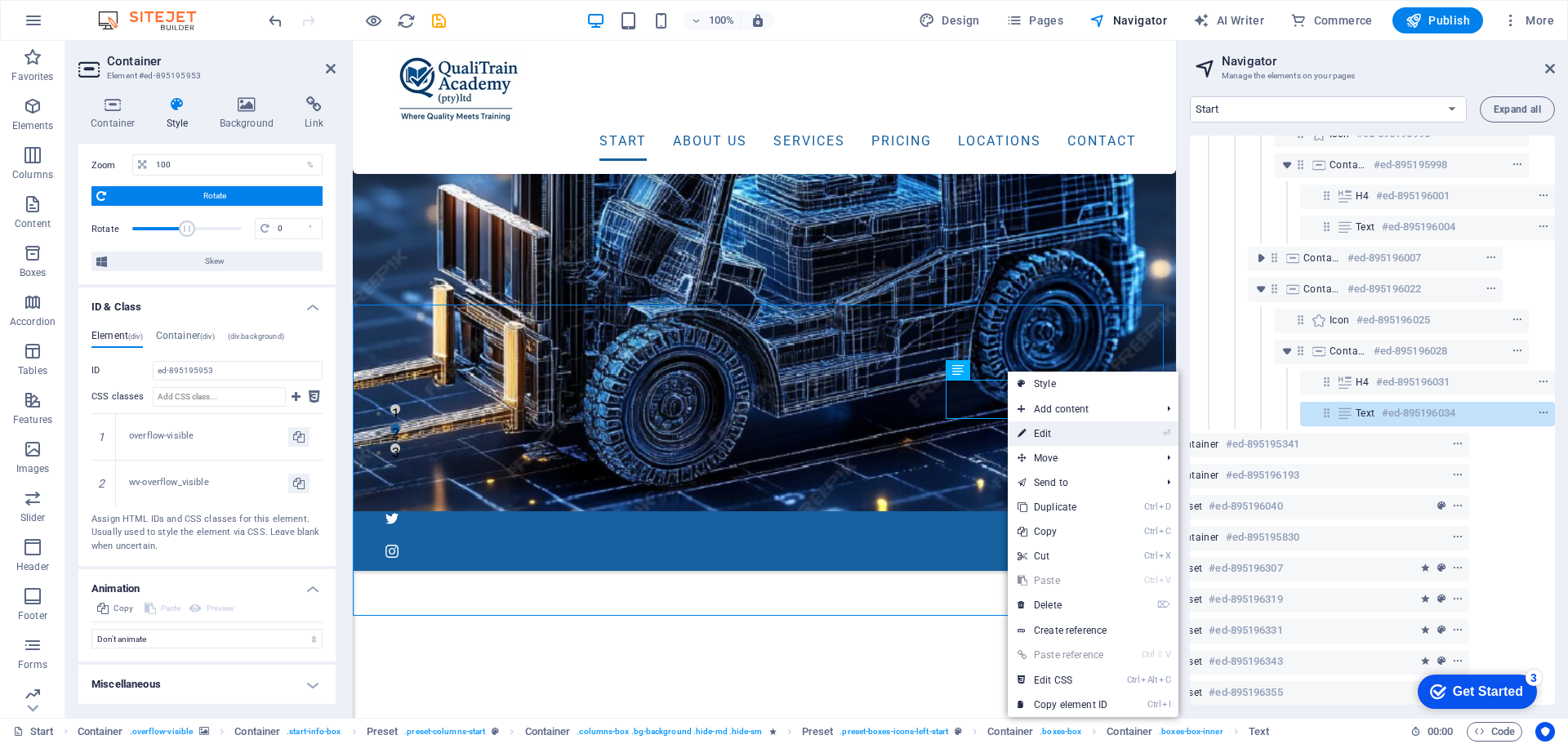
click at [1043, 431] on link "⏎ Edit" at bounding box center [1062, 433] width 109 height 24
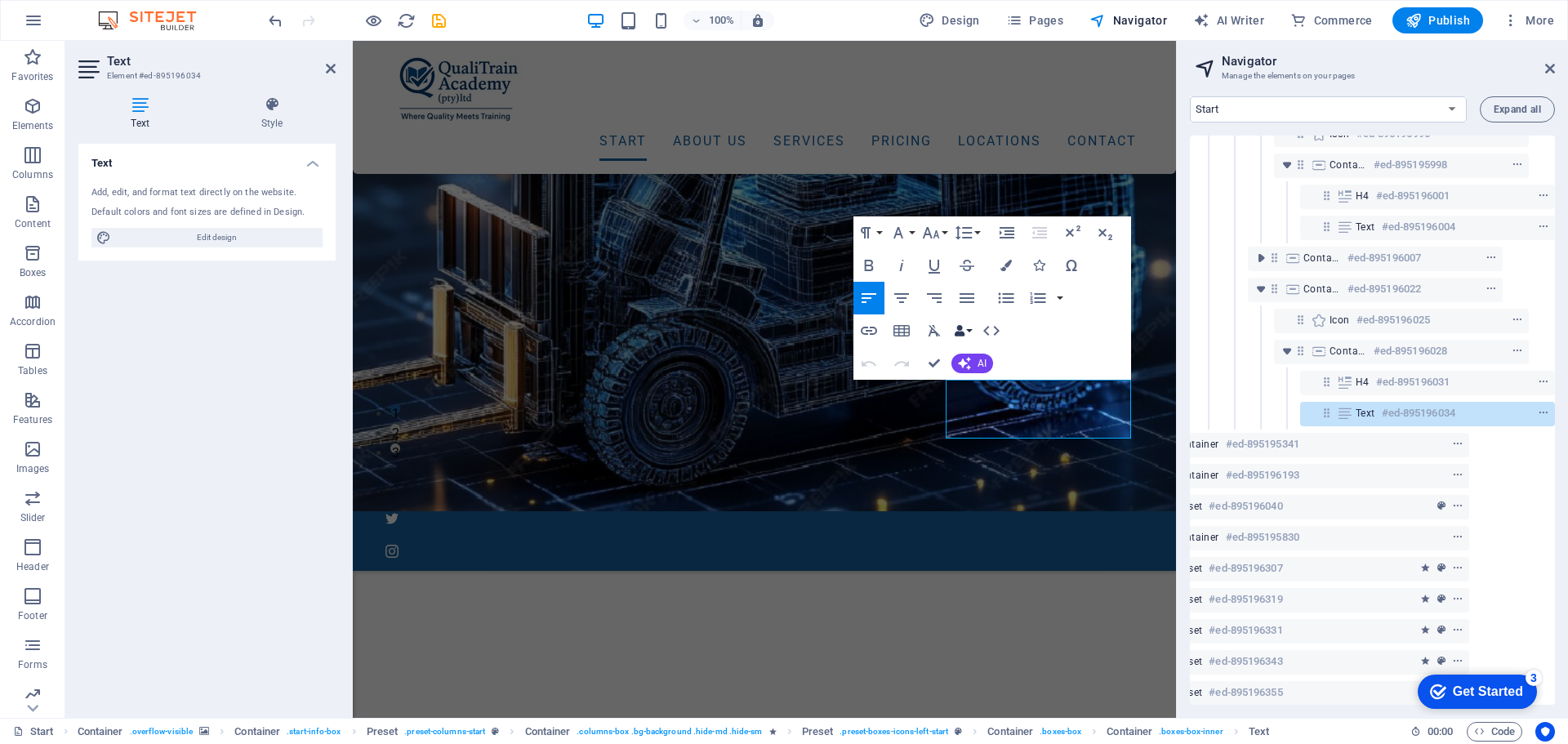
click at [966, 331] on button "Data Bindings" at bounding box center [963, 331] width 23 height 33
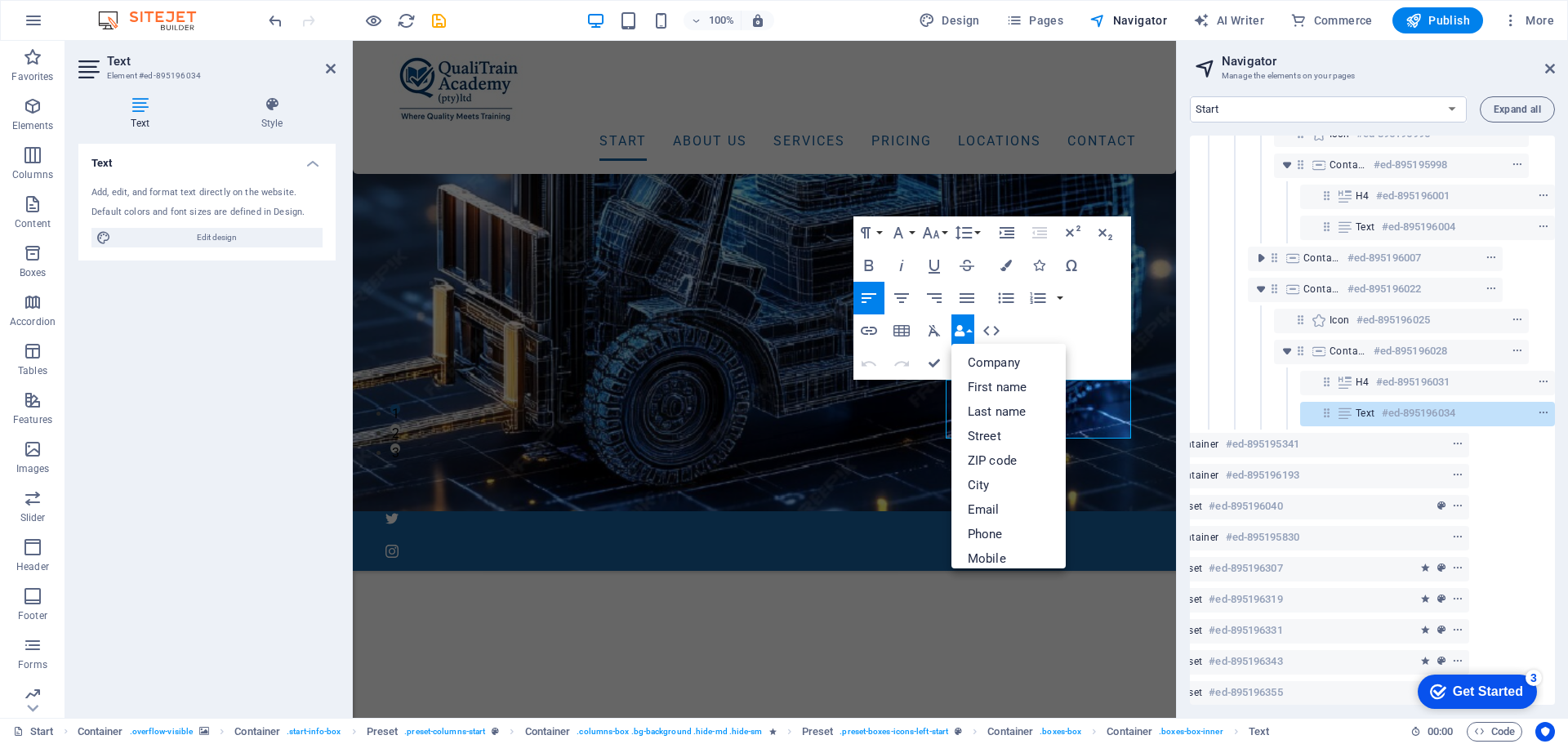
click at [966, 331] on button "Data Bindings" at bounding box center [963, 331] width 23 height 33
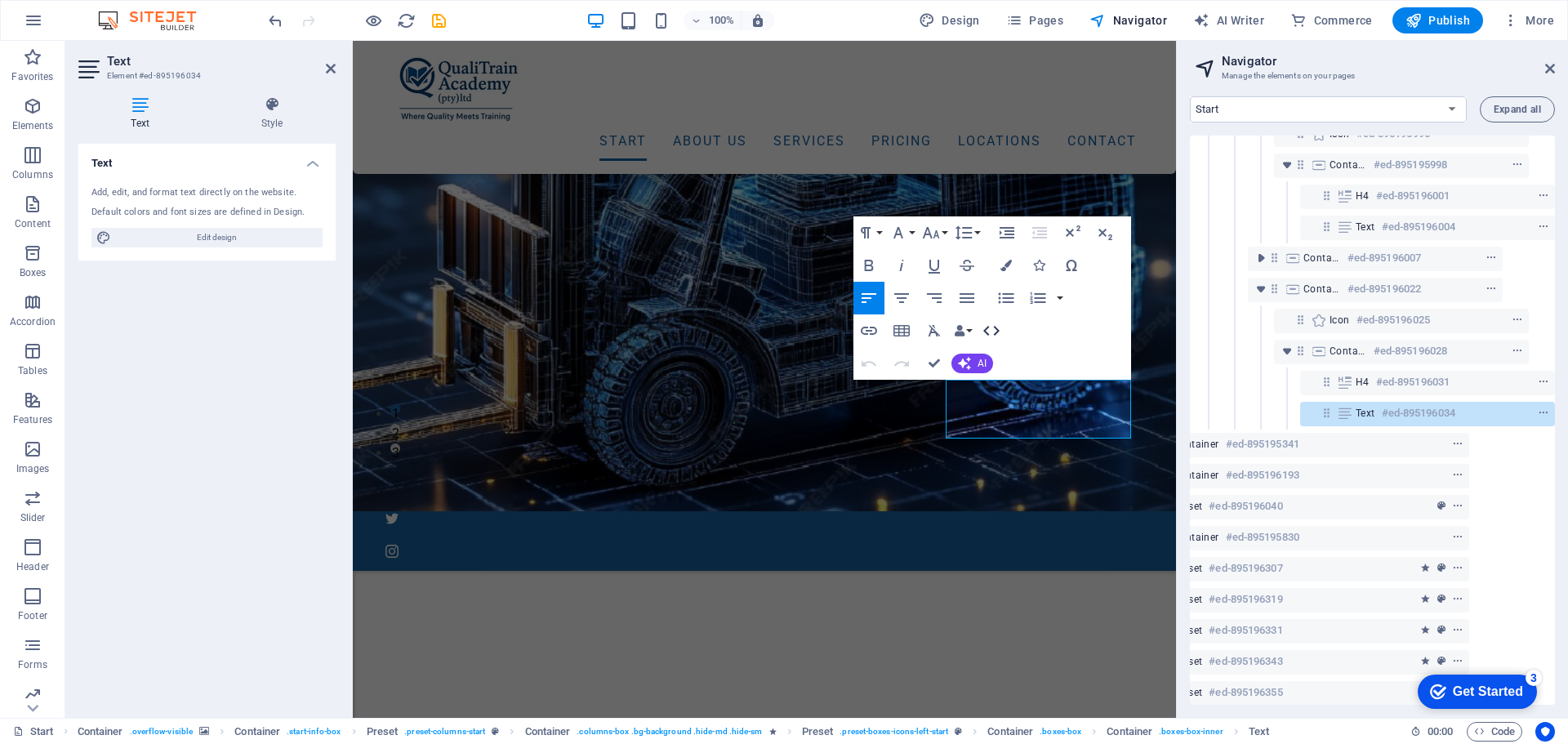
click at [983, 331] on icon "button" at bounding box center [991, 331] width 19 height 19
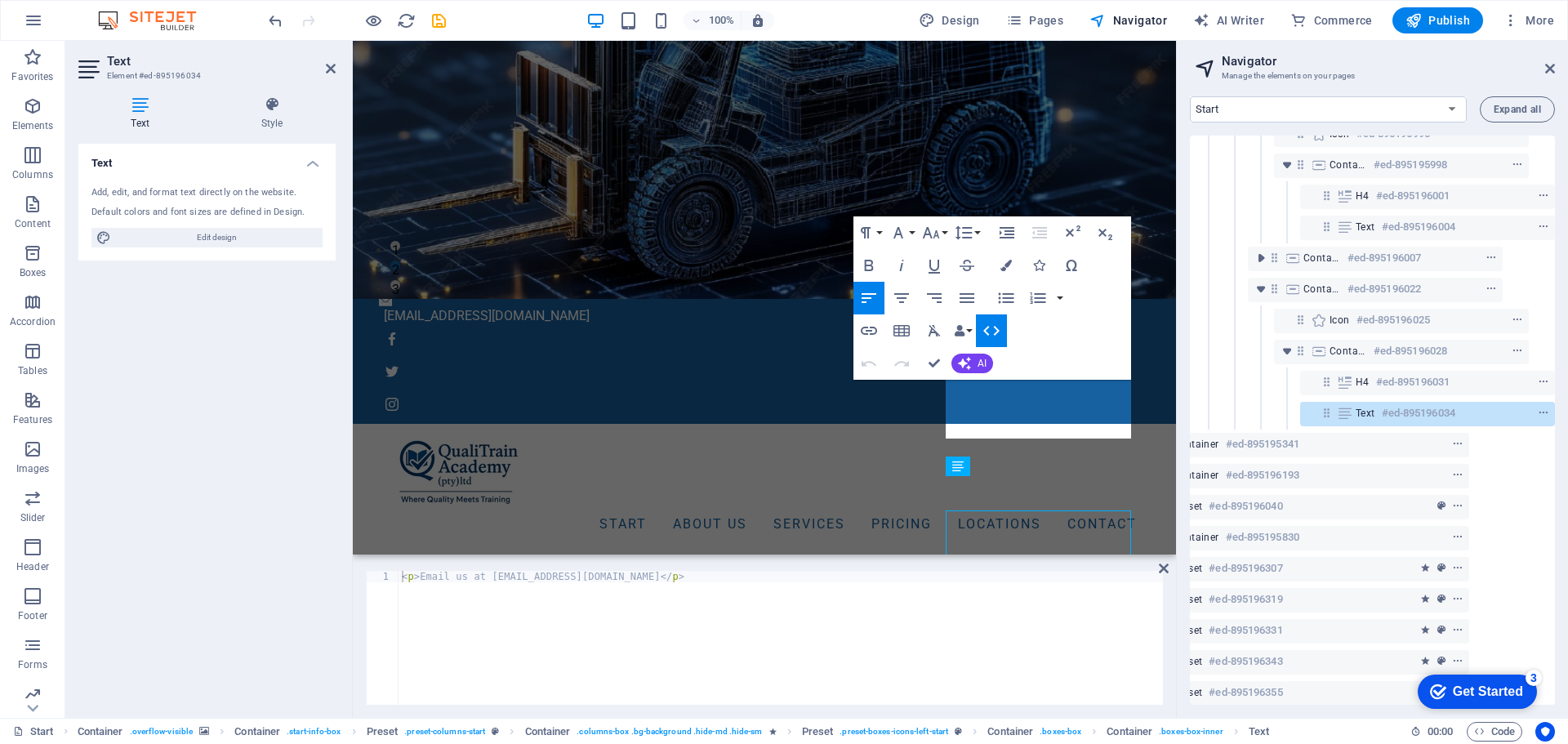
scroll to position [147, 0]
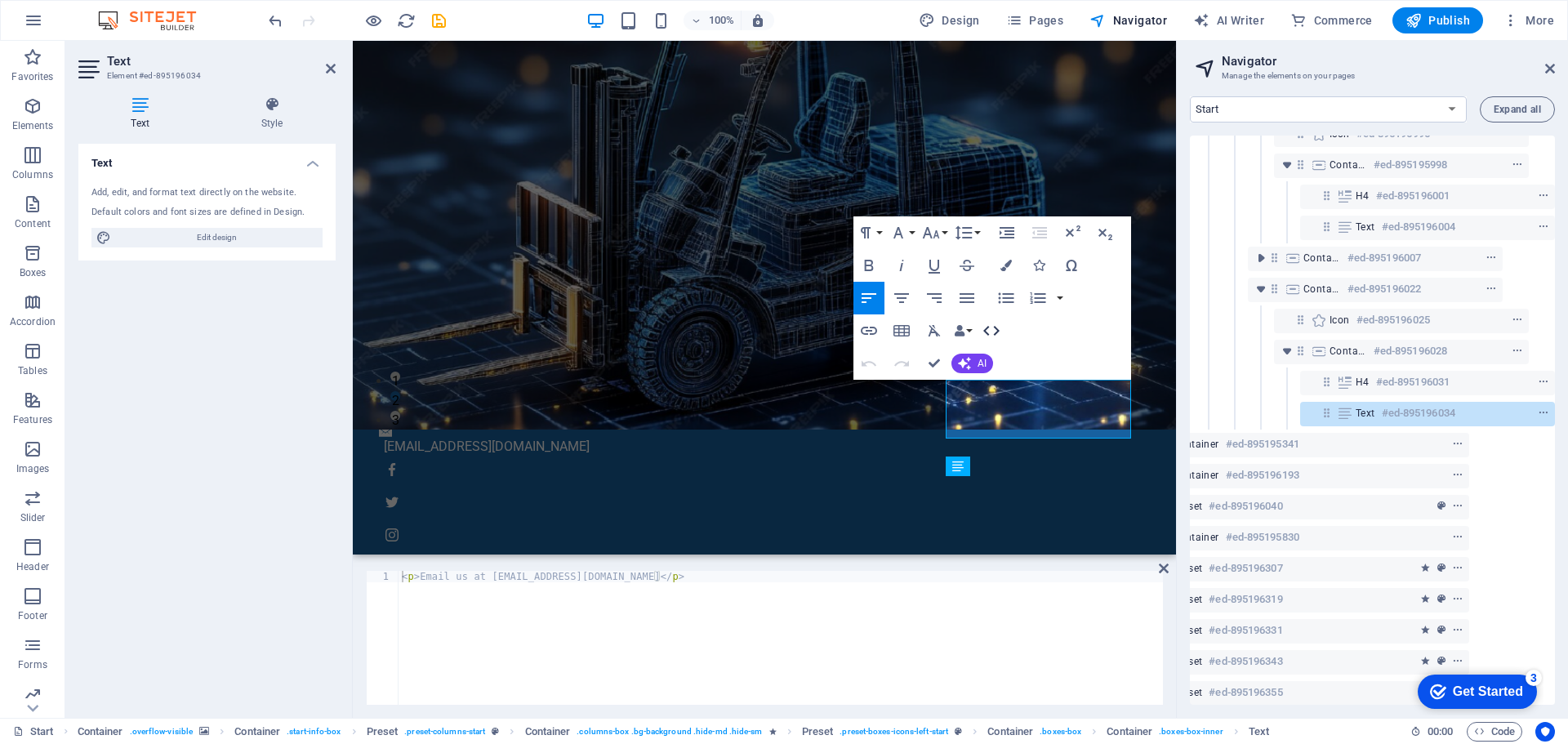
click at [983, 331] on icon "button" at bounding box center [991, 331] width 19 height 19
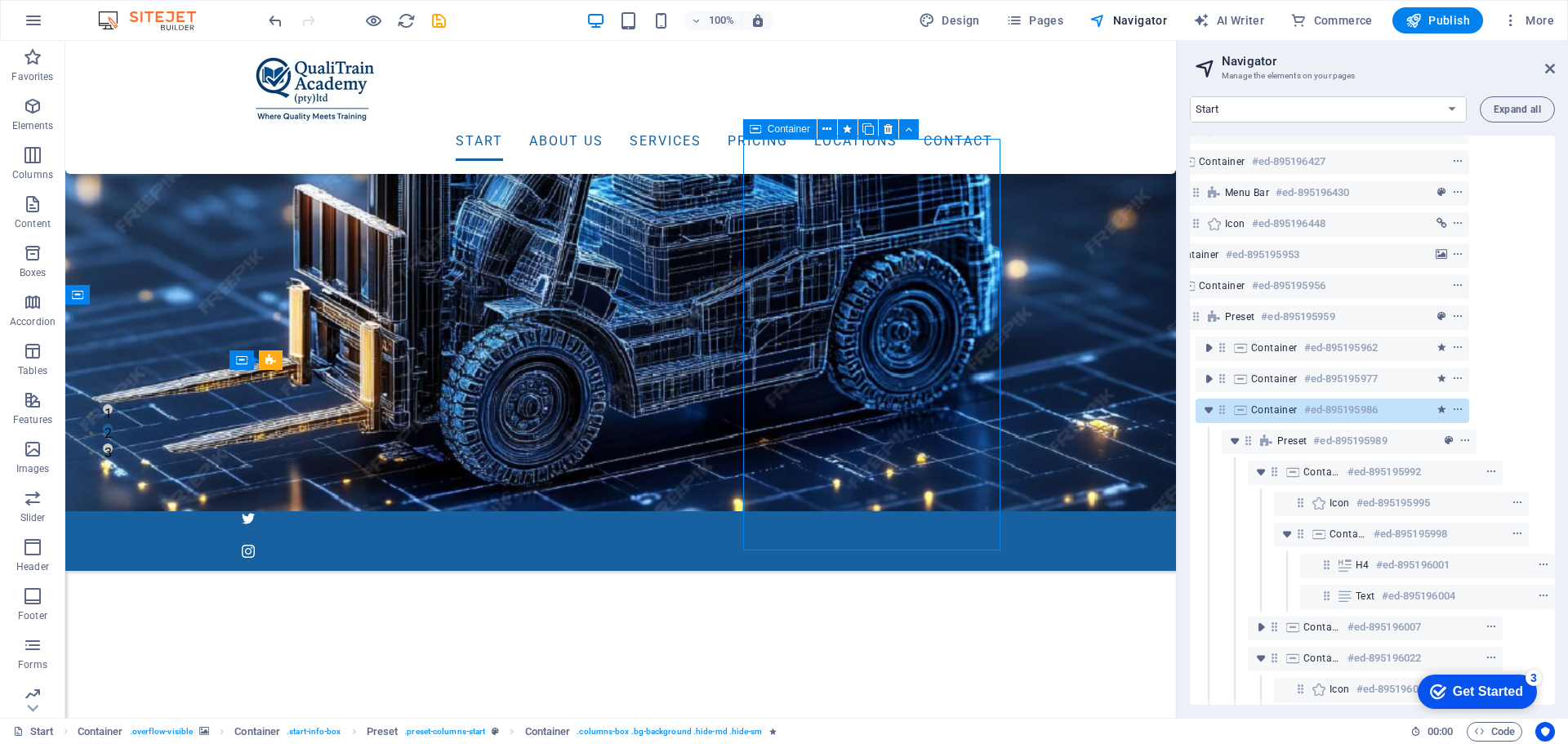
scroll to position [361, 83]
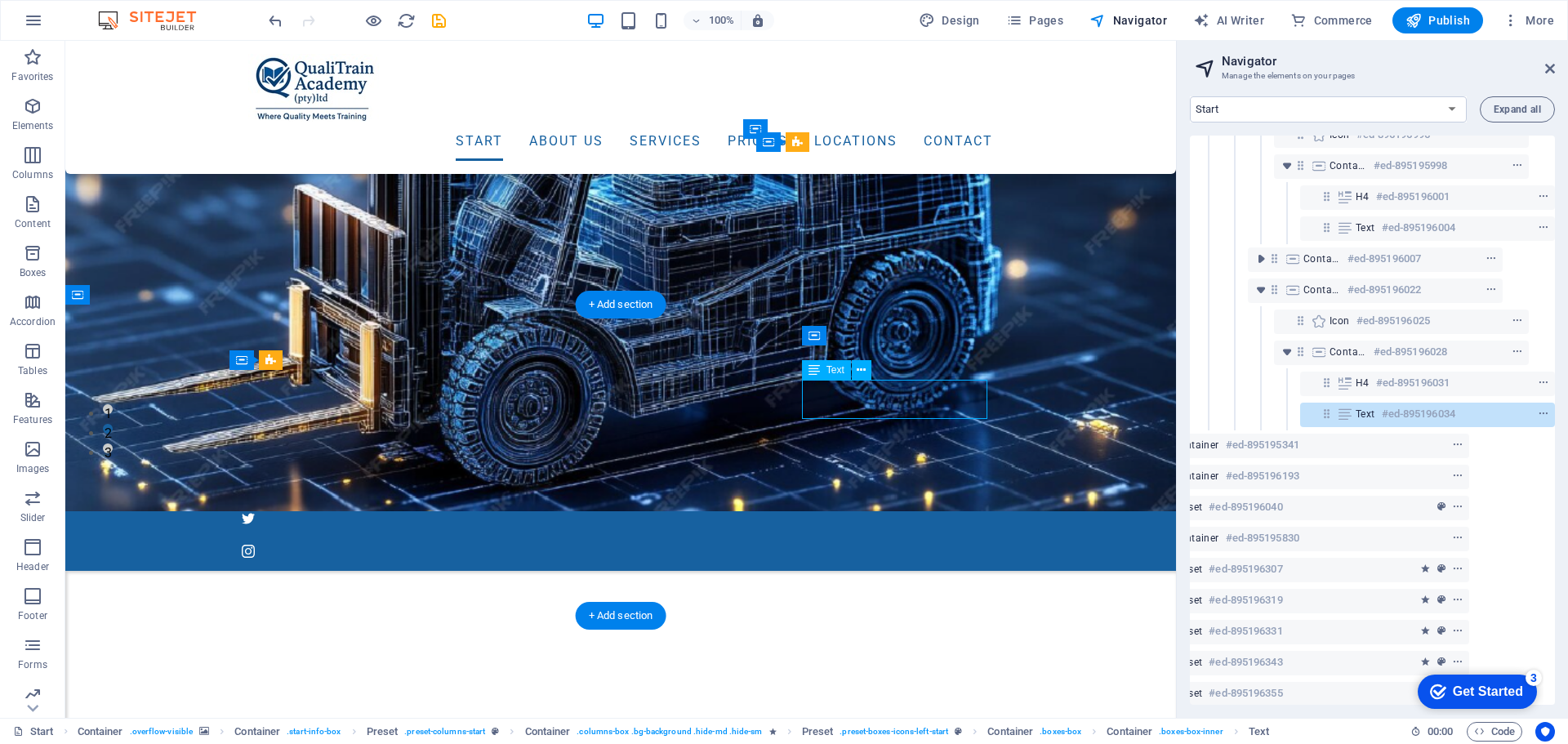
scroll to position [733, 83]
click at [859, 369] on icon at bounding box center [861, 371] width 9 height 18
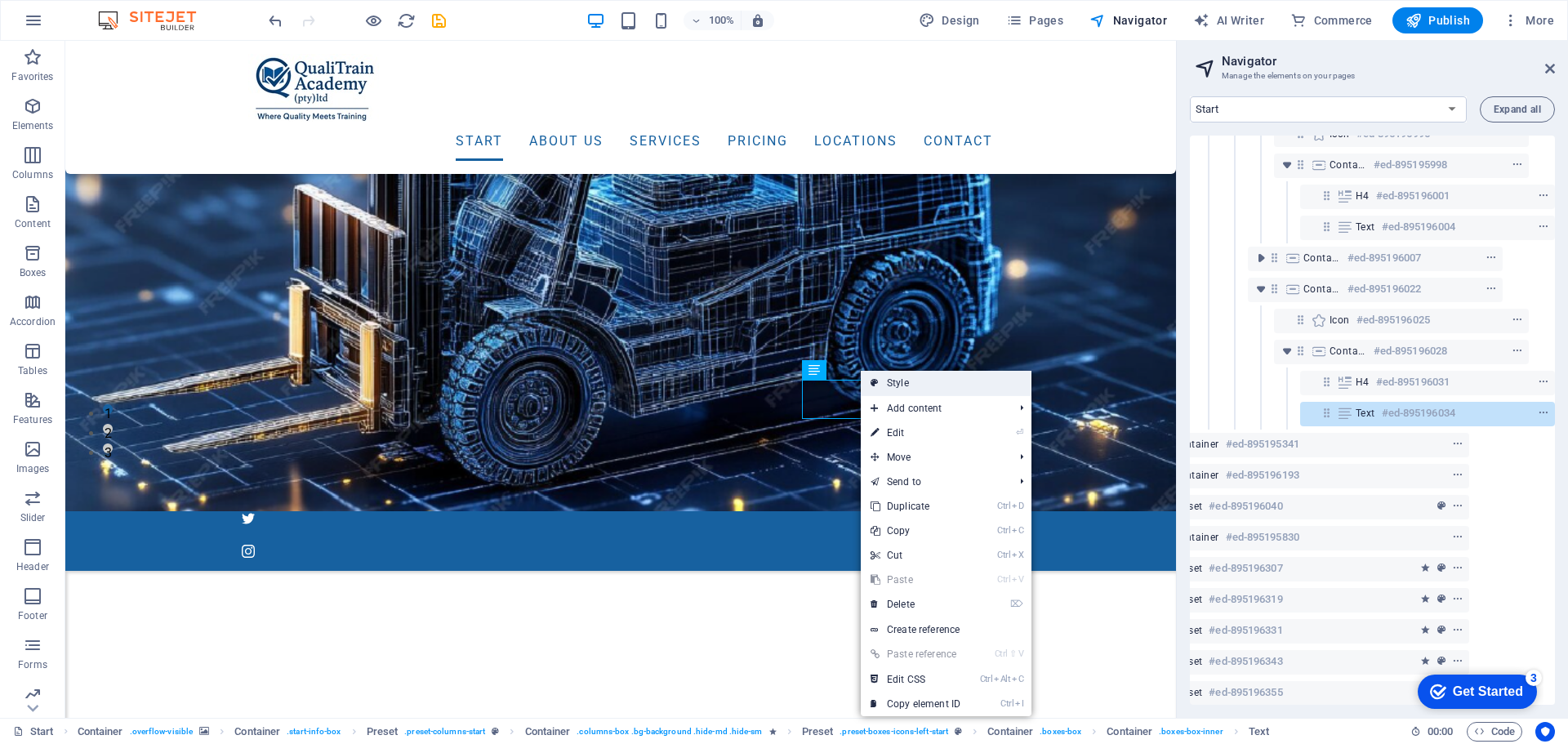
click at [903, 385] on link "Style" at bounding box center [945, 382] width 170 height 24
select select "px"
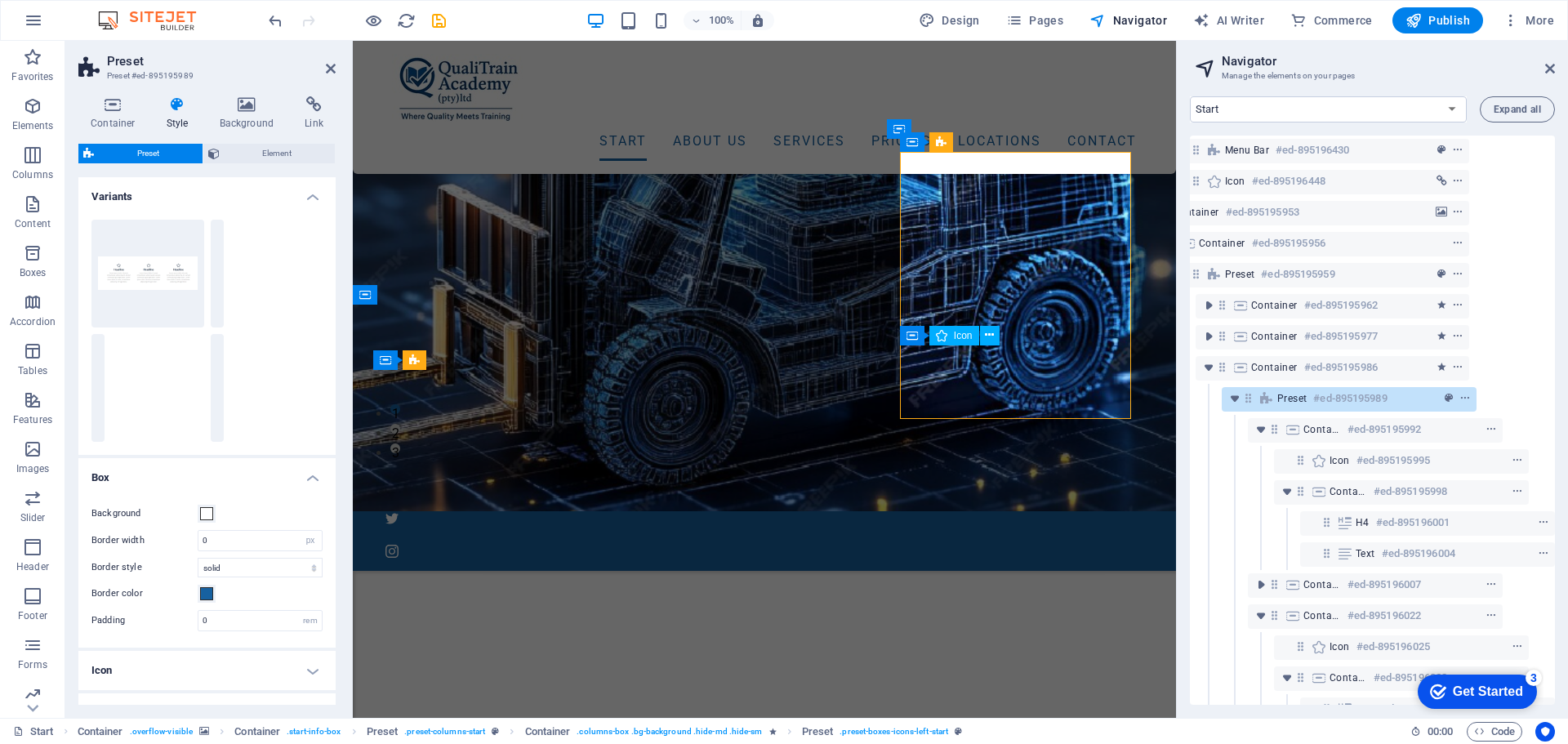
scroll to position [392, 83]
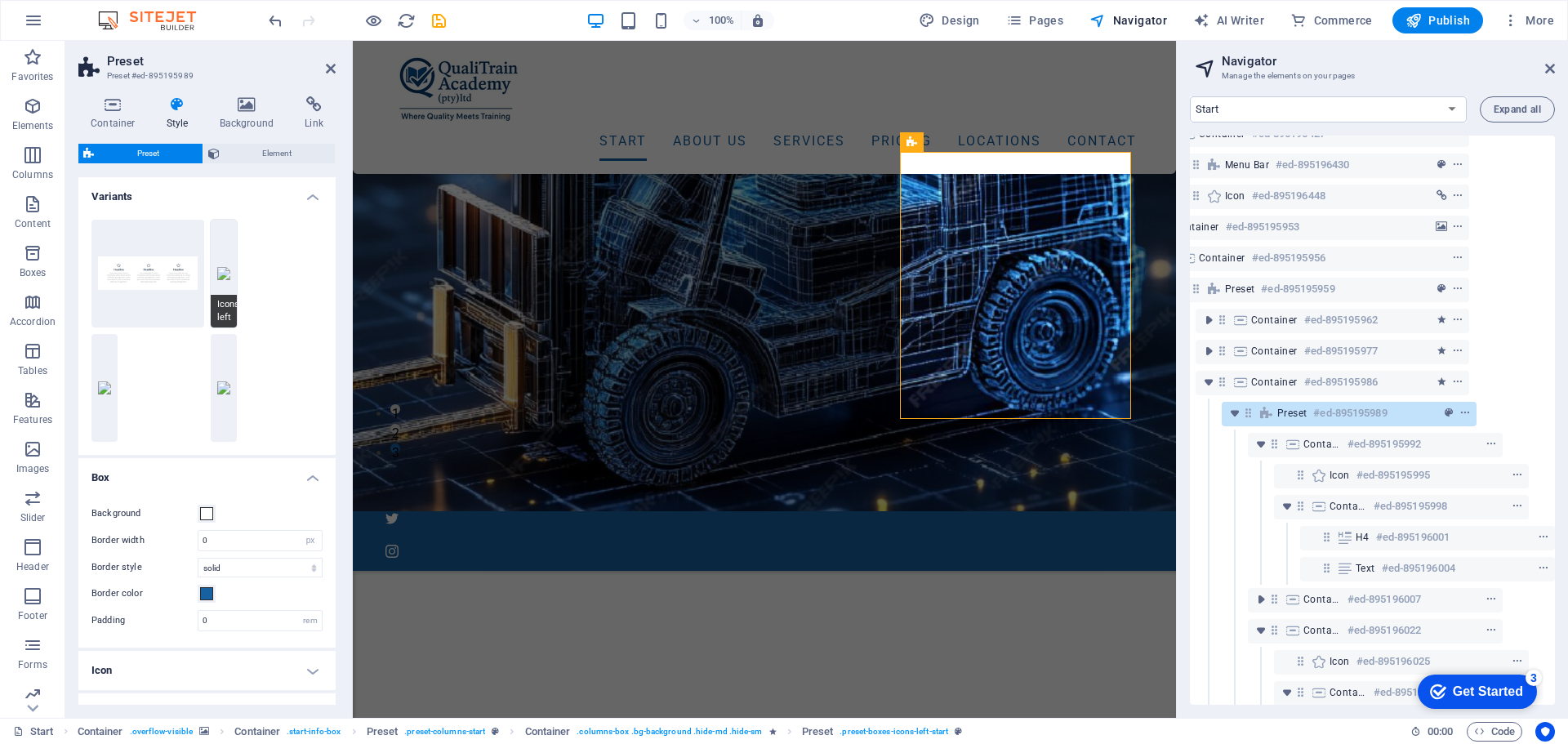
click at [223, 283] on button "Icons left" at bounding box center [224, 273] width 26 height 108
click at [122, 290] on button "Default" at bounding box center [148, 273] width 113 height 108
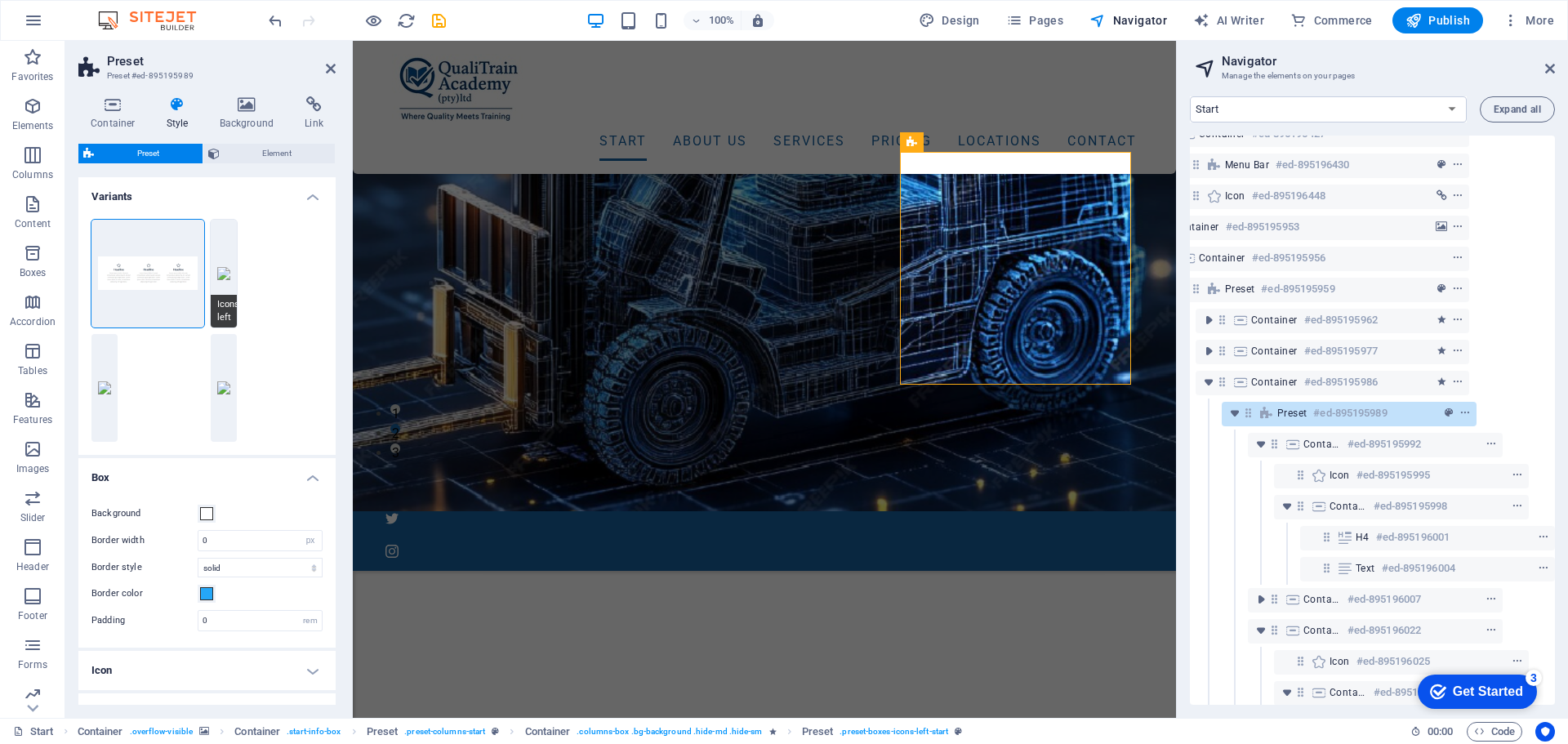
click at [216, 301] on span "Icons left" at bounding box center [224, 311] width 26 height 33
click at [257, 297] on div "Icons left" at bounding box center [267, 273] width 113 height 108
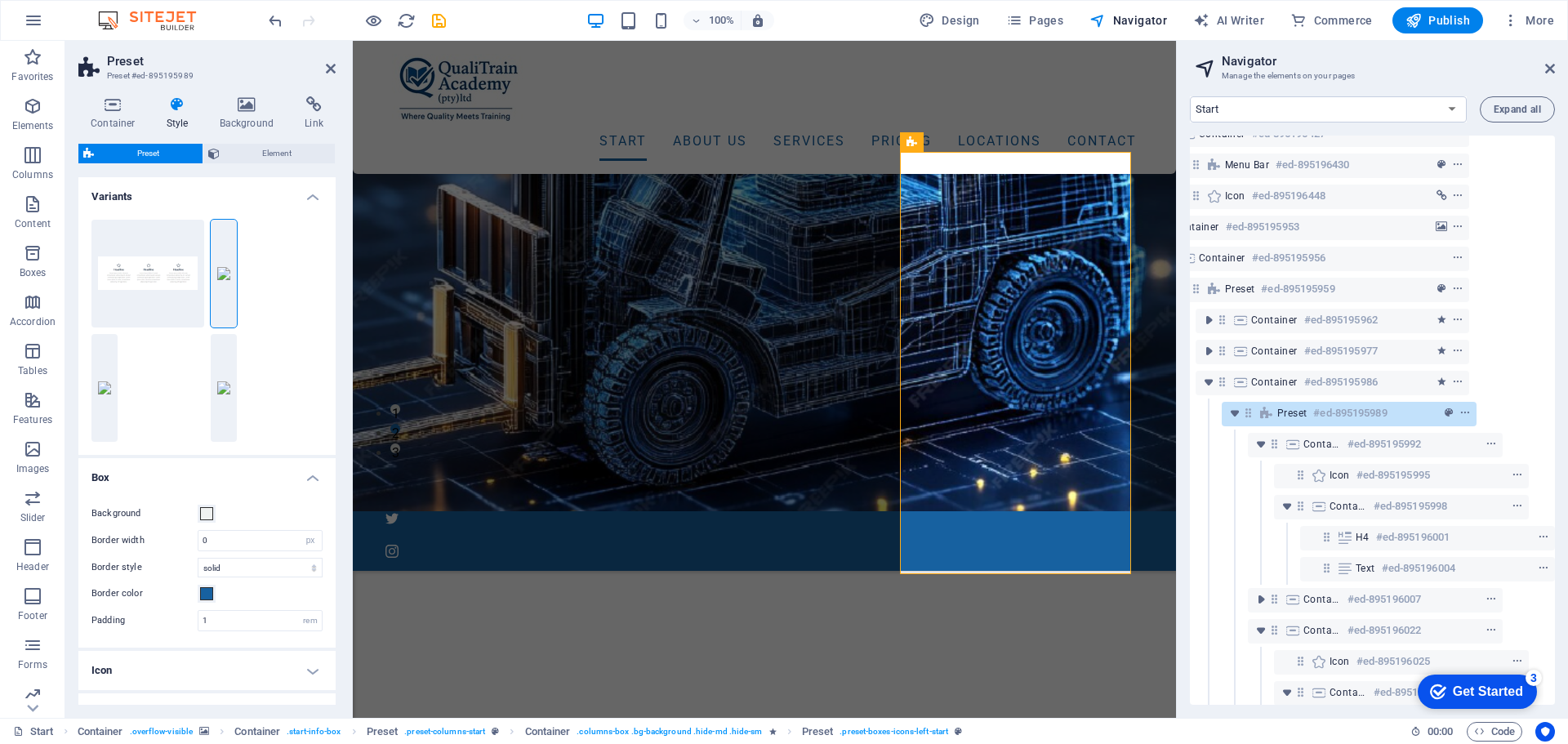
click at [142, 369] on div "Icons outside" at bounding box center [148, 387] width 113 height 108
click at [104, 394] on button "Icons outside" at bounding box center [104, 387] width 26 height 108
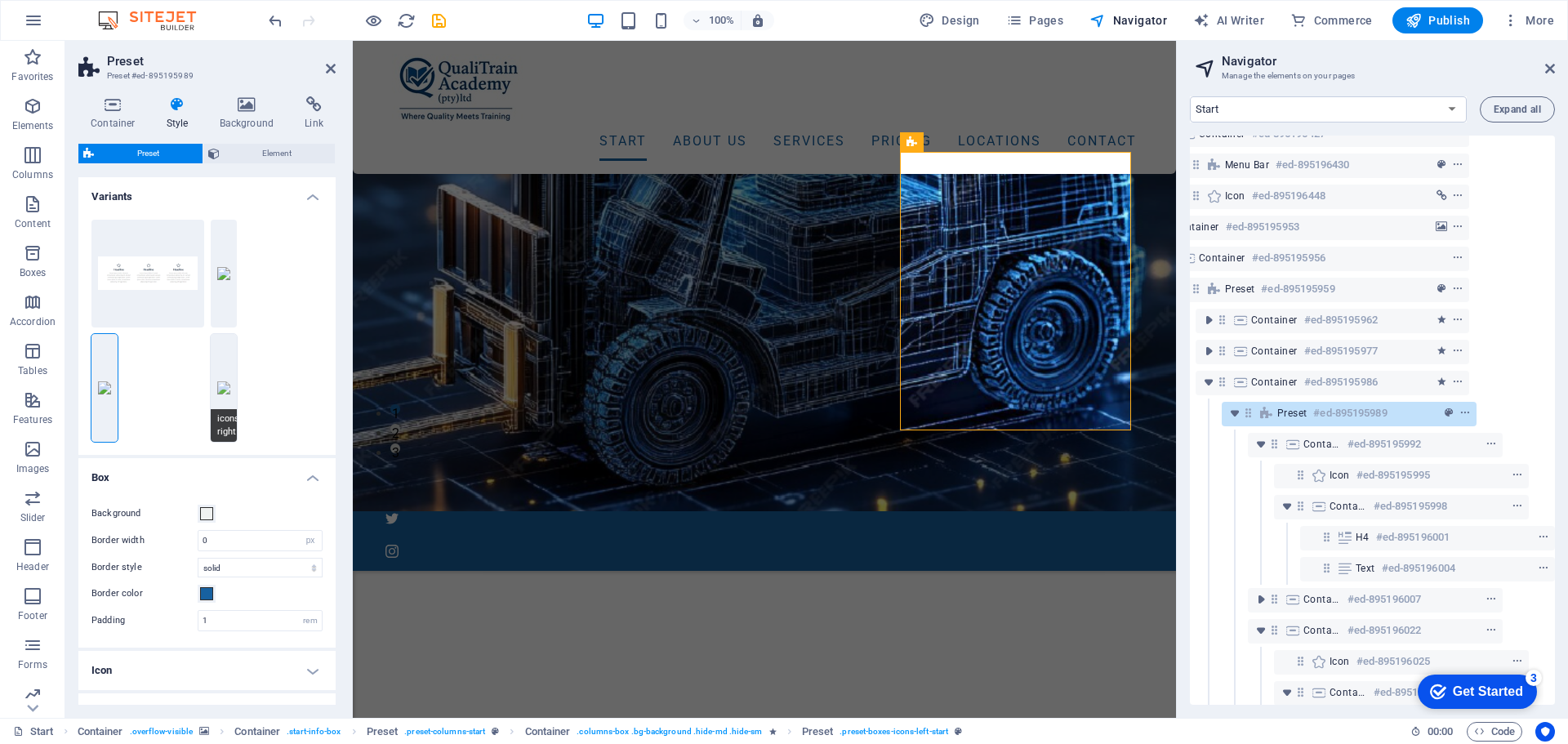
click at [221, 387] on button "icons-right" at bounding box center [224, 387] width 26 height 108
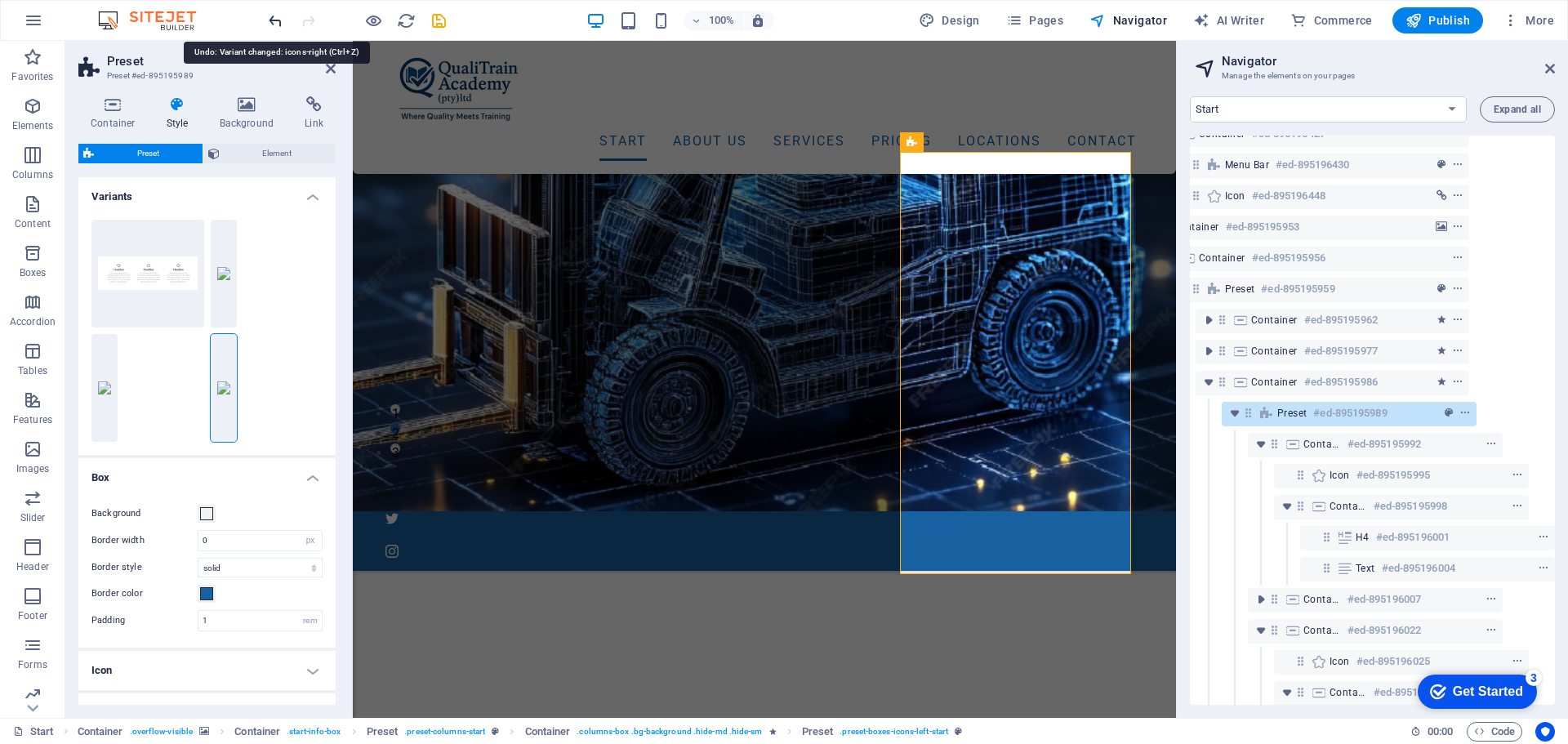
click at [277, 24] on icon "undo" at bounding box center [275, 20] width 18 height 18
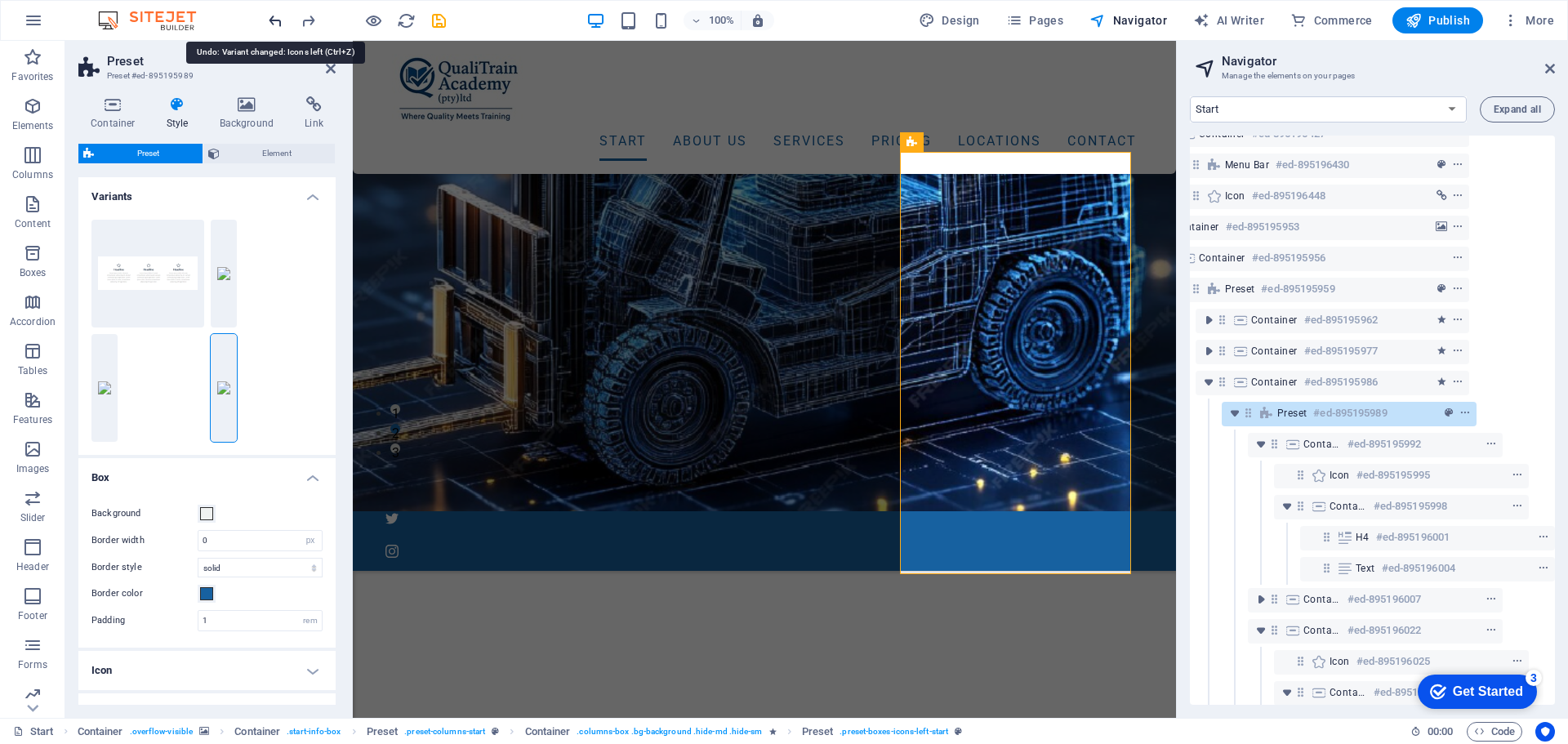
type input "0"
click at [277, 24] on icon "undo" at bounding box center [275, 20] width 18 height 18
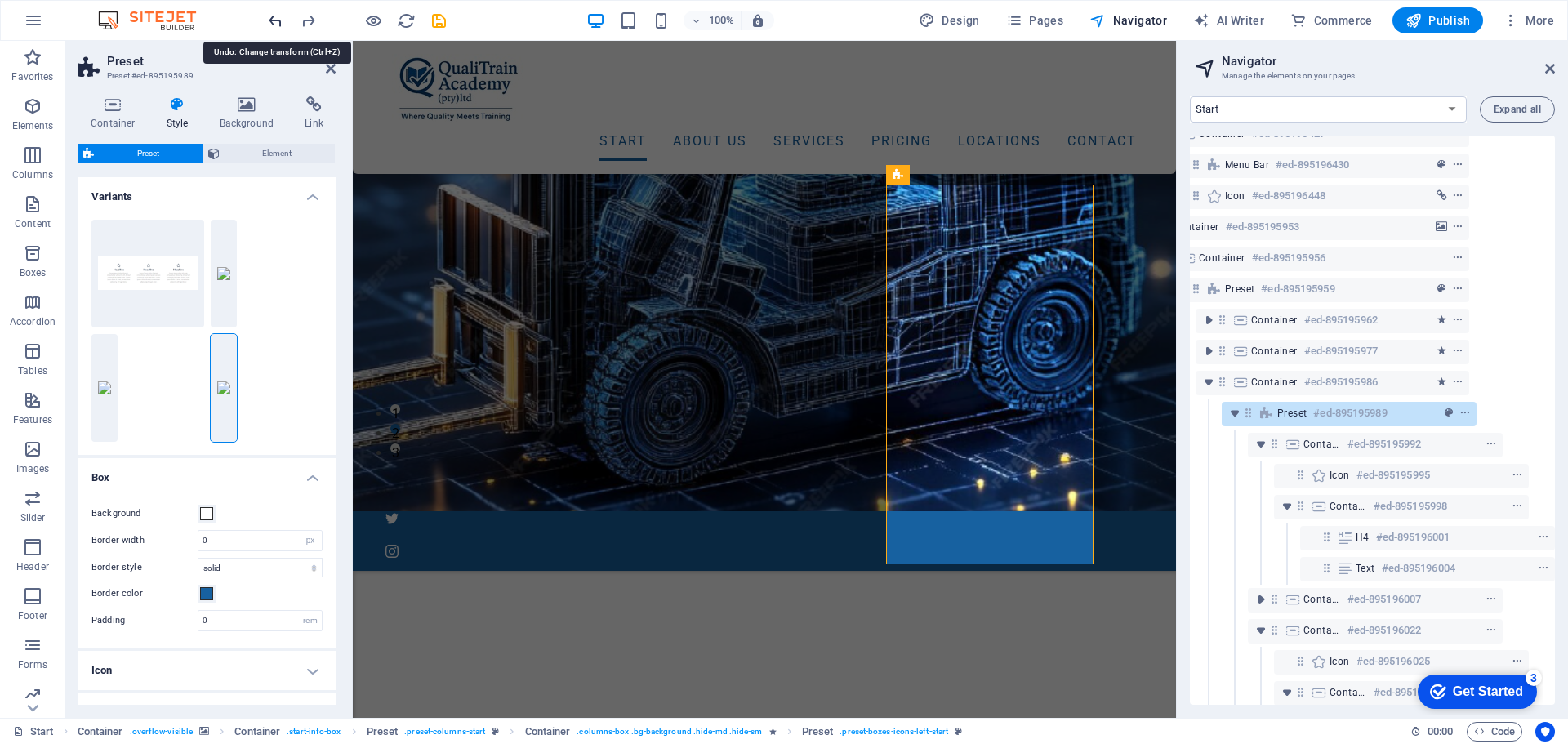
click at [277, 24] on icon "undo" at bounding box center [275, 20] width 18 height 18
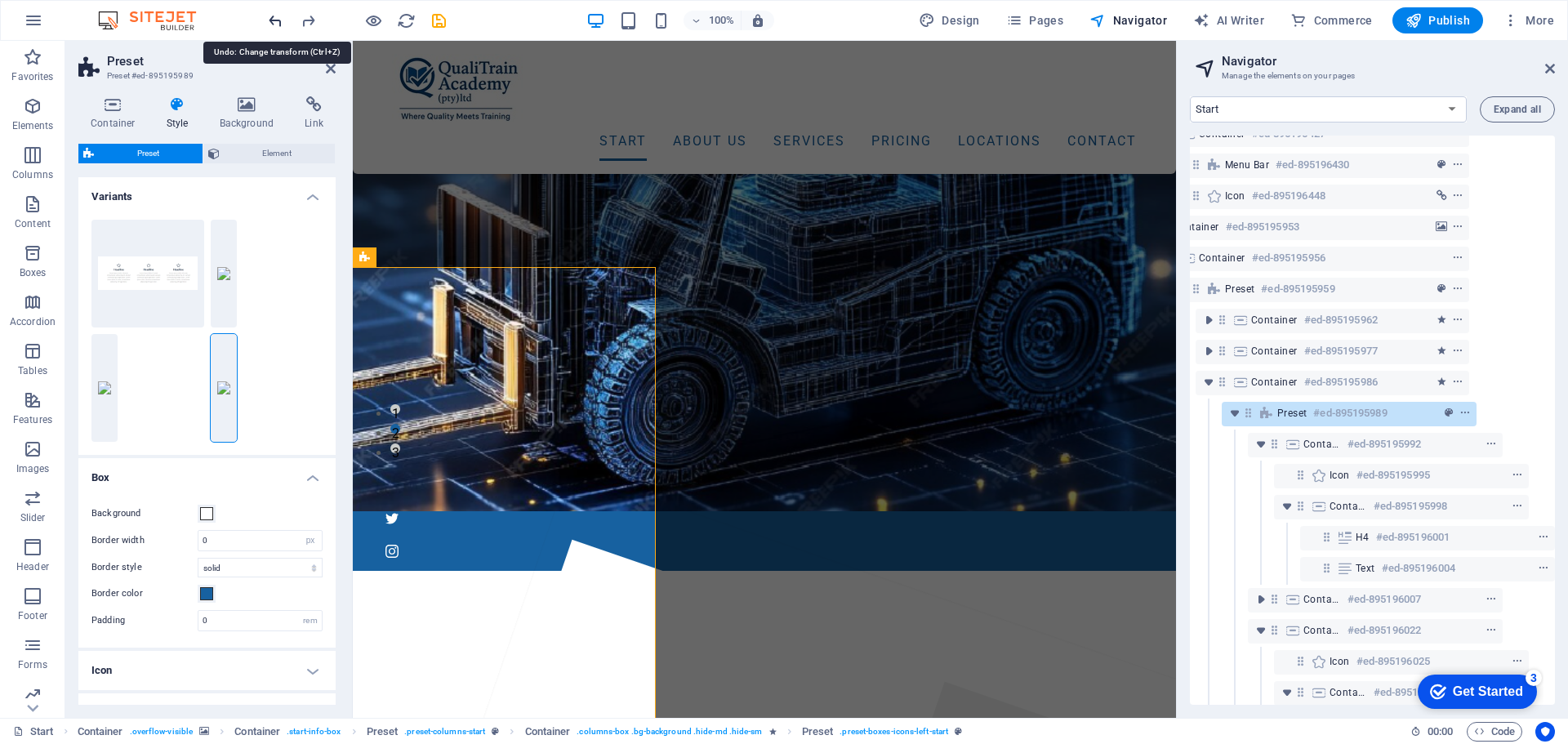
click at [277, 24] on icon "undo" at bounding box center [275, 20] width 18 height 18
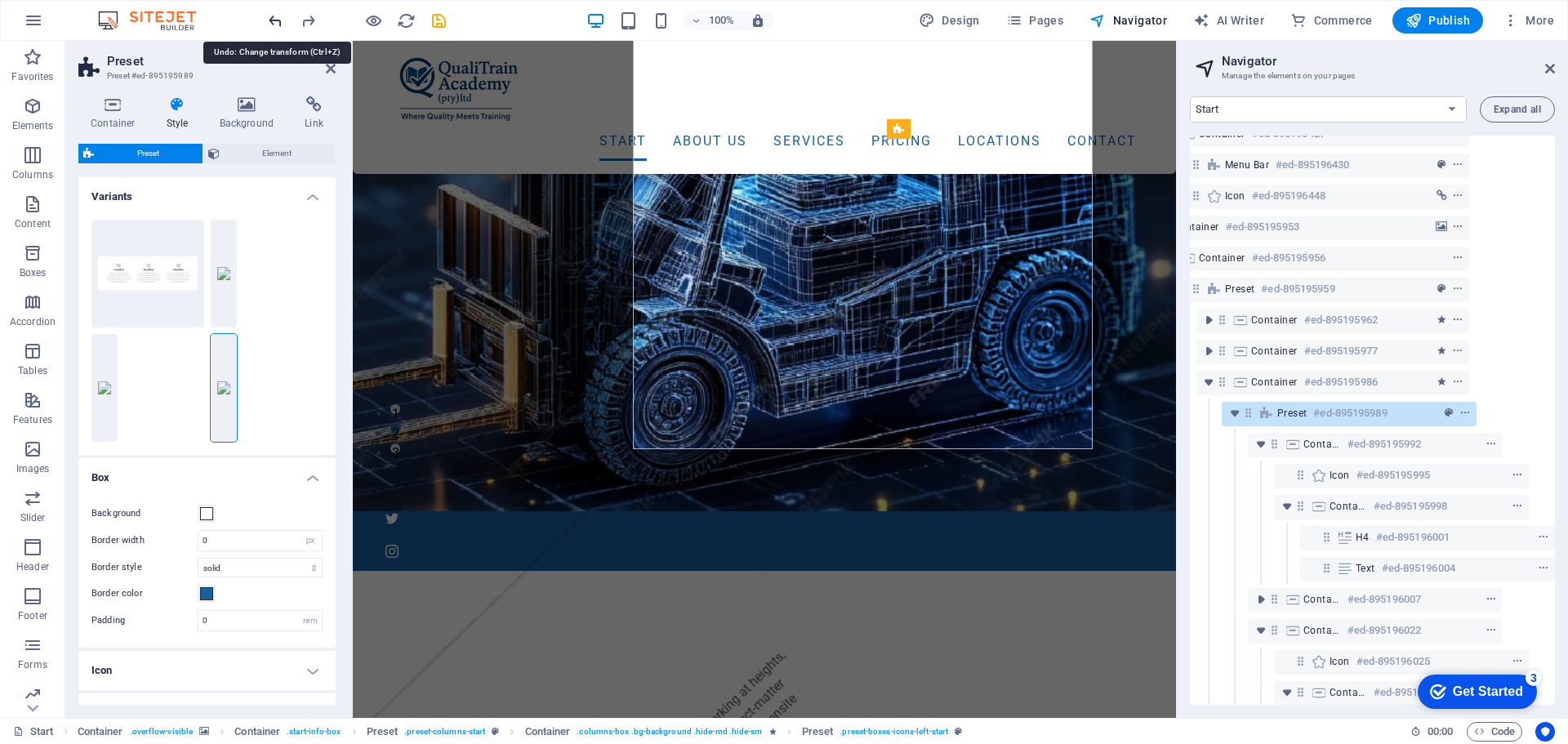
click at [277, 24] on icon "undo" at bounding box center [275, 20] width 18 height 18
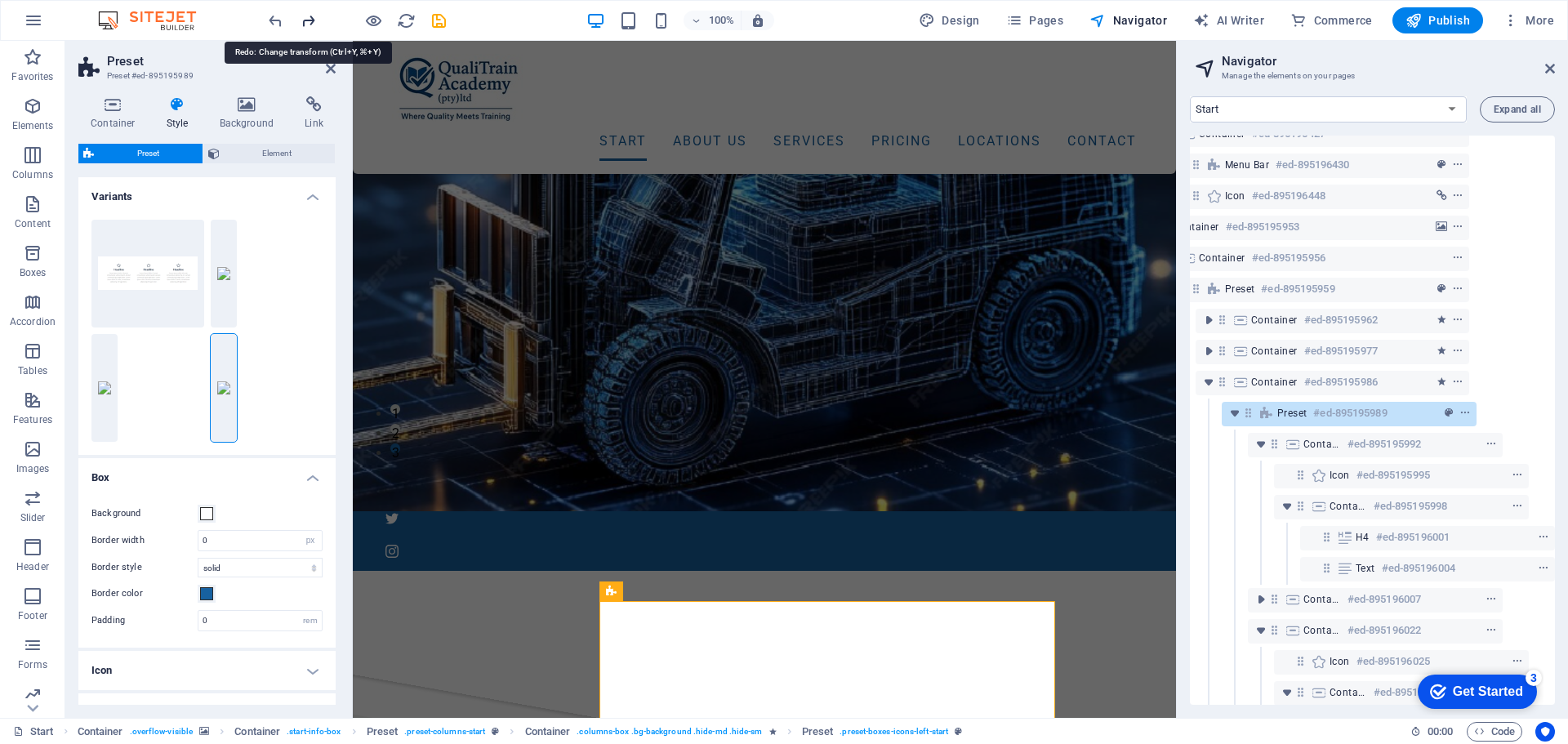
click at [306, 23] on icon "redo" at bounding box center [307, 20] width 18 height 18
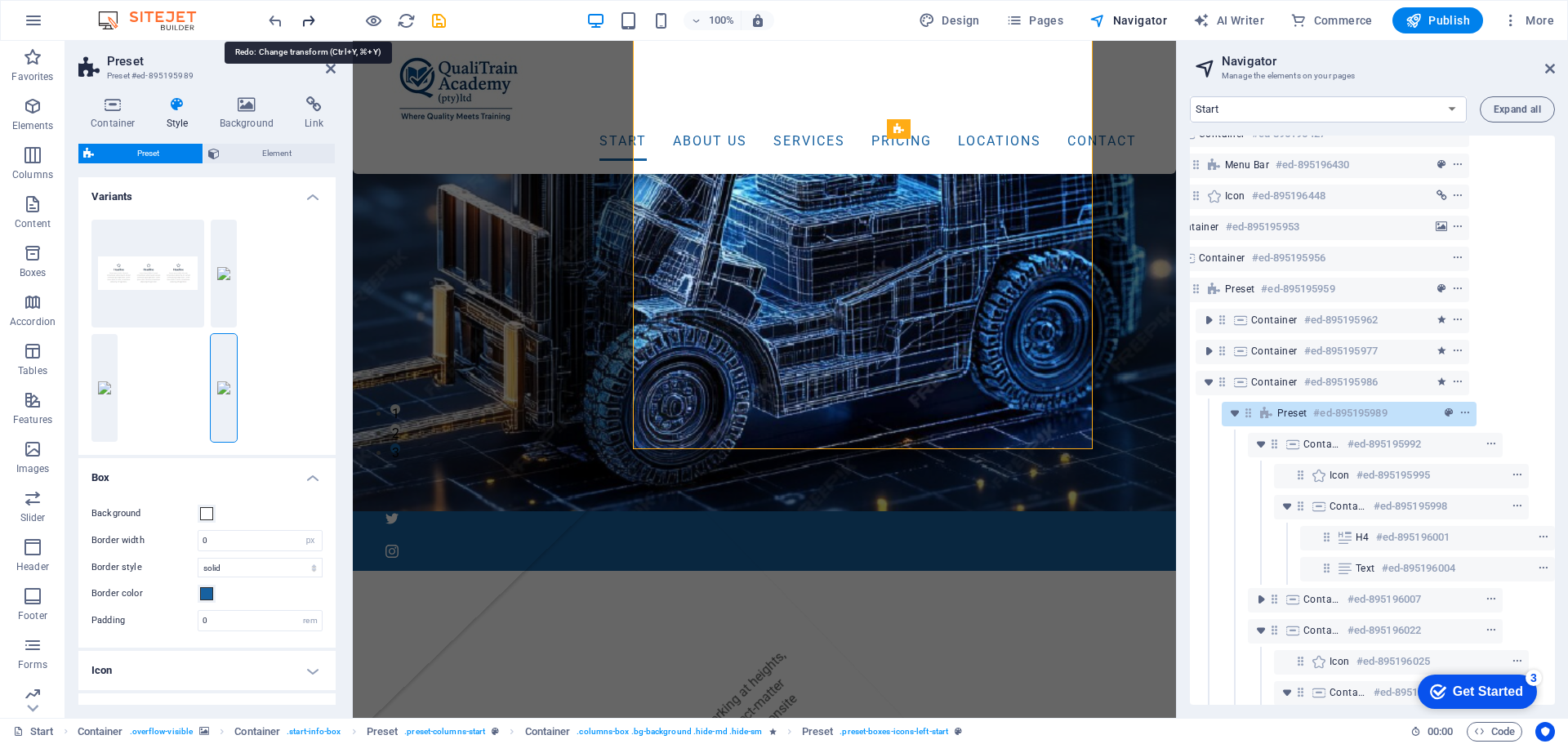
click at [306, 23] on icon "redo" at bounding box center [307, 20] width 18 height 18
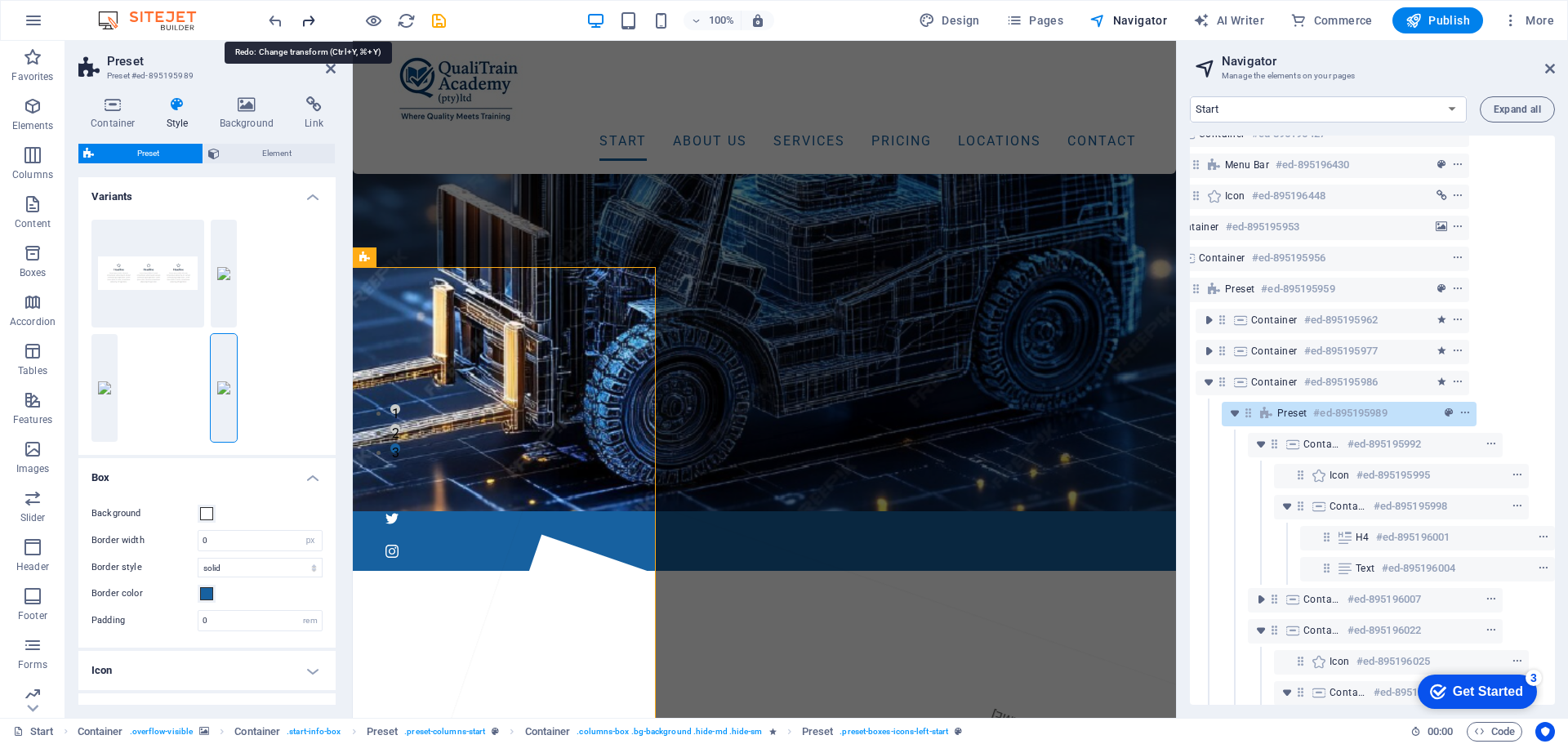
click at [306, 23] on icon "redo" at bounding box center [307, 20] width 18 height 18
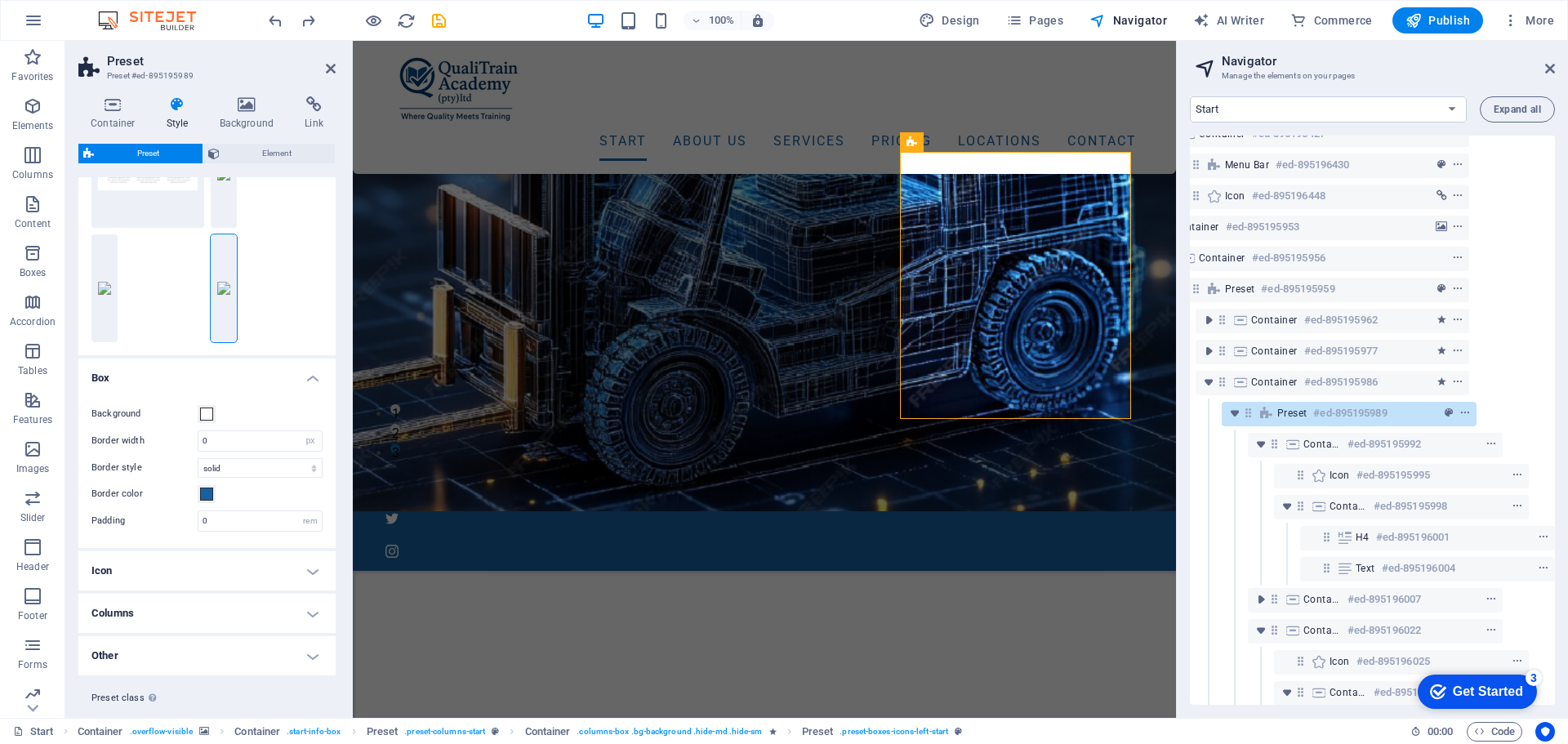
scroll to position [135, 0]
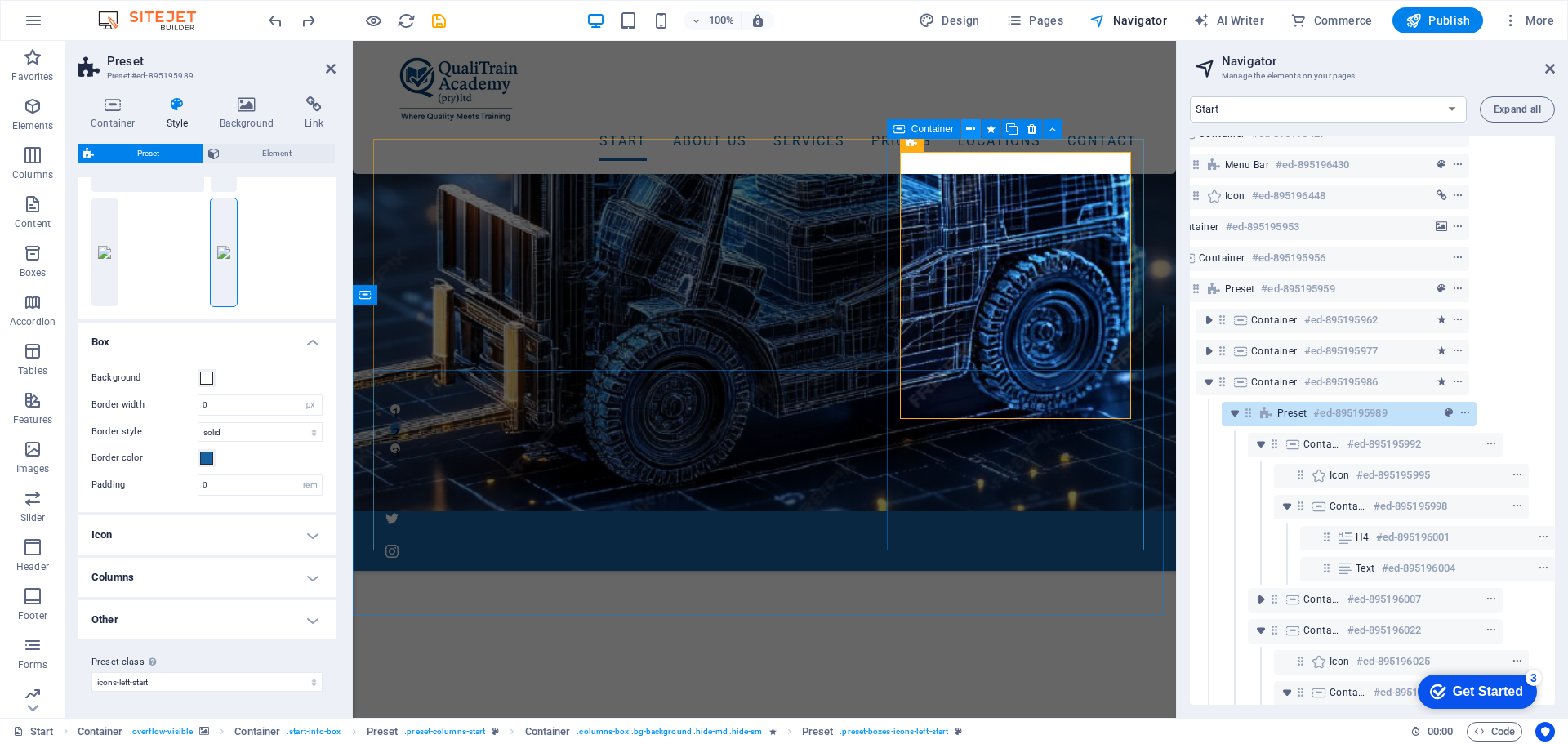
click at [970, 127] on icon at bounding box center [970, 129] width 9 height 18
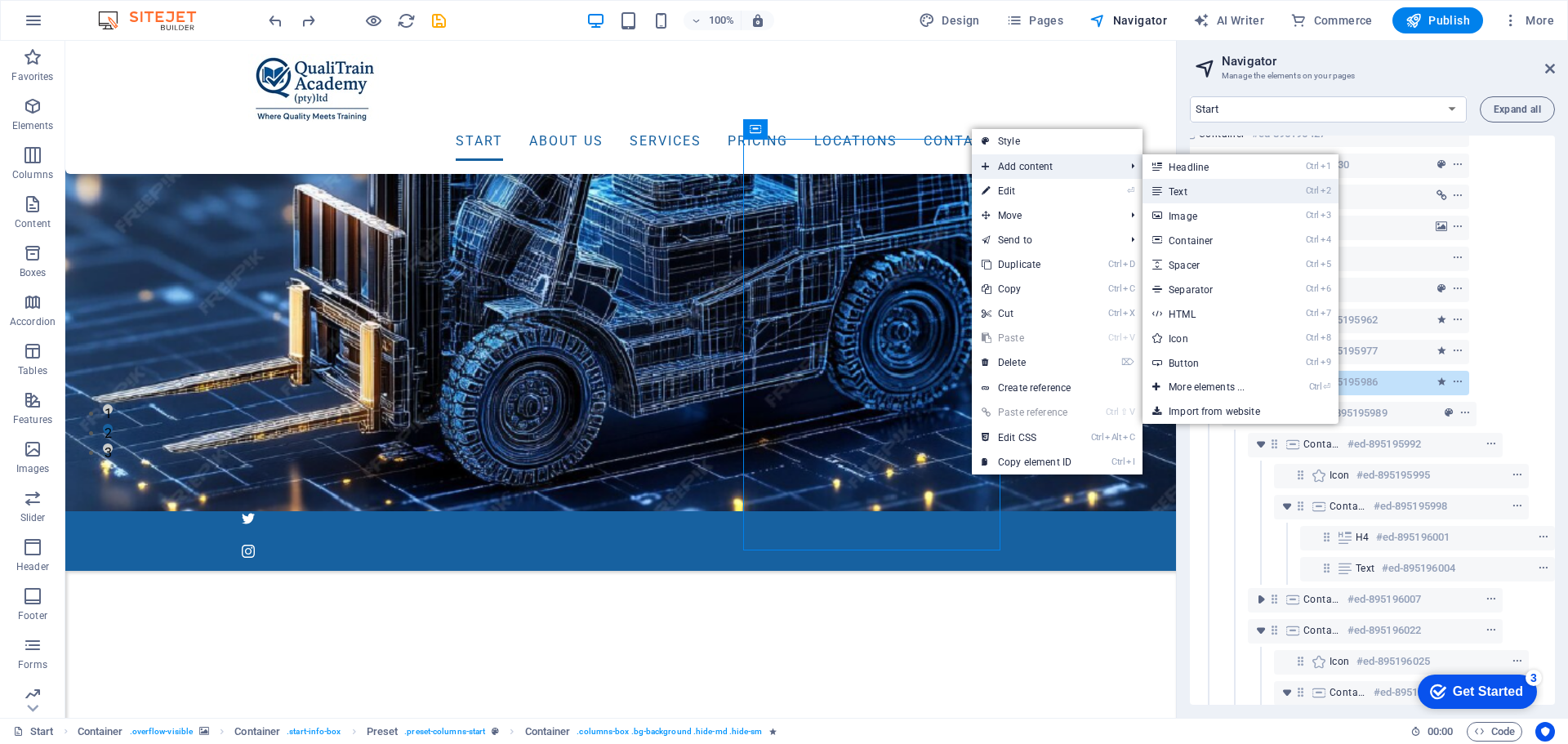
click at [1174, 189] on link "Ctrl 2 Text" at bounding box center [1209, 191] width 134 height 24
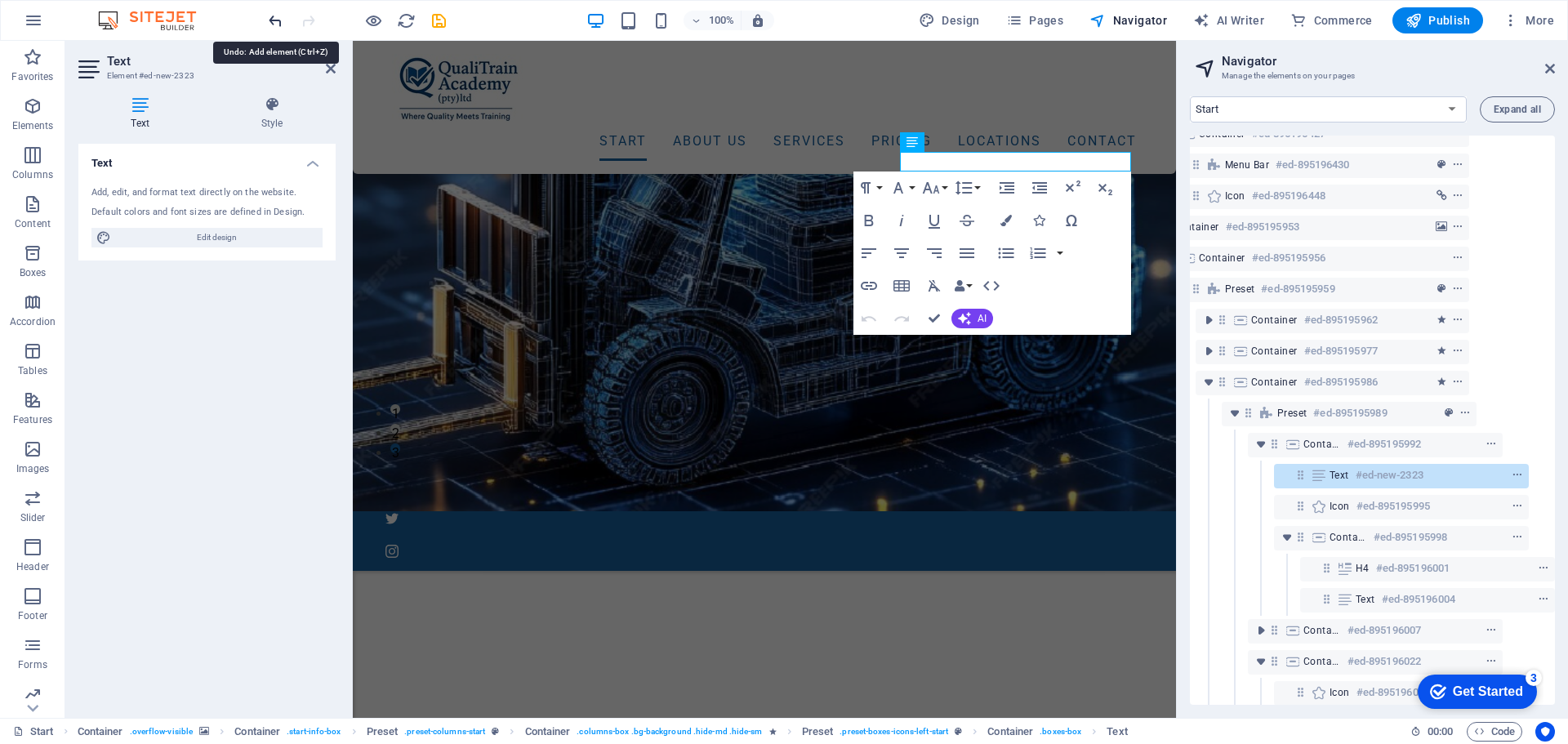
click at [274, 23] on icon "undo" at bounding box center [275, 20] width 18 height 18
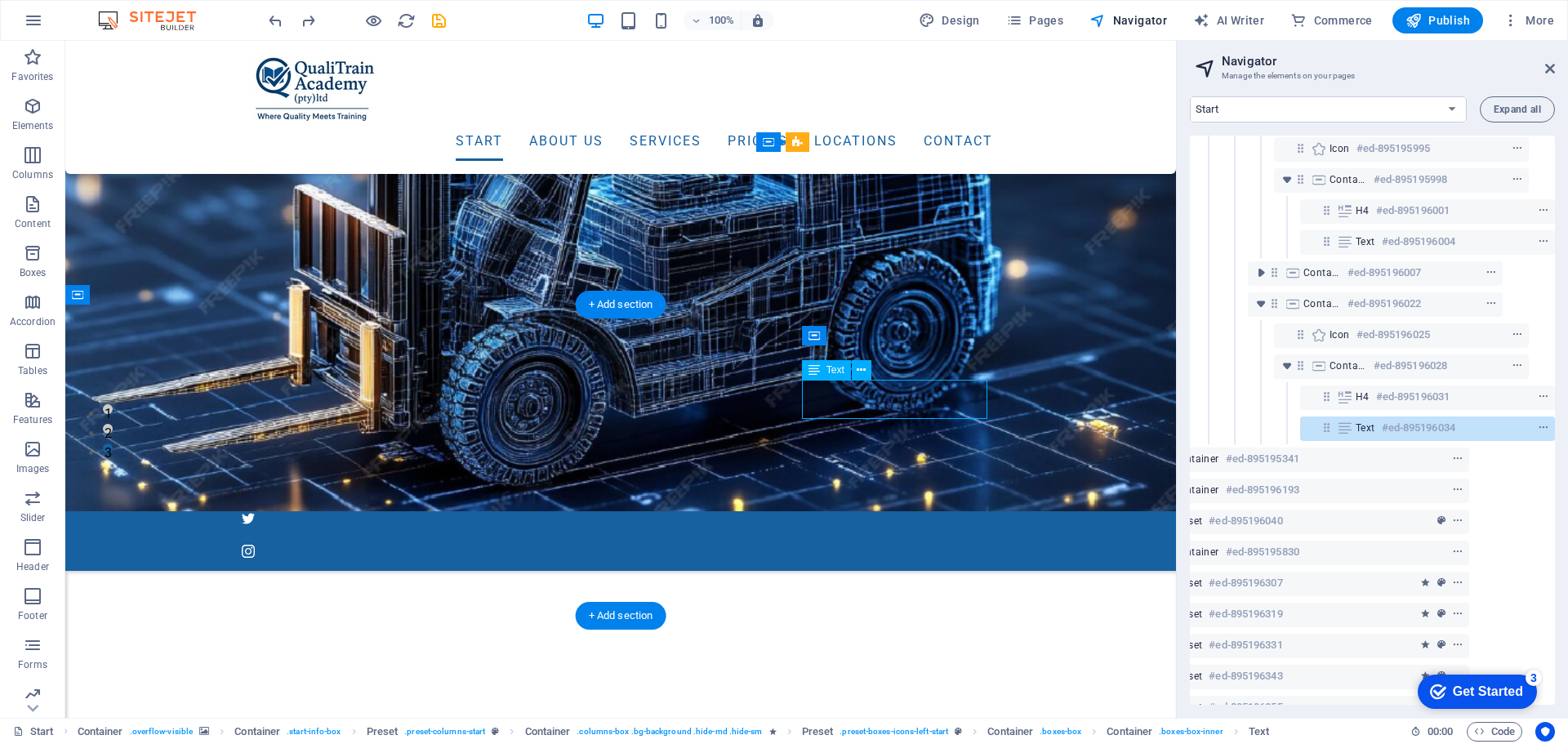
scroll to position [733, 83]
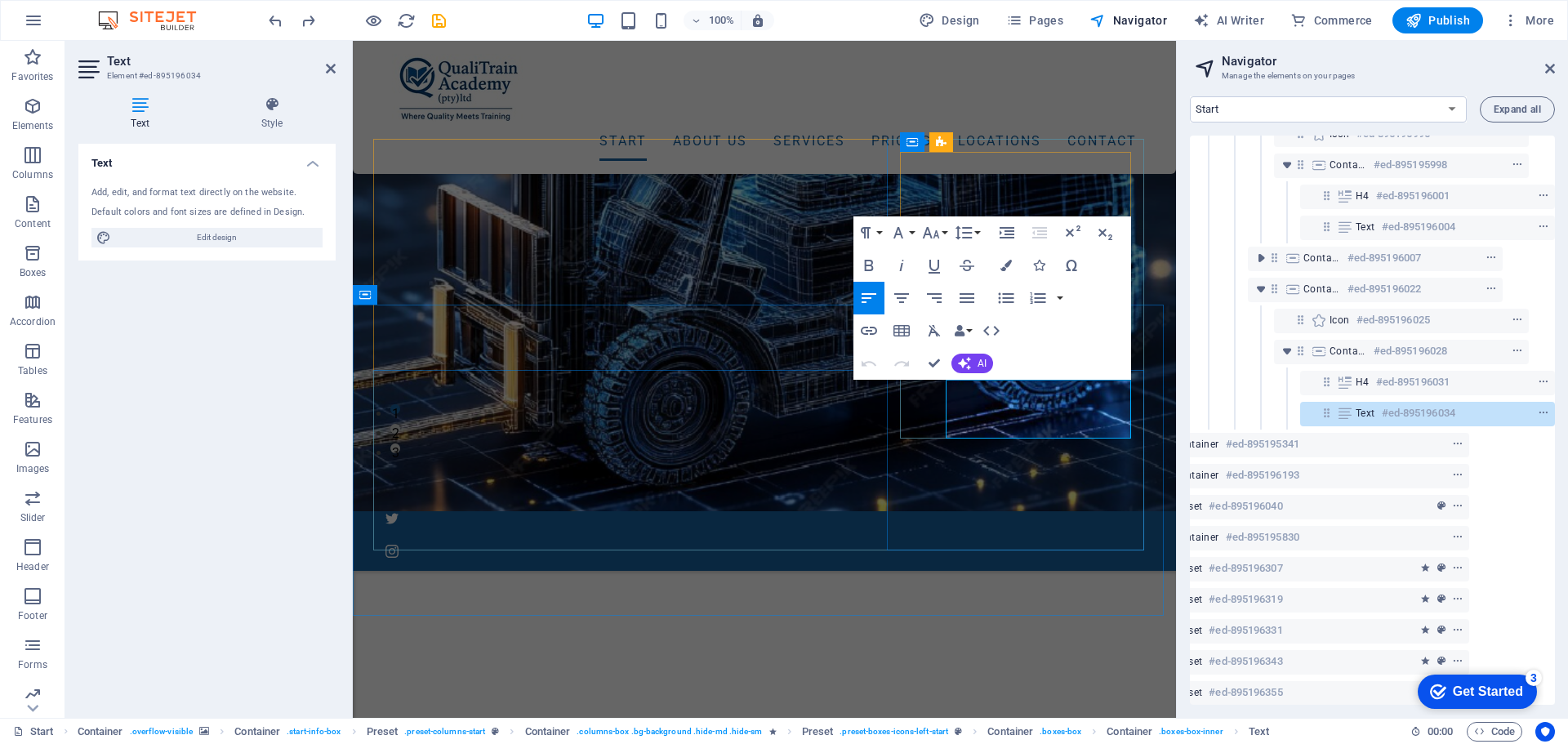
drag, startPoint x: 960, startPoint y: 423, endPoint x: 948, endPoint y: 423, distance: 12.0
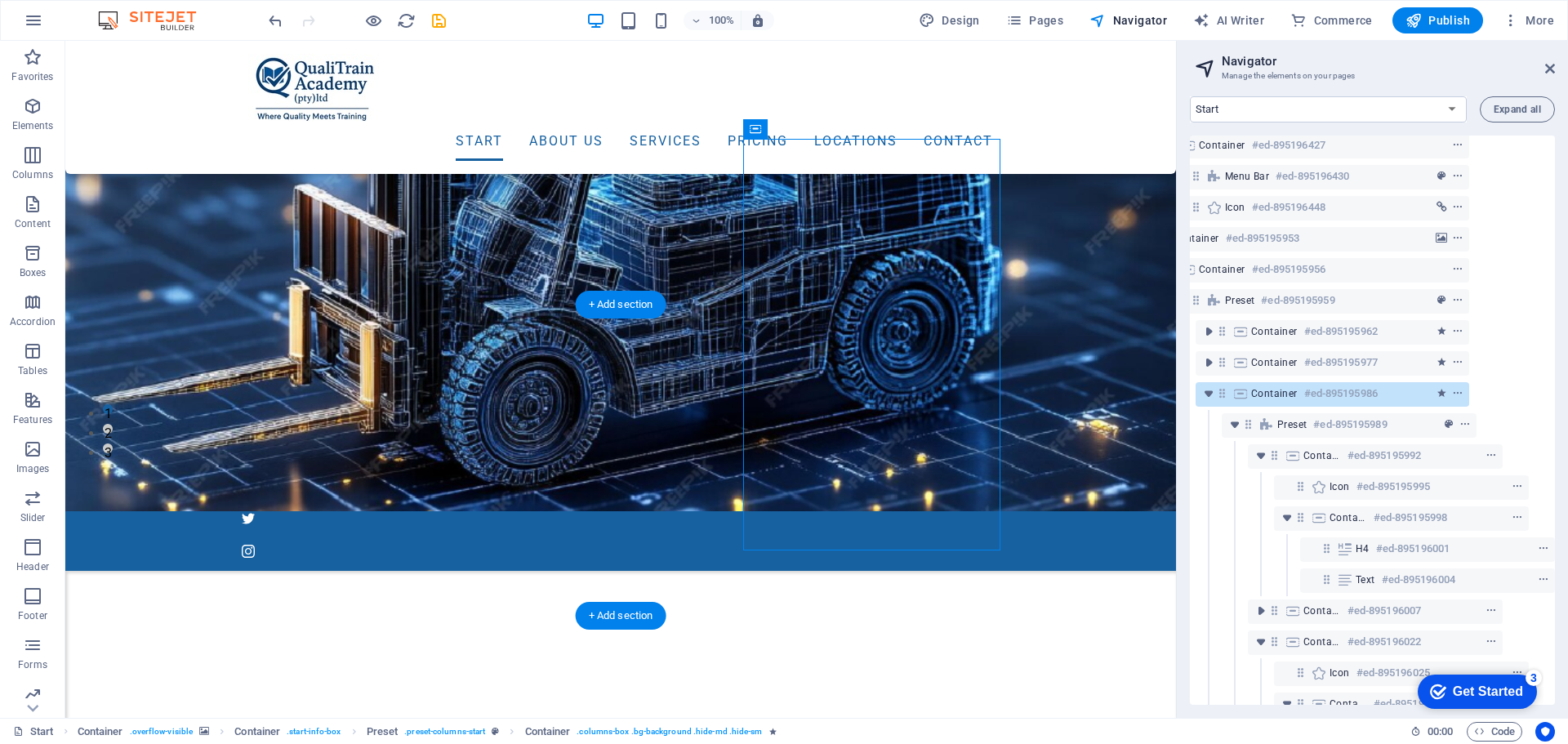
scroll to position [361, 83]
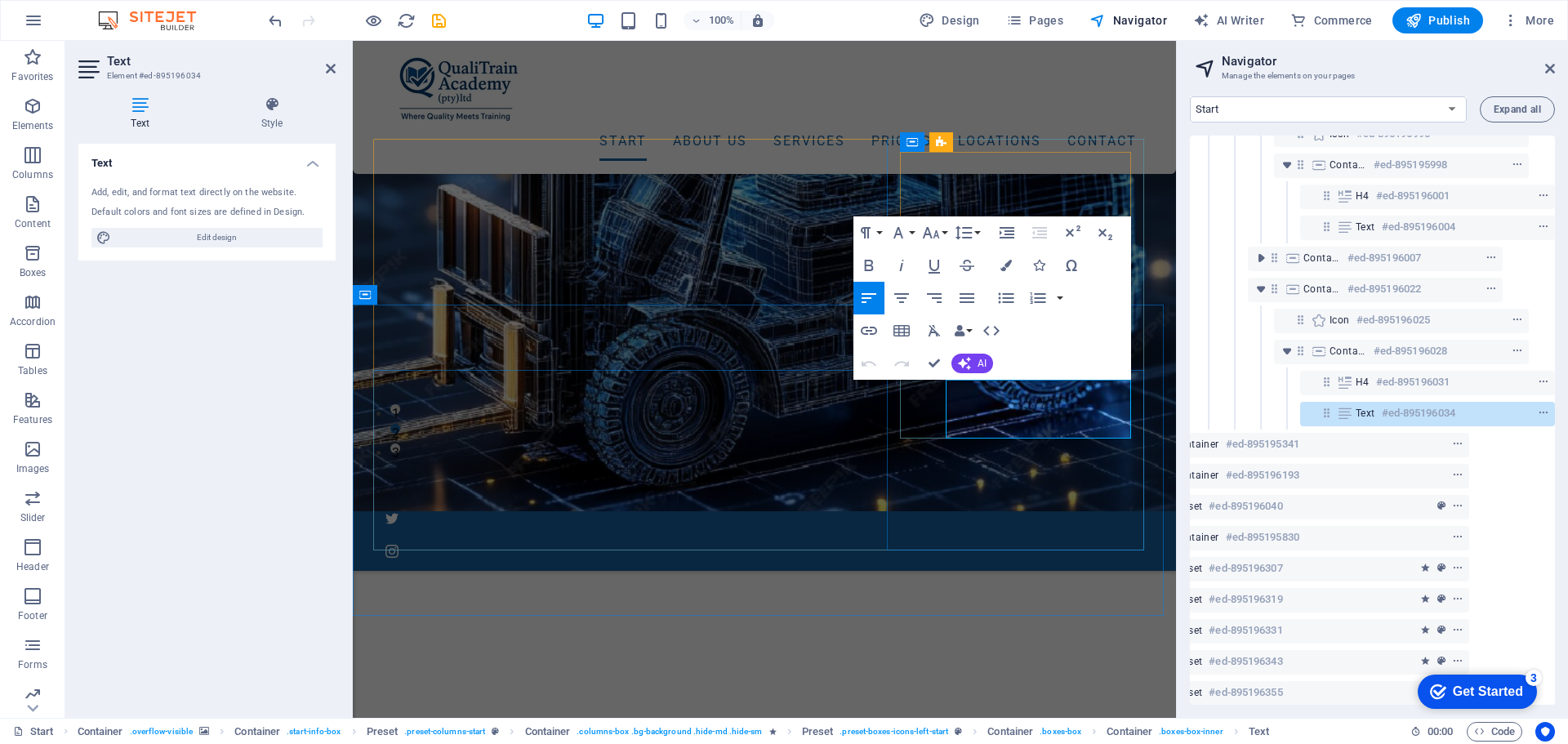
click at [994, 333] on icon "button" at bounding box center [991, 331] width 19 height 19
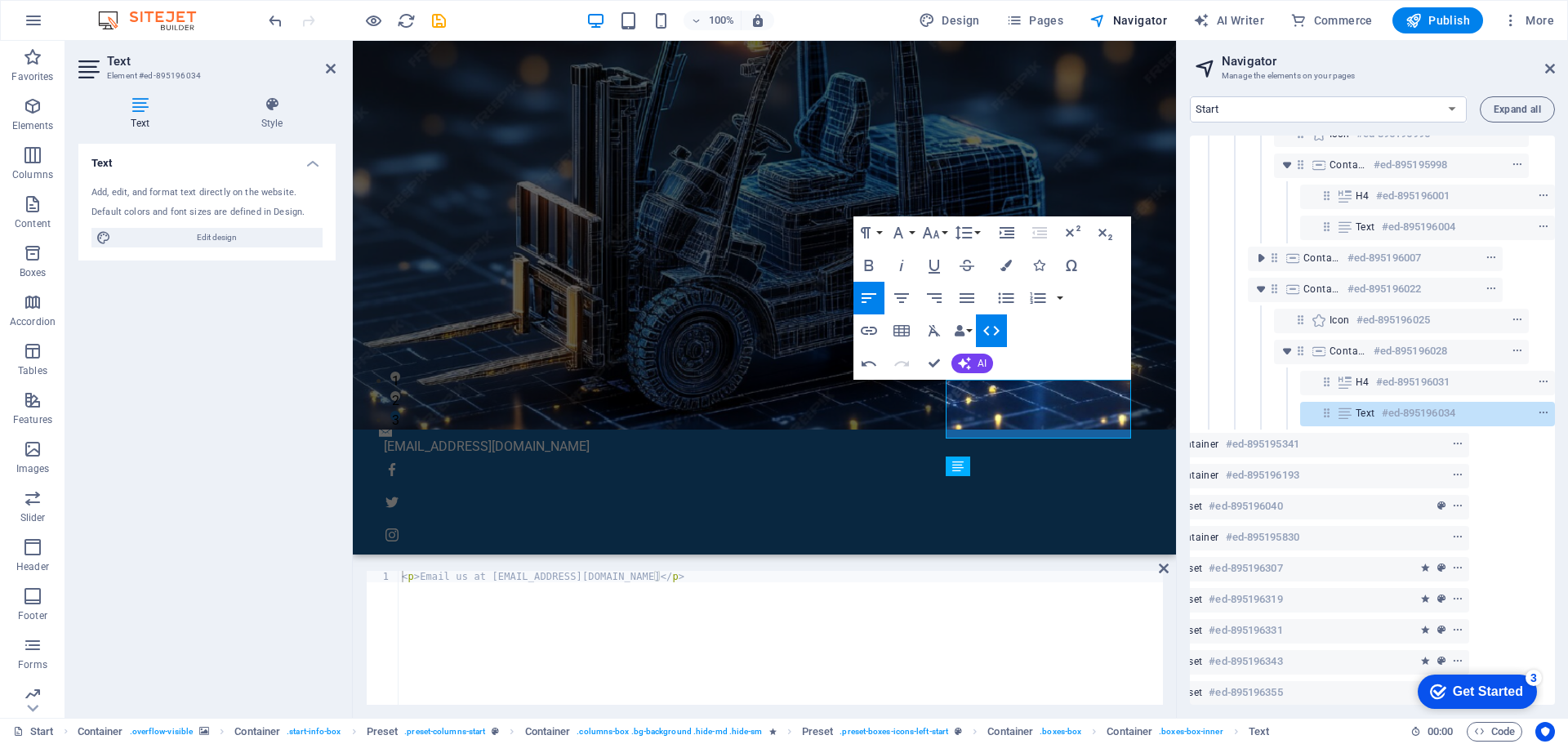
click at [994, 333] on icon "button" at bounding box center [991, 331] width 19 height 19
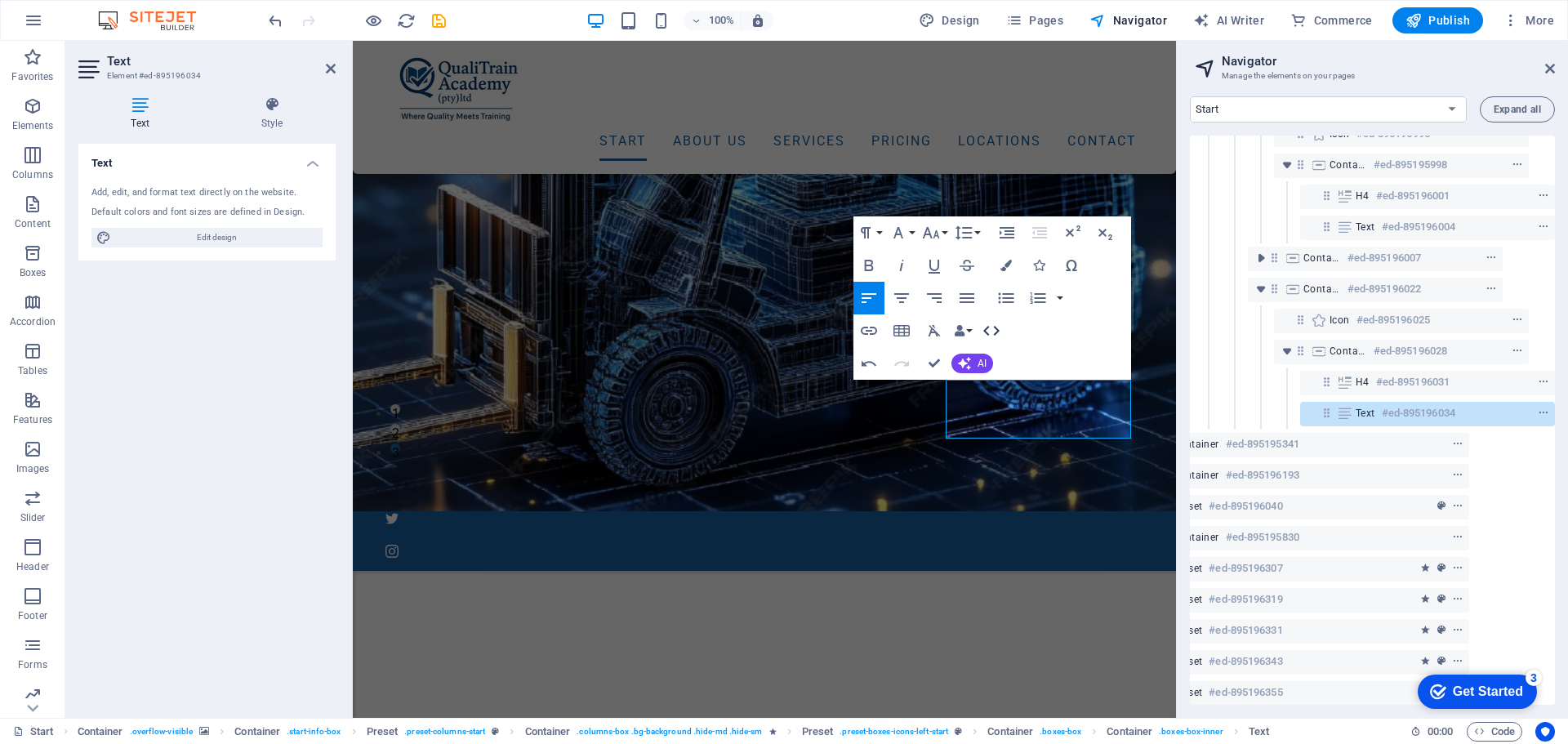
click at [994, 333] on icon "button" at bounding box center [991, 331] width 19 height 19
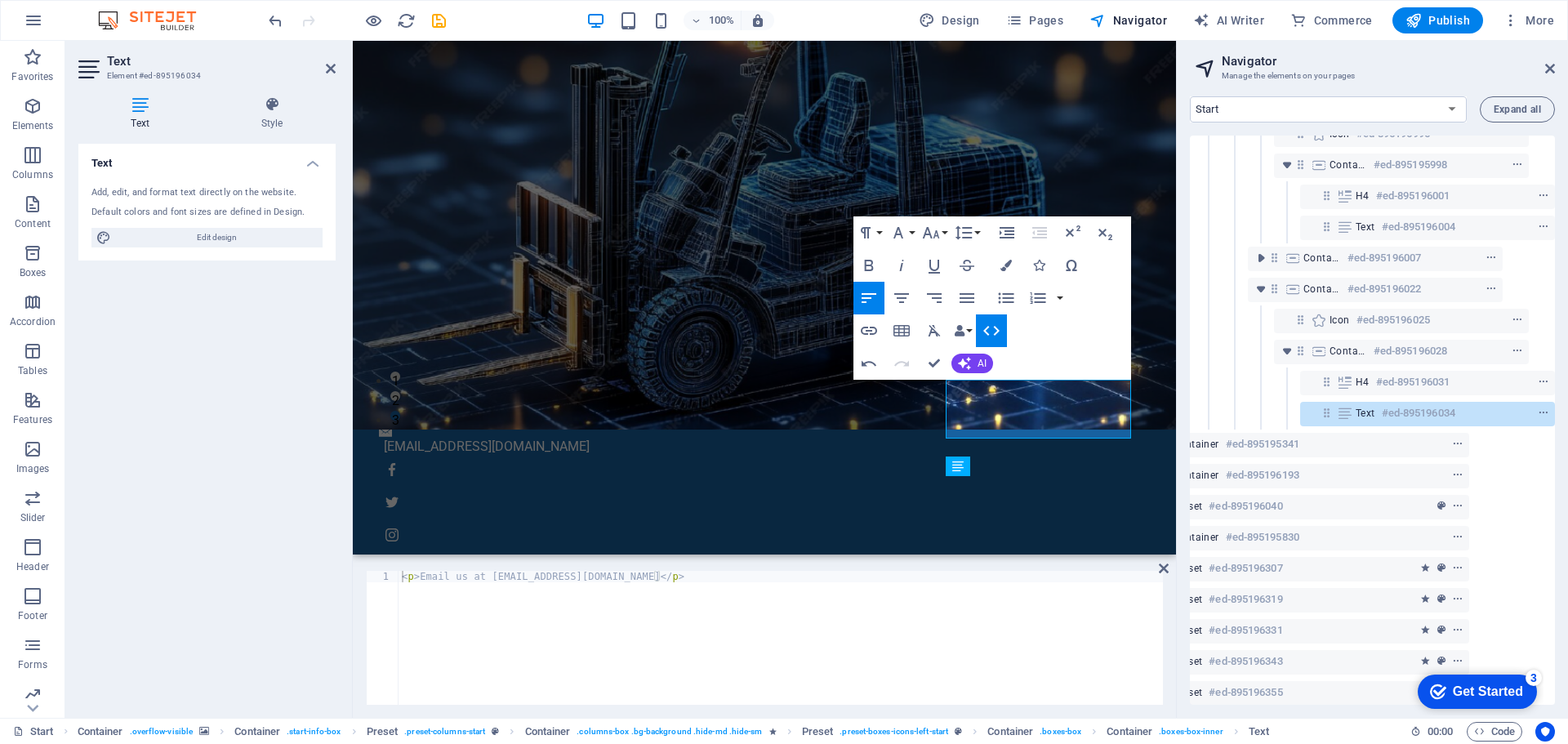
click at [994, 333] on icon "button" at bounding box center [991, 331] width 19 height 19
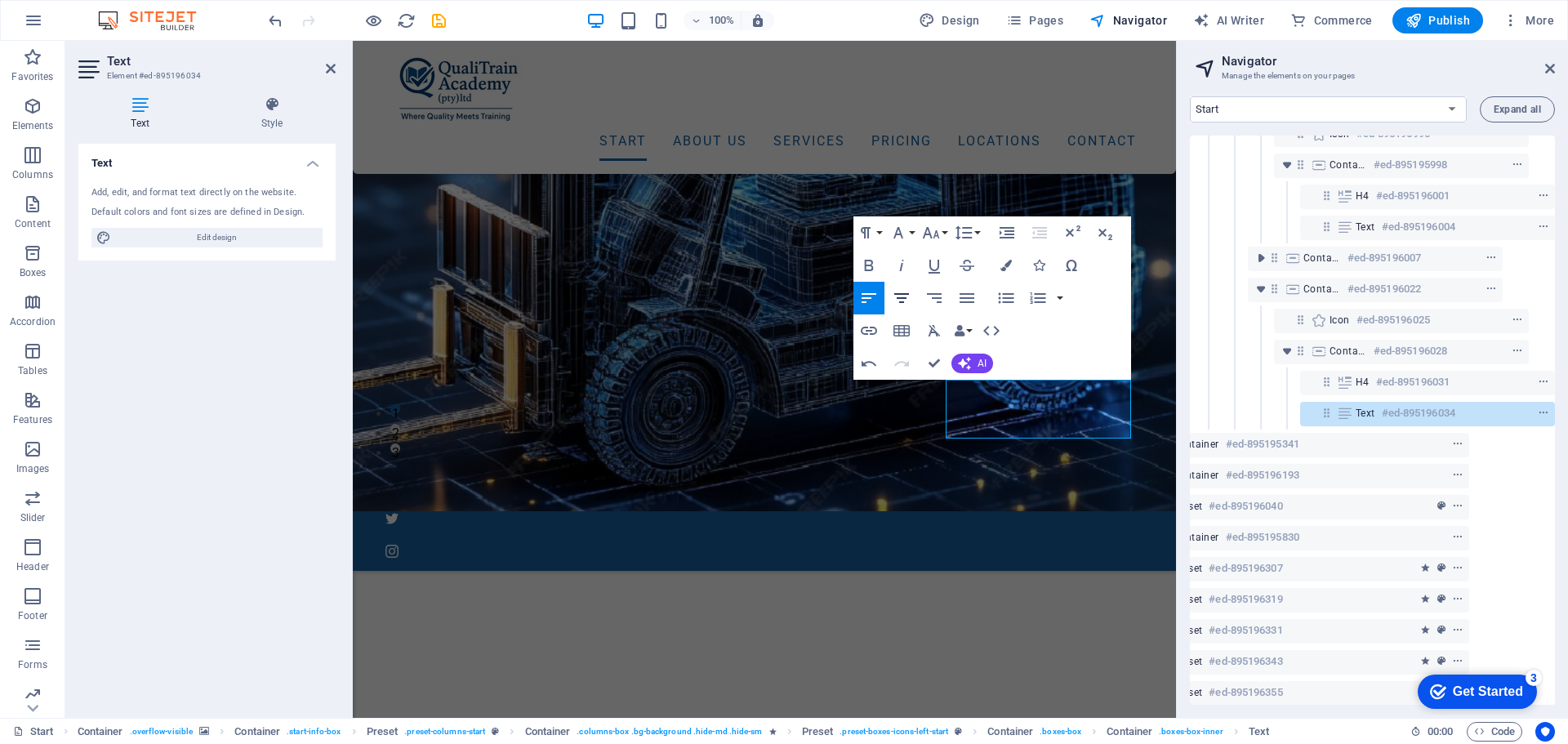
click at [900, 296] on icon "button" at bounding box center [902, 298] width 19 height 19
click at [932, 299] on icon "button" at bounding box center [934, 298] width 15 height 10
click at [865, 298] on icon "button" at bounding box center [869, 298] width 15 height 10
click at [870, 263] on icon "button" at bounding box center [869, 266] width 19 height 19
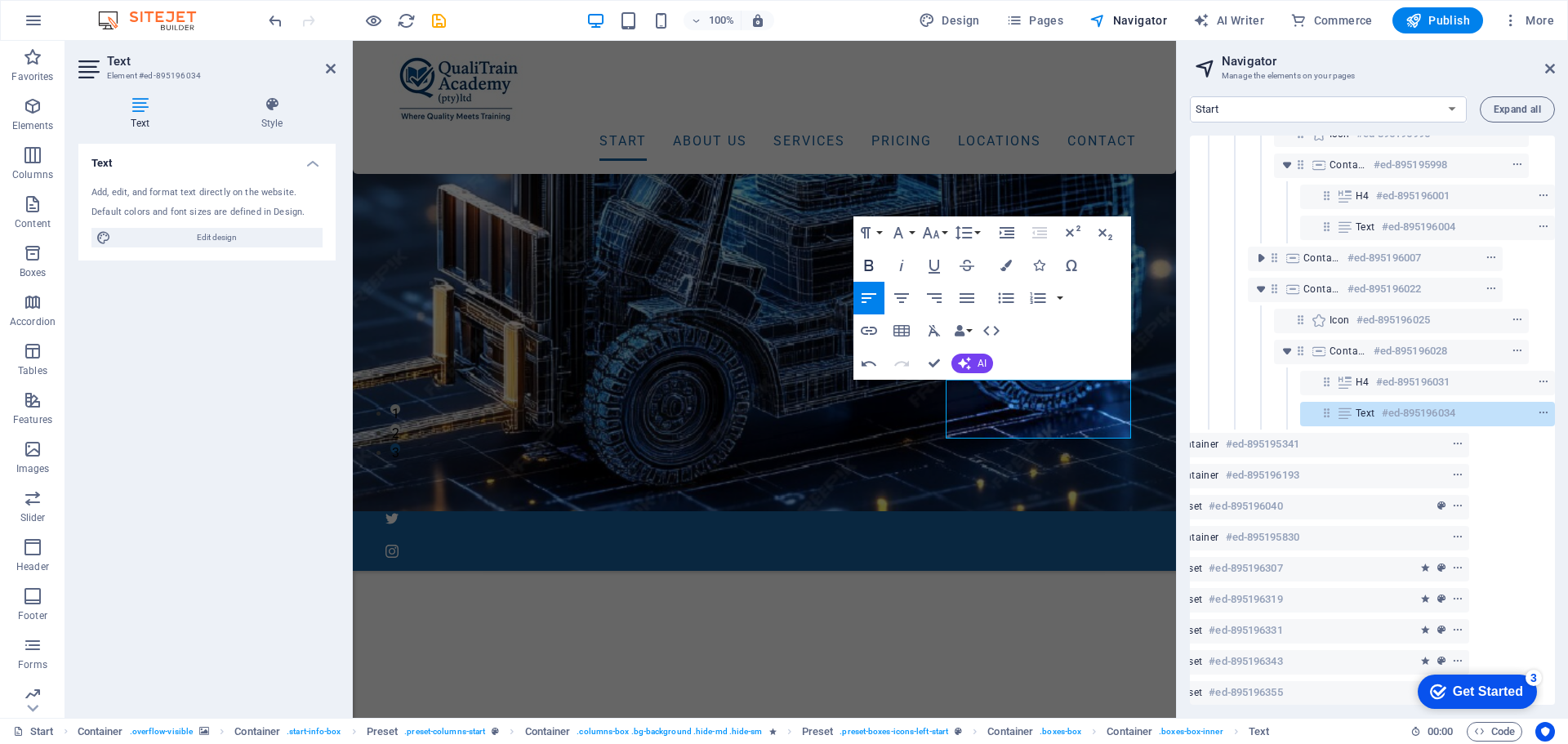
click at [870, 266] on icon "button" at bounding box center [868, 266] width 9 height 12
click at [867, 265] on icon "button" at bounding box center [869, 266] width 19 height 19
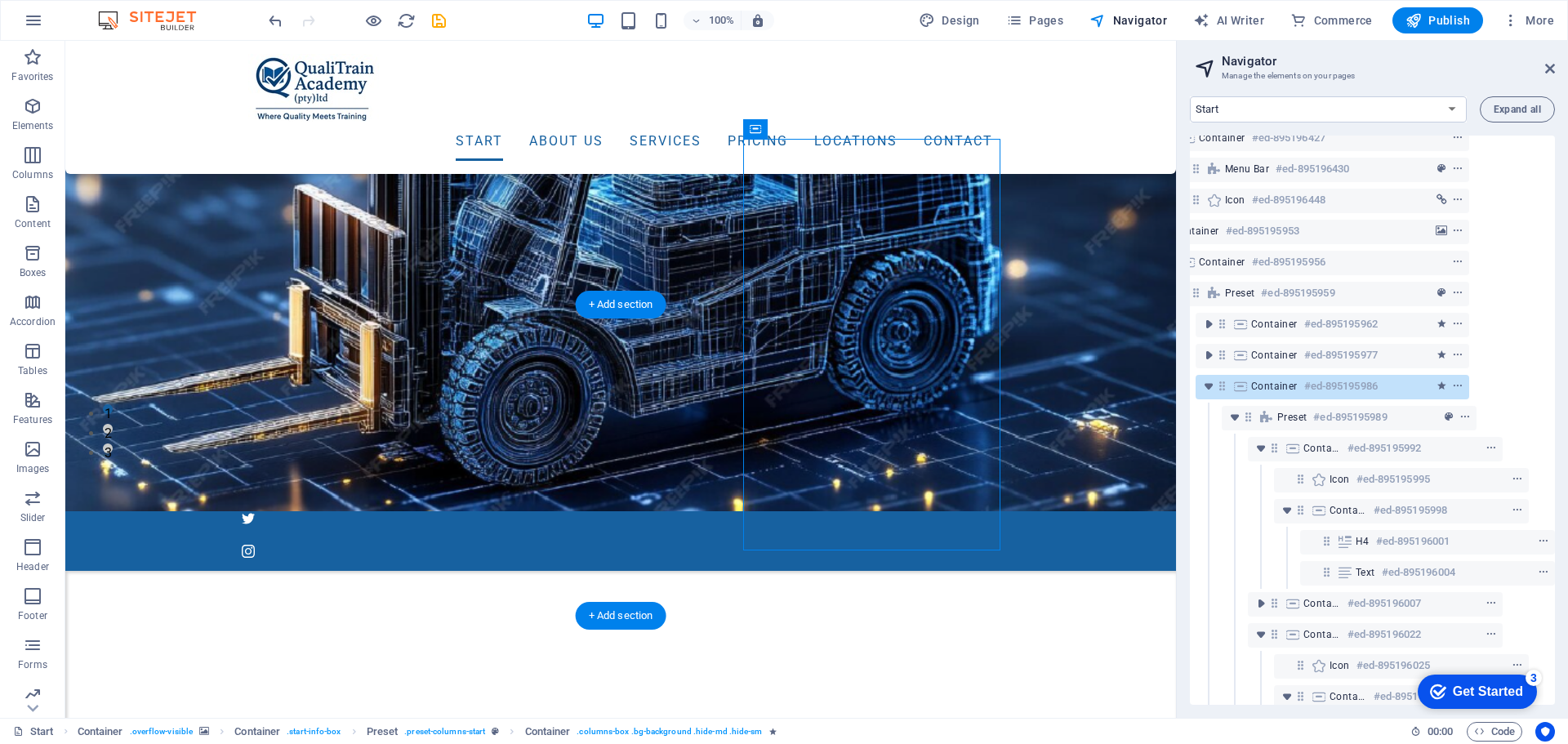
scroll to position [361, 83]
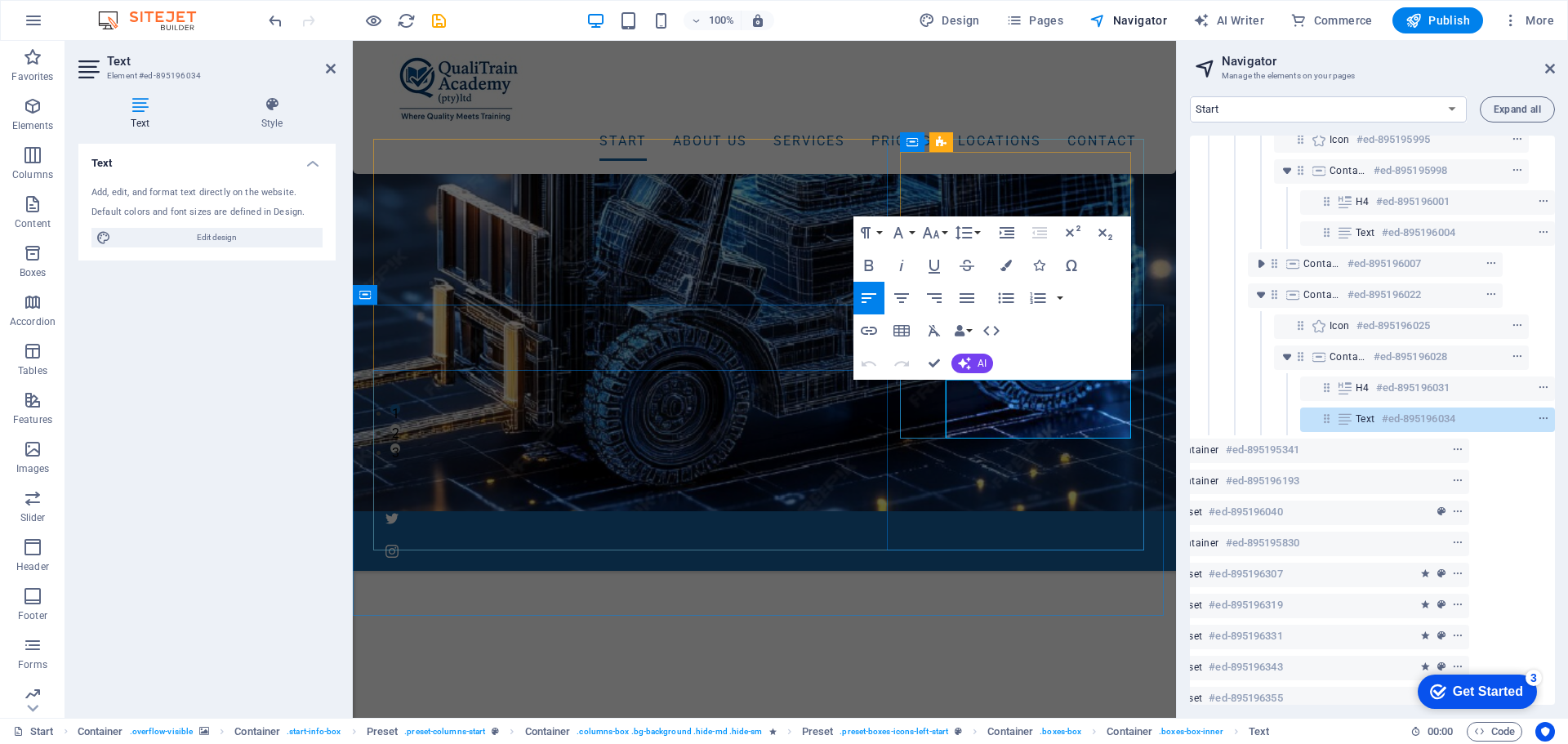
scroll to position [733, 83]
click at [1543, 413] on icon "context-menu" at bounding box center [1544, 413] width 12 height 12
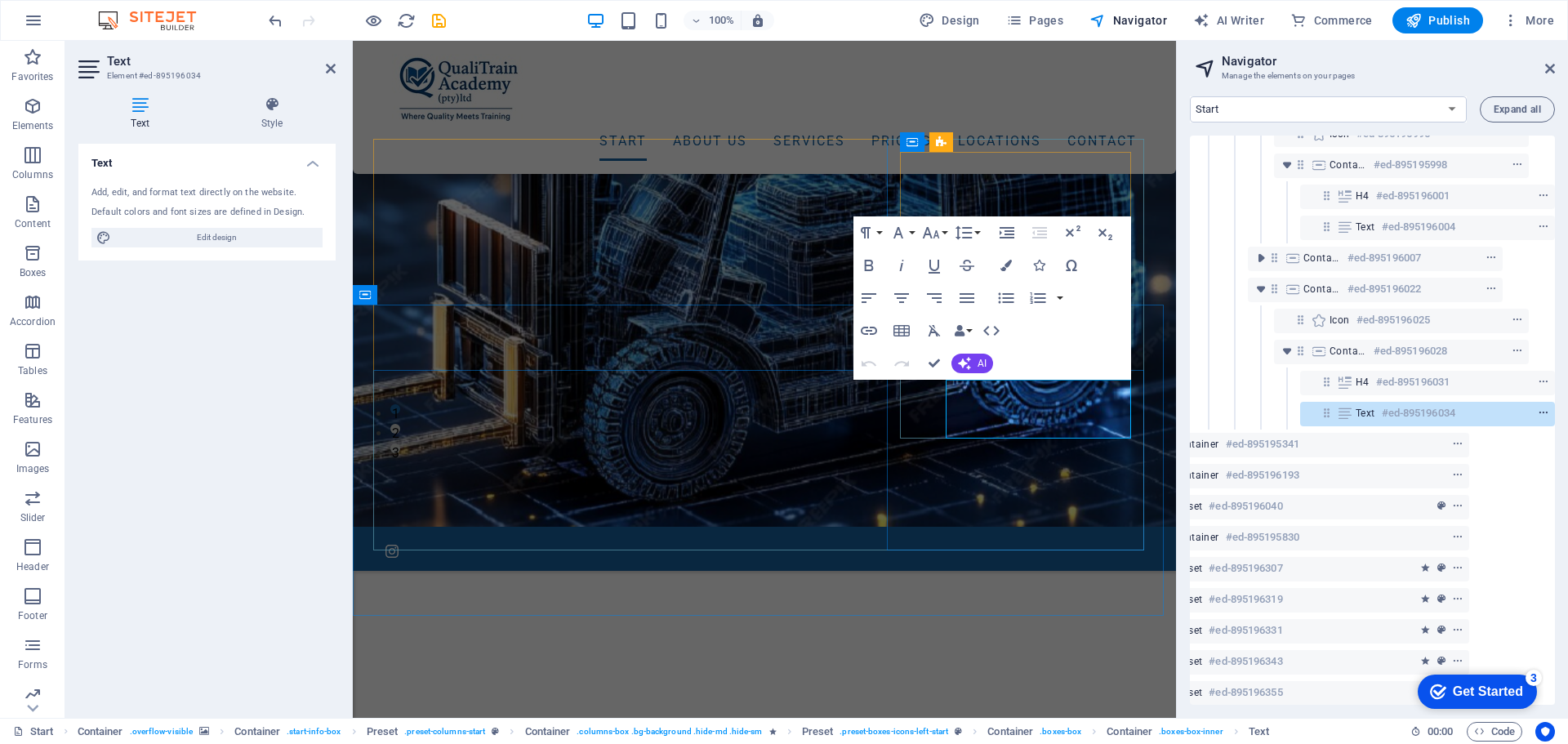
scroll to position [307, 0]
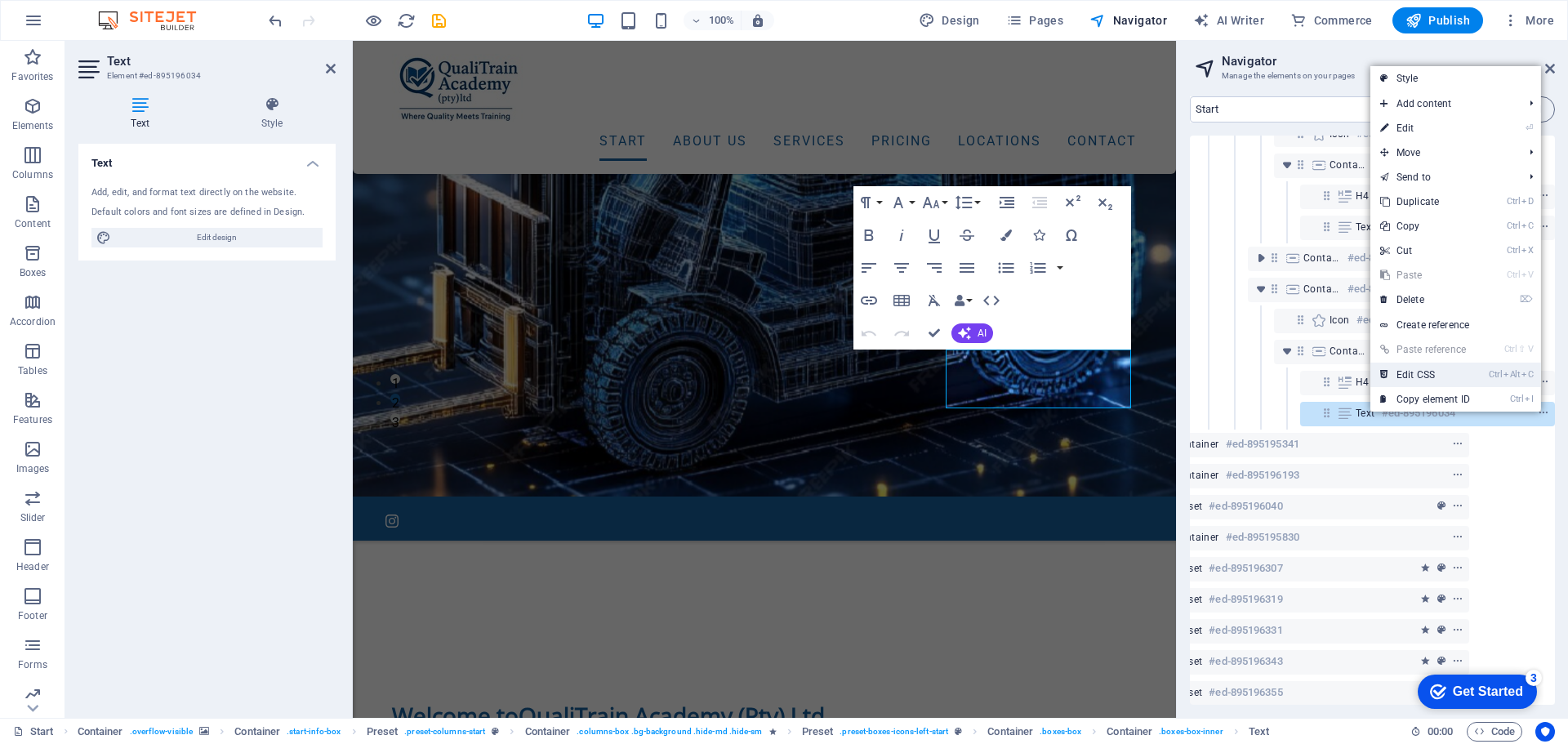
click at [1454, 374] on link "Ctrl Alt C Edit CSS" at bounding box center [1424, 374] width 109 height 24
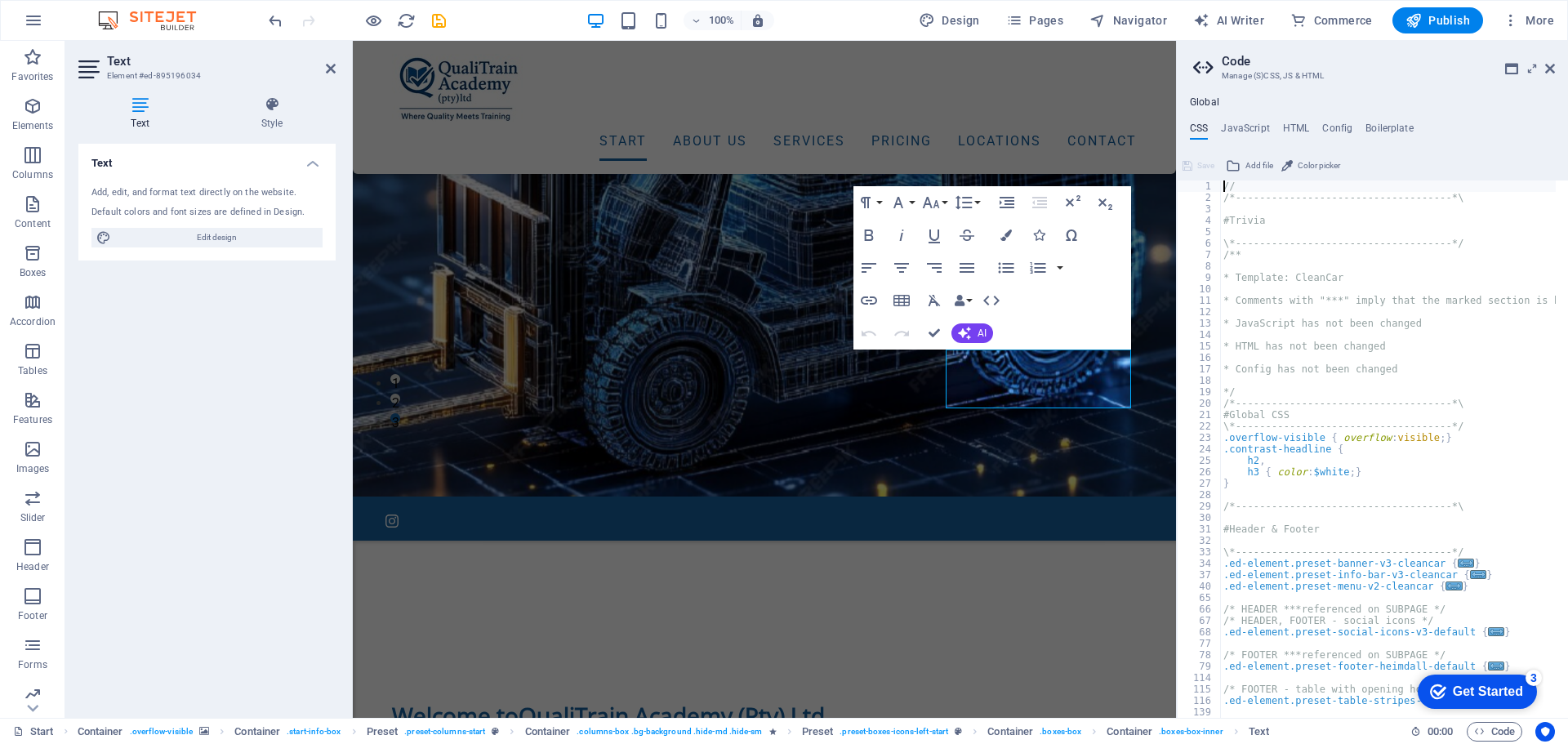
click at [1051, 302] on div "Paragraph Format Normal Heading 1 Heading 2 Heading 3 Heading 4 Heading 5 Headi…" at bounding box center [991, 267] width 277 height 163
click at [1194, 66] on icon at bounding box center [1204, 68] width 24 height 23
click at [1547, 70] on icon at bounding box center [1550, 68] width 10 height 13
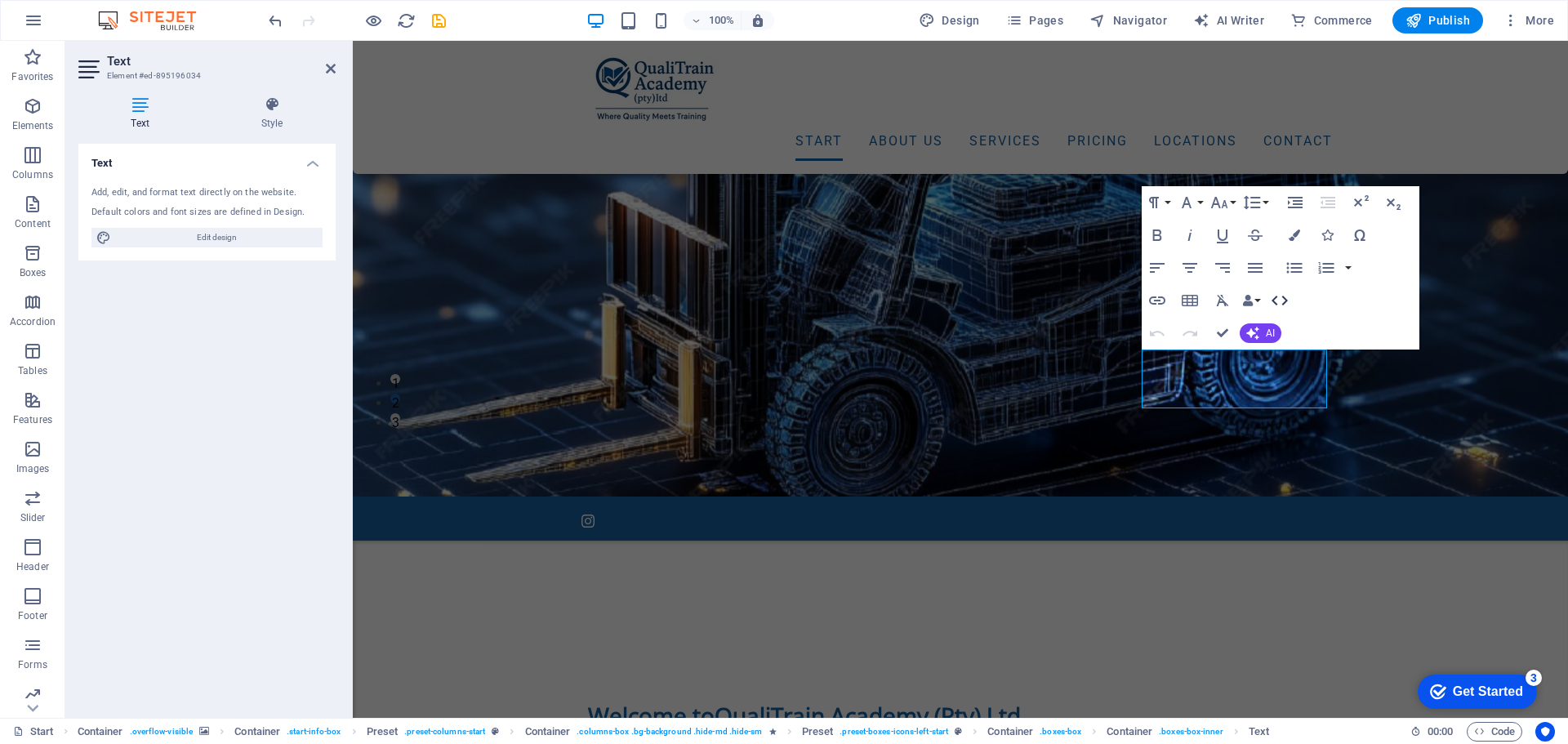
click at [1273, 301] on icon "button" at bounding box center [1279, 301] width 17 height 10
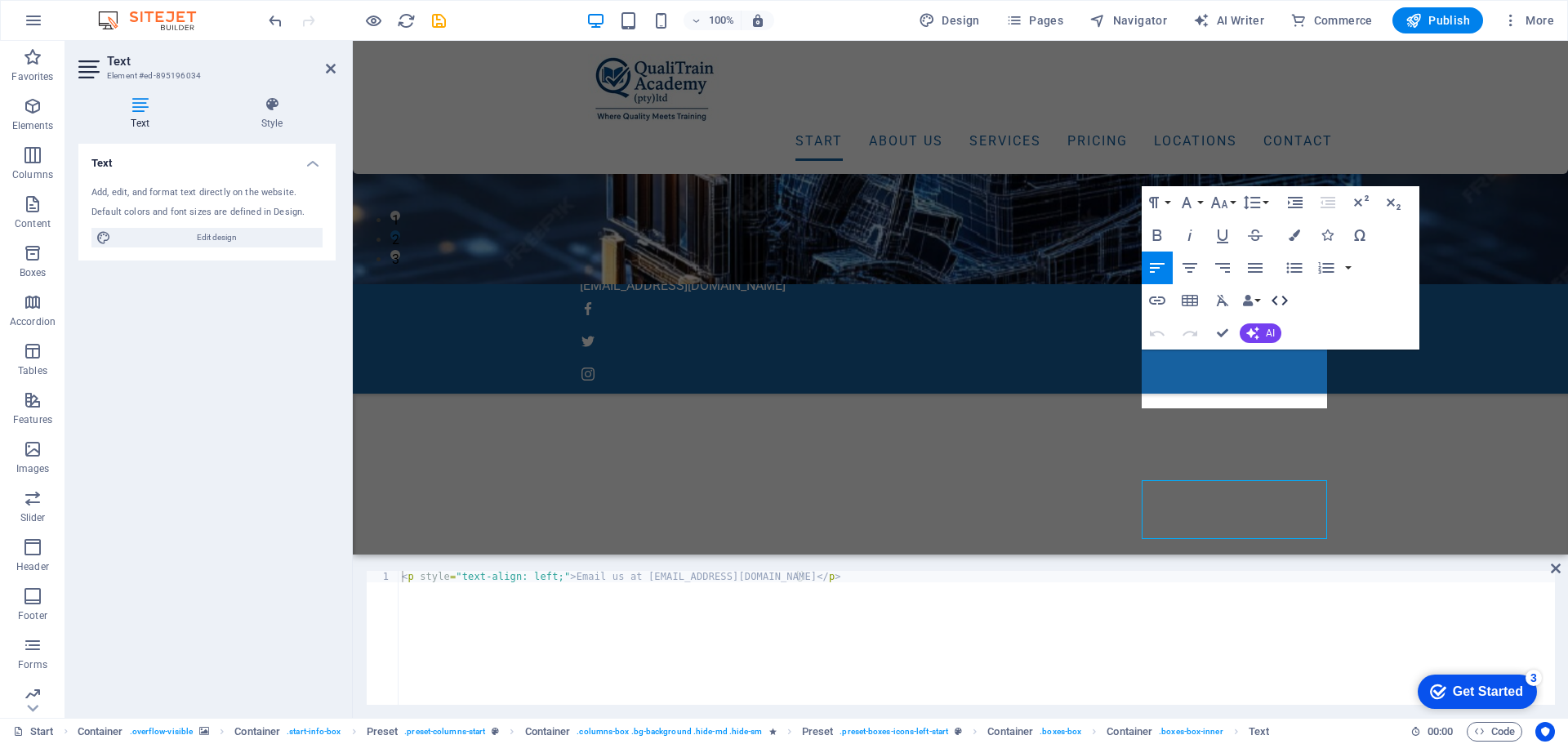
scroll to position [177, 0]
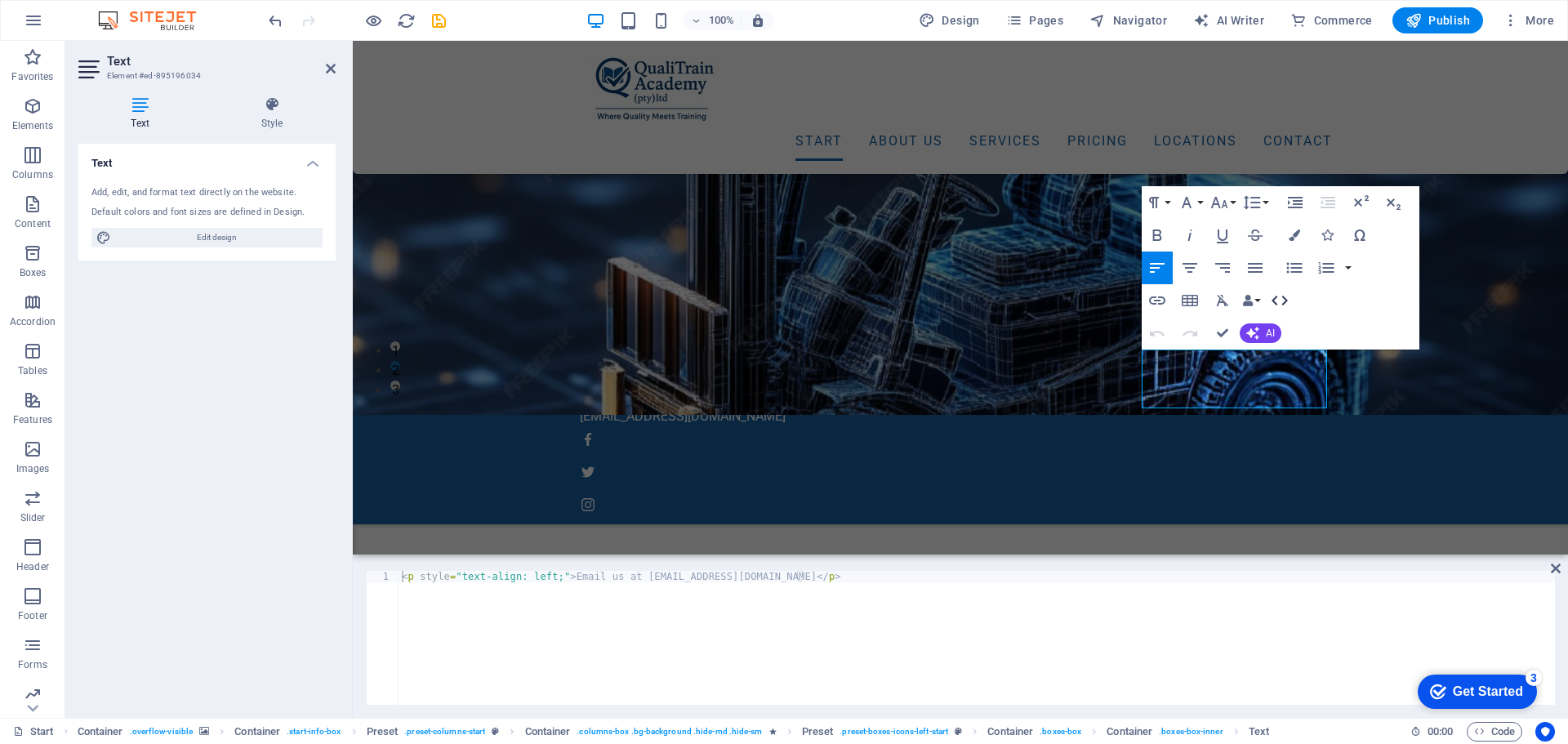
click at [1273, 301] on icon "button" at bounding box center [1279, 301] width 17 height 10
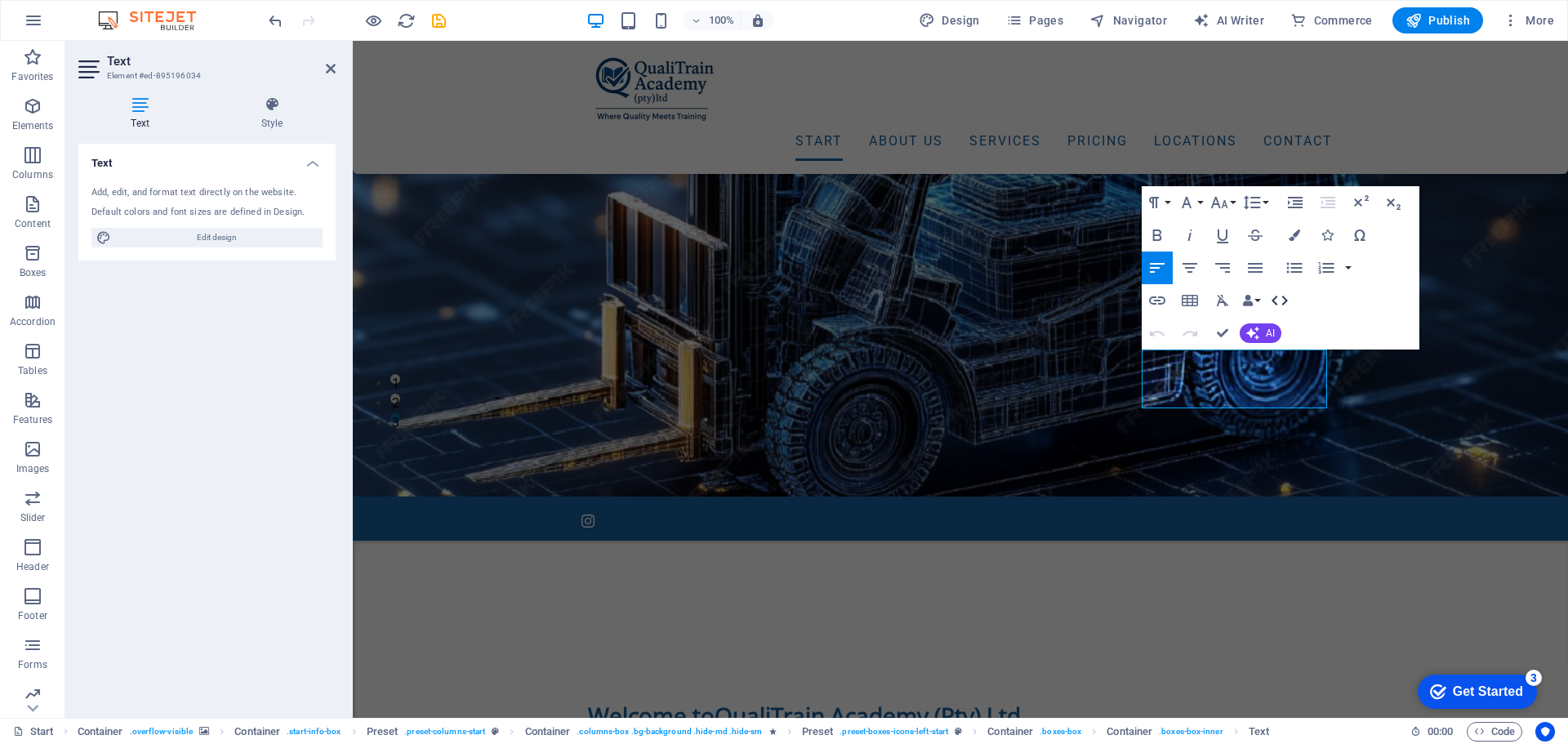
click at [1273, 301] on icon "button" at bounding box center [1279, 301] width 17 height 10
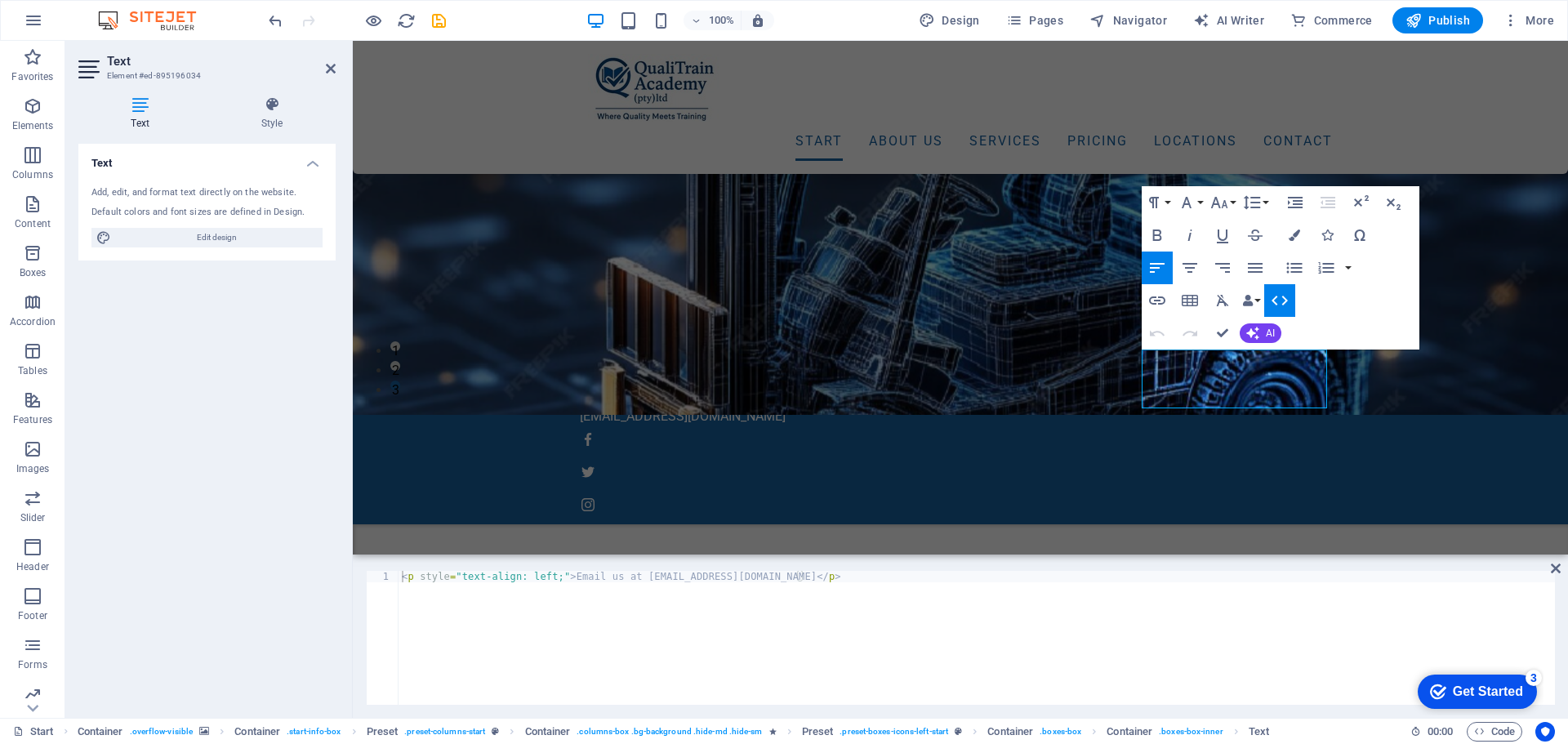
click at [1273, 301] on icon "button" at bounding box center [1279, 301] width 17 height 10
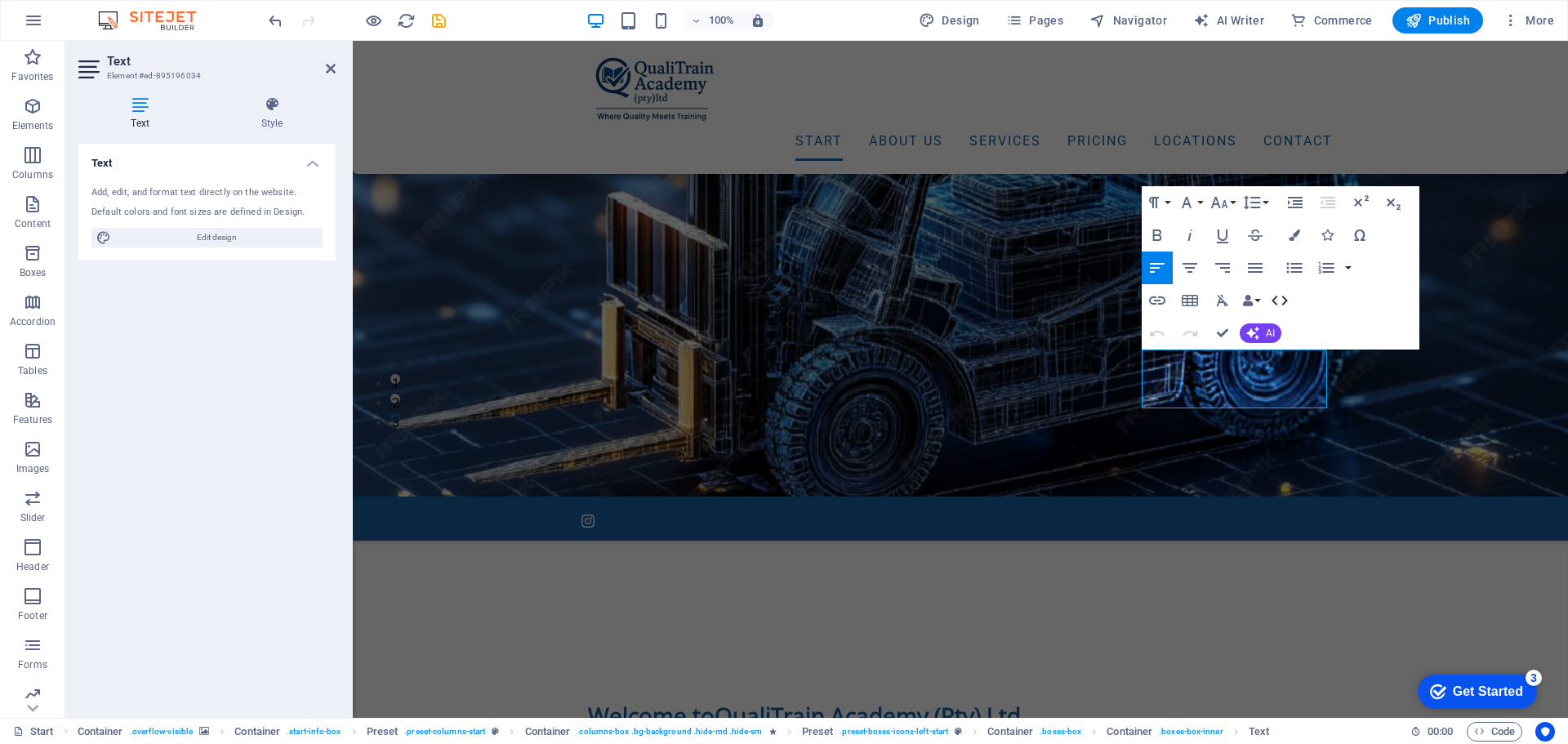
click at [1273, 301] on icon "button" at bounding box center [1279, 301] width 17 height 10
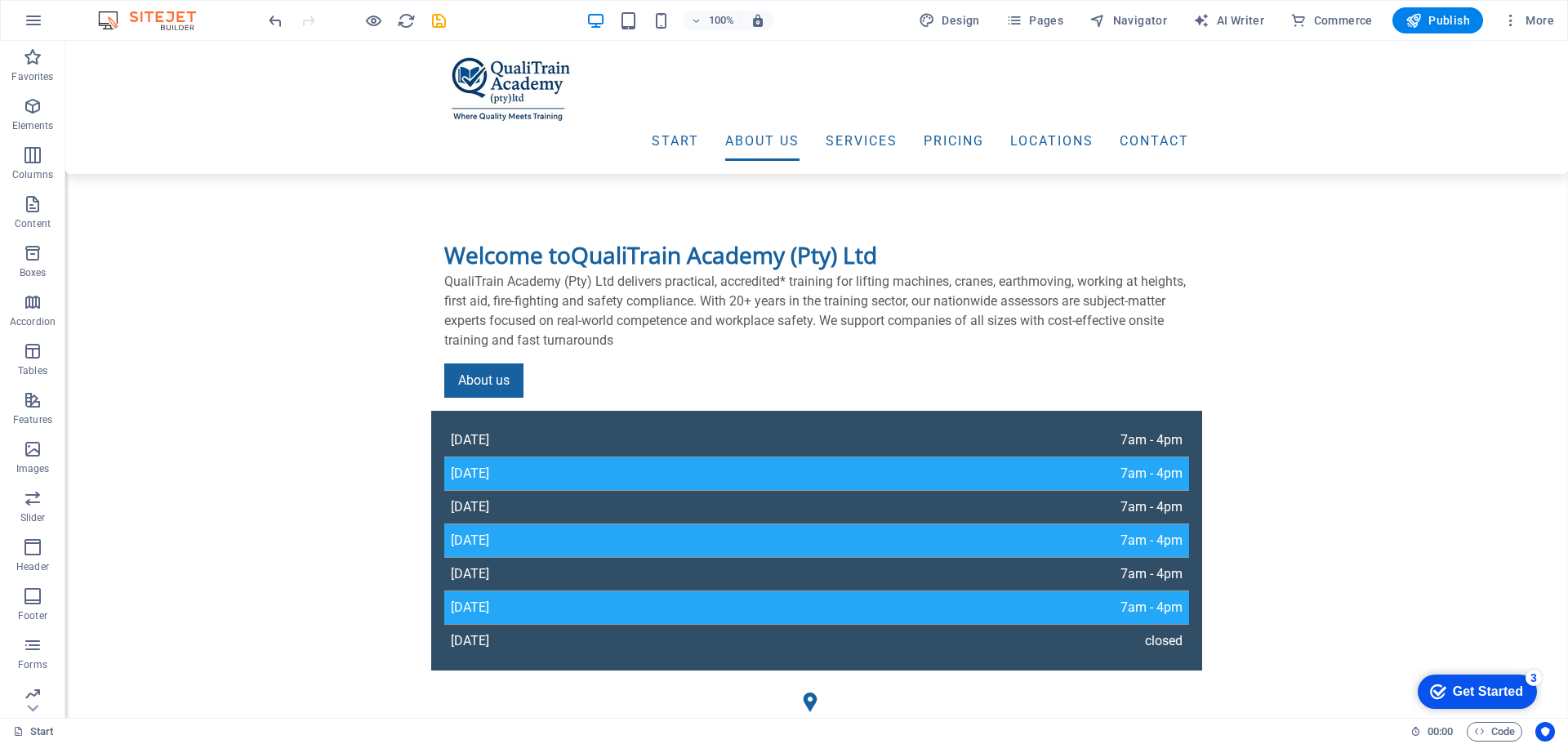
scroll to position [730, 0]
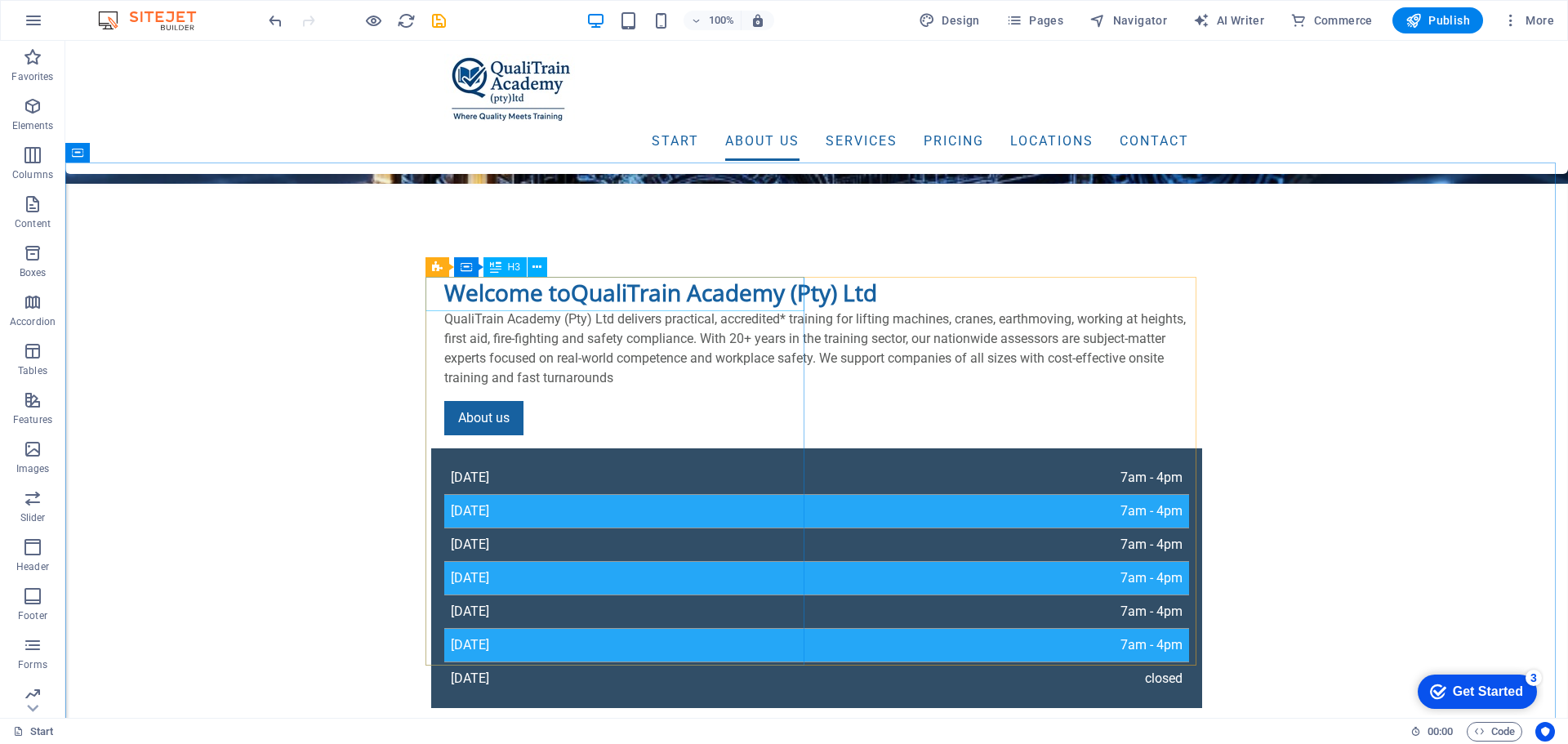
click at [521, 261] on div "H3" at bounding box center [505, 266] width 43 height 19
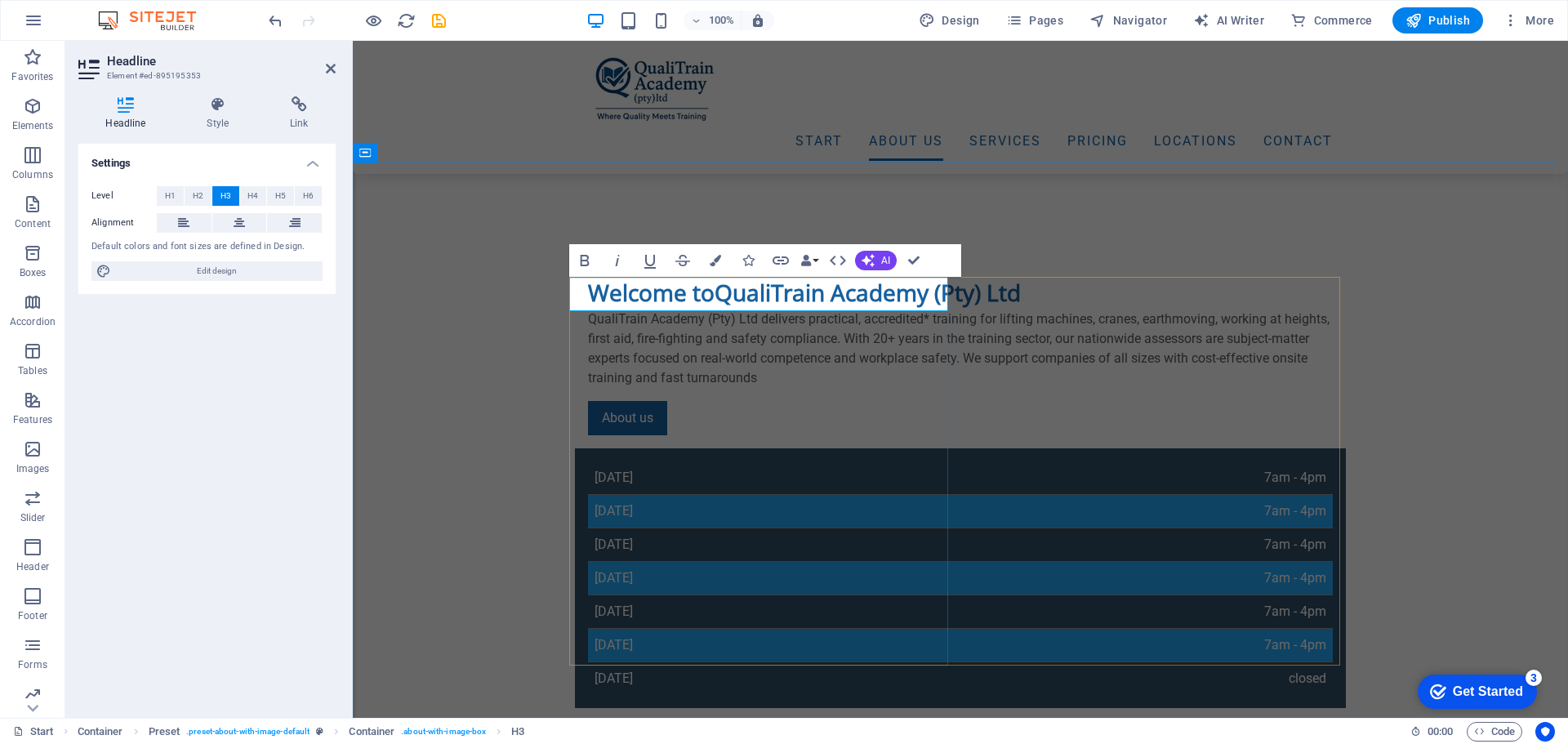
drag, startPoint x: 792, startPoint y: 298, endPoint x: 567, endPoint y: 298, distance: 225.0
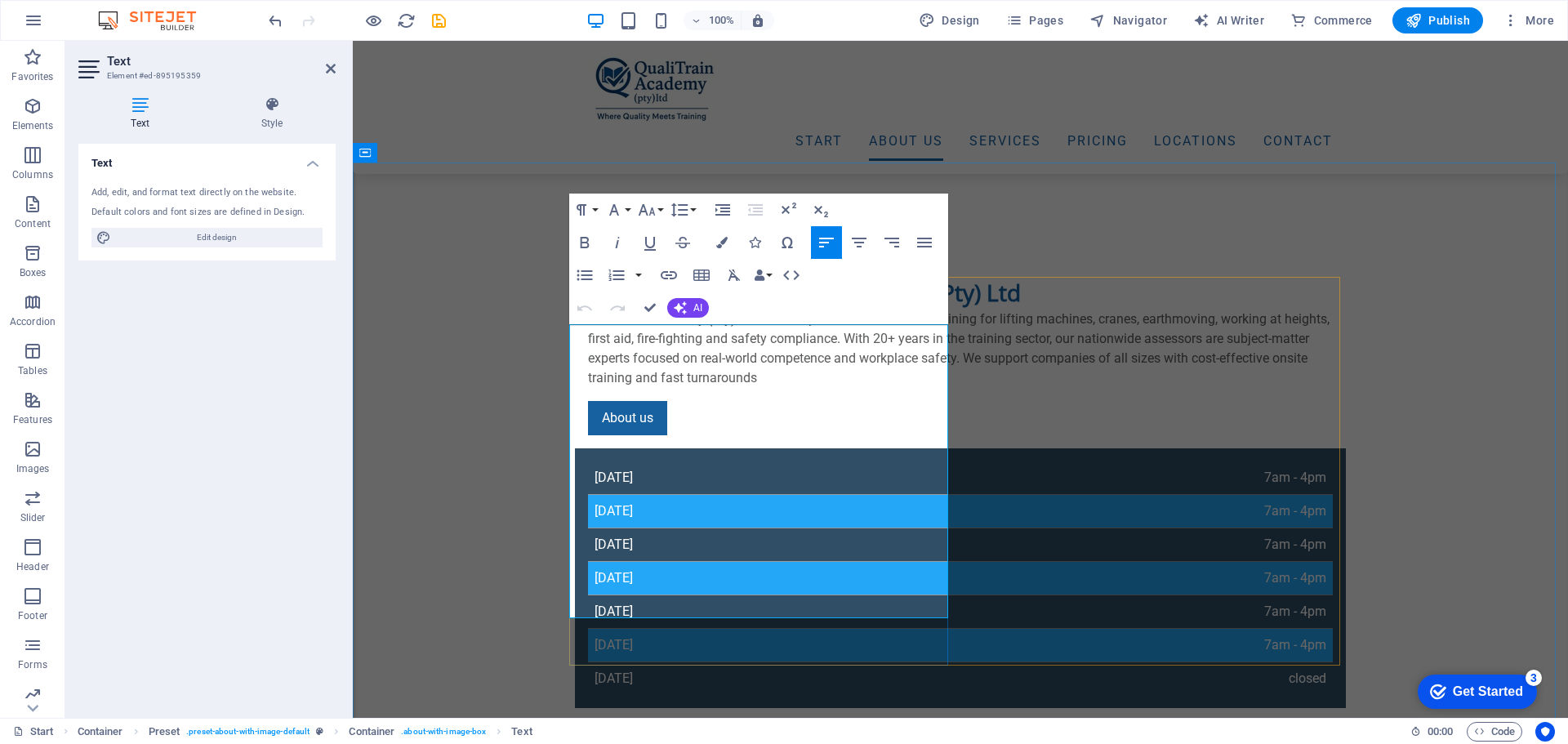
drag, startPoint x: 569, startPoint y: 334, endPoint x: 953, endPoint y: 653, distance: 499.2
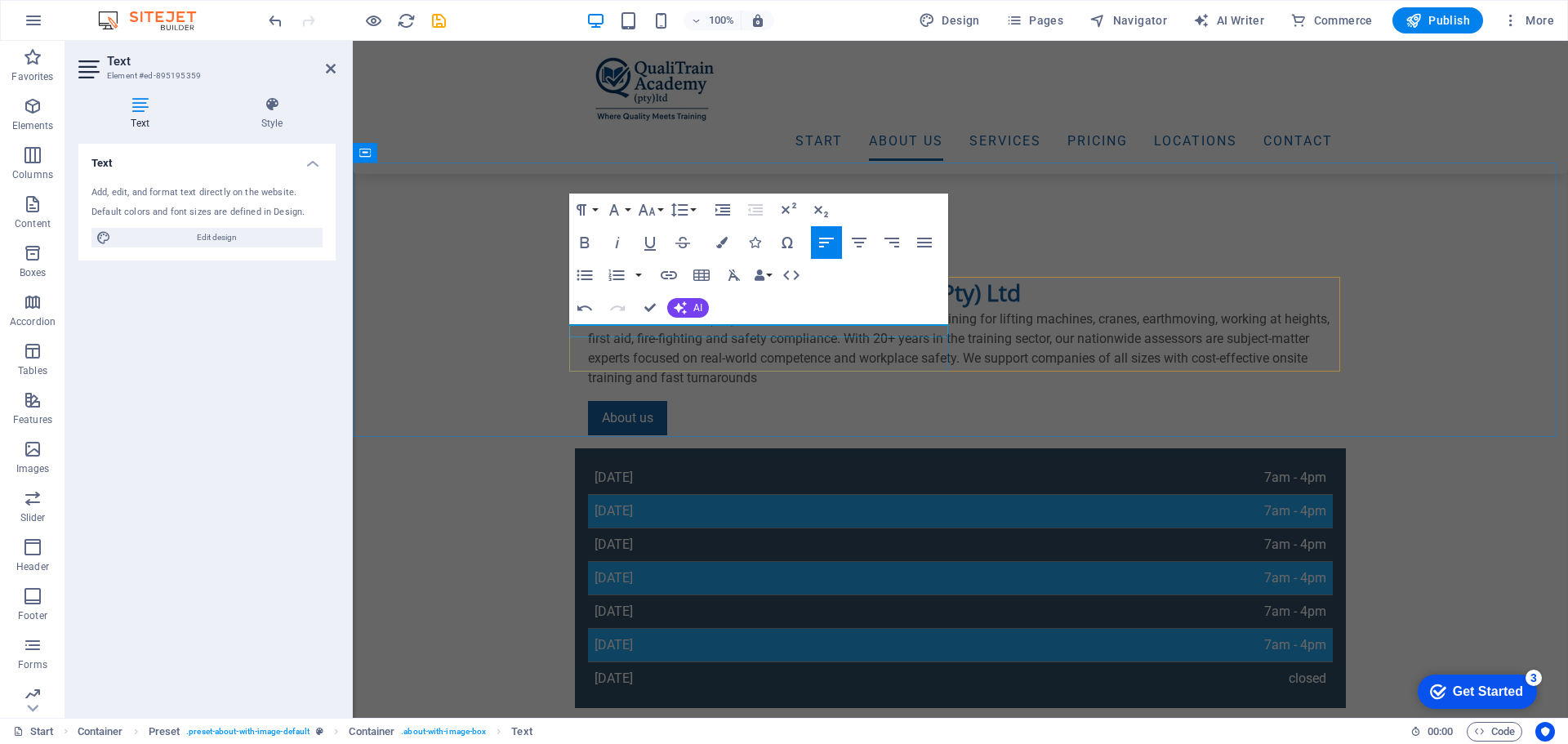
select select "px"
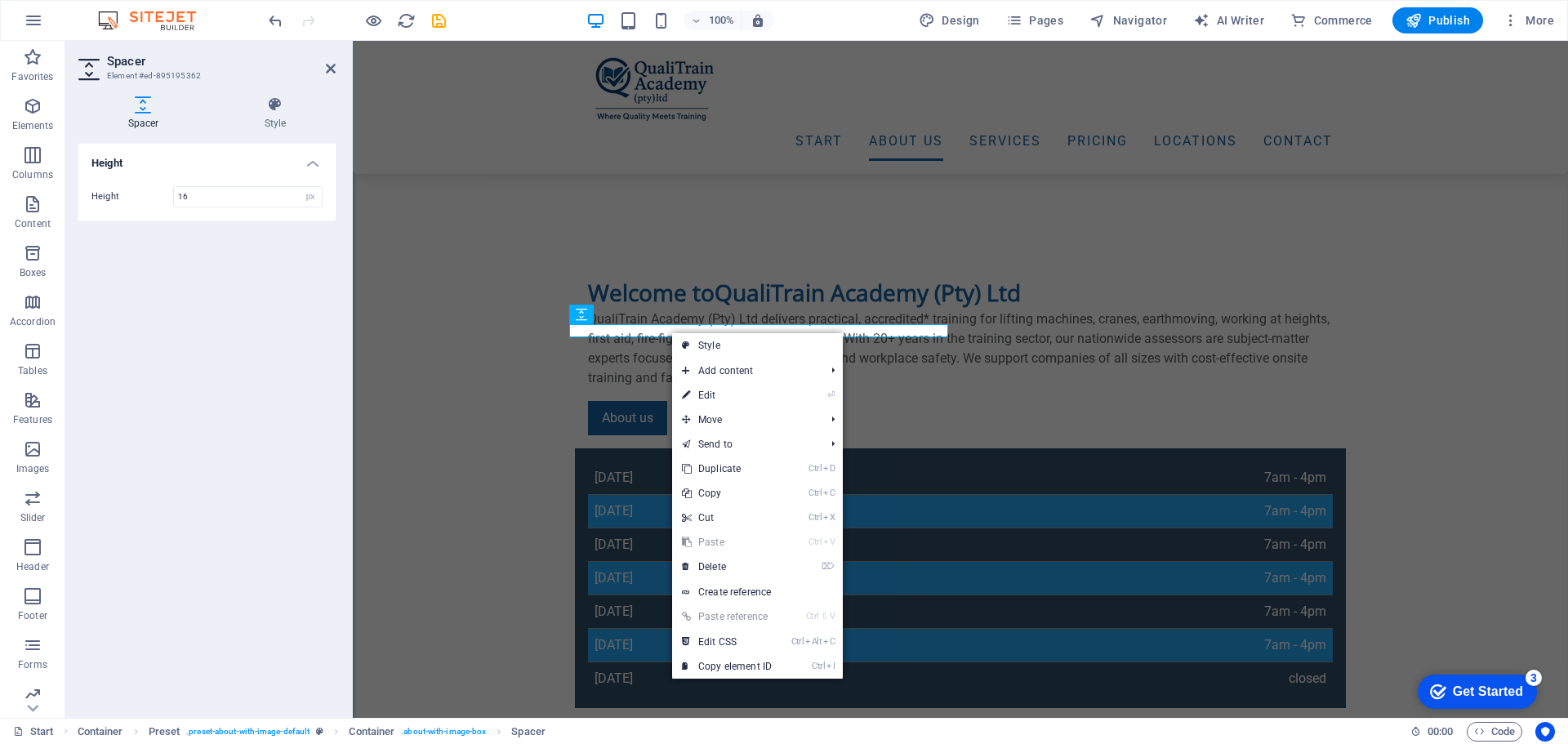
click at [716, 542] on link "Ctrl V Paste" at bounding box center [727, 542] width 109 height 24
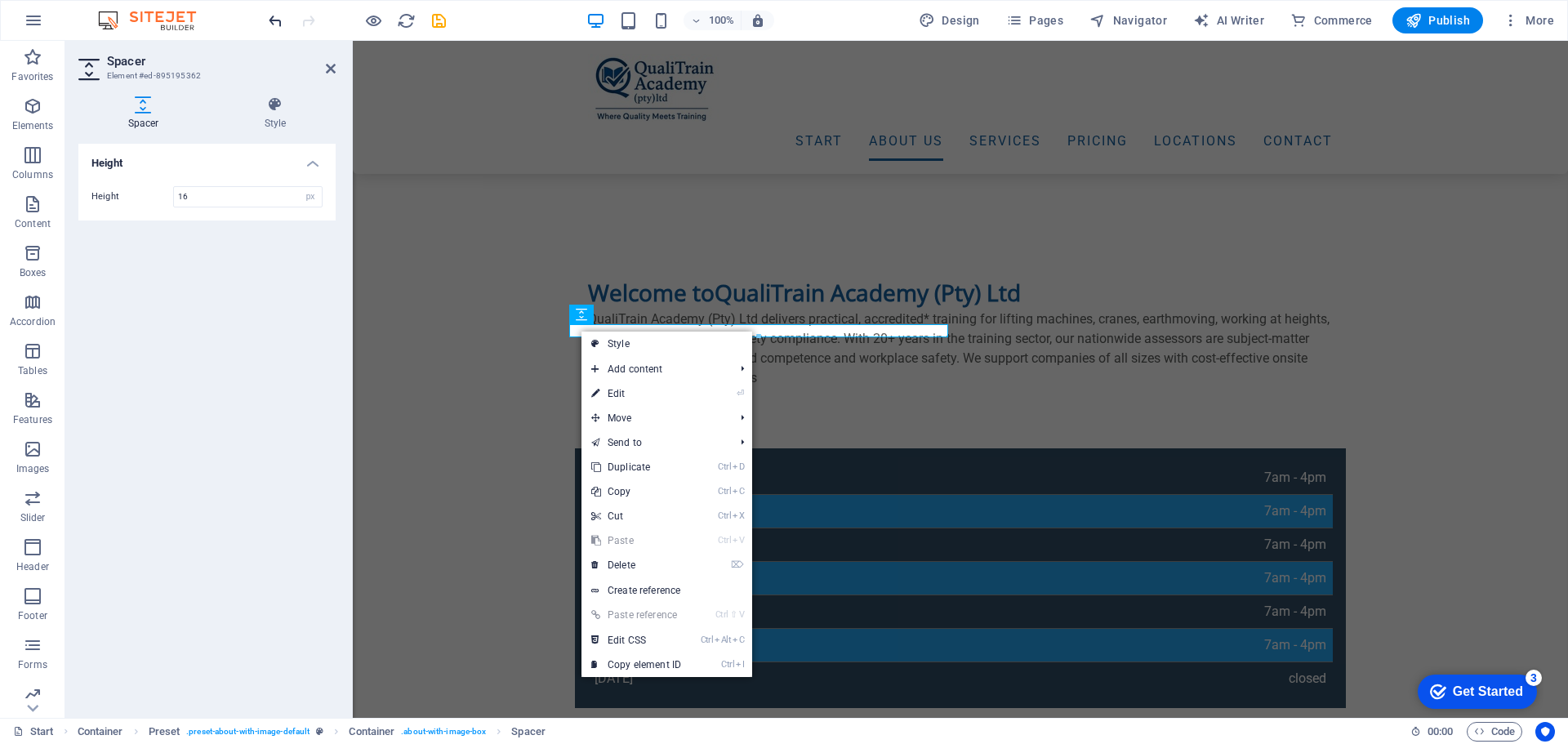
click at [277, 19] on icon "undo" at bounding box center [275, 20] width 18 height 18
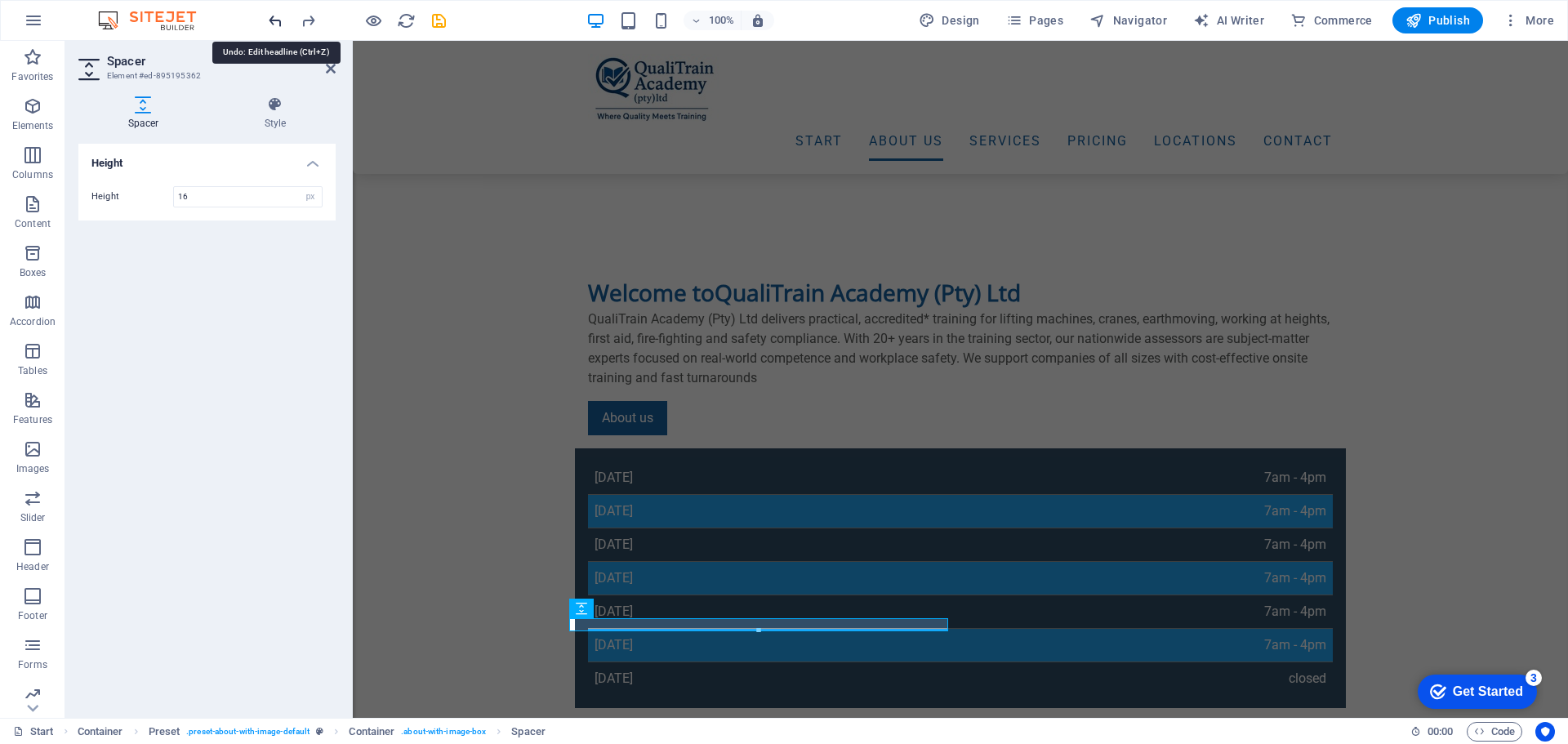
click at [277, 19] on icon "undo" at bounding box center [275, 20] width 18 height 18
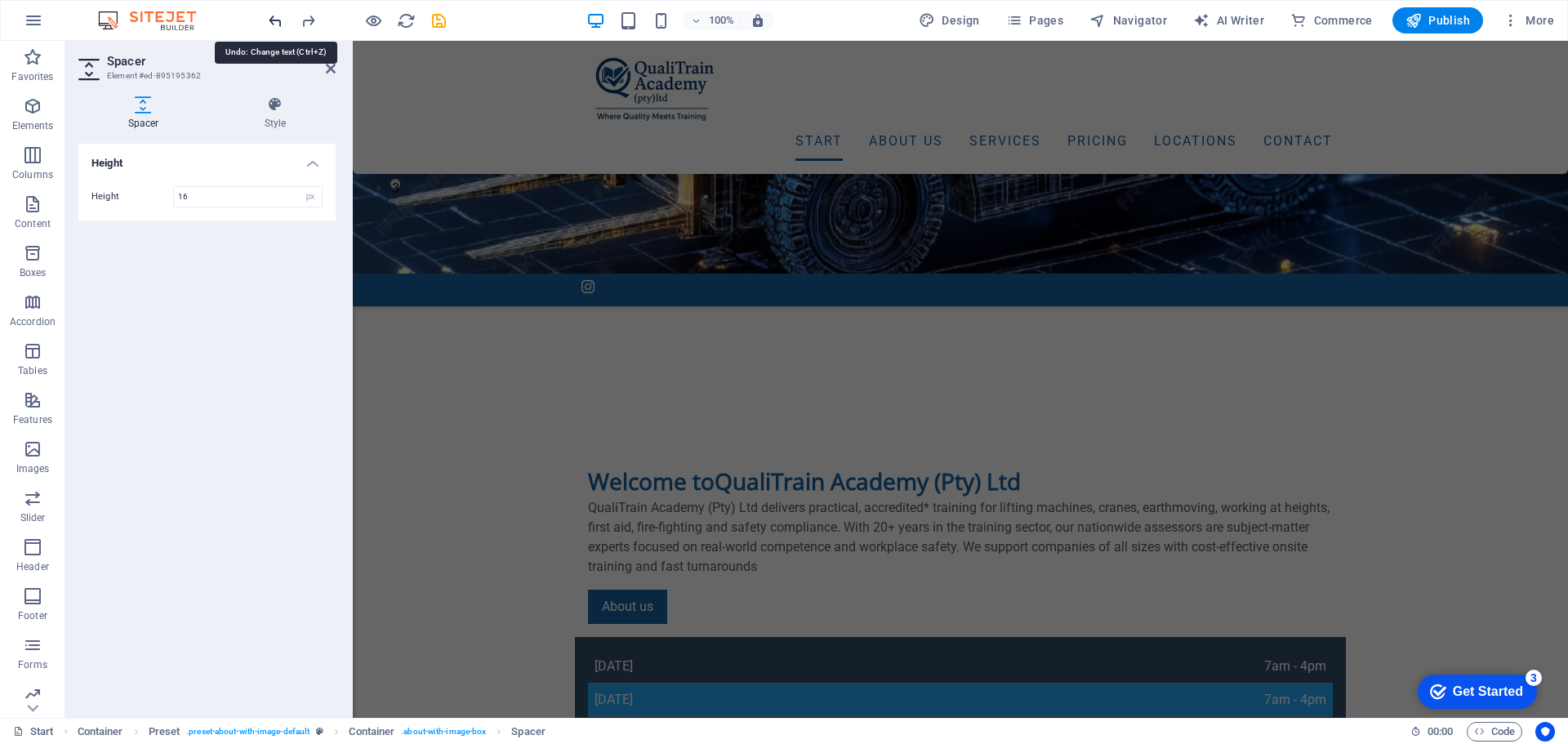
scroll to position [115, 0]
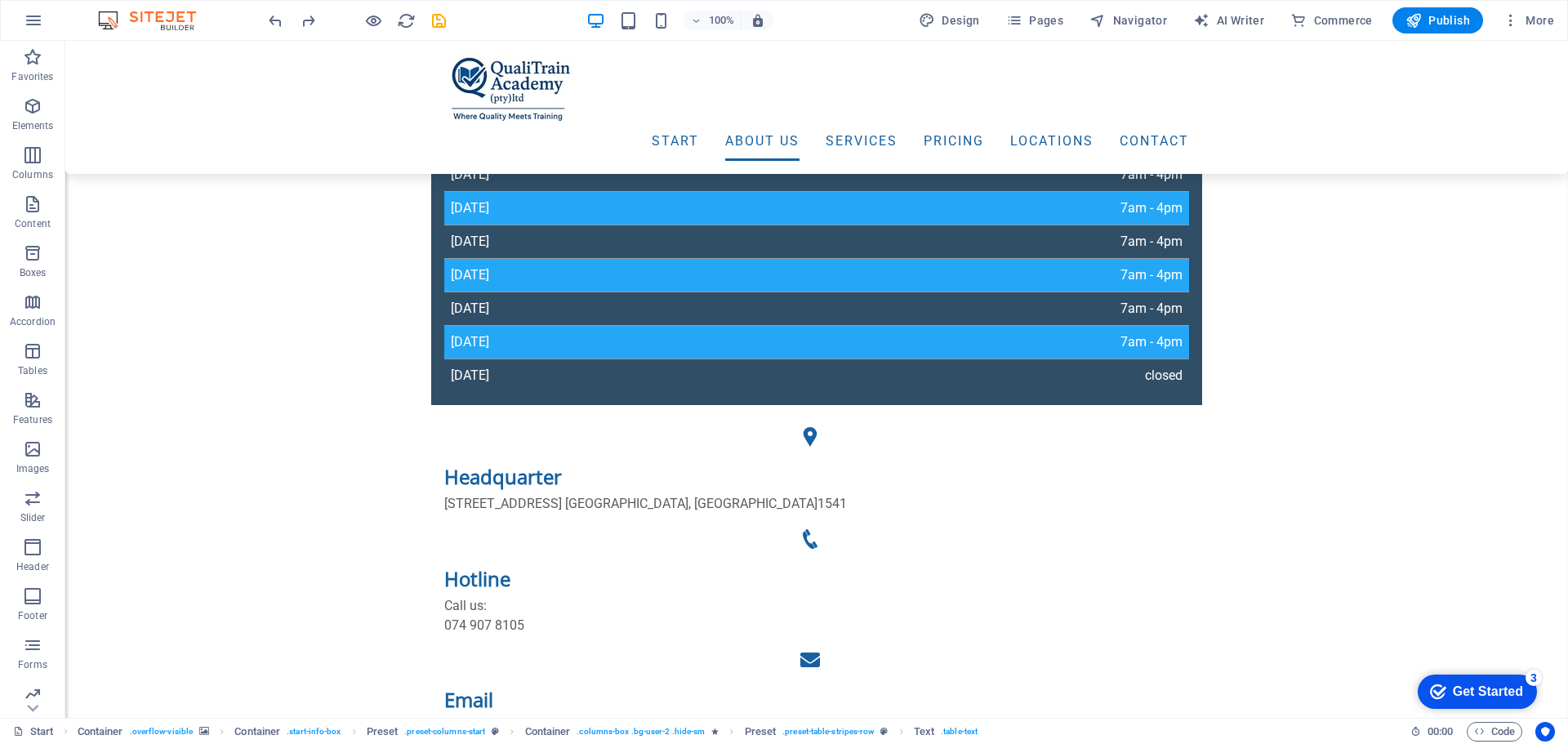
scroll to position [1045, 0]
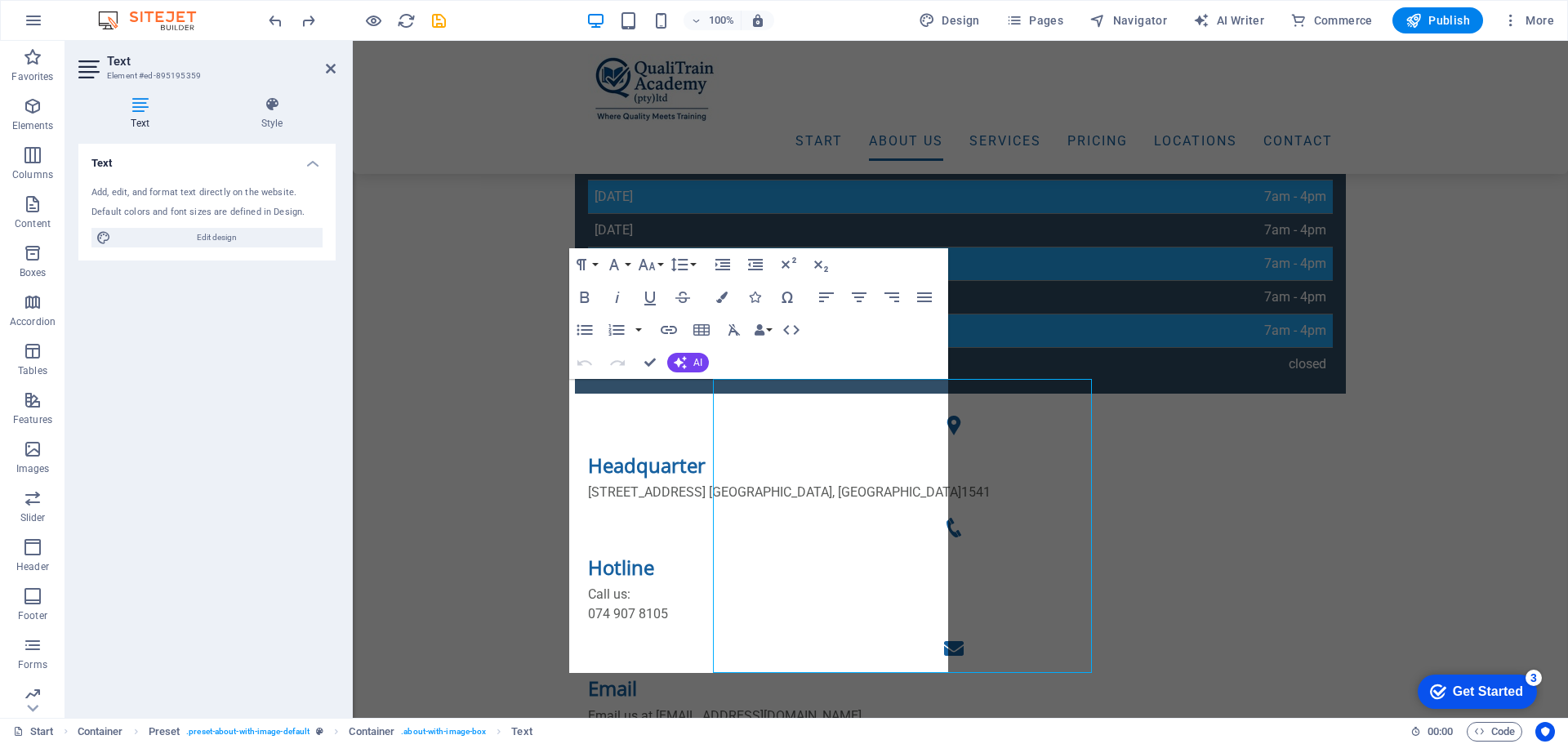
scroll to position [676, 0]
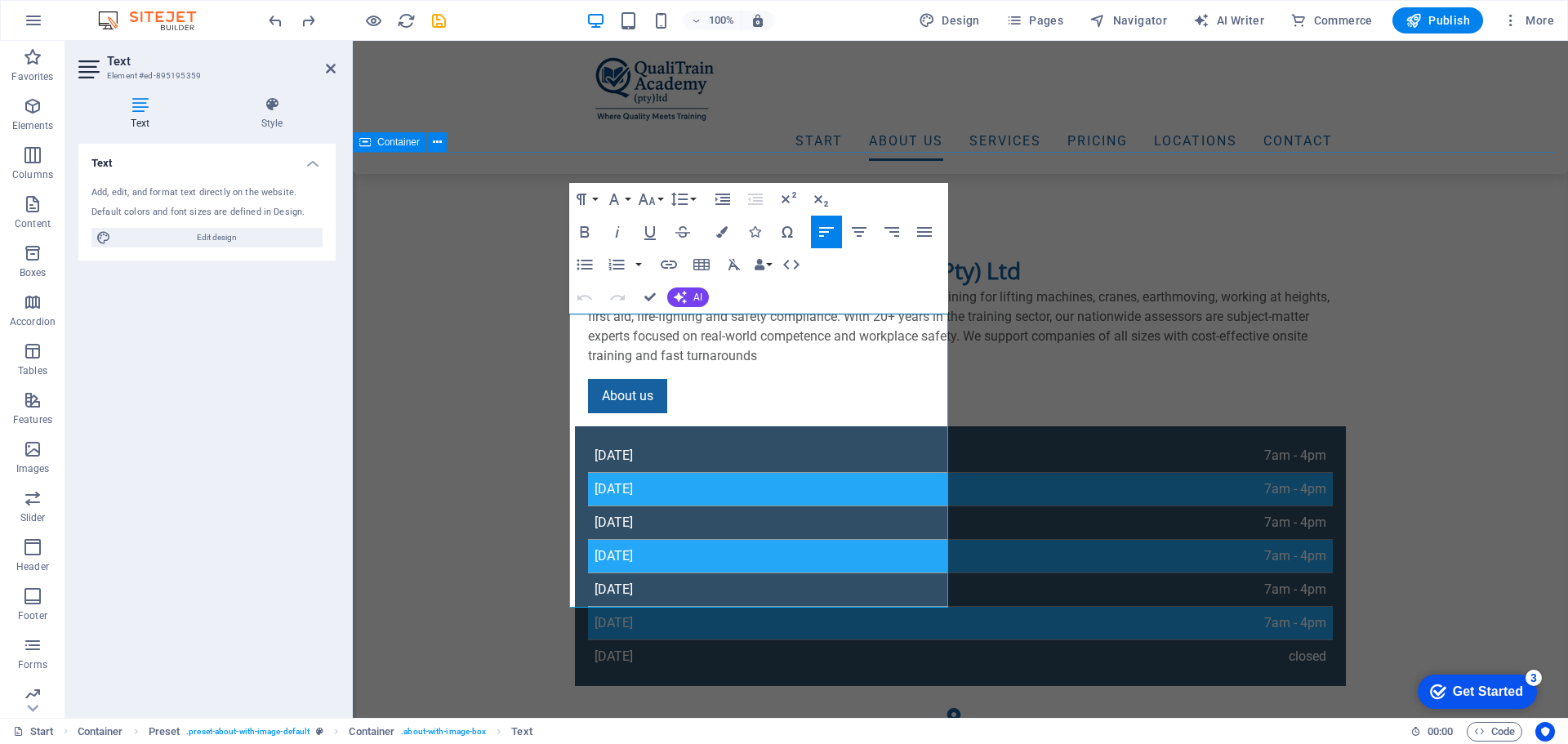
scroll to position [765, 0]
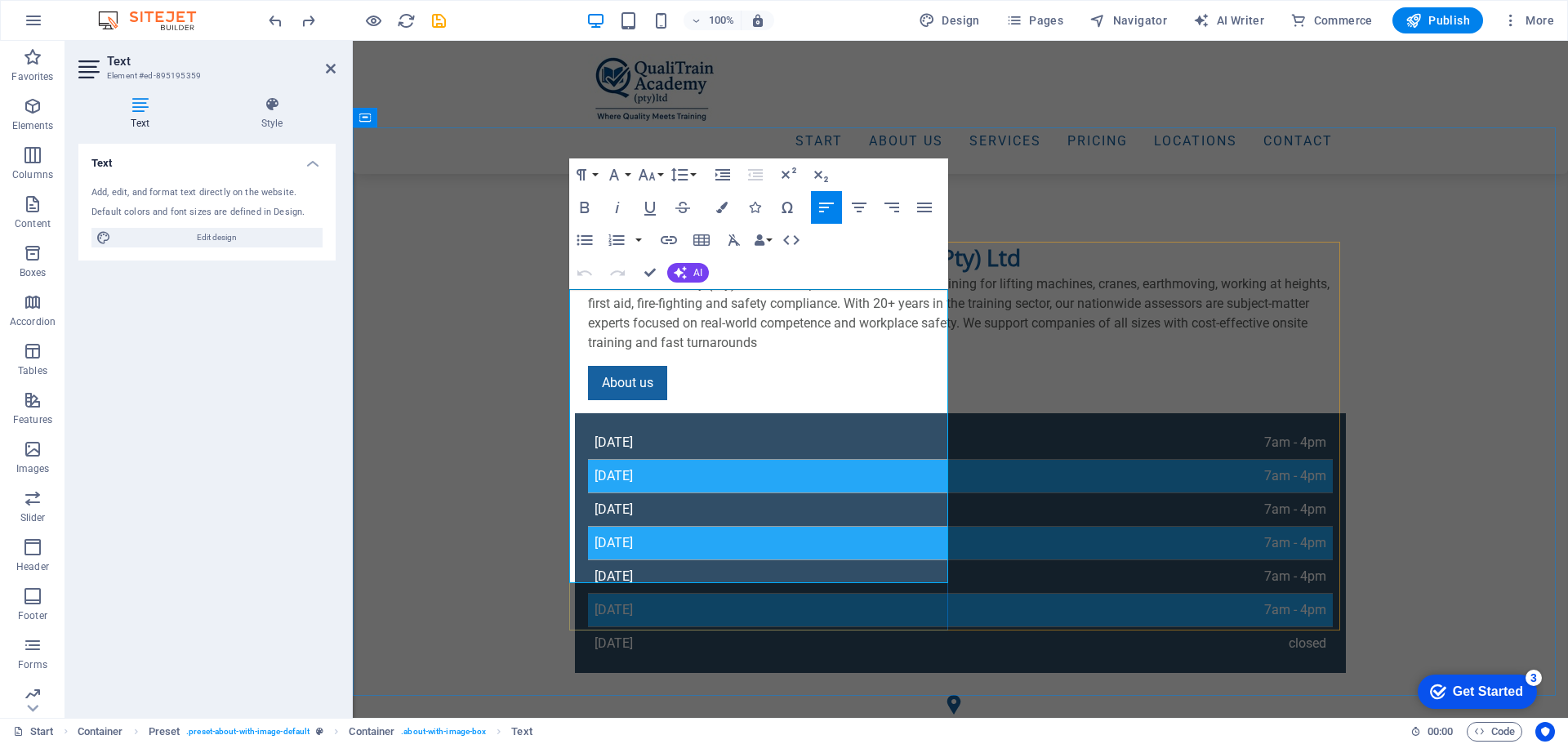
drag, startPoint x: 568, startPoint y: 389, endPoint x: 909, endPoint y: 577, distance: 389.4
drag, startPoint x: 898, startPoint y: 569, endPoint x: 552, endPoint y: 276, distance: 453.4
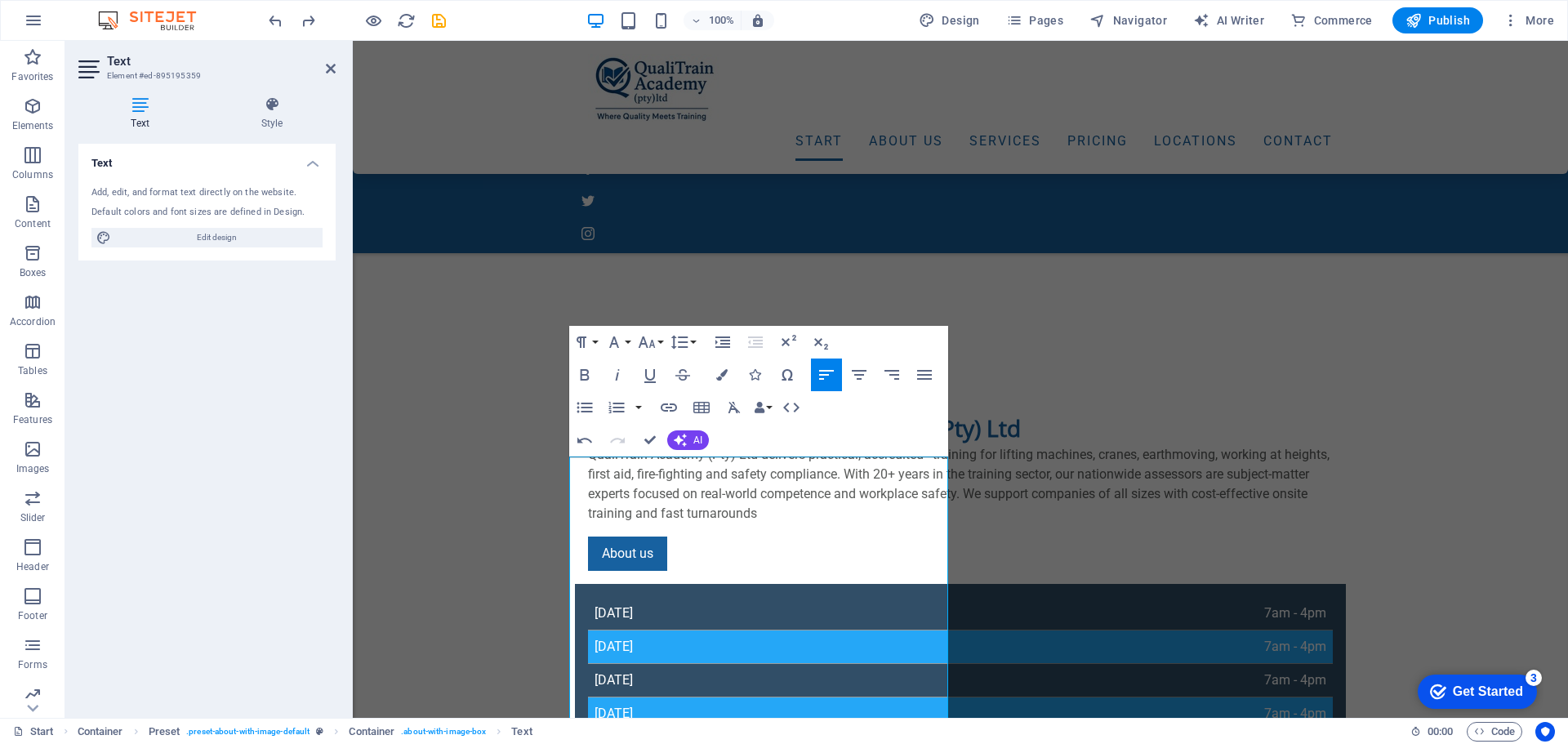
scroll to position [602, 0]
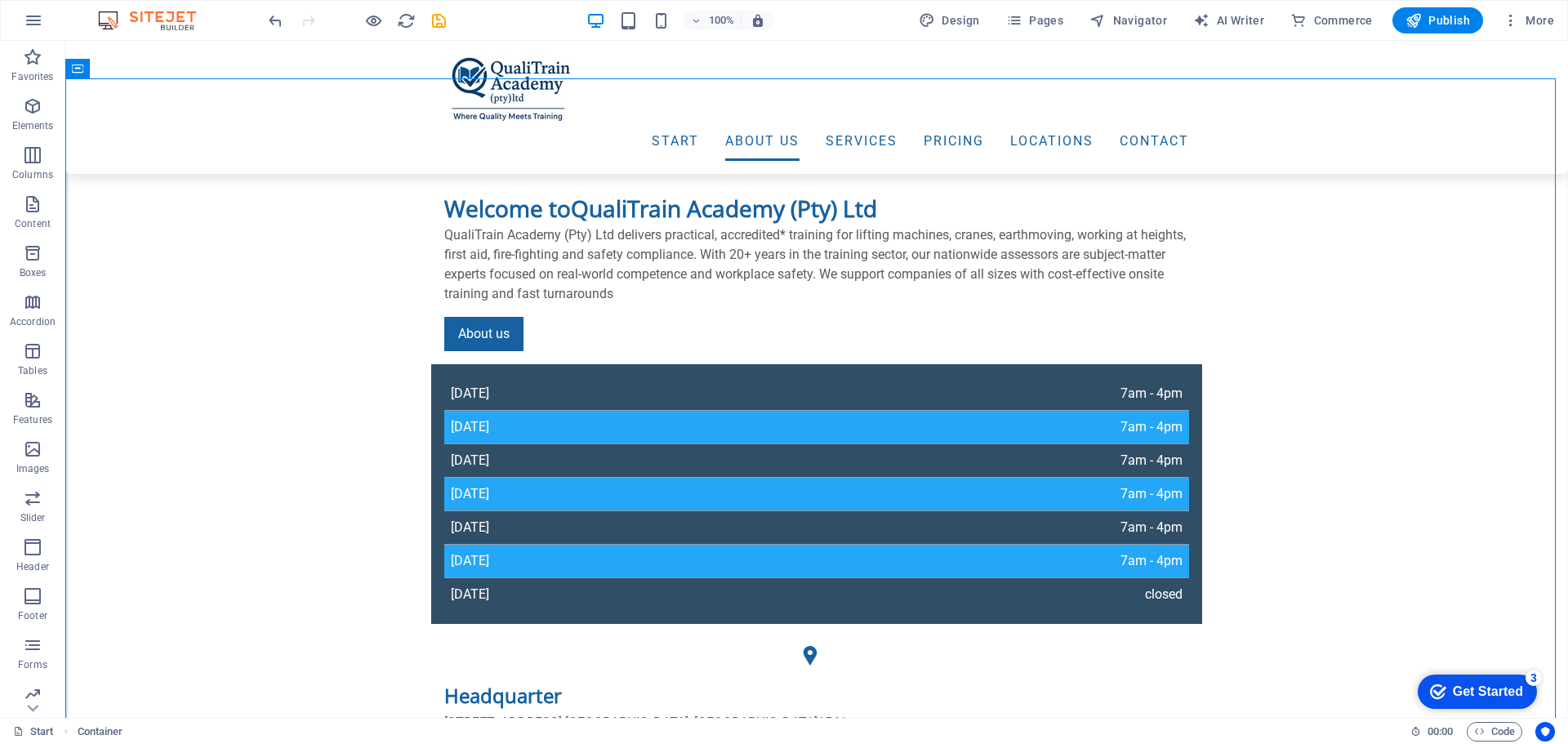
scroll to position [816, 0]
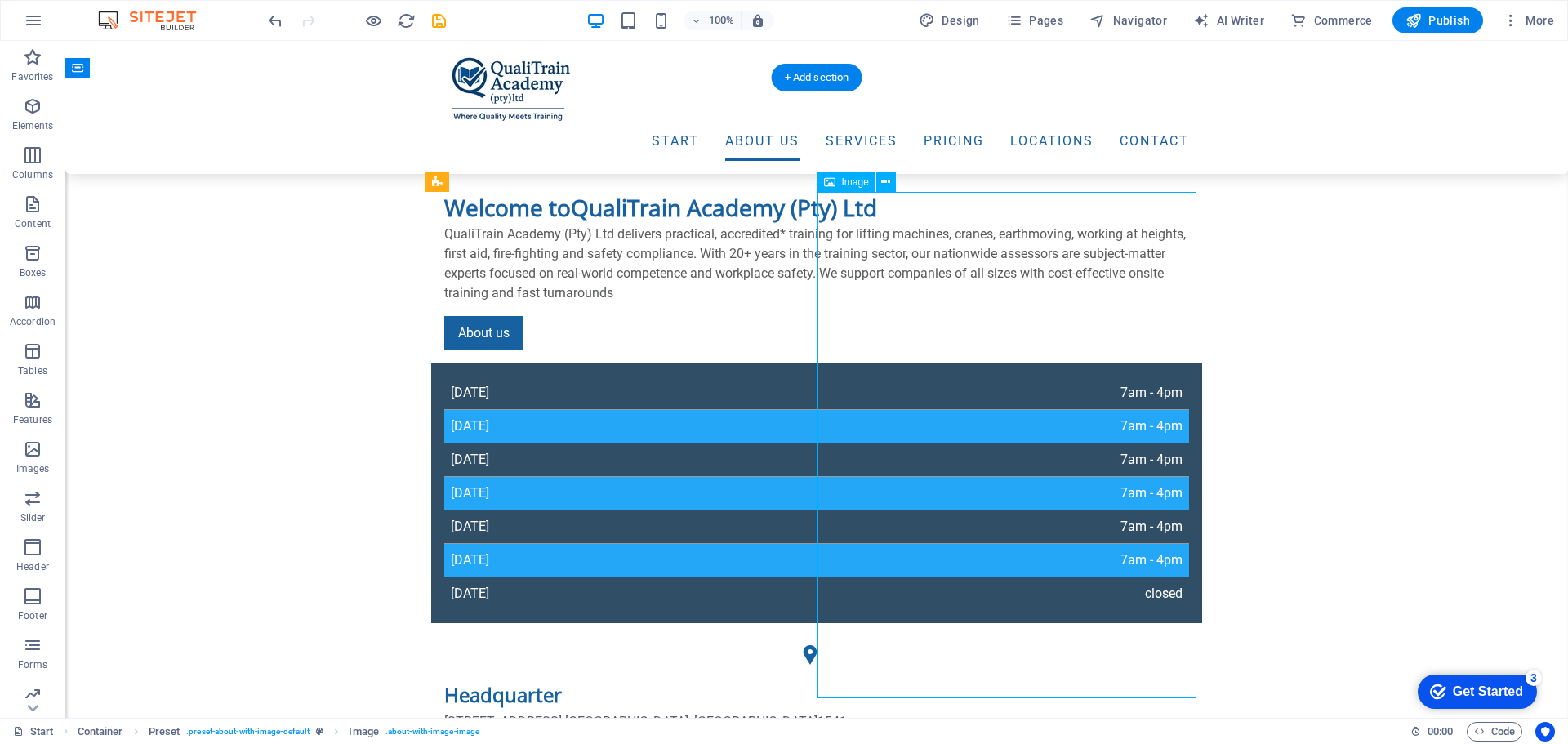
select select "%"
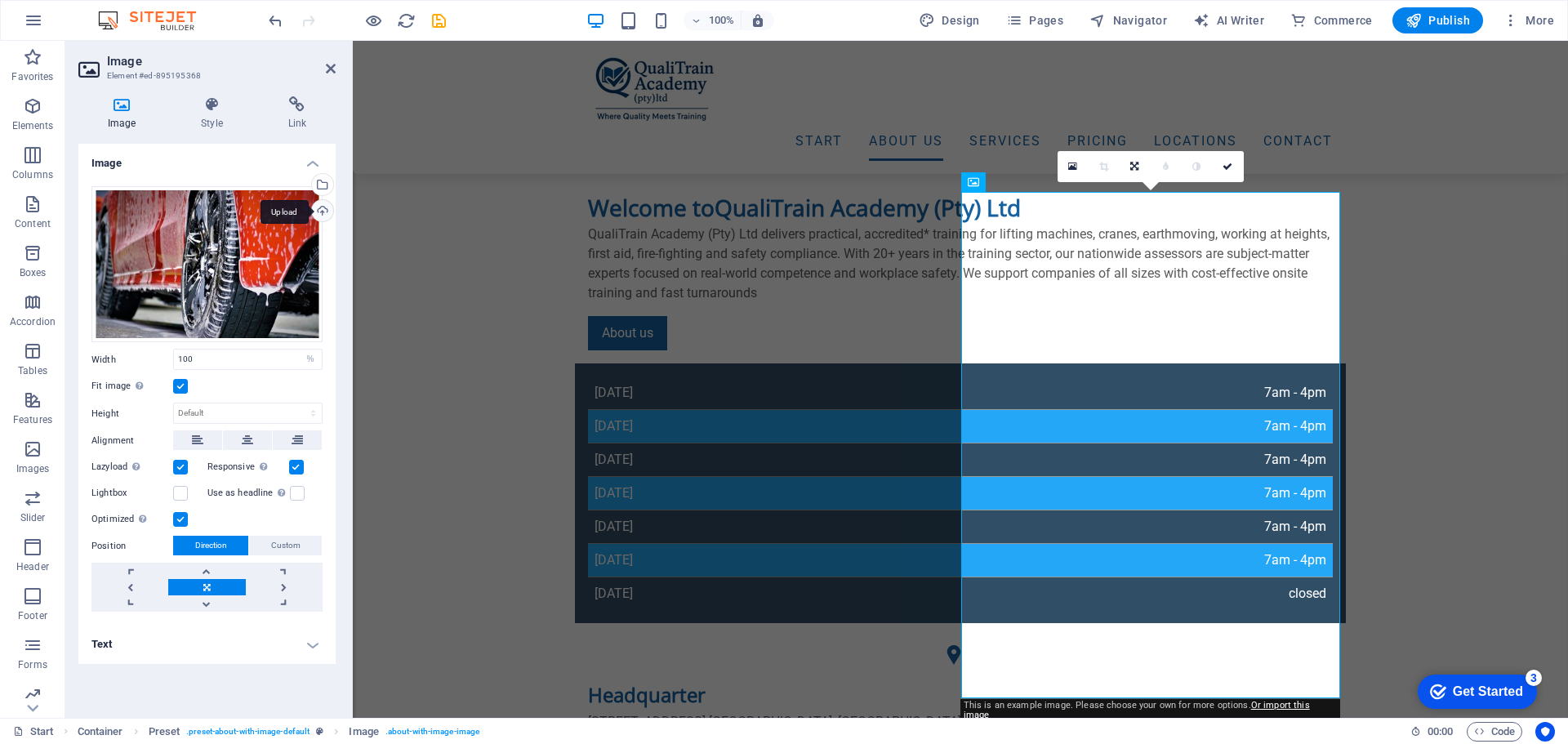
click at [322, 205] on div "Upload" at bounding box center [320, 212] width 24 height 24
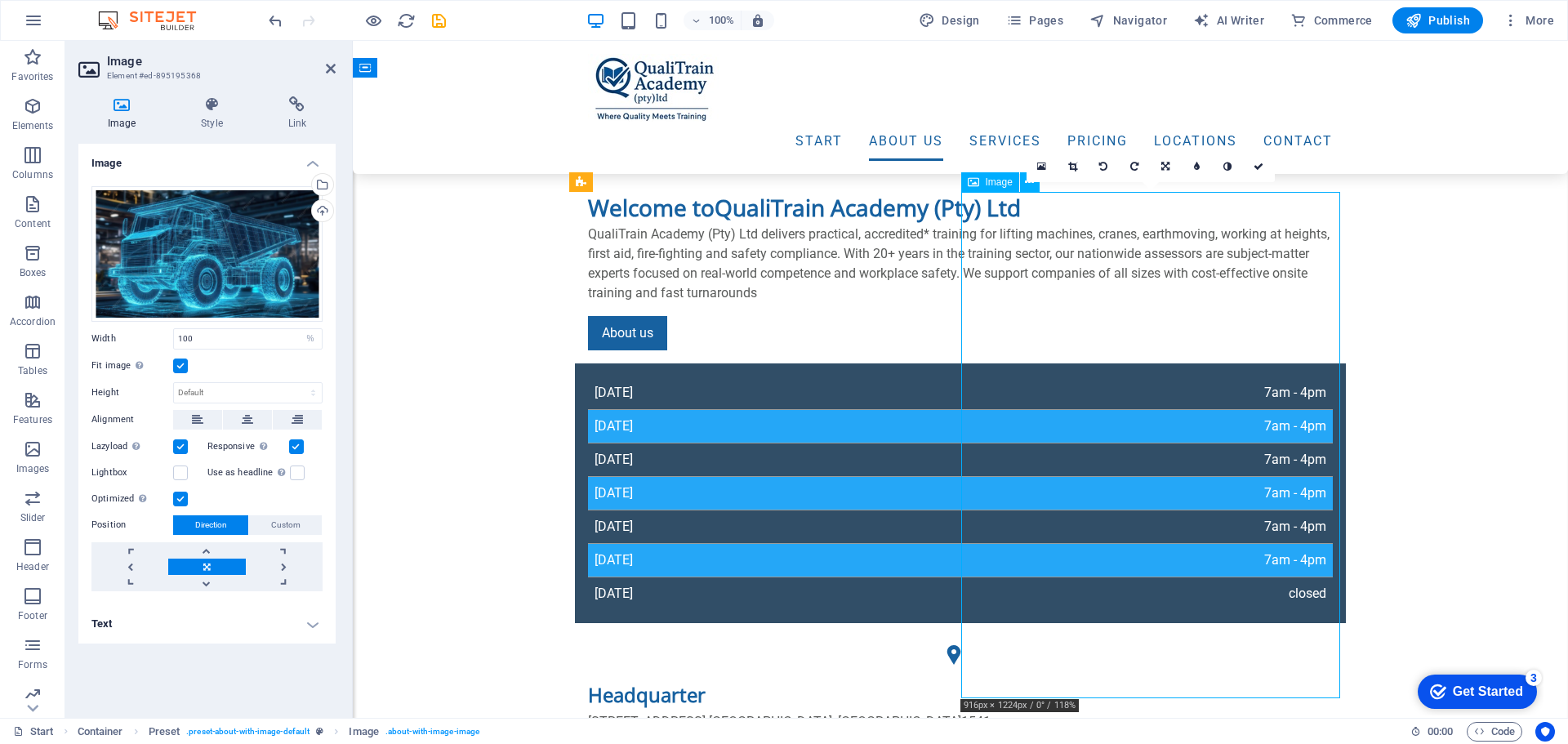
drag, startPoint x: 1206, startPoint y: 400, endPoint x: 1289, endPoint y: 395, distance: 83.2
click at [1172, 166] on link at bounding box center [1166, 166] width 31 height 31
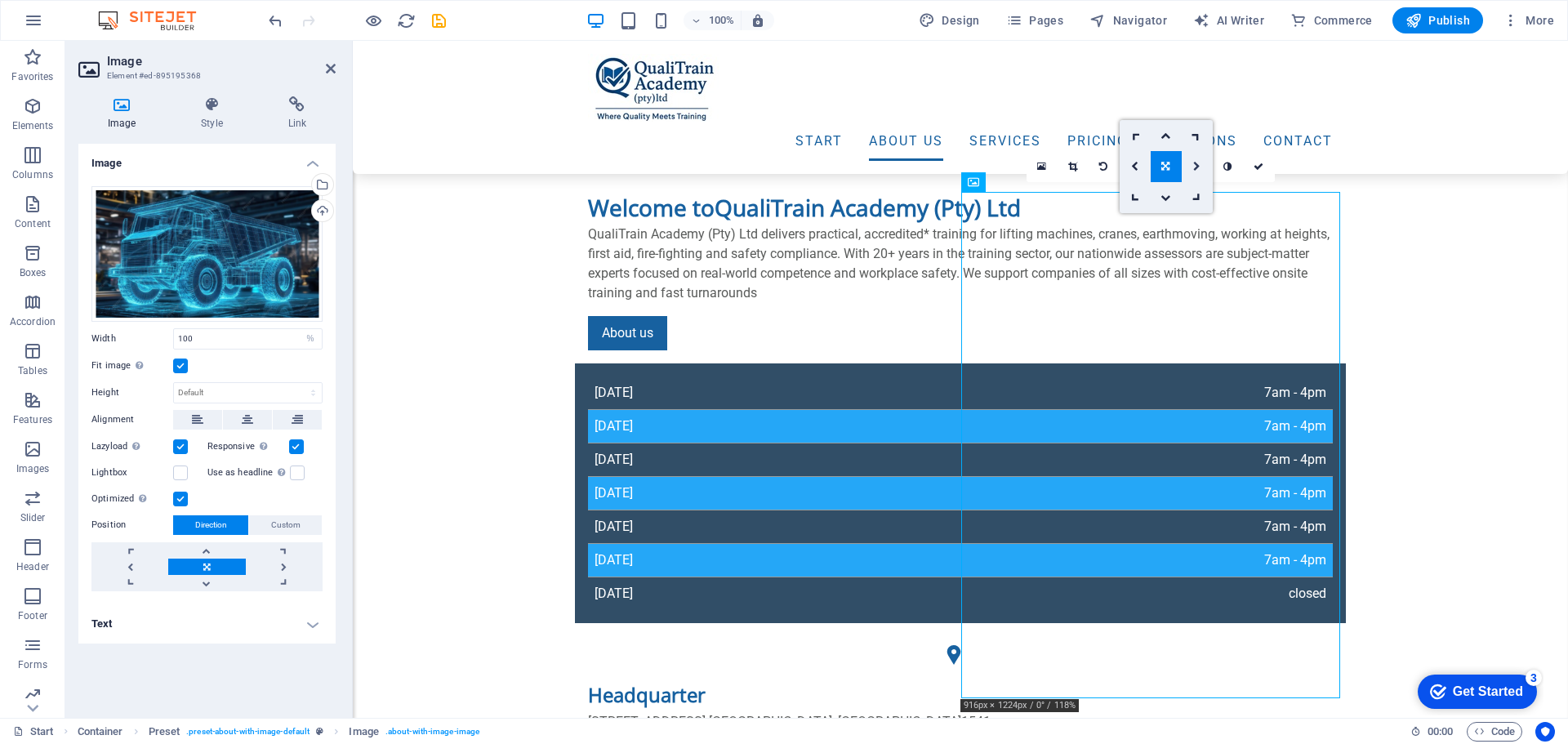
click at [1195, 165] on icon at bounding box center [1196, 166] width 8 height 10
click at [1195, 165] on icon at bounding box center [1196, 166] width 6 height 10
click at [1150, 167] on icon at bounding box center [1153, 166] width 8 height 10
click at [1123, 167] on icon at bounding box center [1123, 166] width 8 height 10
click at [1183, 165] on icon at bounding box center [1185, 166] width 6 height 10
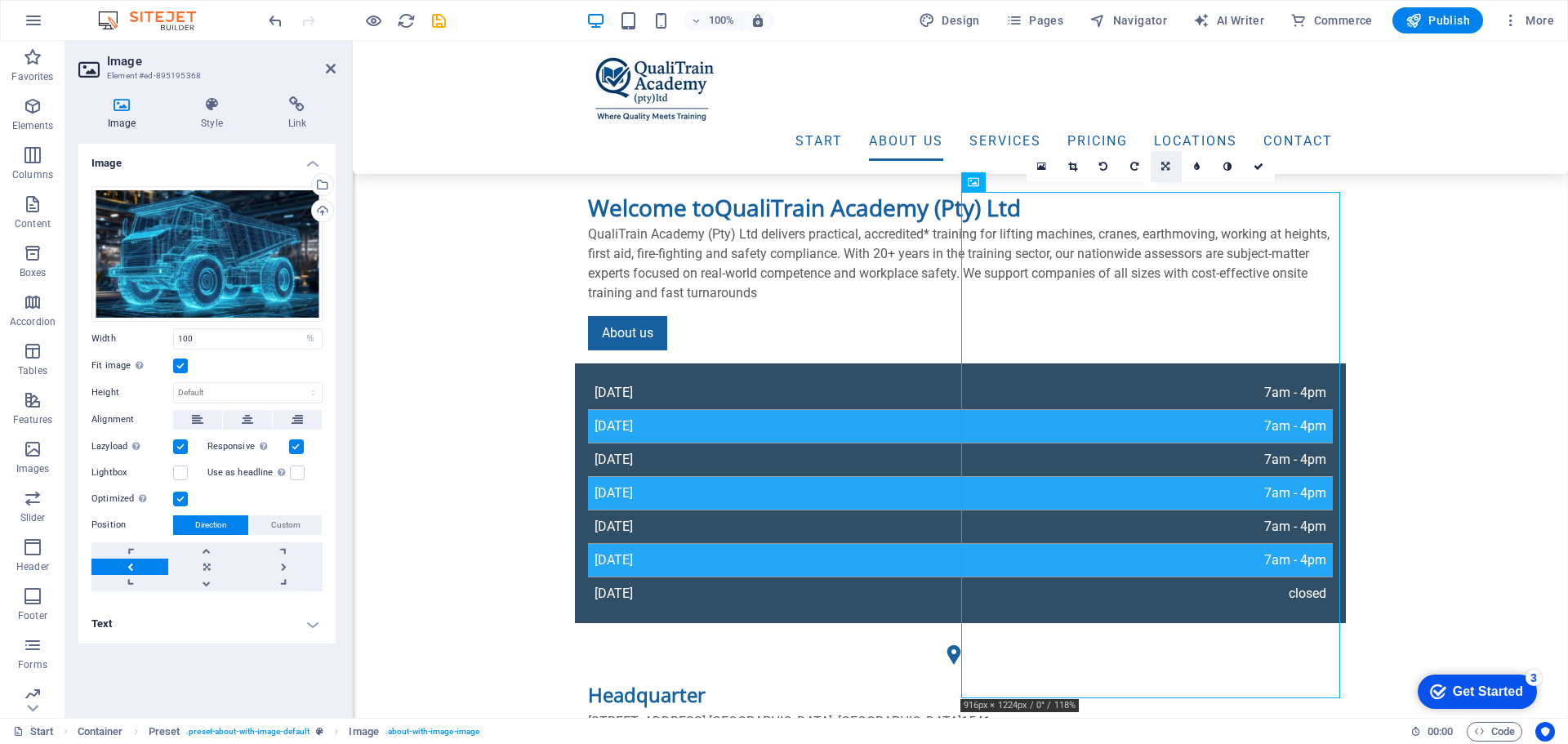
click at [1170, 169] on link at bounding box center [1166, 166] width 31 height 31
click at [1135, 166] on icon at bounding box center [1135, 166] width 8 height 10
click at [1163, 165] on icon at bounding box center [1165, 166] width 8 height 10
click at [1139, 165] on link at bounding box center [1135, 166] width 31 height 31
click at [1074, 161] on icon at bounding box center [1072, 166] width 9 height 10
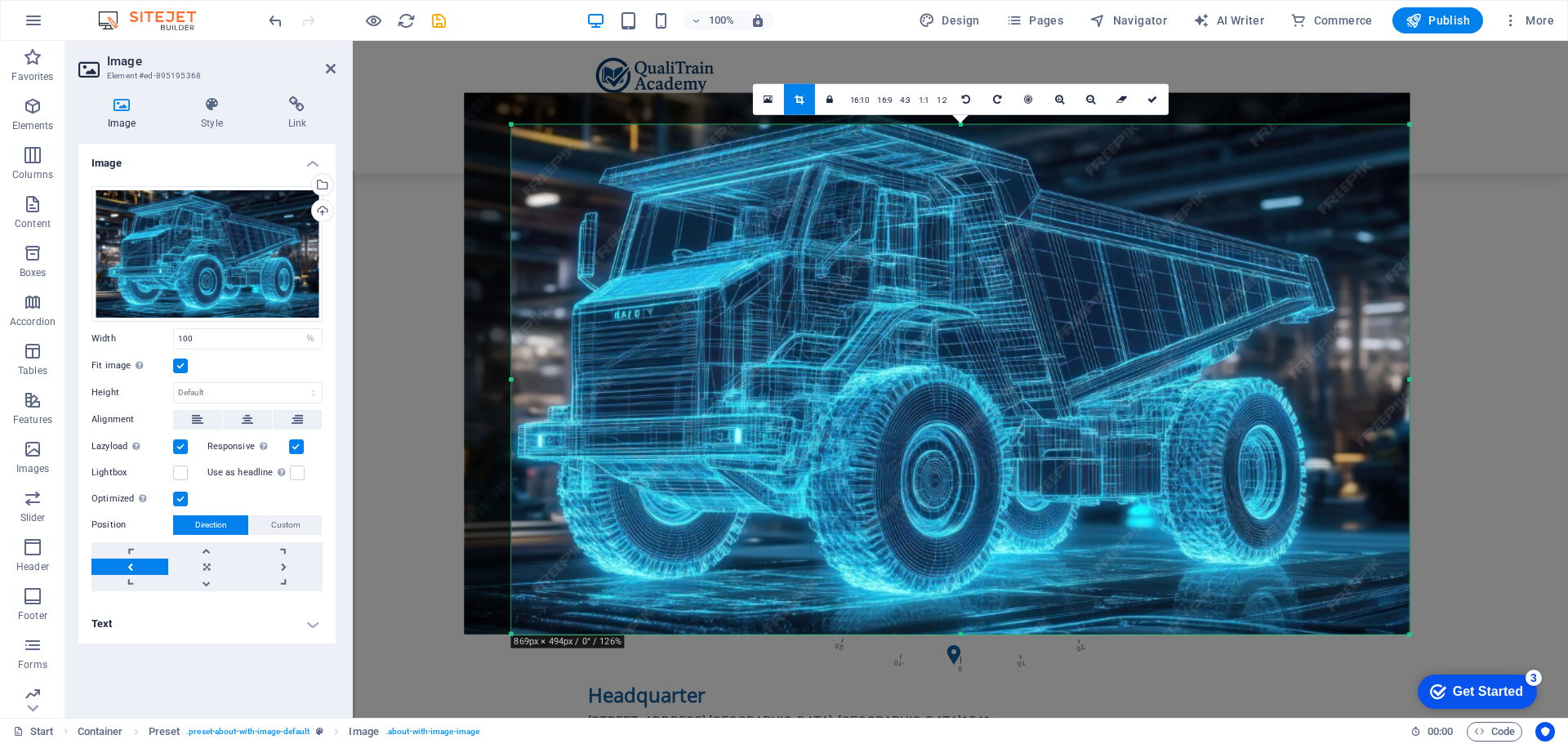
drag, startPoint x: 487, startPoint y: 108, endPoint x: 535, endPoint y: 140, distance: 57.7
click at [535, 140] on div "180 170 160 150 140 130 120 110 100 90 80 70 60 50 40 30 20 10 0 -10 -20 -30 -4…" at bounding box center [959, 379] width 897 height 511
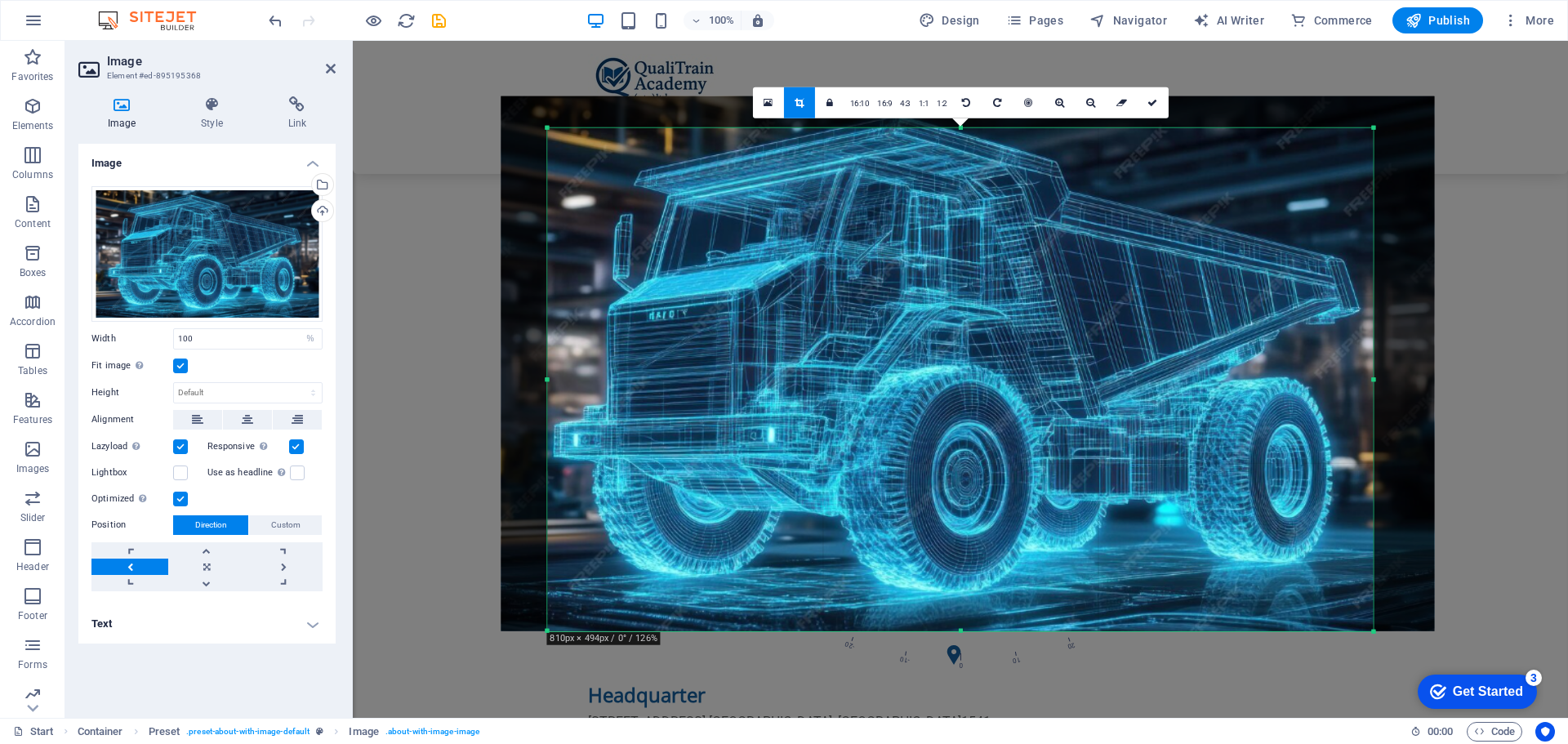
drag, startPoint x: 1408, startPoint y: 379, endPoint x: 1336, endPoint y: 378, distance: 72.0
click at [1336, 378] on div "180 170 160 150 140 130 120 110 100 90 80 70 60 50 40 30 20 10 0 -10 -20 -30 -4…" at bounding box center [959, 379] width 826 height 504
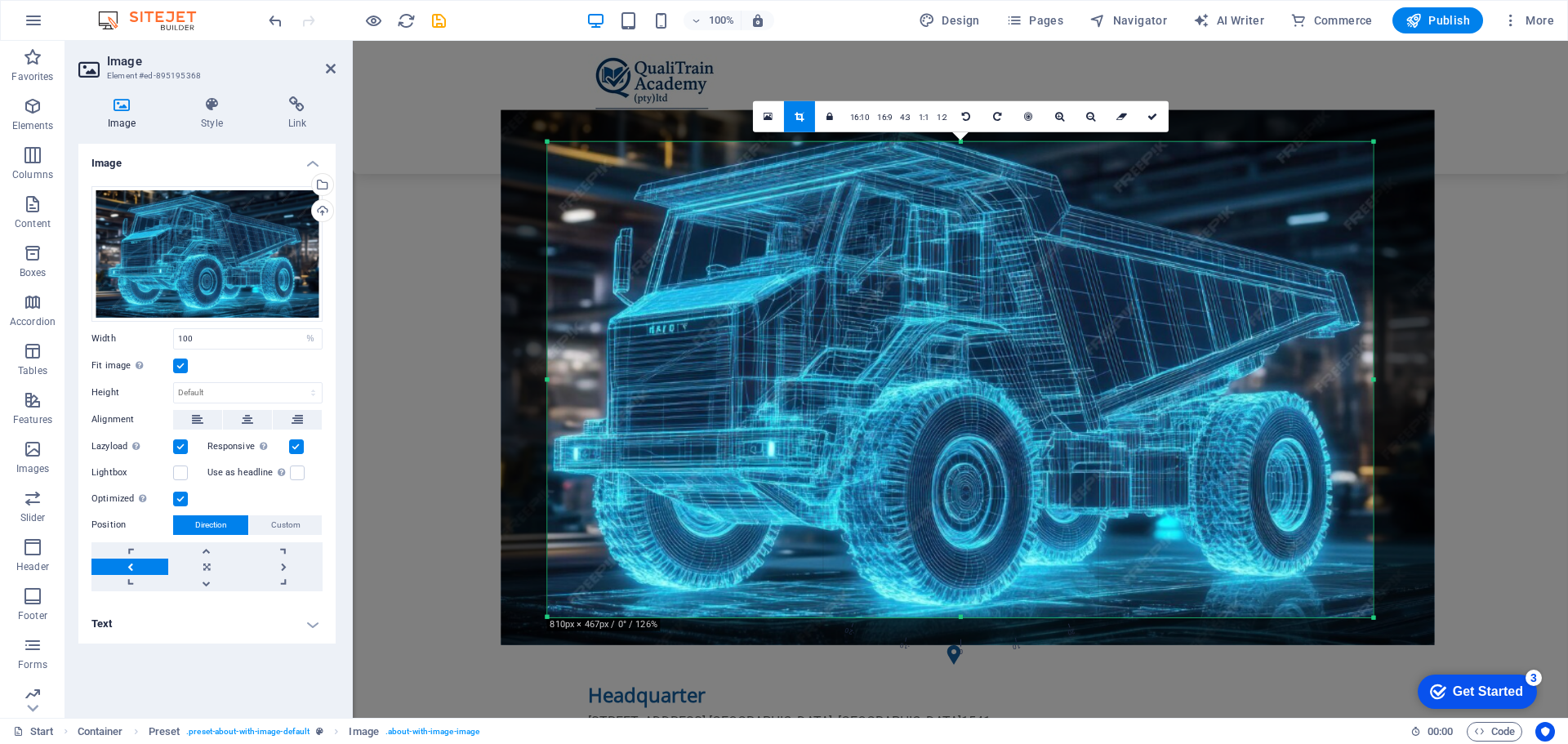
drag, startPoint x: 960, startPoint y: 631, endPoint x: 958, endPoint y: 603, distance: 28.1
click at [958, 603] on div "180 170 160 150 140 130 120 110 100 90 80 70 60 50 40 30 20 10 0 -10 -20 -30 -4…" at bounding box center [959, 378] width 826 height 476
click at [1229, 372] on div at bounding box center [967, 377] width 933 height 535
click at [1229, 372] on div at bounding box center [967, 377] width 933 height 535
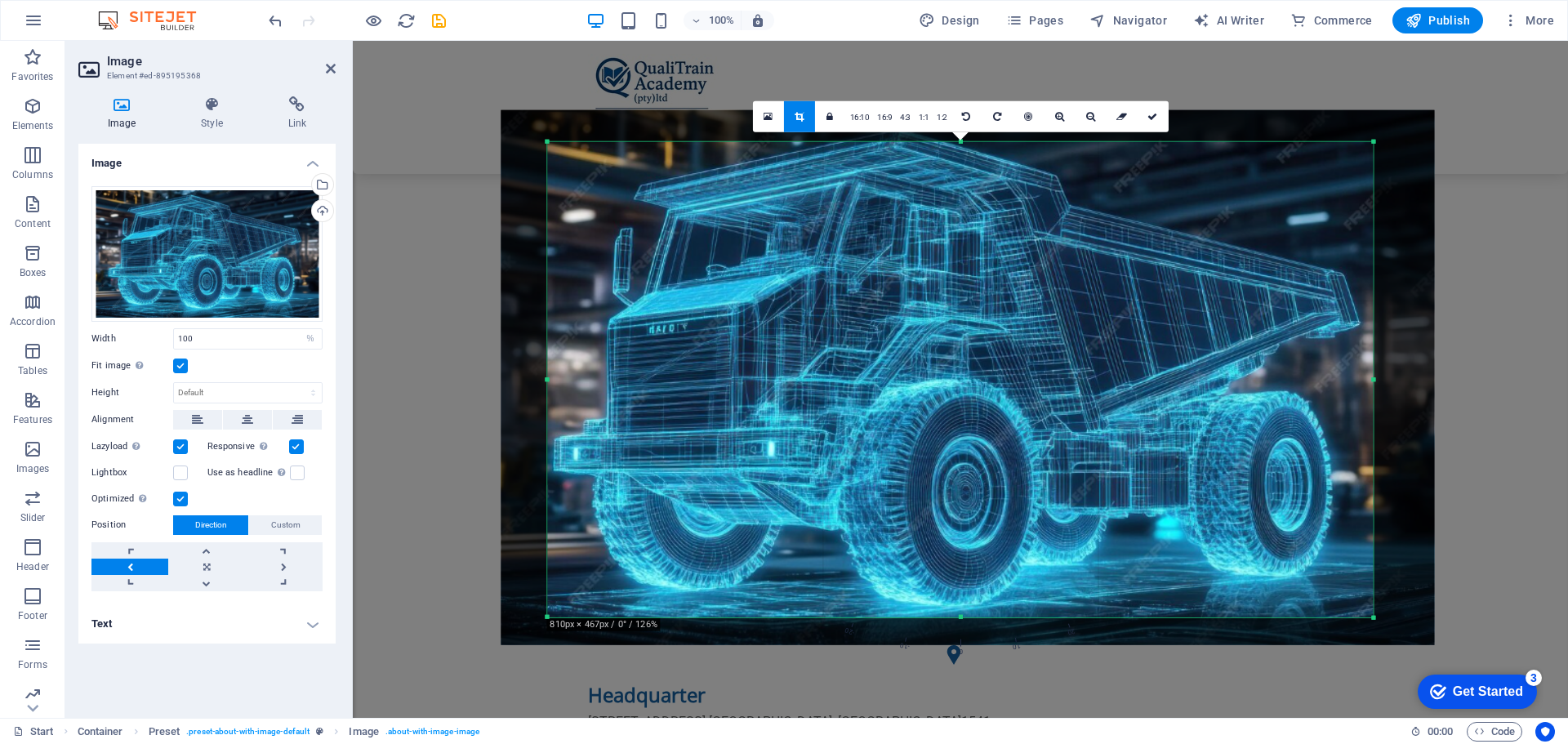
click at [1496, 440] on div "Drag here to replace the existing content. Press “Ctrl” if you want to create a…" at bounding box center [960, 379] width 1215 height 677
click at [304, 262] on div "Drag files here, click to choose files or select files from Files or our free s…" at bounding box center [207, 253] width 232 height 135
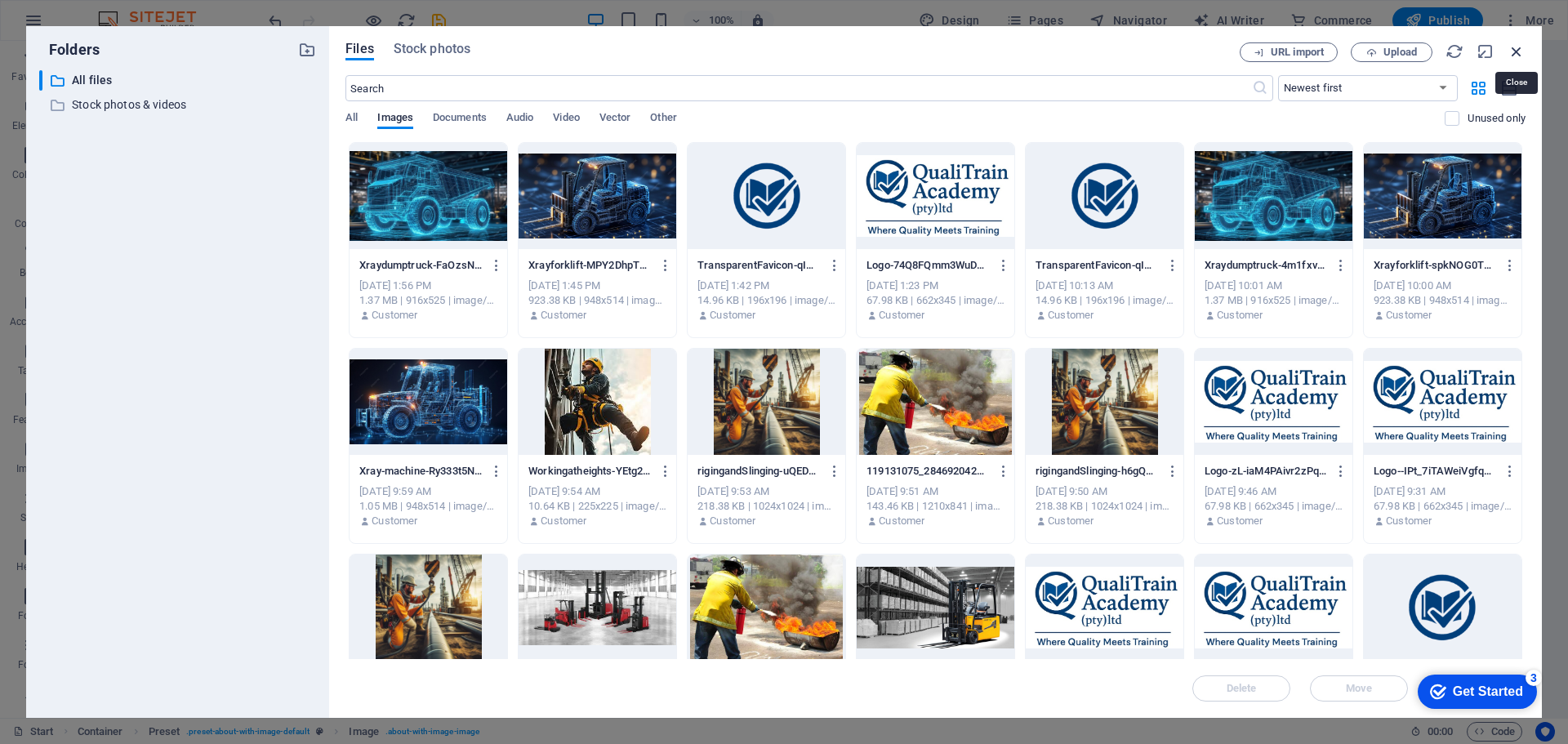
click at [1521, 50] on icon "button" at bounding box center [1515, 52] width 18 height 18
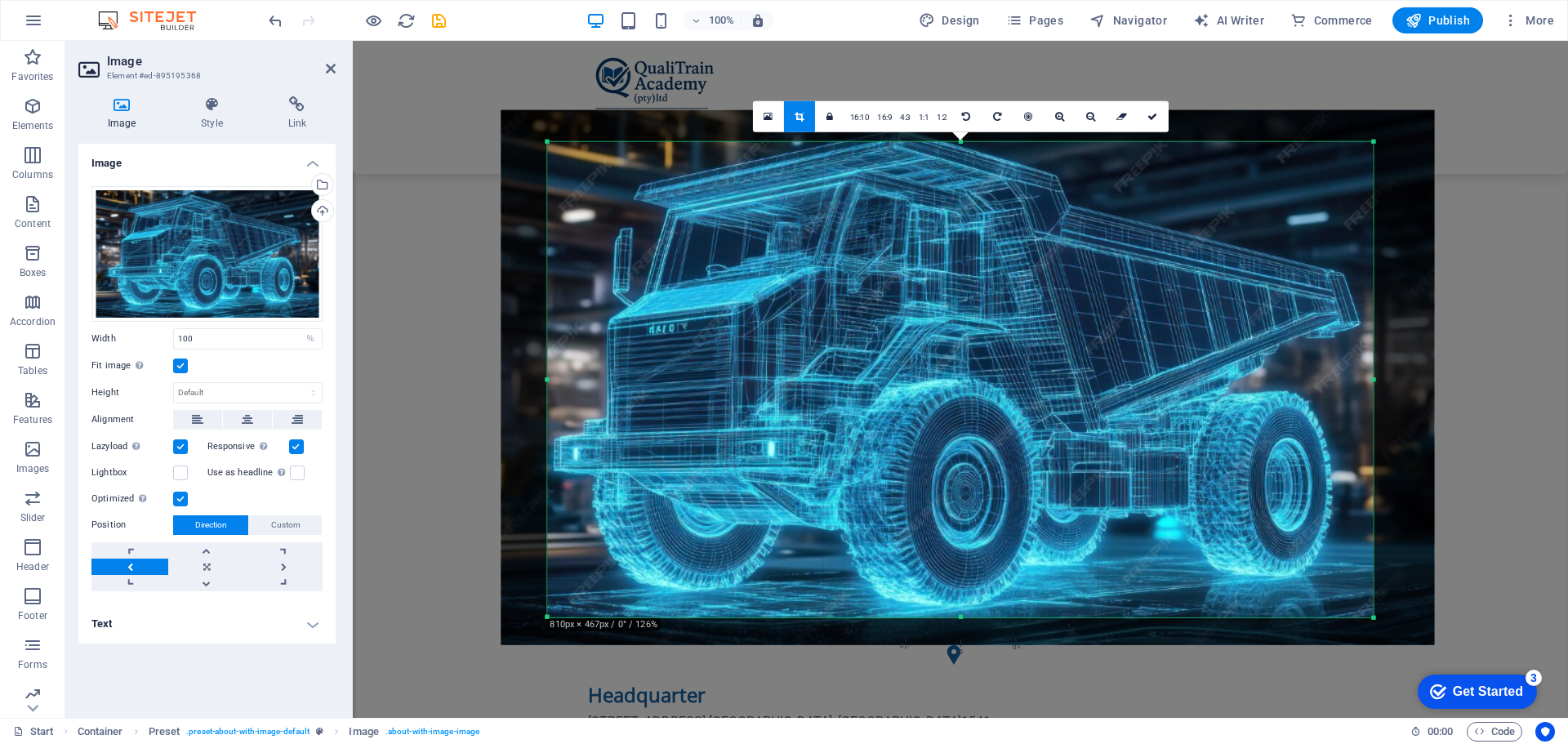
click at [445, 184] on div "Drag here to replace the existing content. Press “Ctrl” if you want to create a…" at bounding box center [960, 379] width 1215 height 677
click at [1151, 116] on icon at bounding box center [1152, 116] width 10 height 10
type input "1011"
select select "px"
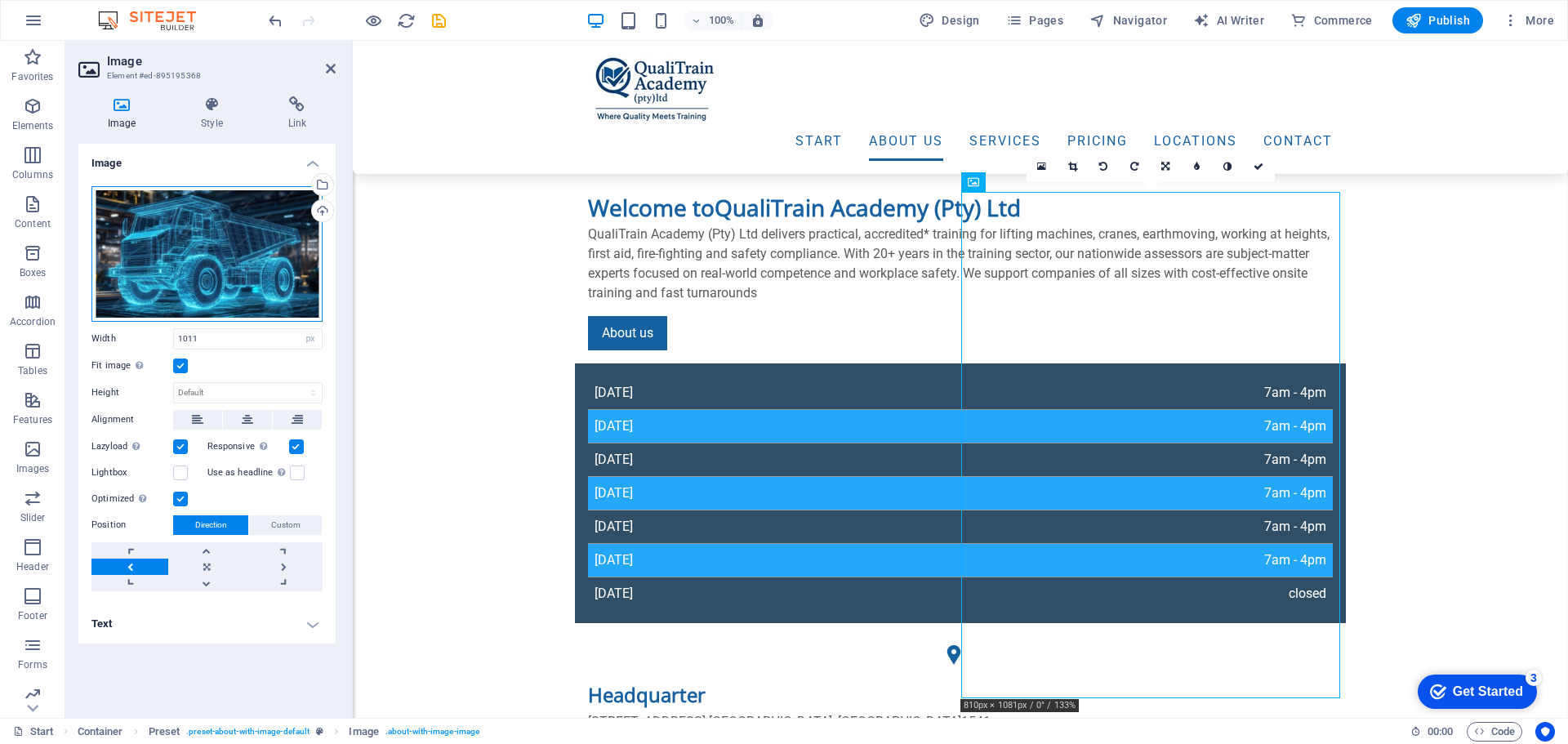
click at [227, 276] on div "Drag files here, click to choose files or select files from Files or our free s…" at bounding box center [207, 253] width 232 height 135
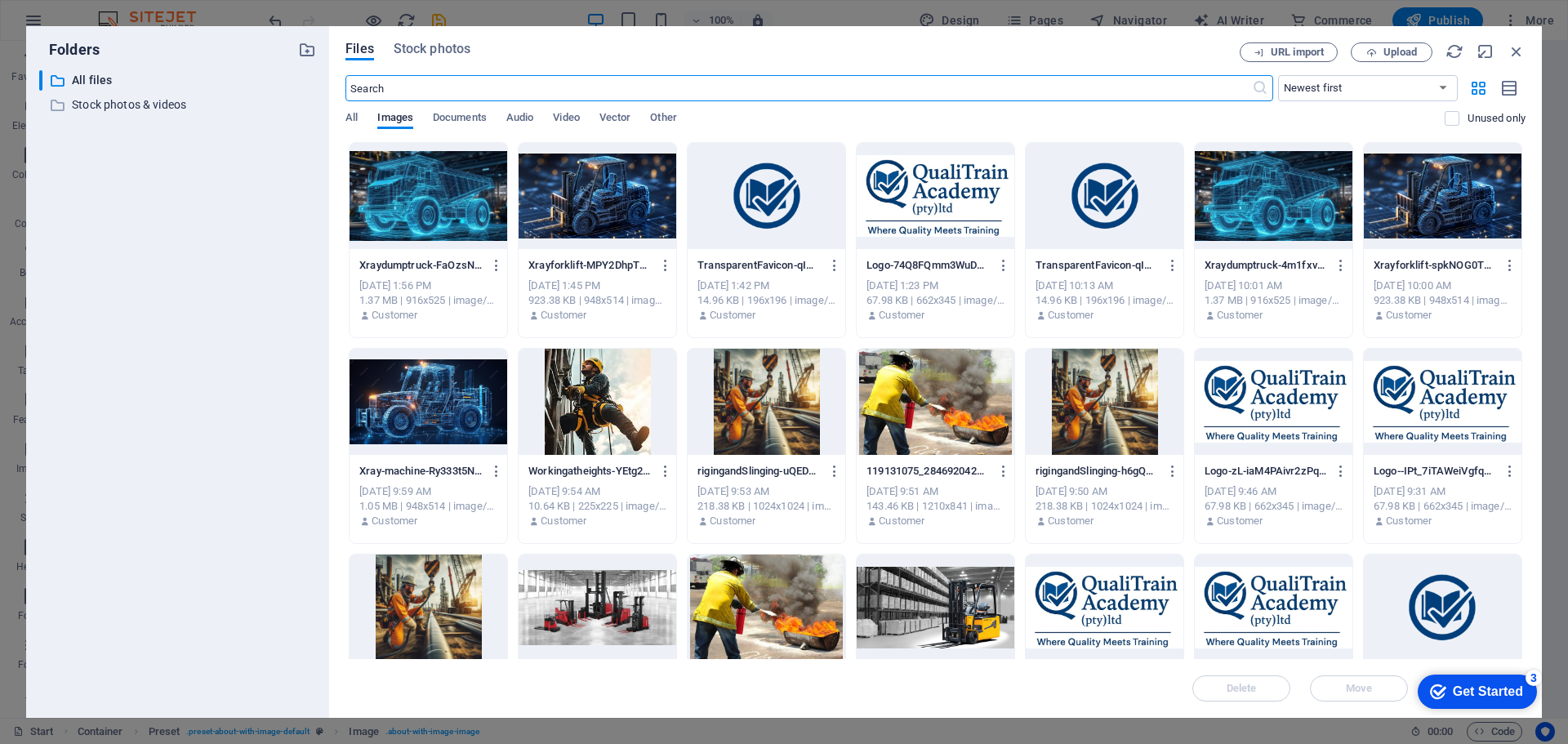
click at [412, 422] on div at bounding box center [428, 401] width 158 height 106
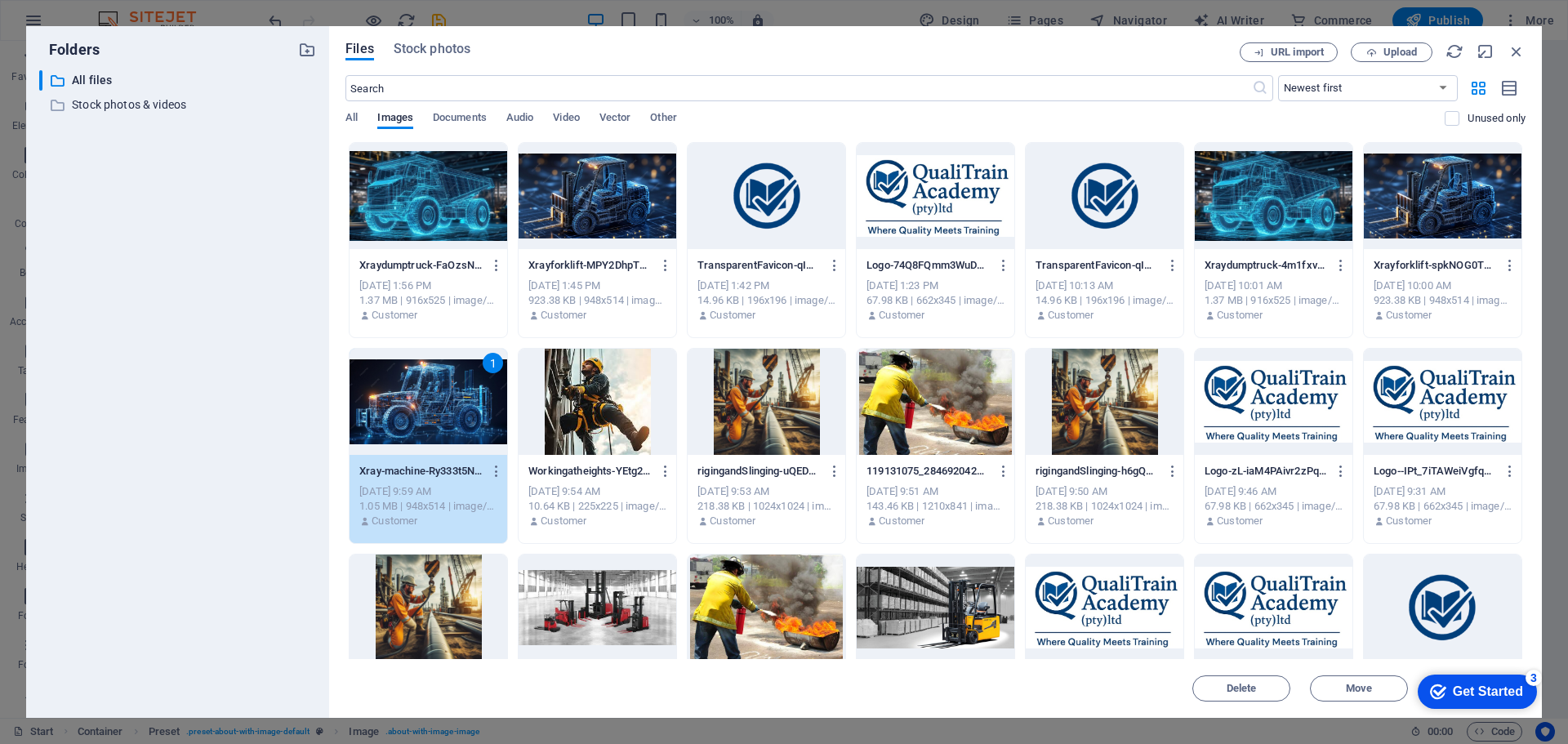
click at [438, 406] on div "1" at bounding box center [428, 401] width 158 height 106
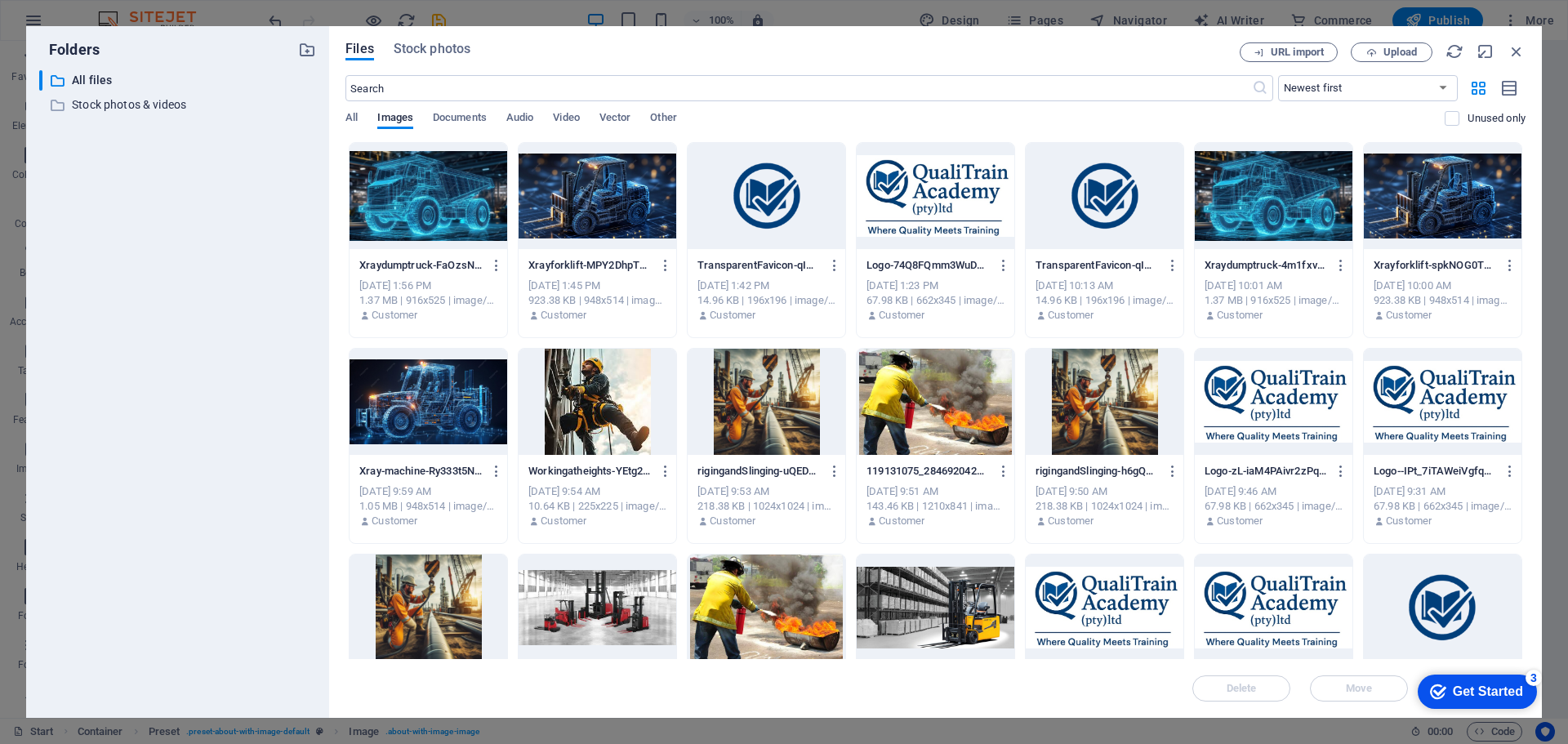
click at [438, 406] on div at bounding box center [428, 401] width 158 height 106
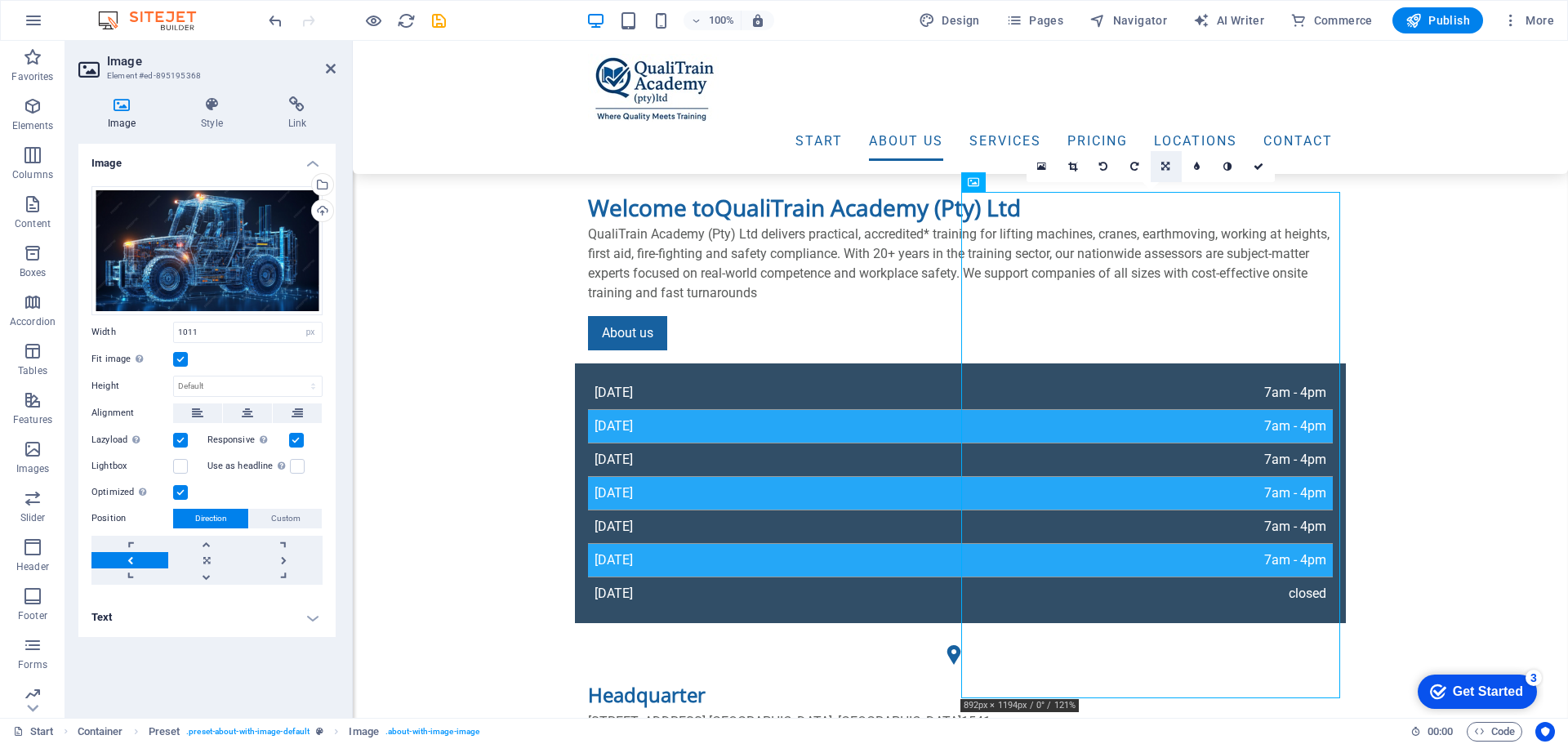
click at [1167, 165] on icon at bounding box center [1165, 166] width 8 height 10
click at [1197, 163] on icon at bounding box center [1196, 166] width 8 height 10
click at [1134, 170] on icon at bounding box center [1134, 166] width 8 height 10
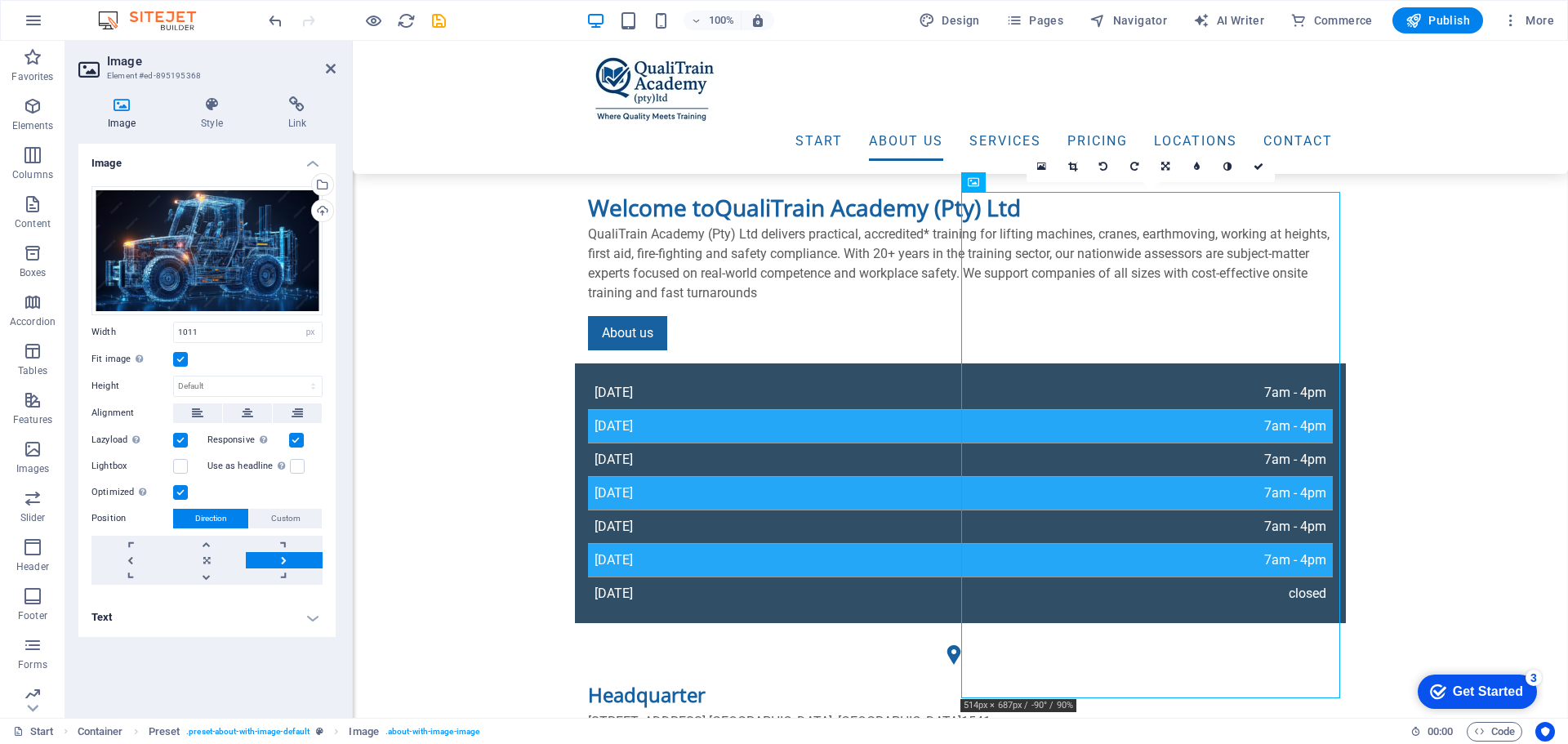
click at [1134, 170] on icon at bounding box center [1134, 166] width 8 height 10
click at [1136, 165] on icon at bounding box center [1134, 166] width 8 height 10
click at [1132, 165] on icon at bounding box center [1134, 166] width 8 height 10
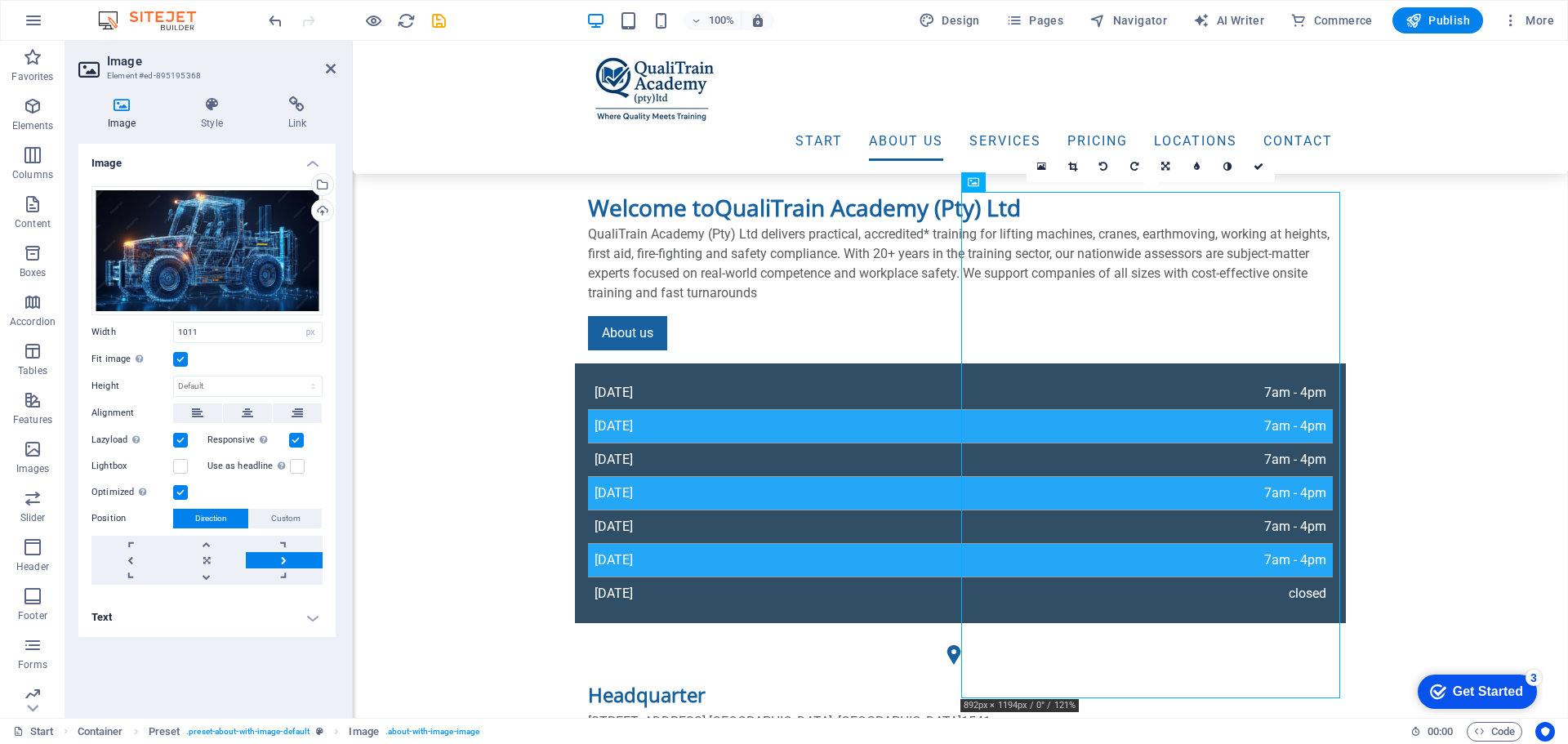
click at [1132, 165] on icon at bounding box center [1134, 166] width 8 height 10
click at [1136, 164] on icon at bounding box center [1134, 166] width 8 height 10
click at [1131, 166] on icon at bounding box center [1134, 166] width 8 height 10
click at [1134, 168] on icon at bounding box center [1134, 166] width 8 height 10
click at [1170, 169] on link at bounding box center [1166, 166] width 31 height 31
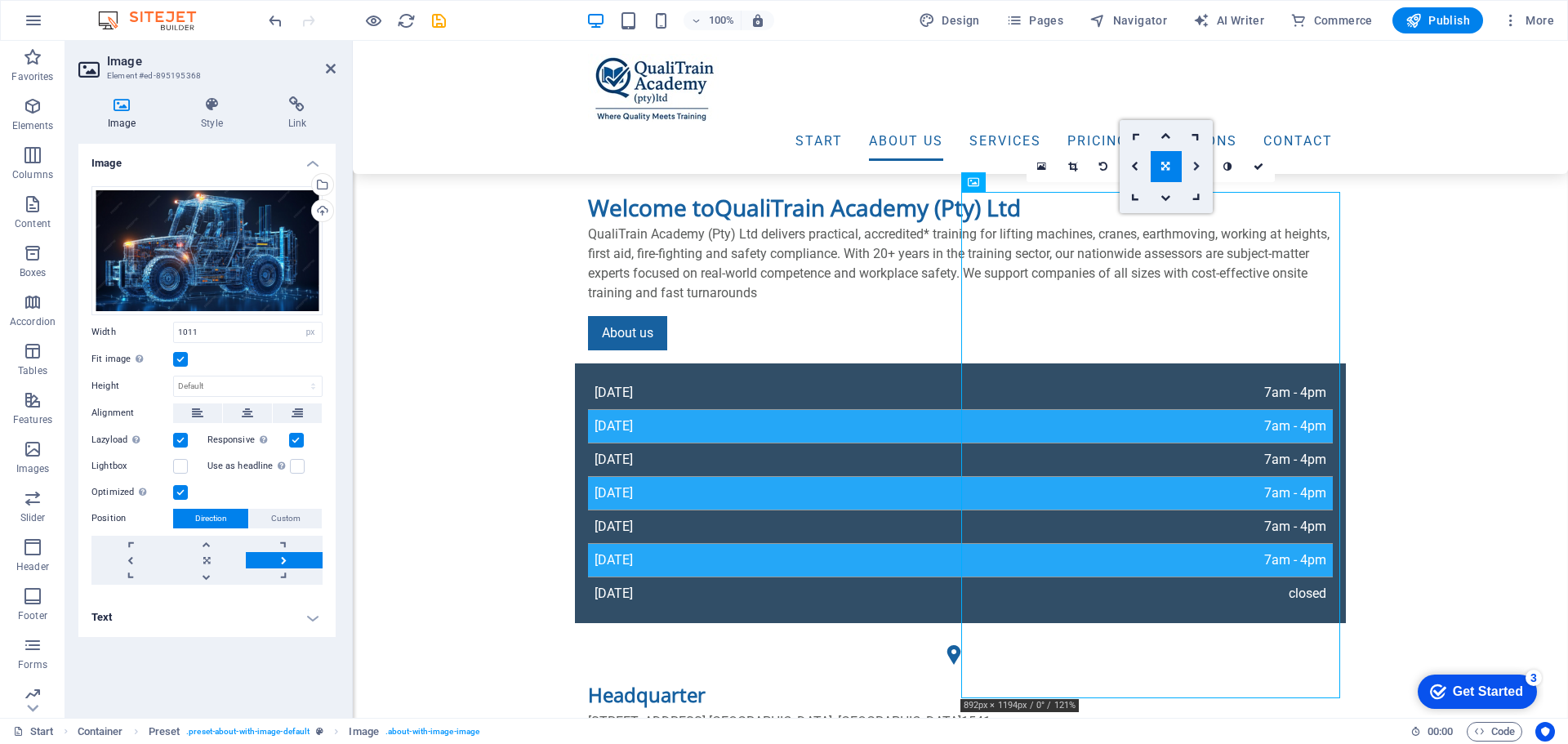
click at [1196, 168] on icon at bounding box center [1196, 166] width 8 height 10
click at [1164, 169] on icon at bounding box center [1165, 166] width 8 height 10
click at [1134, 165] on icon at bounding box center [1135, 166] width 8 height 10
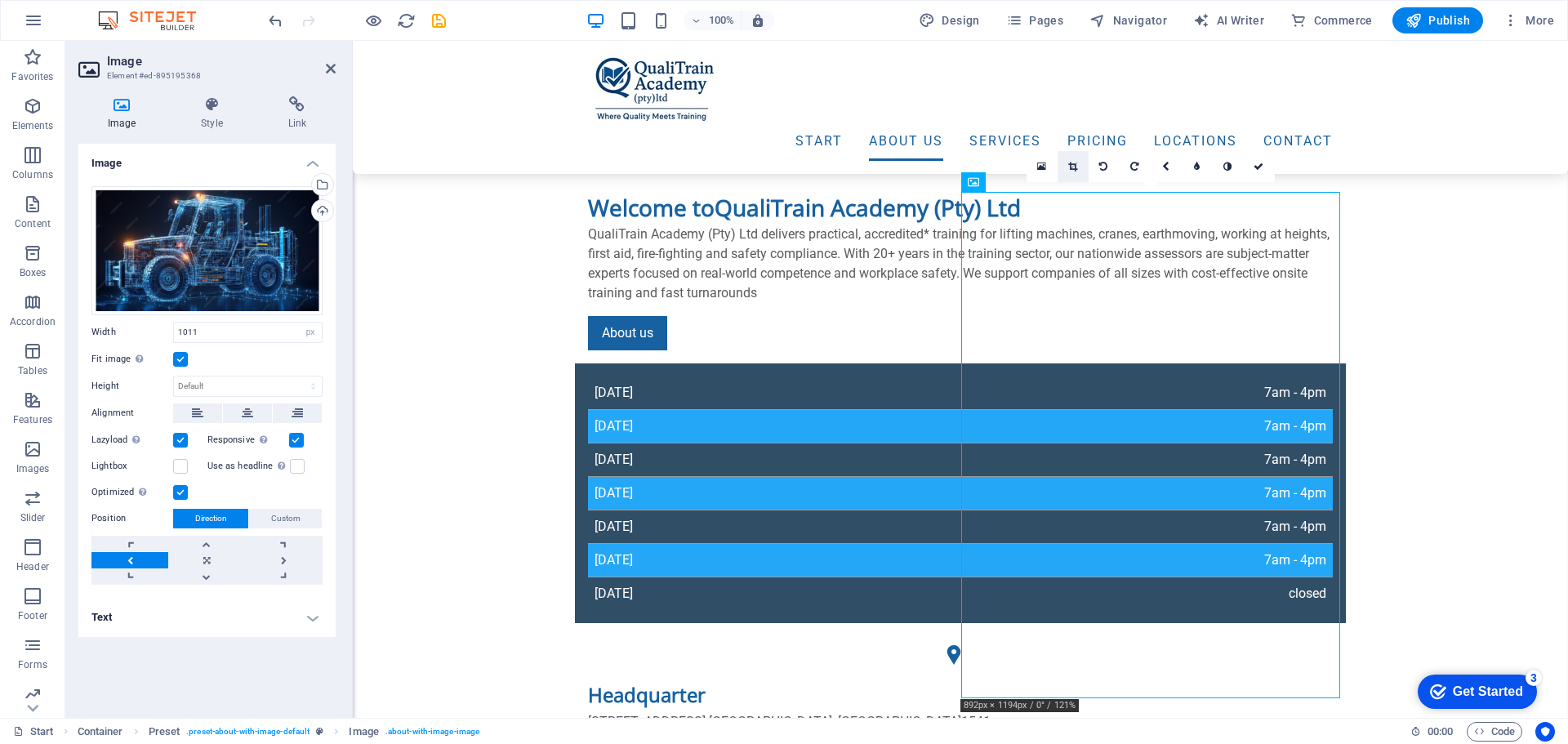
click at [1075, 170] on icon at bounding box center [1072, 166] width 9 height 10
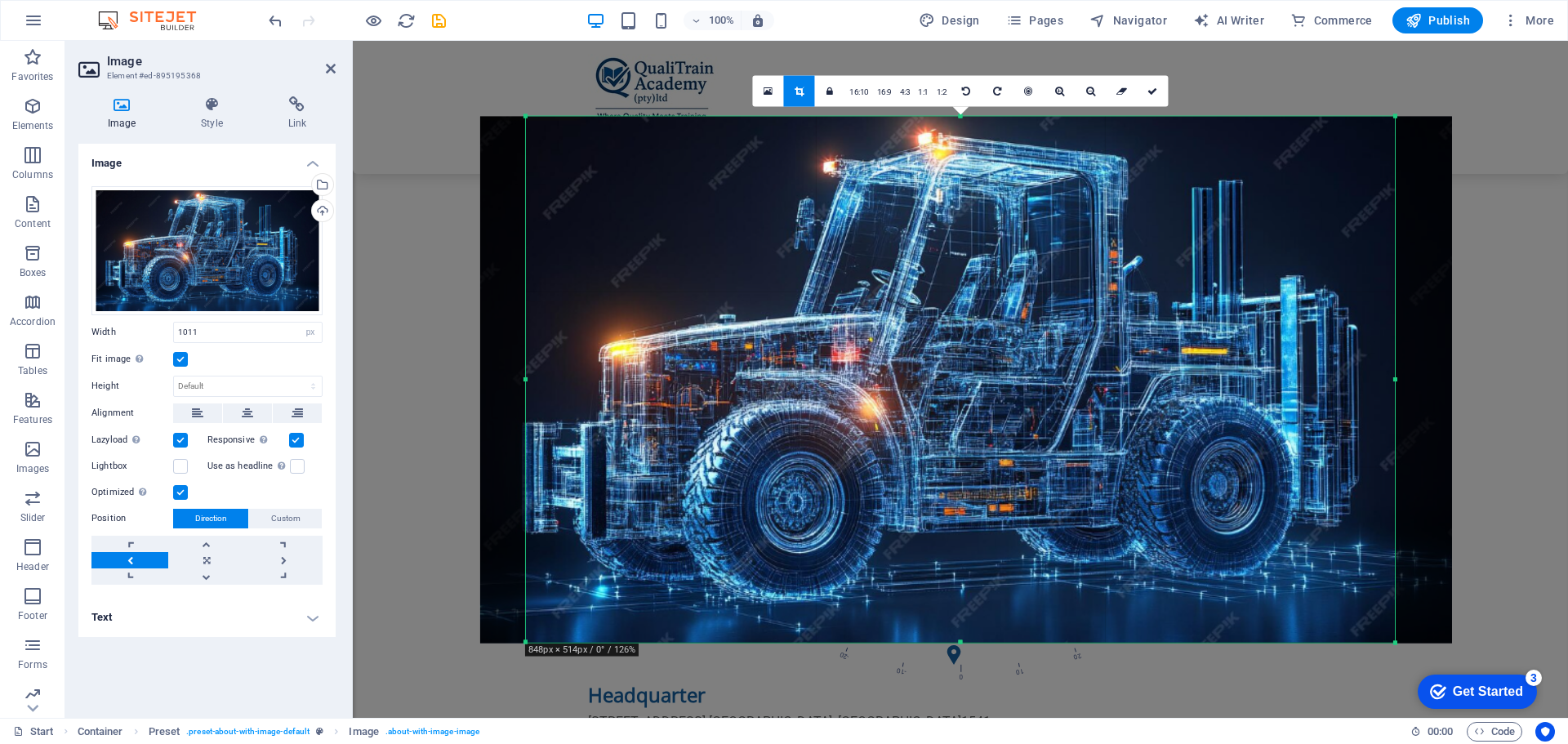
drag, startPoint x: 504, startPoint y: 378, endPoint x: 550, endPoint y: 382, distance: 46.2
click at [550, 382] on div "180 170 160 150 140 130 120 110 100 90 80 70 60 50 40 30 20 10 0 -10 -20 -30 -4…" at bounding box center [960, 378] width 869 height 526
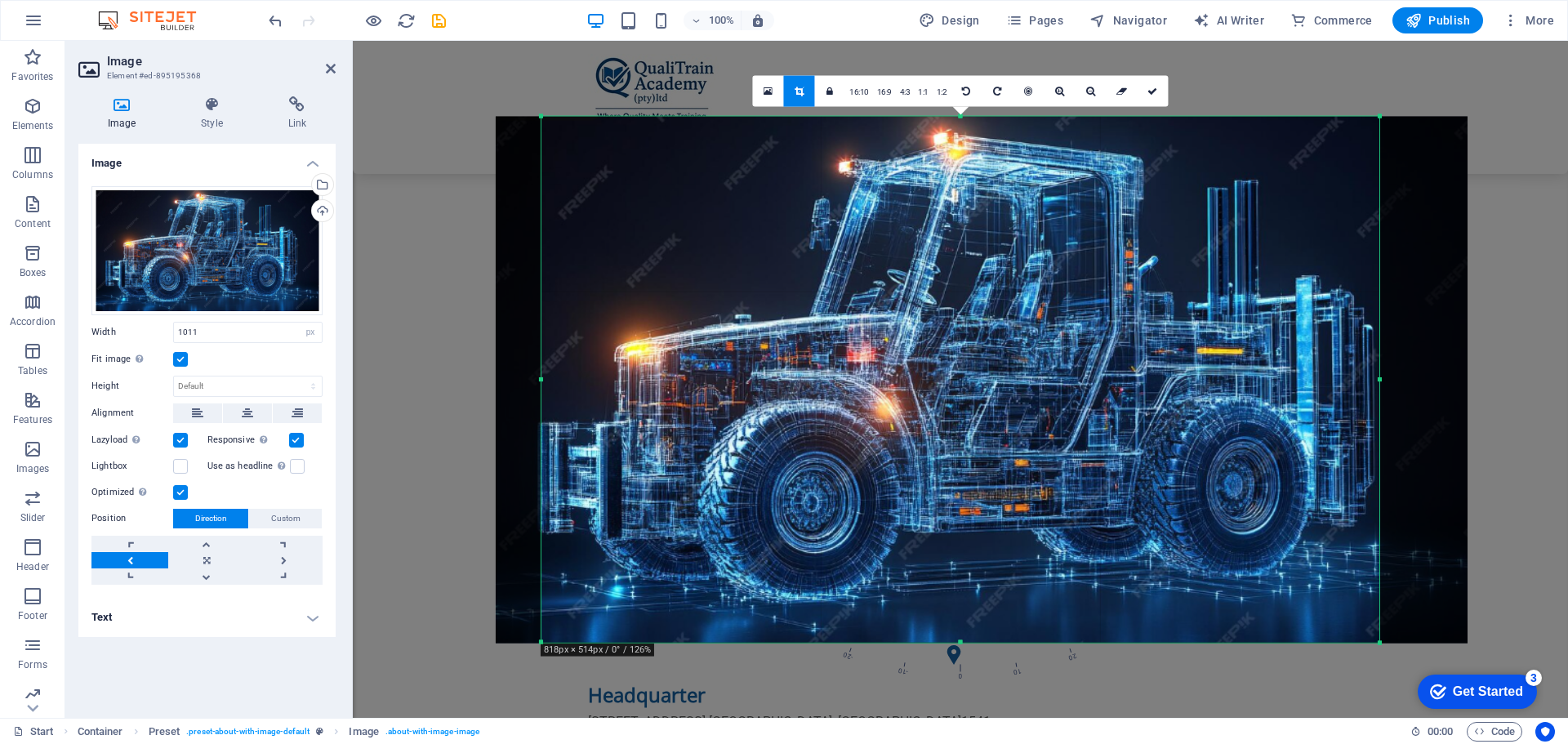
drag, startPoint x: 1396, startPoint y: 381, endPoint x: 1365, endPoint y: 390, distance: 32.3
click at [1365, 390] on div "180 170 160 150 140 130 120 110 100 90 80 70 60 50 40 30 20 10 0 -10 -20 -30 -4…" at bounding box center [960, 378] width 837 height 526
click at [1473, 372] on div at bounding box center [981, 378] width 1004 height 559
click at [1502, 383] on div "Drag here to replace the existing content. Press “Ctrl” if you want to create a…" at bounding box center [960, 379] width 1215 height 677
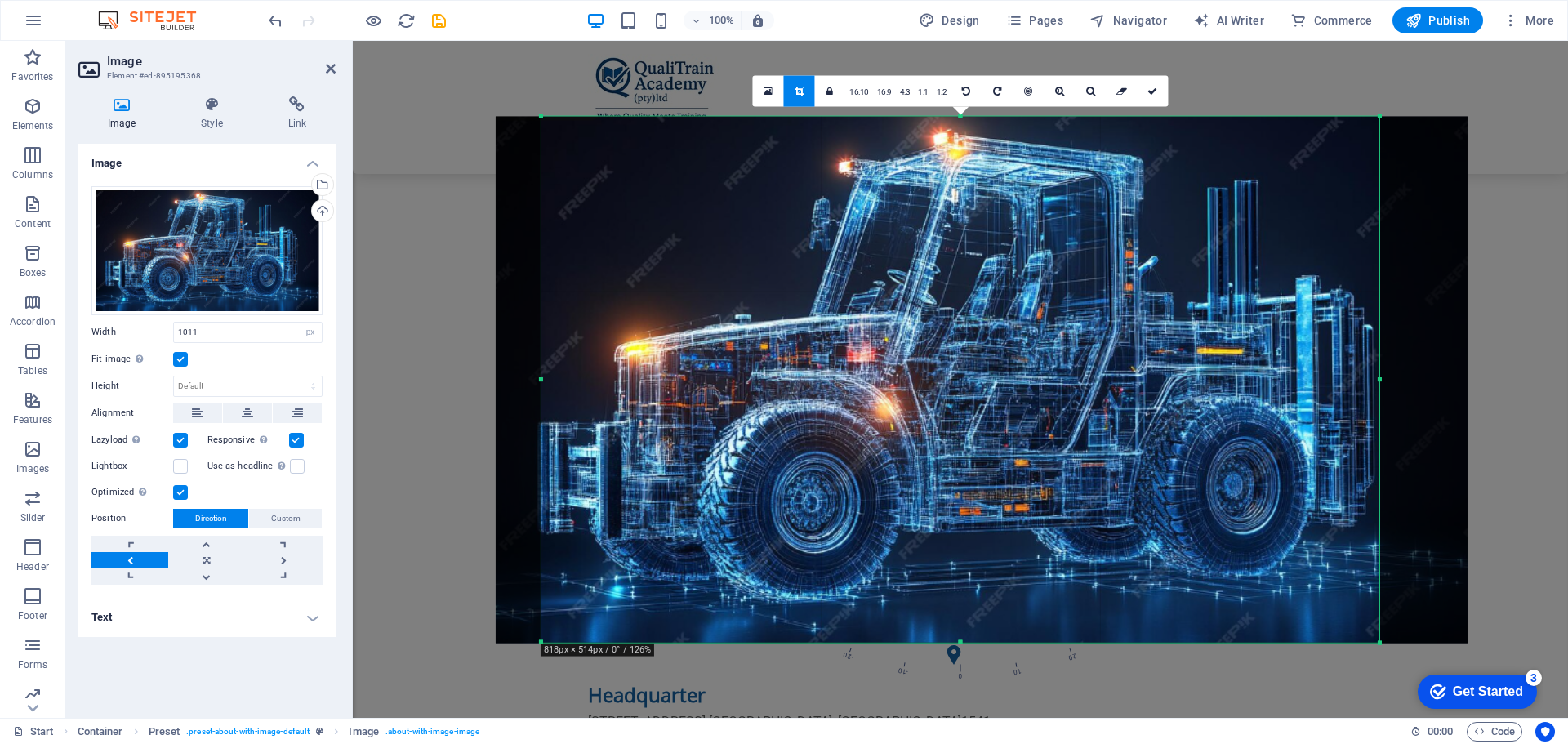
click at [1502, 383] on div "Drag here to replace the existing content. Press “Ctrl” if you want to create a…" at bounding box center [960, 379] width 1215 height 677
click at [1152, 92] on icon at bounding box center [1152, 90] width 10 height 10
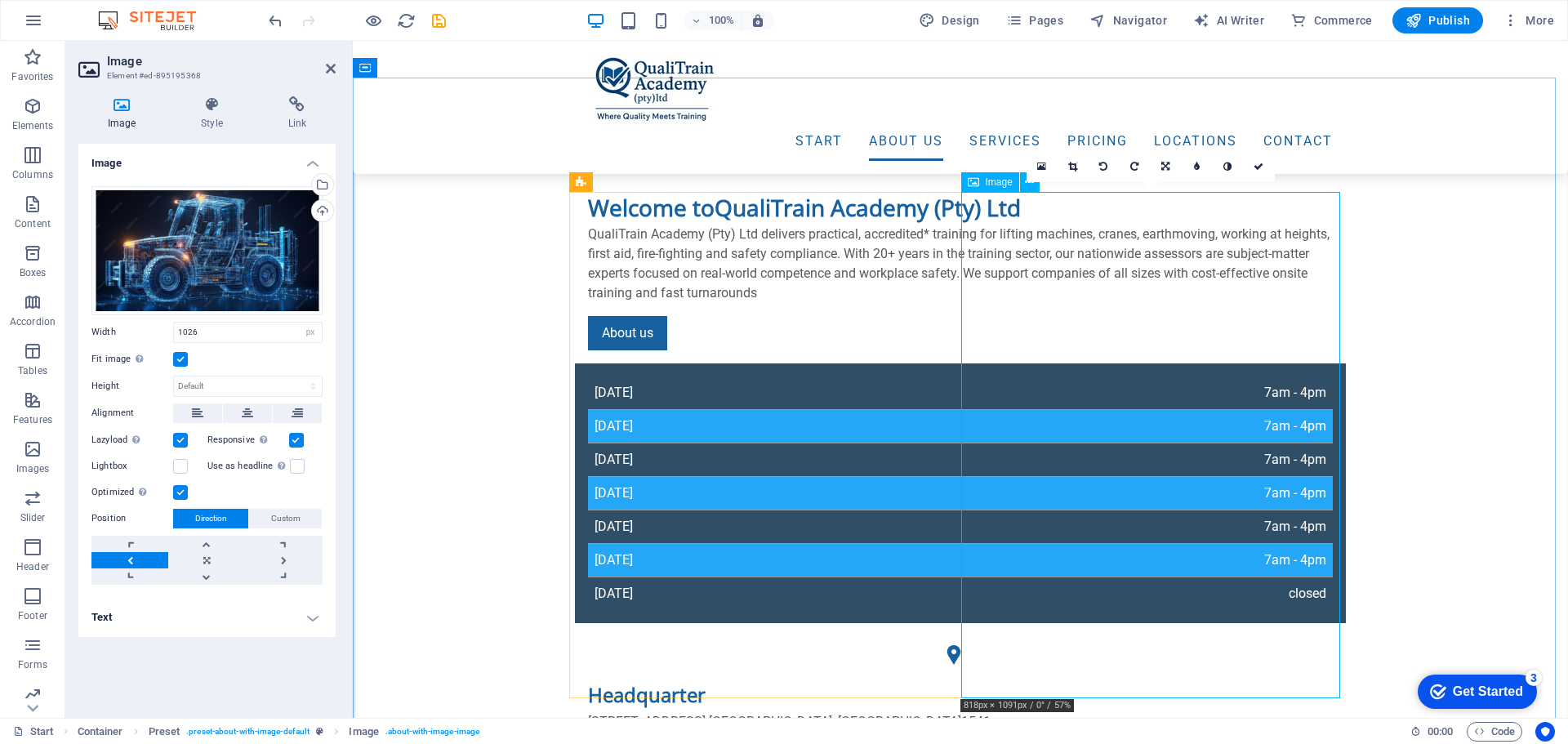
click at [1164, 166] on icon at bounding box center [1165, 166] width 8 height 10
click at [1135, 163] on icon at bounding box center [1135, 166] width 8 height 10
click at [1040, 165] on icon at bounding box center [1041, 166] width 9 height 12
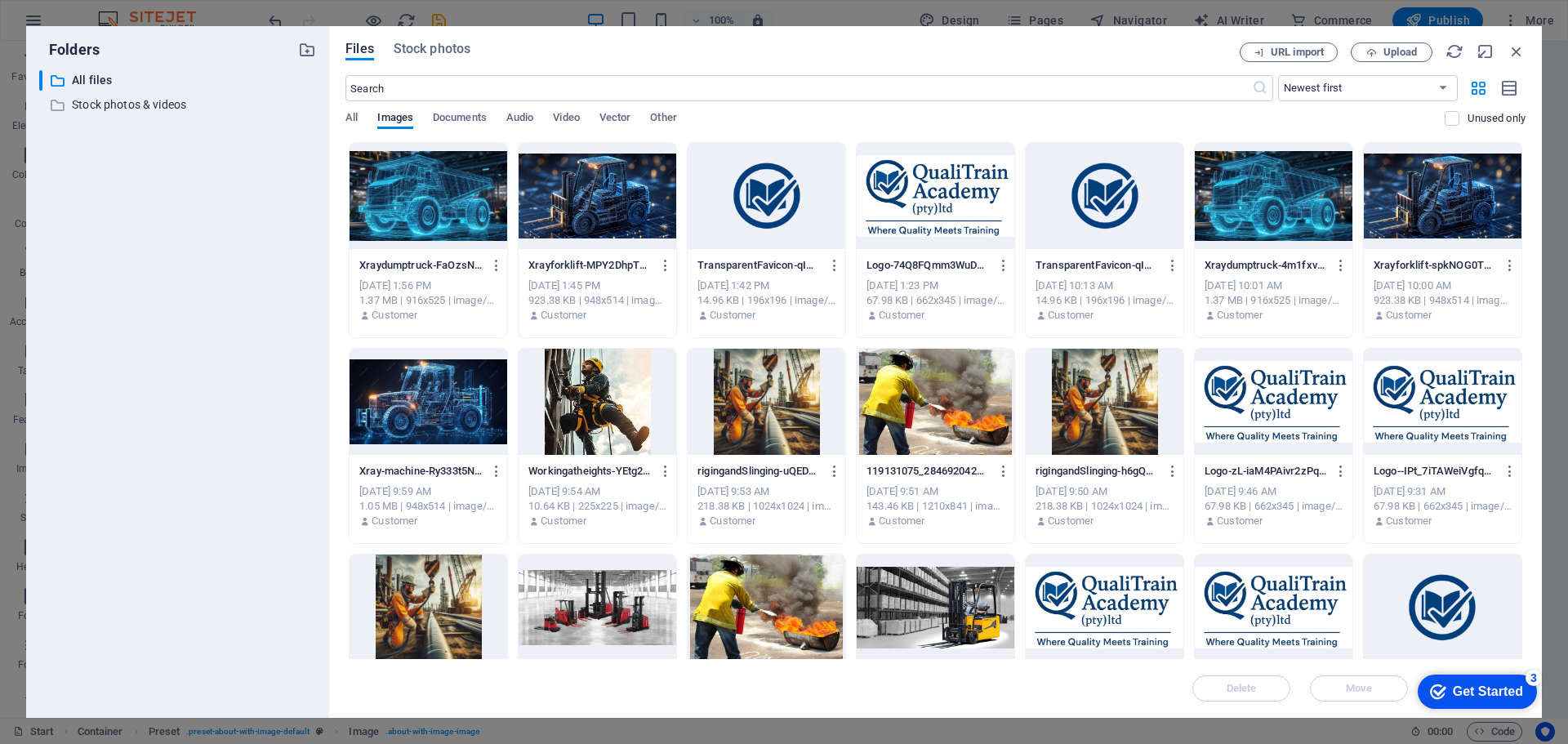
click at [940, 202] on div at bounding box center [936, 195] width 158 height 106
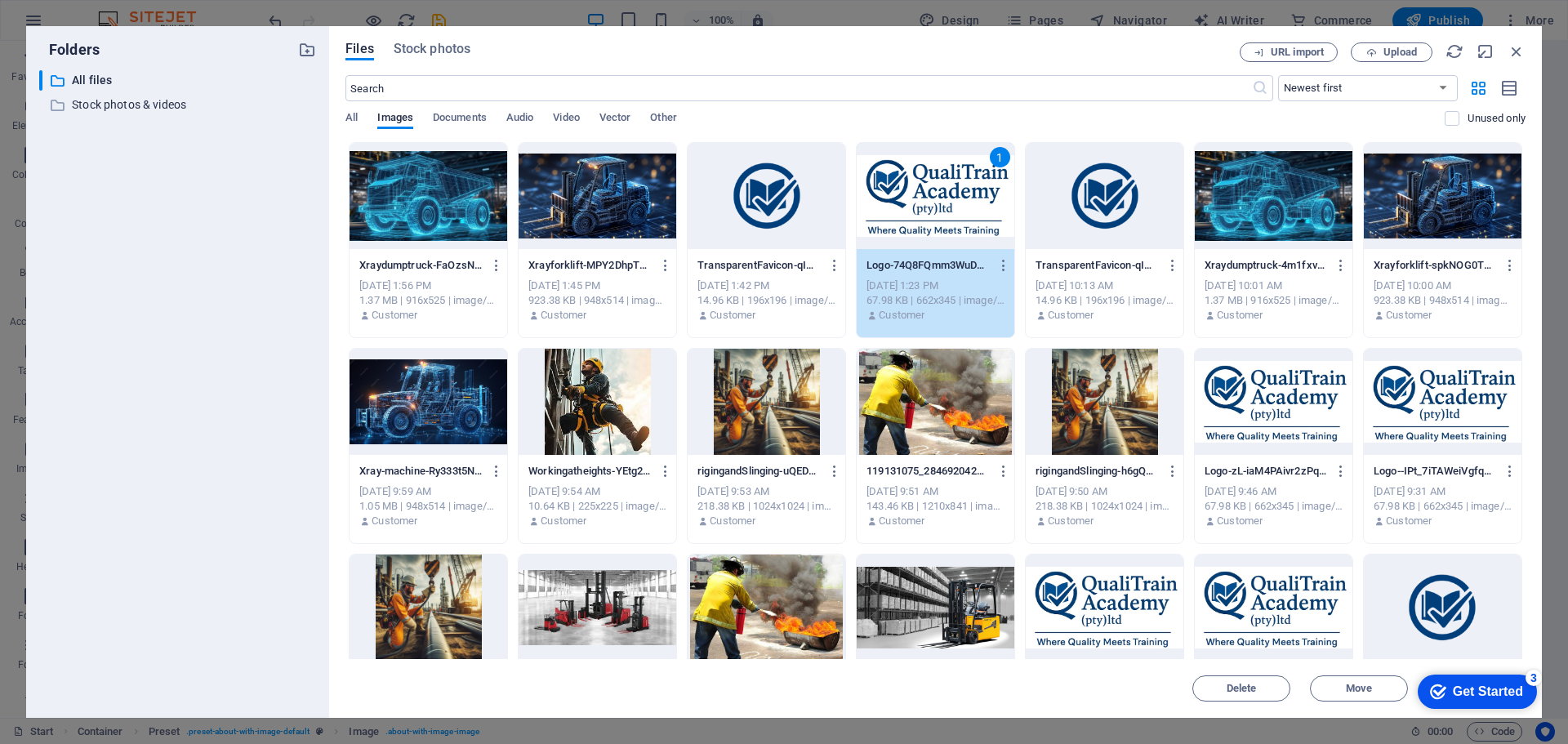
click at [965, 205] on div "1" at bounding box center [936, 195] width 158 height 106
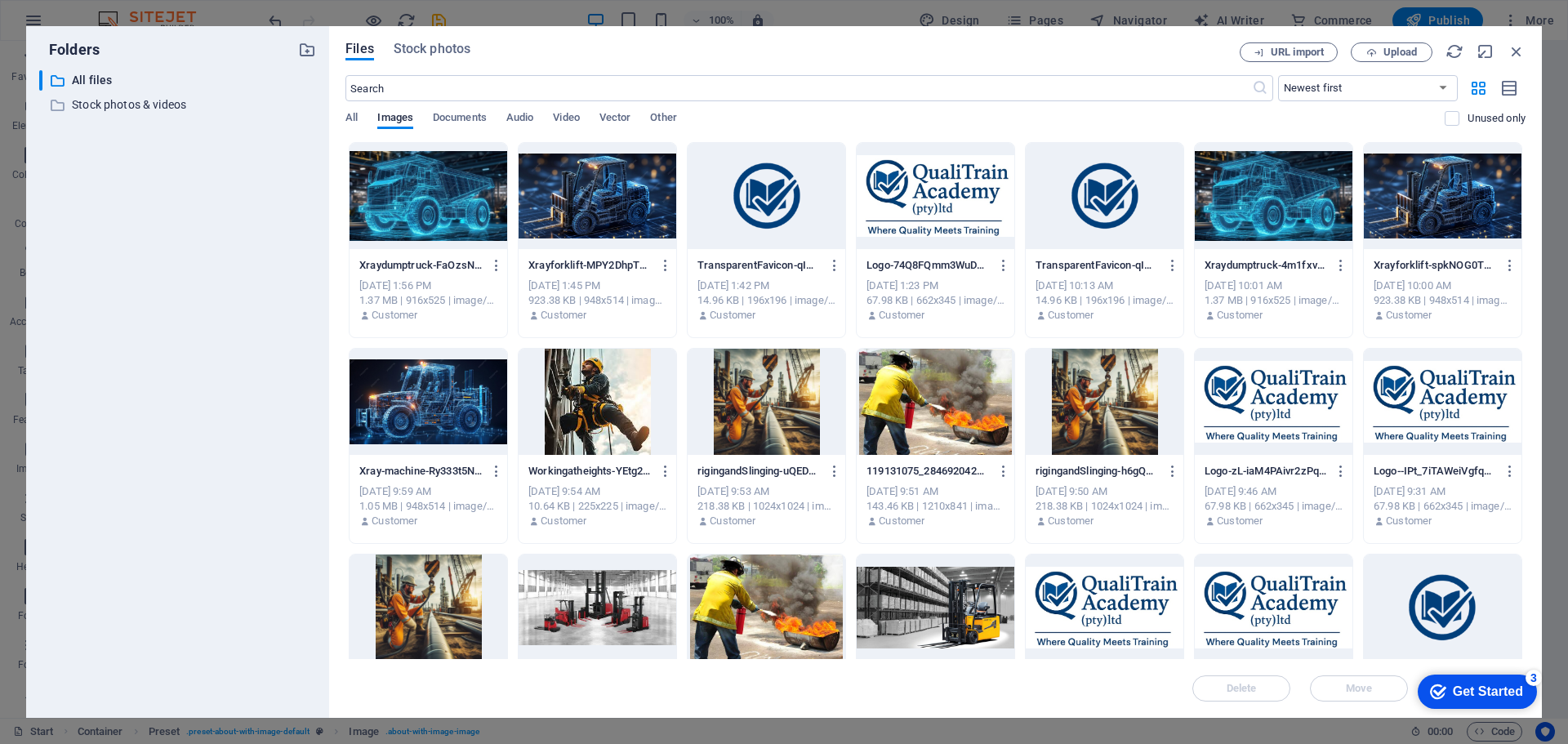
click at [965, 205] on div at bounding box center [936, 195] width 158 height 106
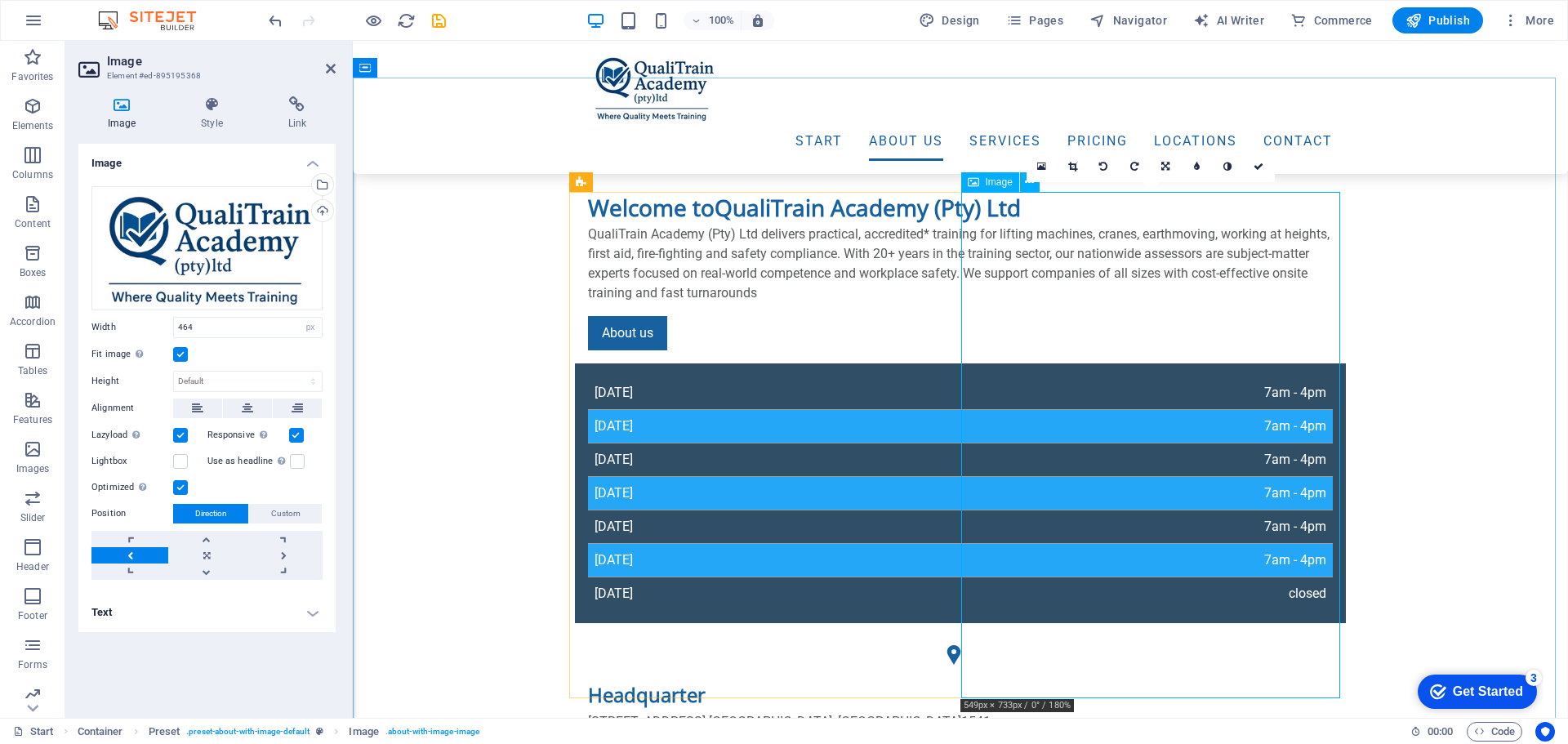
click at [1073, 167] on icon at bounding box center [1072, 166] width 9 height 10
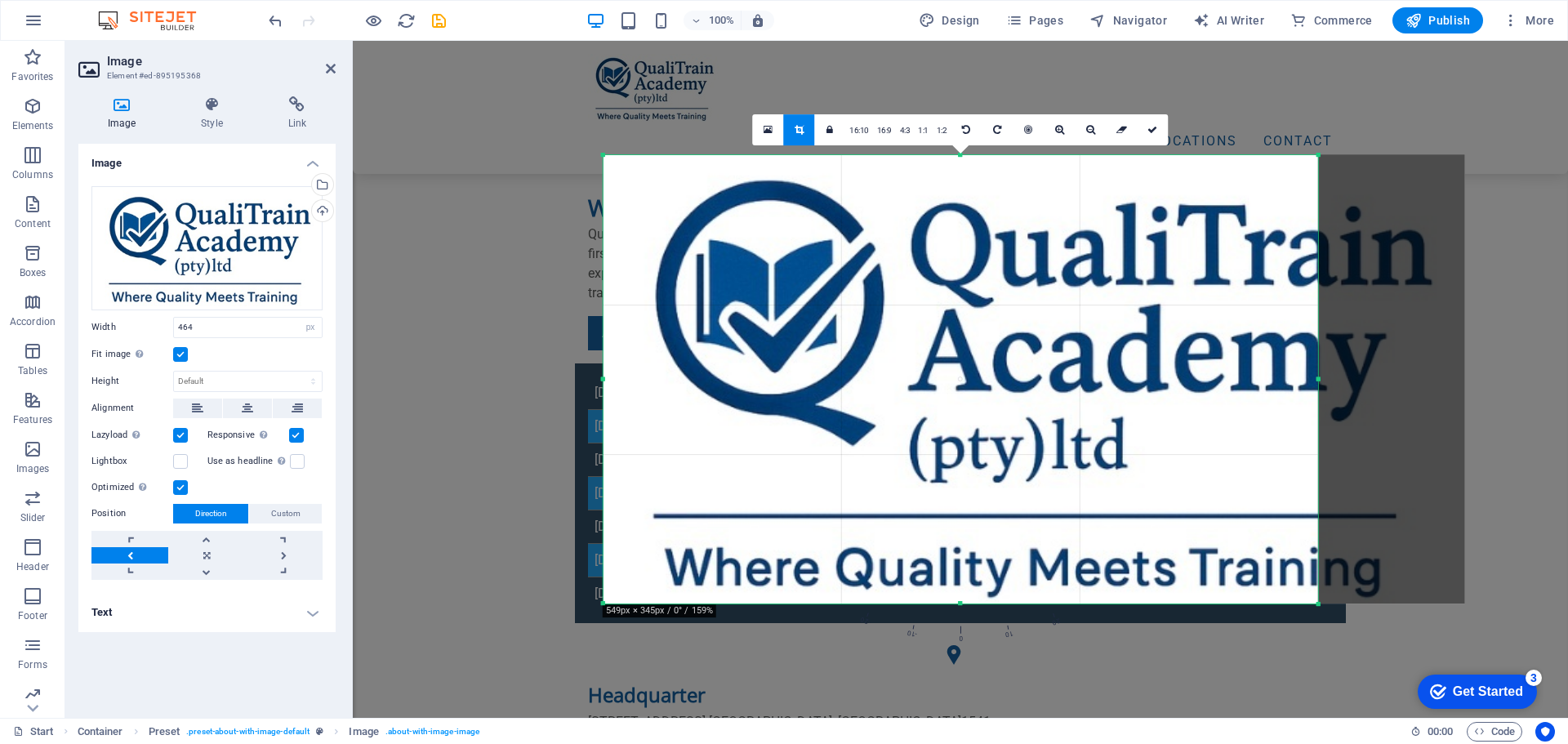
drag, startPoint x: 1091, startPoint y: 392, endPoint x: 1165, endPoint y: 394, distance: 74.0
click at [1165, 394] on div at bounding box center [1034, 379] width 862 height 449
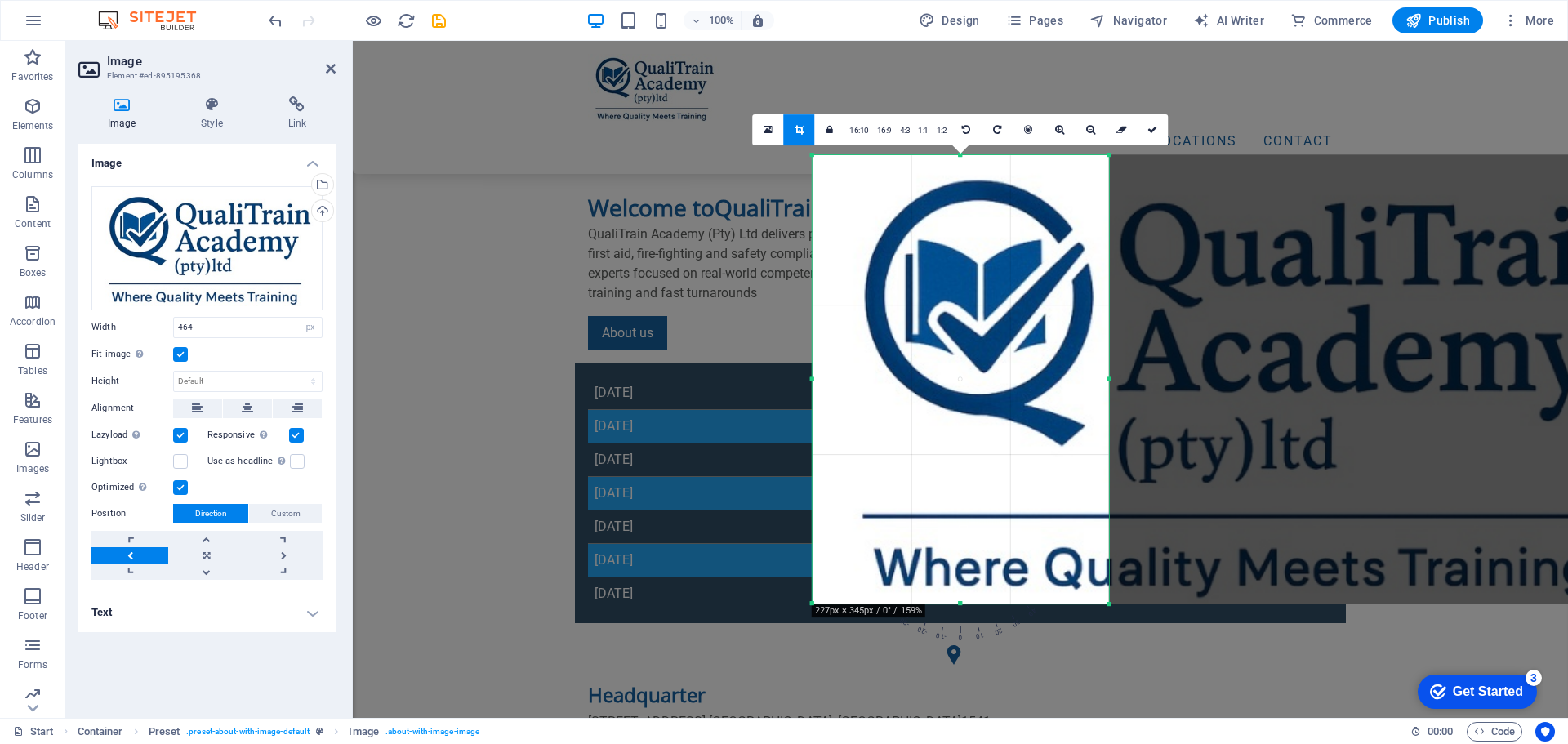
drag, startPoint x: 1318, startPoint y: 376, endPoint x: 900, endPoint y: 370, distance: 418.0
click at [900, 370] on div "180 170 160 150 140 130 120 110 100 90 80 70 60 50 40 30 20 10 0 -10 -20 -30 -4…" at bounding box center [960, 379] width 297 height 449
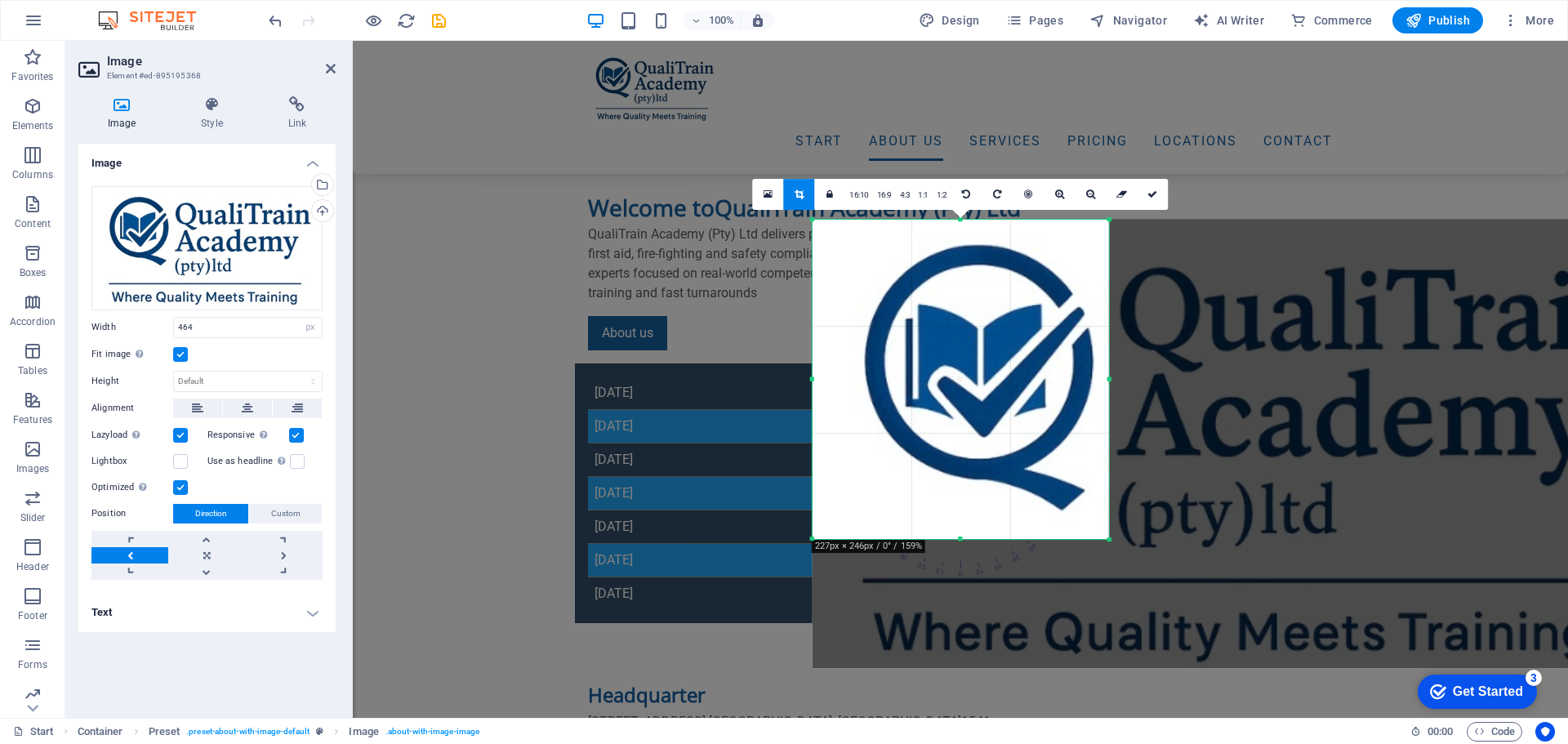
drag, startPoint x: 958, startPoint y: 602, endPoint x: 976, endPoint y: 474, distance: 129.3
click at [976, 474] on div "180 170 160 150 140 130 120 110 100 90 80 70 60 50 40 30 20 10 0 -10 -20 -30 -4…" at bounding box center [960, 379] width 297 height 320
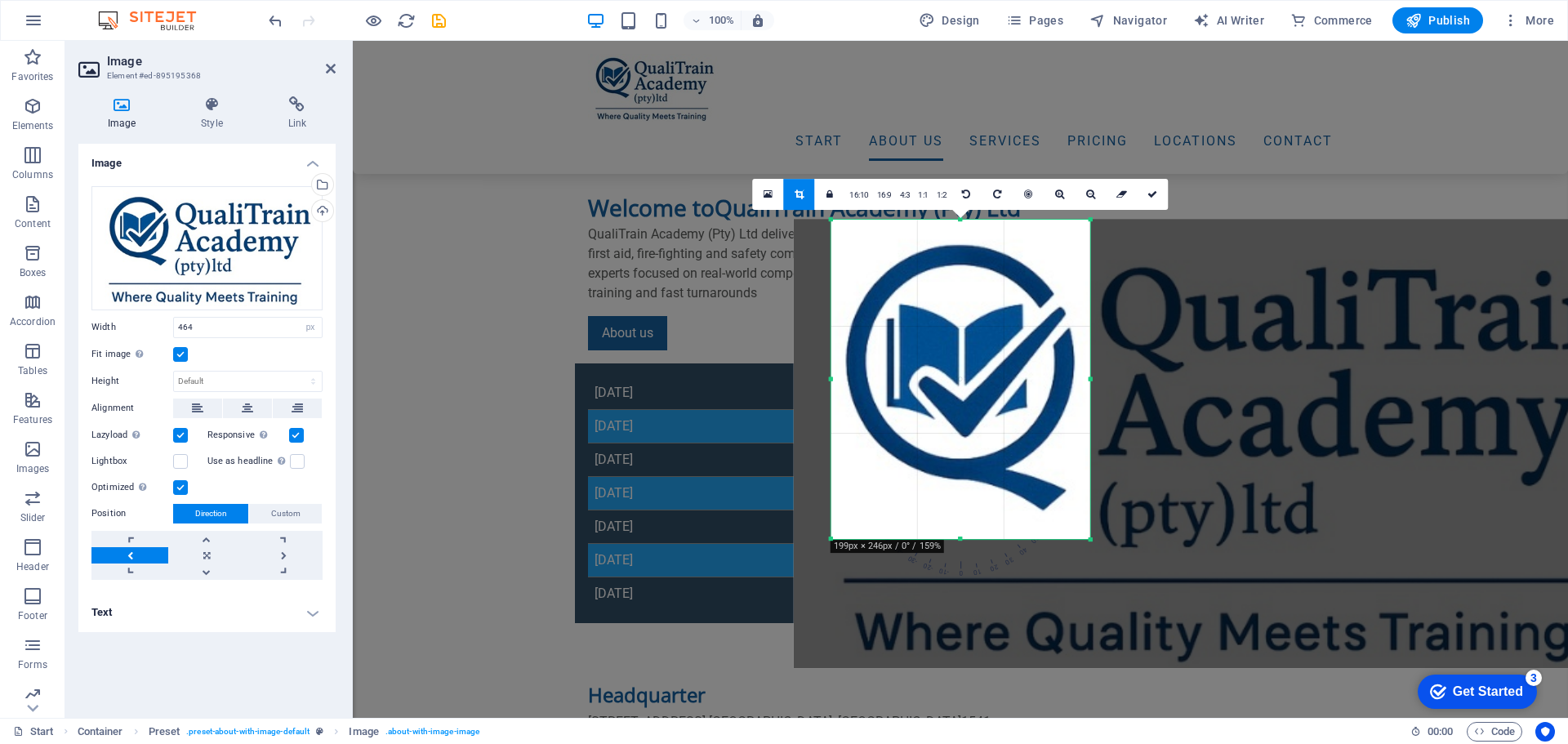
drag, startPoint x: 811, startPoint y: 380, endPoint x: 849, endPoint y: 386, distance: 38.5
click at [849, 386] on div "180 170 160 150 140 130 120 110 100 90 80 70 60 50 40 30 20 10 0 -10 -20 -30 -4…" at bounding box center [960, 379] width 259 height 320
click at [1151, 195] on icon at bounding box center [1152, 195] width 10 height 10
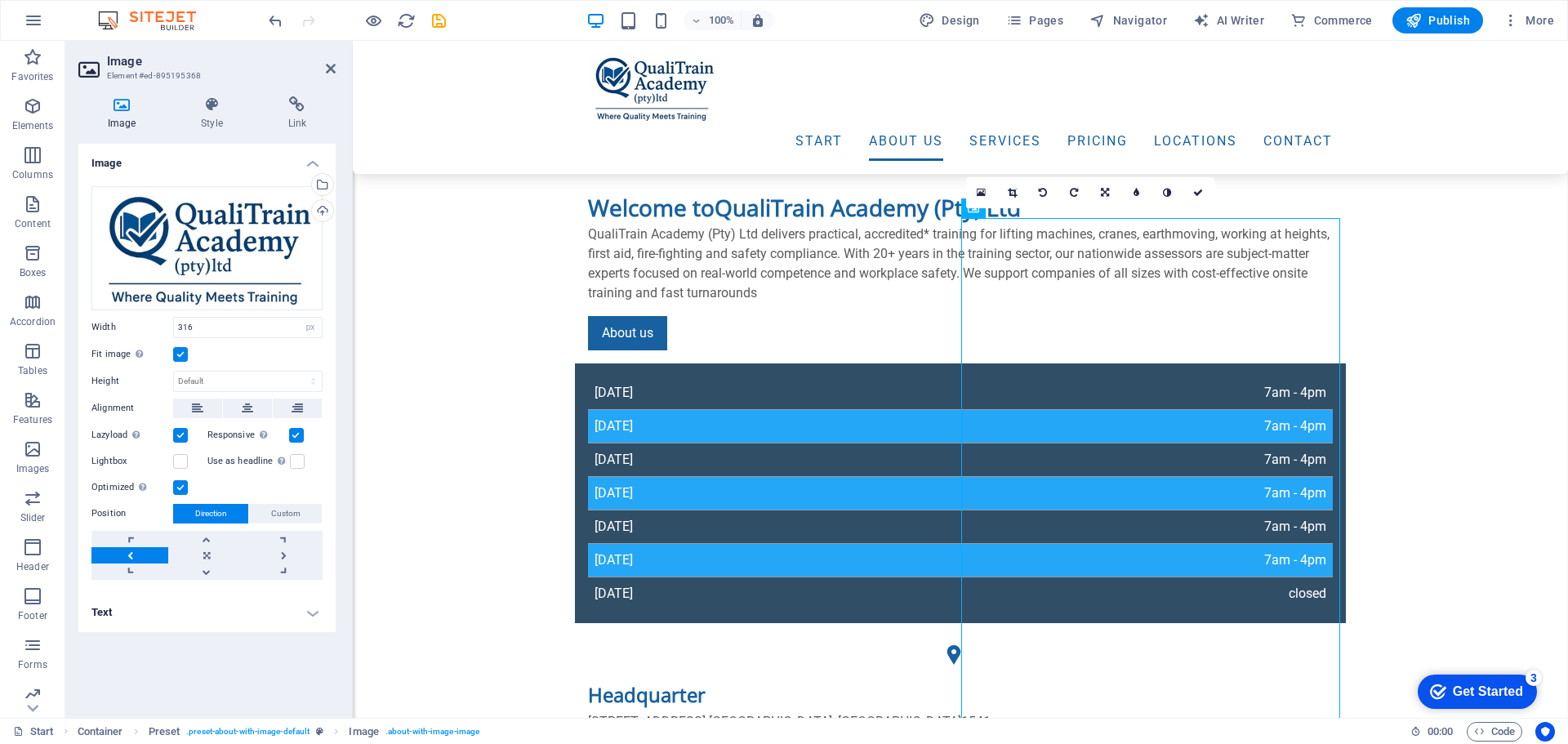
scroll to position [598, 0]
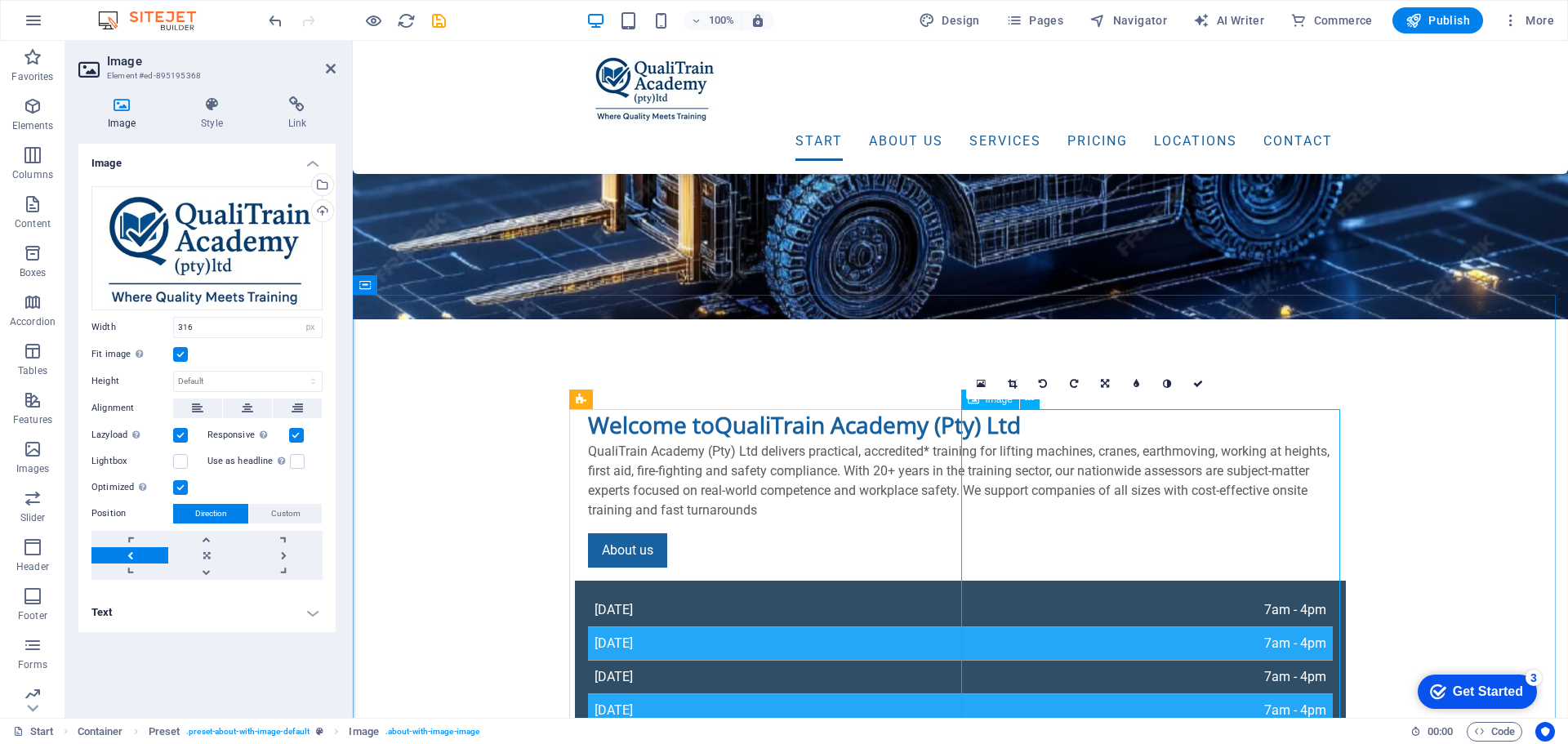
click at [979, 382] on icon at bounding box center [980, 384] width 9 height 12
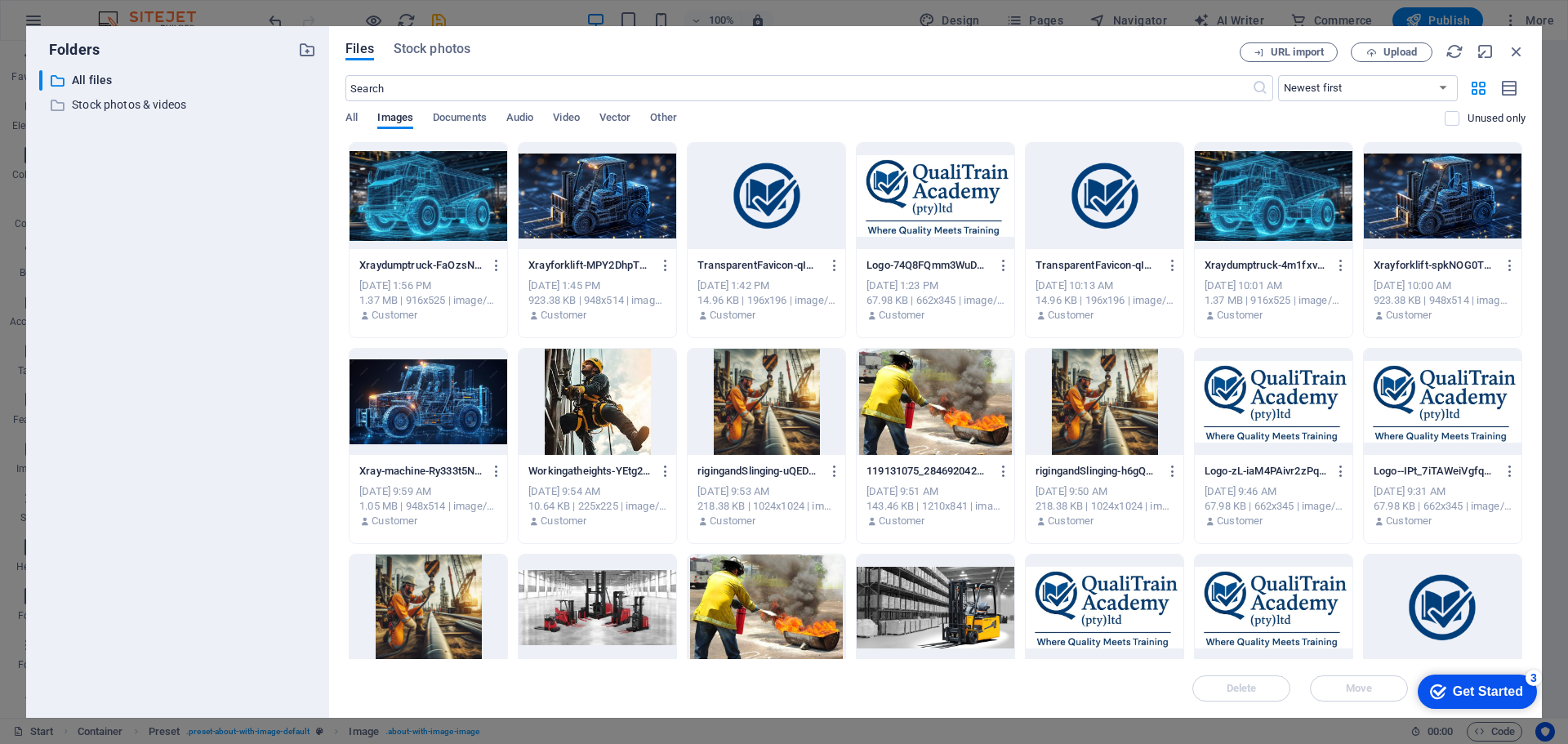
click at [624, 424] on div at bounding box center [597, 401] width 158 height 106
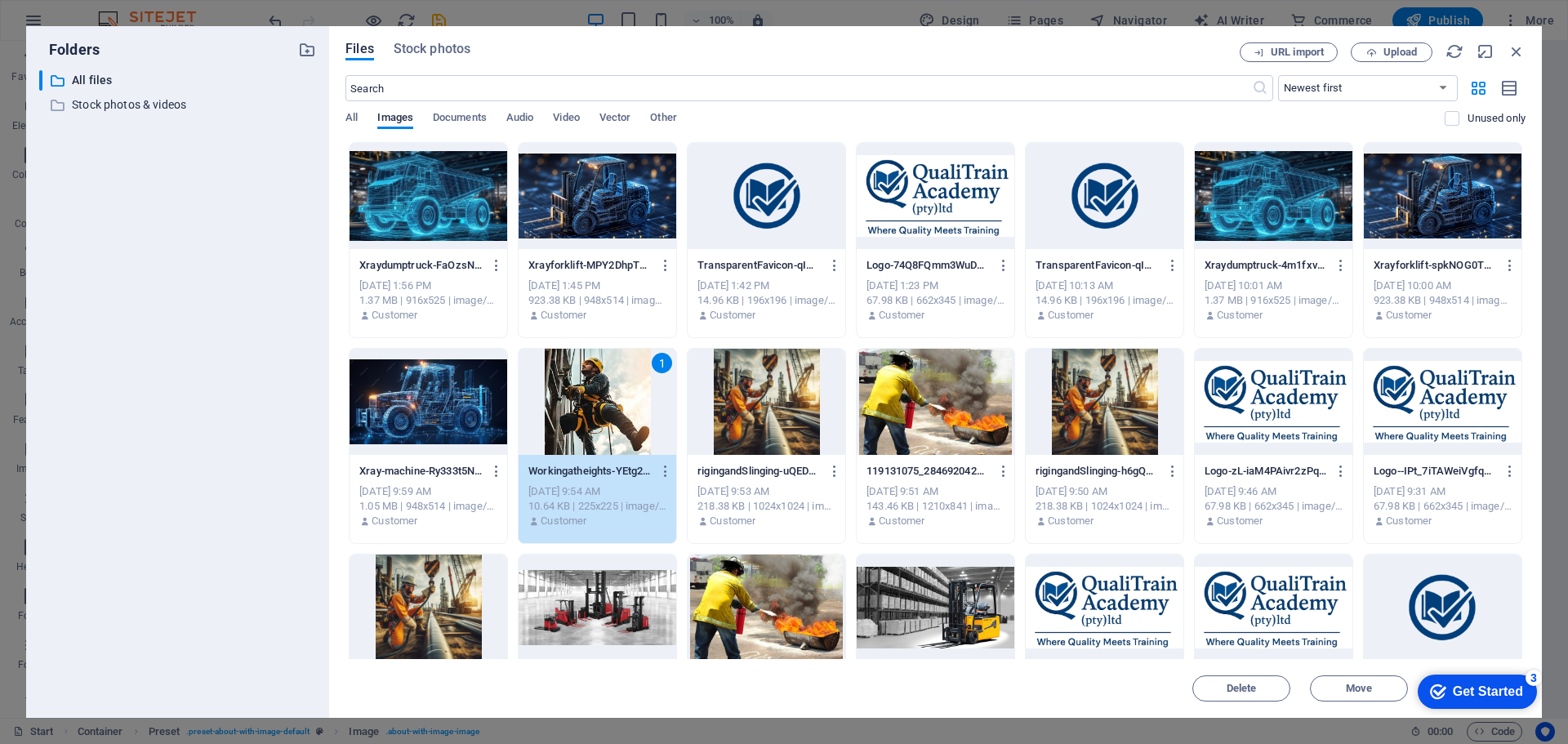
click at [602, 394] on div "1" at bounding box center [597, 401] width 158 height 106
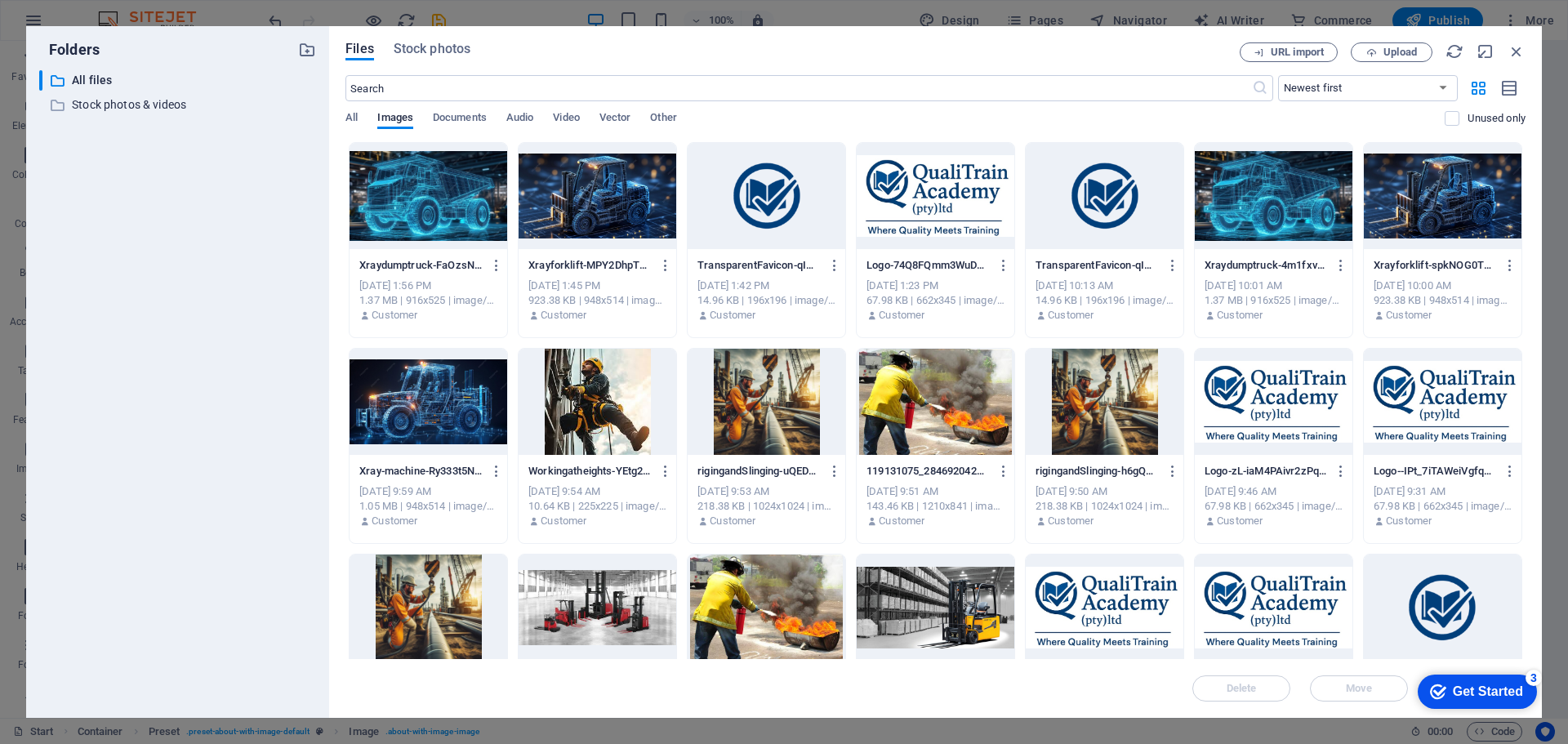
click at [602, 394] on div at bounding box center [597, 401] width 158 height 106
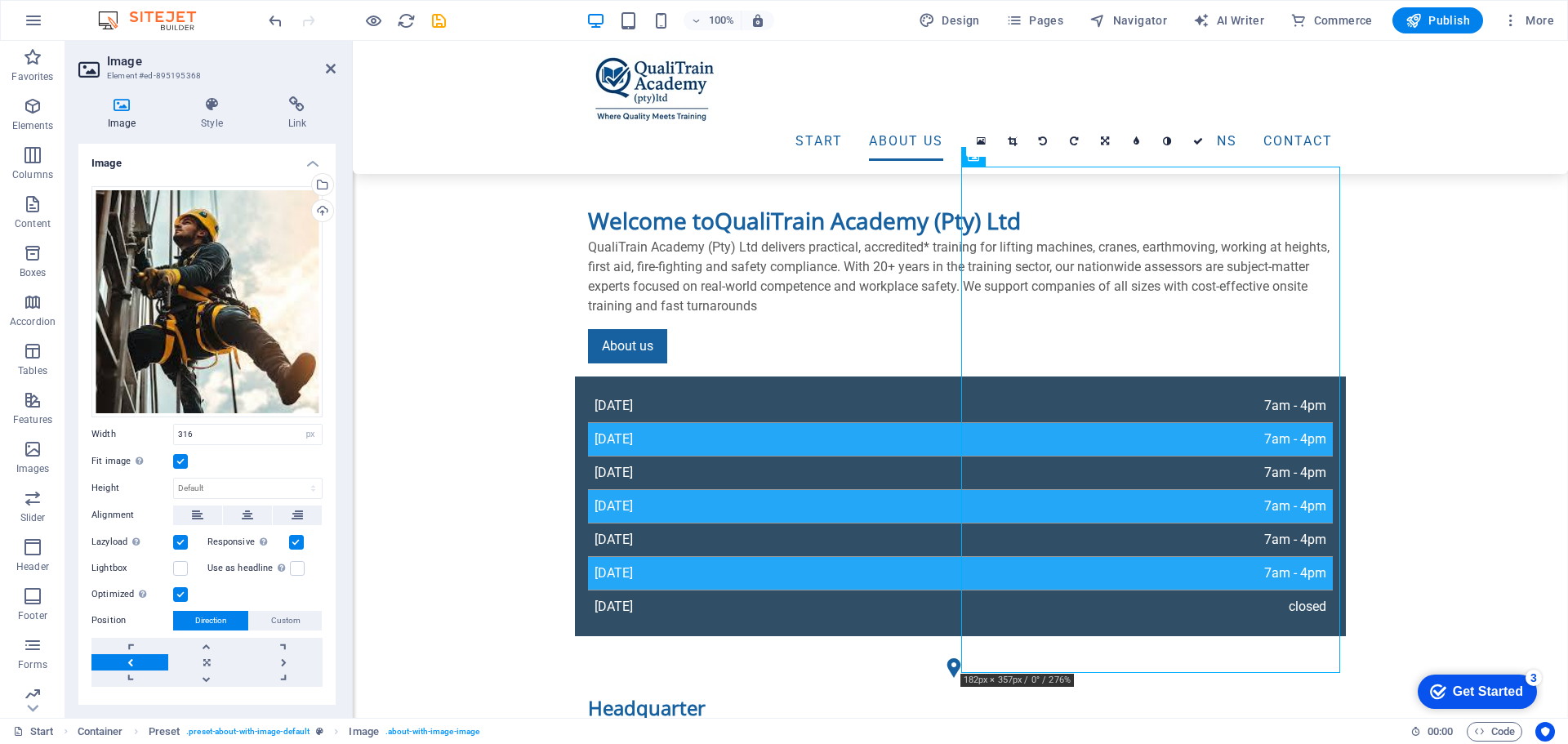
scroll to position [841, 0]
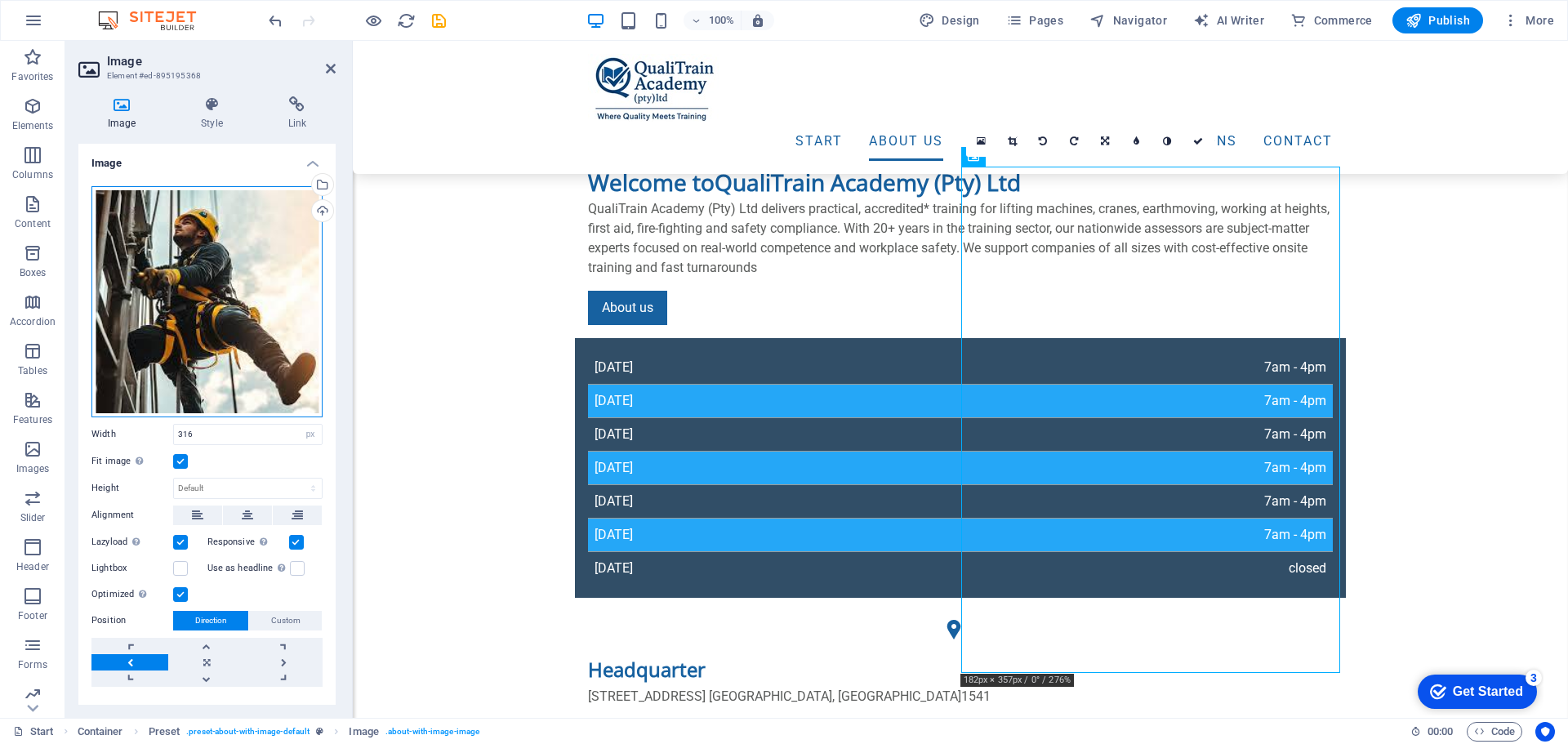
click at [266, 288] on div "Drag files here, click to choose files or select files from Files or our free s…" at bounding box center [207, 301] width 232 height 231
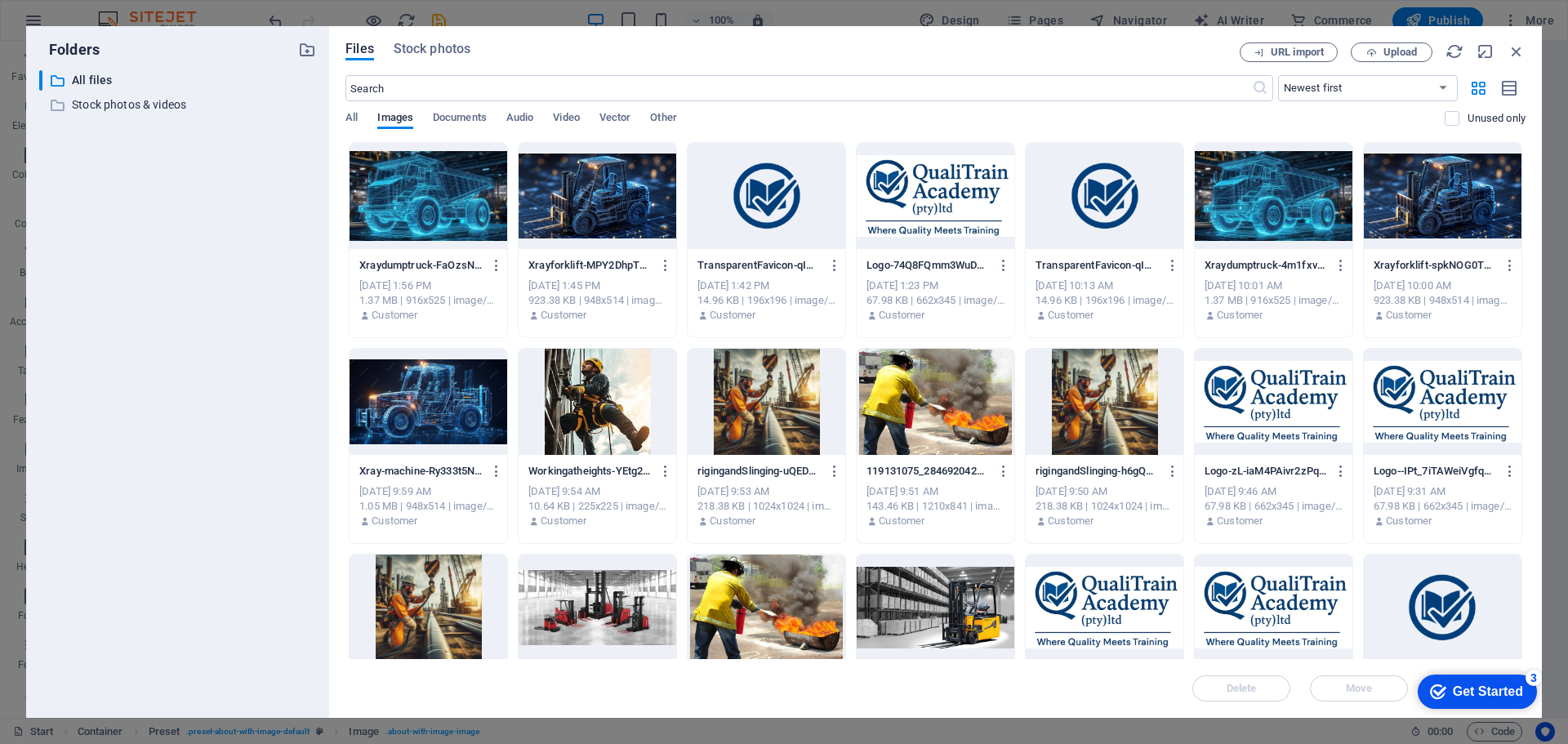
click at [766, 437] on div at bounding box center [766, 401] width 158 height 106
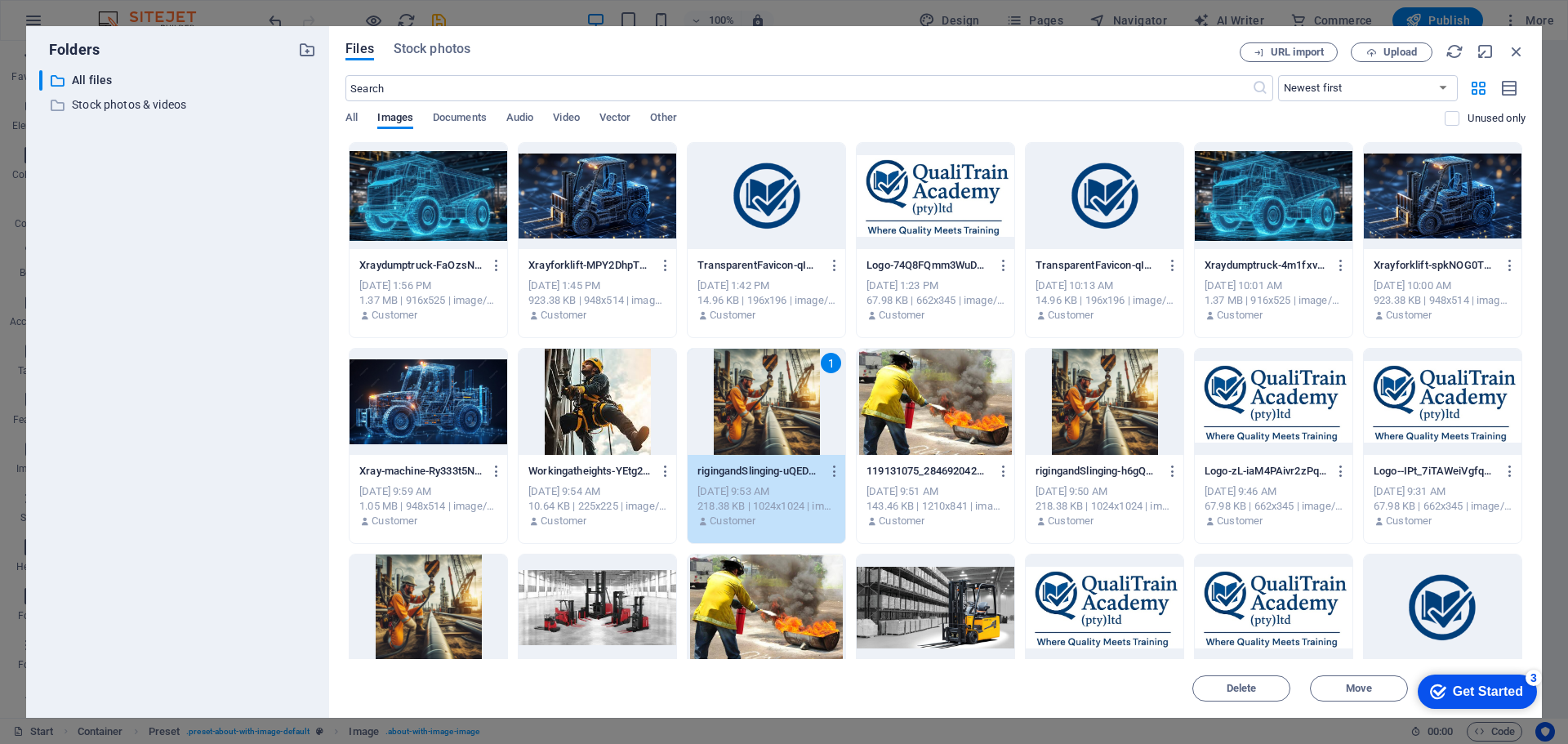
click at [772, 394] on div "1" at bounding box center [766, 401] width 158 height 106
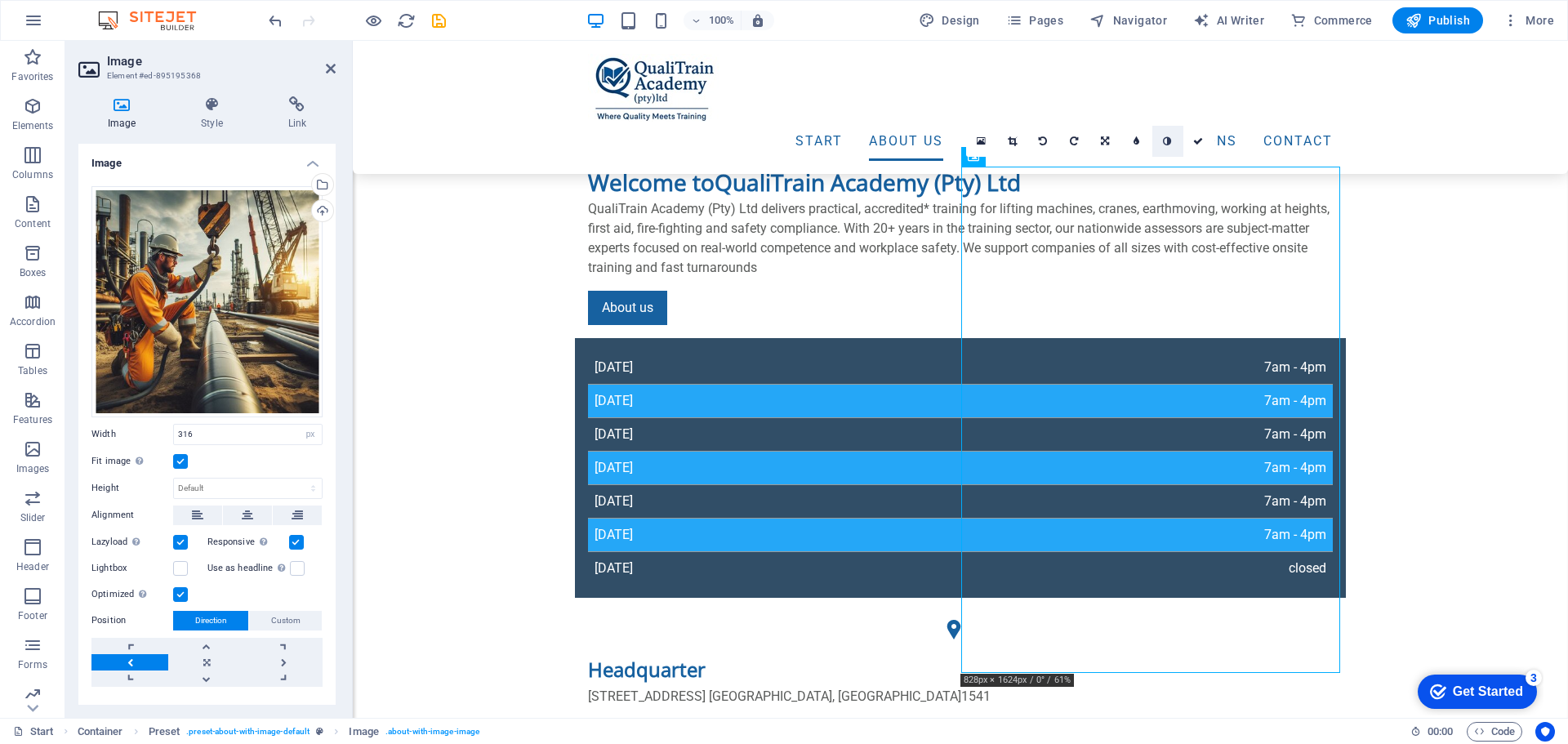
click at [1168, 143] on icon at bounding box center [1166, 141] width 8 height 10
click at [1105, 142] on icon at bounding box center [1104, 141] width 8 height 10
click at [1131, 140] on link at bounding box center [1136, 141] width 31 height 31
click at [1110, 140] on link at bounding box center [1106, 141] width 31 height 31
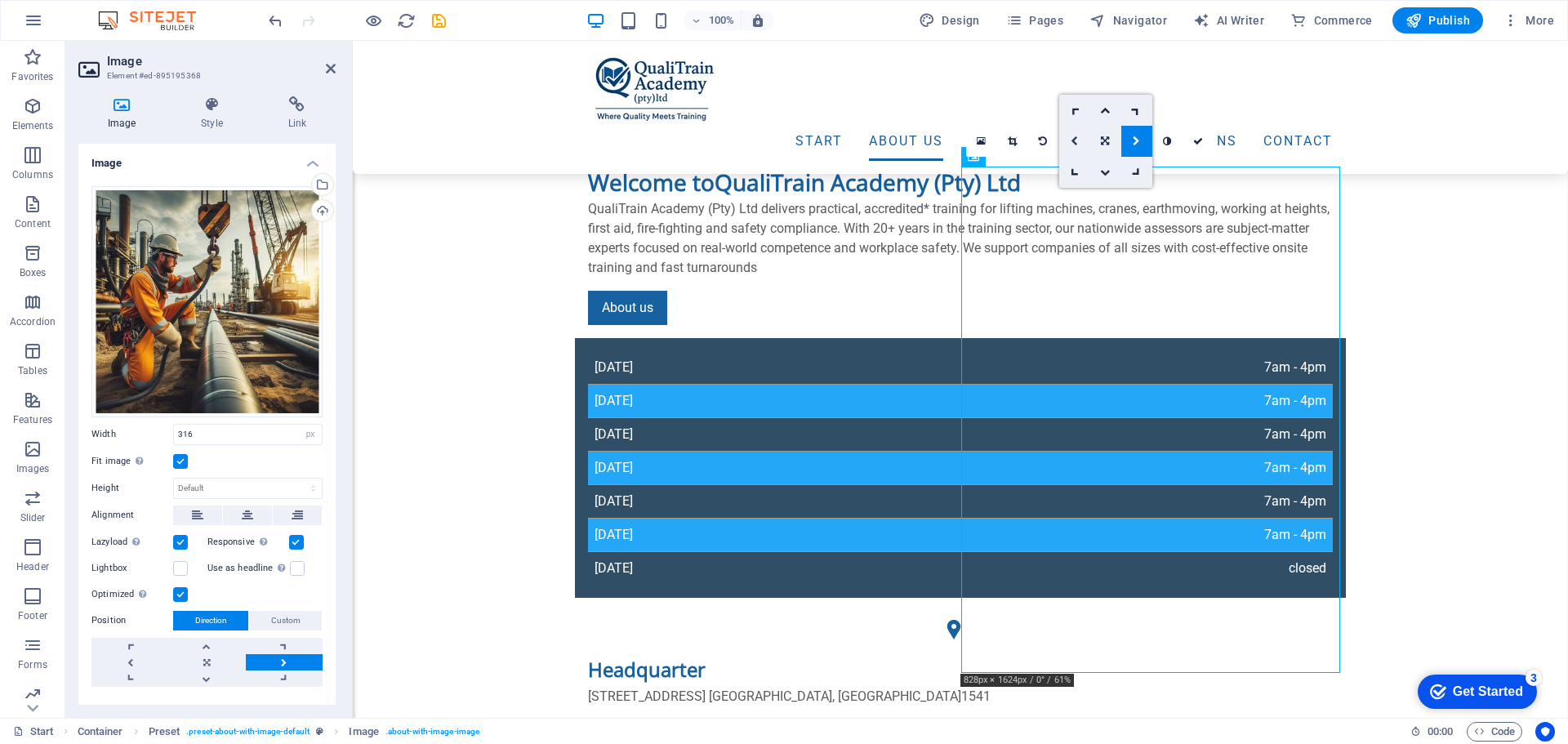
click at [1075, 143] on icon at bounding box center [1074, 141] width 8 height 10
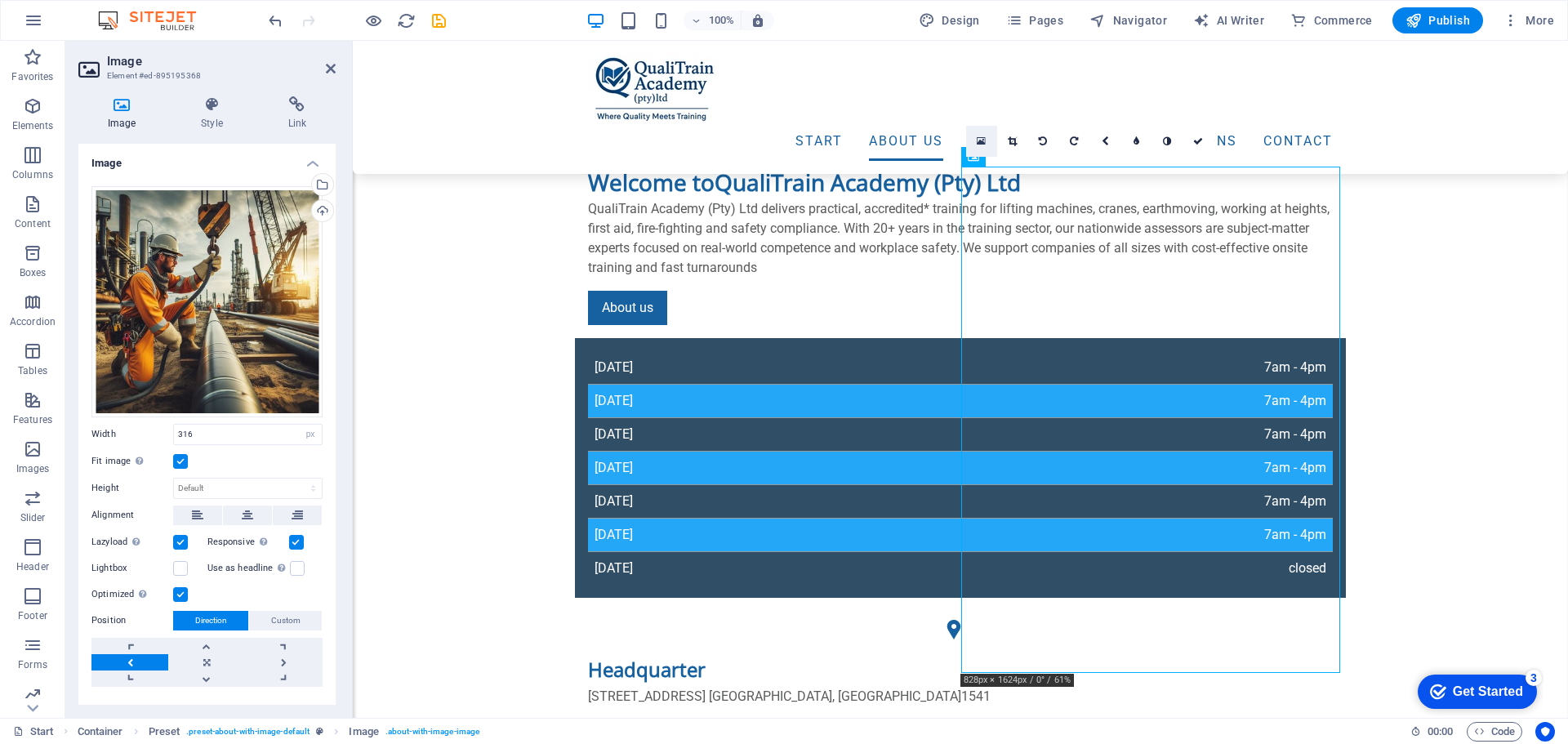
click at [983, 141] on icon at bounding box center [980, 141] width 9 height 12
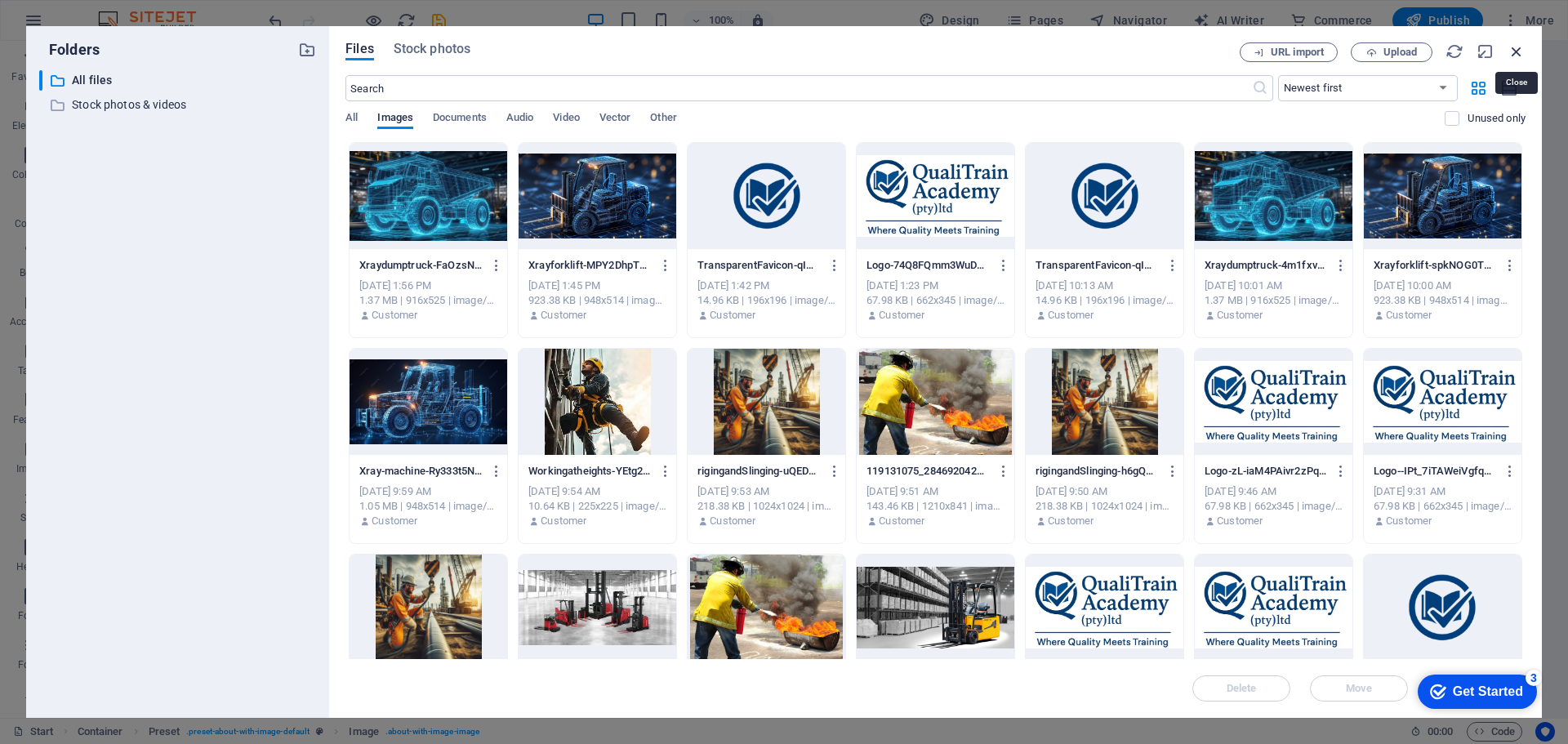
click at [1517, 49] on icon "button" at bounding box center [1515, 52] width 18 height 18
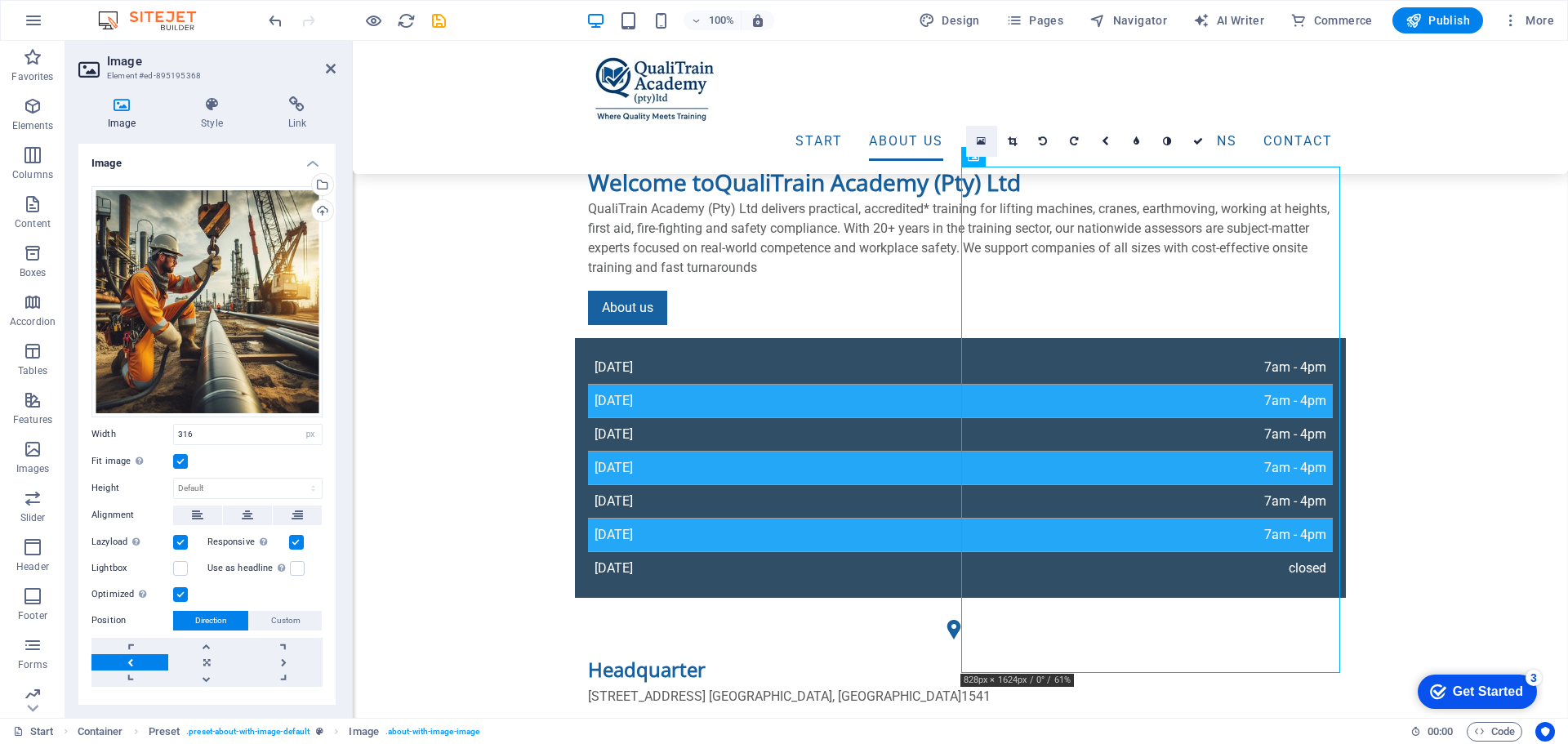
click at [978, 140] on icon at bounding box center [980, 141] width 9 height 12
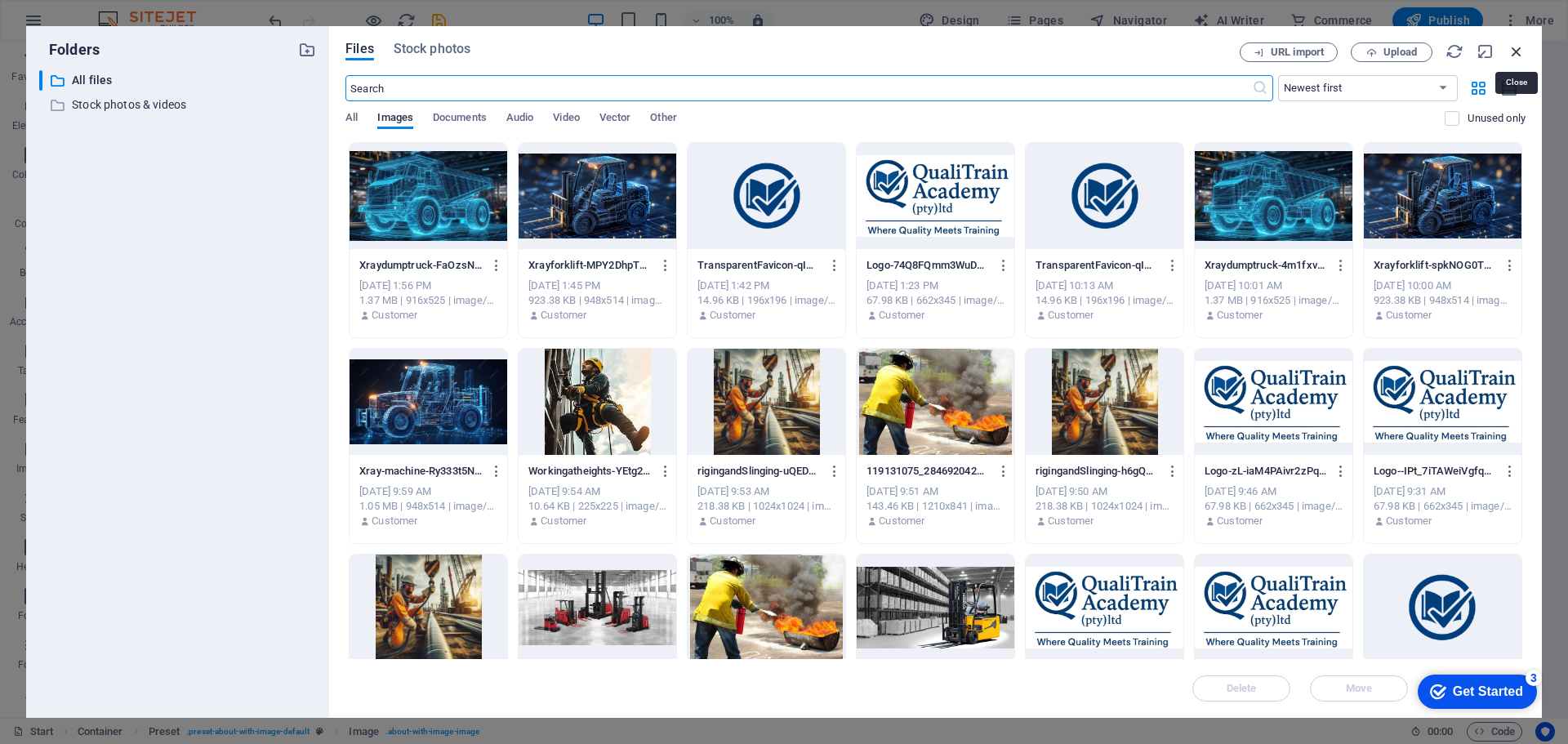
click at [1515, 51] on icon "button" at bounding box center [1515, 52] width 18 height 18
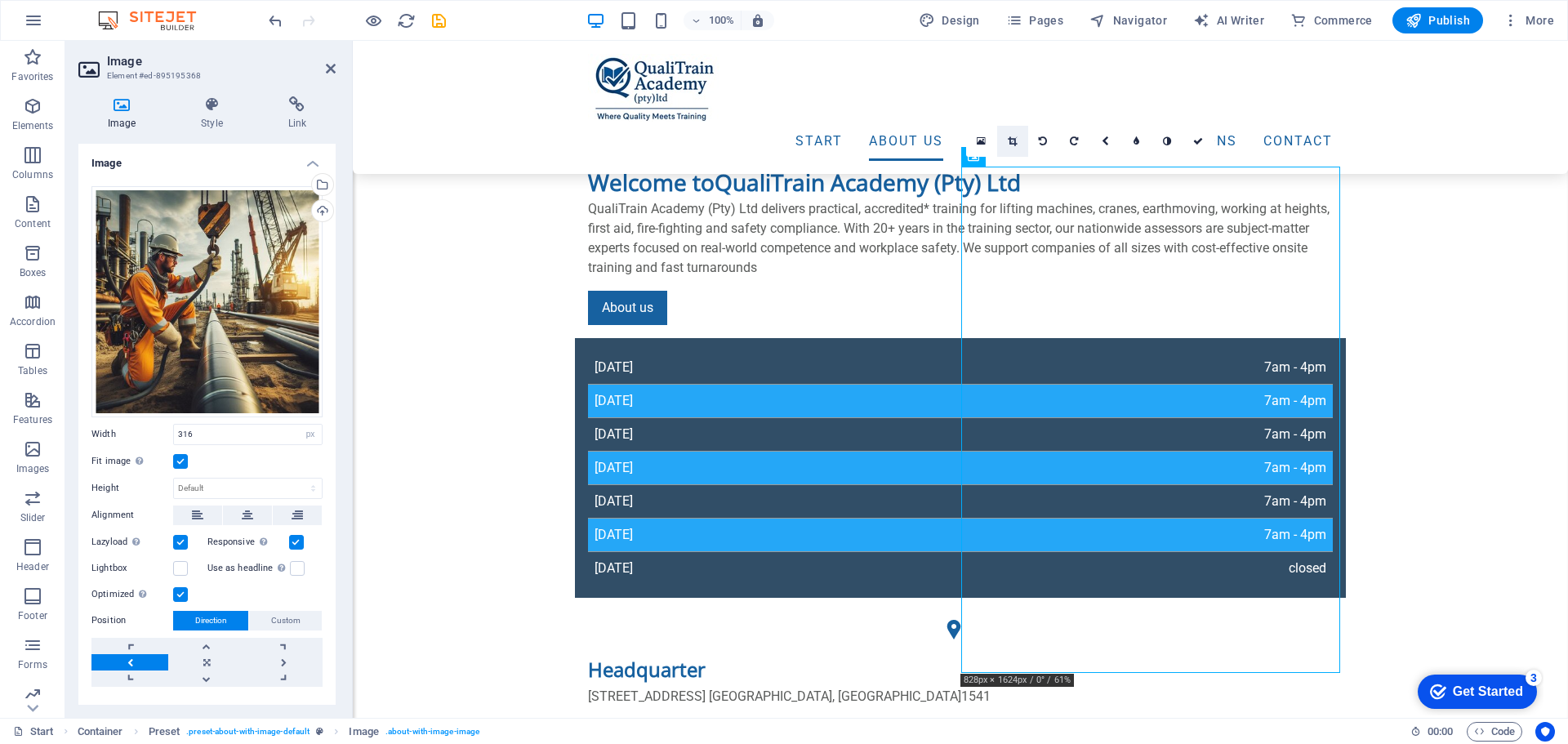
click at [1015, 140] on icon at bounding box center [1012, 141] width 9 height 10
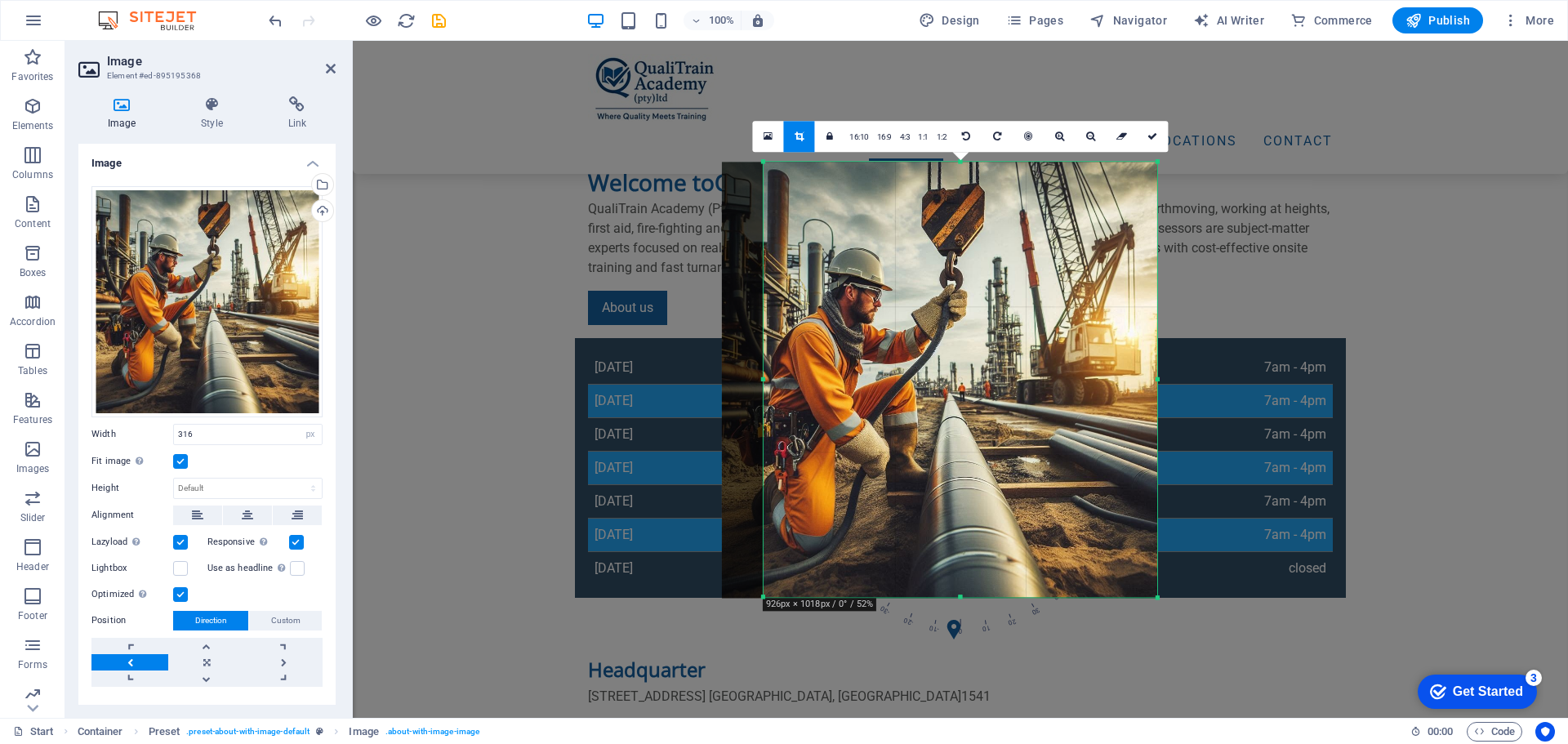
drag, startPoint x: 1137, startPoint y: 377, endPoint x: 1178, endPoint y: 378, distance: 41.0
click at [1178, 378] on div "Drag here to replace the existing content. Press “Ctrl” if you want to create a…" at bounding box center [960, 379] width 1215 height 677
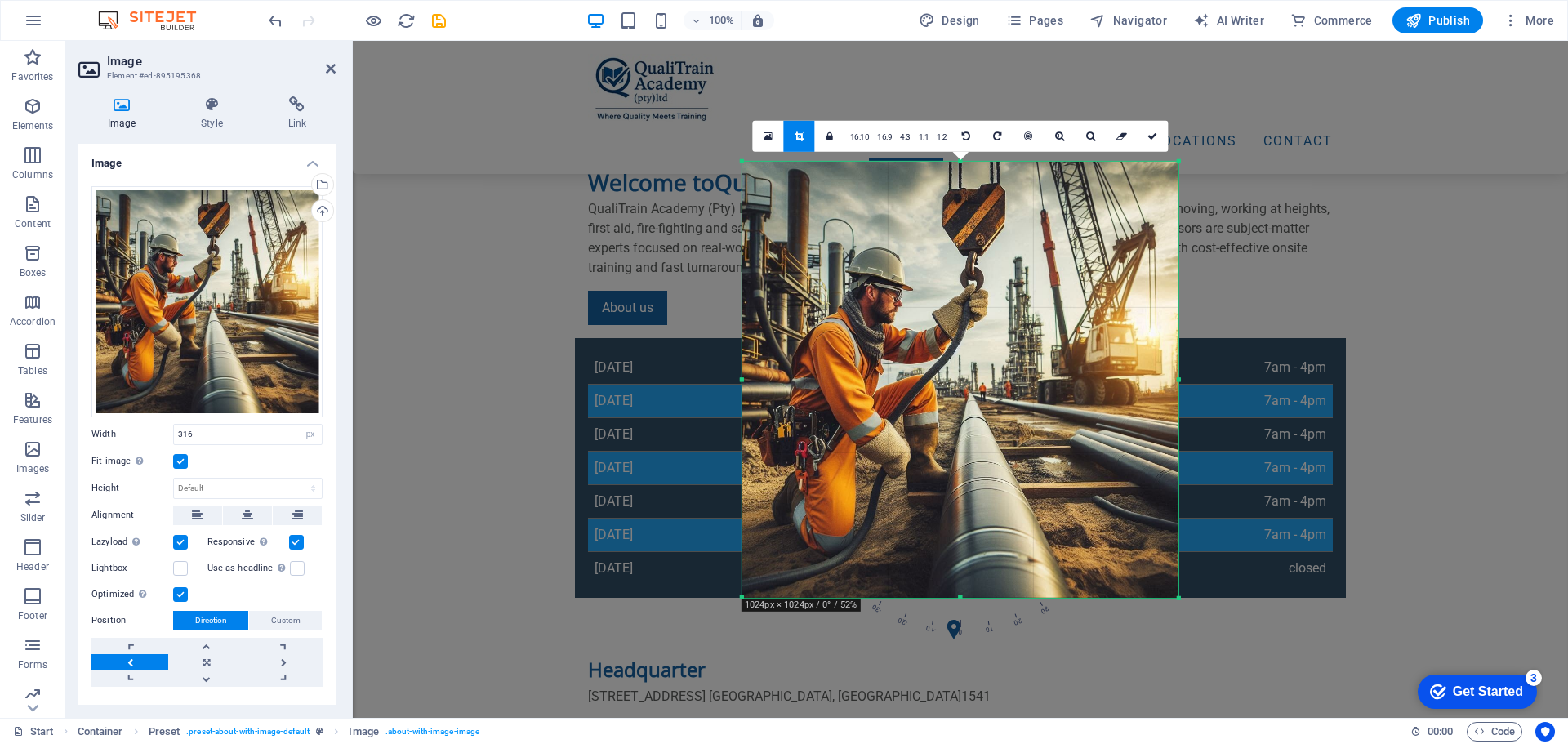
drag, startPoint x: 760, startPoint y: 380, endPoint x: 717, endPoint y: 378, distance: 43.0
click at [717, 378] on div "Drag here to replace the existing content. Press “Ctrl” if you want to create a…" at bounding box center [960, 379] width 1215 height 677
click at [1155, 137] on icon at bounding box center [1152, 135] width 10 height 10
type input "534"
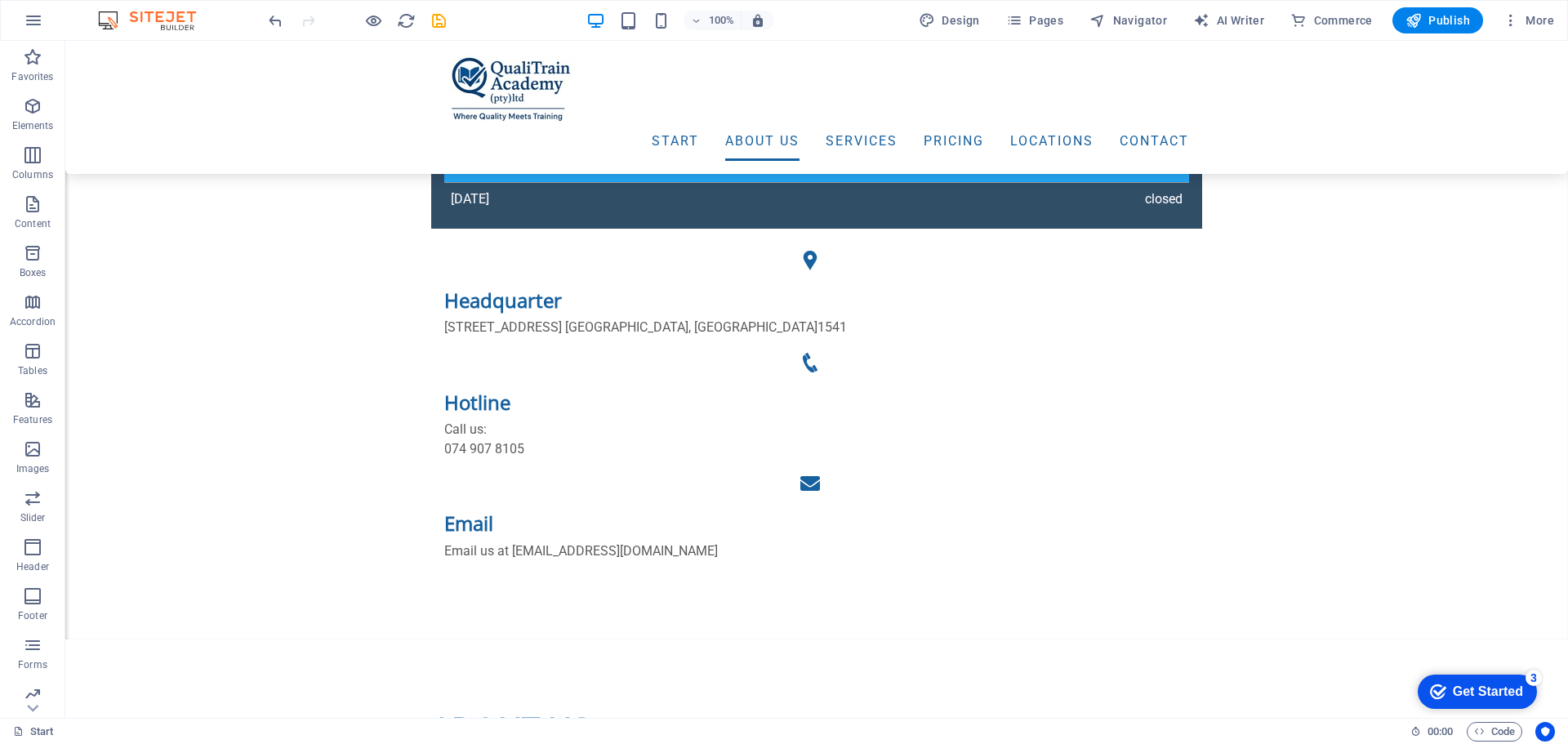
scroll to position [1312, 0]
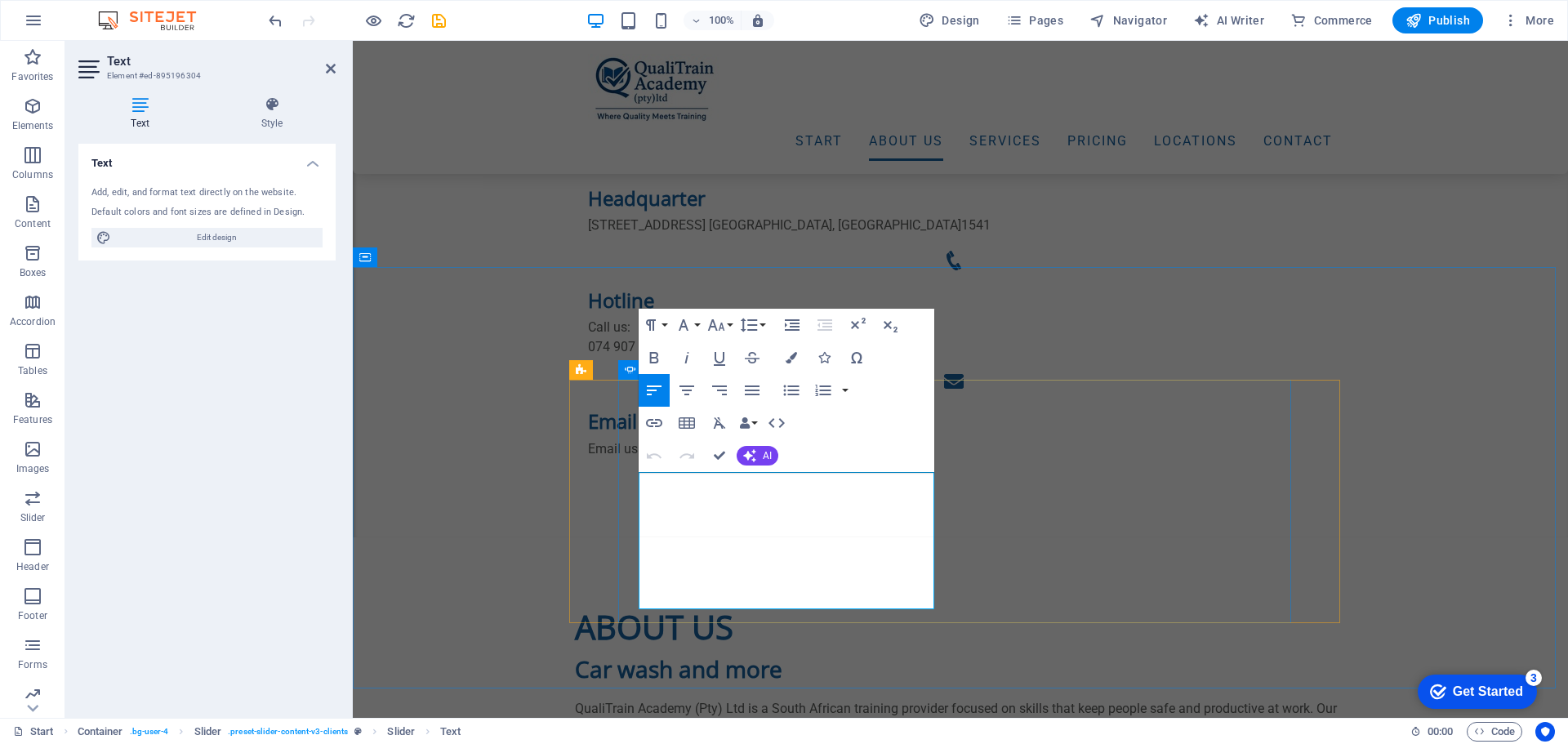
click at [271, 103] on icon at bounding box center [271, 104] width 127 height 17
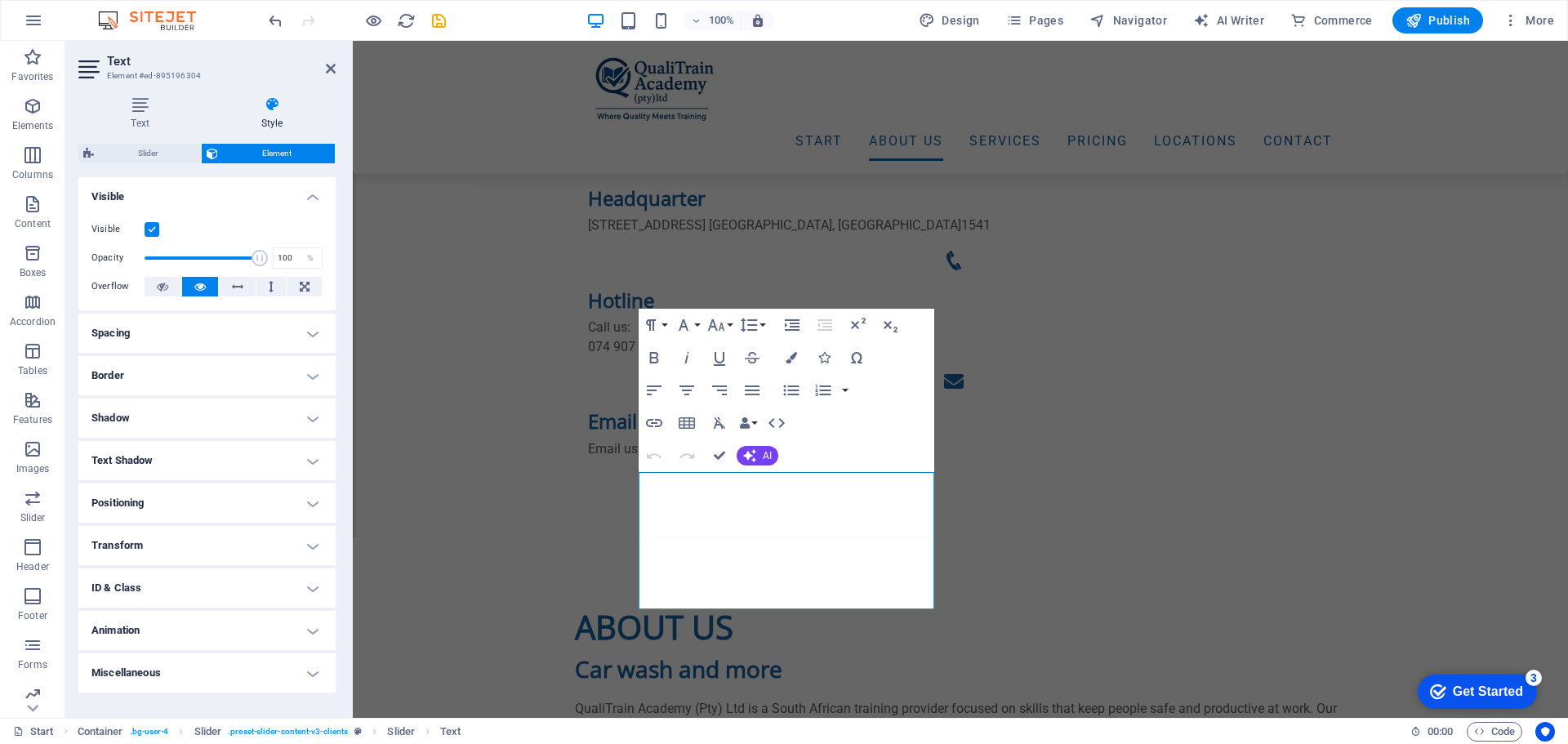
click at [309, 334] on h4 "Spacing" at bounding box center [207, 333] width 257 height 39
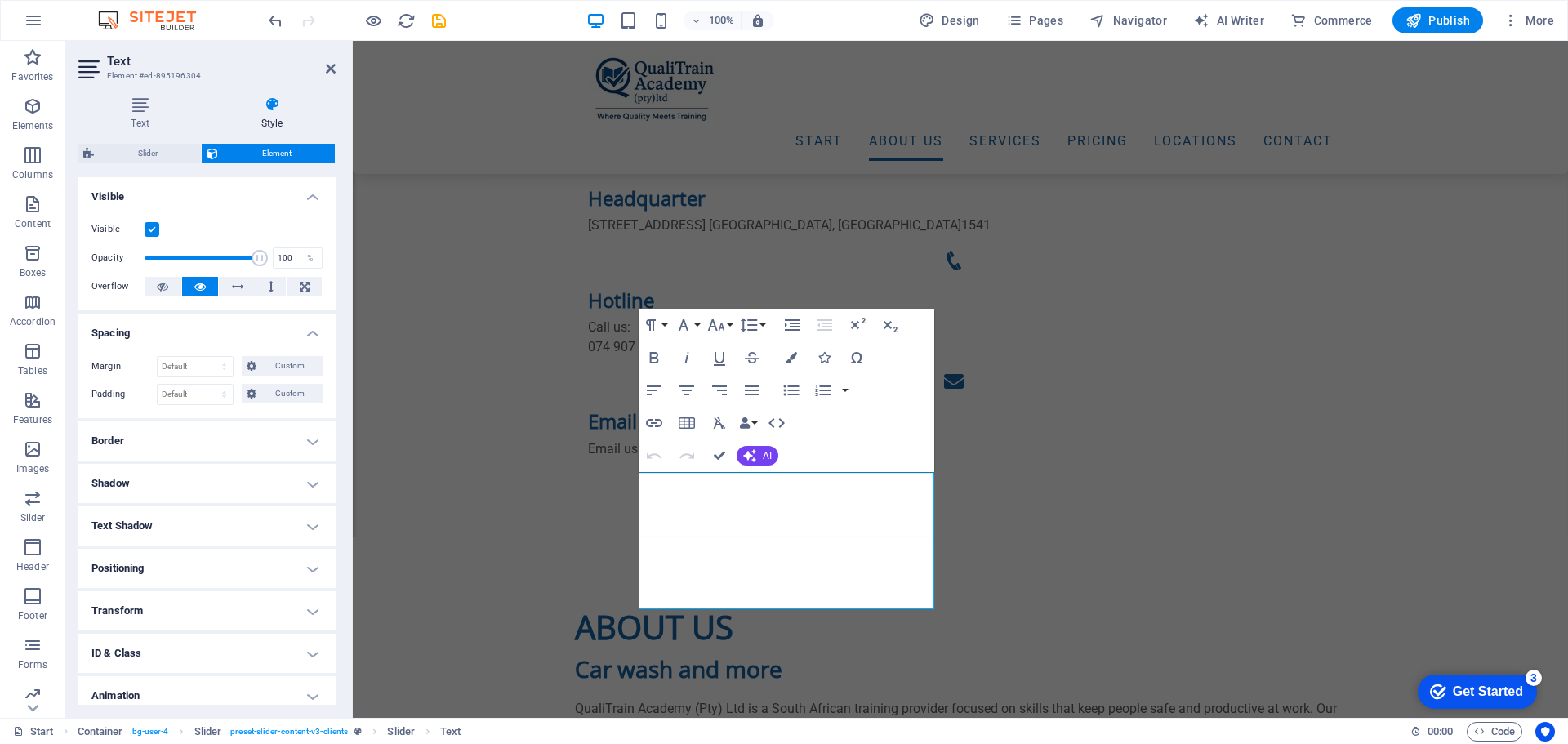
click at [308, 336] on h4 "Spacing" at bounding box center [207, 328] width 257 height 29
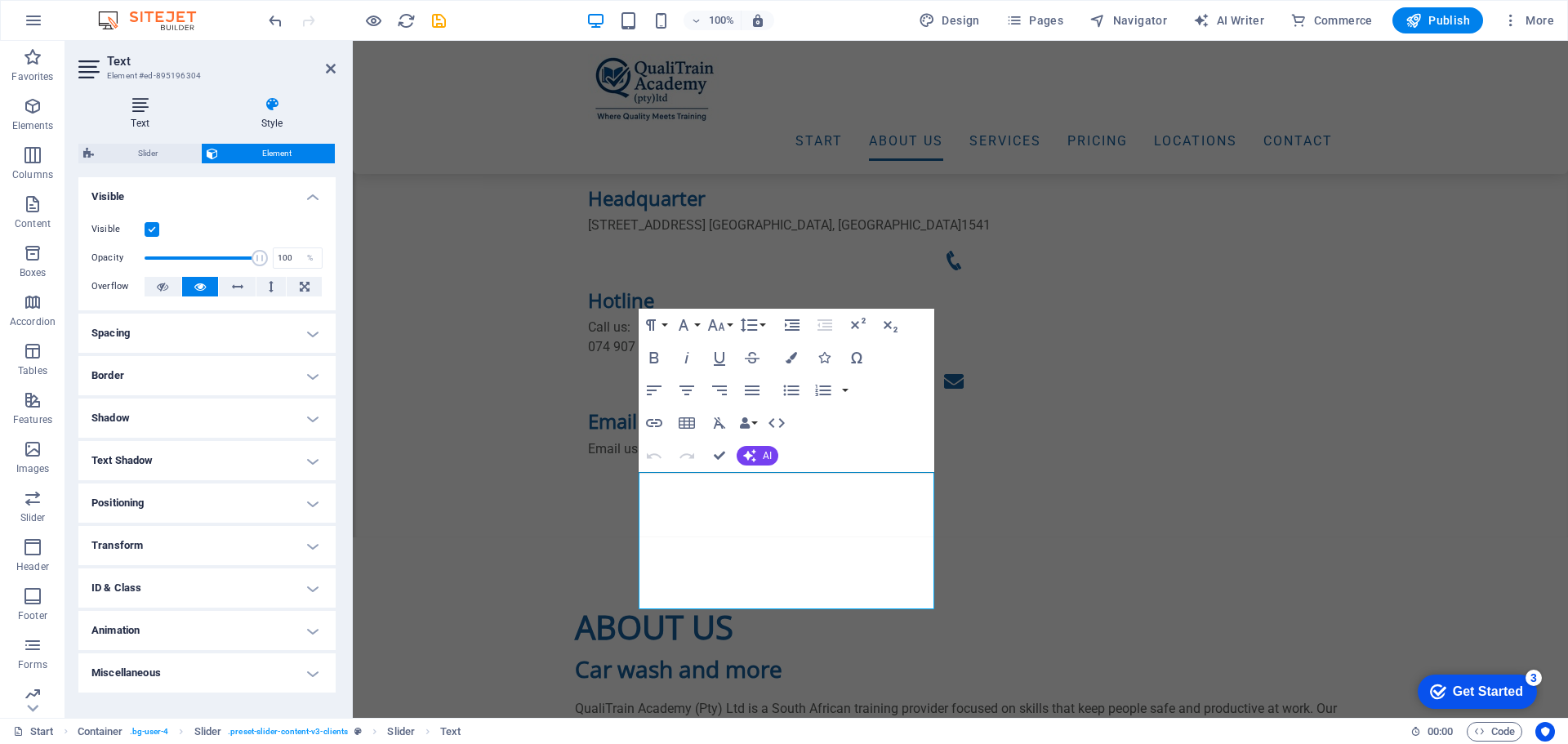
click at [134, 113] on h4 "Text" at bounding box center [143, 113] width 129 height 34
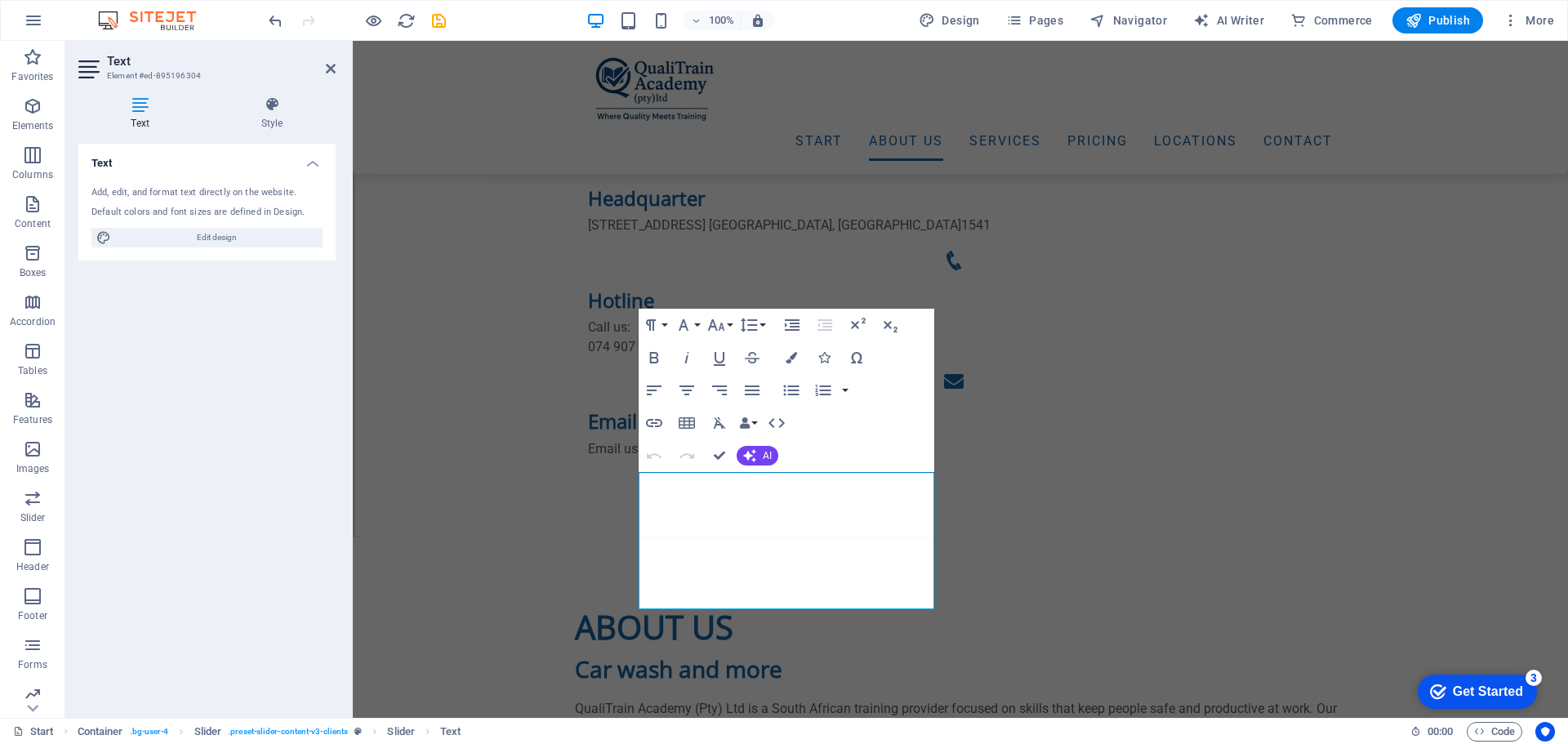
click at [143, 109] on icon at bounding box center [140, 104] width 124 height 17
click at [276, 109] on icon at bounding box center [271, 104] width 127 height 17
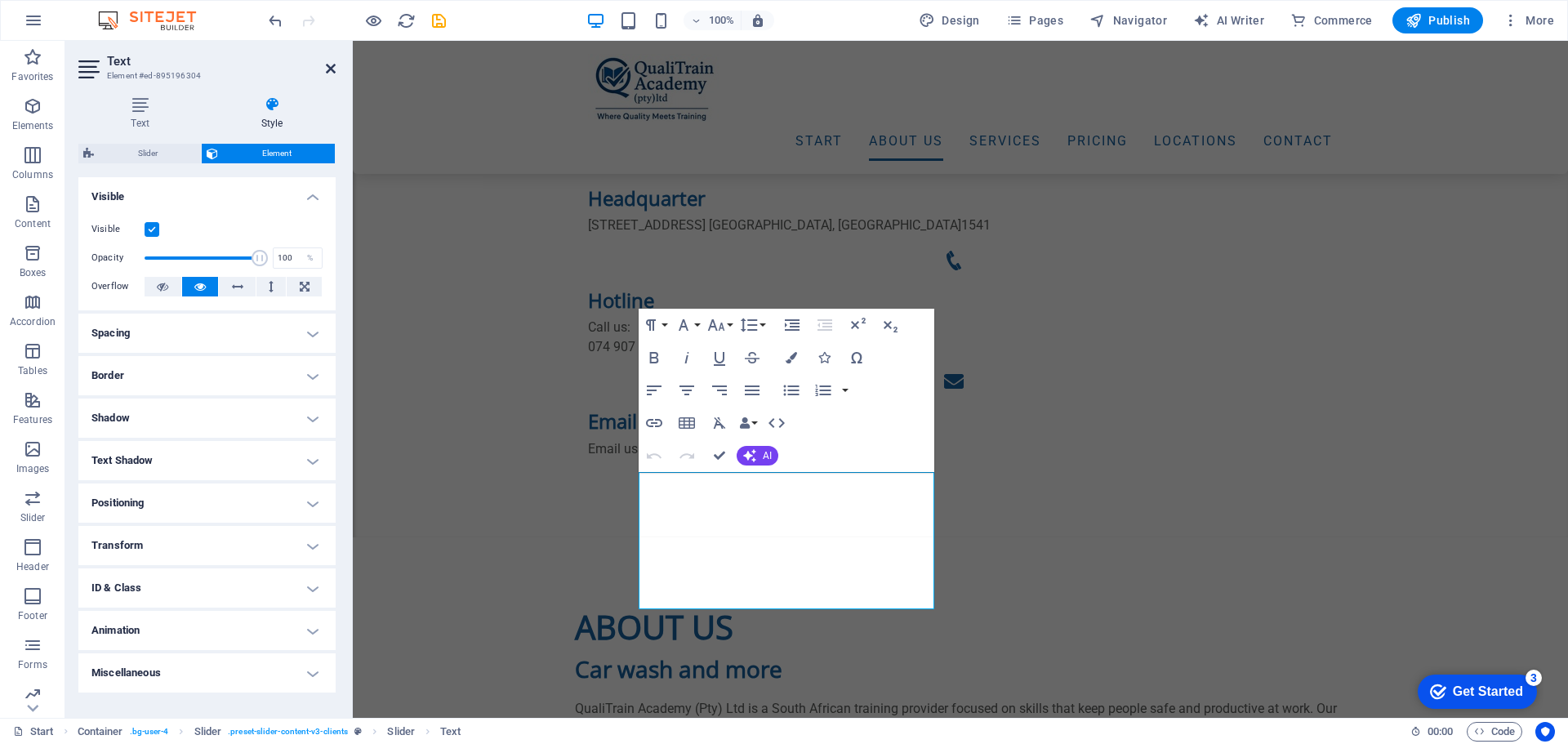
drag, startPoint x: 332, startPoint y: 73, endPoint x: 267, endPoint y: 33, distance: 76.3
click at [332, 74] on icon at bounding box center [331, 68] width 10 height 13
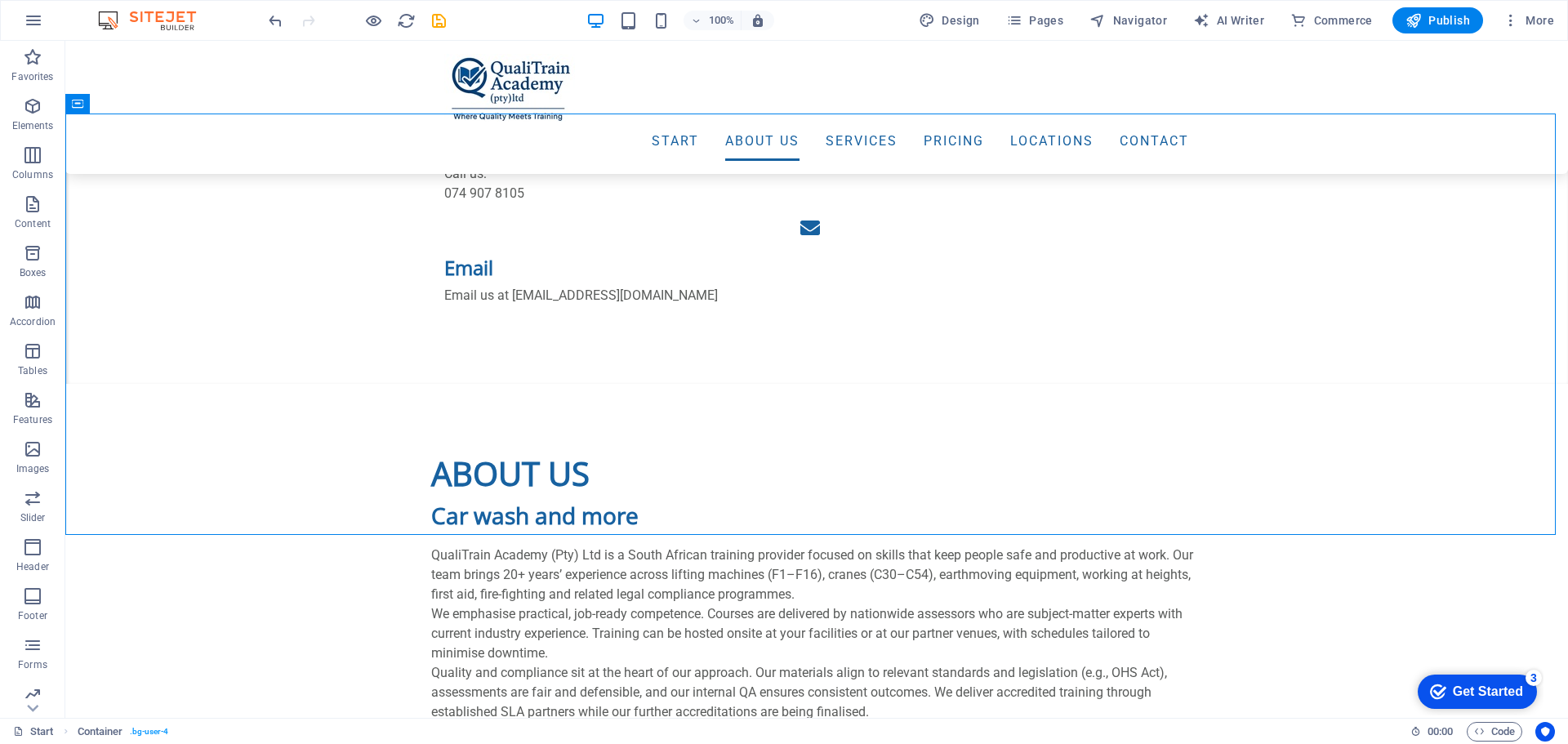
scroll to position [1400, 0]
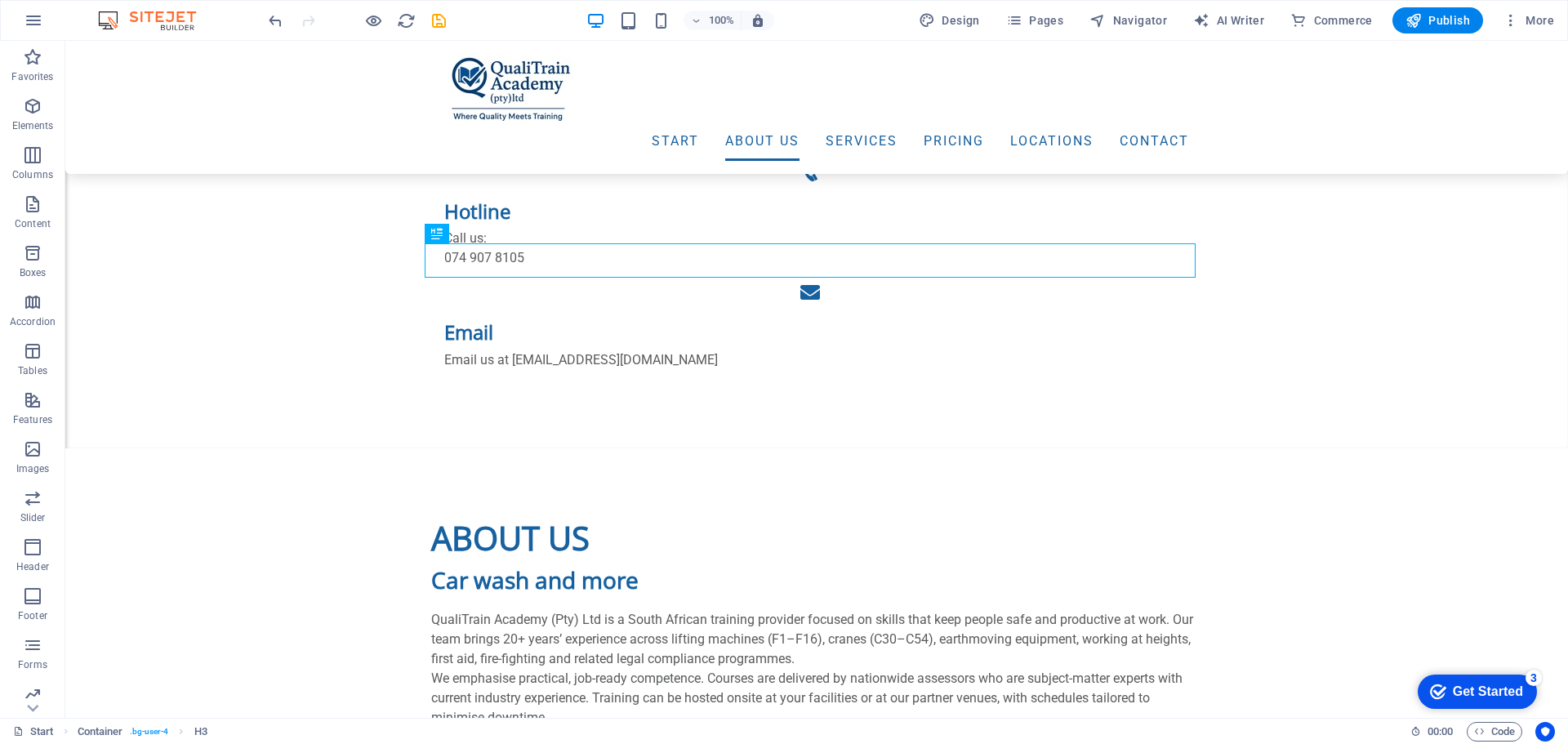
click at [280, 448] on div "About us Car wash and more QualiTrain Academy (Pty) Ltd is a South African trai…" at bounding box center [816, 737] width 1502 height 578
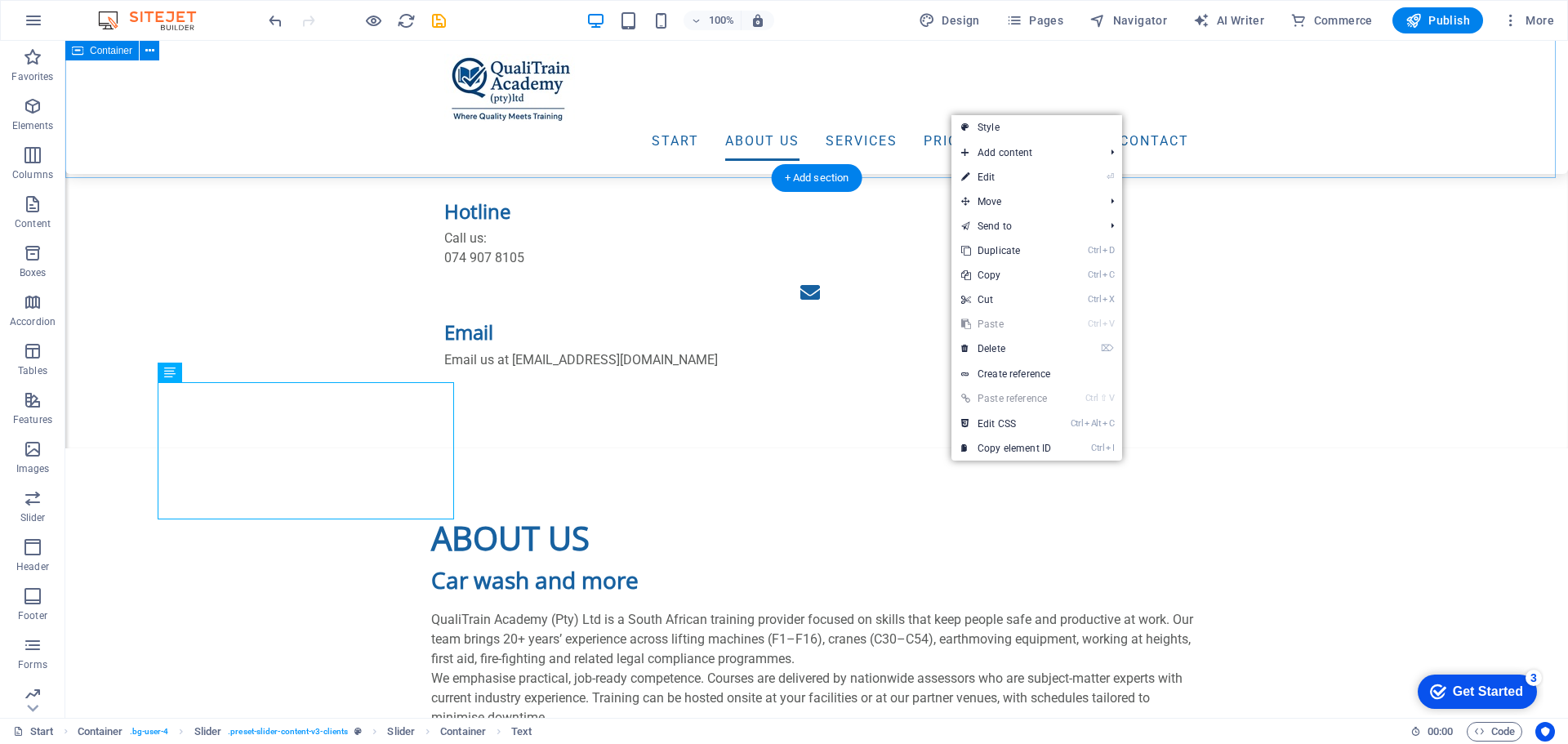
click at [572, 448] on div "About us Car wash and more QualiTrain Academy (Pty) Ltd is a South African trai…" at bounding box center [816, 737] width 1502 height 578
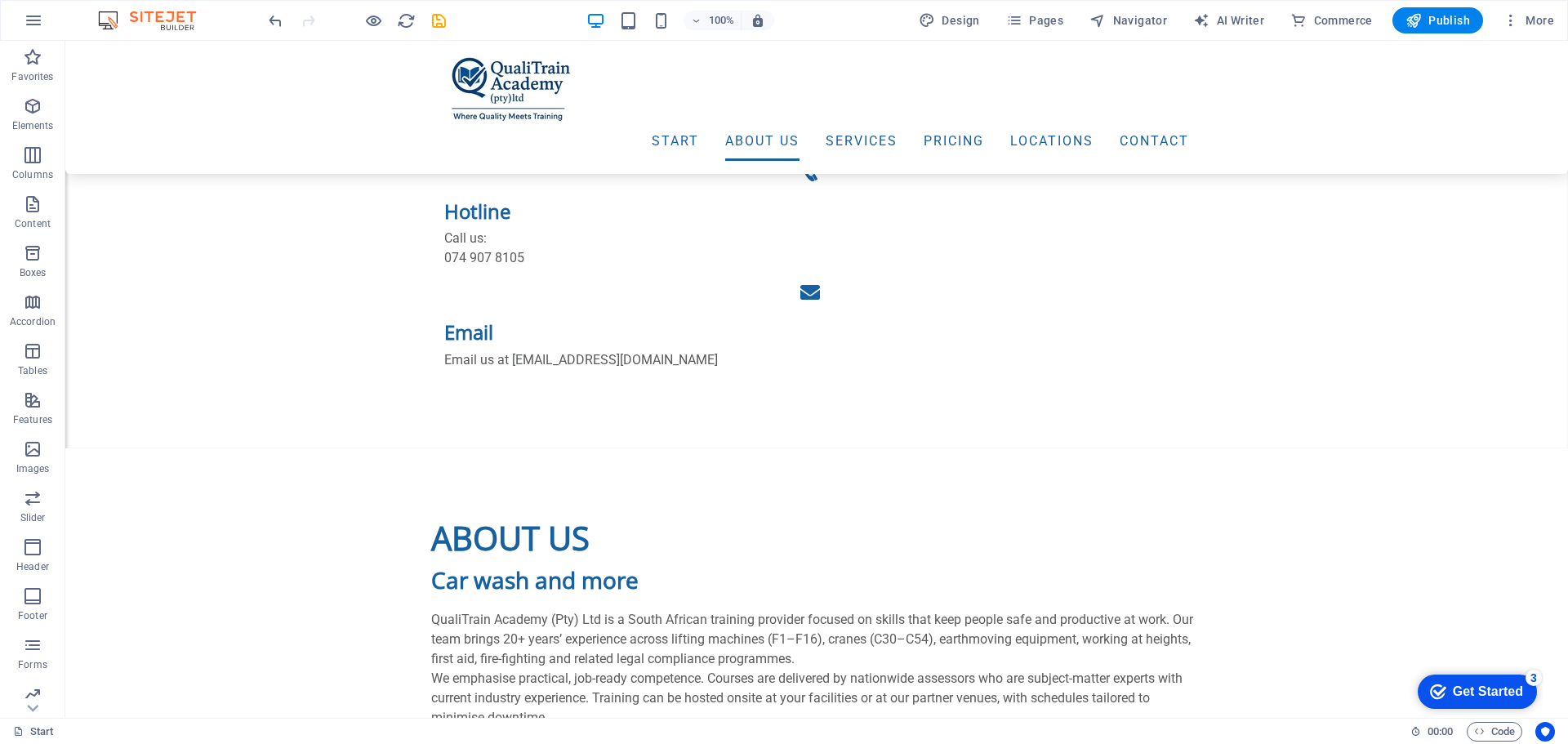
scroll to position [1646, 0]
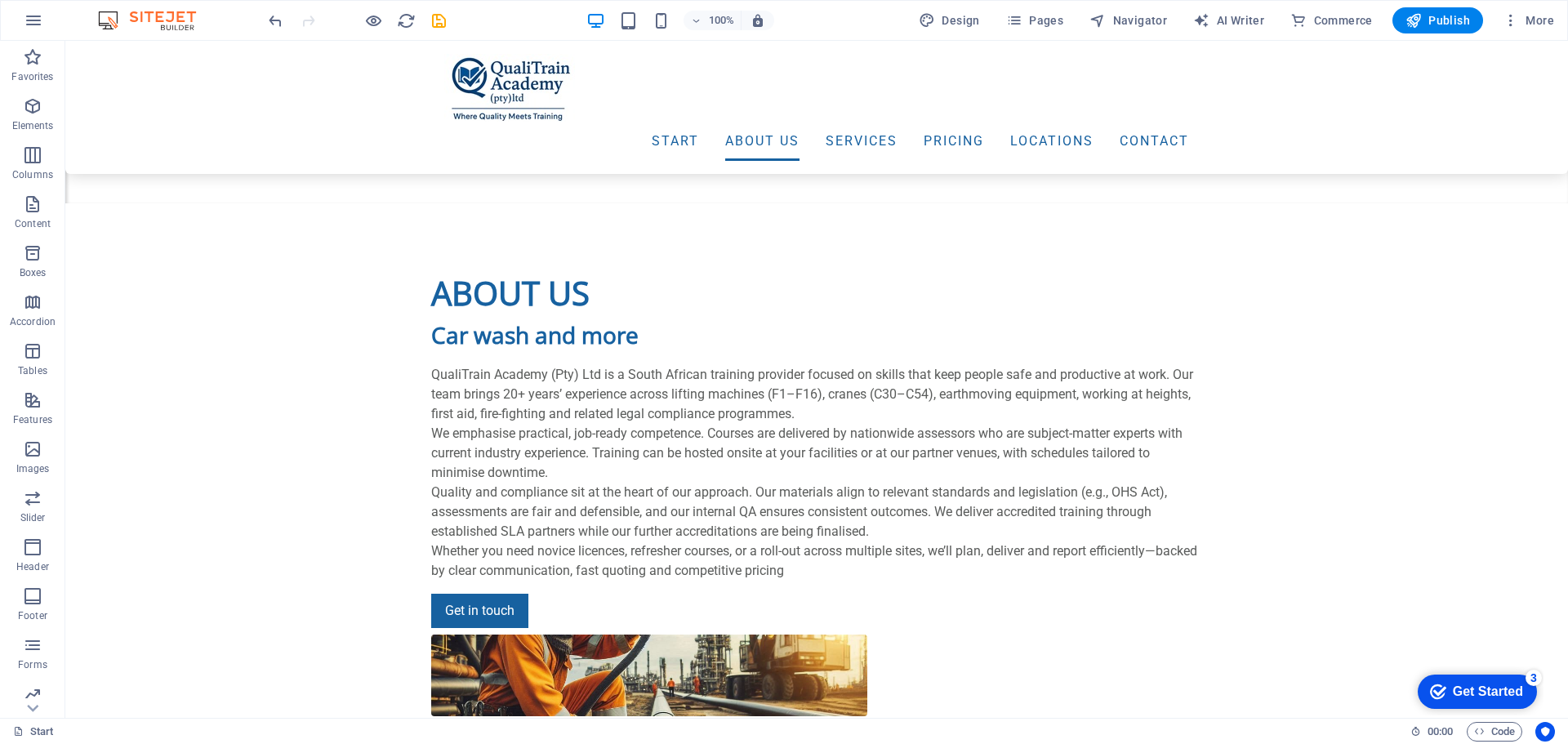
drag, startPoint x: 1560, startPoint y: 41, endPoint x: 989, endPoint y: 144, distance: 580.2
